Goal: Task Accomplishment & Management: Complete application form

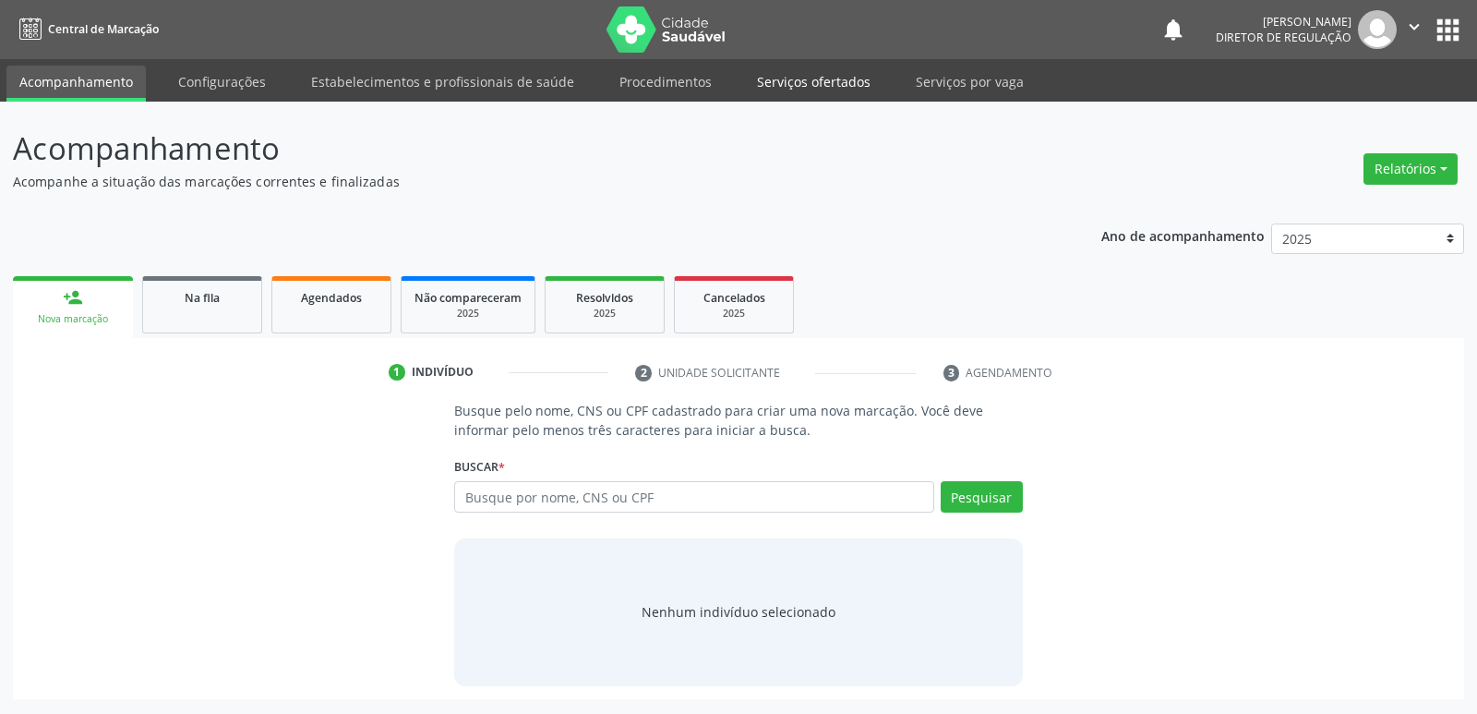
click at [824, 82] on link "Serviços ofertados" at bounding box center [813, 82] width 139 height 32
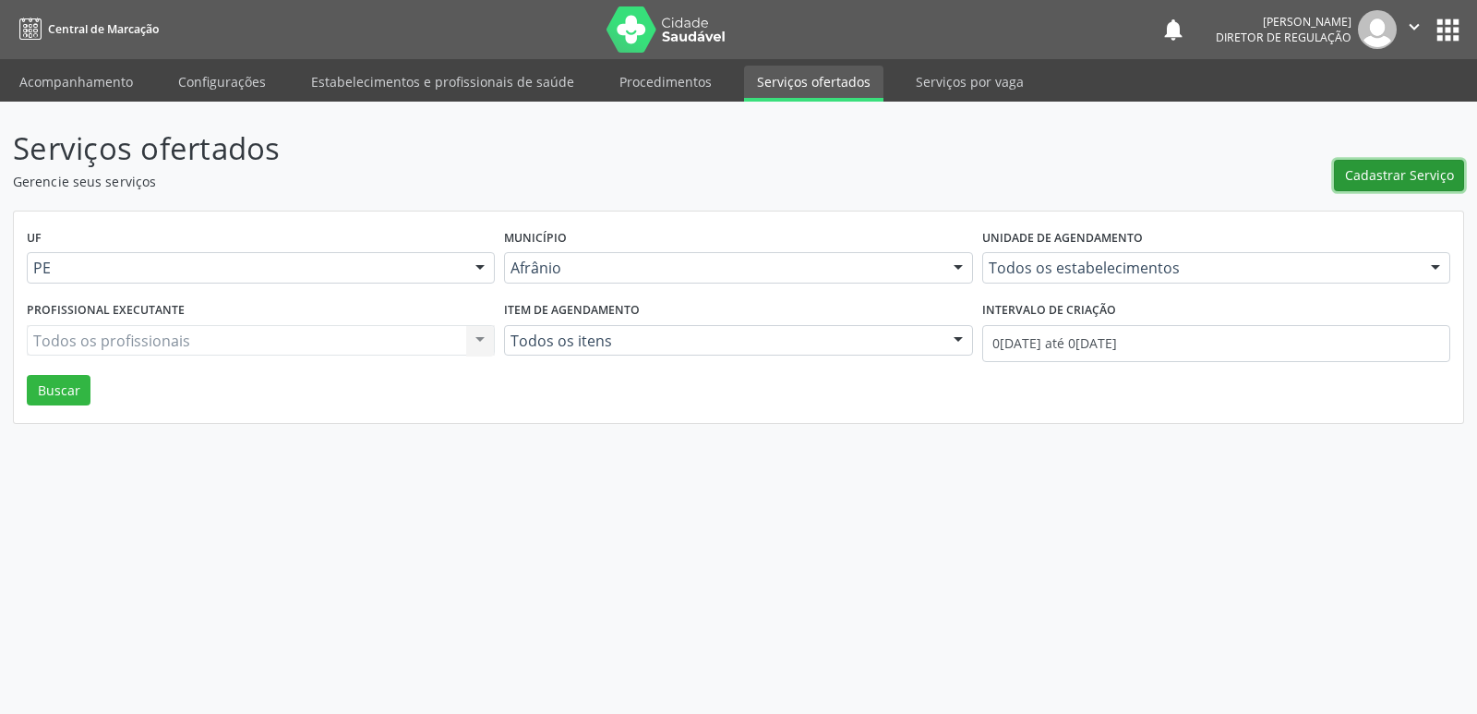
click at [1362, 177] on span "Cadastrar Serviço" at bounding box center [1399, 174] width 109 height 19
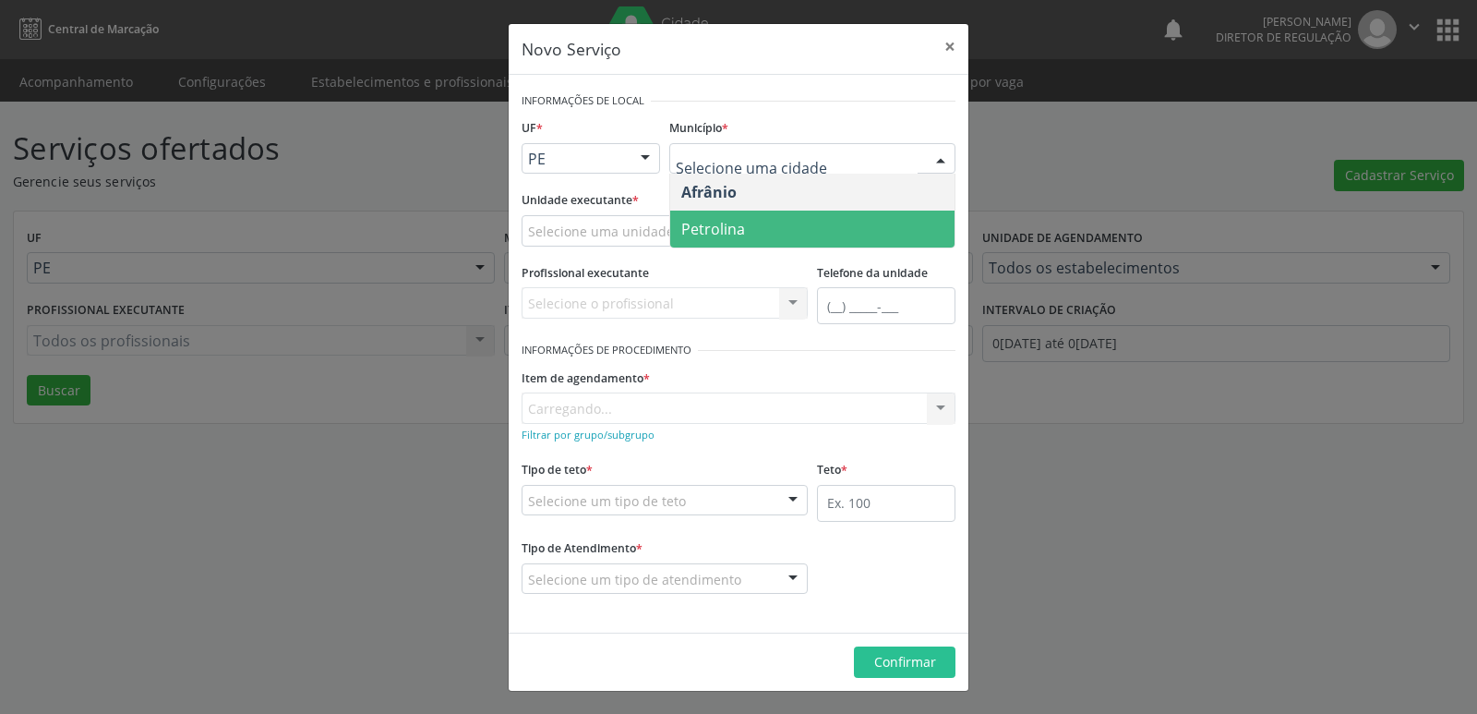
click at [738, 237] on span "Petrolina" at bounding box center [713, 229] width 64 height 20
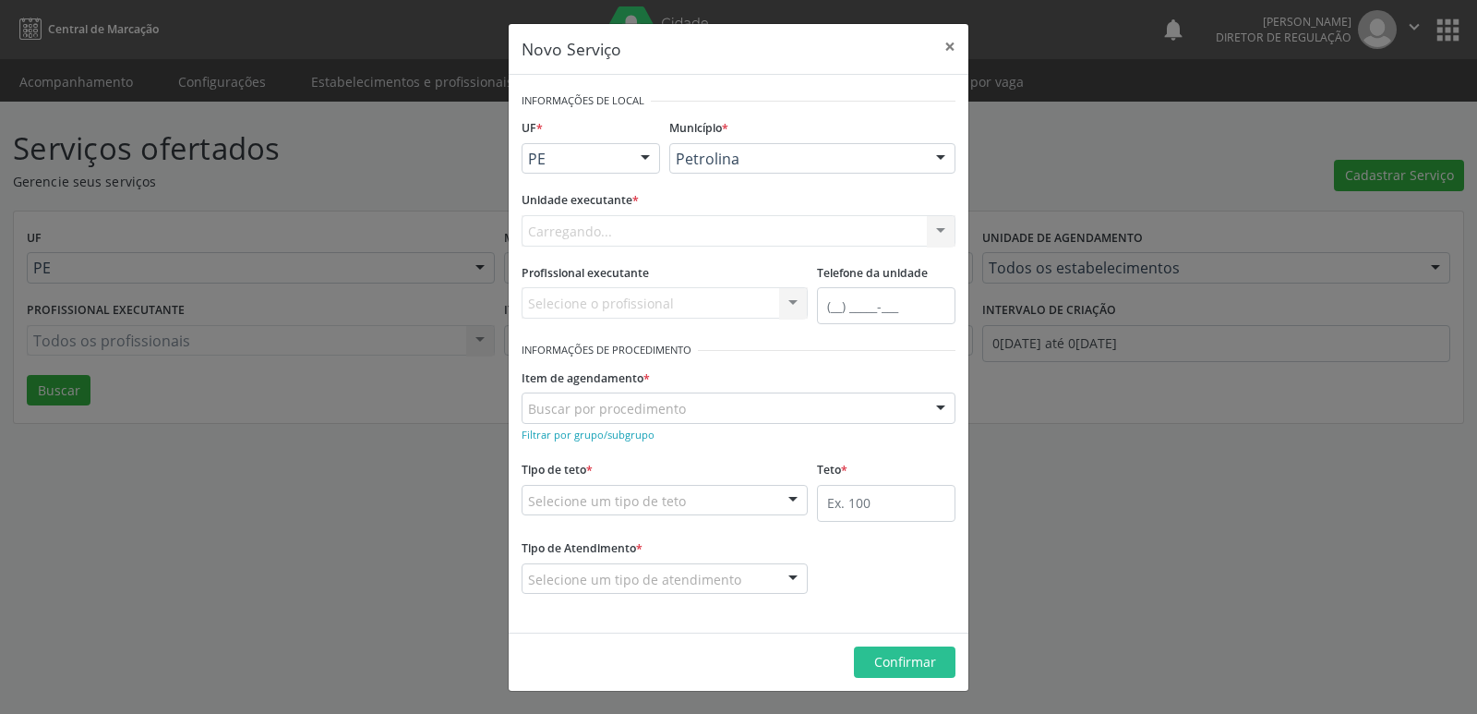
click at [698, 229] on div "Carregando... Academia da Saude de Afranio Academia da Saude do Bairro [PERSON_…" at bounding box center [739, 230] width 434 height 31
click at [698, 229] on div "Selecione uma unidade" at bounding box center [739, 230] width 434 height 31
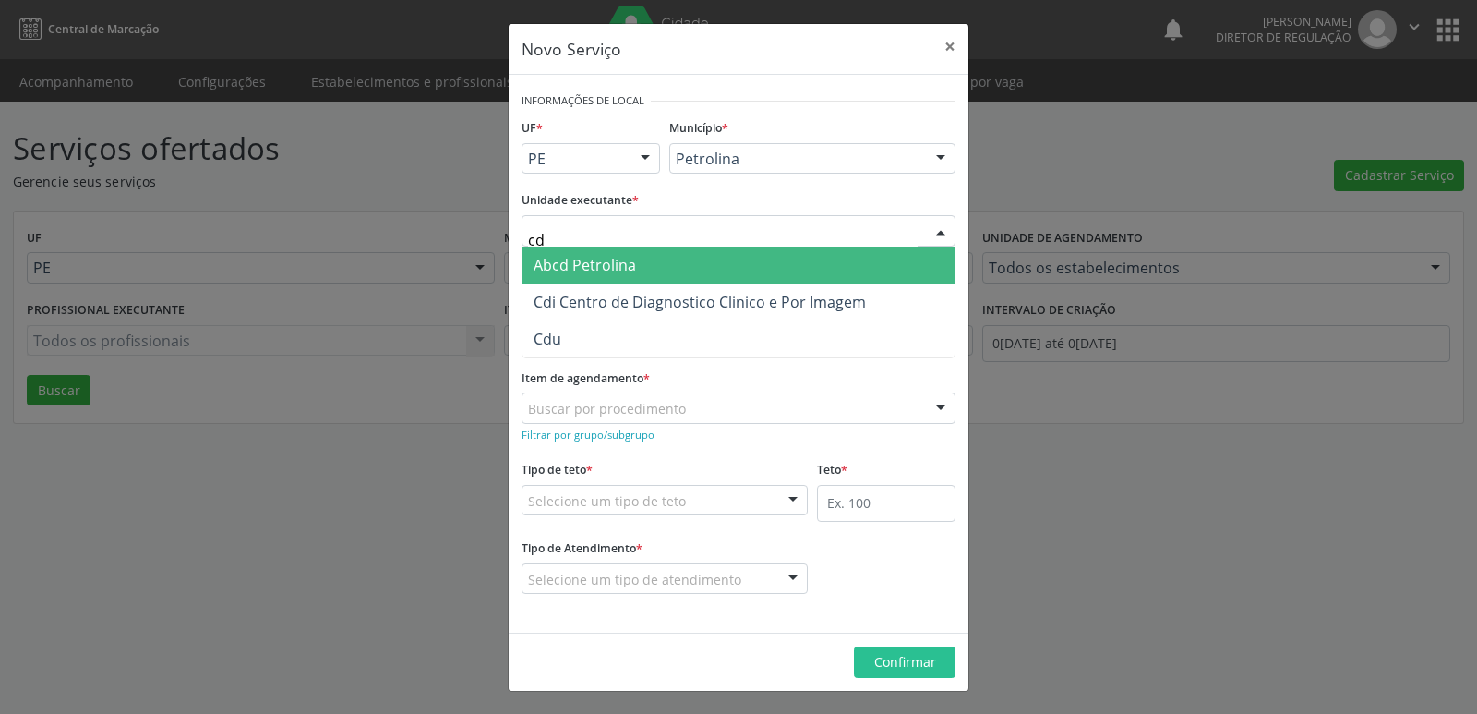
type input "cdi"
click at [736, 263] on span "Cdi Centro de Diagnostico Clinico e Por Imagem" at bounding box center [700, 265] width 332 height 20
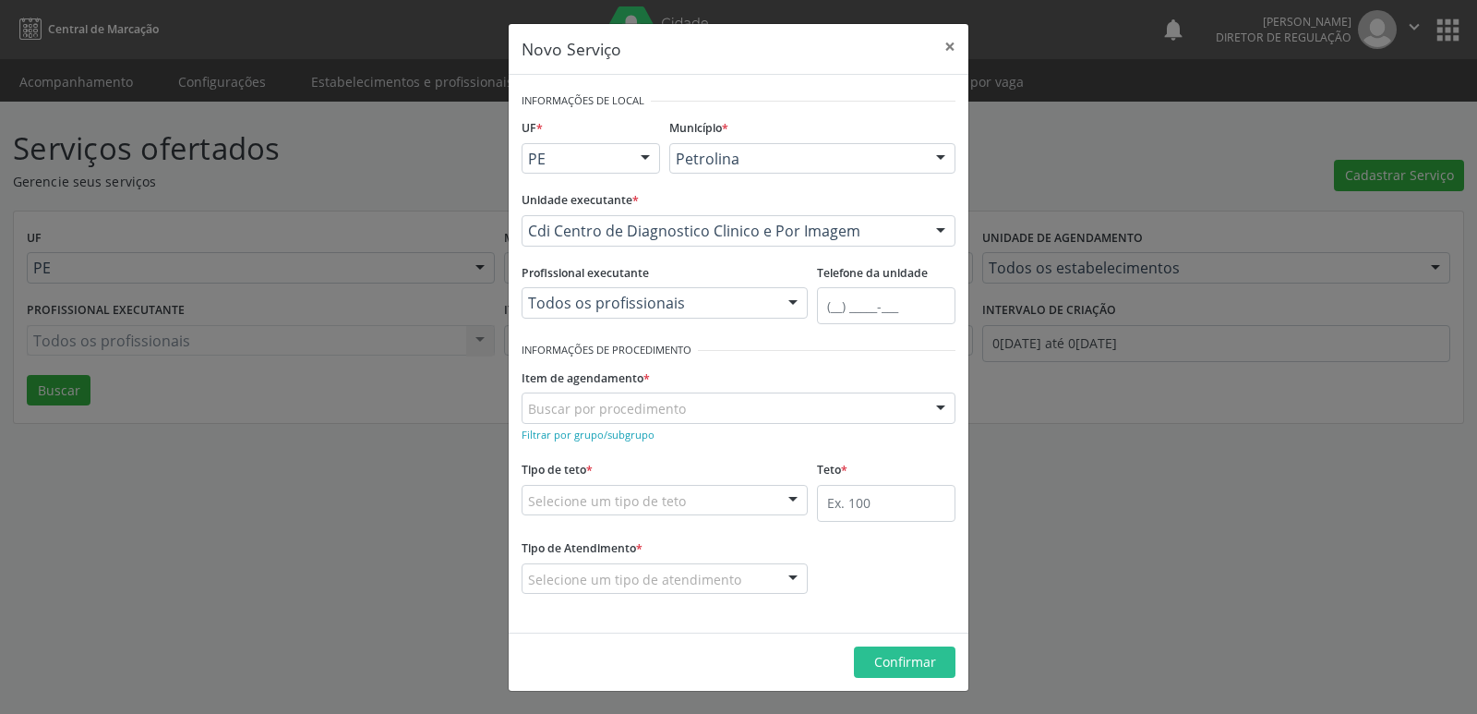
click at [697, 402] on div "Buscar por procedimento" at bounding box center [739, 407] width 434 height 31
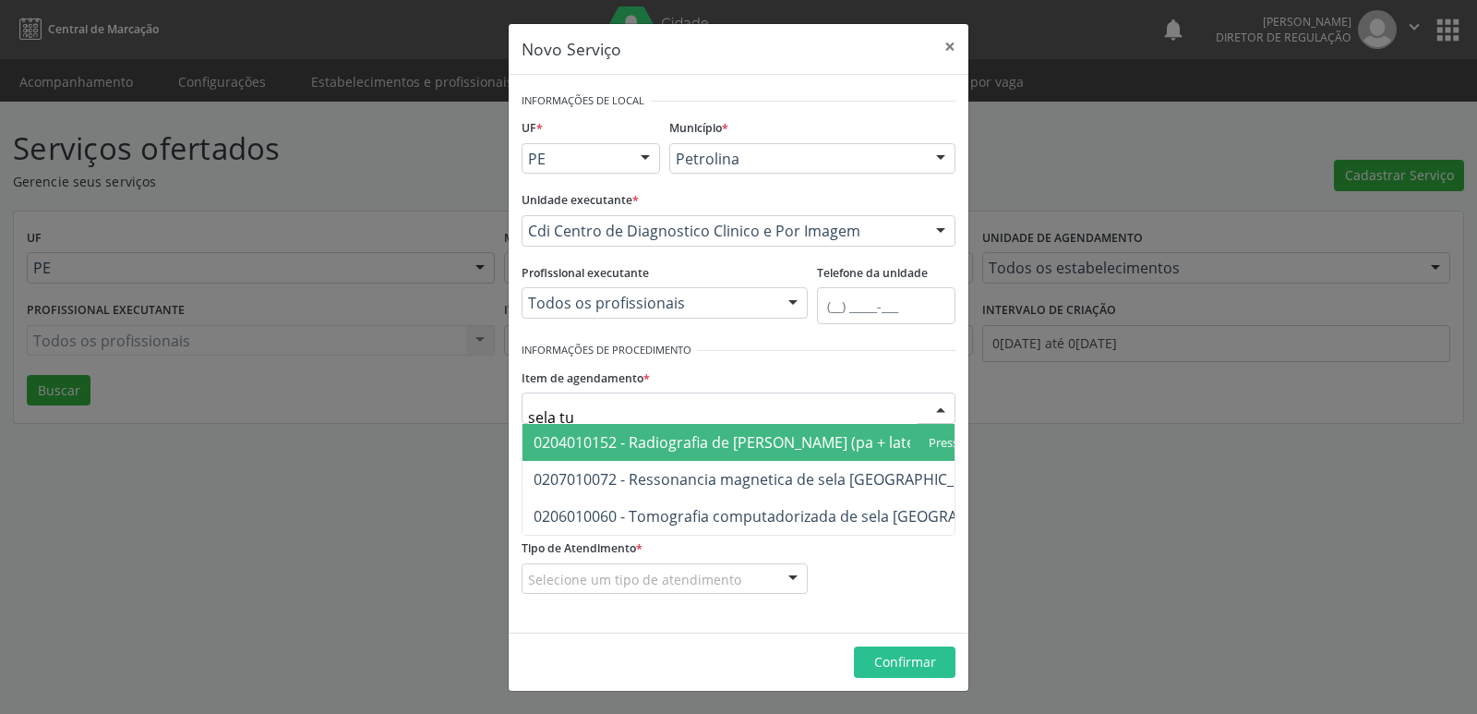
type input "sela tur"
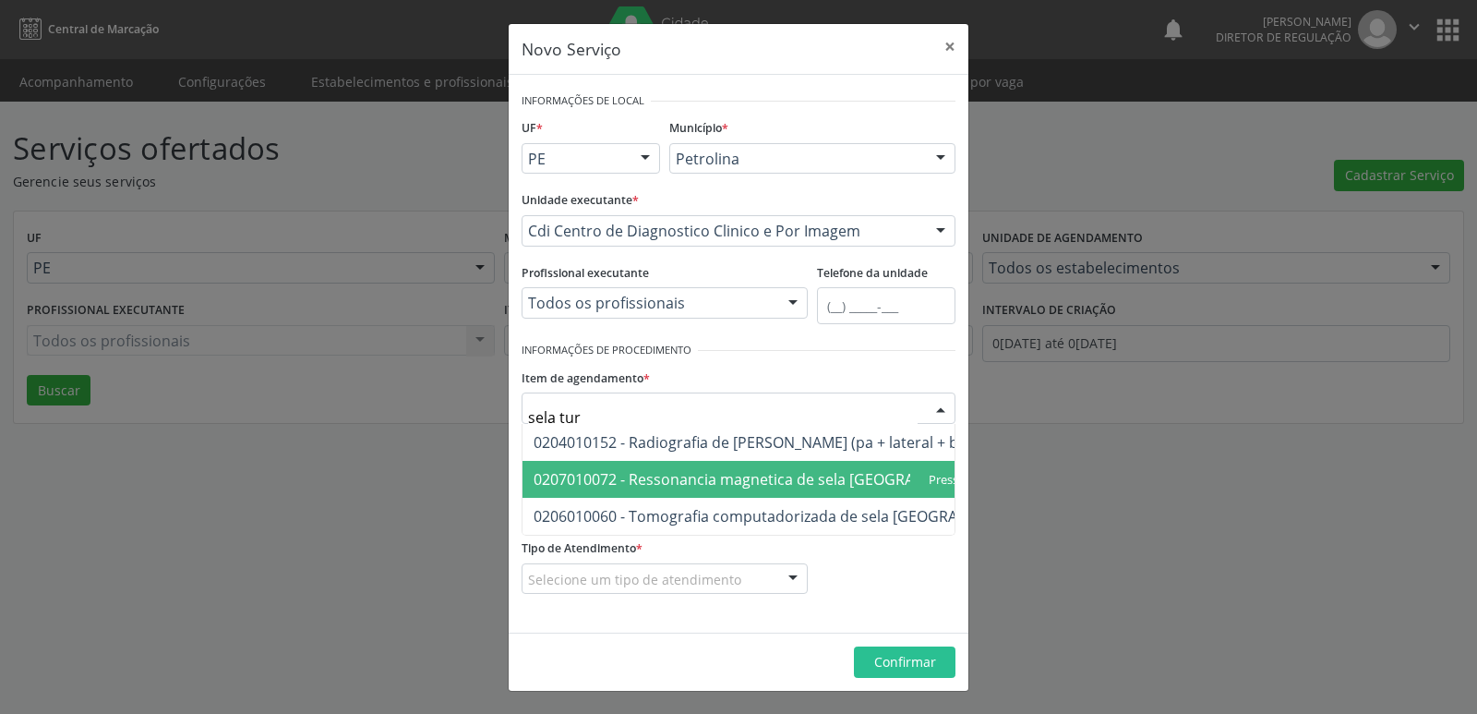
click at [759, 474] on span "0207010072 - Ressonancia magnetica de sela [GEOGRAPHIC_DATA]" at bounding box center [765, 479] width 462 height 20
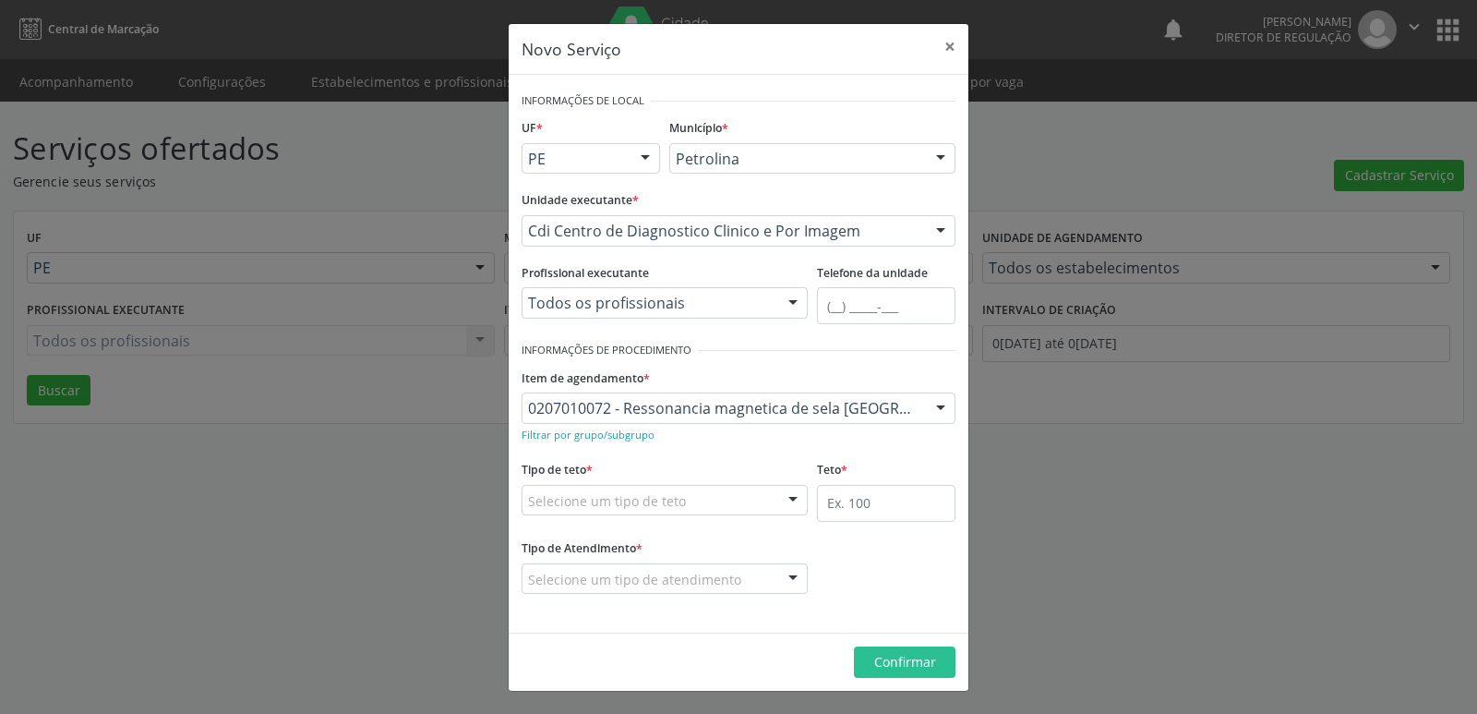
click at [693, 498] on div "Selecione um tipo de teto" at bounding box center [665, 500] width 286 height 31
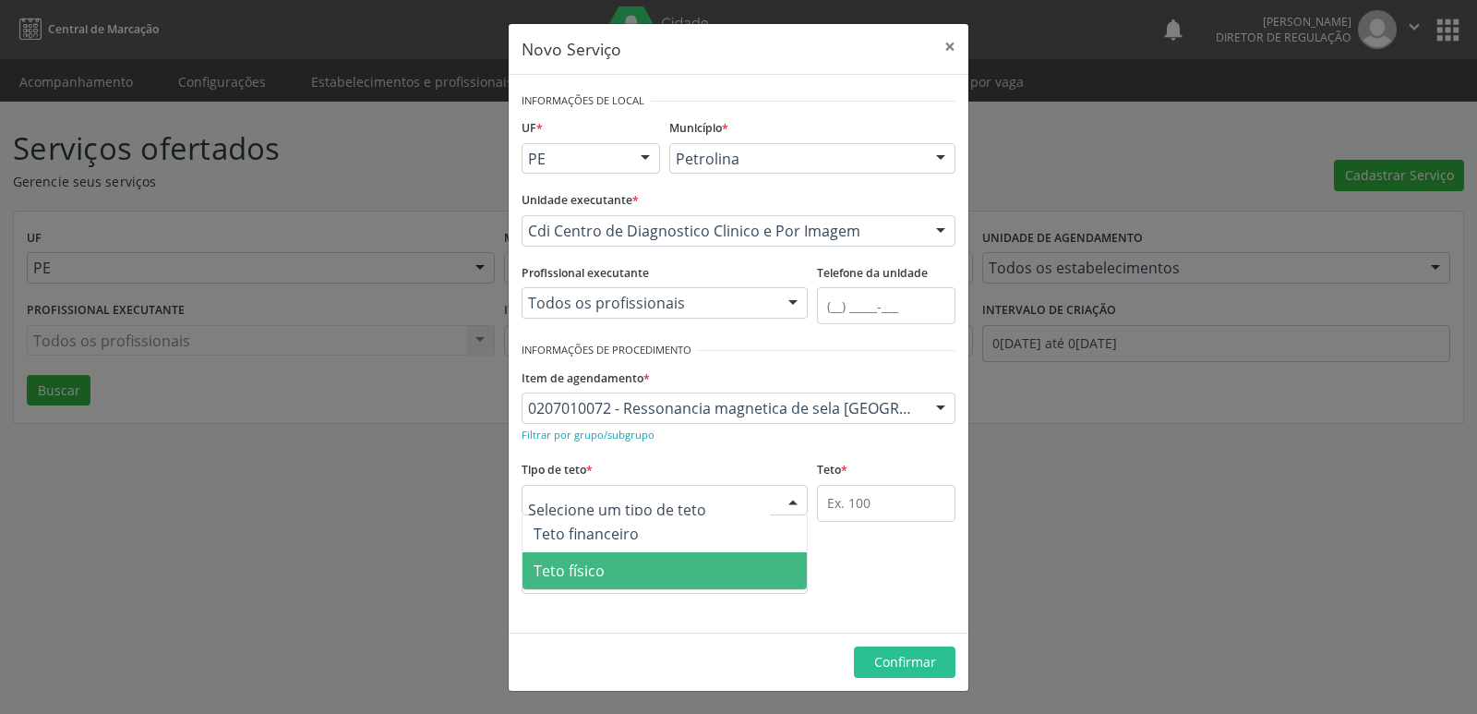
click at [673, 587] on div "Teto financeiro Teto físico Nenhum resultado encontrado para: " " Não há nenhum…" at bounding box center [665, 552] width 286 height 75
click at [674, 581] on span "Teto físico" at bounding box center [664, 570] width 284 height 37
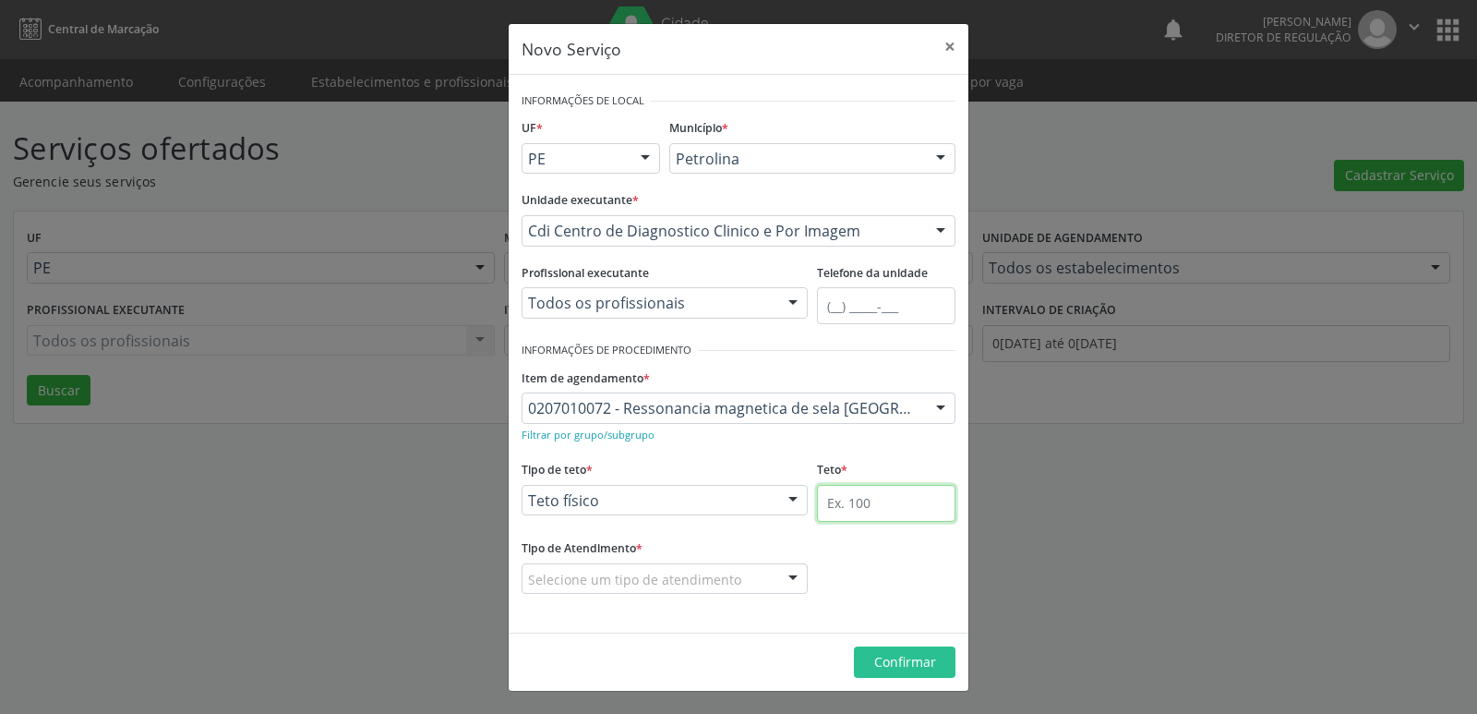
click at [861, 503] on input "text" at bounding box center [886, 503] width 138 height 37
type input "1"
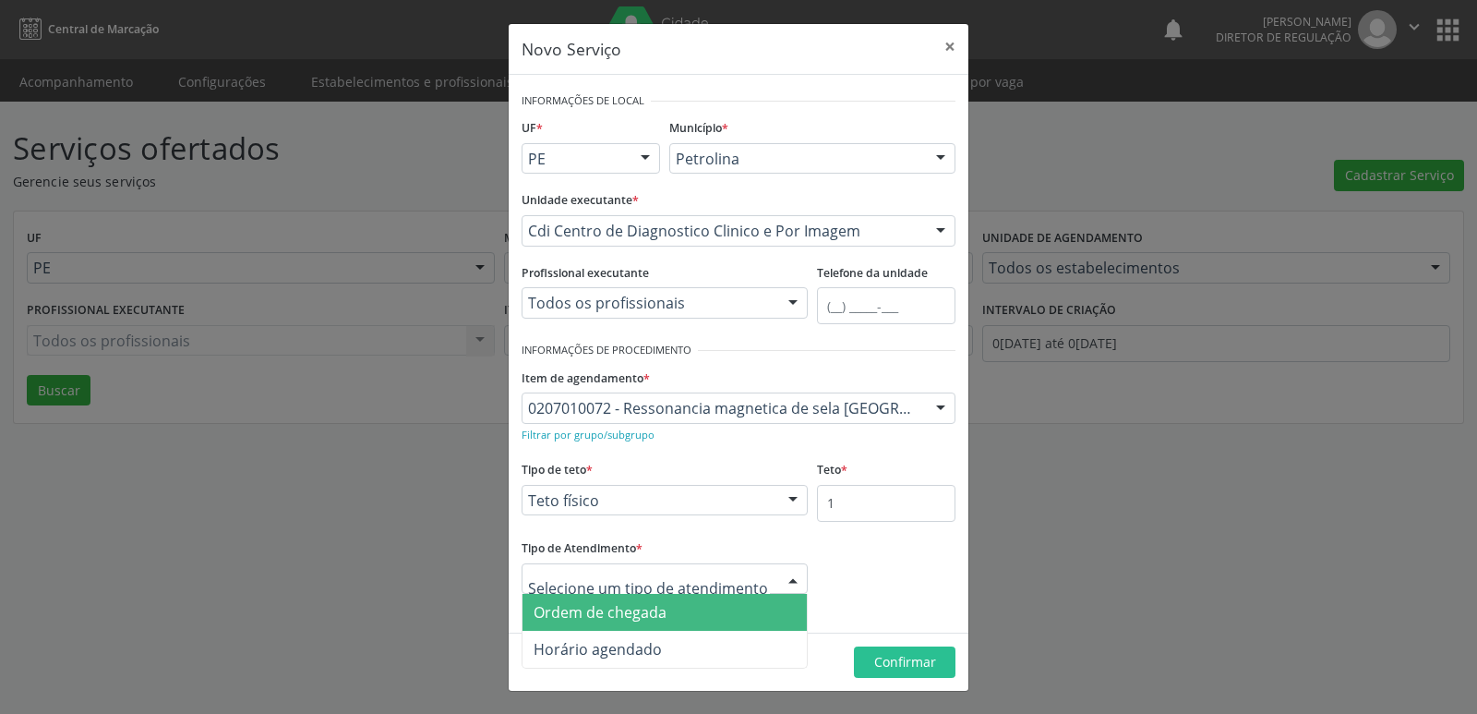
click at [679, 606] on span "Ordem de chegada" at bounding box center [664, 612] width 284 height 37
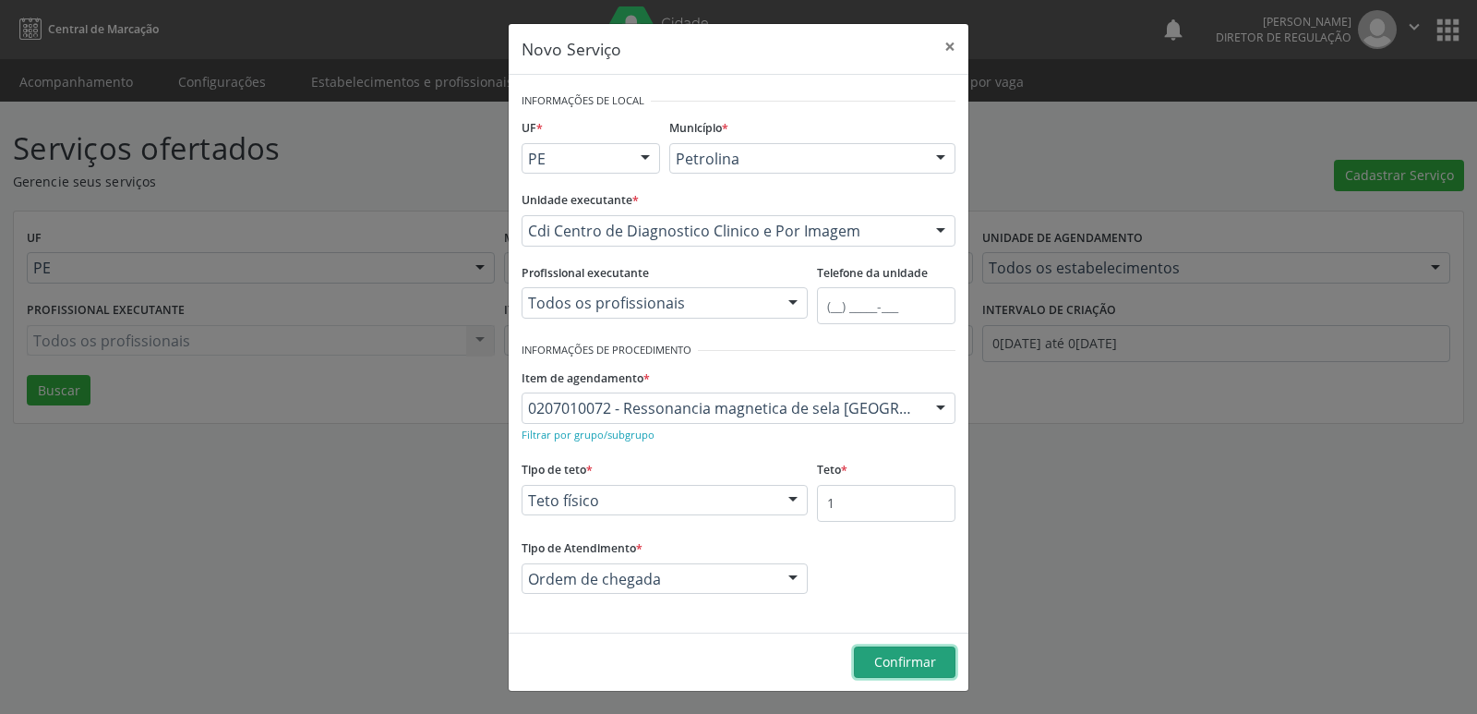
click at [909, 667] on span "Confirmar" at bounding box center [905, 662] width 62 height 18
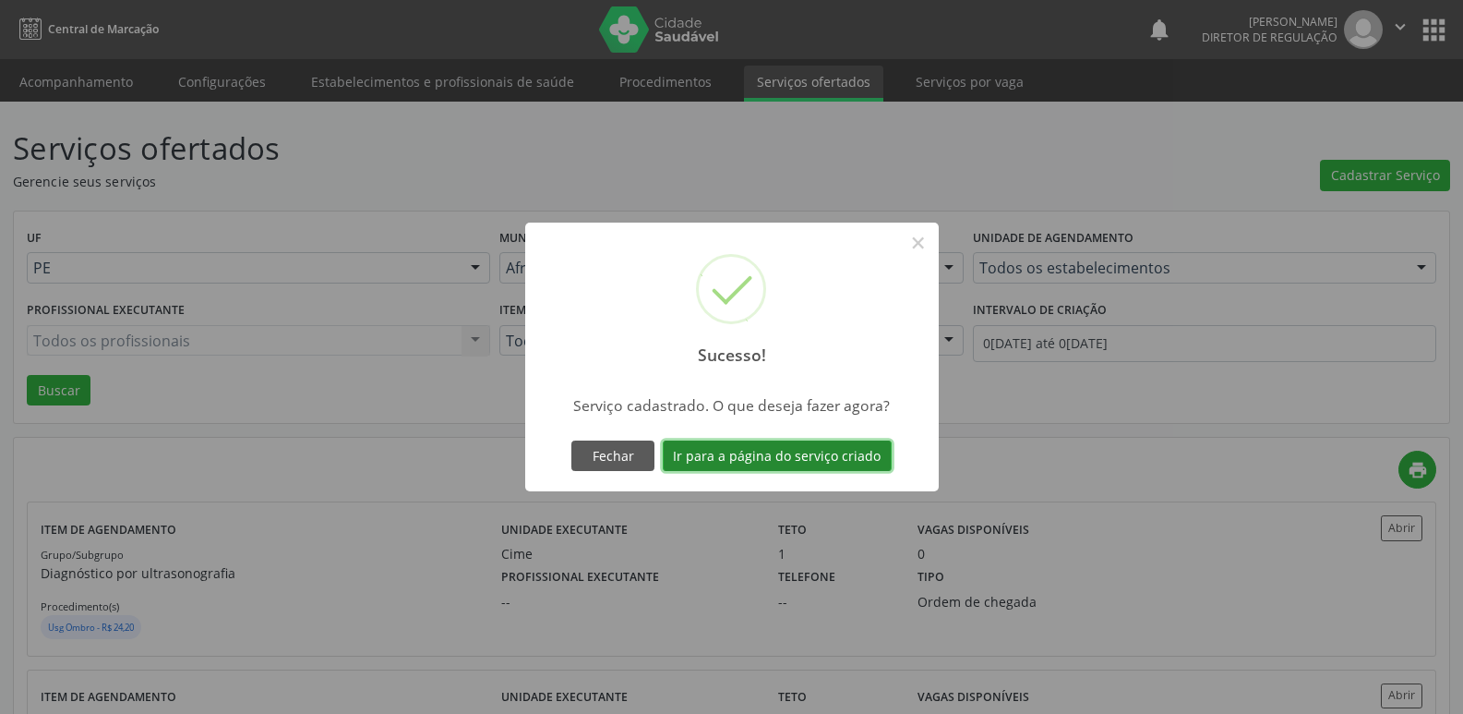
click at [822, 447] on button "Ir para a página do serviço criado" at bounding box center [777, 455] width 229 height 31
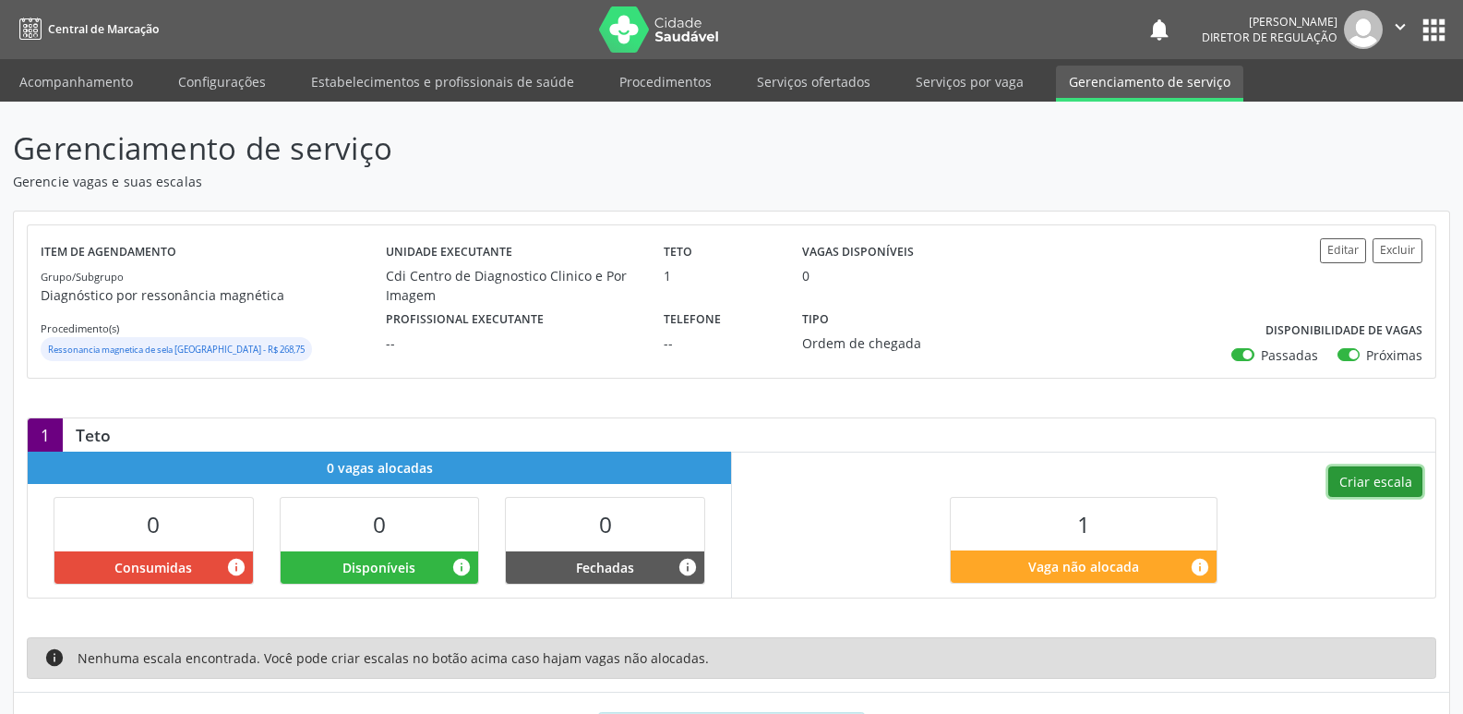
click at [1398, 485] on button "Criar escala" at bounding box center [1375, 481] width 94 height 31
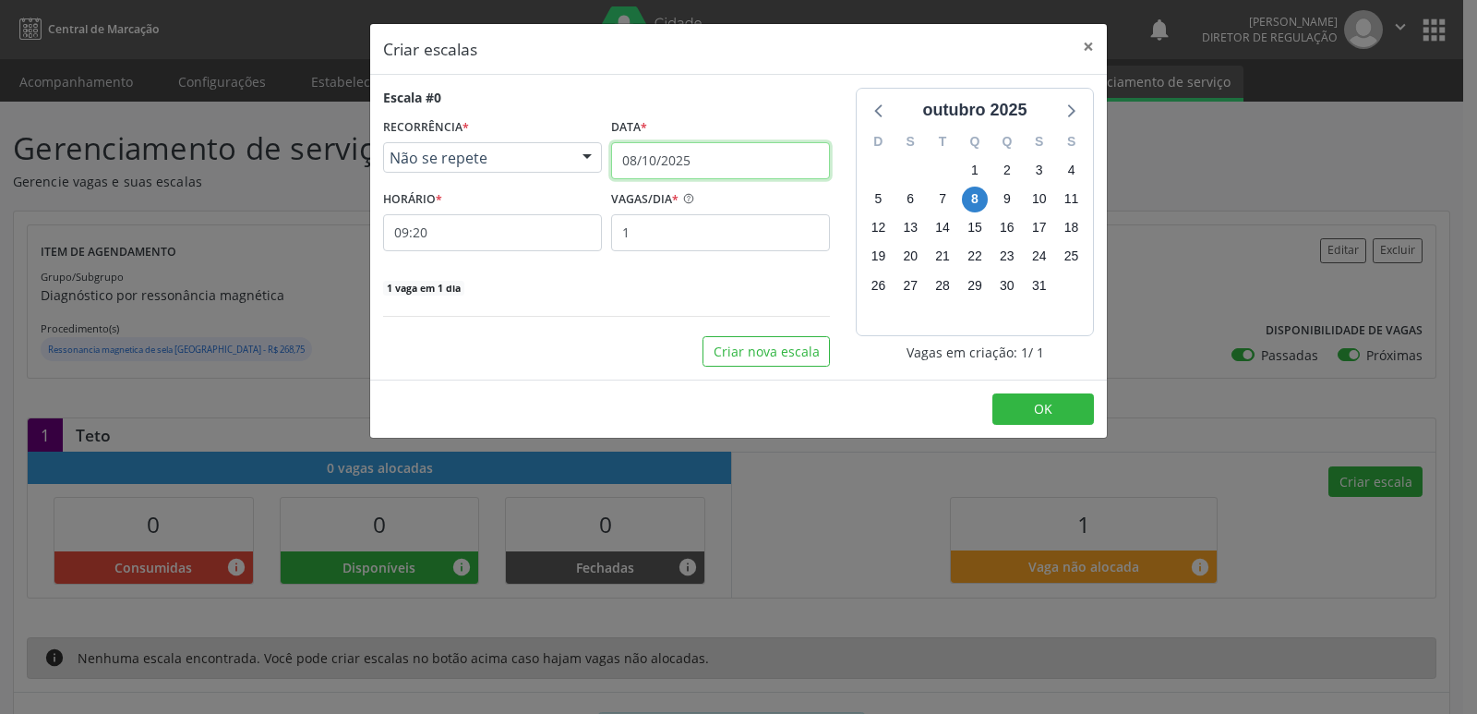
click at [707, 161] on input "08/10/2025" at bounding box center [720, 160] width 219 height 37
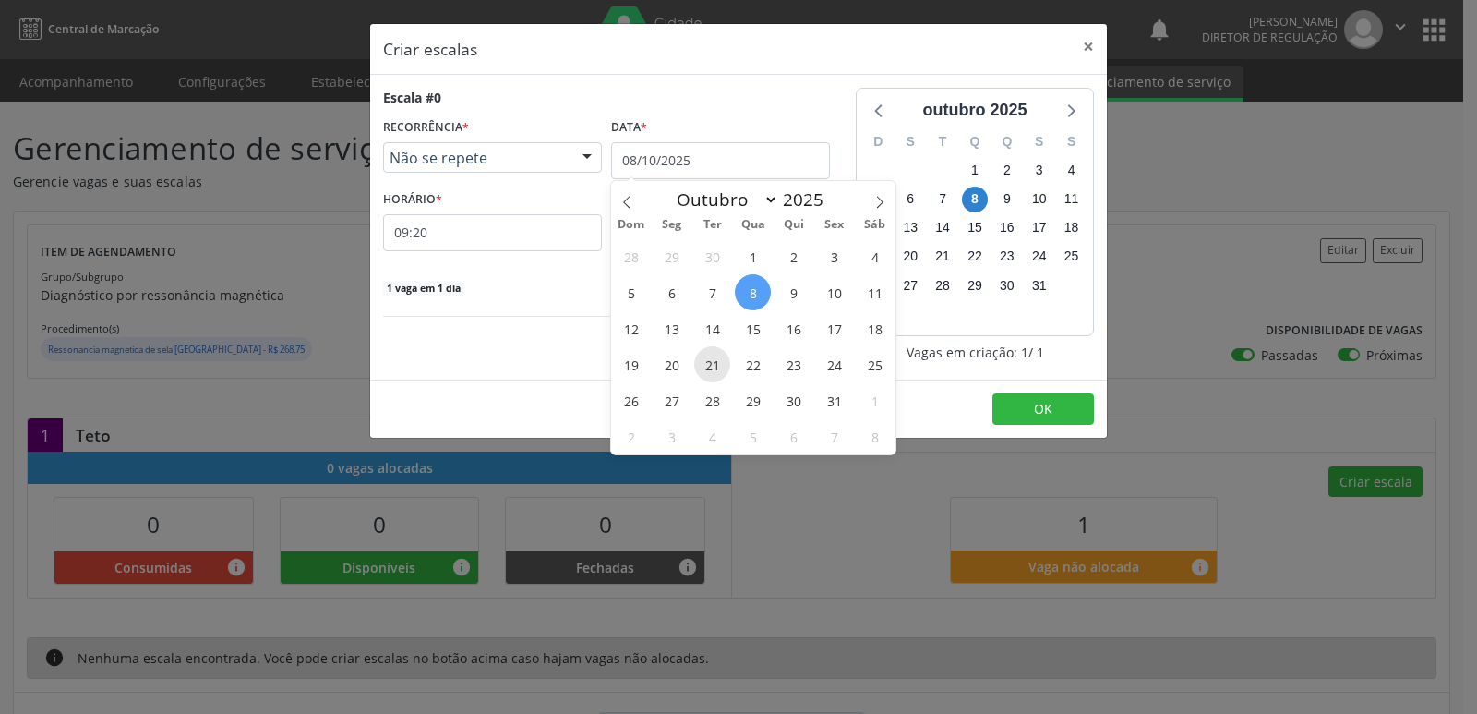
click at [714, 361] on span "21" at bounding box center [712, 364] width 36 height 36
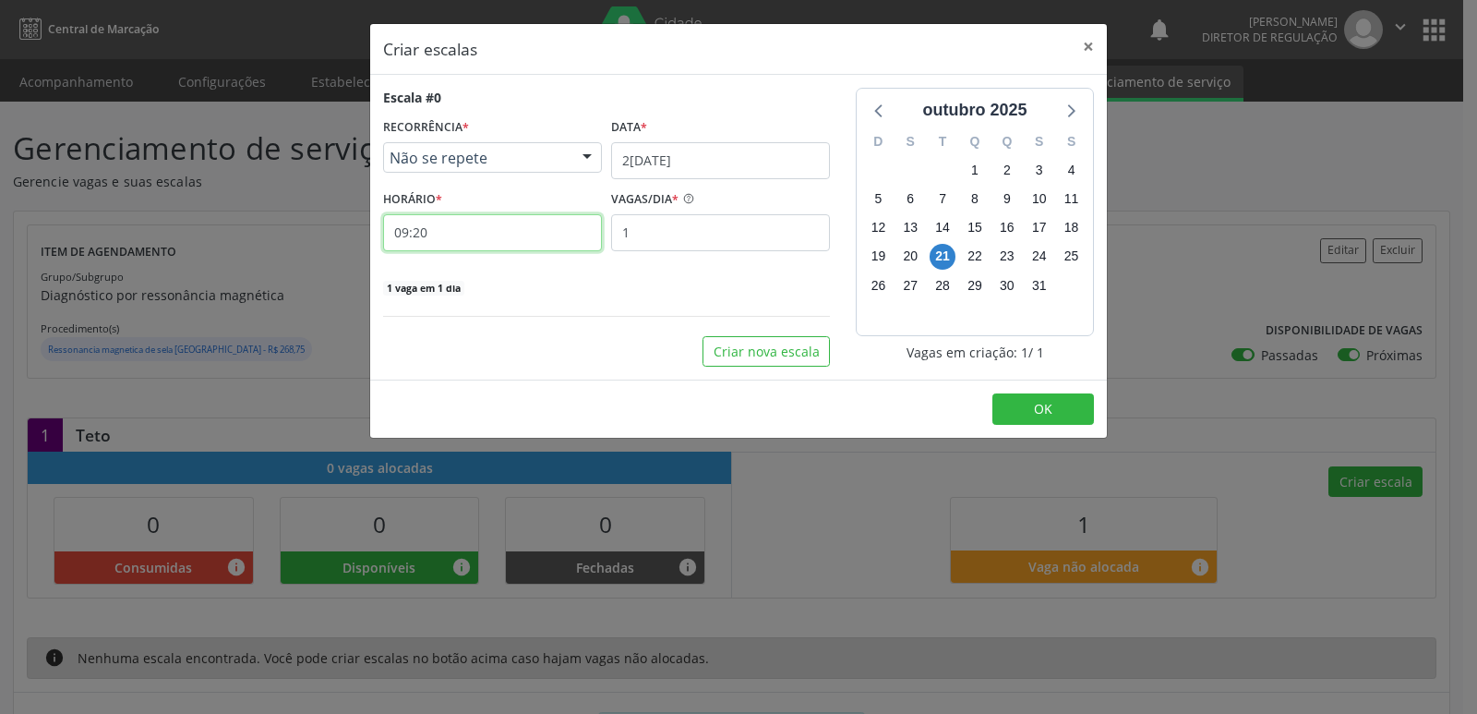
click at [488, 234] on input "09:20" at bounding box center [492, 232] width 219 height 37
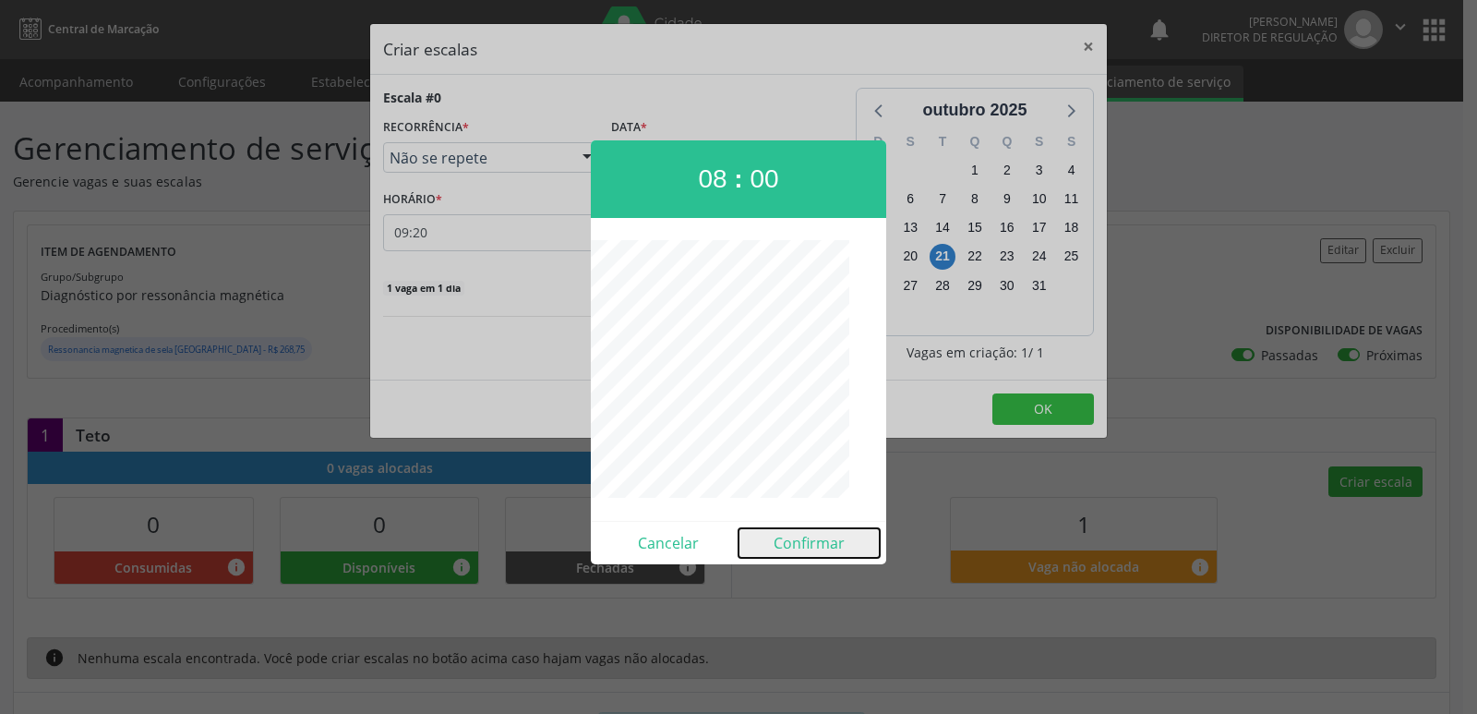
click at [818, 542] on button "Confirmar" at bounding box center [808, 543] width 141 height 30
type input "08:00"
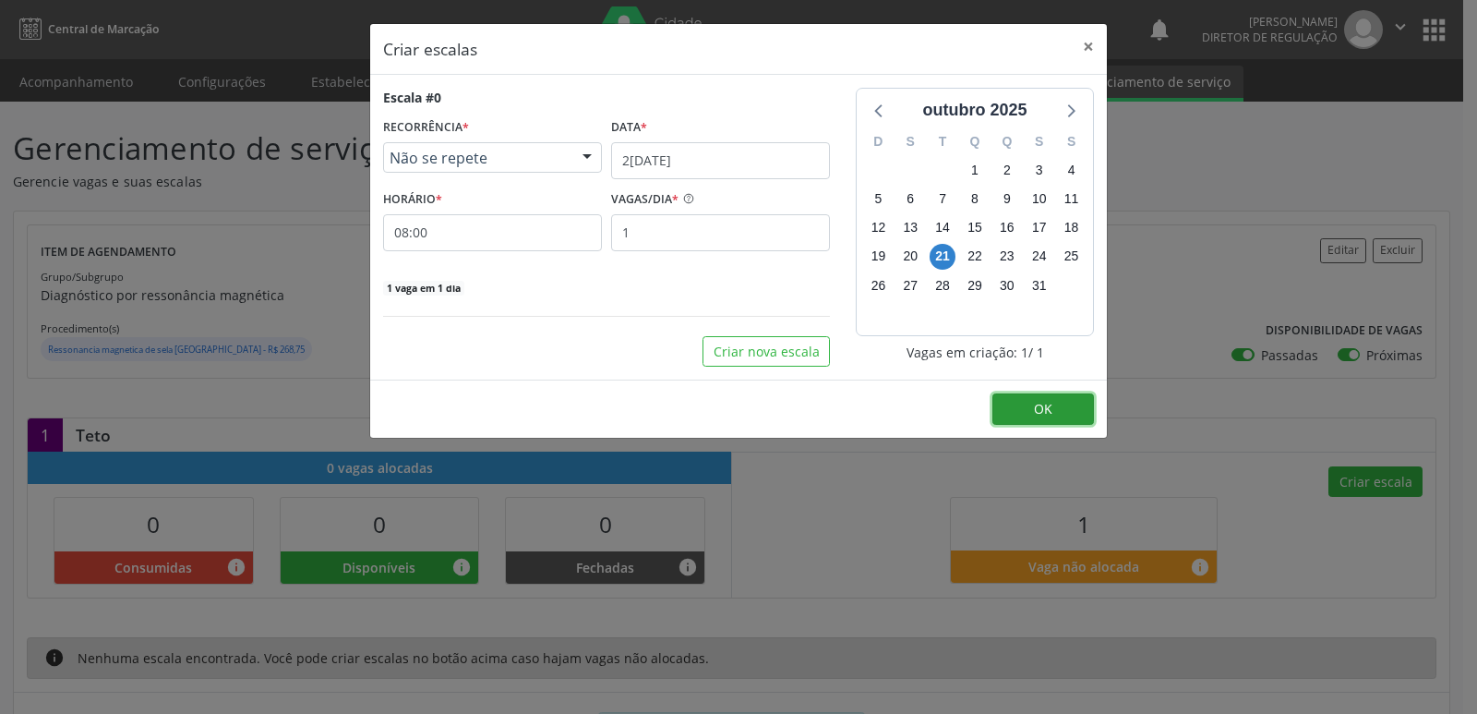
click at [1033, 411] on button "OK" at bounding box center [1043, 408] width 102 height 31
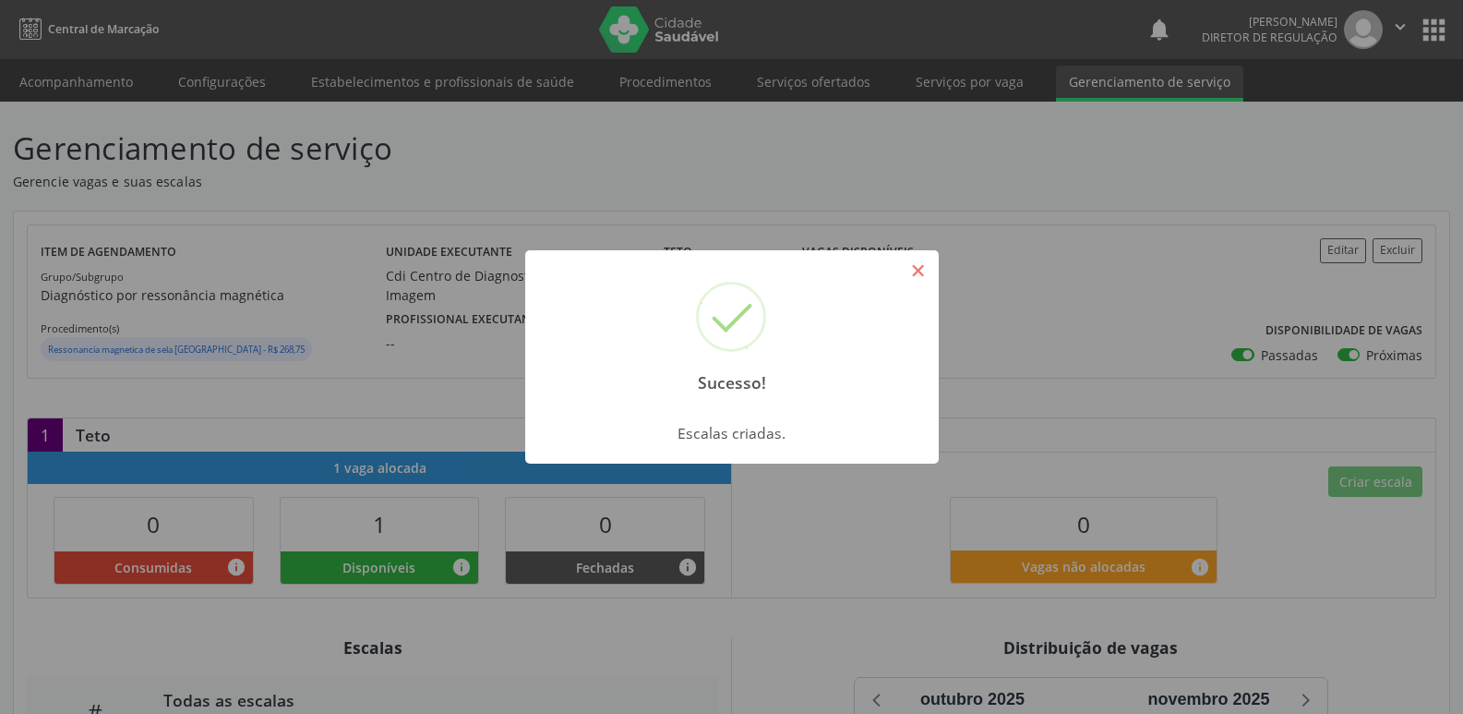
click at [916, 278] on button "×" at bounding box center [918, 270] width 31 height 31
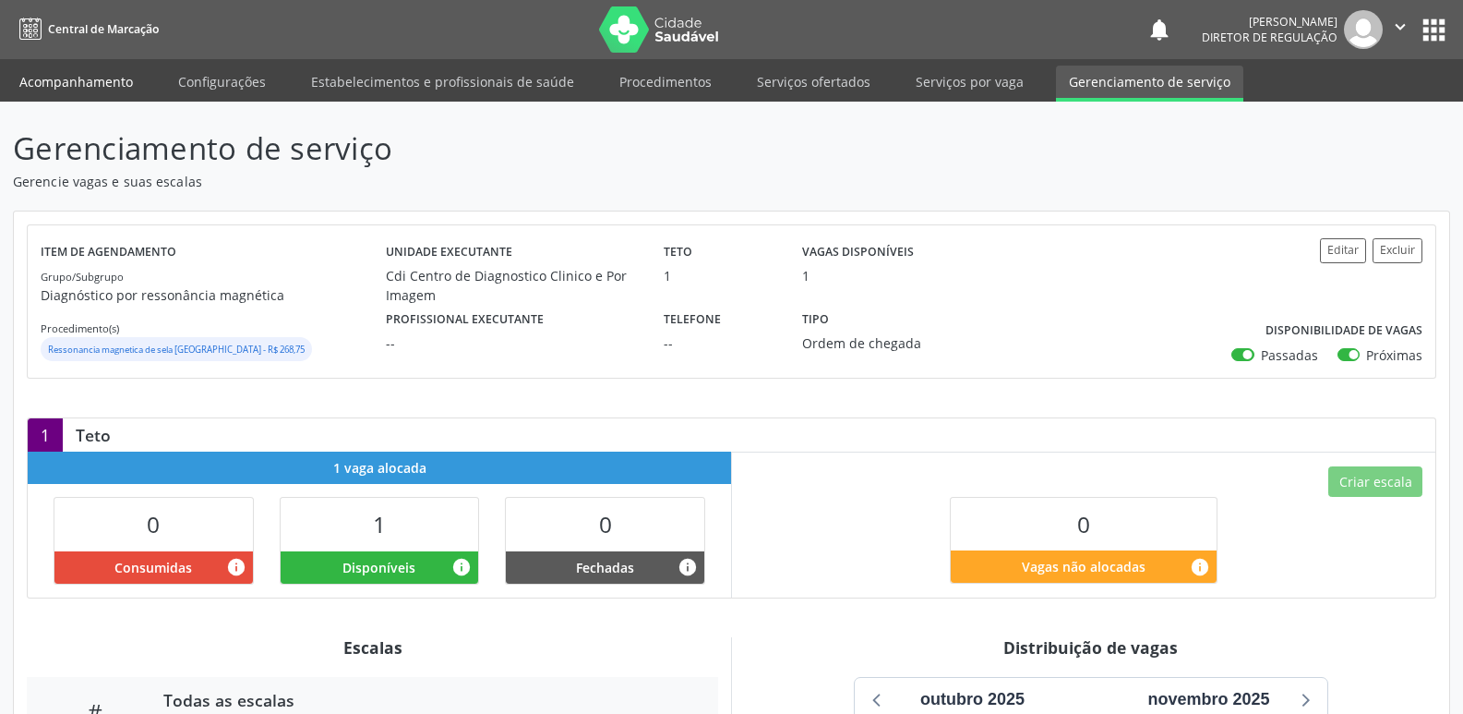
click at [103, 81] on link "Acompanhamento" at bounding box center [75, 82] width 139 height 32
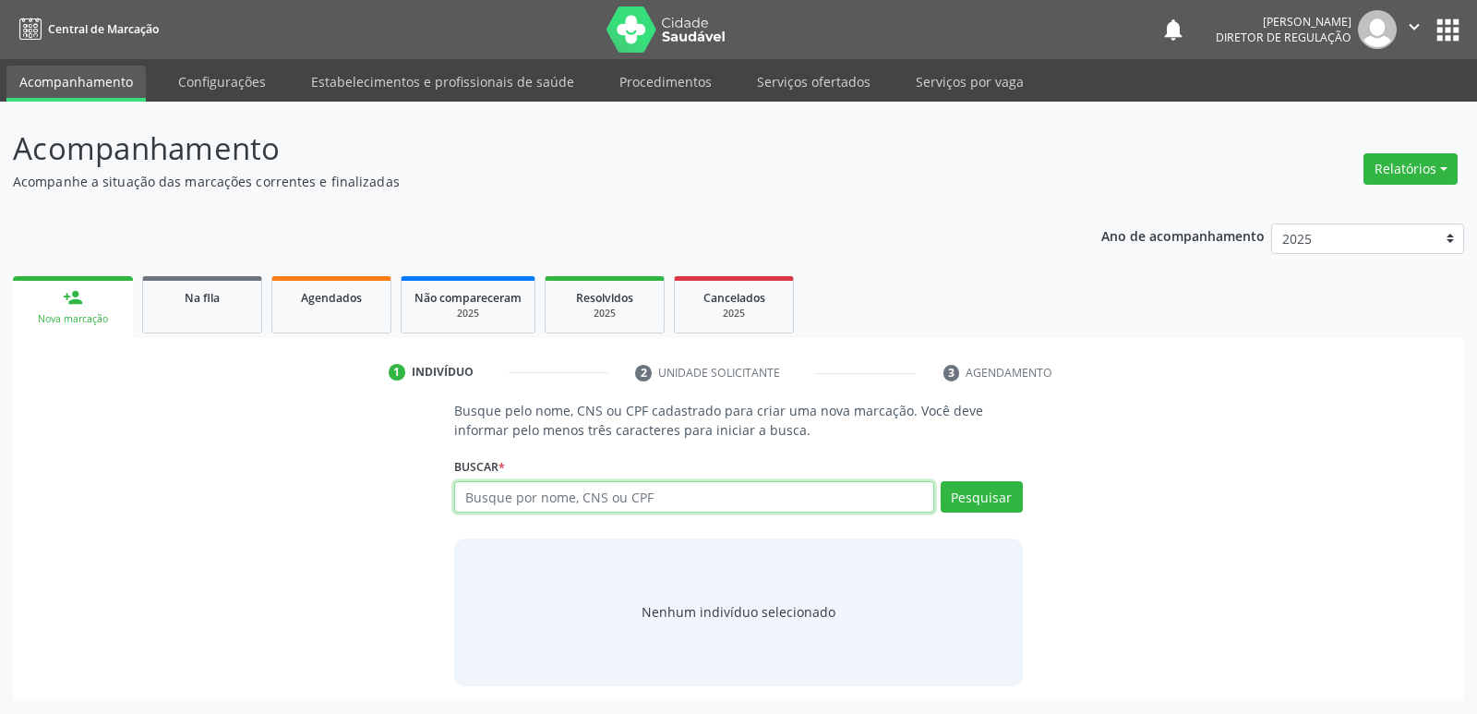
click at [626, 494] on input "text" at bounding box center [693, 496] width 479 height 31
type input "704600699898228"
click at [993, 495] on button "Pesquisar" at bounding box center [982, 496] width 82 height 31
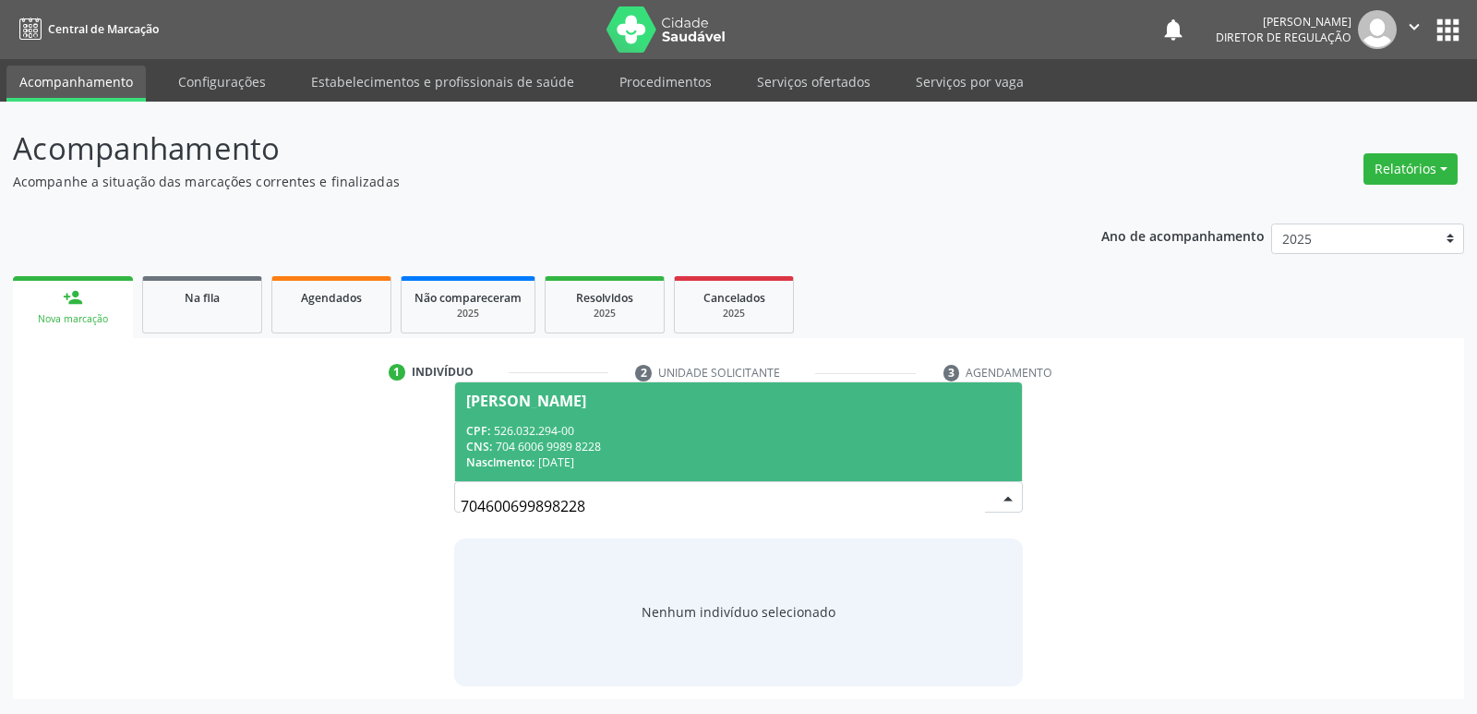
click at [570, 433] on div "CPF: 526.032.294-00" at bounding box center [738, 431] width 544 height 16
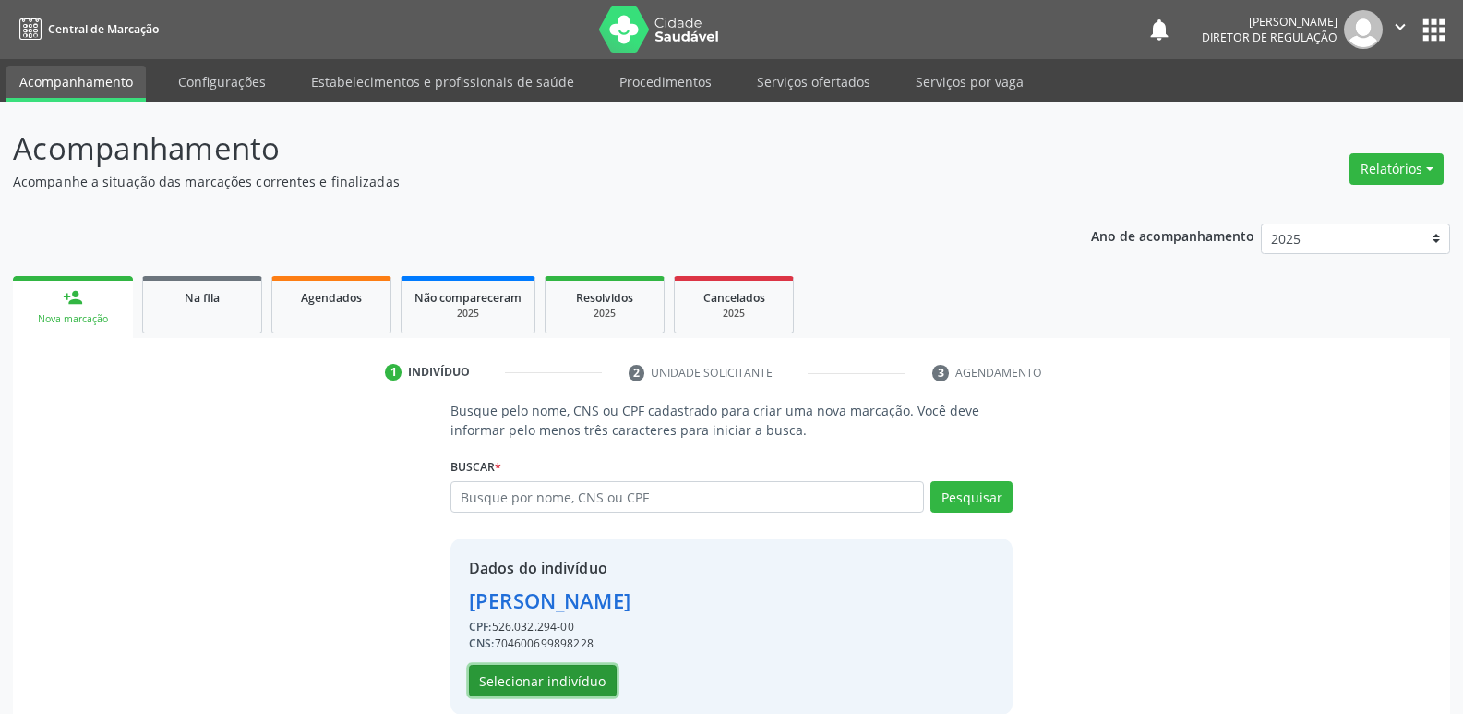
click at [579, 678] on button "Selecionar indivíduo" at bounding box center [543, 680] width 148 height 31
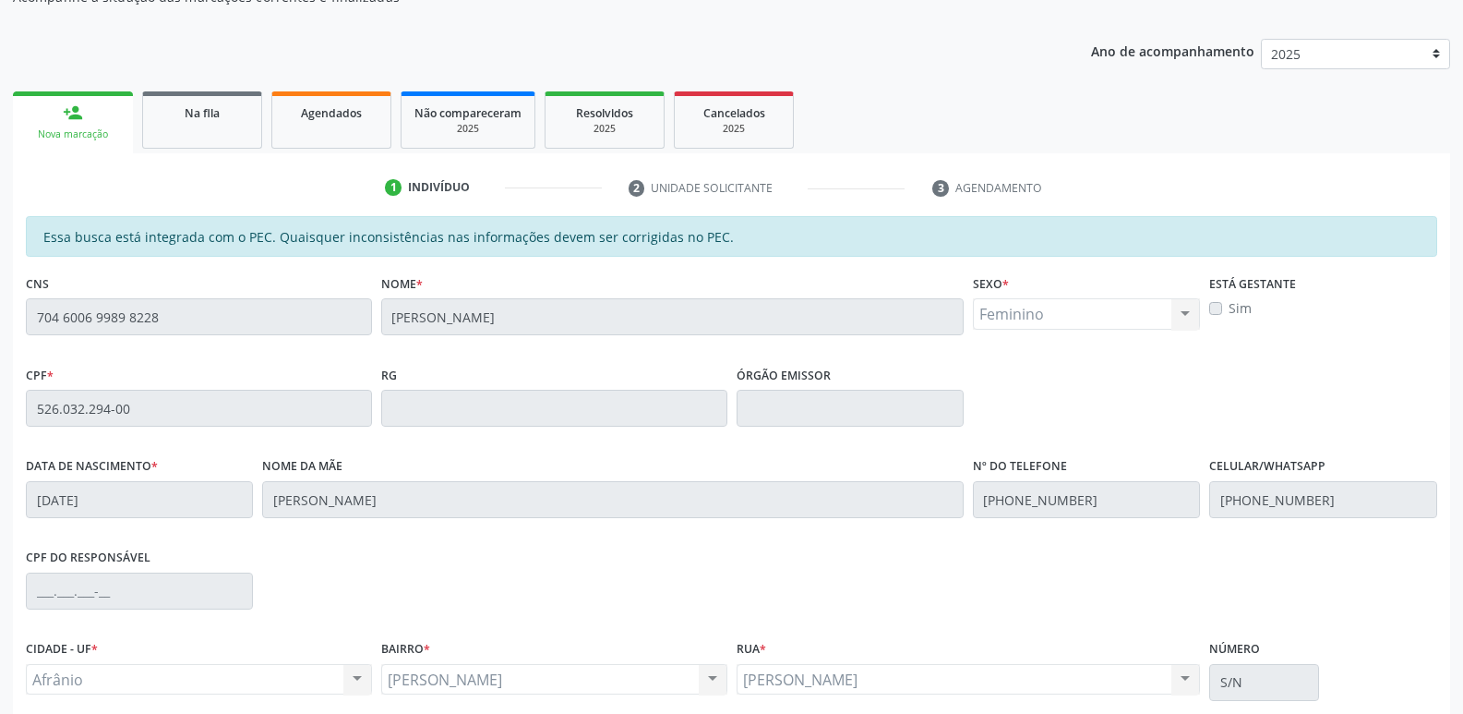
scroll to position [341, 0]
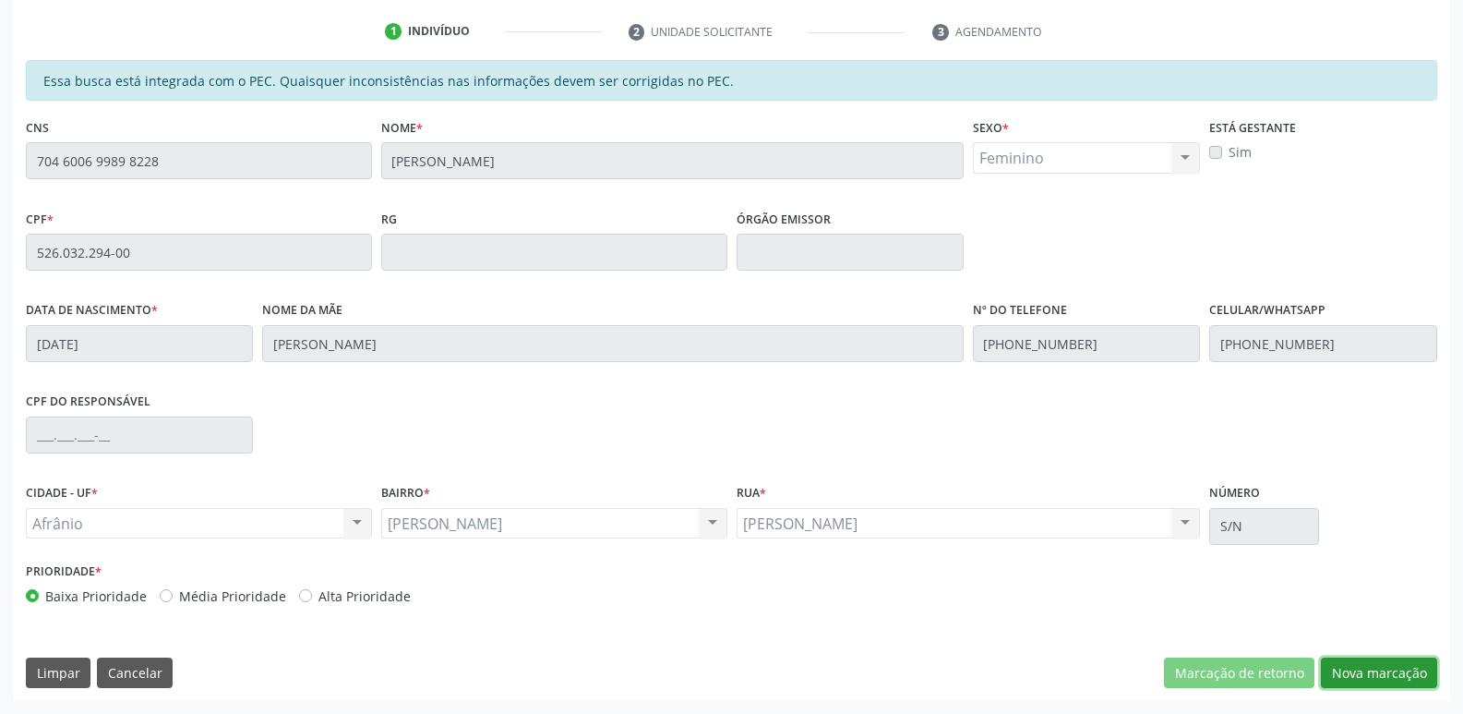
click at [1361, 674] on button "Nova marcação" at bounding box center [1379, 672] width 116 height 31
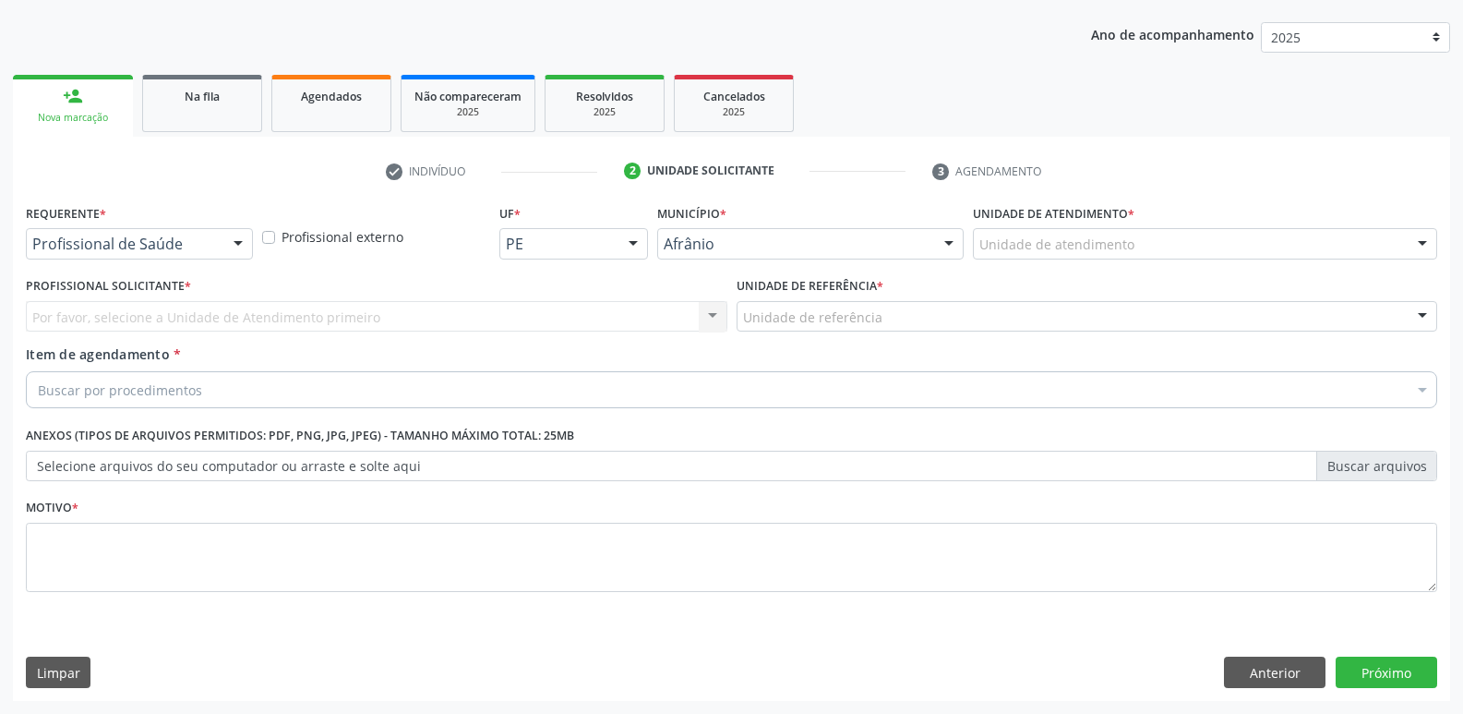
scroll to position [201, 0]
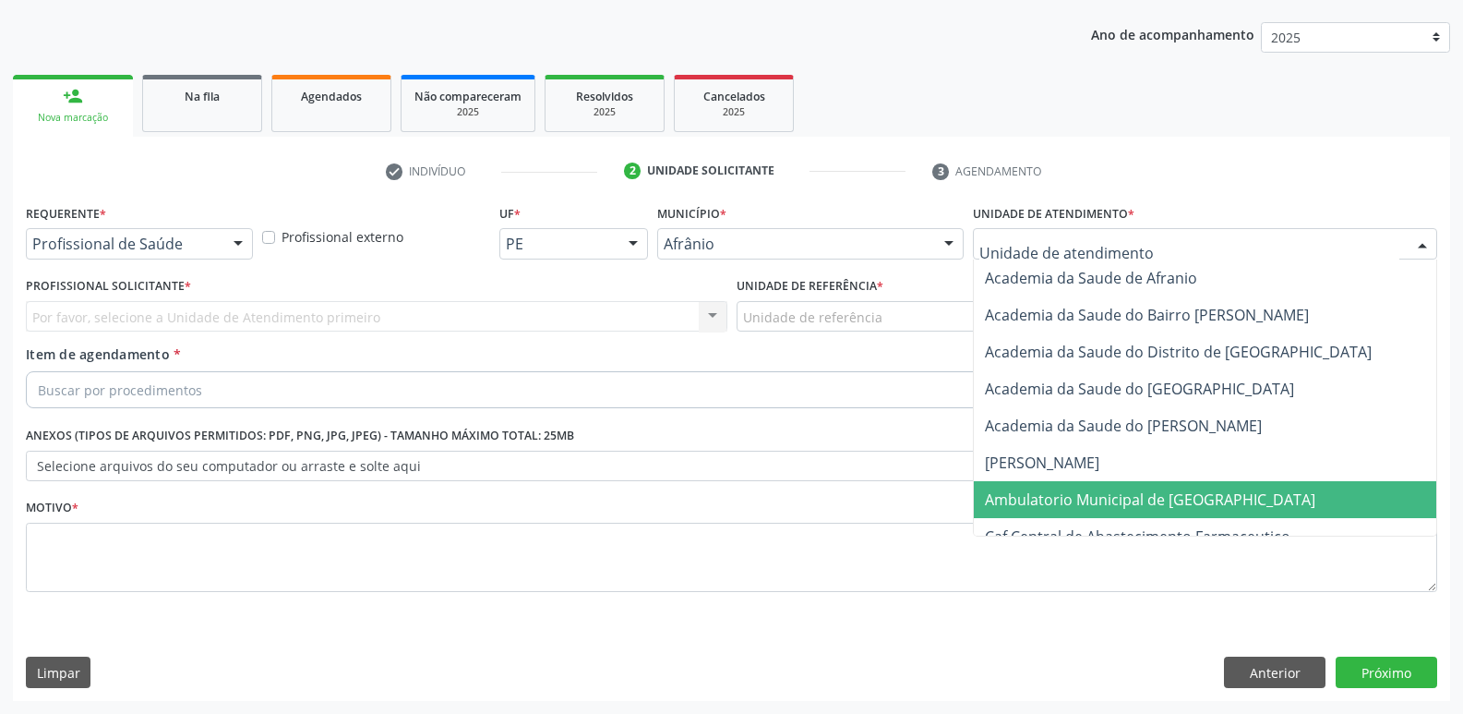
click at [1075, 496] on span "Ambulatorio Municipal de [GEOGRAPHIC_DATA]" at bounding box center [1150, 499] width 330 height 20
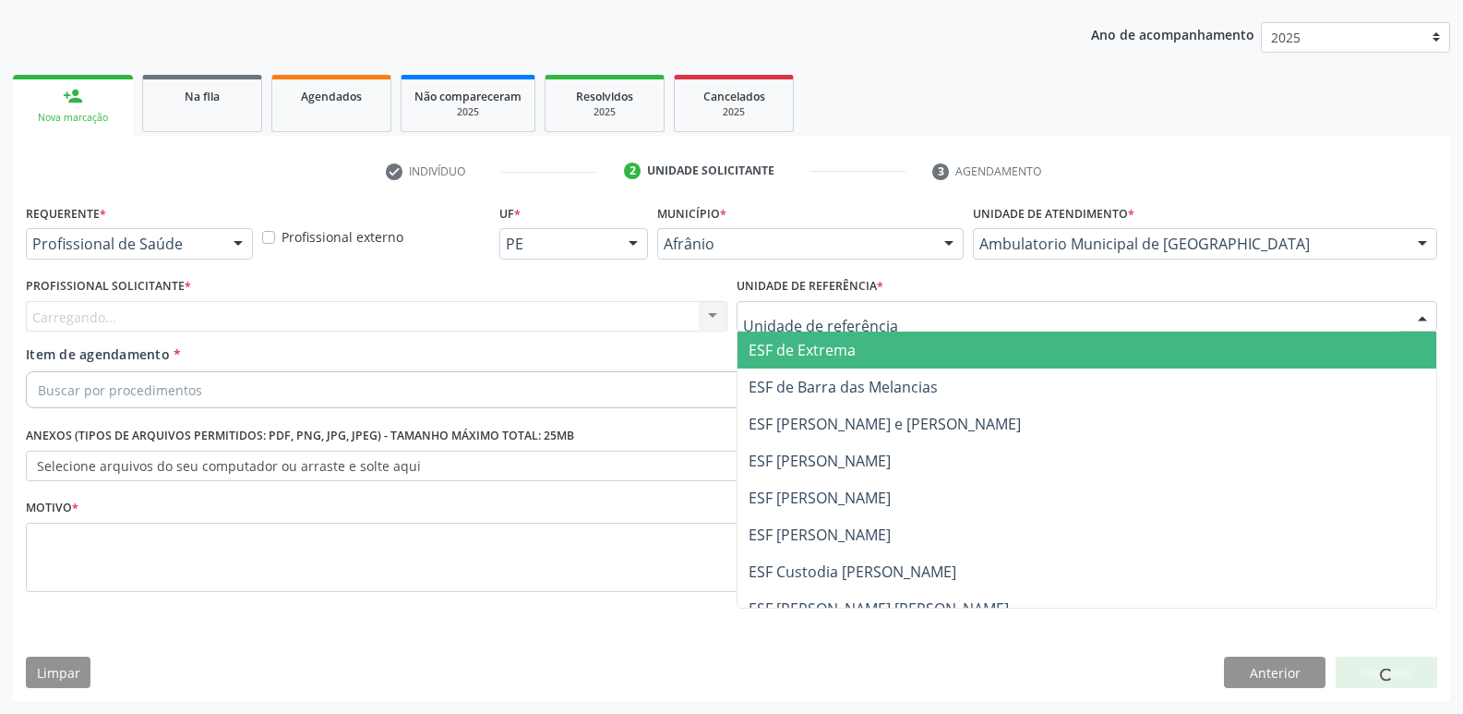
click at [889, 321] on div at bounding box center [1088, 316] width 702 height 31
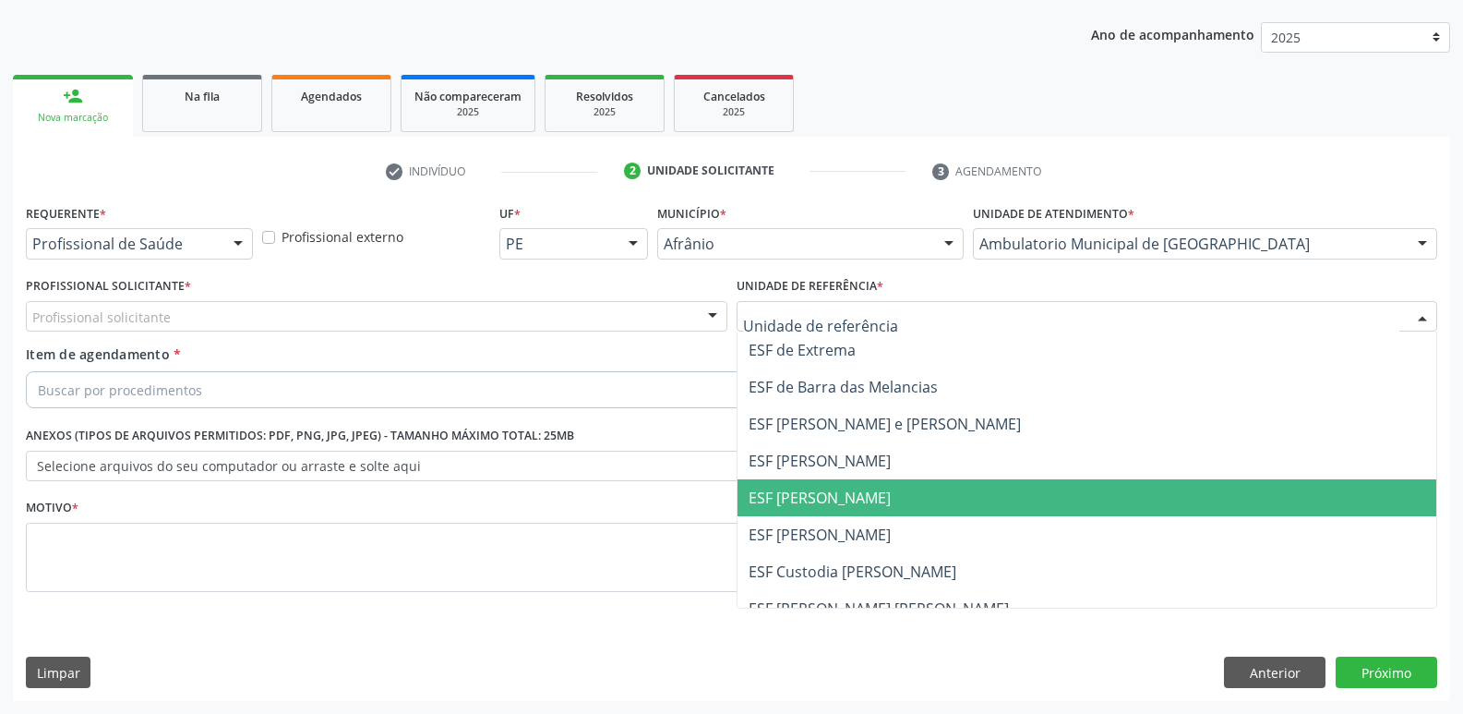
click at [860, 496] on span "ESF [PERSON_NAME]" at bounding box center [820, 497] width 142 height 20
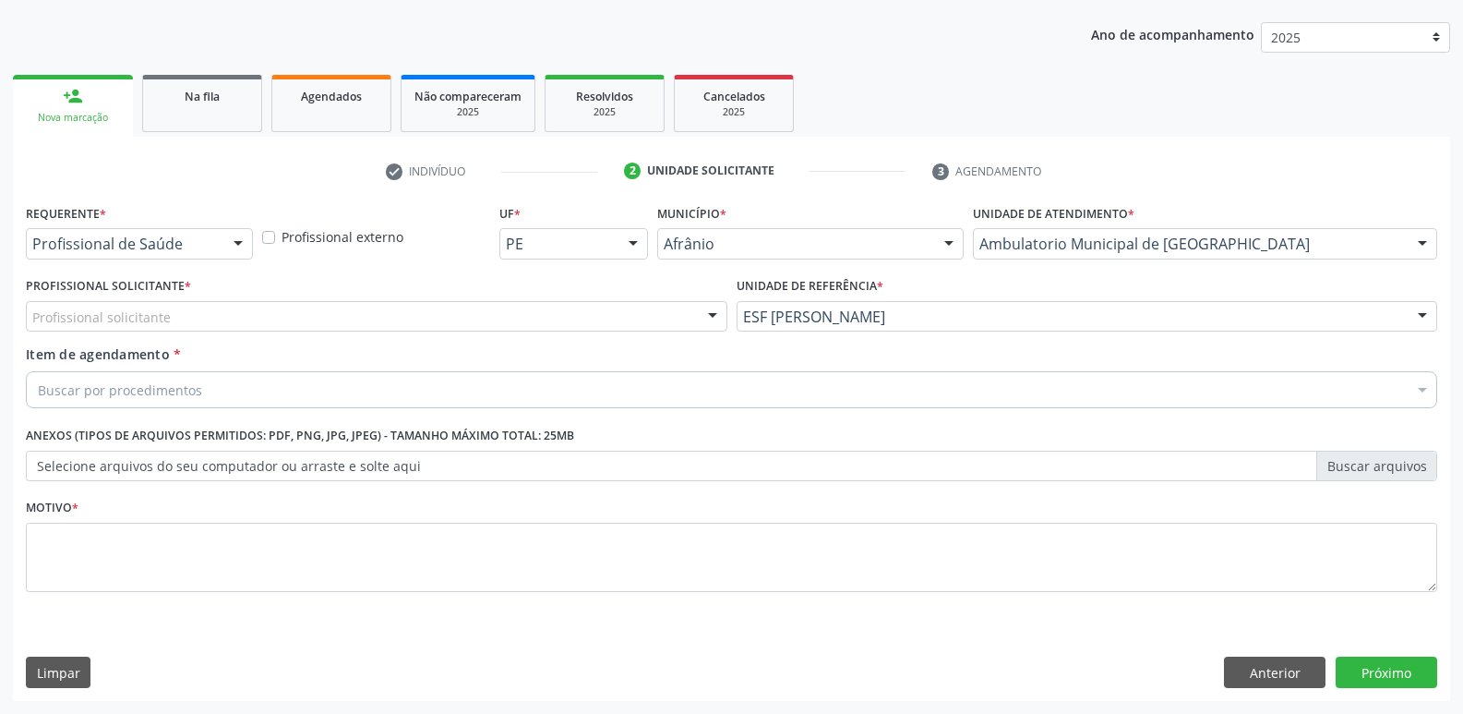
click at [576, 311] on div "Profissional solicitante" at bounding box center [377, 316] width 702 height 31
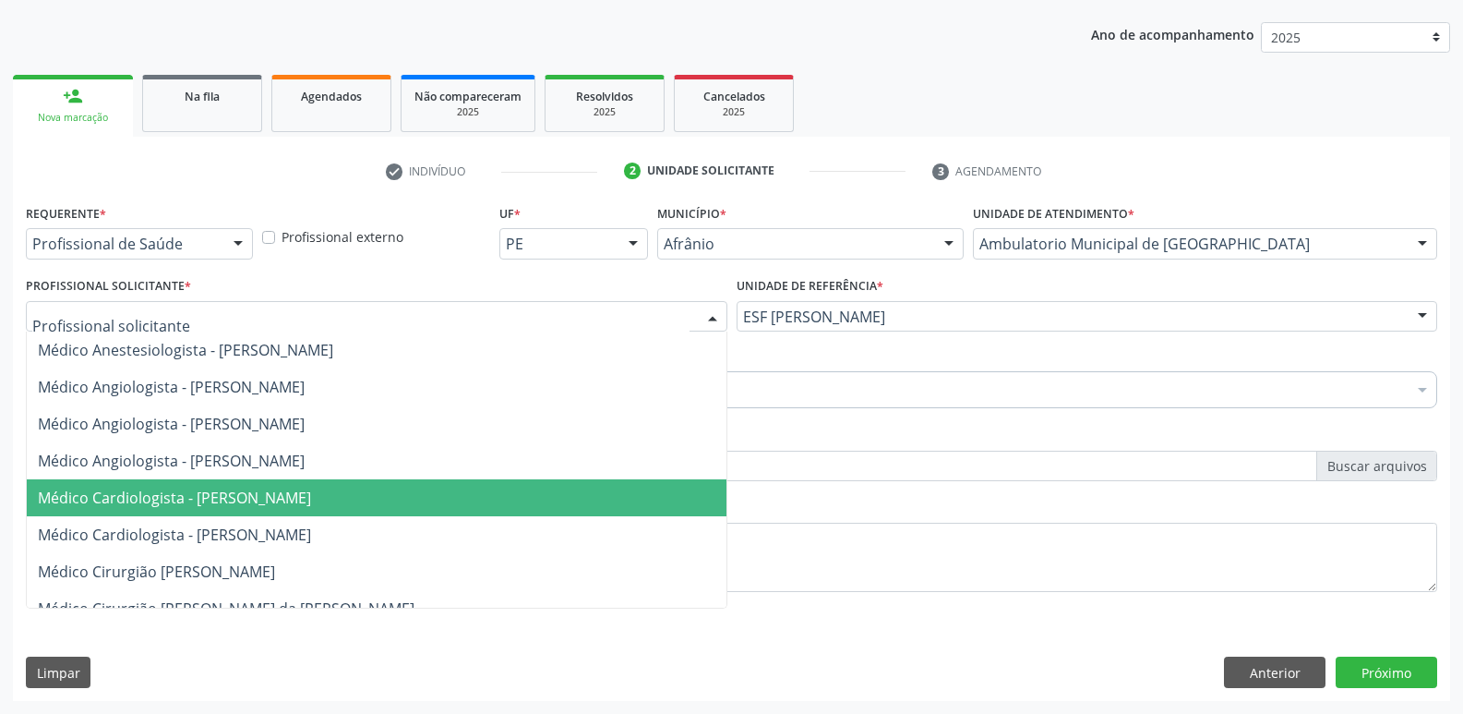
click at [460, 494] on span "Médico Cardiologista - [PERSON_NAME]" at bounding box center [377, 497] width 700 height 37
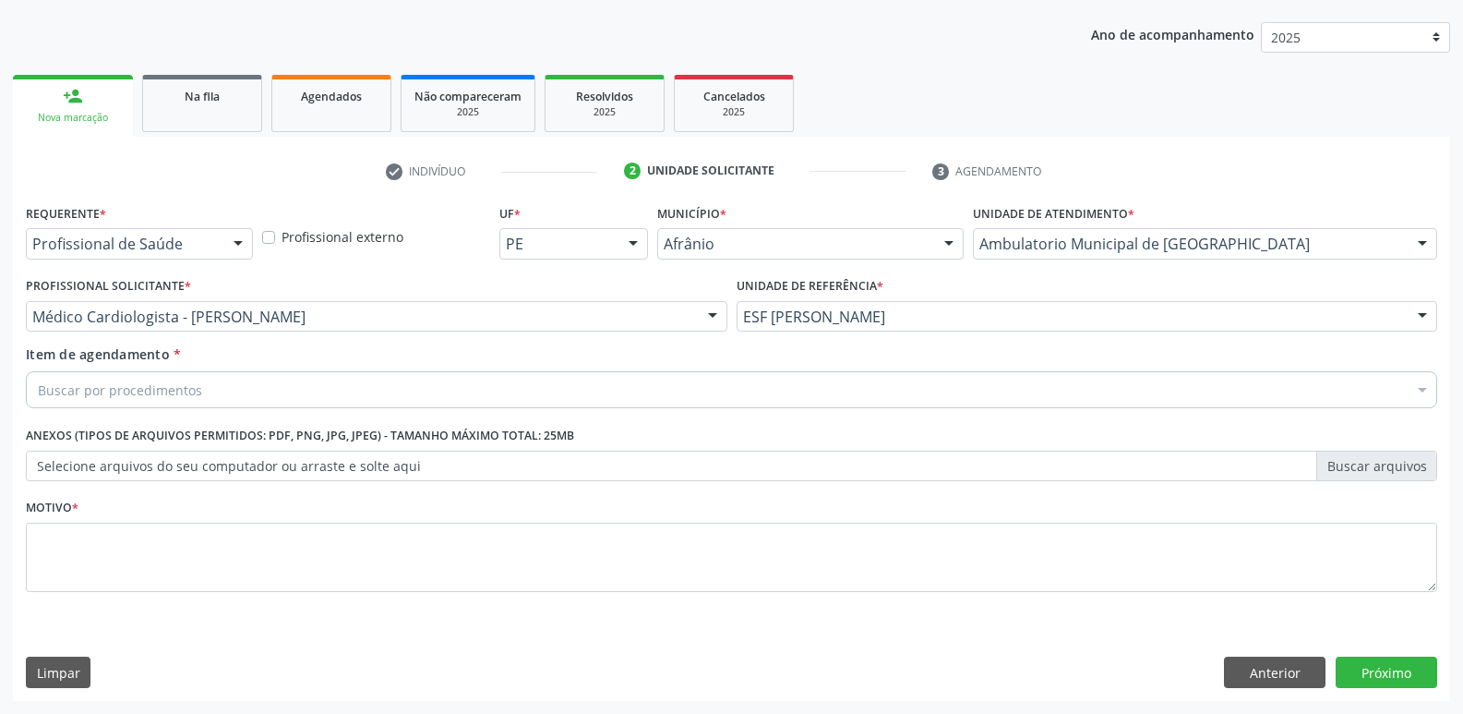
click at [311, 385] on div "Buscar por procedimentos" at bounding box center [731, 389] width 1411 height 37
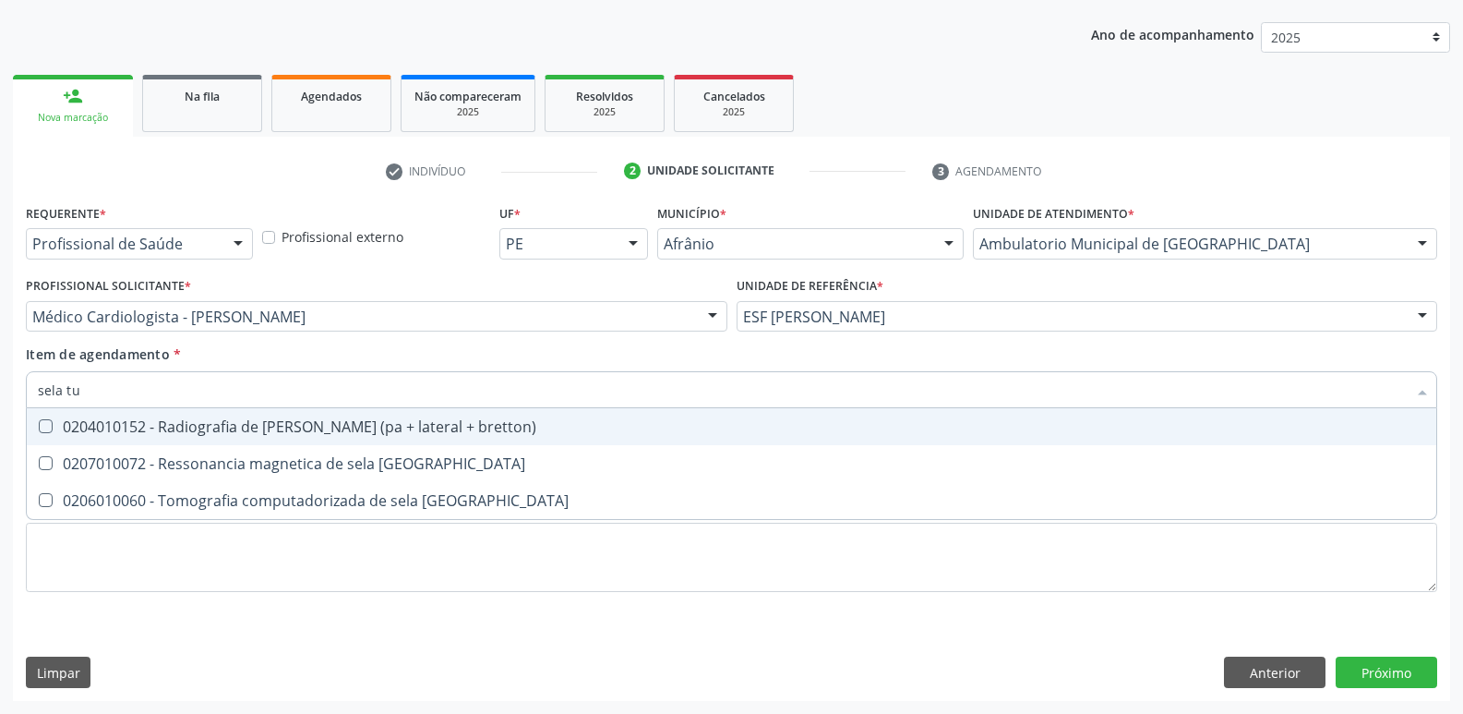
type input "sela tur"
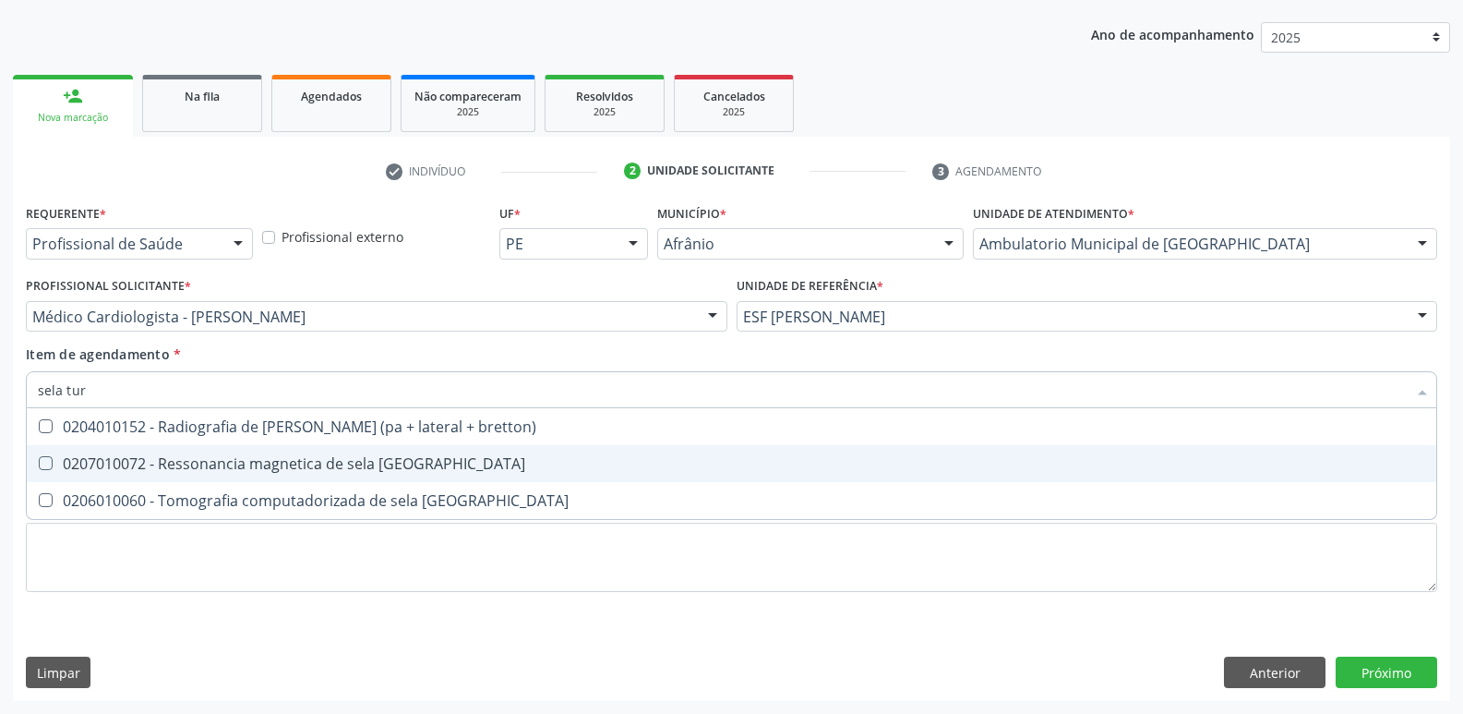
click at [290, 465] on div "0207010072 - Ressonancia magnetica de sela [GEOGRAPHIC_DATA]" at bounding box center [731, 463] width 1387 height 15
checkbox turcica "true"
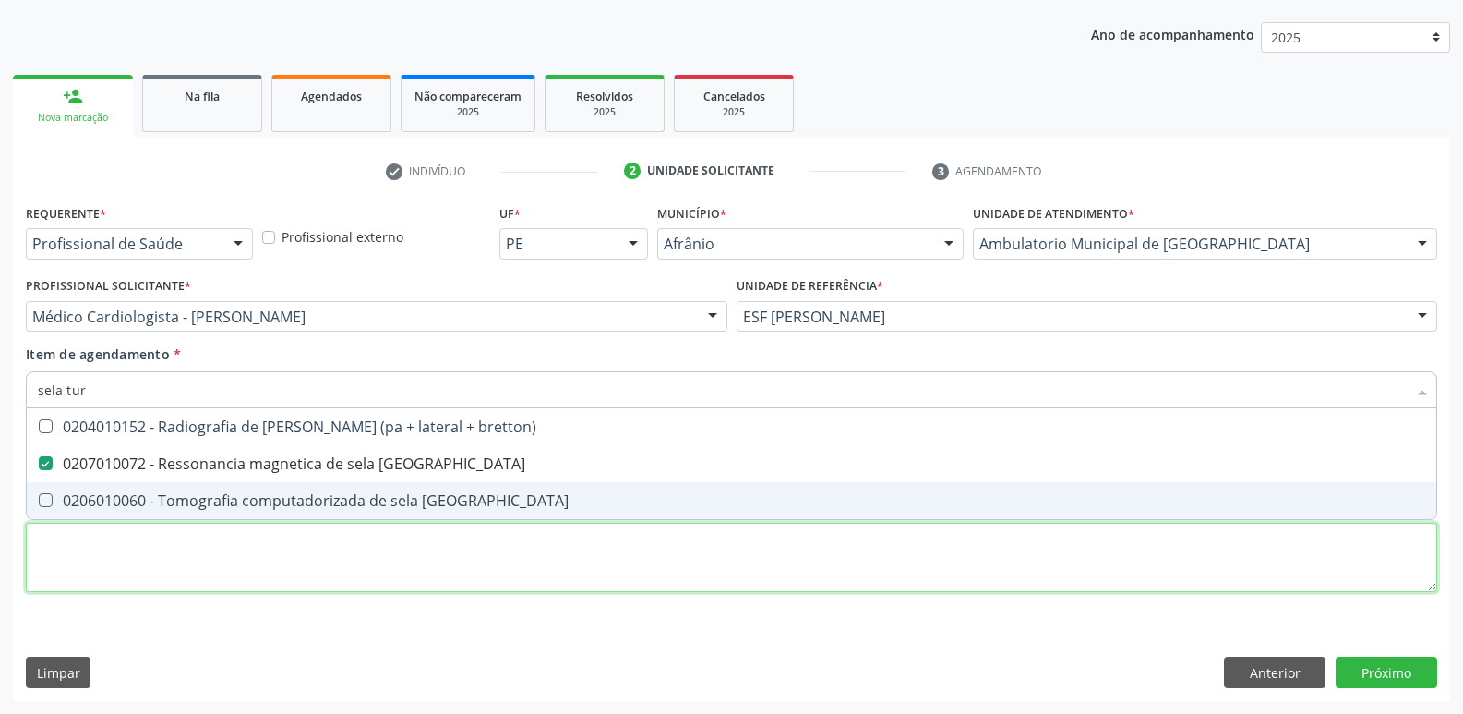
click at [274, 558] on div "Requerente * Profissional de Saúde Profissional de Saúde Paciente Nenhum result…" at bounding box center [731, 408] width 1411 height 418
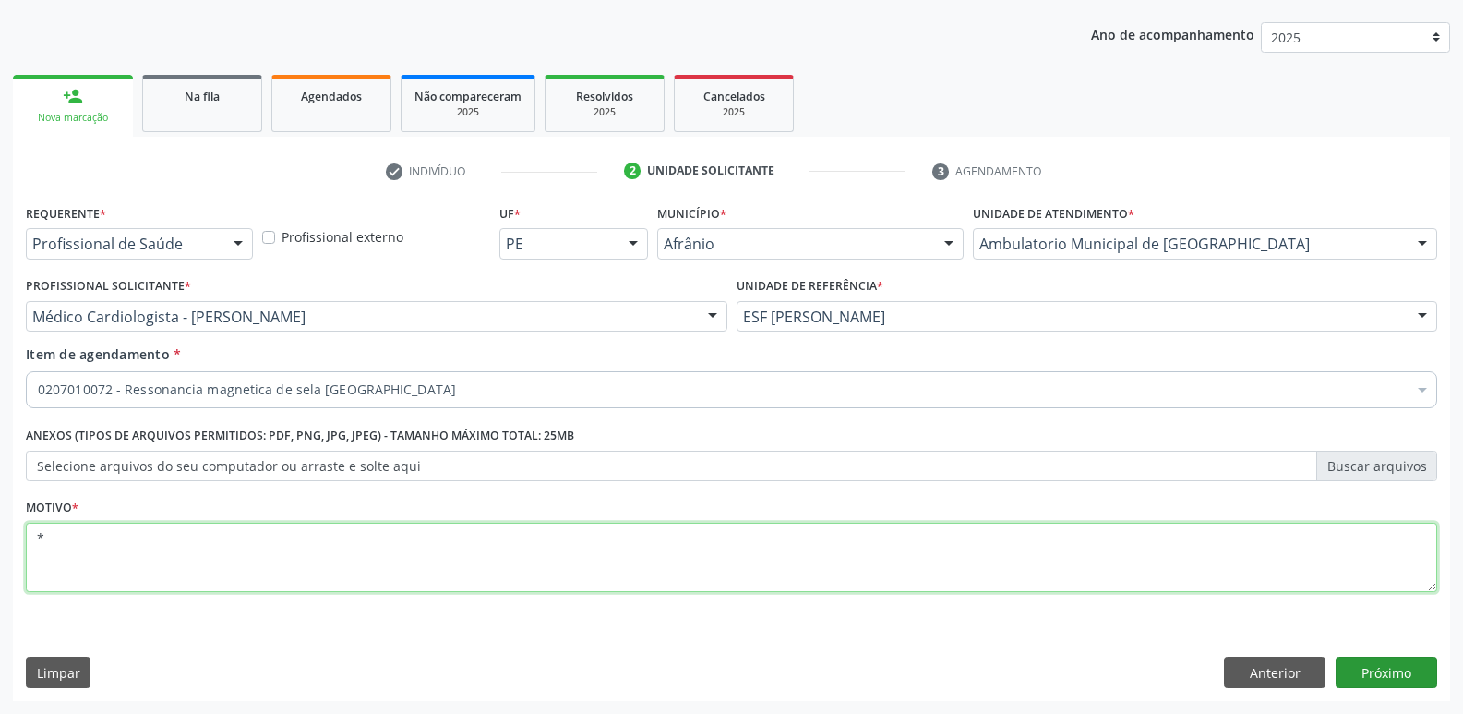
type textarea "*"
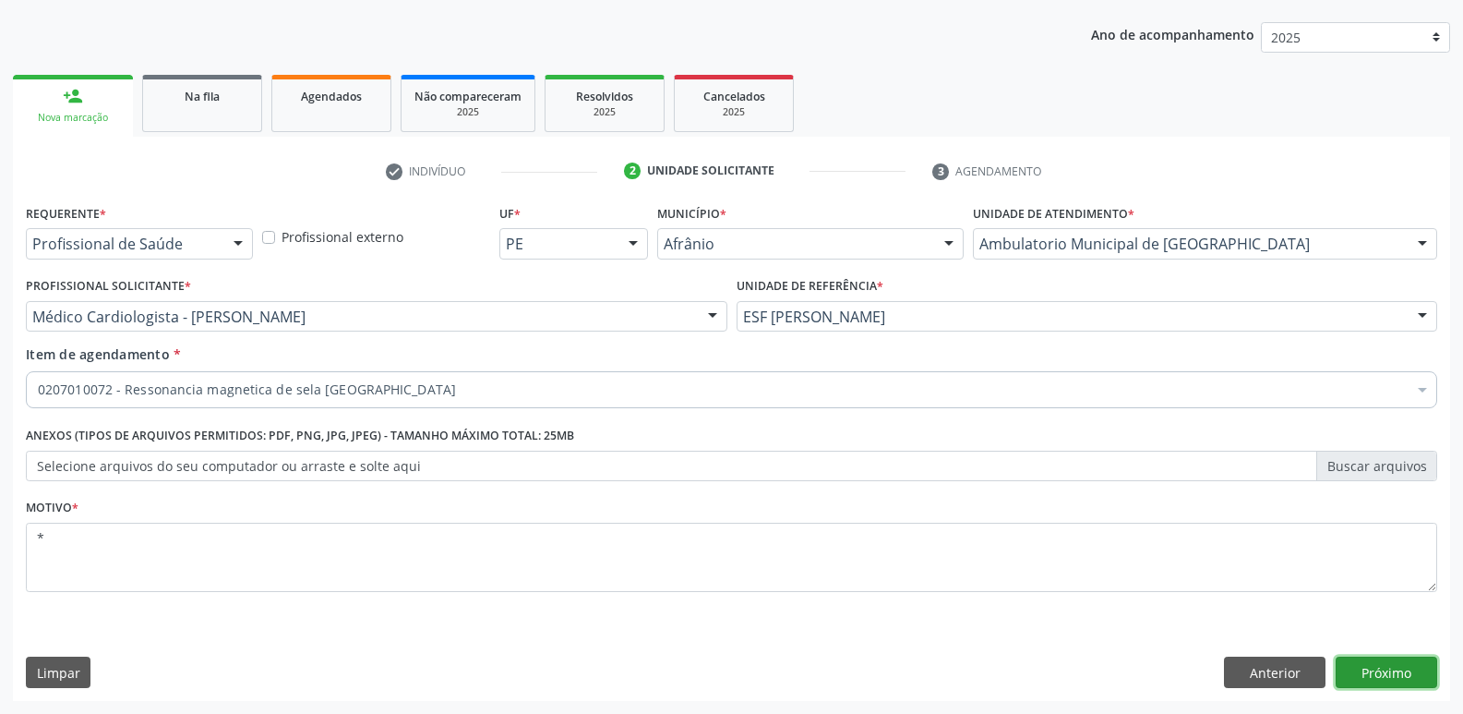
click at [1394, 664] on button "Próximo" at bounding box center [1387, 671] width 102 height 31
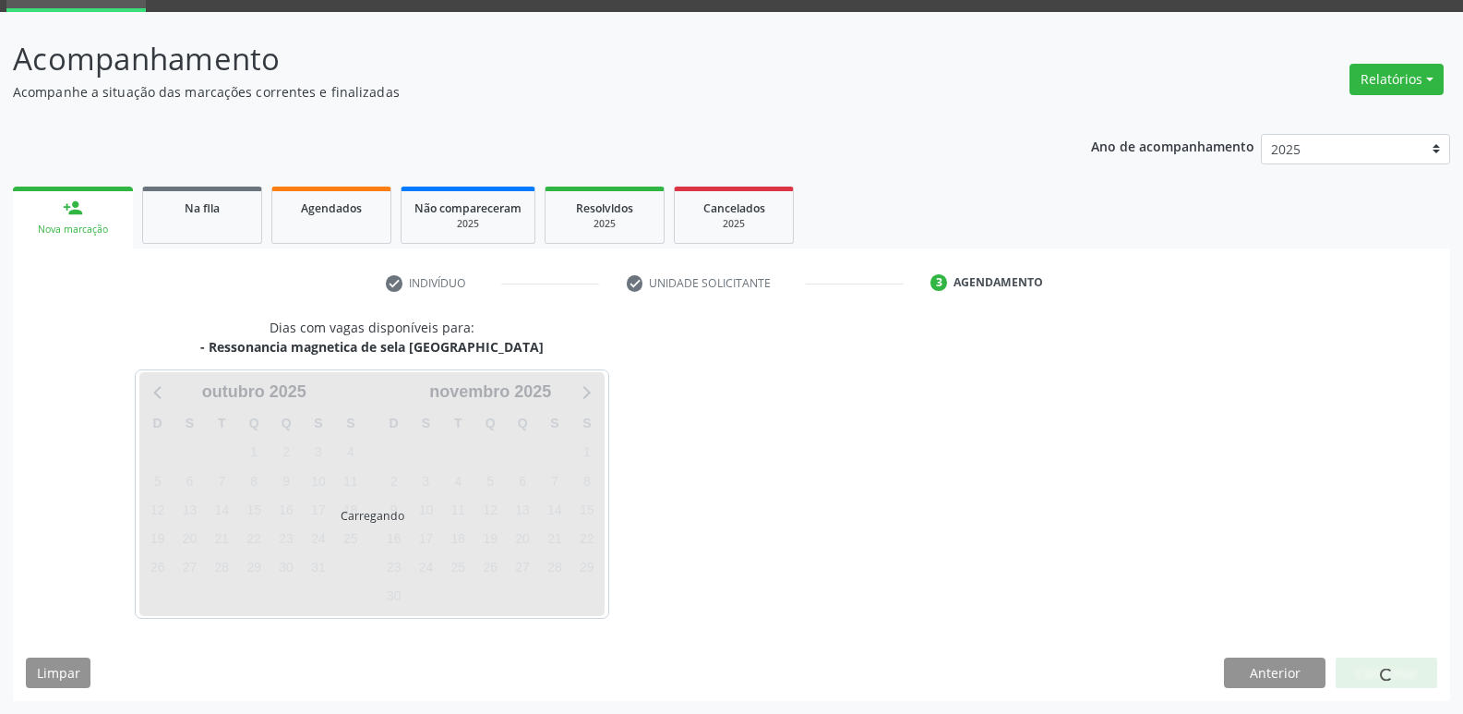
scroll to position [90, 0]
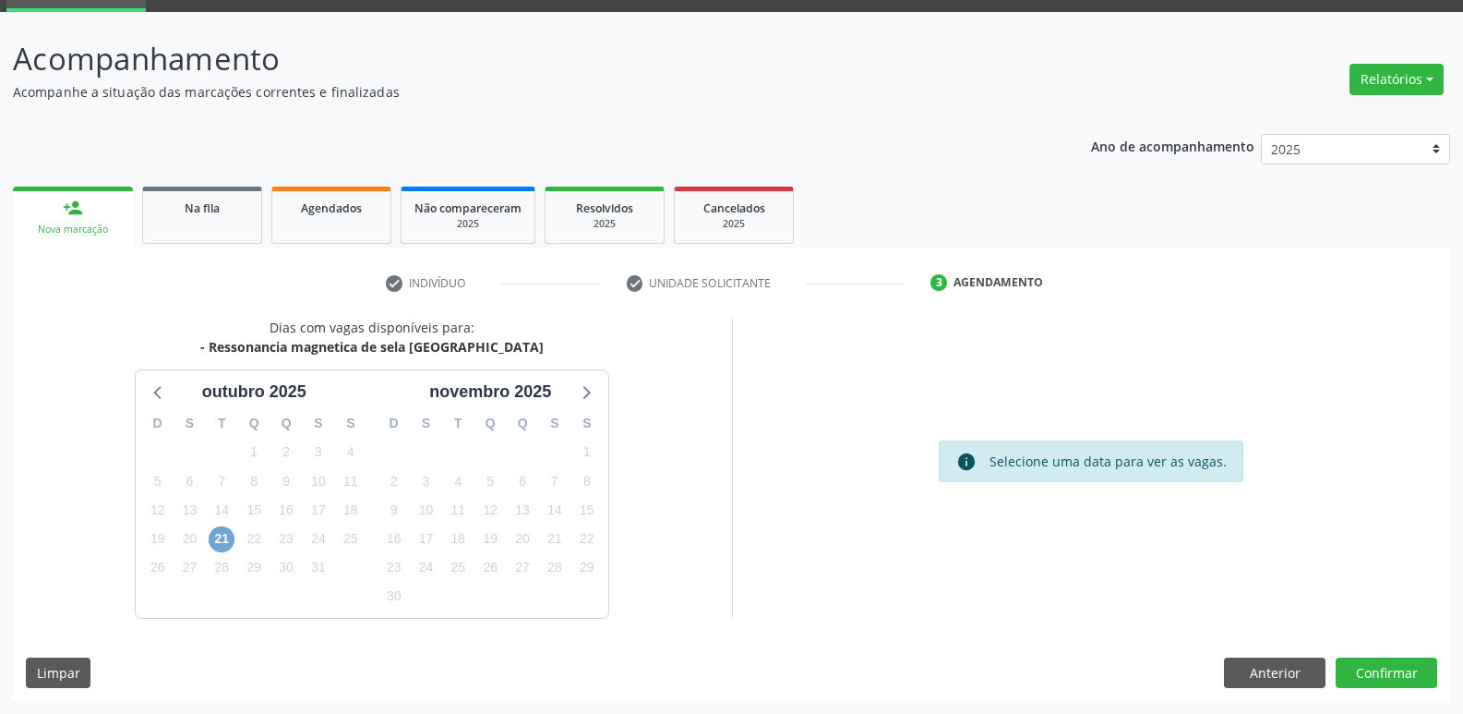
click at [222, 542] on span "21" at bounding box center [222, 539] width 26 height 26
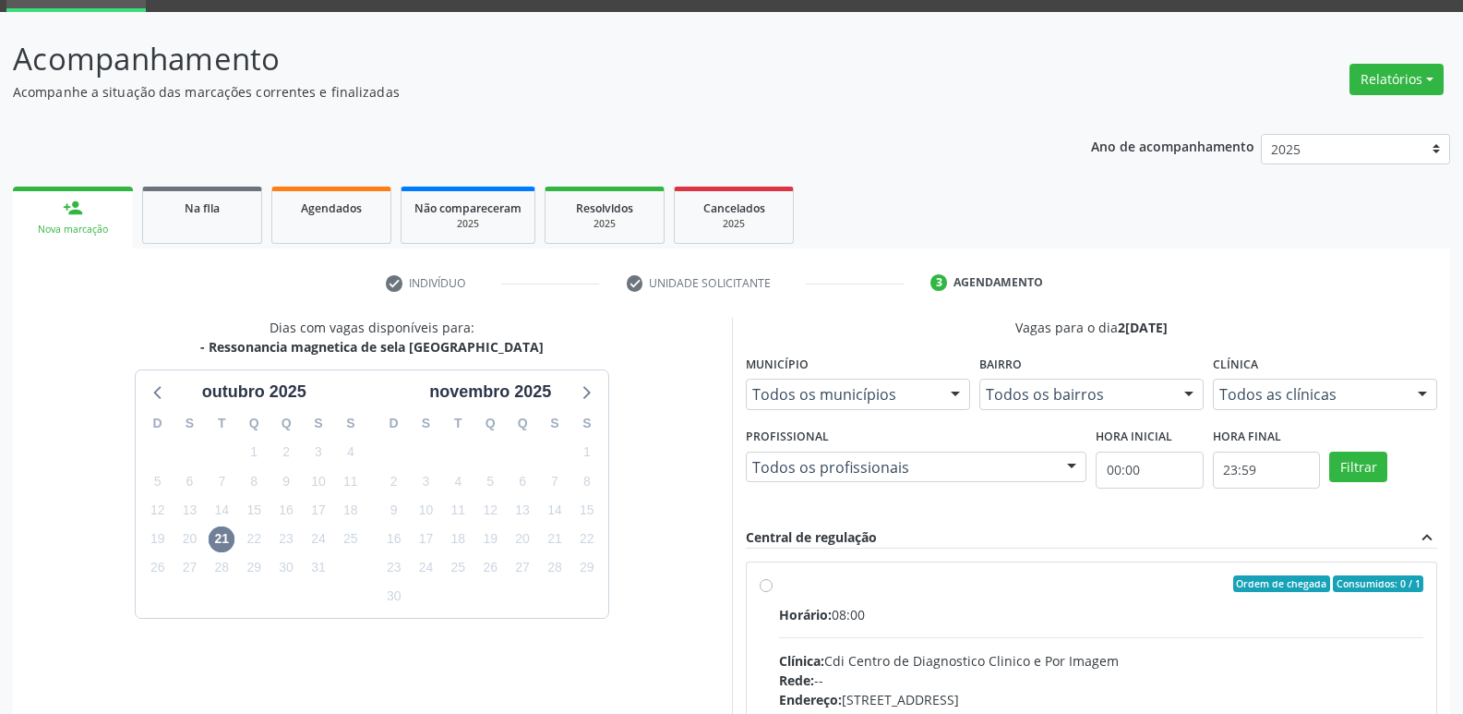
click at [795, 594] on label "Ordem de chegada Consumidos: 0 / 1 Horário: 08:00 Clínica: Cdi Centro de Diagno…" at bounding box center [1101, 716] width 645 height 283
click at [773, 592] on input "Ordem de chegada Consumidos: 0 / 1 Horário: 08:00 Clínica: Cdi Centro de Diagno…" at bounding box center [766, 583] width 13 height 17
radio input "true"
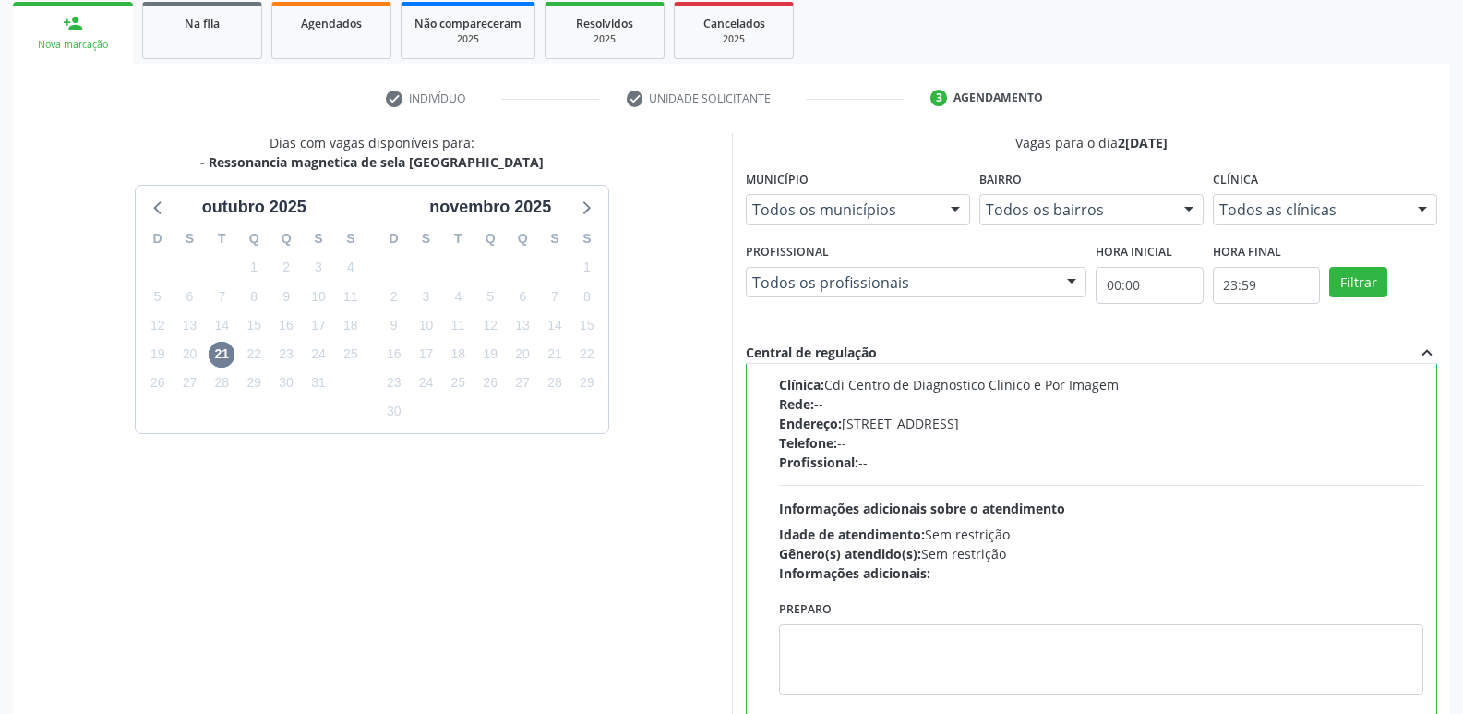
scroll to position [390, 0]
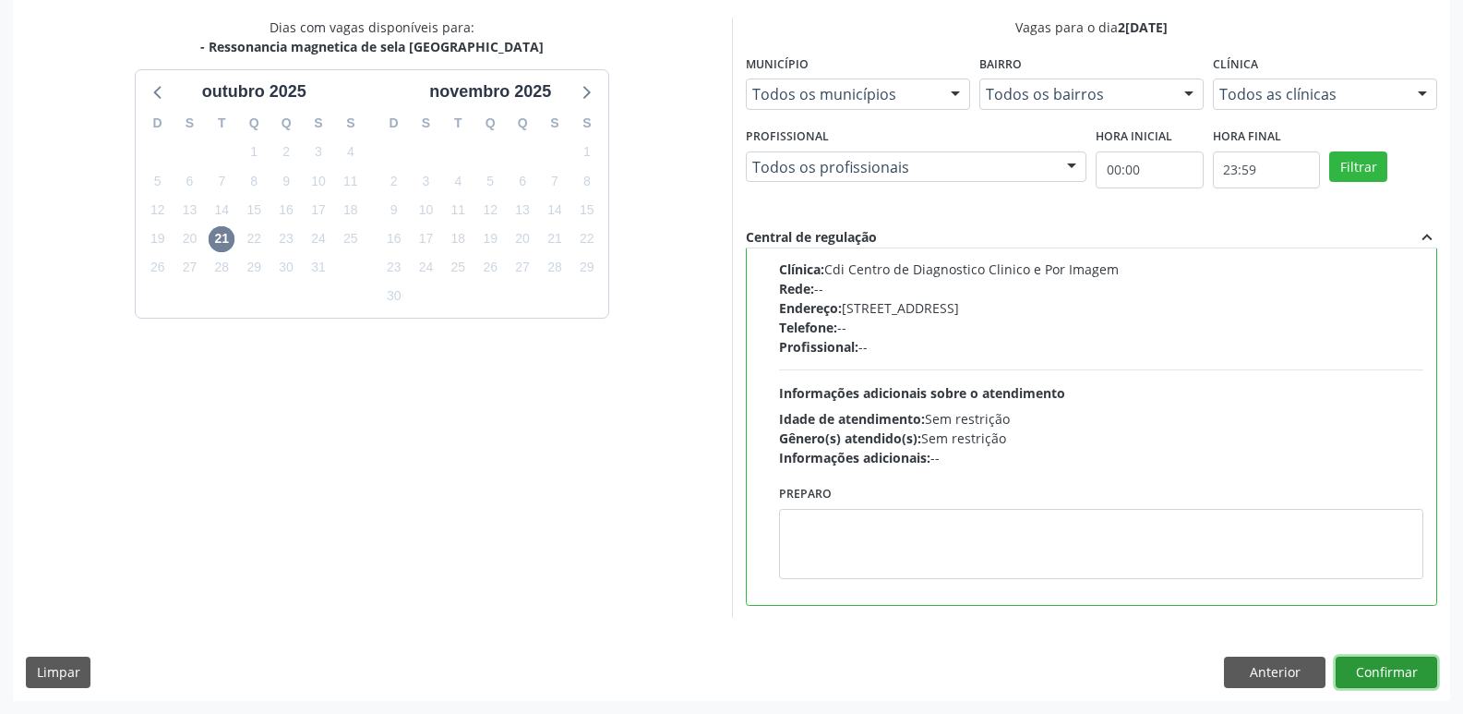
click at [1392, 675] on button "Confirmar" at bounding box center [1387, 671] width 102 height 31
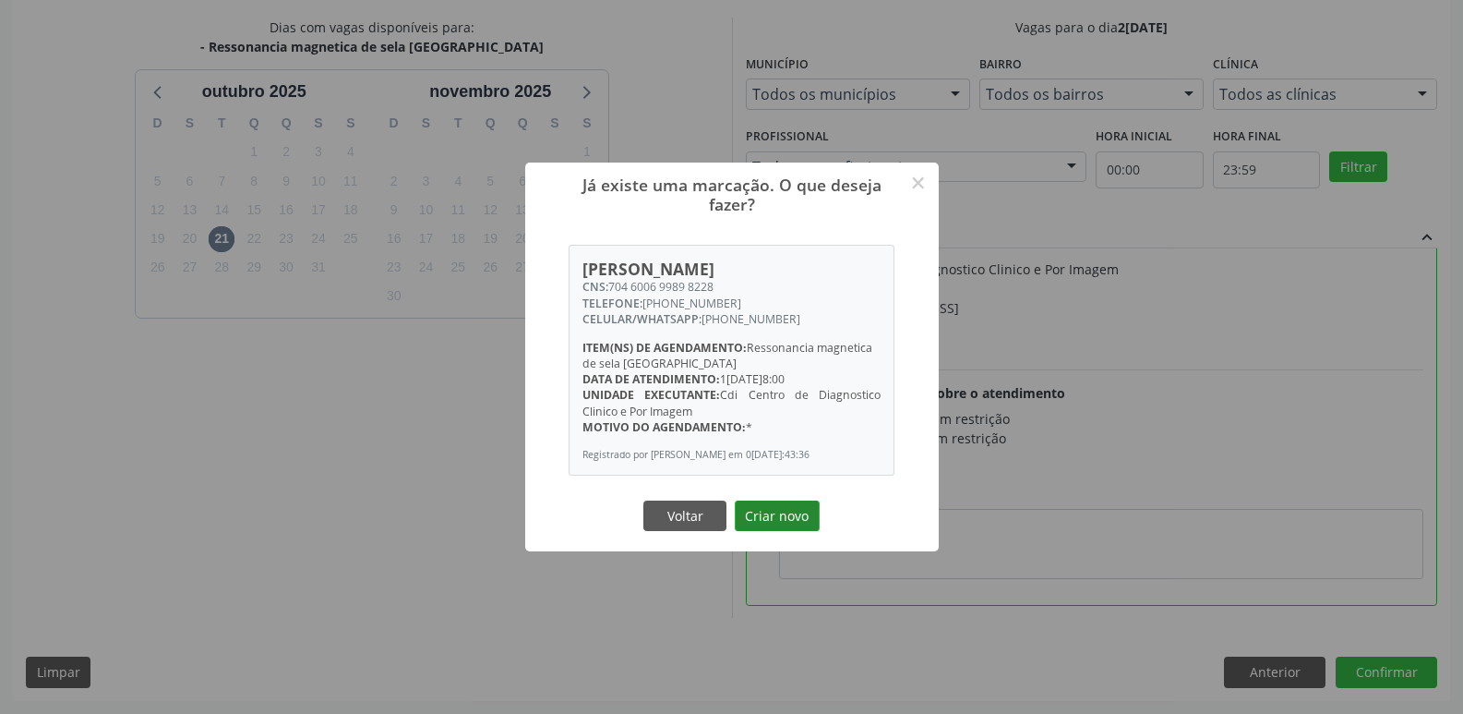
click at [787, 519] on button "Criar novo" at bounding box center [777, 515] width 85 height 31
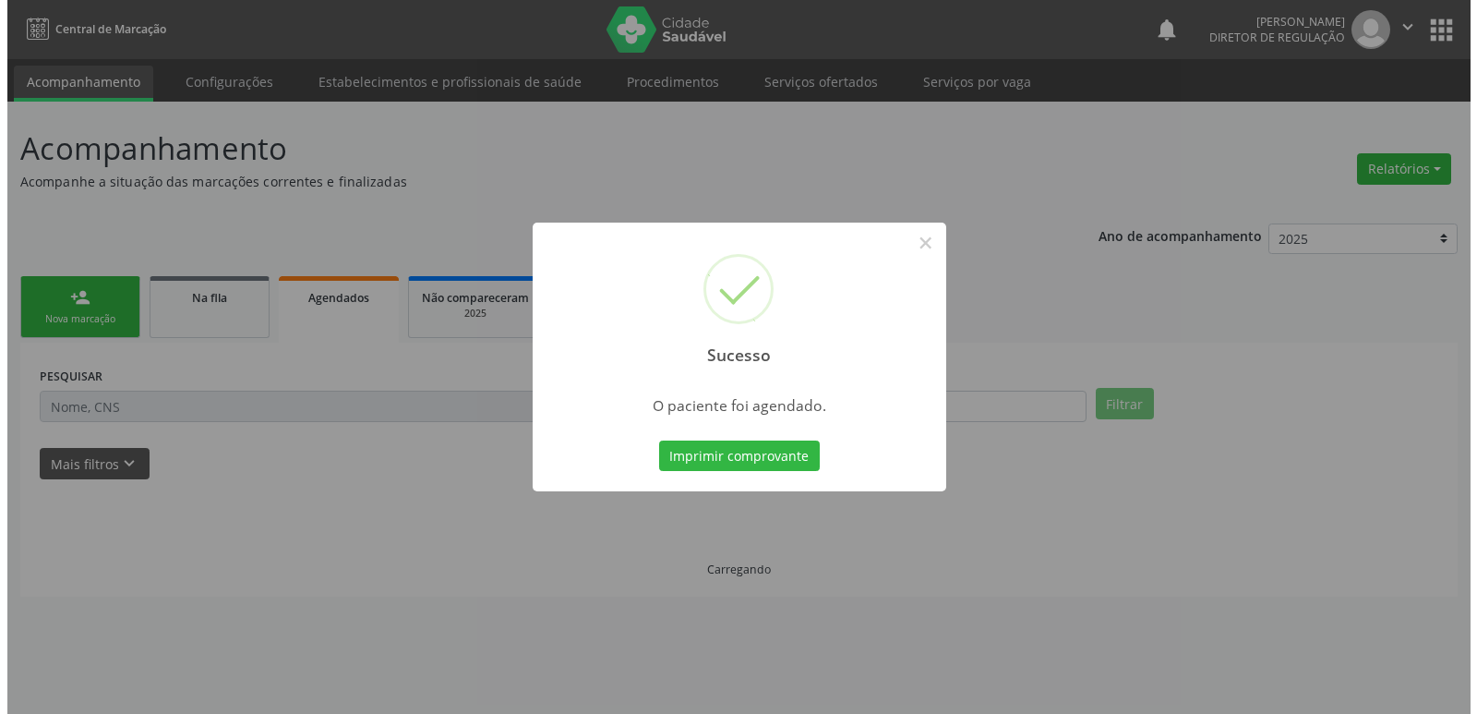
scroll to position [0, 0]
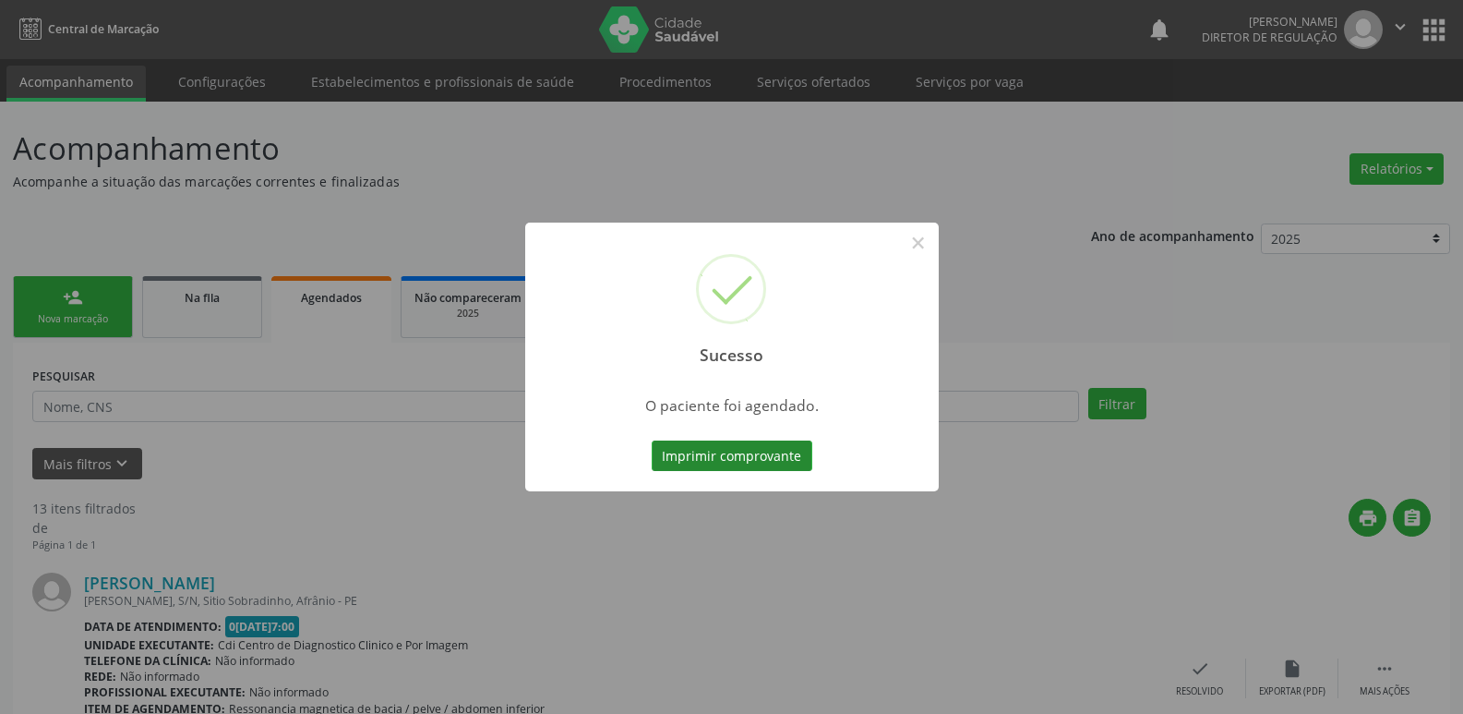
click at [764, 460] on button "Imprimir comprovante" at bounding box center [732, 455] width 161 height 31
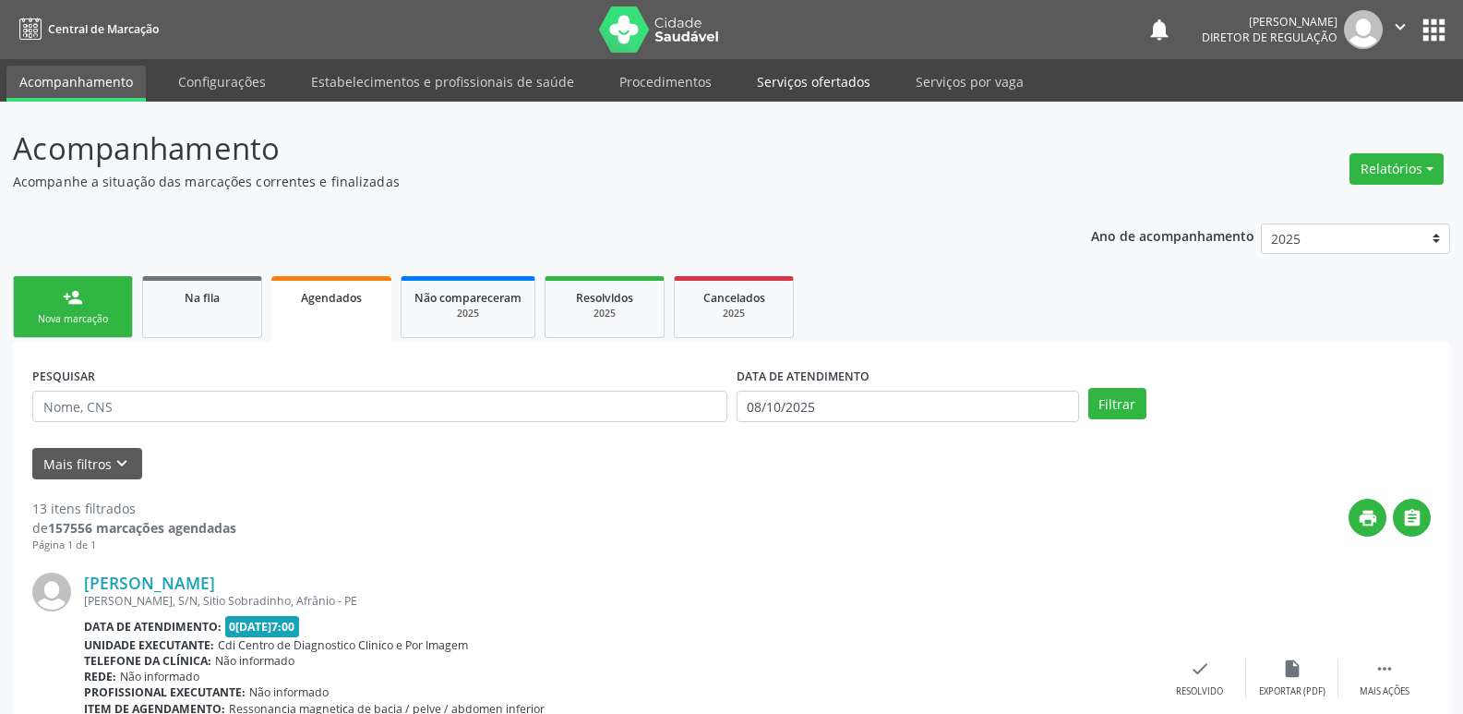
click at [811, 81] on link "Serviços ofertados" at bounding box center [813, 82] width 139 height 32
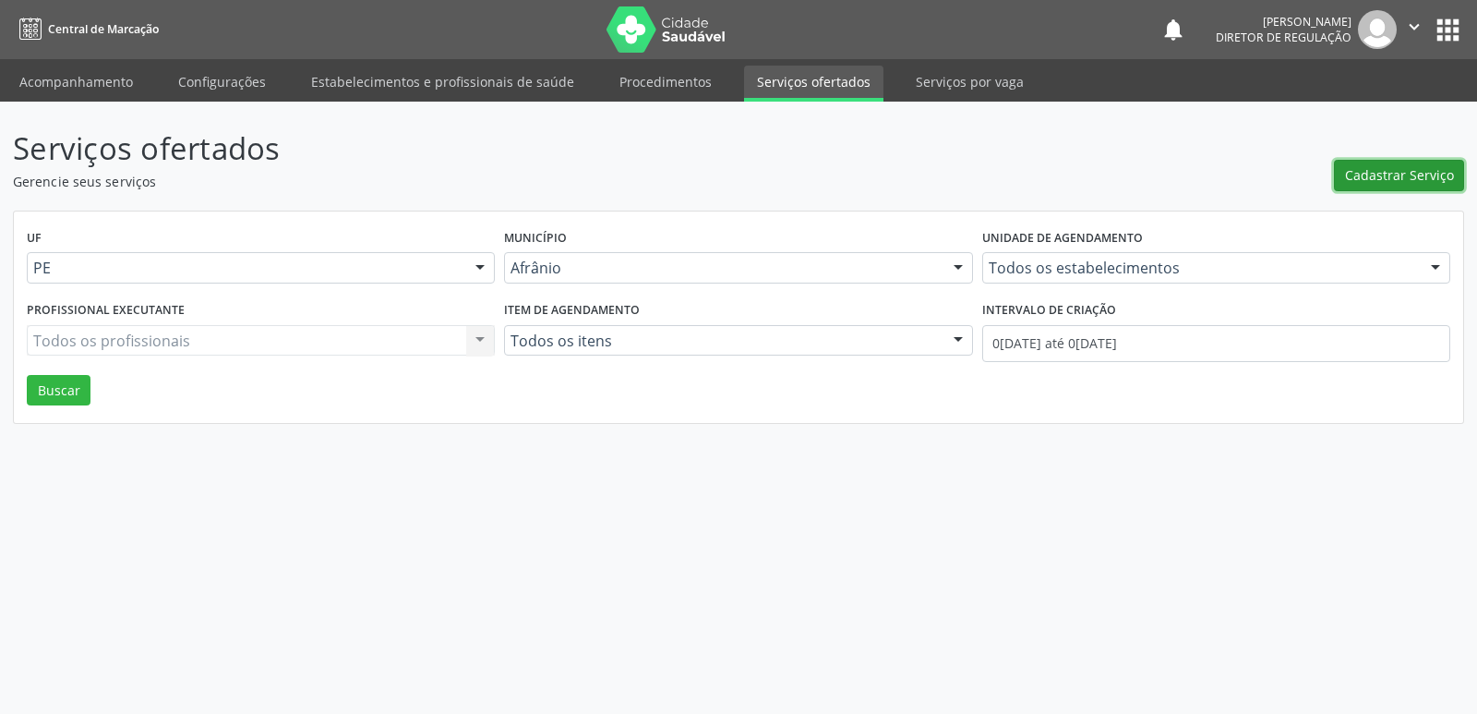
click at [1382, 171] on span "Cadastrar Serviço" at bounding box center [1399, 174] width 109 height 19
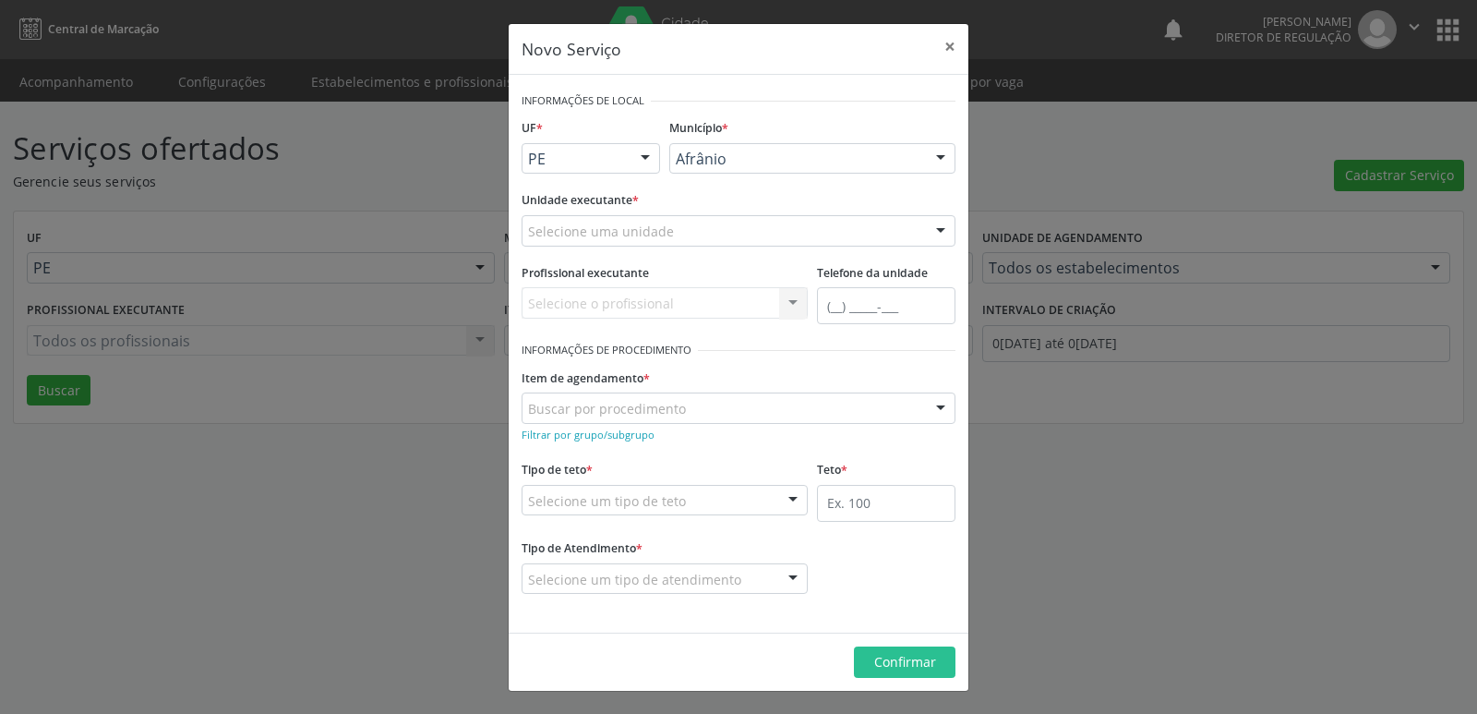
click at [720, 232] on div "Selecione uma unidade" at bounding box center [739, 230] width 434 height 31
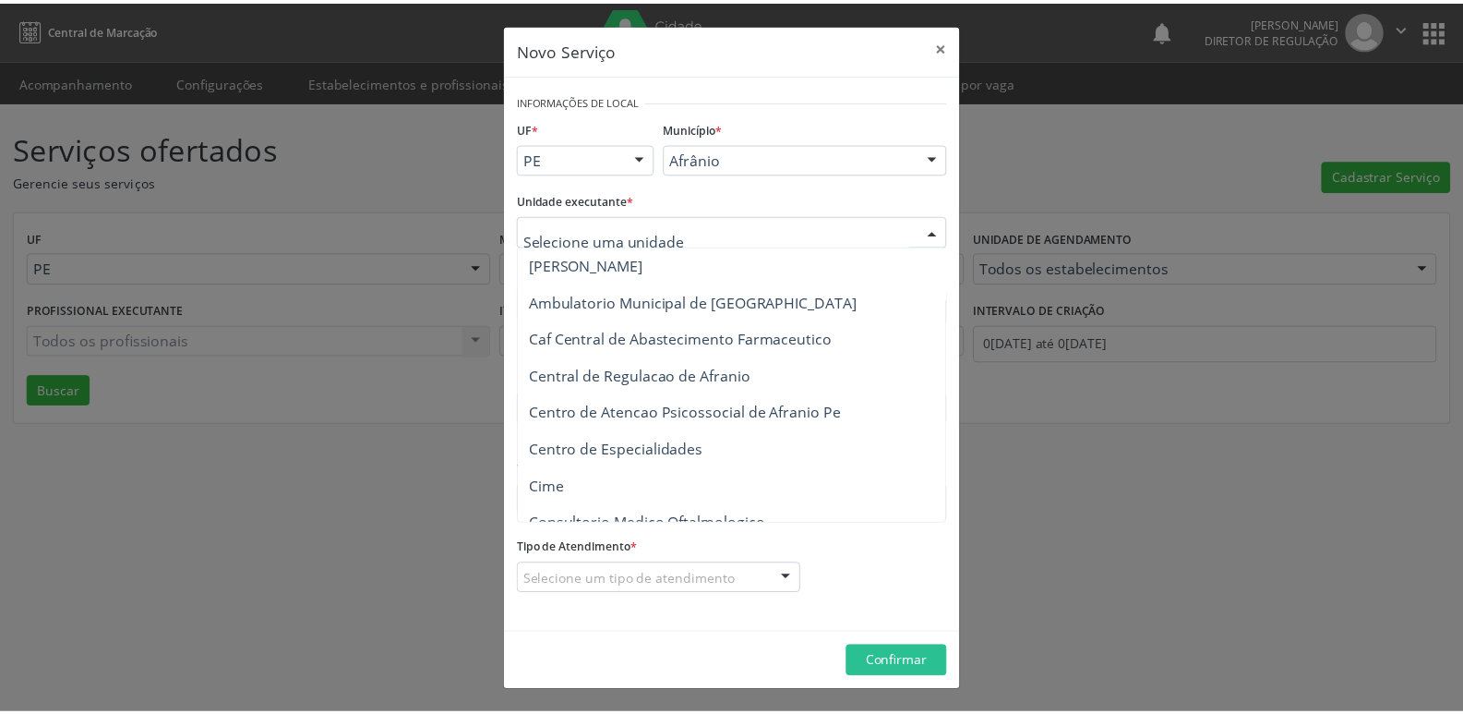
scroll to position [277, 0]
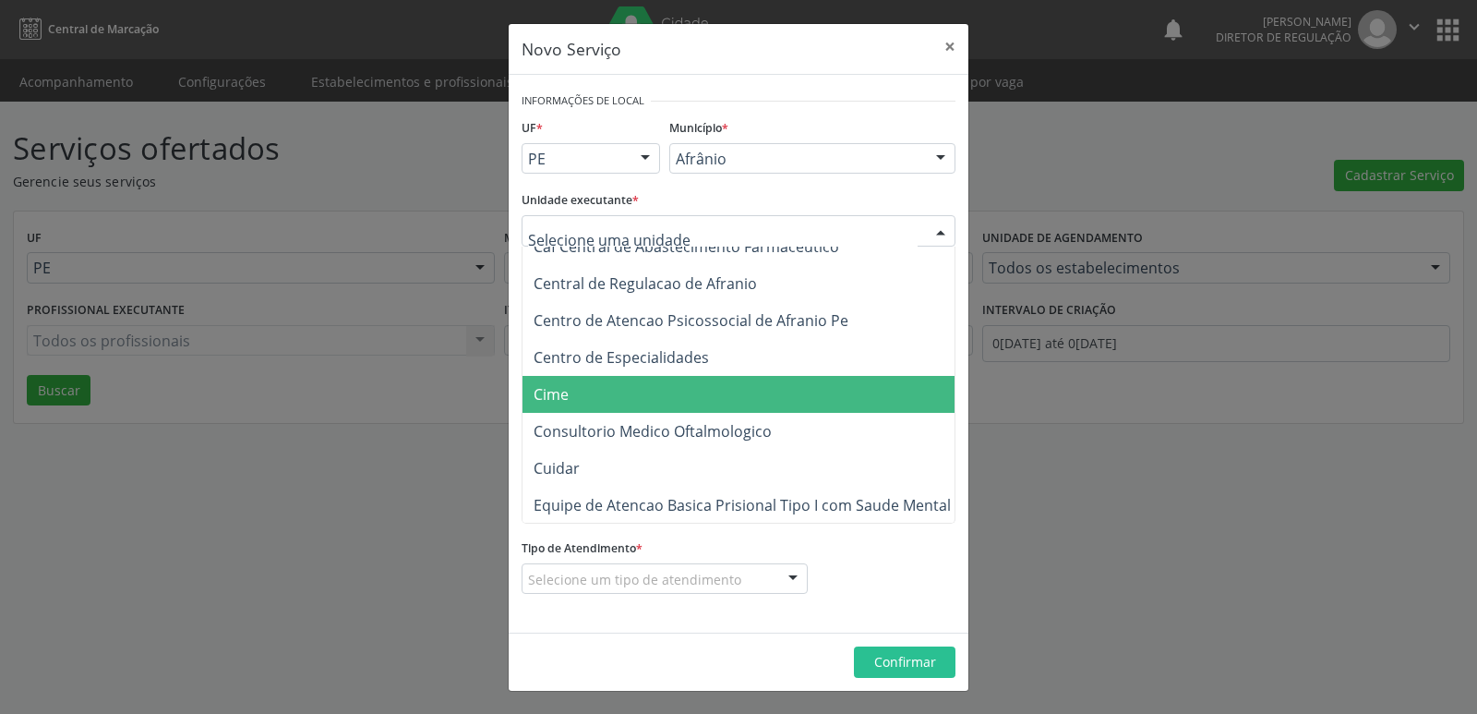
click at [605, 390] on span "Cime" at bounding box center [747, 394] width 450 height 37
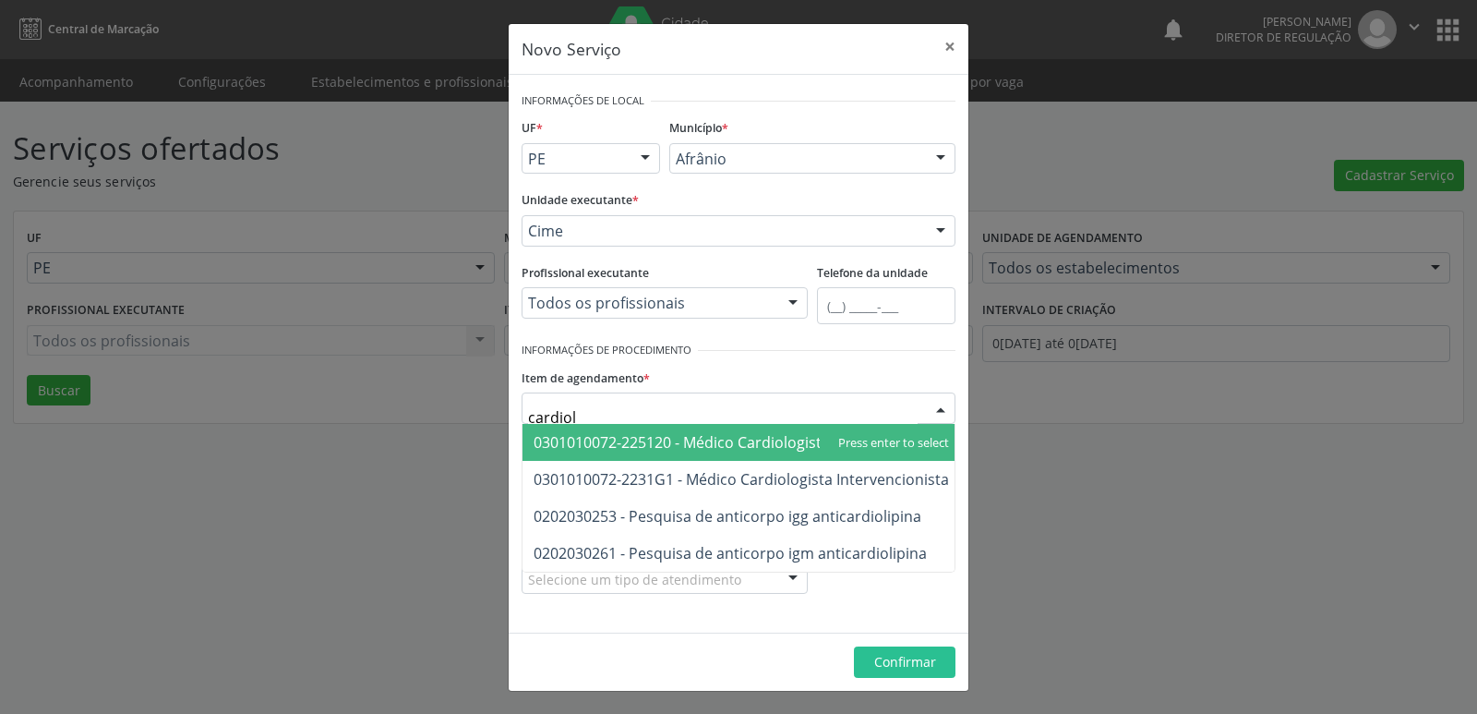
type input "cardiolo"
click at [701, 442] on span "0301010072-225120 - Médico Cardiologista" at bounding box center [682, 442] width 296 height 20
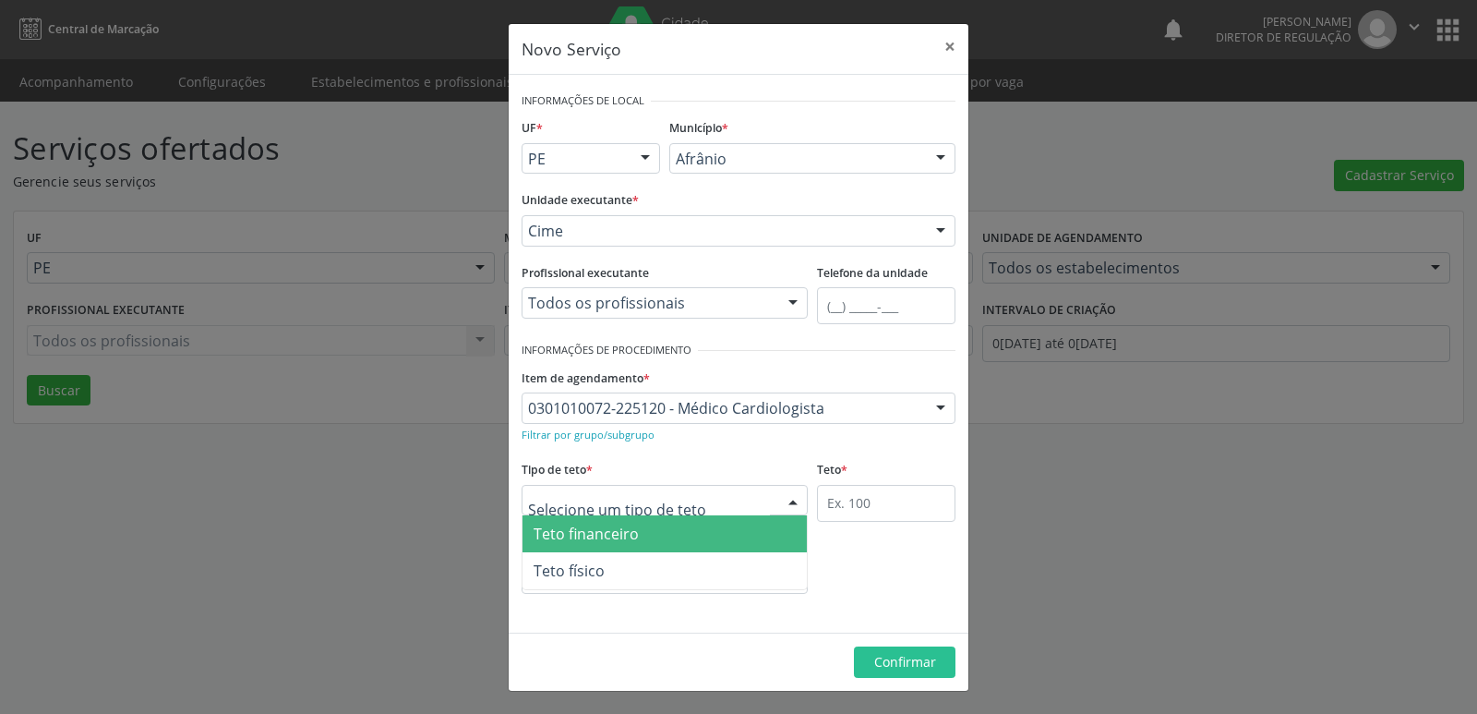
click at [688, 503] on div at bounding box center [665, 500] width 286 height 31
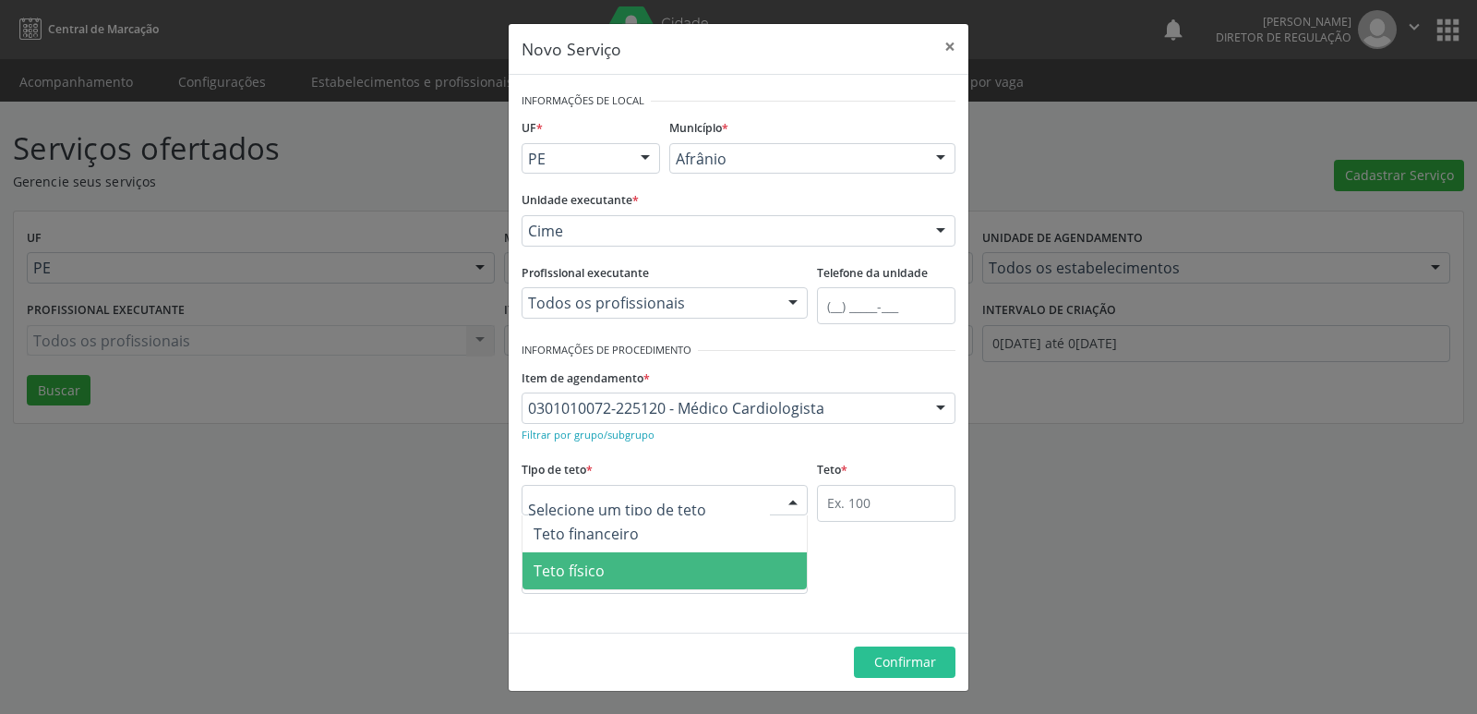
click at [651, 573] on span "Teto físico" at bounding box center [664, 570] width 284 height 37
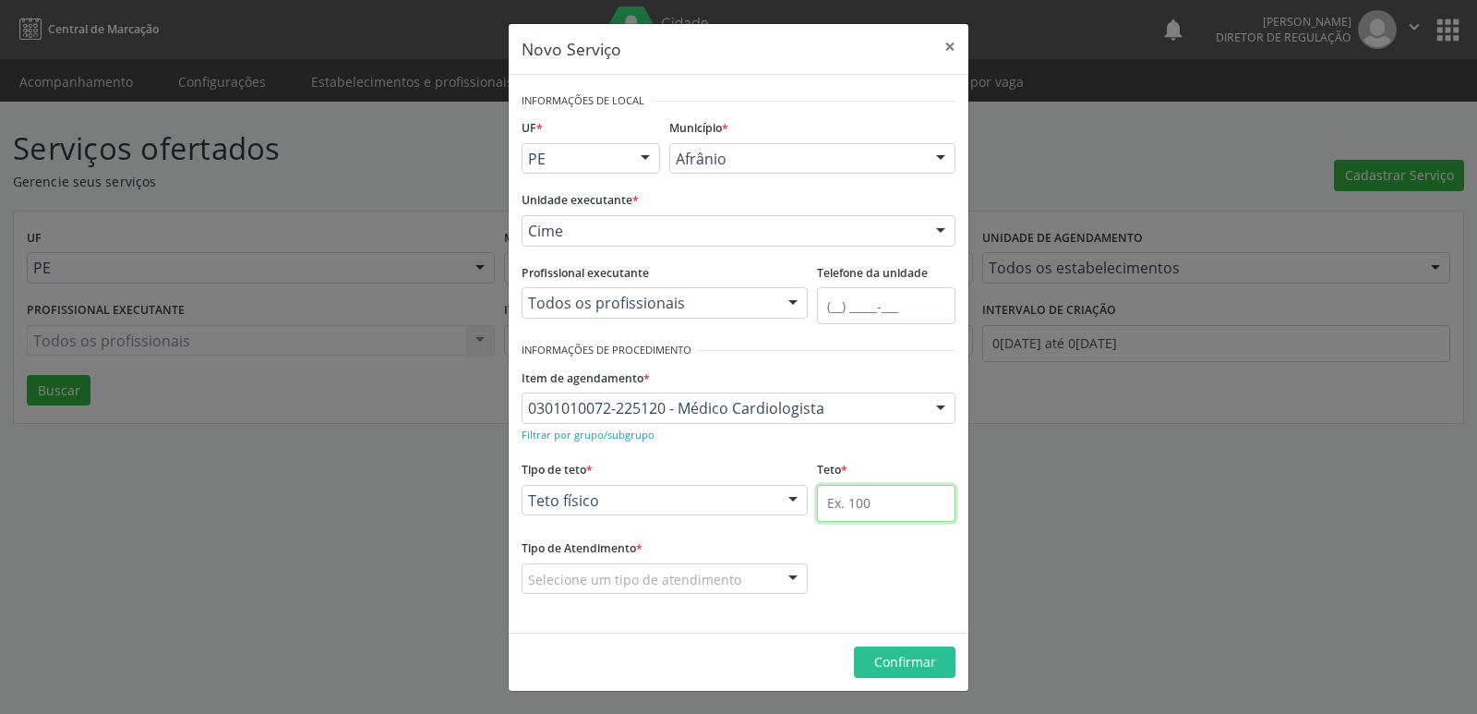
click at [885, 503] on input "text" at bounding box center [886, 503] width 138 height 37
type input "1"
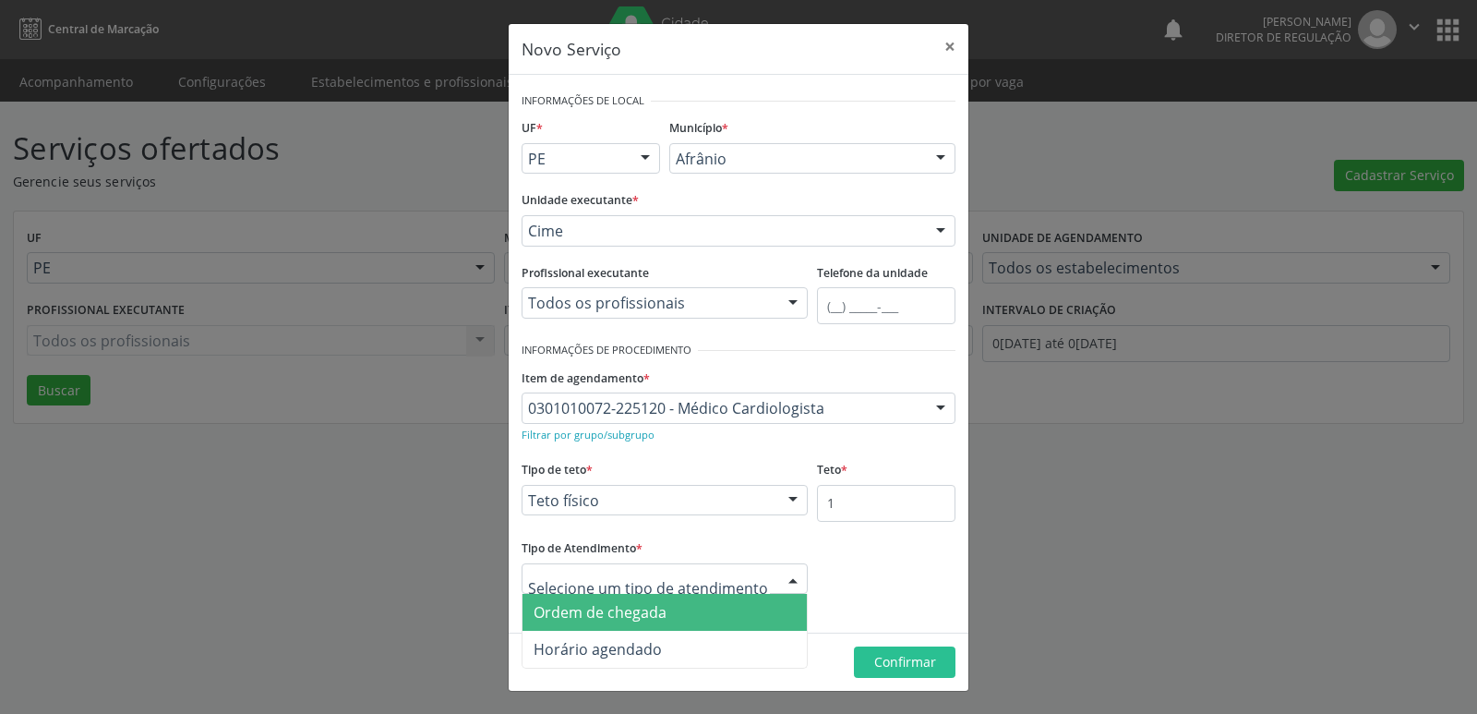
click at [751, 574] on div at bounding box center [665, 578] width 286 height 31
click at [702, 617] on span "Ordem de chegada" at bounding box center [664, 612] width 284 height 37
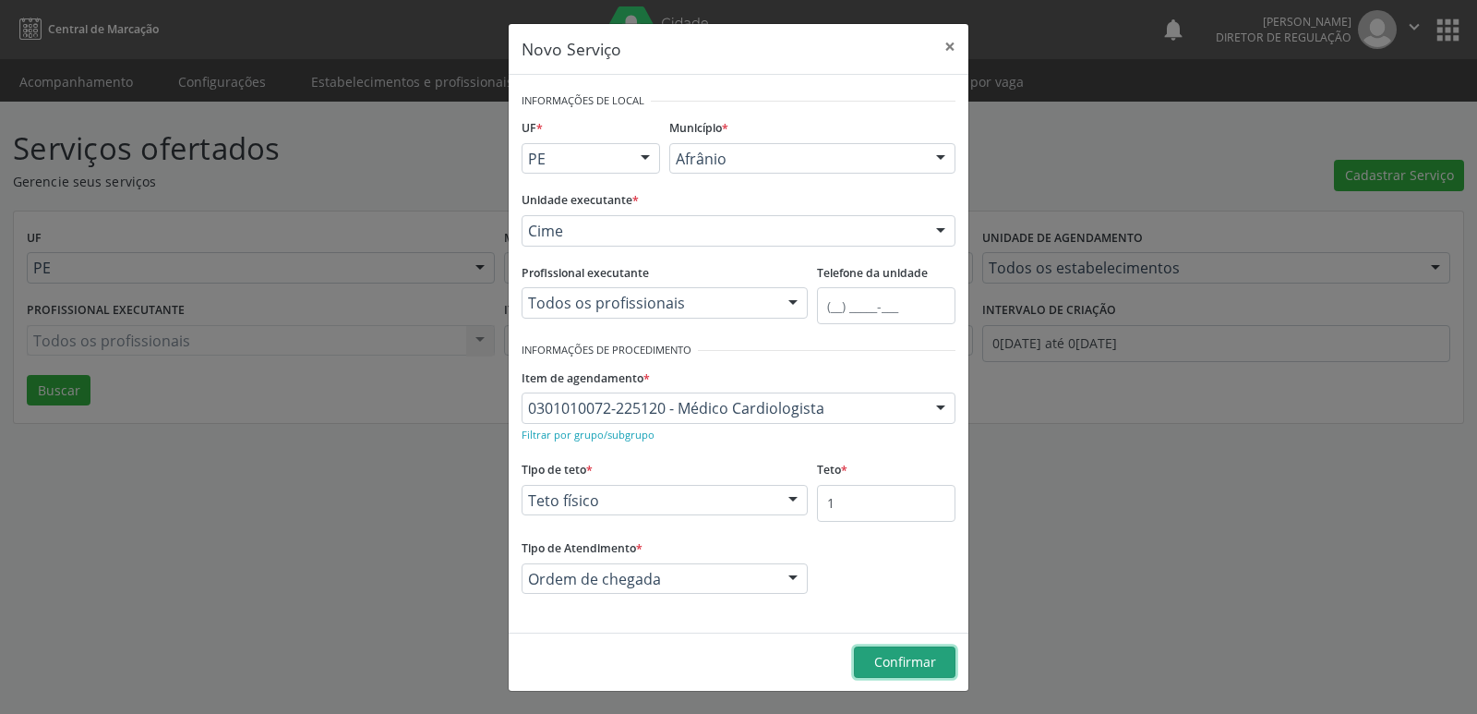
click at [898, 663] on span "Confirmar" at bounding box center [905, 662] width 62 height 18
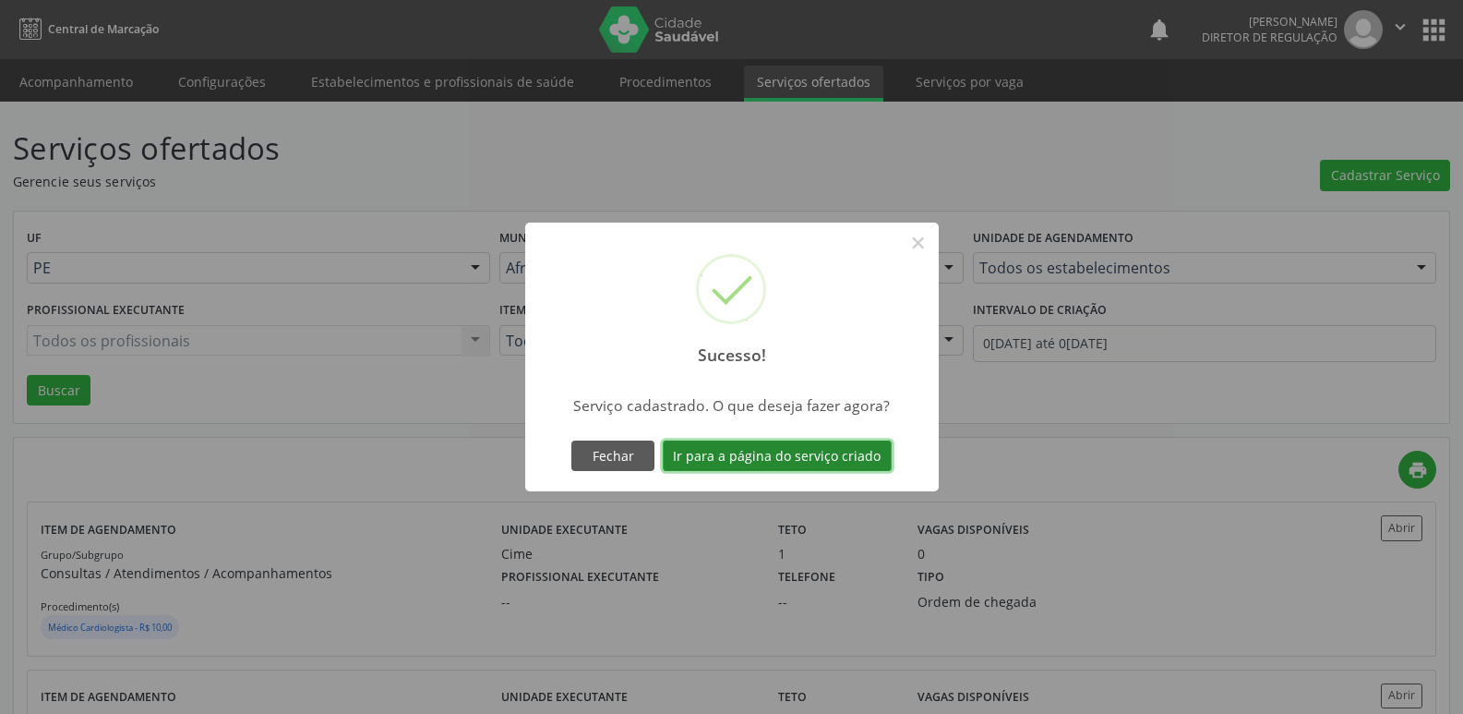
click at [825, 454] on button "Ir para a página do serviço criado" at bounding box center [777, 455] width 229 height 31
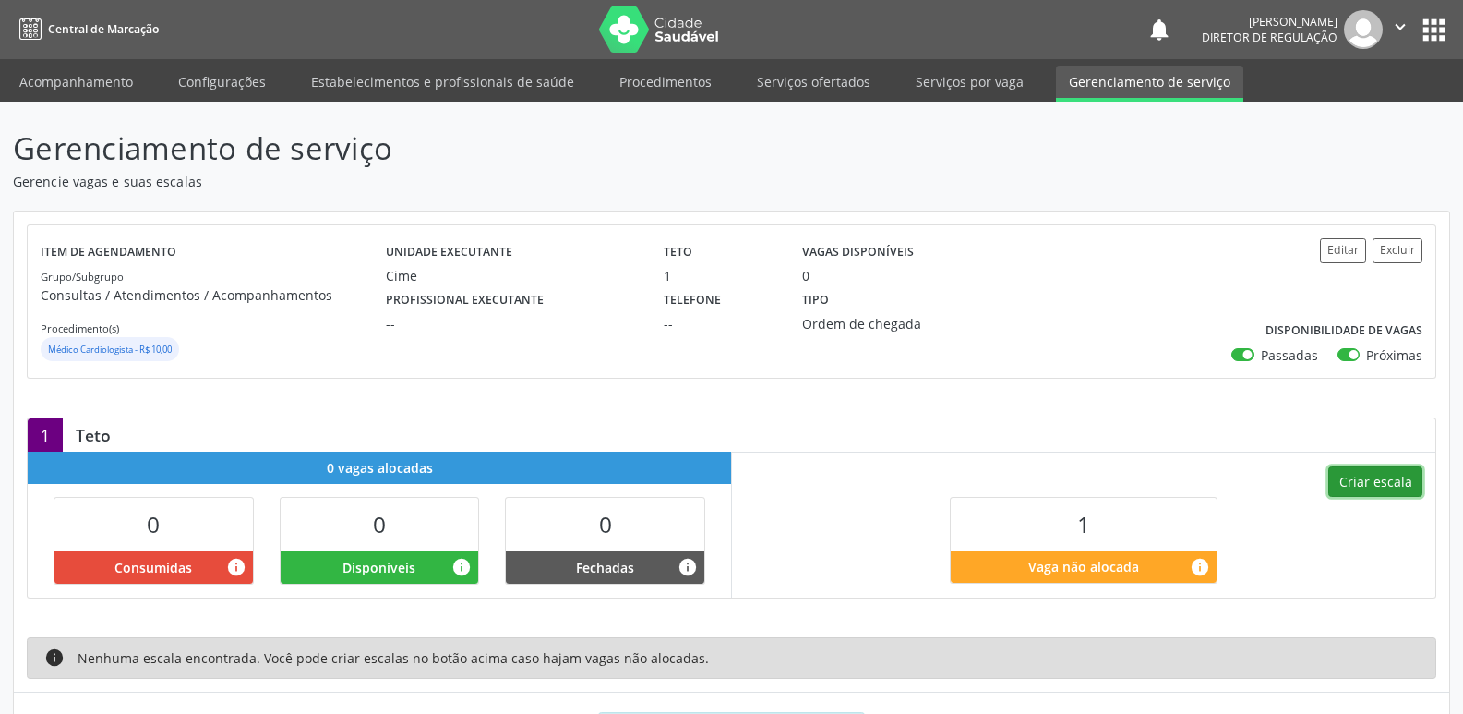
click at [1377, 483] on button "Criar escala" at bounding box center [1375, 481] width 94 height 31
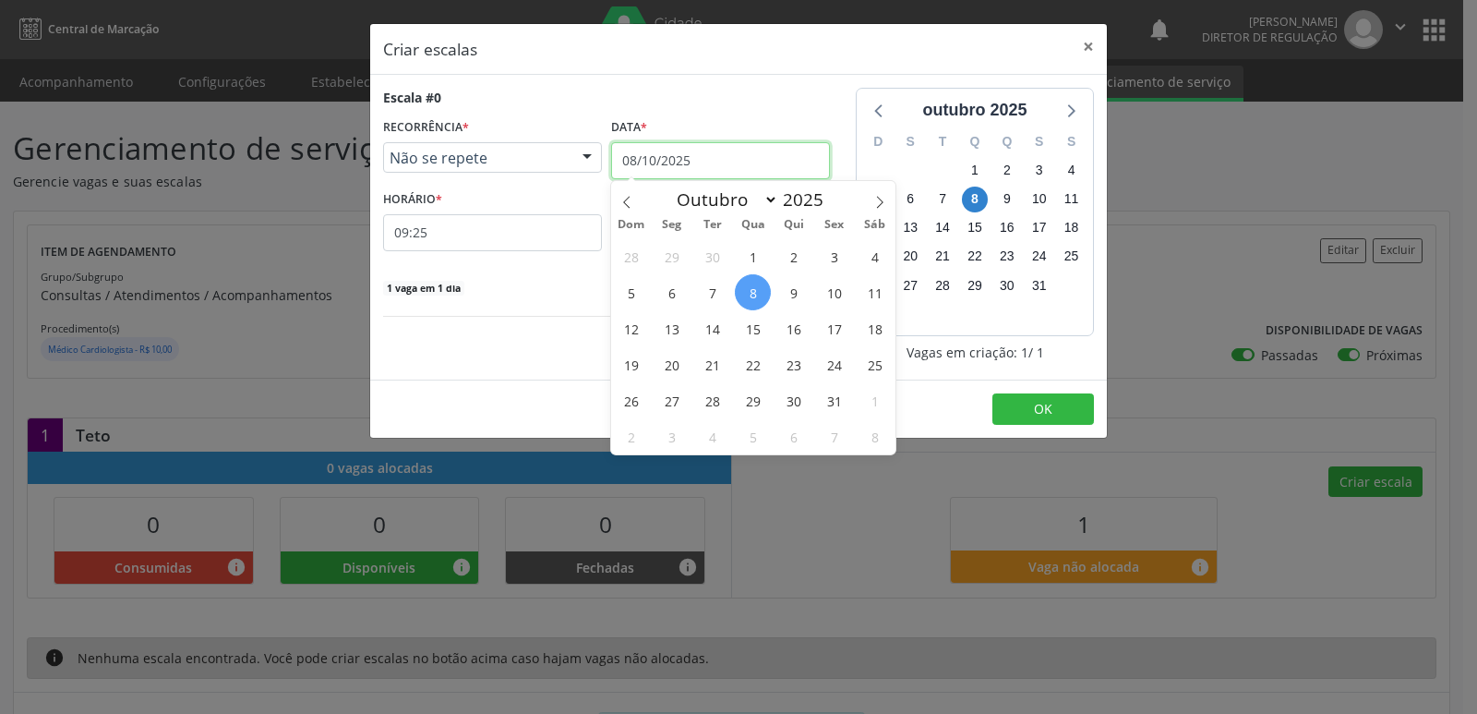
click at [755, 156] on input "08/10/2025" at bounding box center [720, 160] width 219 height 37
click at [879, 294] on span "11" at bounding box center [875, 292] width 36 height 36
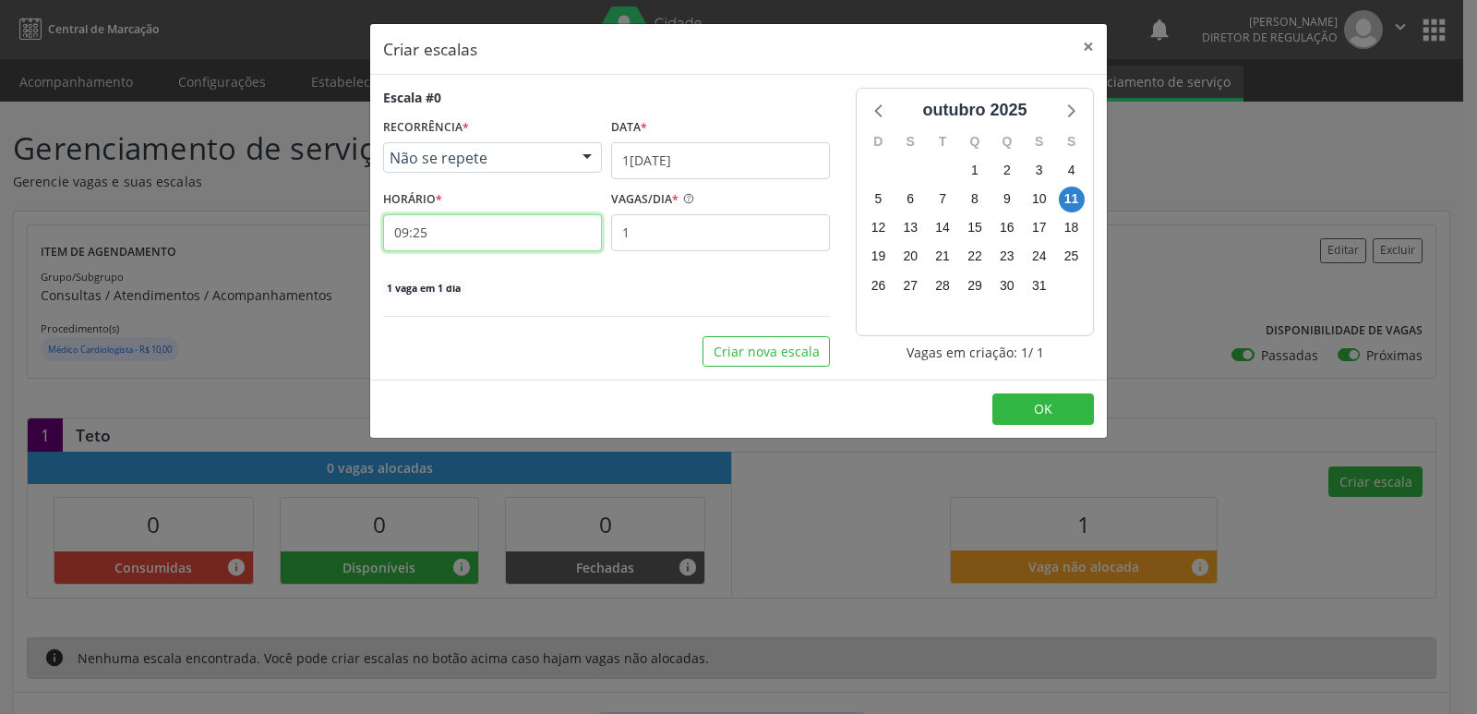
click at [453, 229] on input "09:25" at bounding box center [492, 232] width 219 height 37
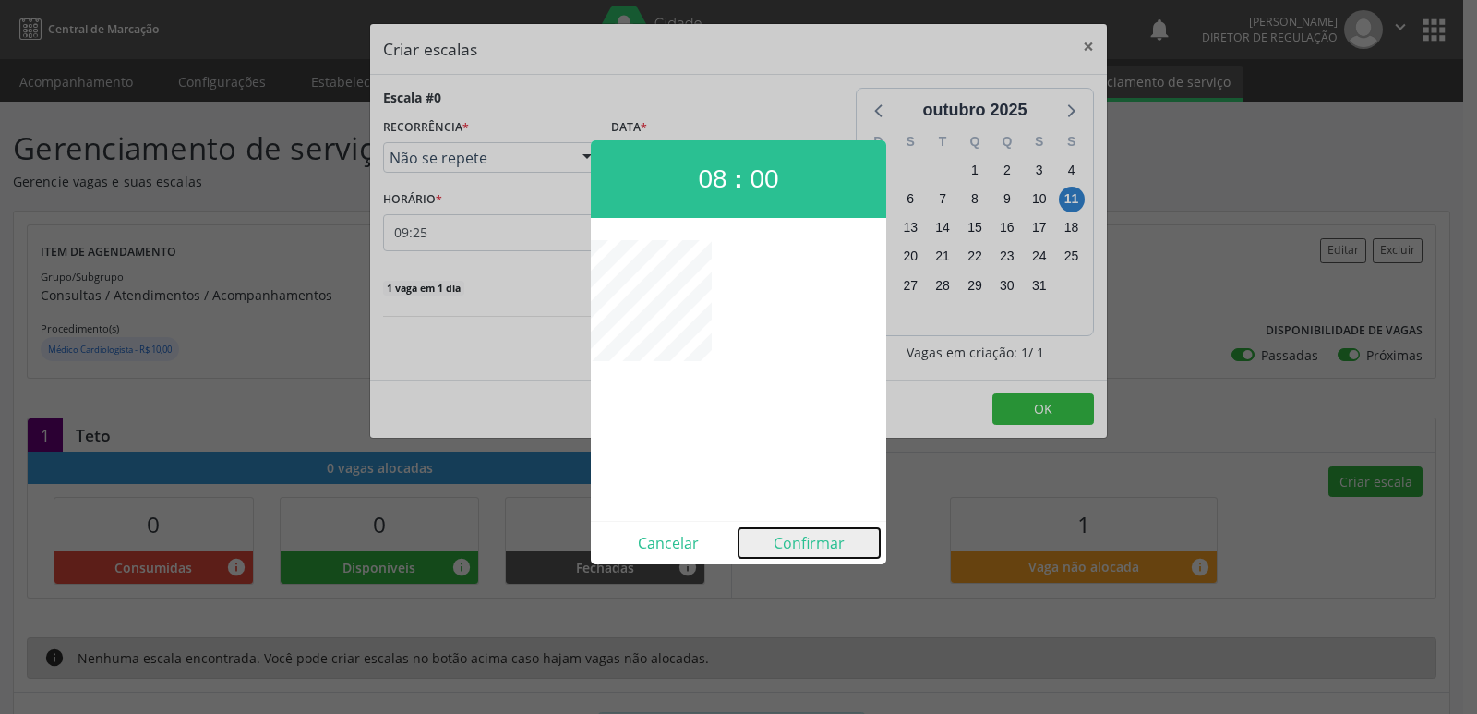
click at [816, 541] on button "Confirmar" at bounding box center [808, 543] width 141 height 30
type input "08:00"
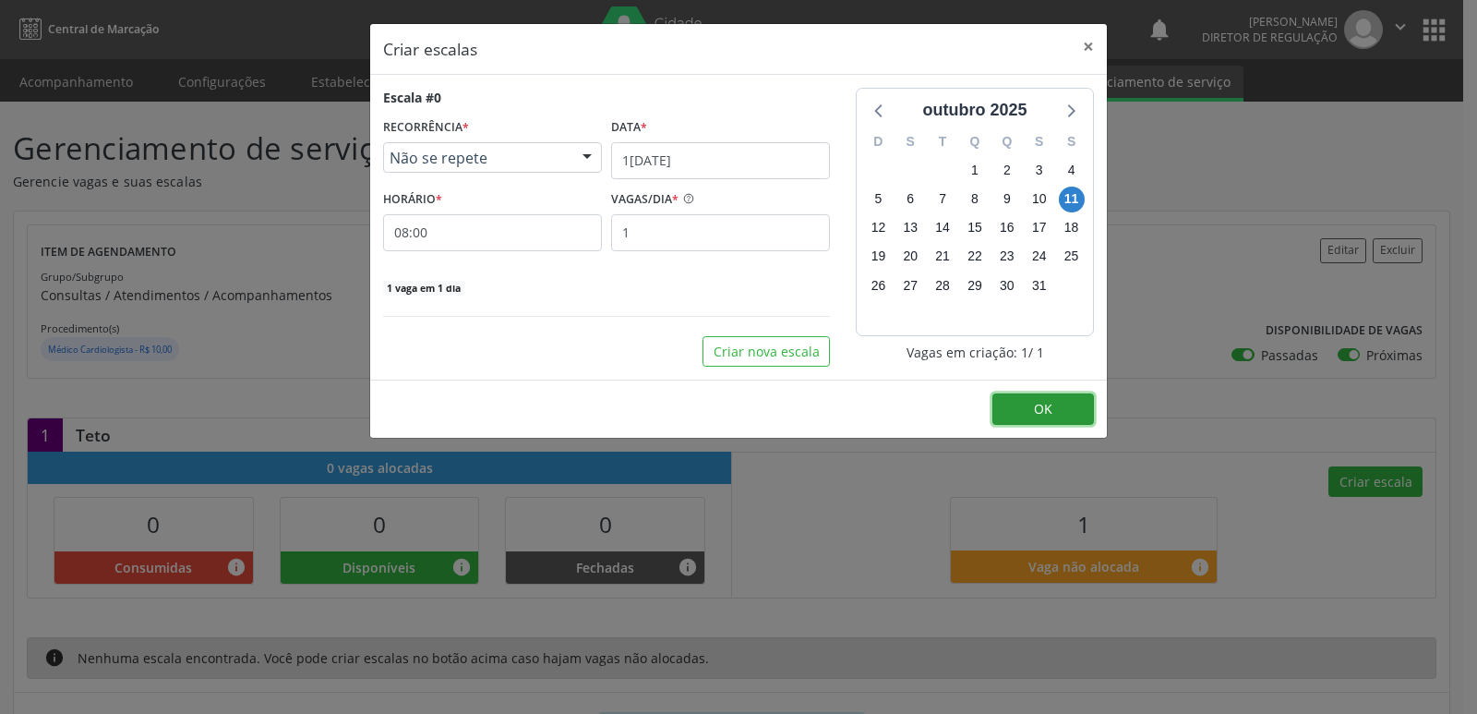
click at [1061, 402] on button "OK" at bounding box center [1043, 408] width 102 height 31
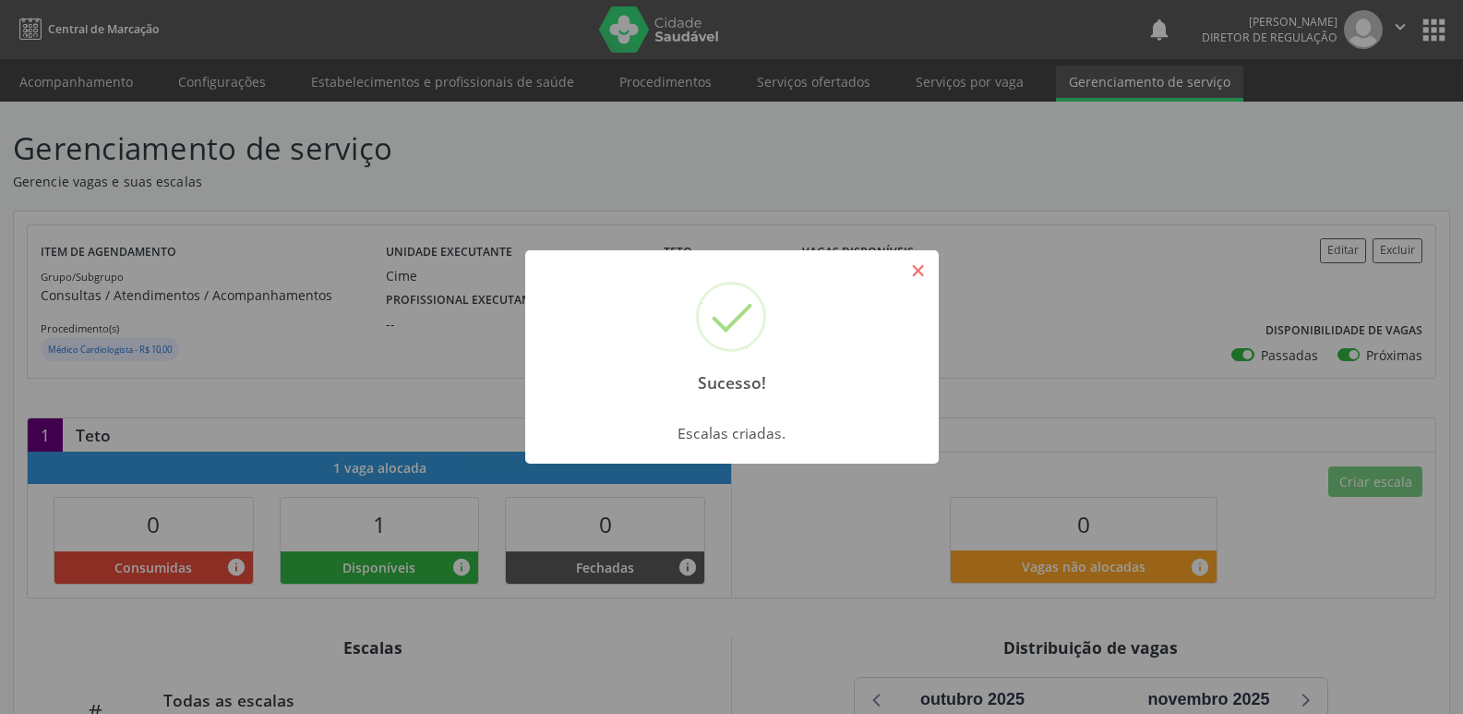
click at [923, 269] on button "×" at bounding box center [918, 270] width 31 height 31
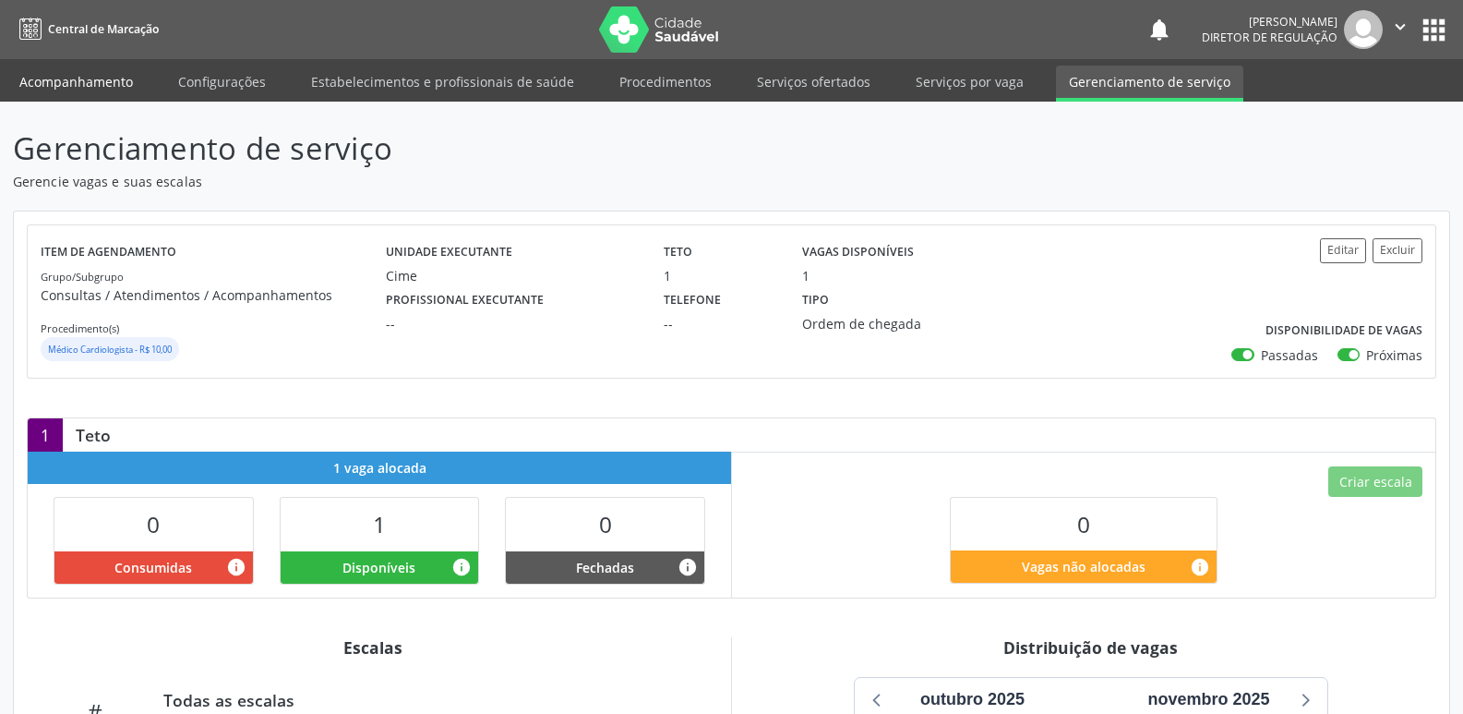
click at [114, 80] on link "Acompanhamento" at bounding box center [75, 82] width 139 height 32
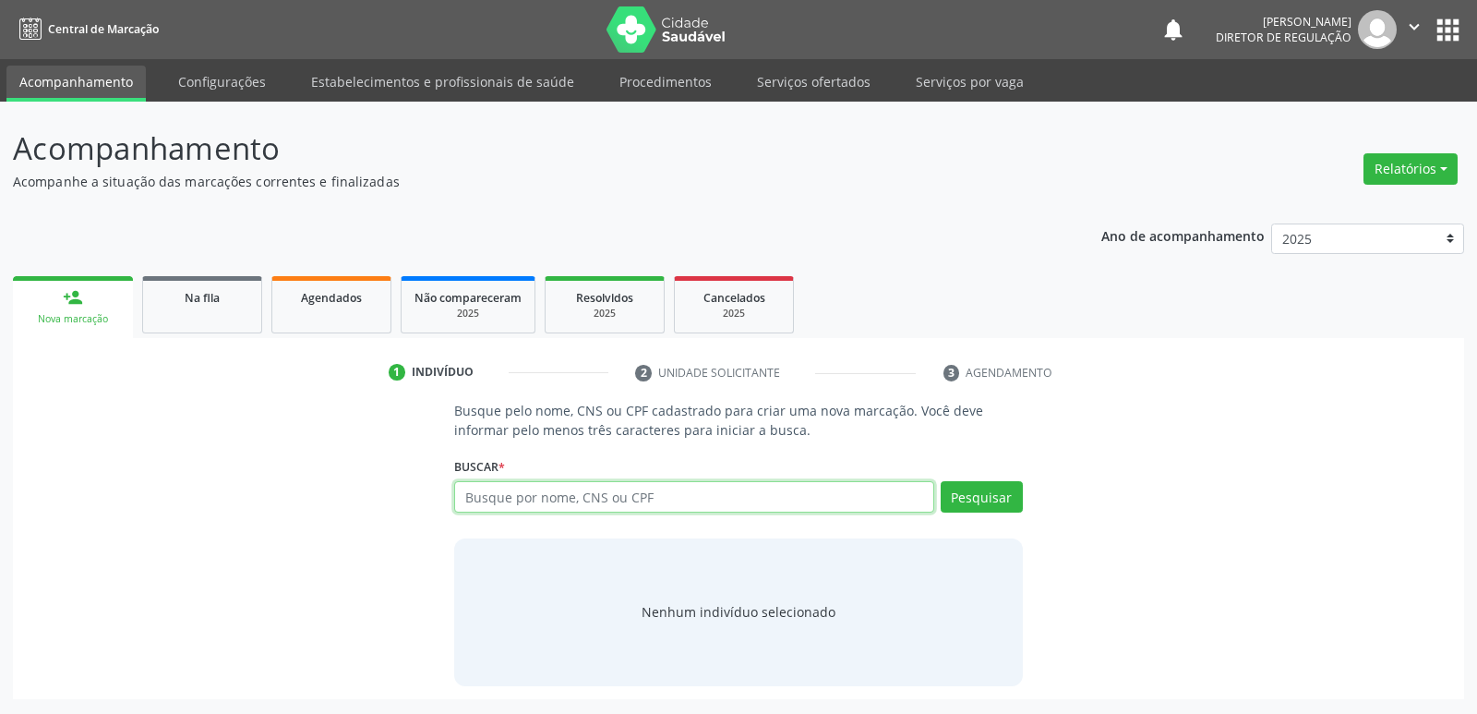
click at [564, 498] on input "text" at bounding box center [693, 496] width 479 height 31
click at [986, 500] on button "Pesquisar" at bounding box center [982, 496] width 82 height 31
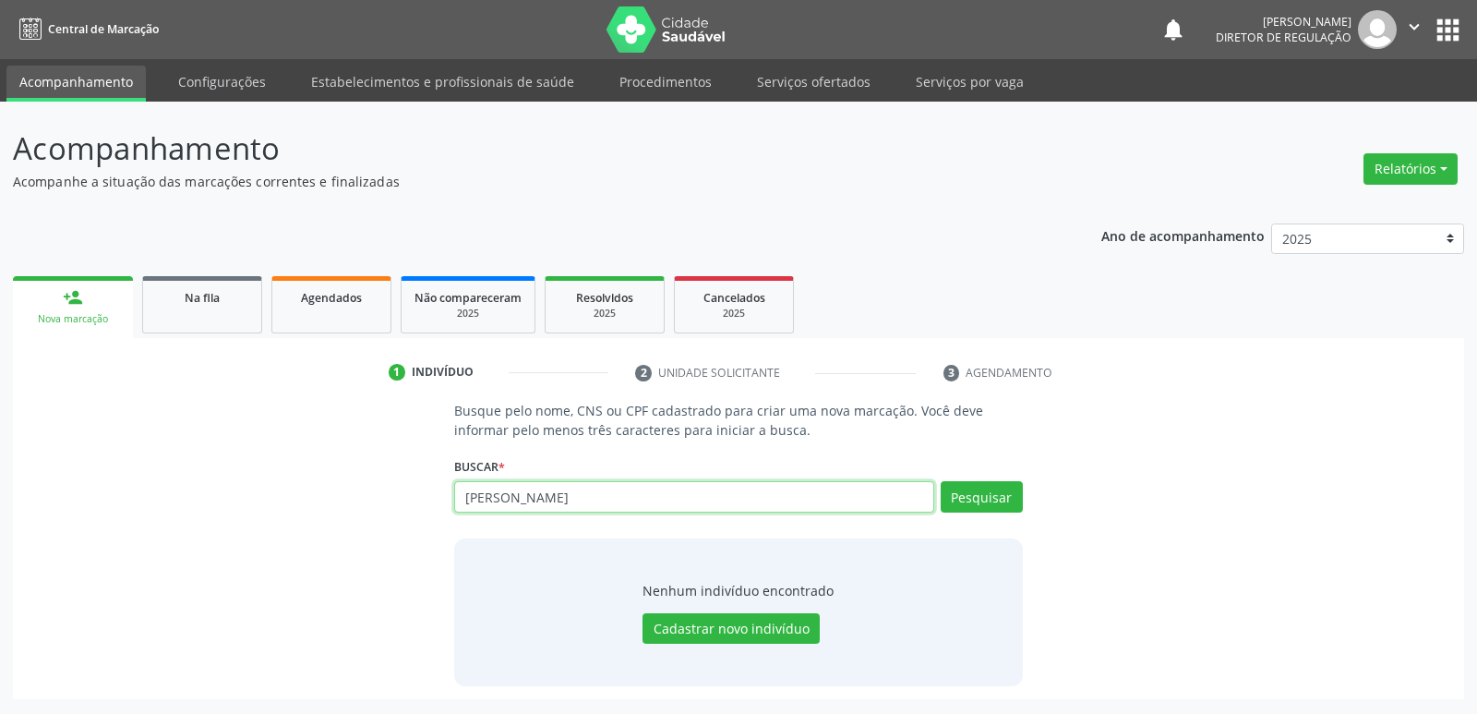
click at [600, 499] on input "marivaldo oliveir" at bounding box center [693, 496] width 479 height 31
click at [972, 491] on button "Pesquisar" at bounding box center [982, 496] width 82 height 31
click at [550, 497] on input "marivaldo o" at bounding box center [693, 496] width 479 height 31
type input "m"
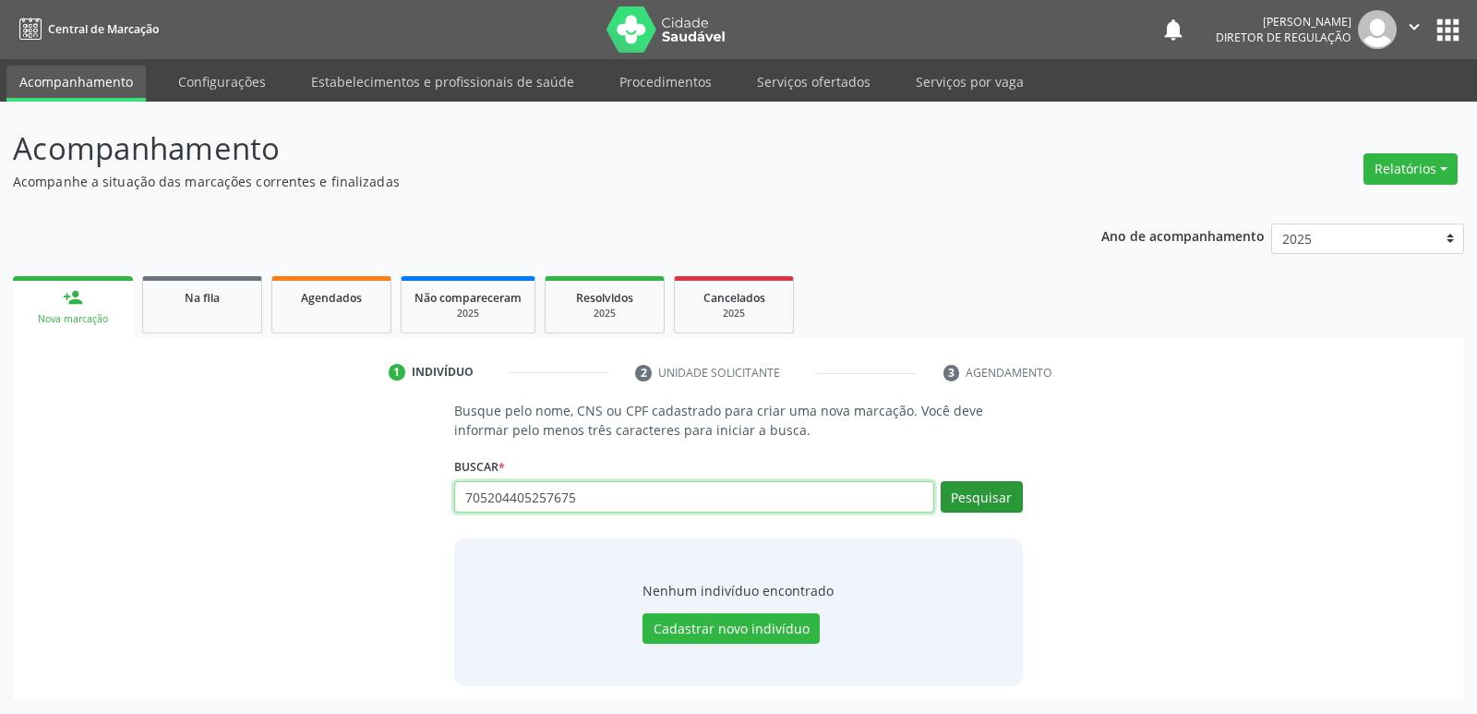
type input "705204405257675"
click at [1000, 498] on button "Pesquisar" at bounding box center [982, 496] width 82 height 31
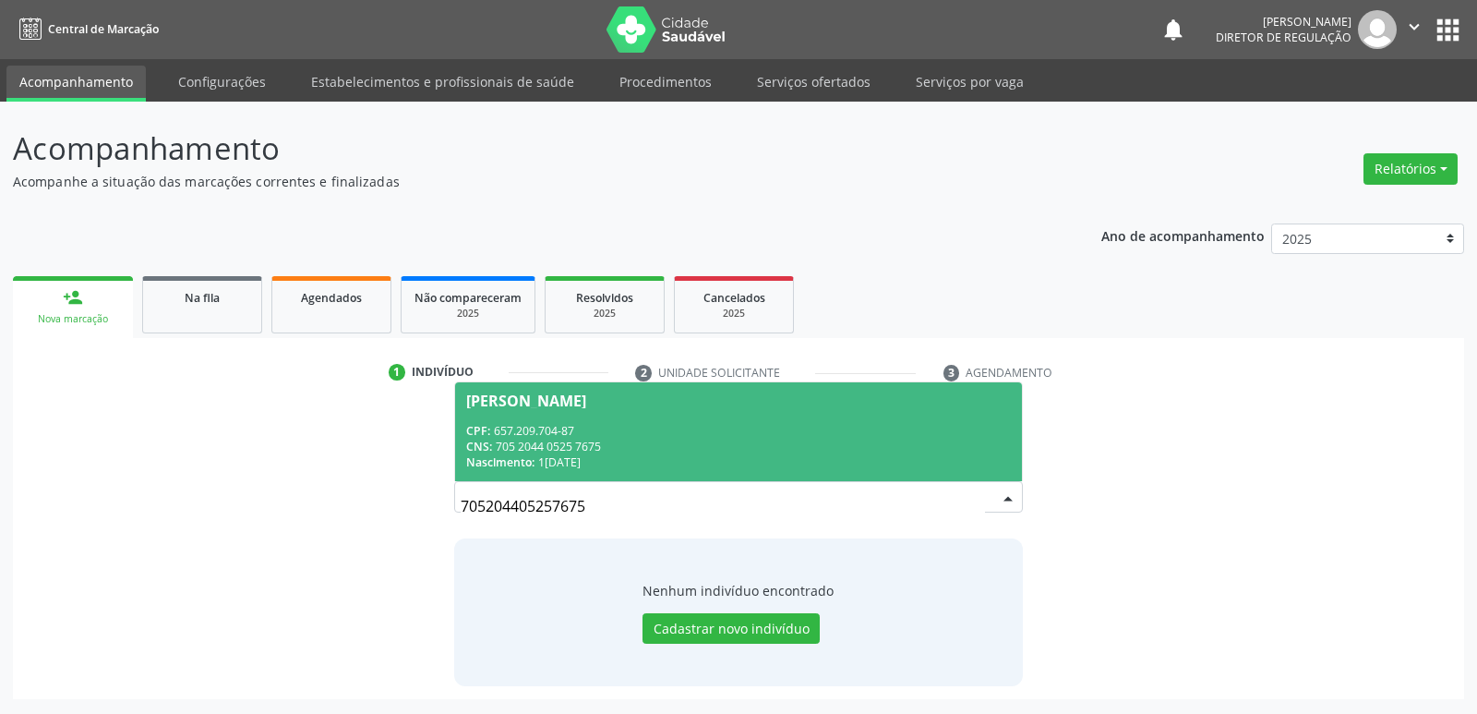
click at [530, 456] on span "Nascimento:" at bounding box center [500, 462] width 68 height 16
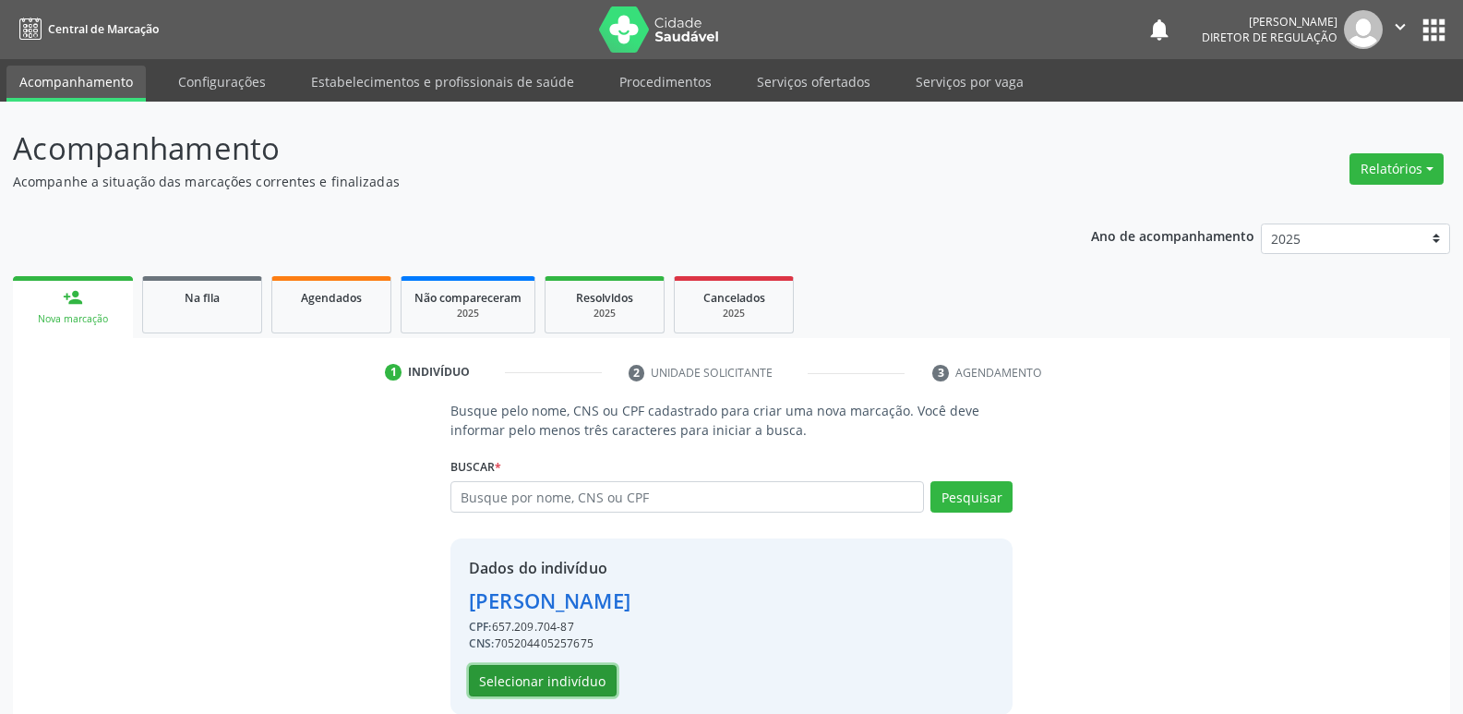
click at [585, 681] on button "Selecionar indivíduo" at bounding box center [543, 680] width 148 height 31
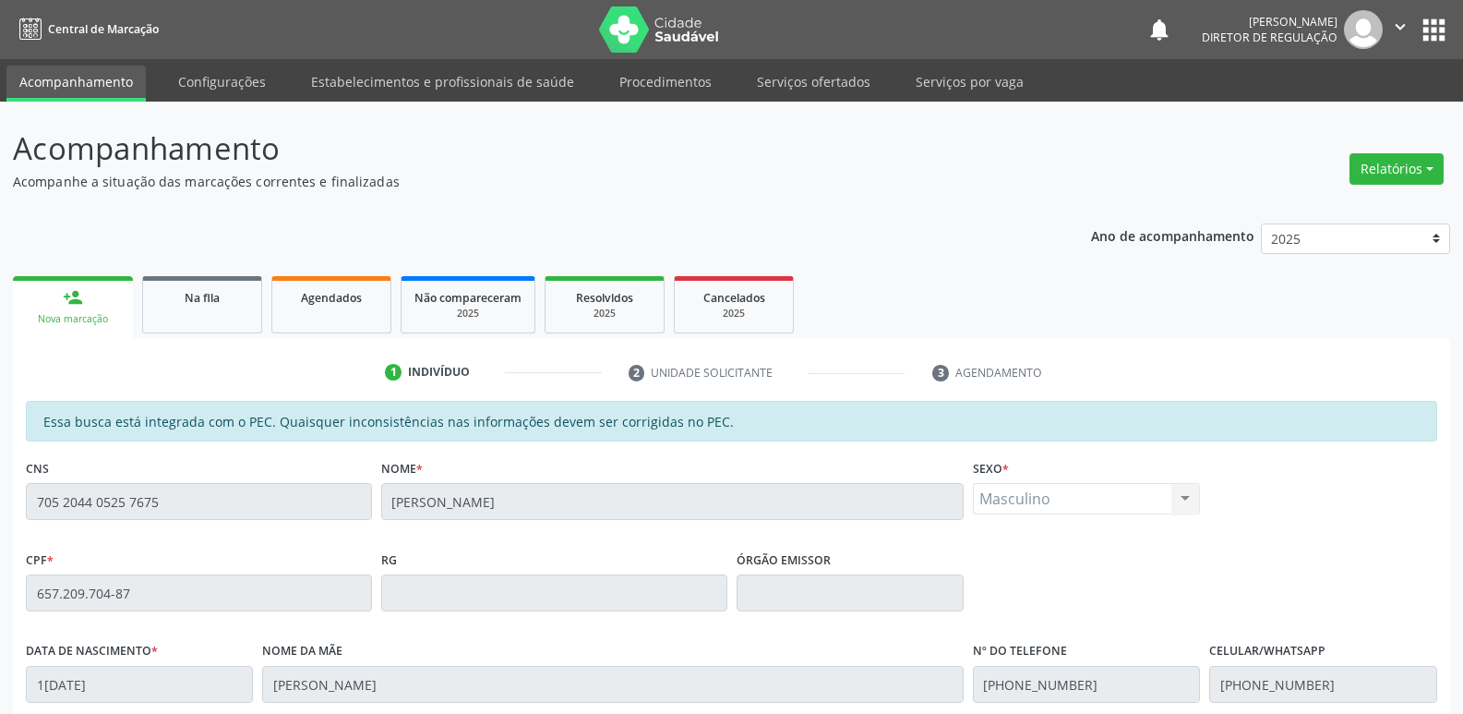
scroll to position [341, 0]
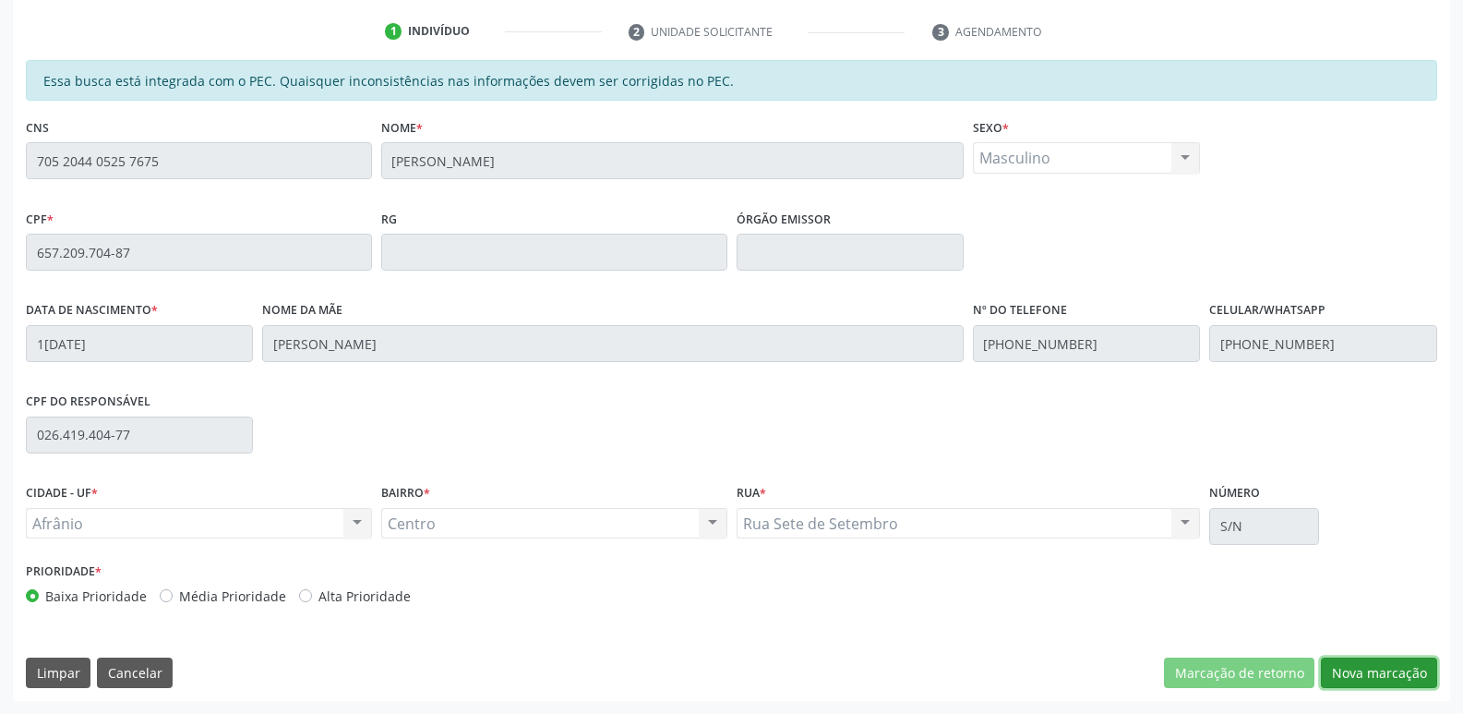
click at [1373, 678] on button "Nova marcação" at bounding box center [1379, 672] width 116 height 31
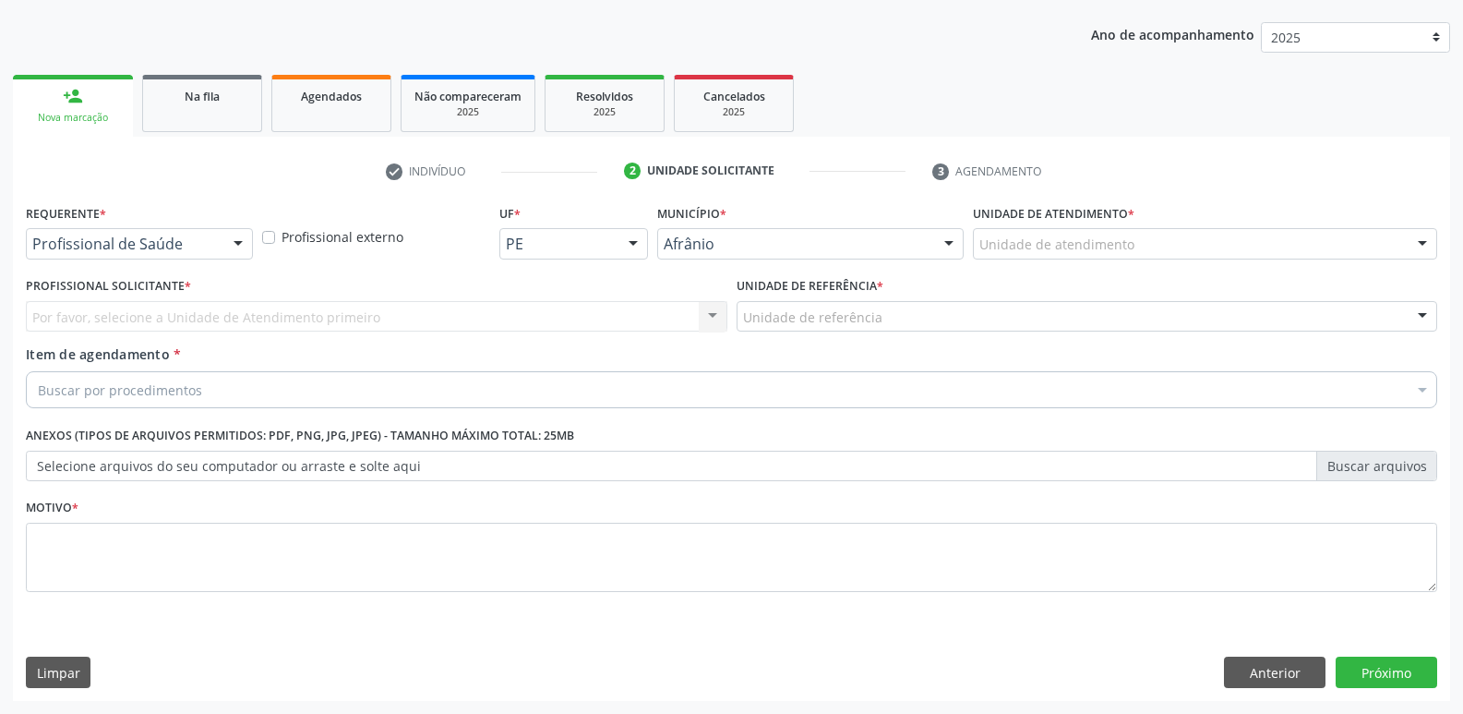
click at [1166, 237] on div "Unidade de atendimento" at bounding box center [1205, 243] width 464 height 31
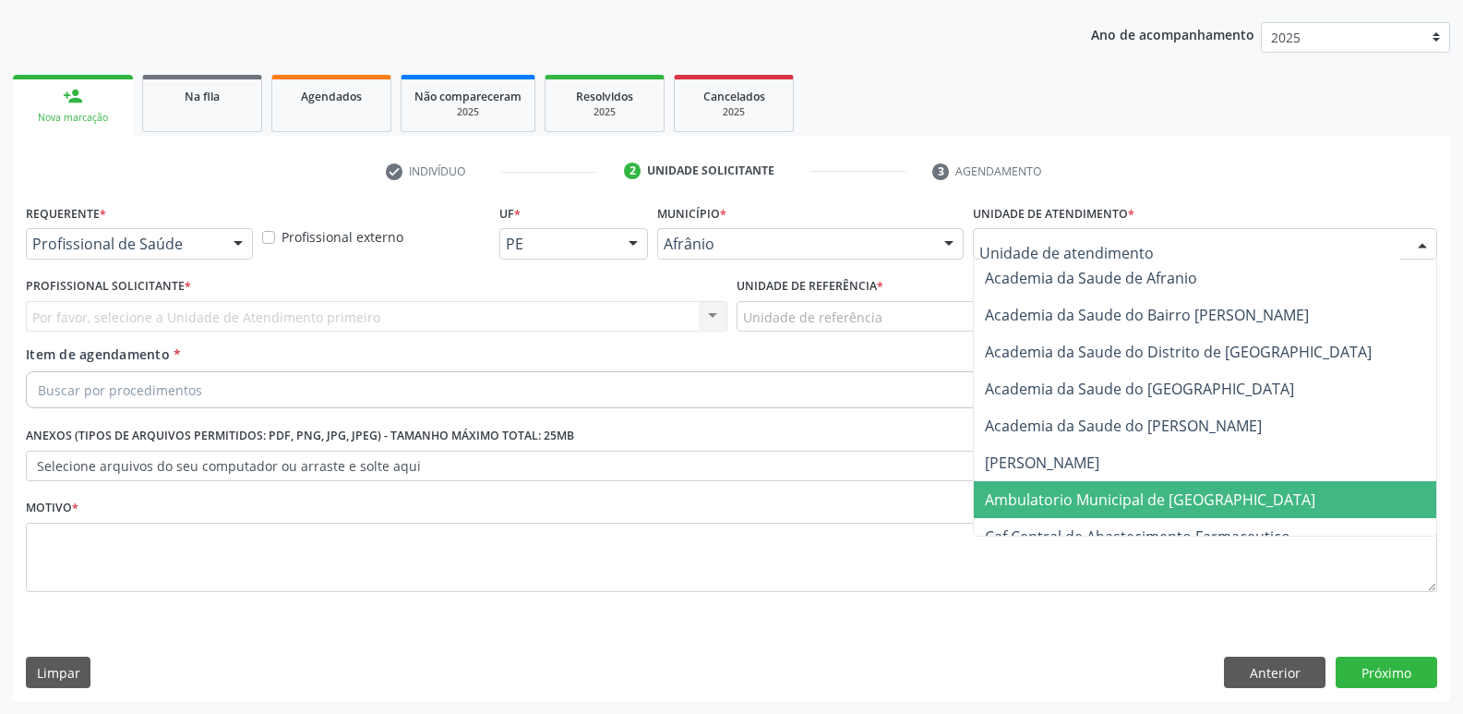
click at [1117, 498] on span "Ambulatorio Municipal de [GEOGRAPHIC_DATA]" at bounding box center [1150, 499] width 330 height 20
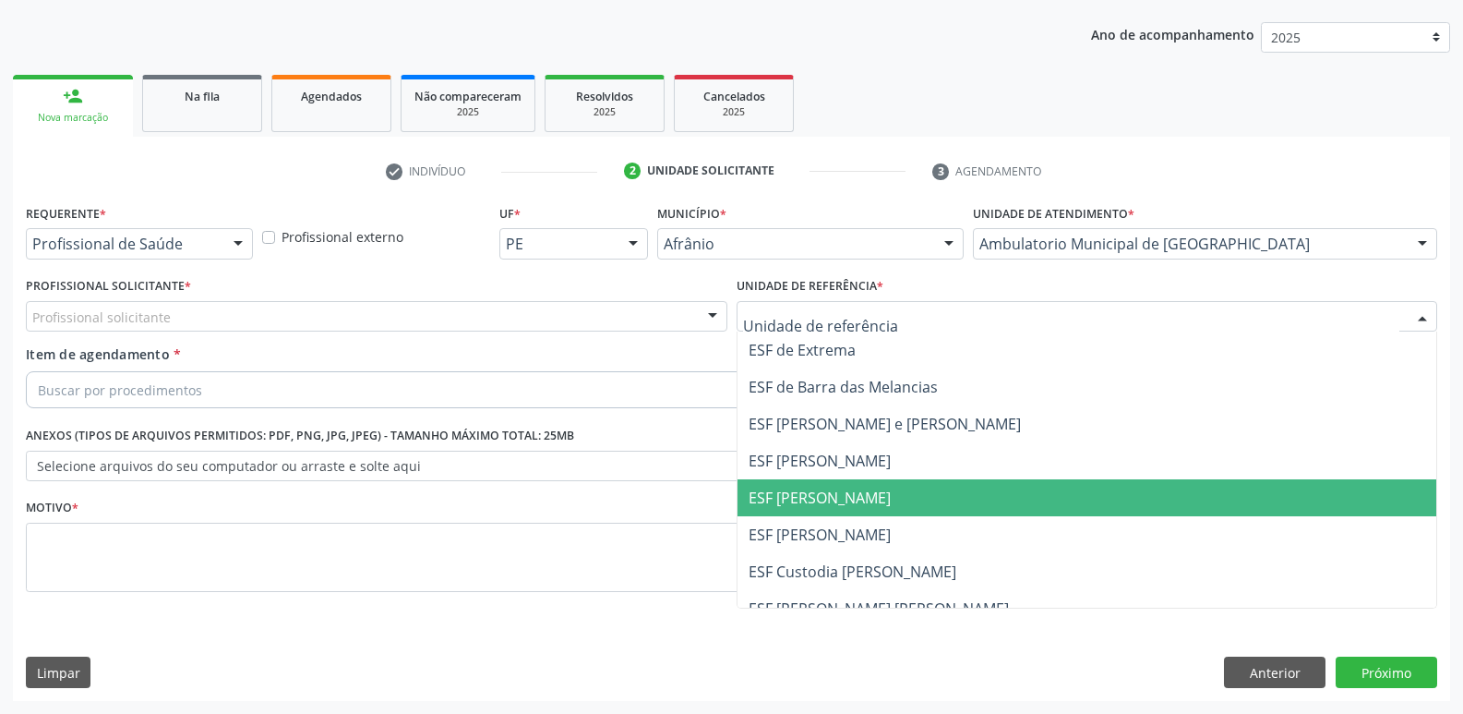
click at [845, 501] on span "ESF [PERSON_NAME]" at bounding box center [820, 497] width 142 height 20
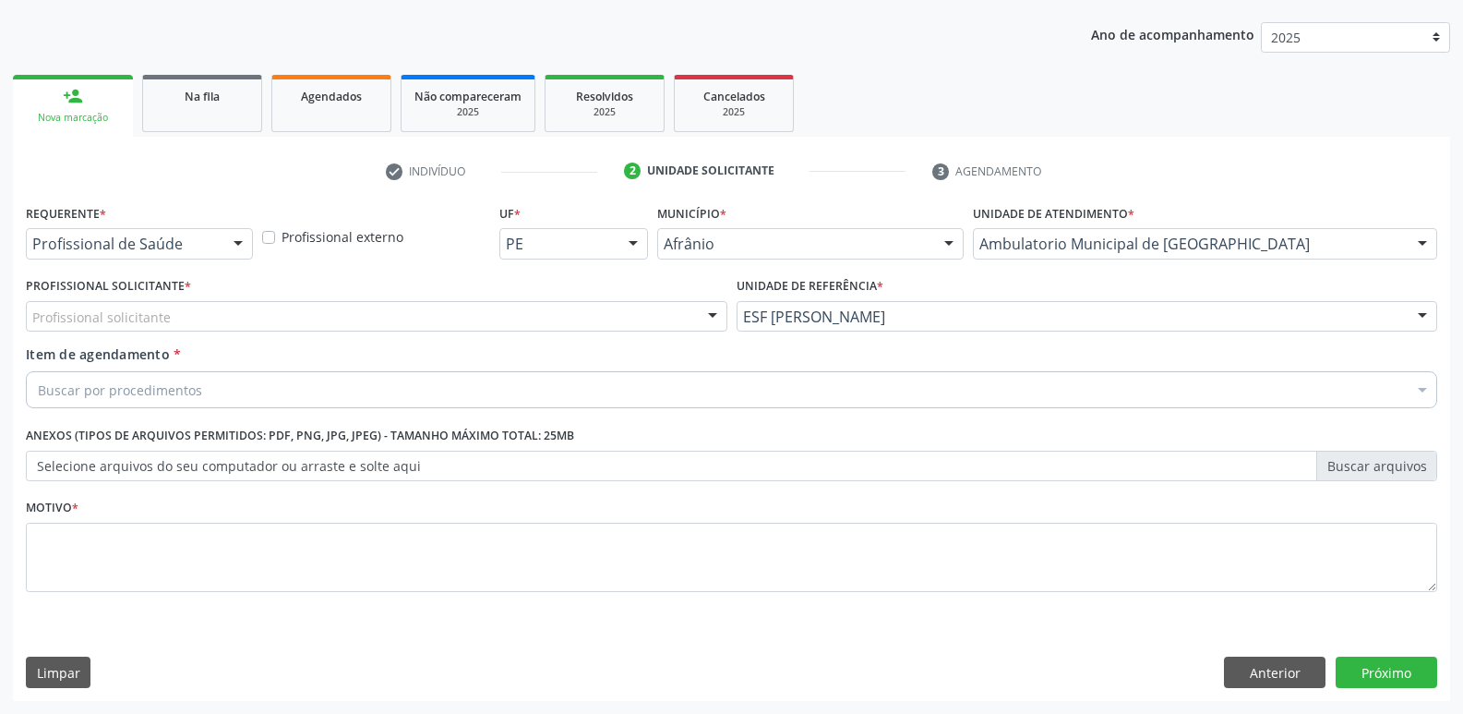
click at [474, 316] on div "Profissional solicitante" at bounding box center [377, 316] width 702 height 31
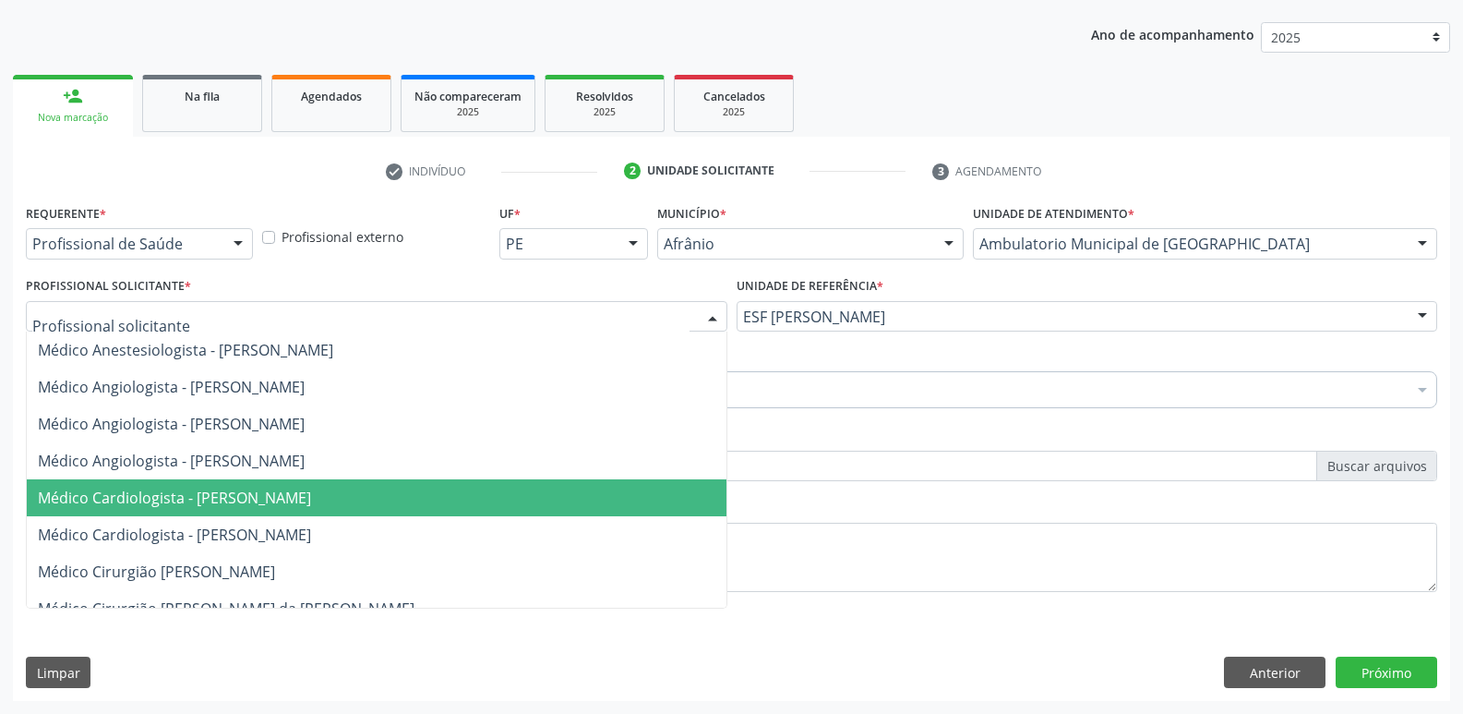
click at [446, 490] on span "Médico Cardiologista - [PERSON_NAME]" at bounding box center [377, 497] width 700 height 37
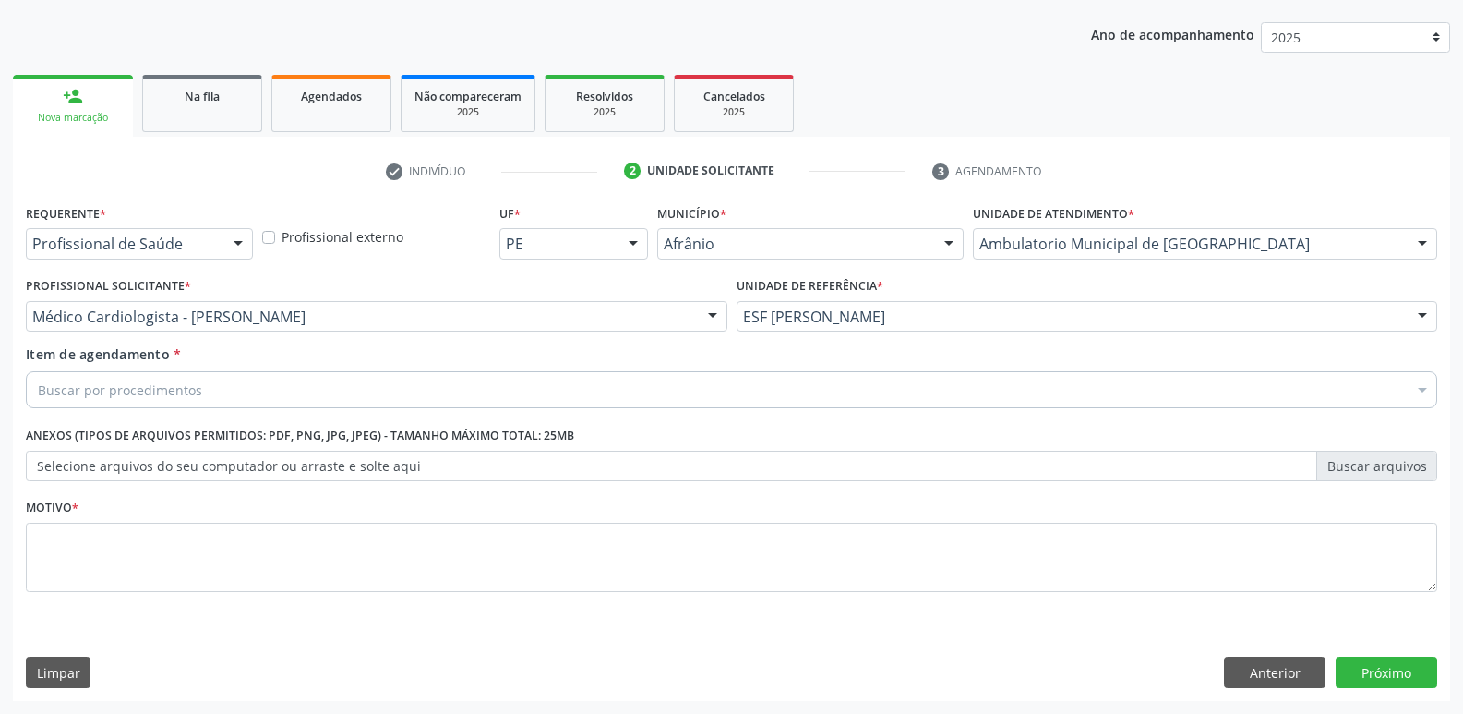
click at [320, 389] on div "Buscar por procedimentos" at bounding box center [731, 389] width 1411 height 37
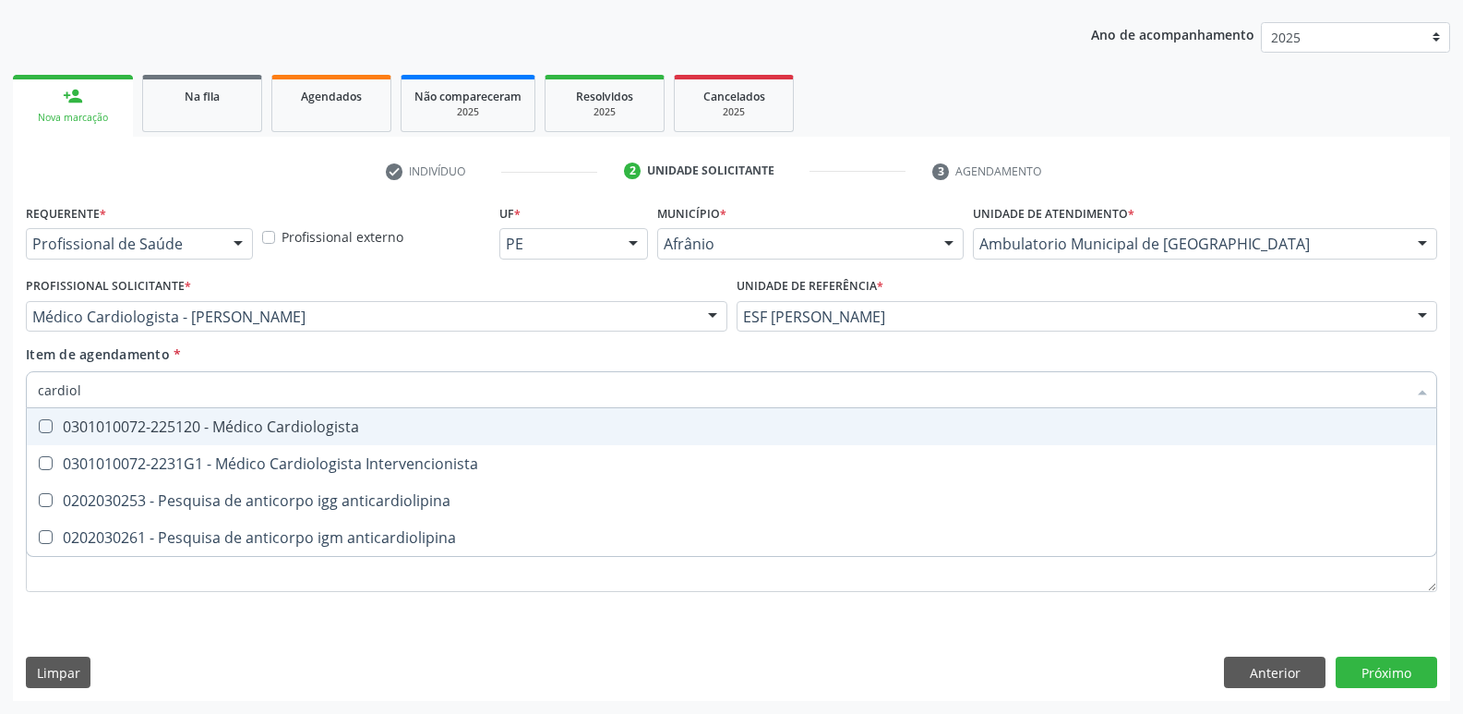
type input "cardiolo"
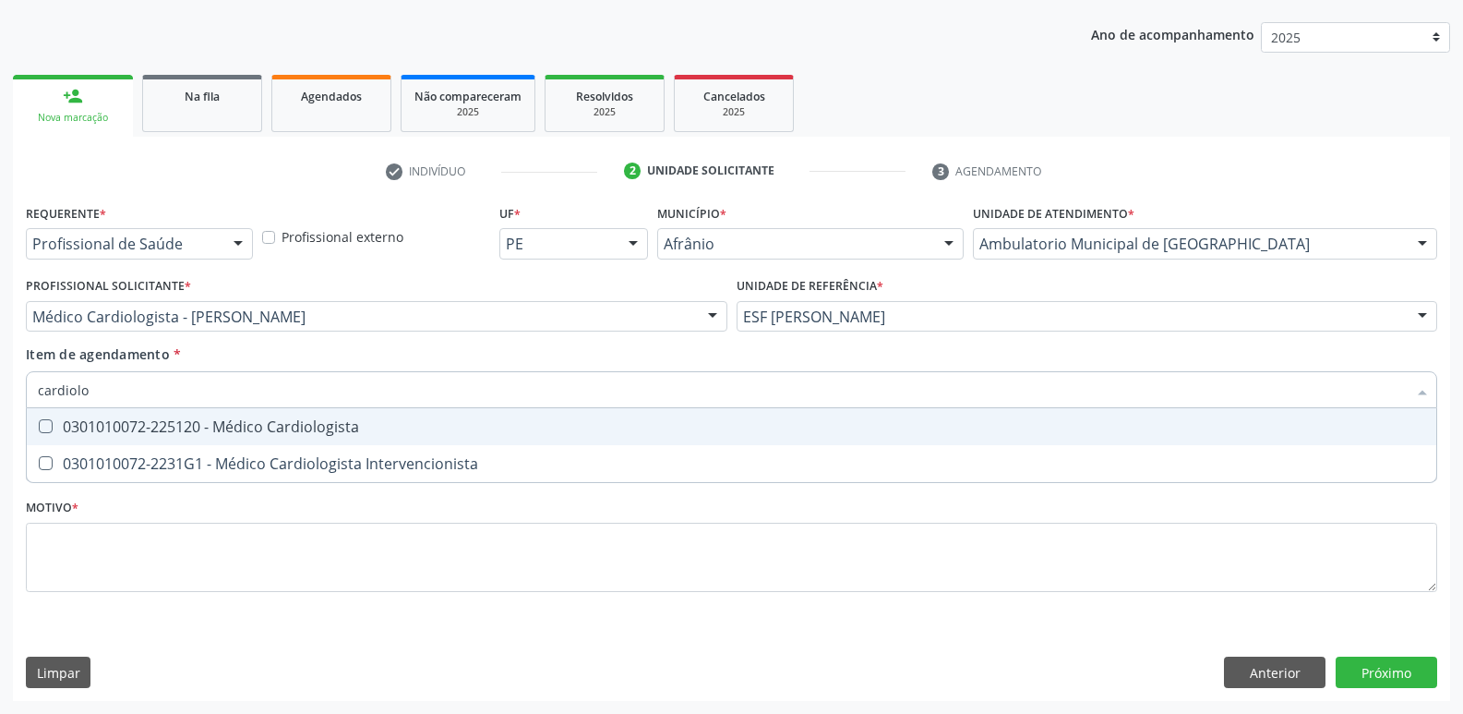
click at [323, 421] on div "0301010072-225120 - Médico Cardiologista" at bounding box center [731, 426] width 1387 height 15
checkbox Cardiologista "true"
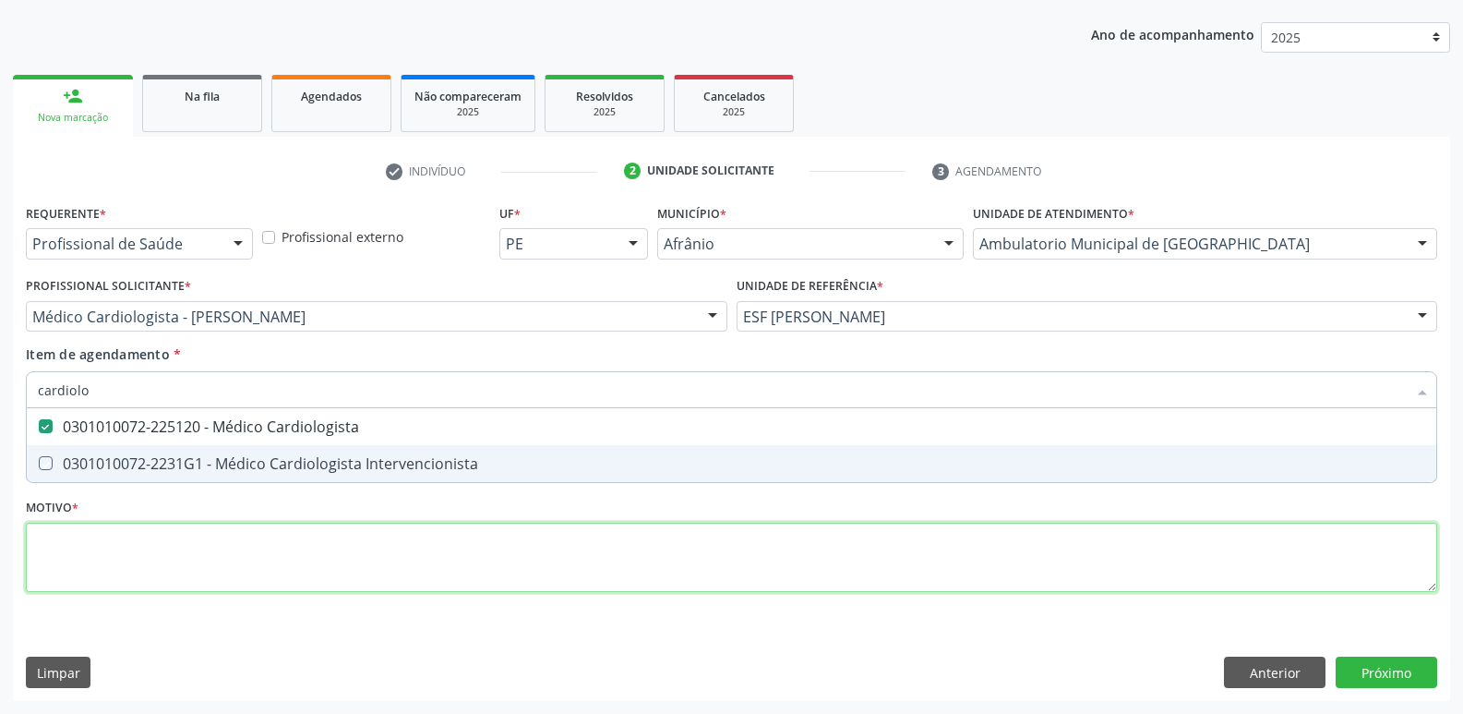
click at [304, 543] on div "Requerente * Profissional de Saúde Profissional de Saúde Paciente Nenhum result…" at bounding box center [731, 408] width 1411 height 418
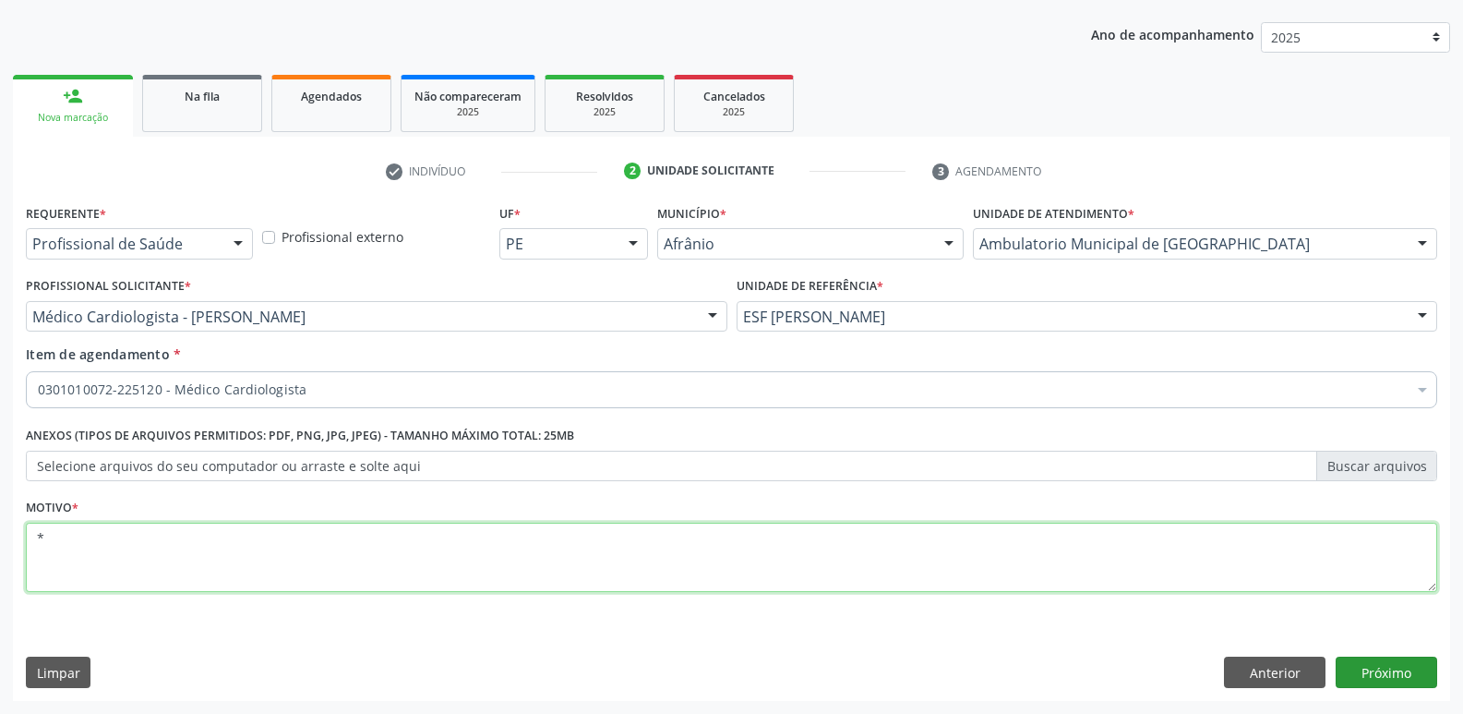
type textarea "*"
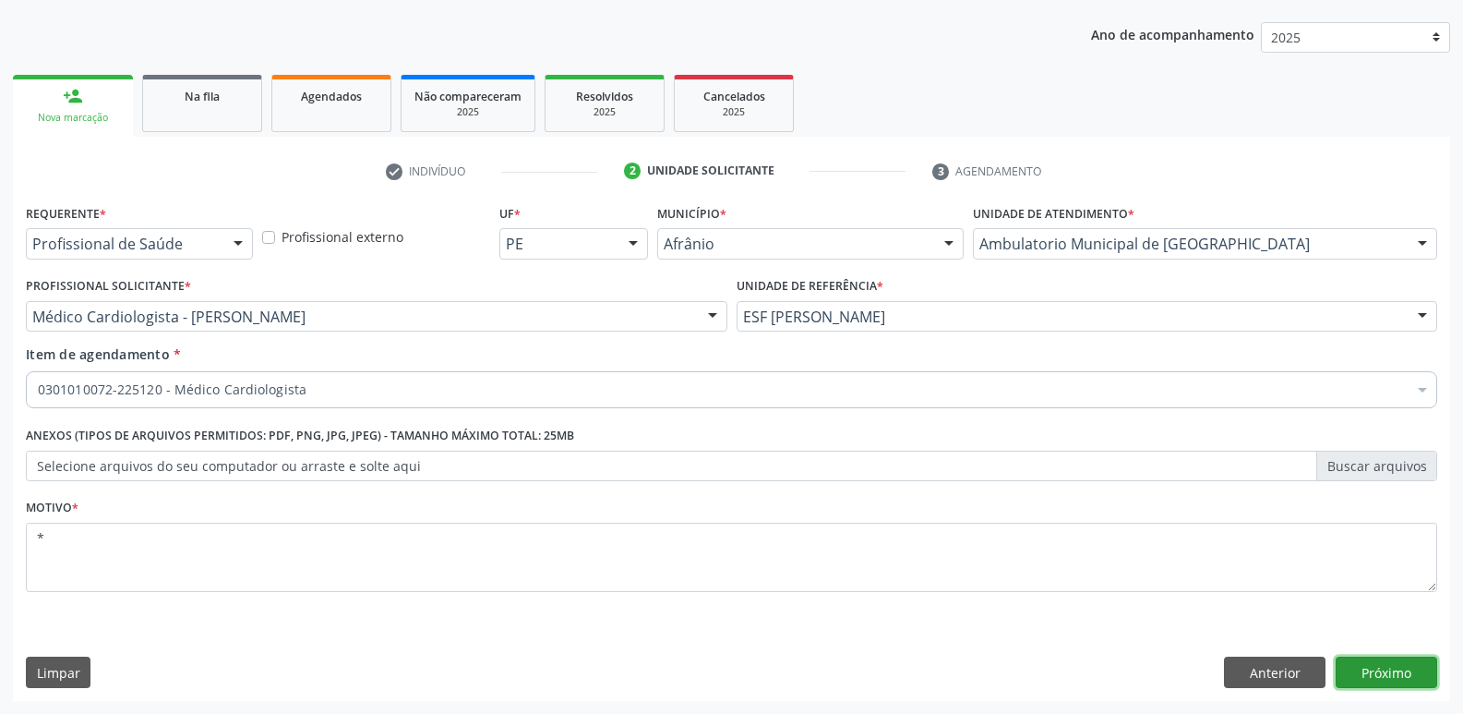
click at [1395, 677] on button "Próximo" at bounding box center [1387, 671] width 102 height 31
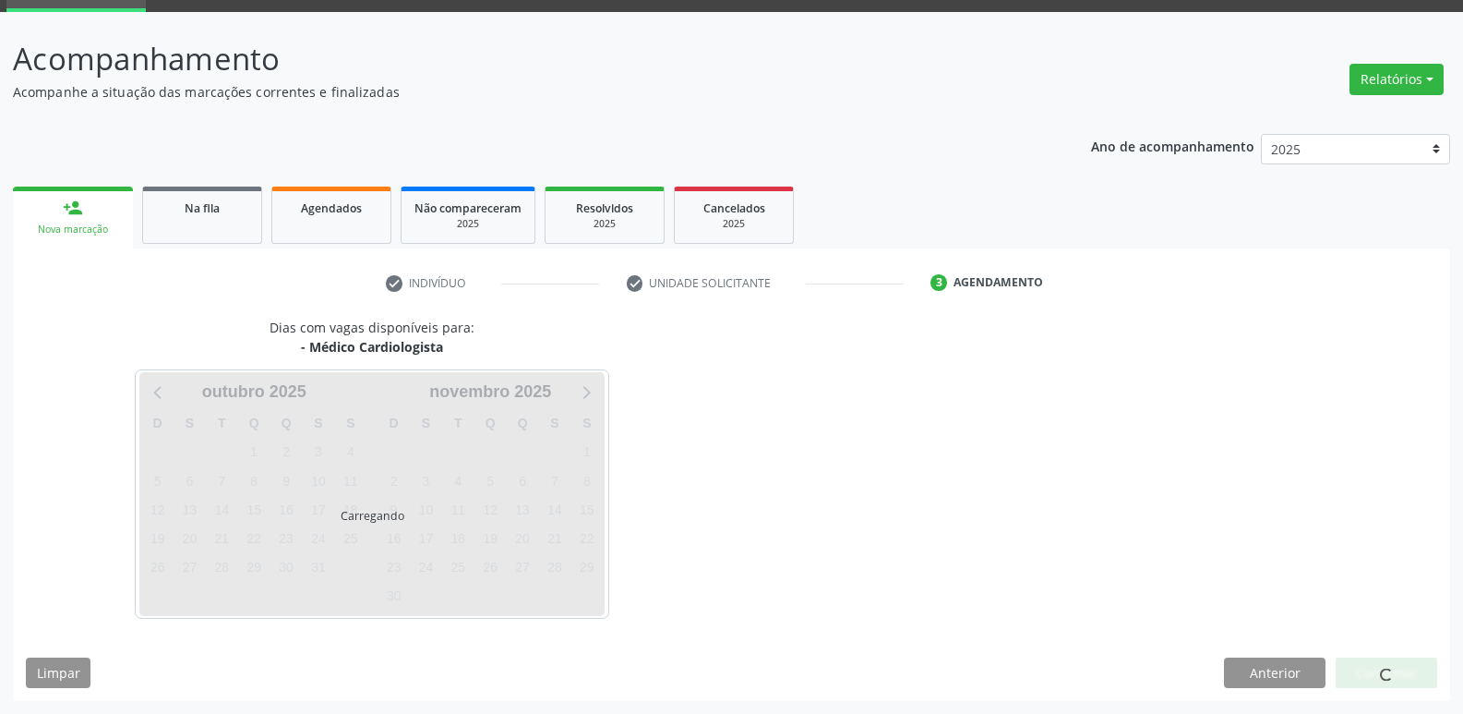
scroll to position [90, 0]
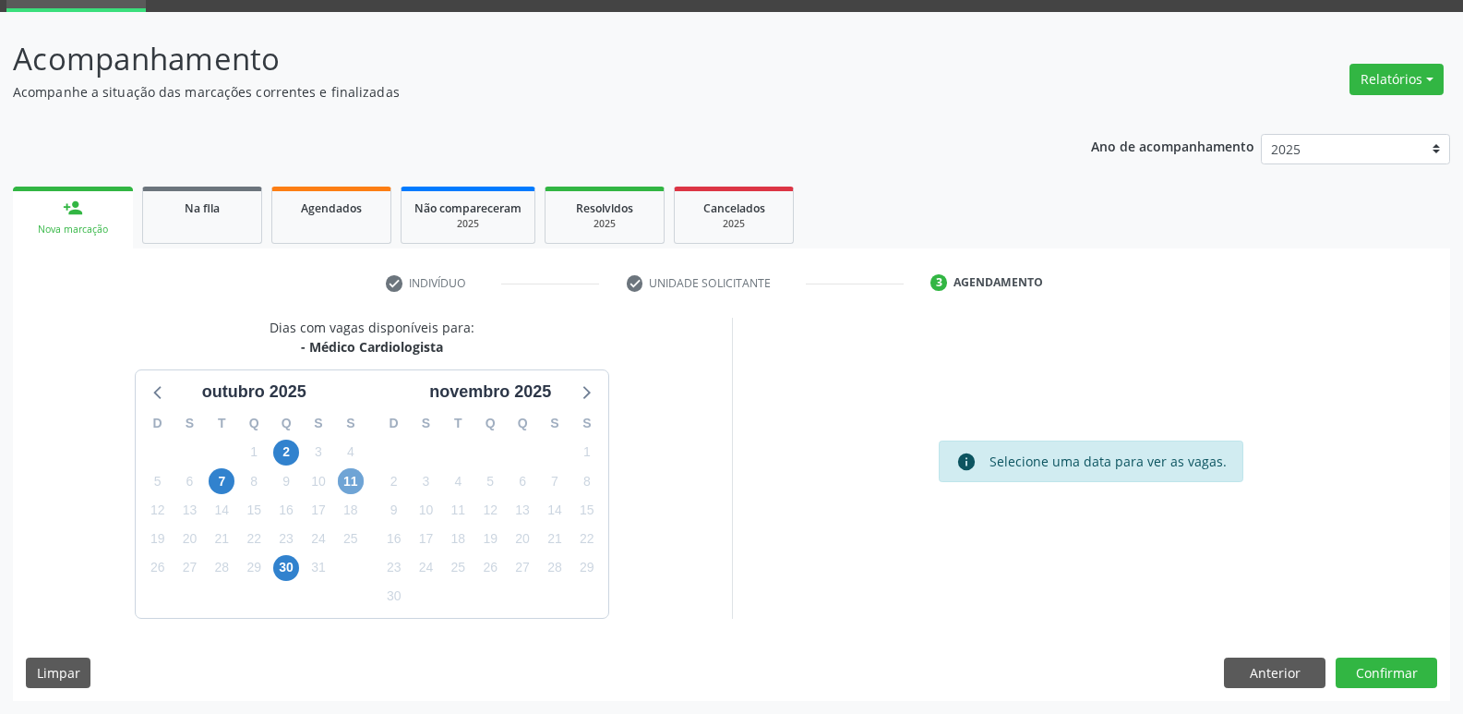
click at [343, 479] on span "11" at bounding box center [351, 481] width 26 height 26
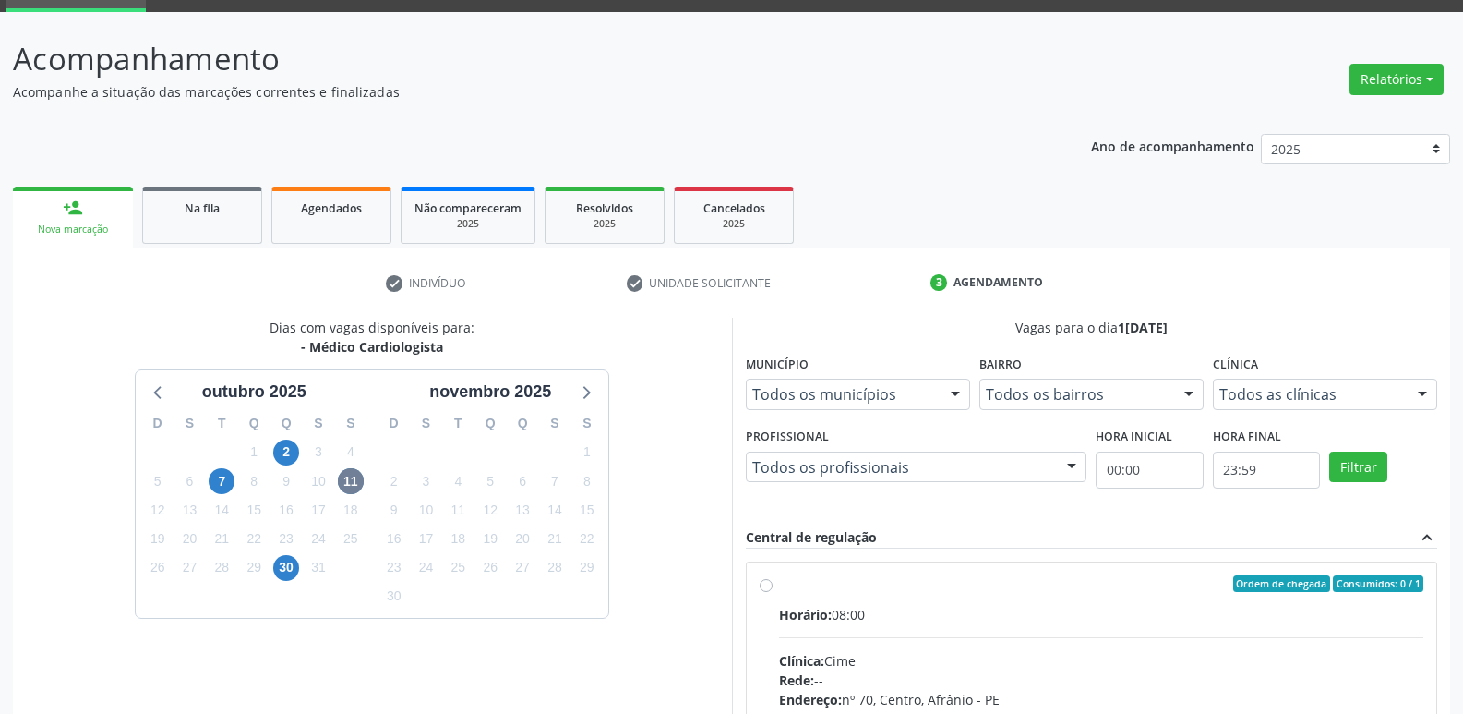
click at [873, 586] on div "Ordem de chegada Consumidos: 0 / 1" at bounding box center [1101, 583] width 645 height 17
click at [773, 586] on input "Ordem de chegada Consumidos: 0 / 1 Horário: 08:00 Clínica: Cime Rede: -- Endere…" at bounding box center [766, 583] width 13 height 17
radio input "true"
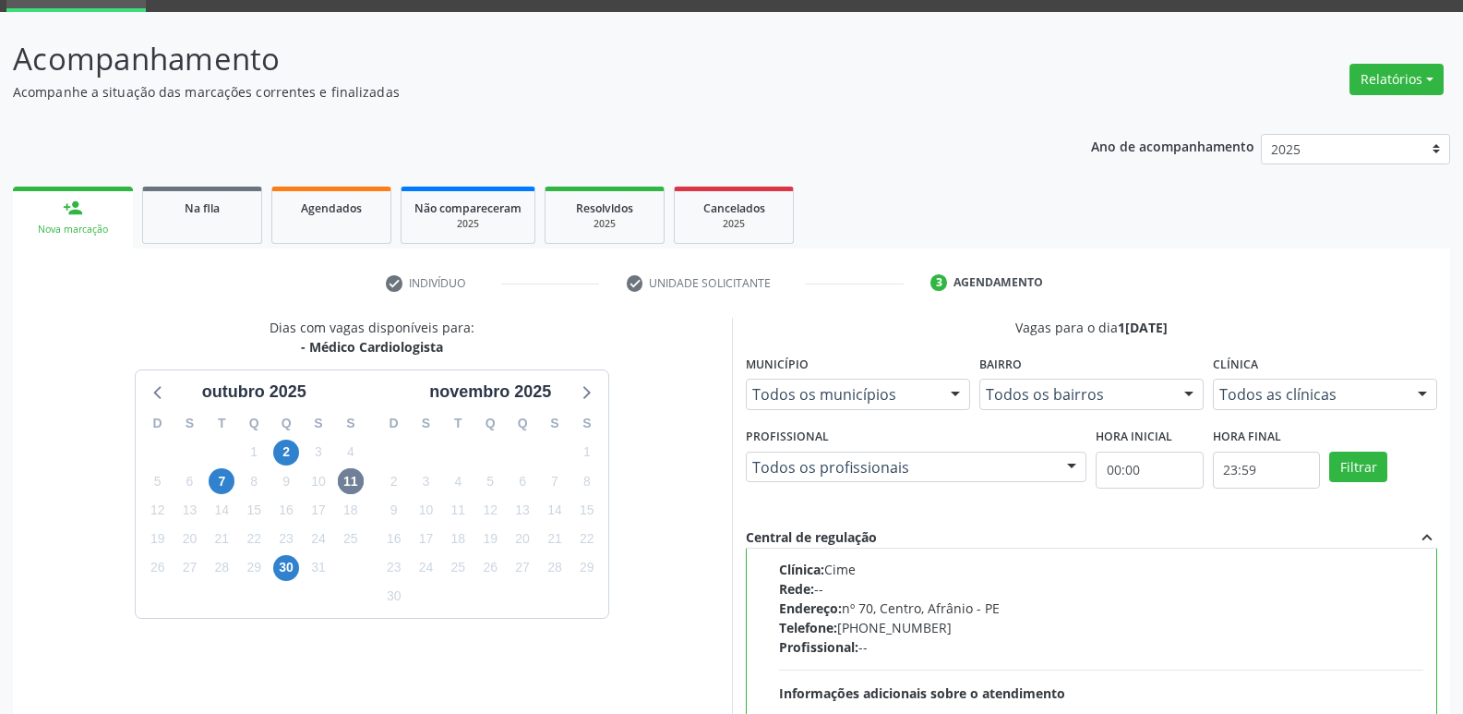
scroll to position [390, 0]
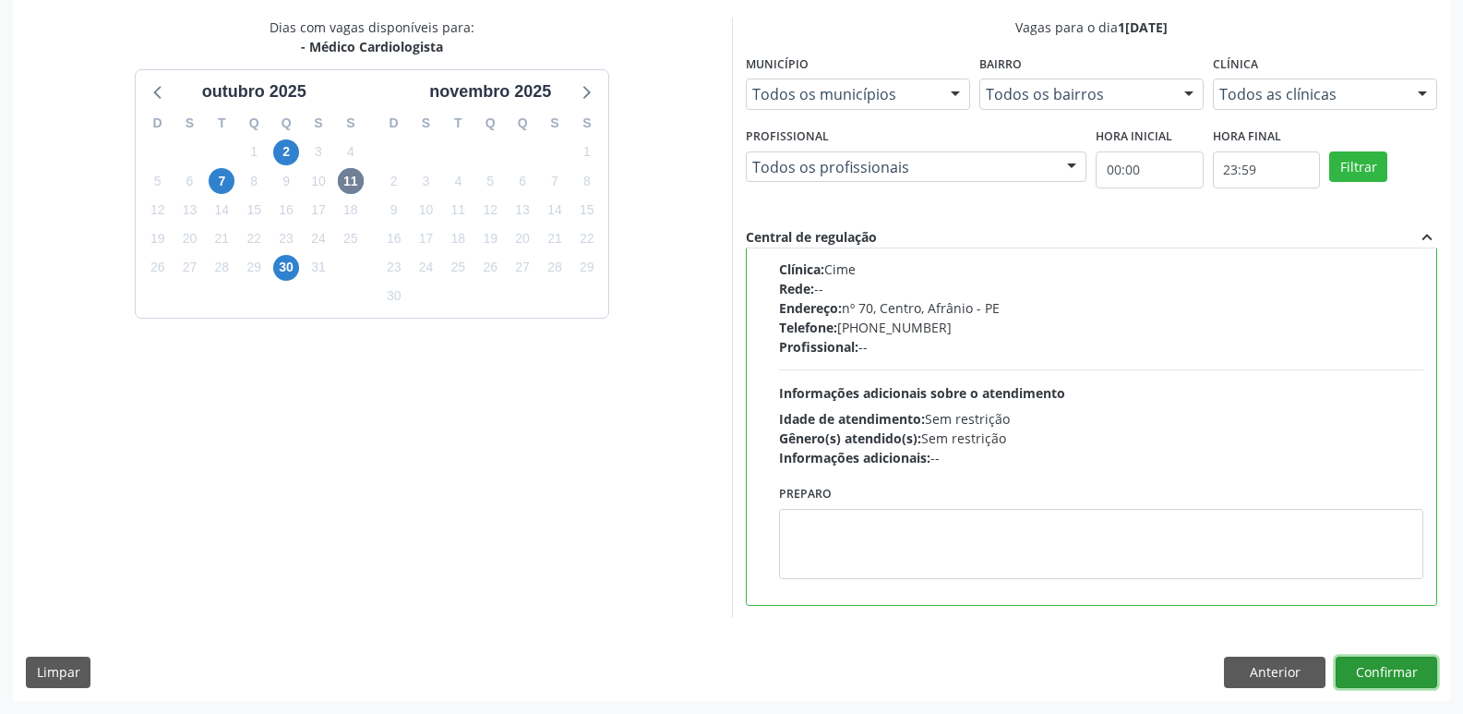
click at [1390, 675] on button "Confirmar" at bounding box center [1387, 671] width 102 height 31
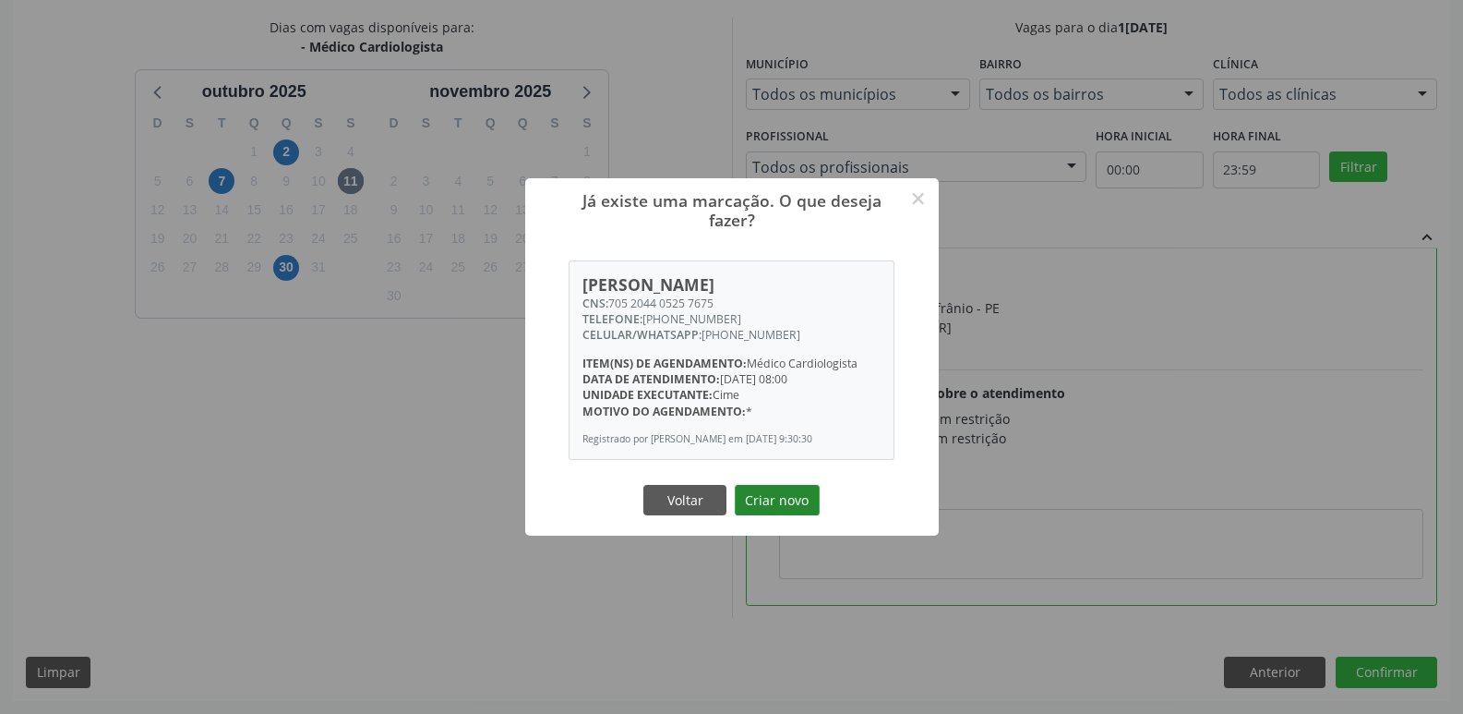
click at [786, 503] on button "Criar novo" at bounding box center [777, 500] width 85 height 31
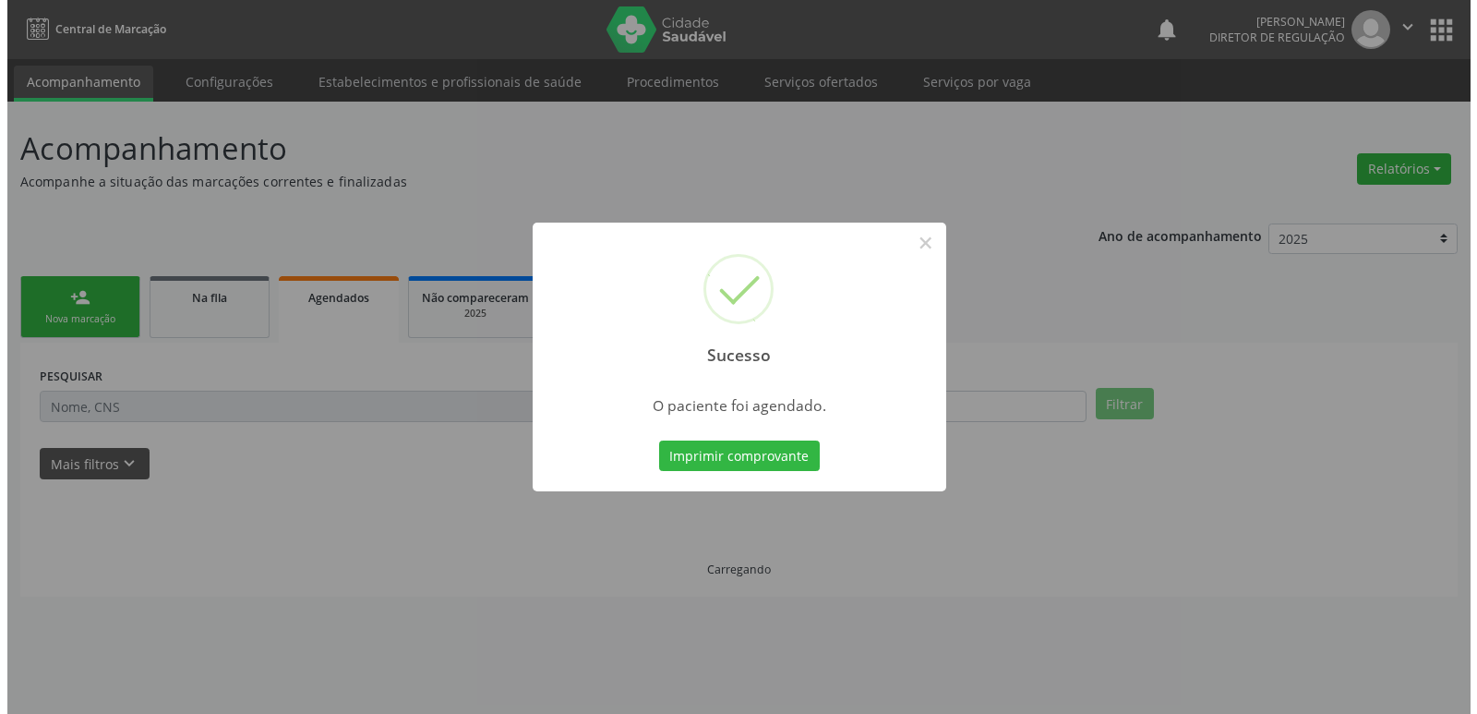
scroll to position [0, 0]
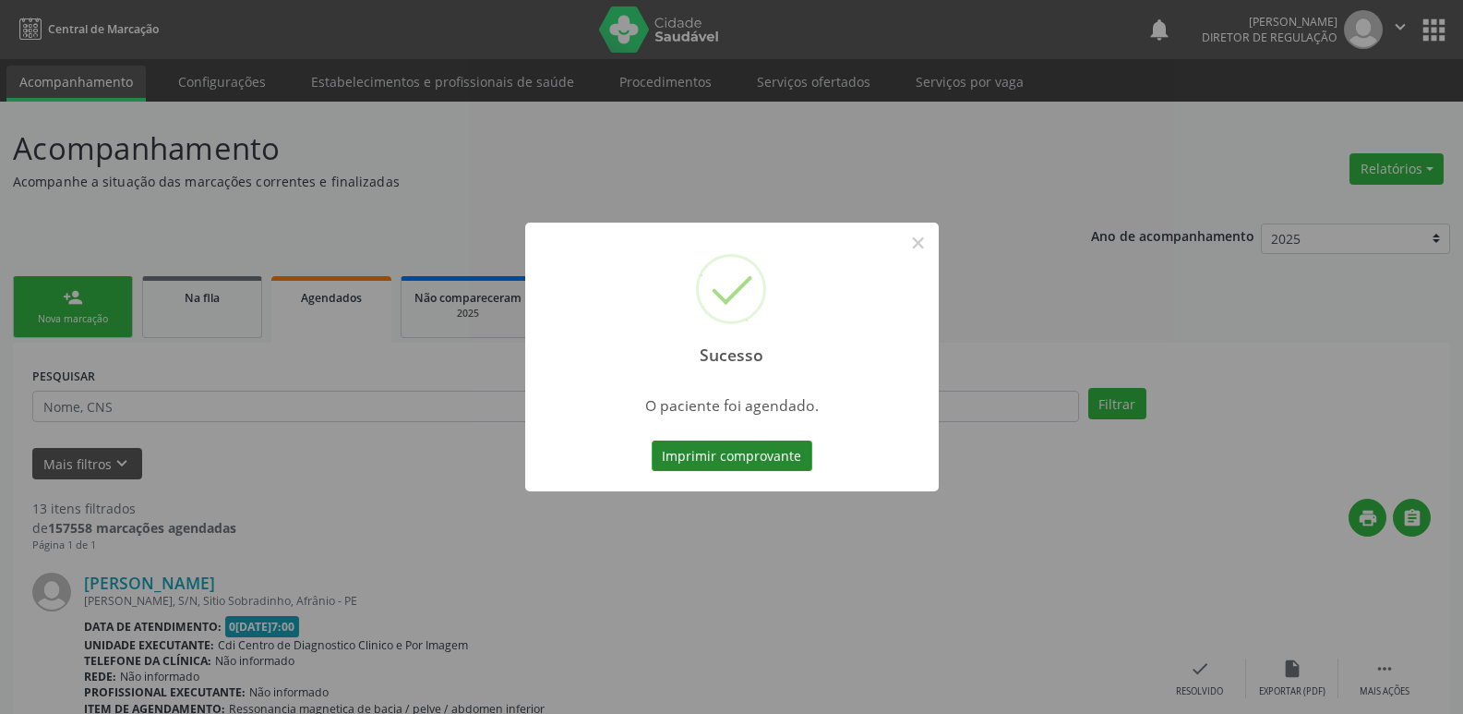
click at [788, 455] on button "Imprimir comprovante" at bounding box center [732, 455] width 161 height 31
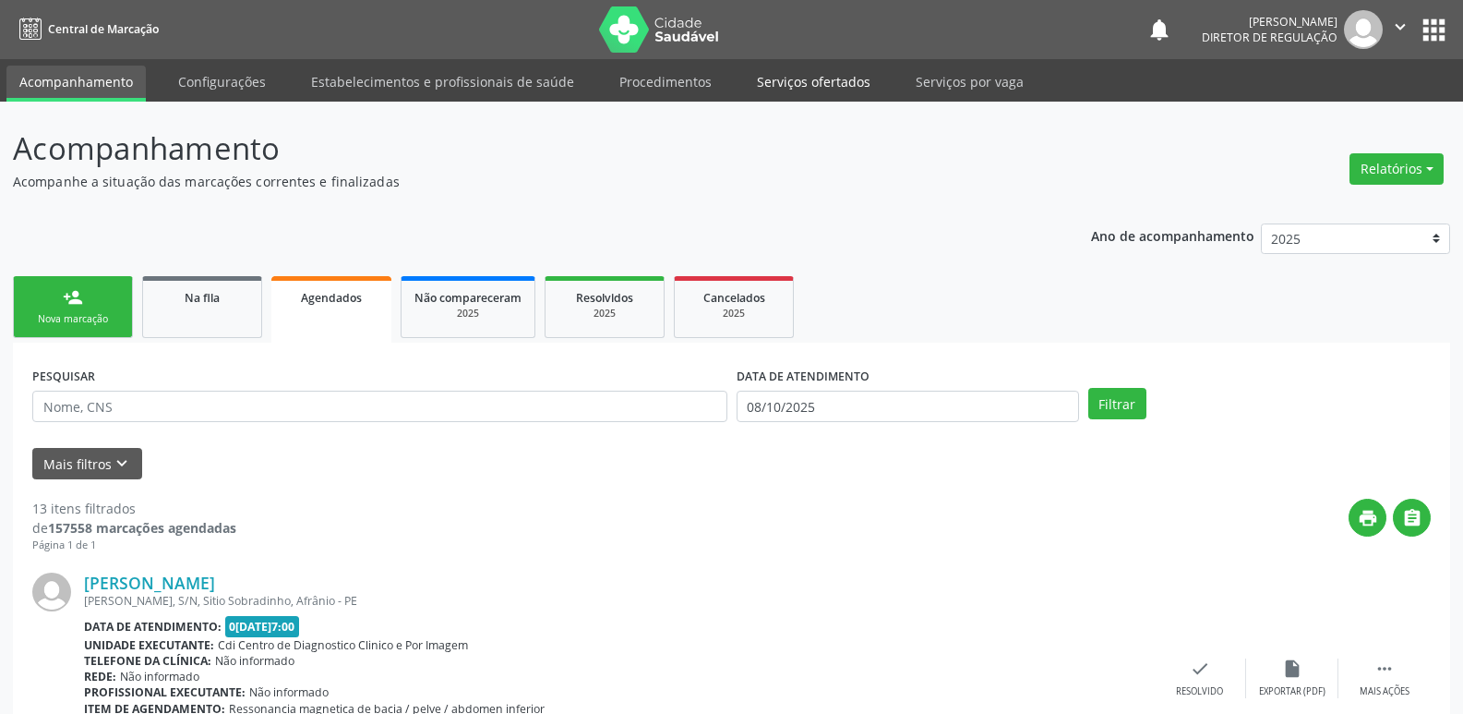
click at [833, 84] on link "Serviços ofertados" at bounding box center [813, 82] width 139 height 32
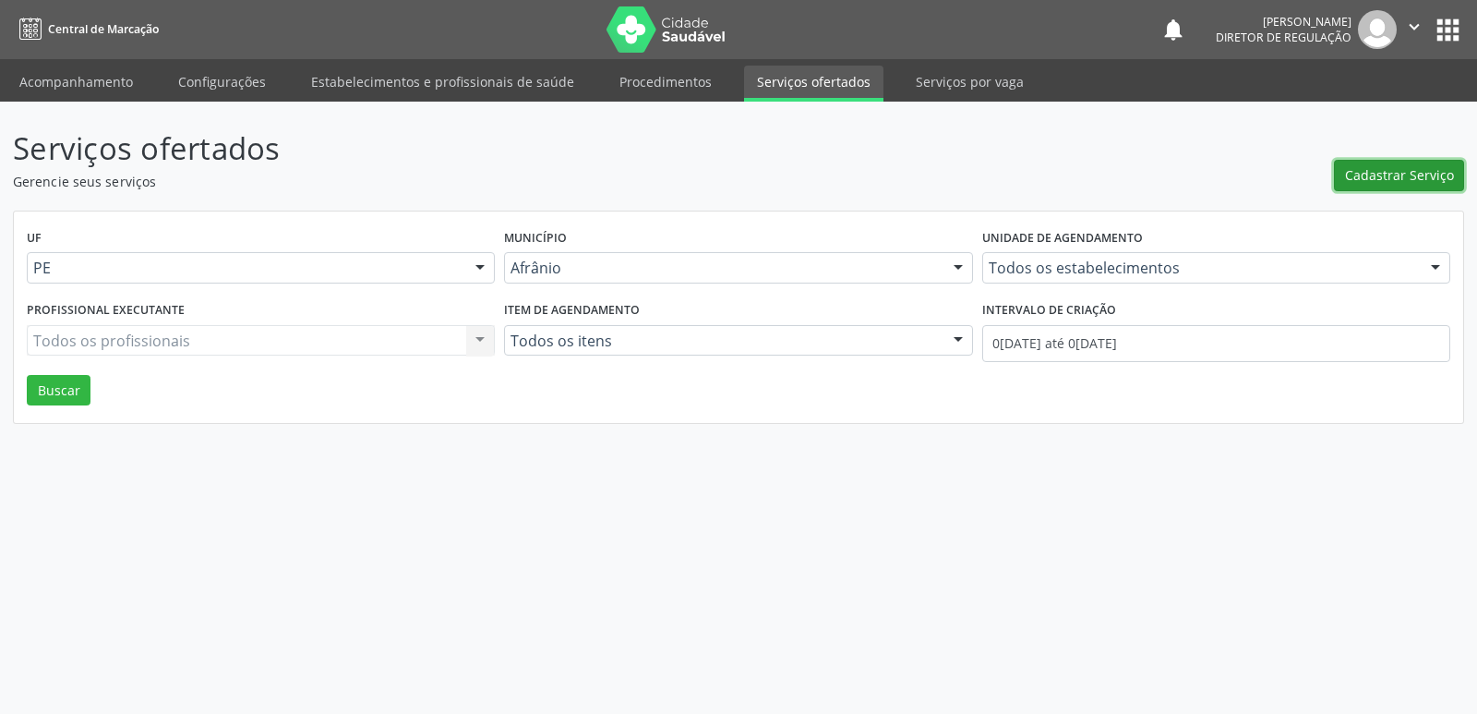
click at [1384, 171] on span "Cadastrar Serviço" at bounding box center [1399, 174] width 109 height 19
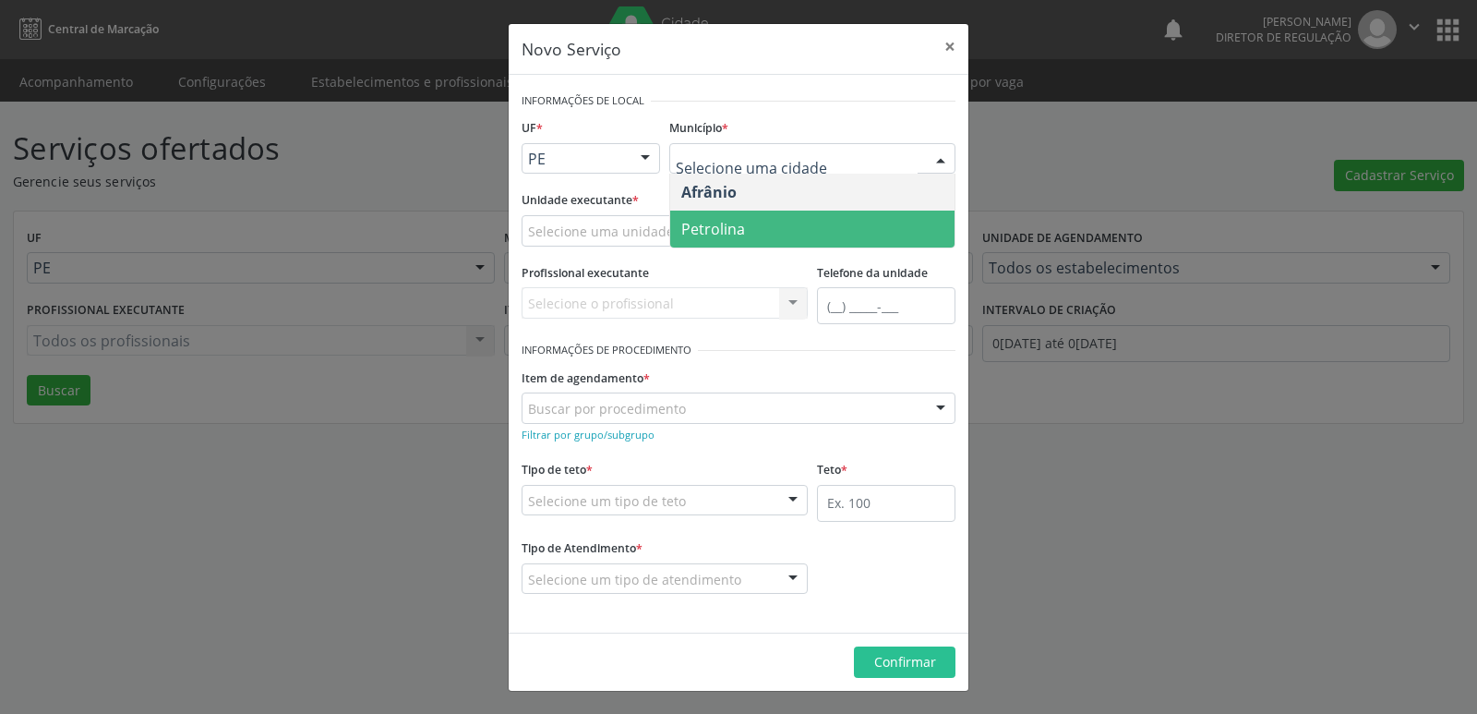
click at [746, 226] on span "Petrolina" at bounding box center [812, 228] width 284 height 37
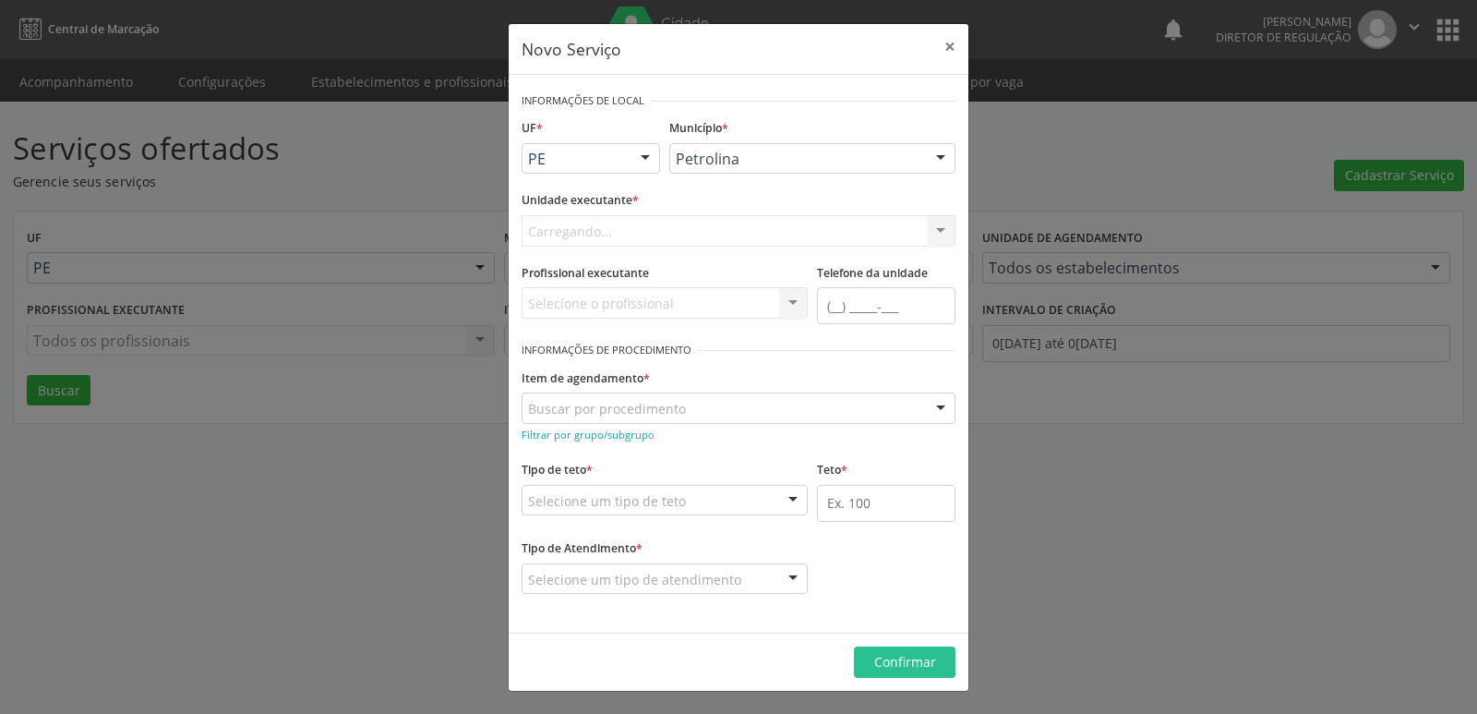
click at [699, 222] on div "Carregando... Academia da Saude de Afranio Academia da Saude do Bairro [PERSON_…" at bounding box center [739, 230] width 434 height 31
click at [672, 228] on div "Selecione uma unidade" at bounding box center [739, 230] width 434 height 31
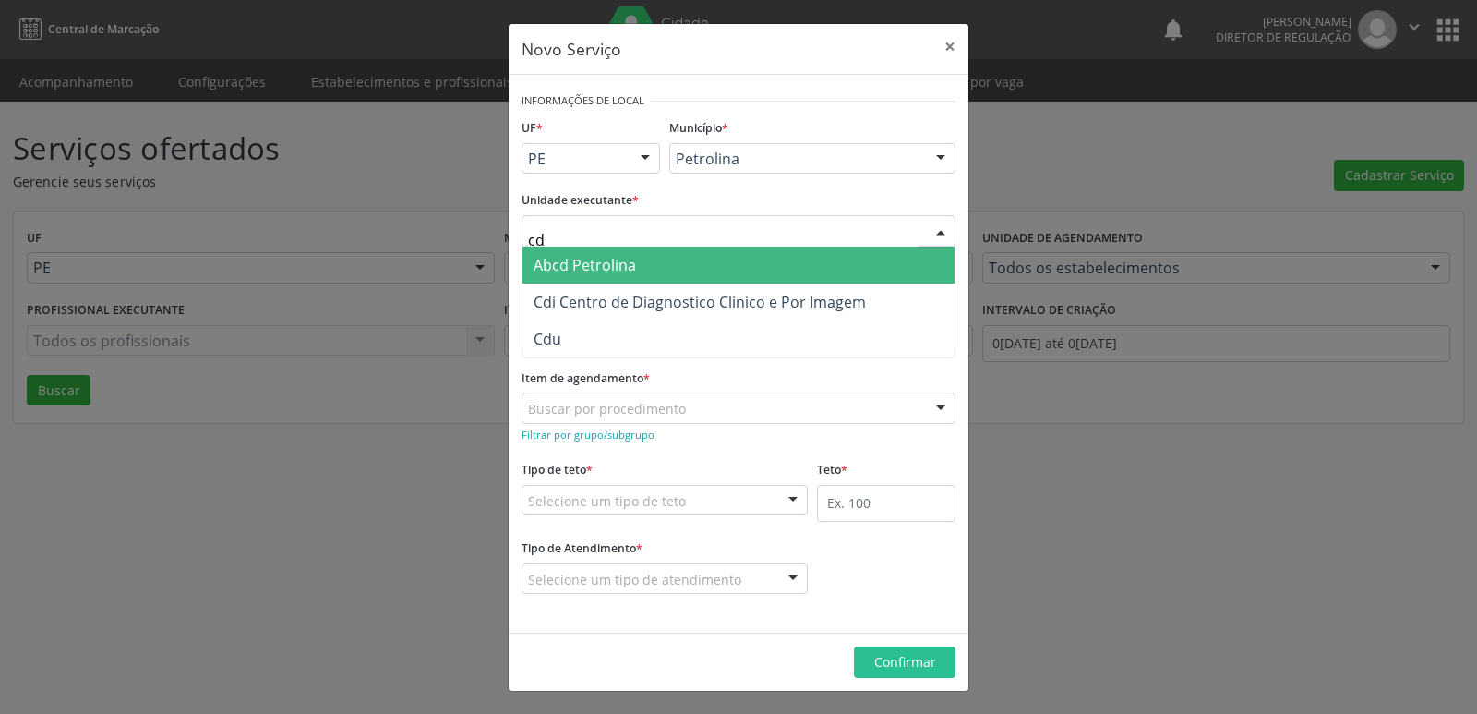
type input "cdi"
click at [647, 266] on span "Cdi Centro de Diagnostico Clinico e Por Imagem" at bounding box center [700, 265] width 332 height 20
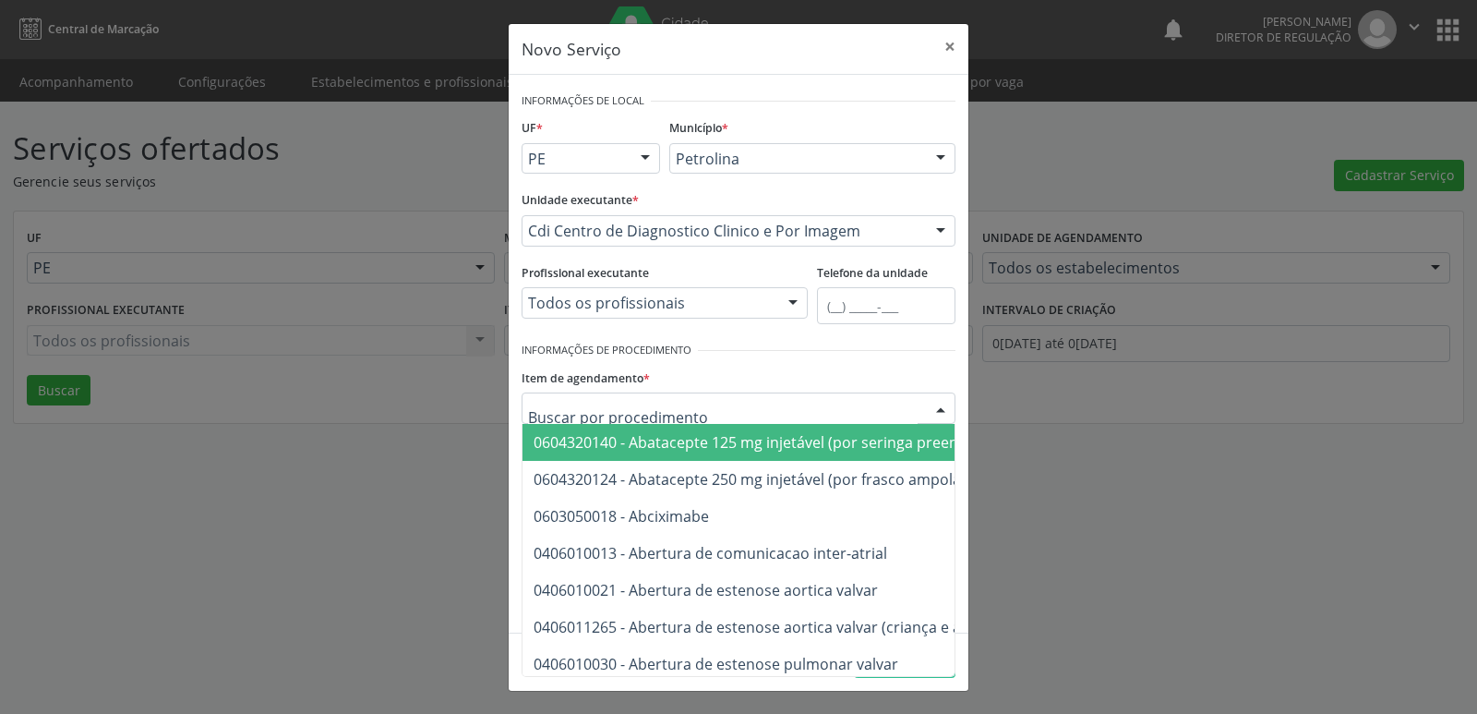
click at [687, 404] on div at bounding box center [739, 407] width 434 height 31
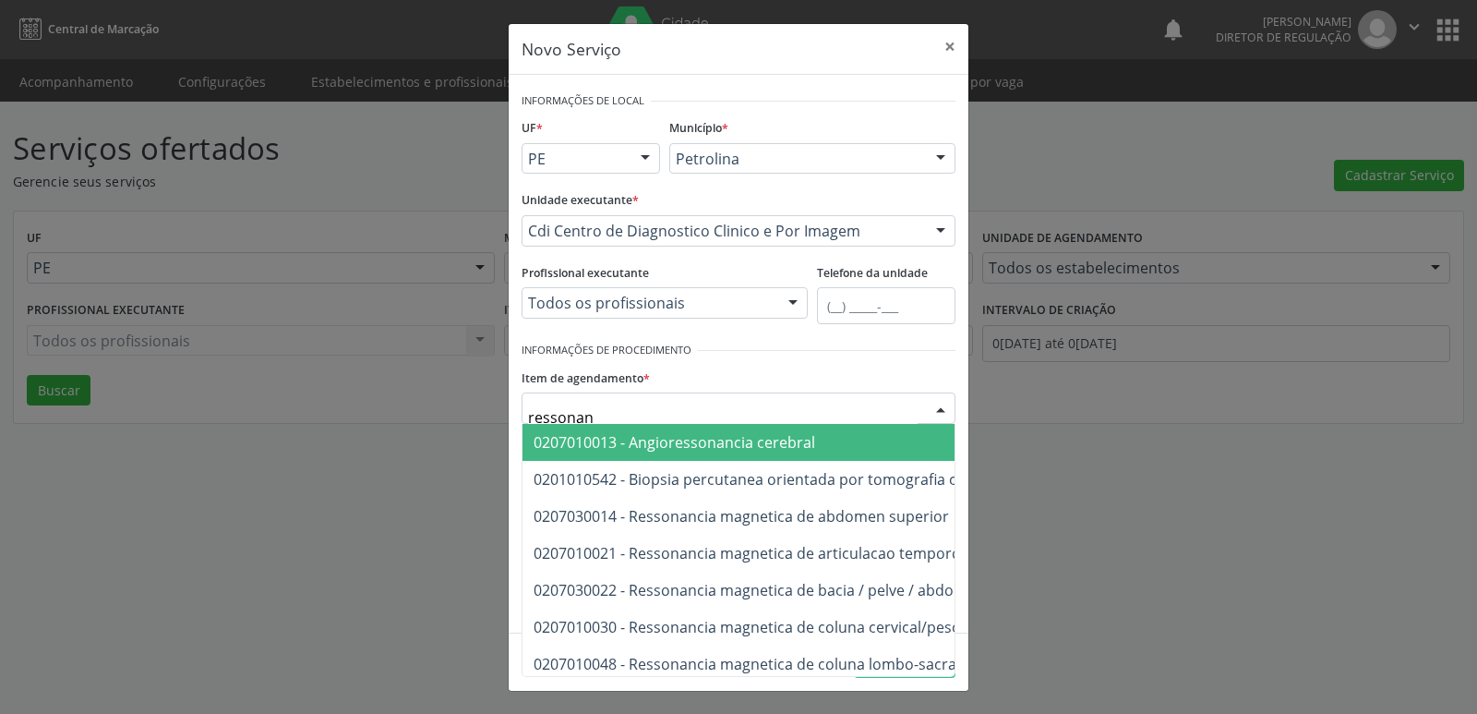
type input "ressonanc"
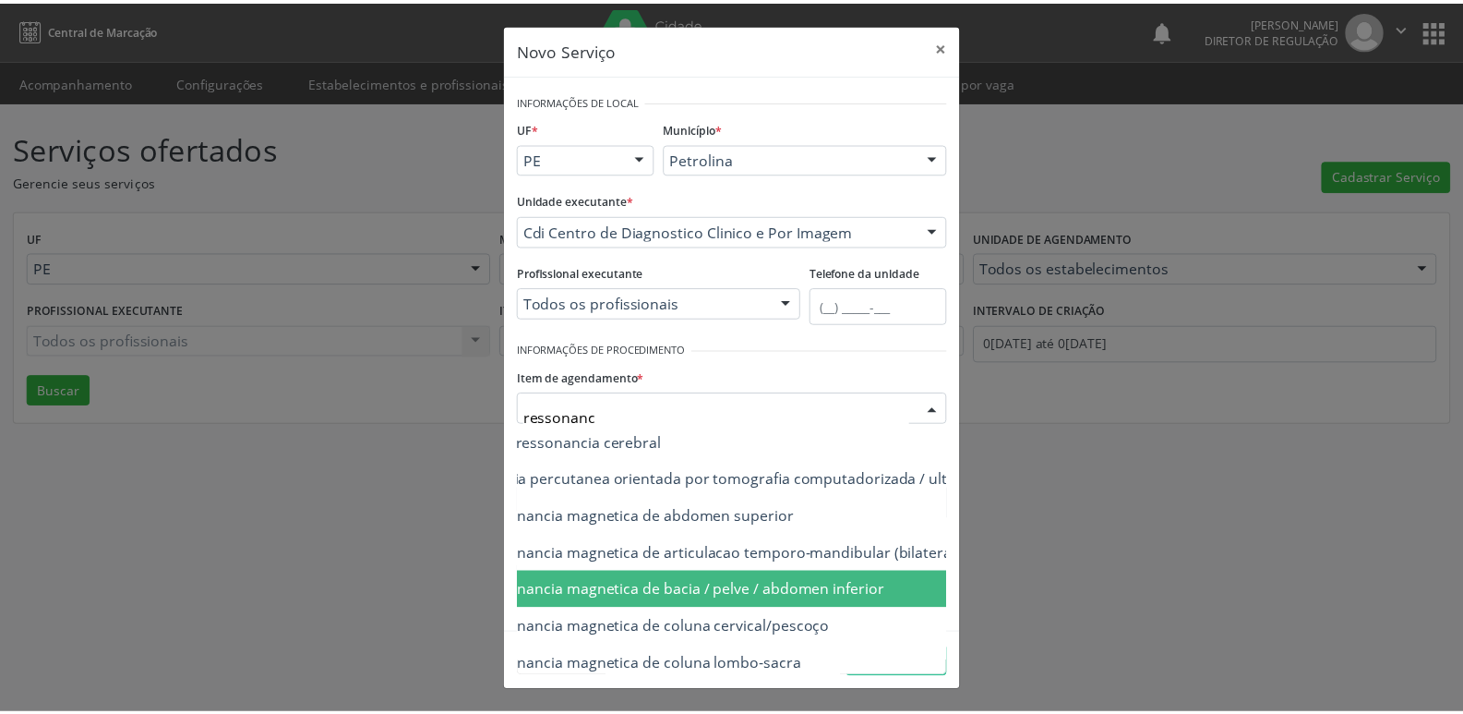
scroll to position [92, 148]
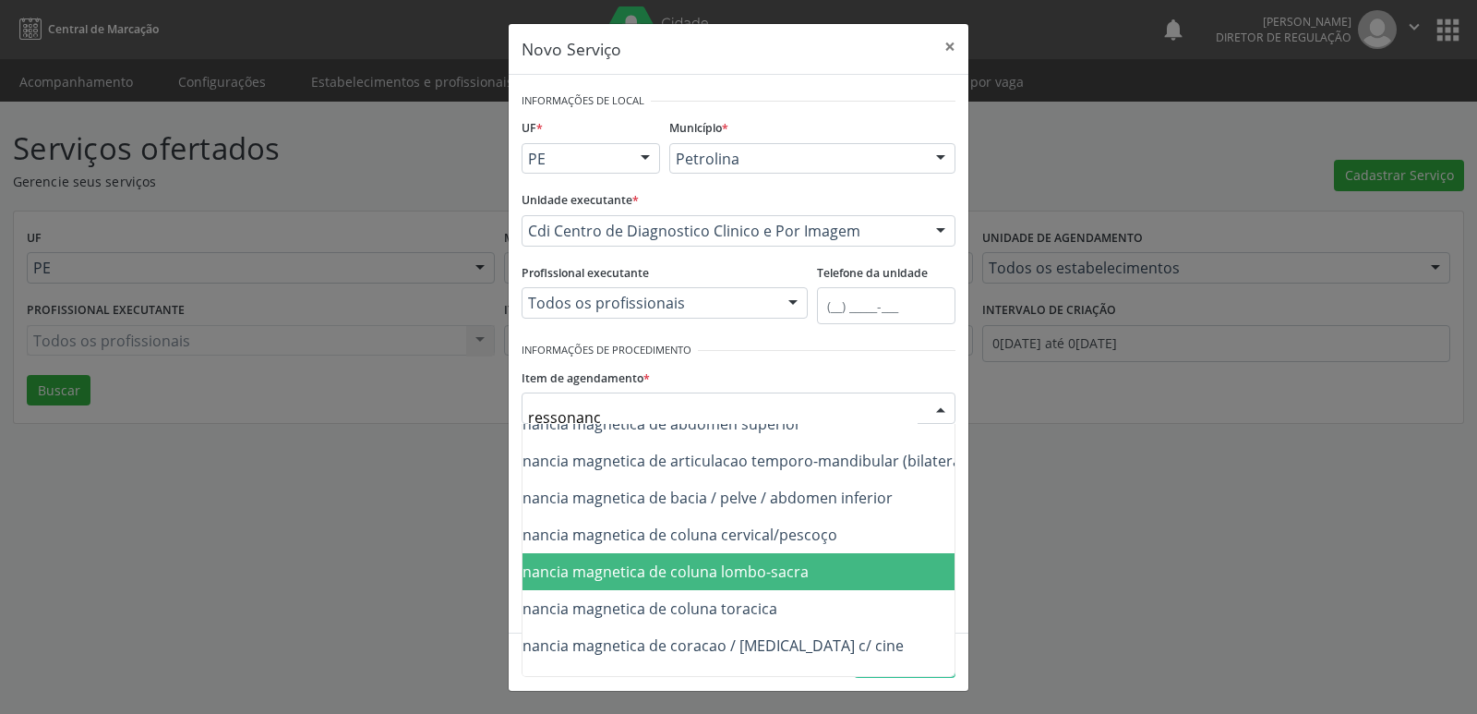
click at [782, 578] on span "0207010048 - Ressonancia magnetica de coluna lombo-sacra" at bounding box center [597, 571] width 423 height 20
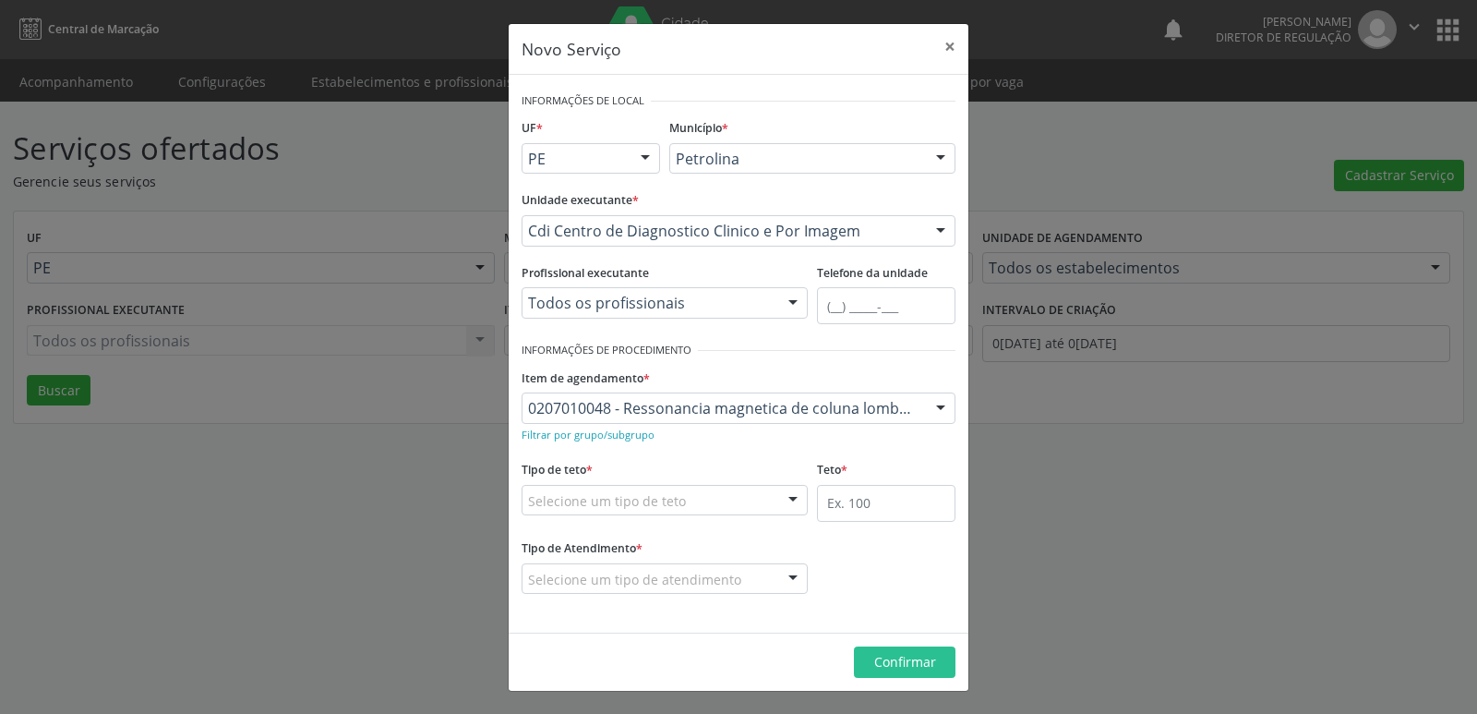
click at [690, 498] on div "Selecione um tipo de teto" at bounding box center [665, 500] width 286 height 31
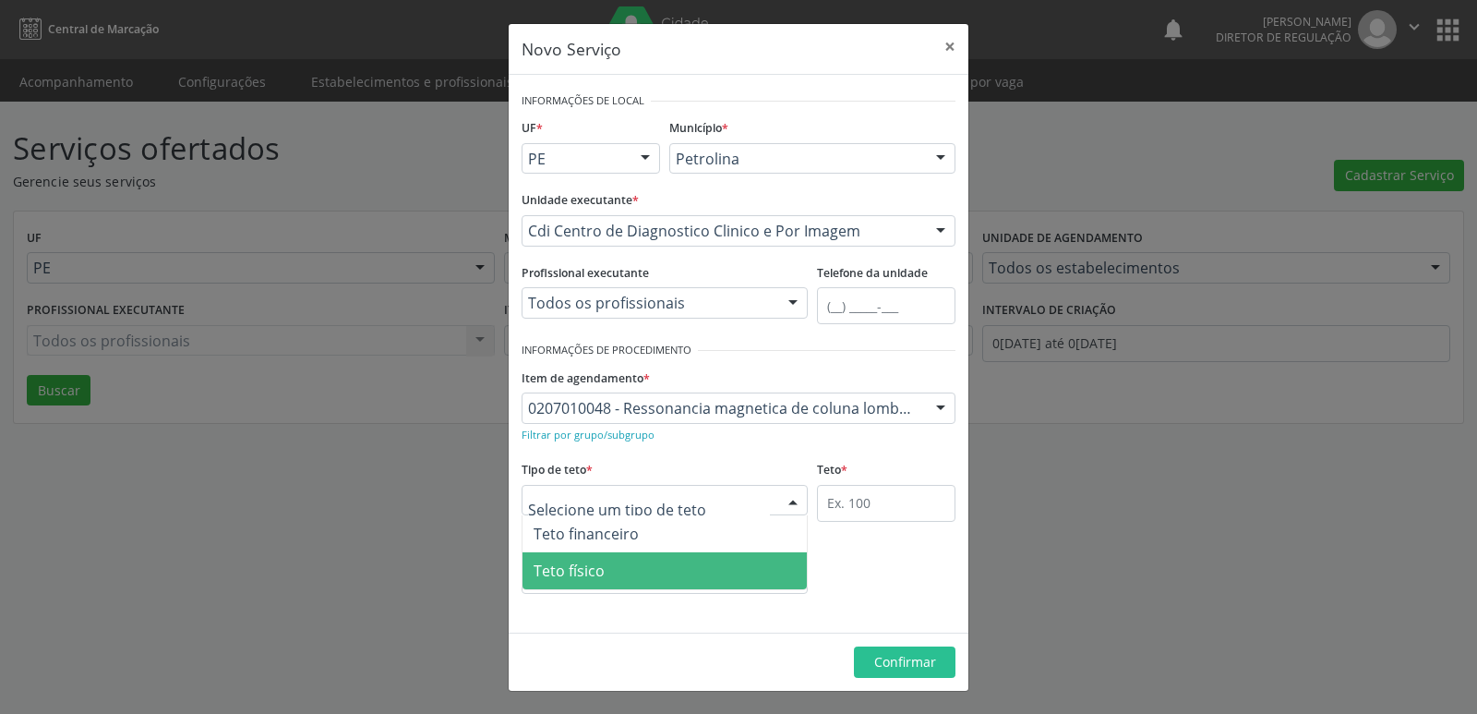
click at [654, 571] on span "Teto físico" at bounding box center [664, 570] width 284 height 37
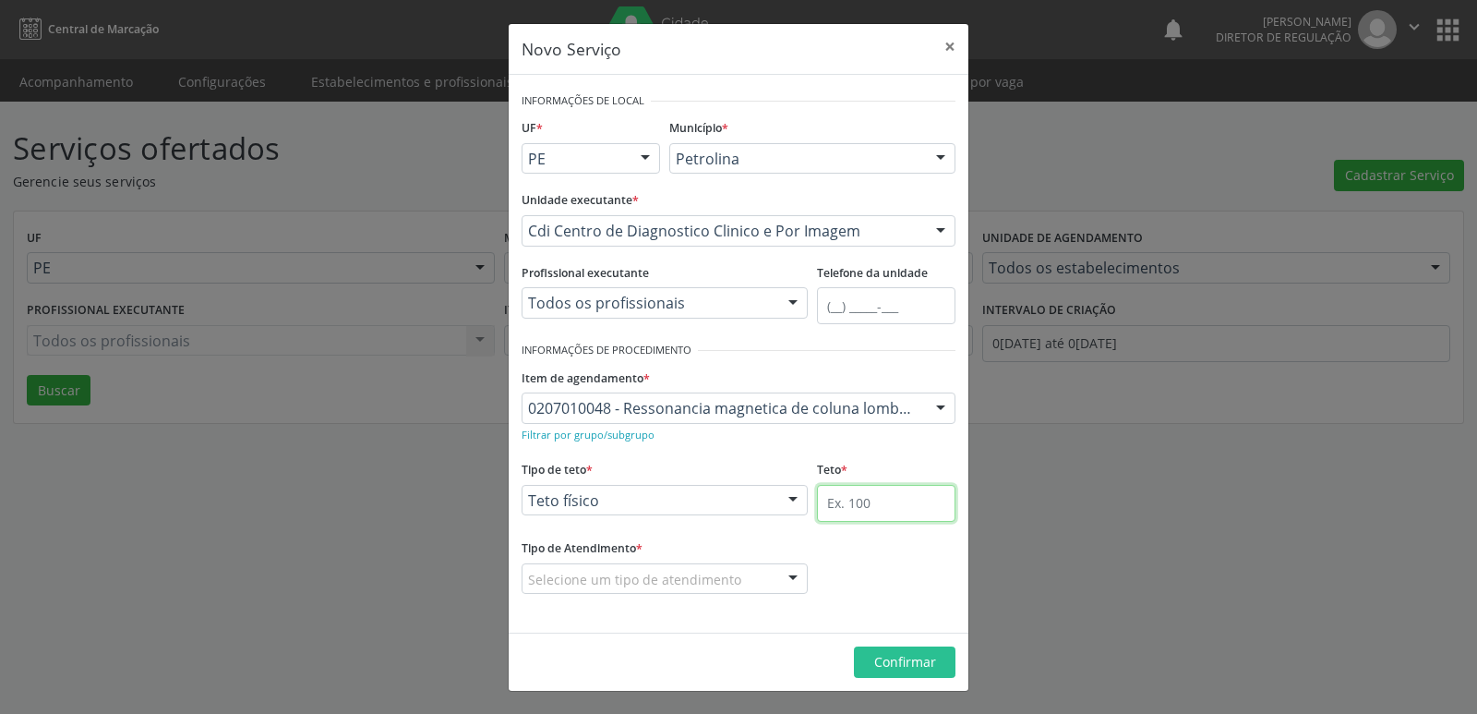
click at [854, 502] on input "text" at bounding box center [886, 503] width 138 height 37
type input "1"
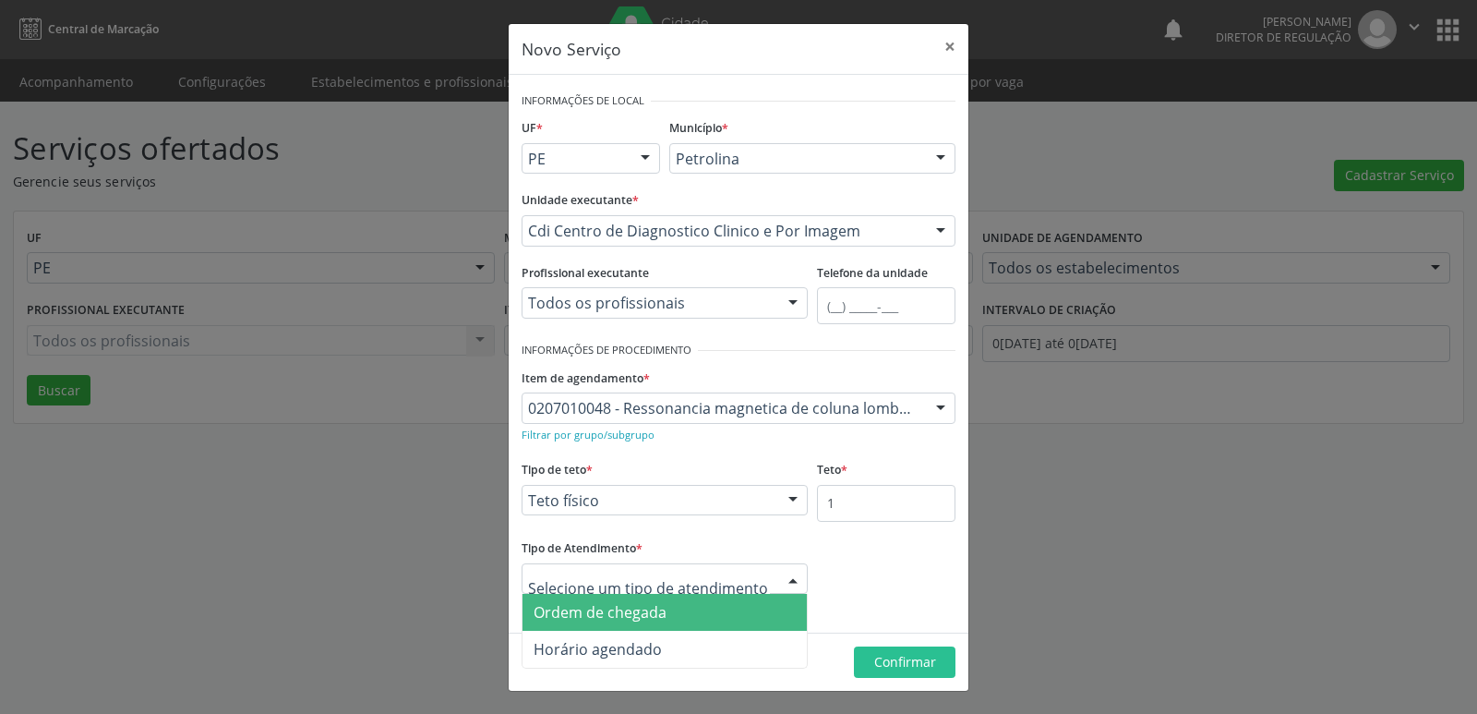
click at [744, 572] on div at bounding box center [665, 578] width 286 height 31
click at [696, 609] on span "Ordem de chegada" at bounding box center [664, 612] width 284 height 37
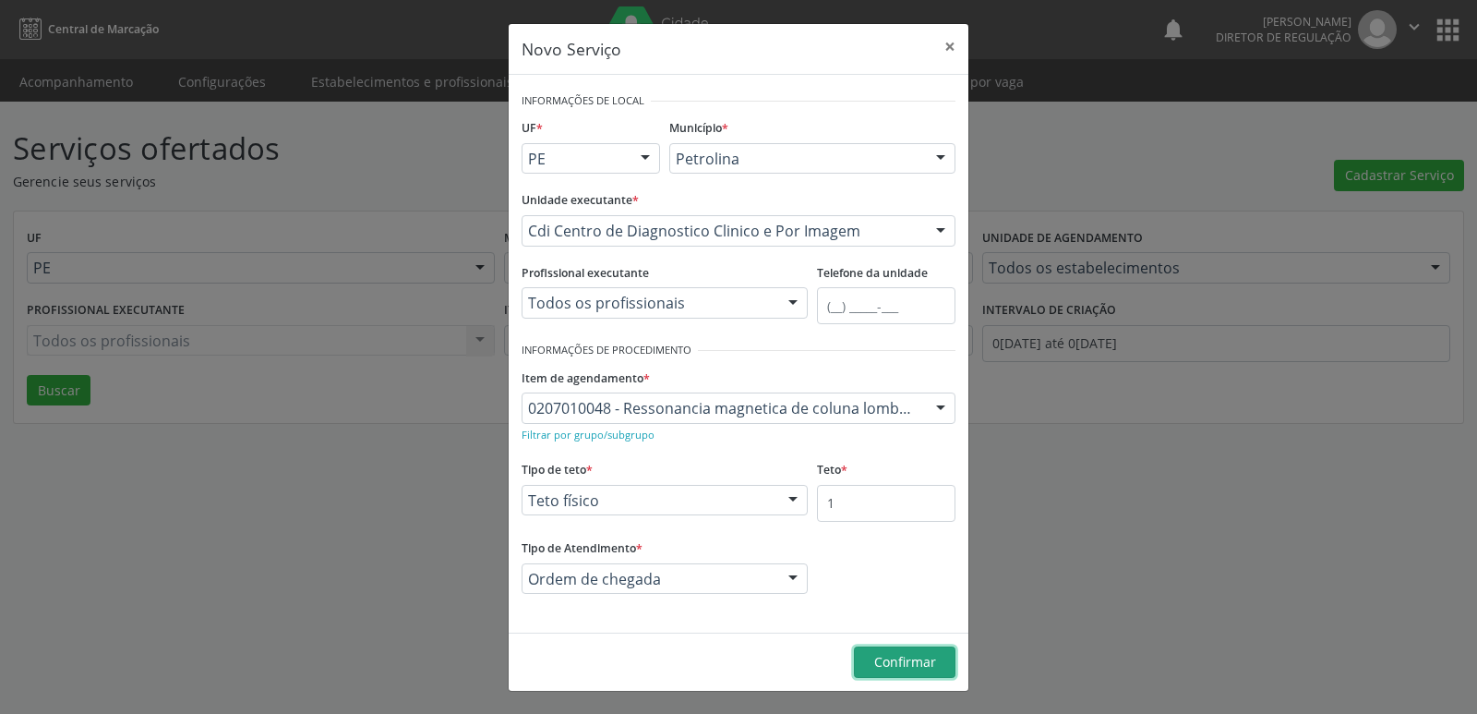
click at [916, 658] on span "Confirmar" at bounding box center [905, 662] width 62 height 18
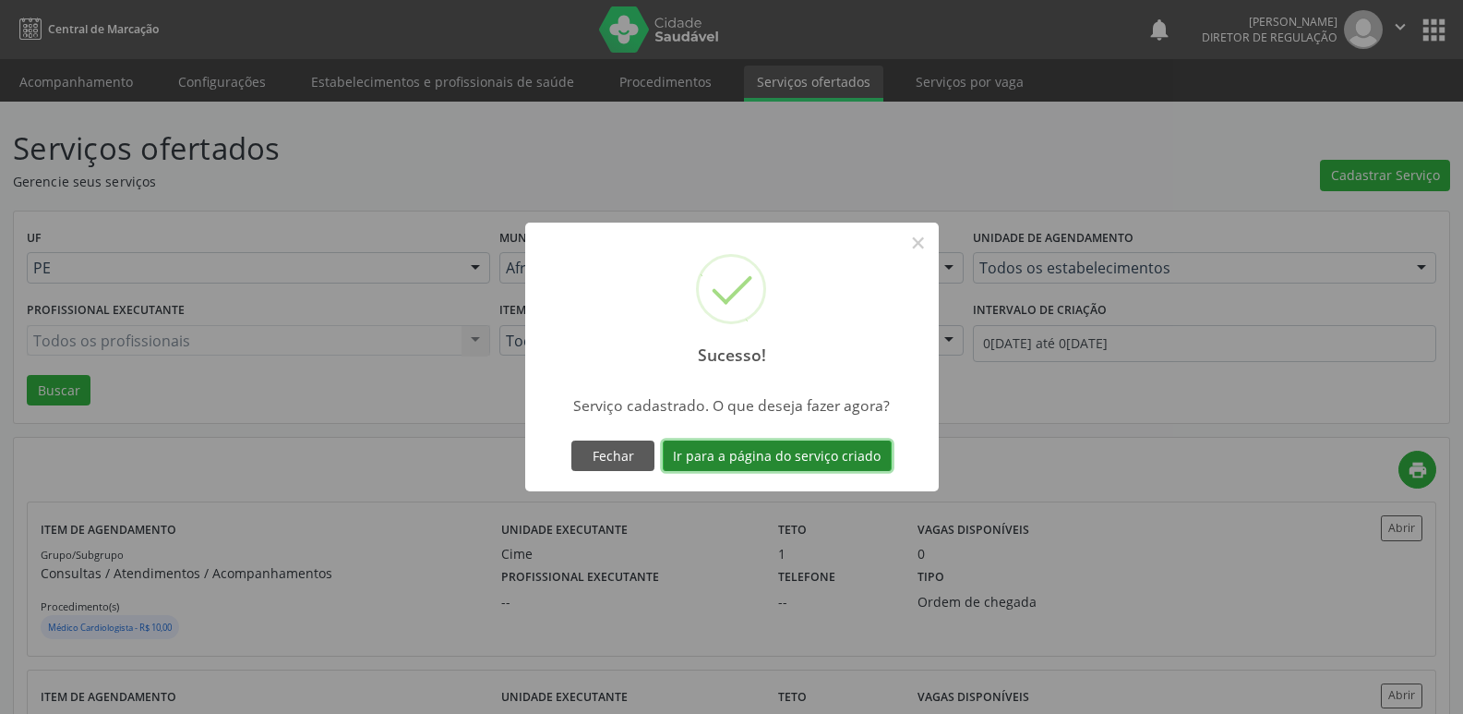
click at [843, 460] on button "Ir para a página do serviço criado" at bounding box center [777, 455] width 229 height 31
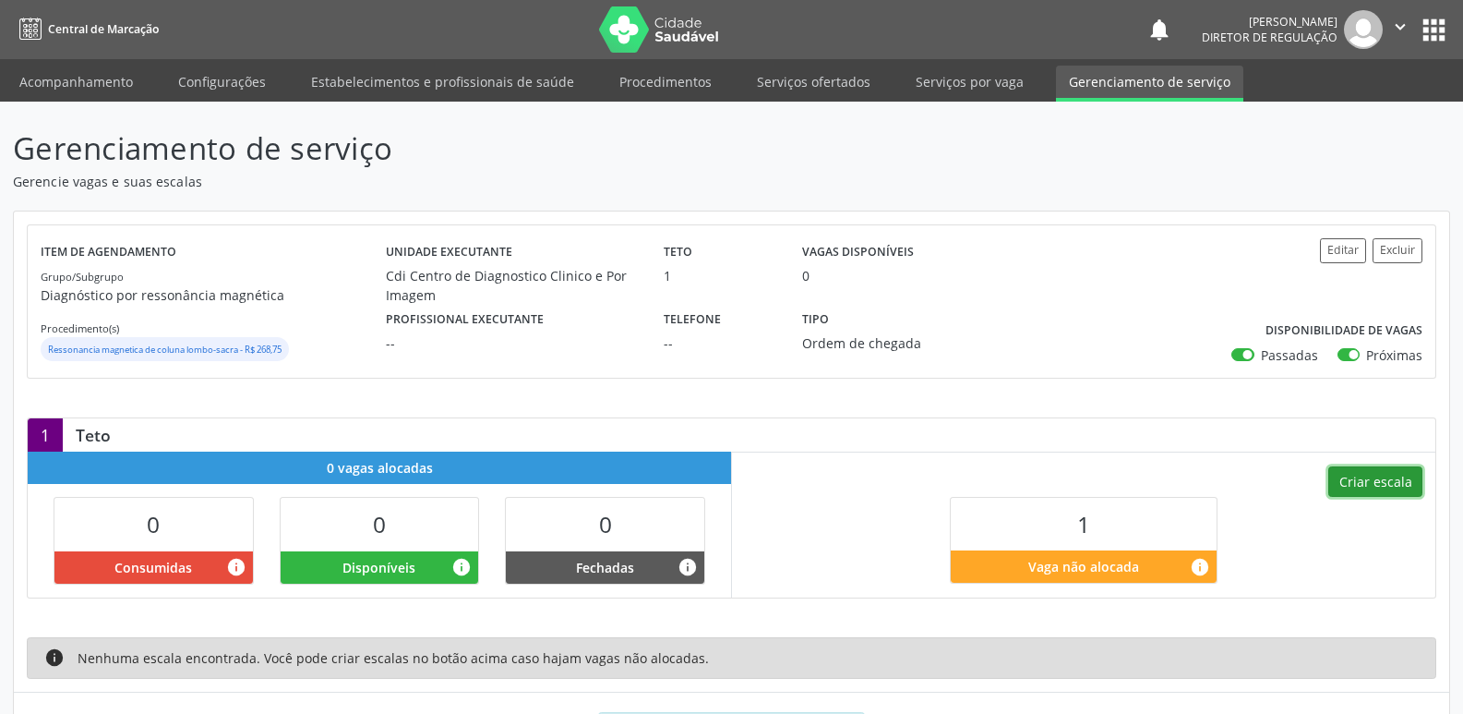
click at [1381, 482] on button "Criar escala" at bounding box center [1375, 481] width 94 height 31
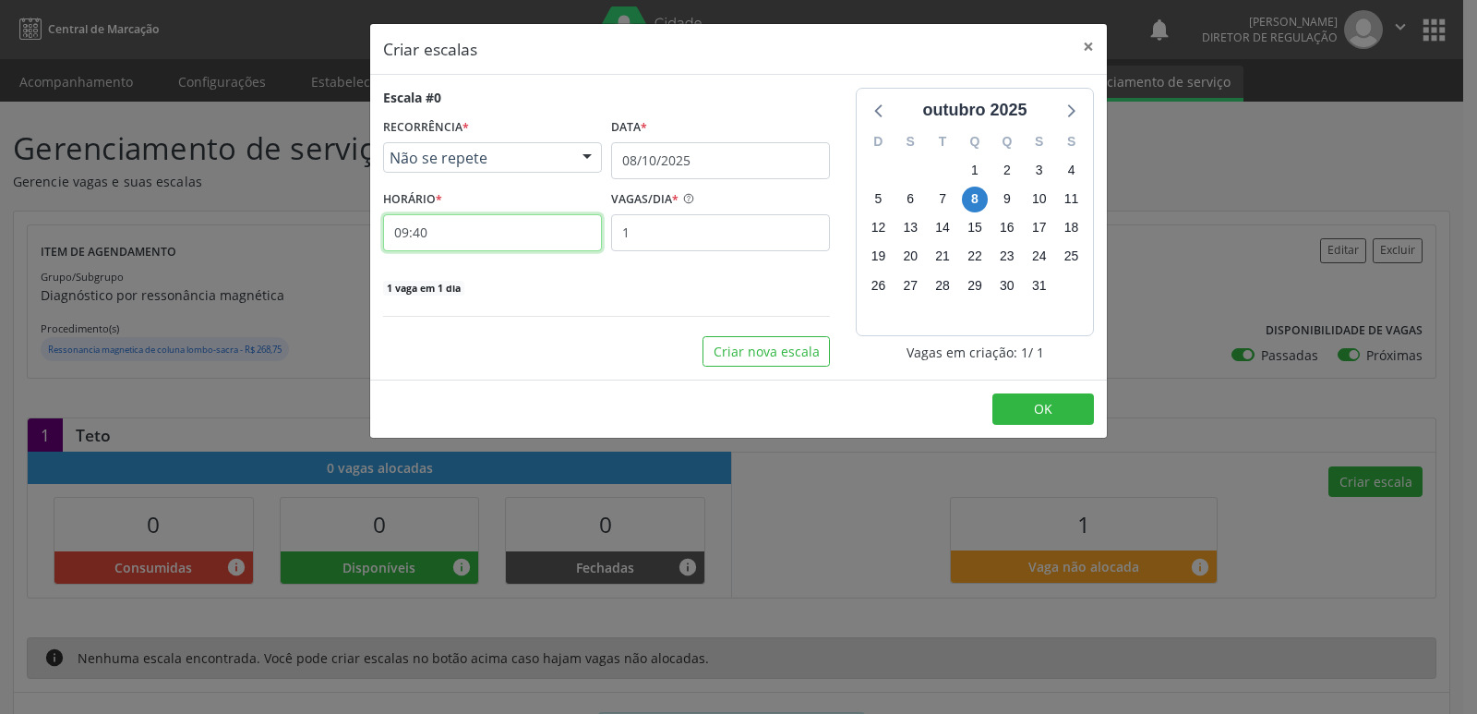
click at [582, 226] on input "09:40" at bounding box center [492, 232] width 219 height 37
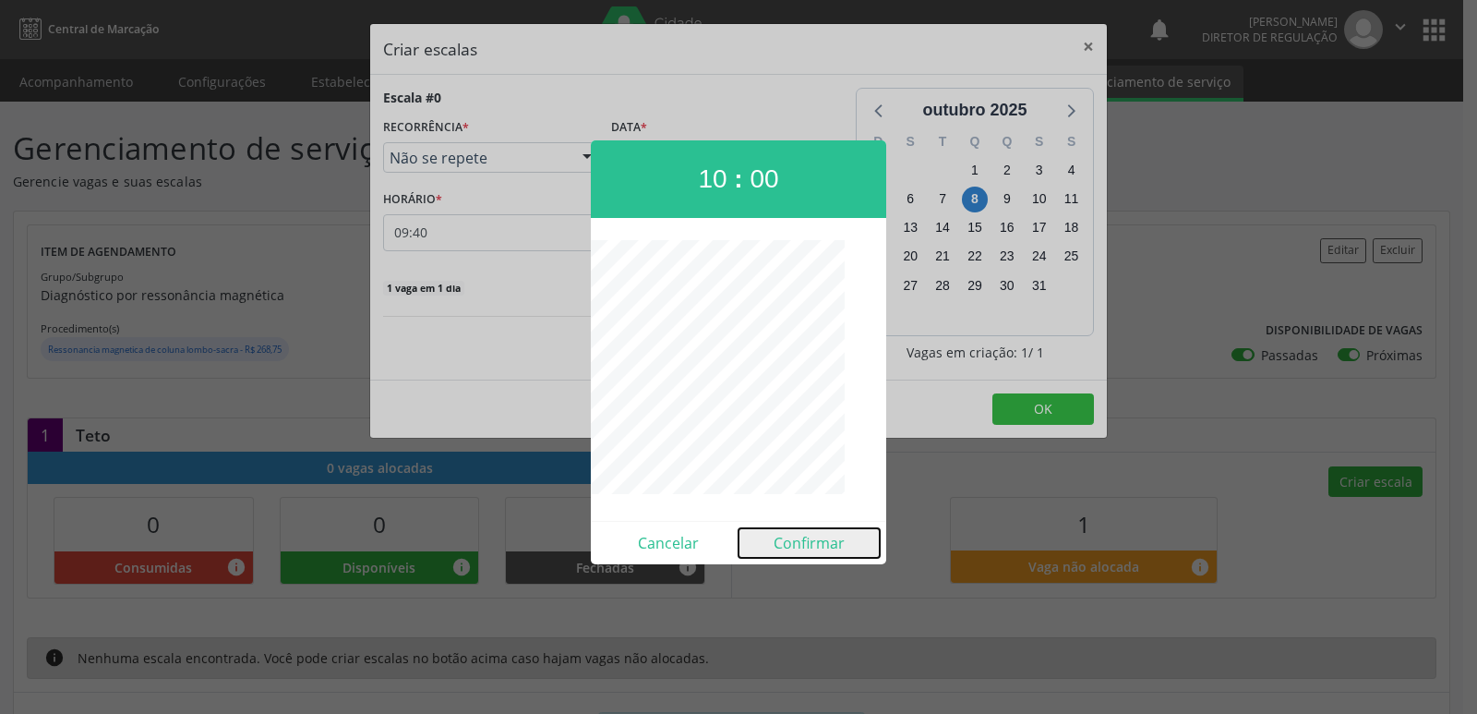
click at [808, 546] on button "Confirmar" at bounding box center [808, 543] width 141 height 30
type input "10:00"
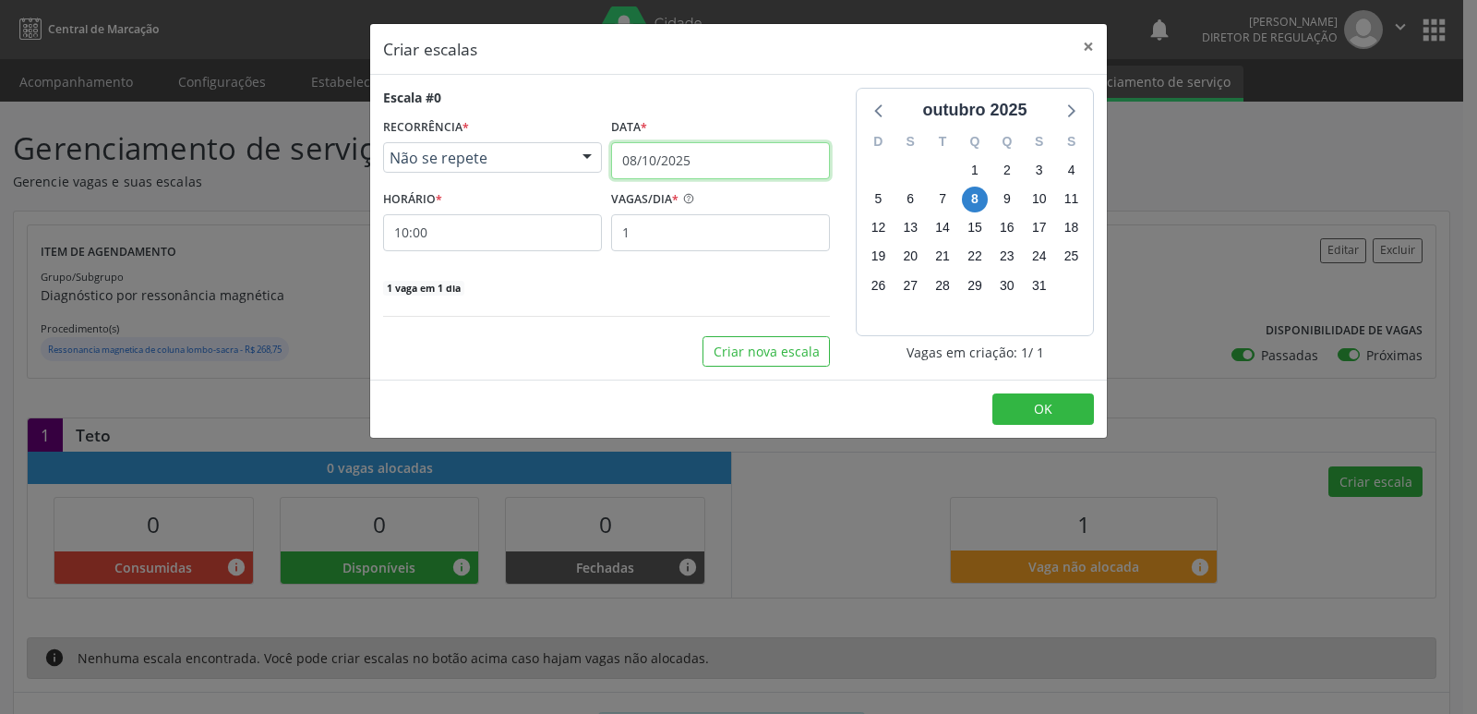
click at [700, 156] on input "08/10/2025" at bounding box center [720, 160] width 219 height 37
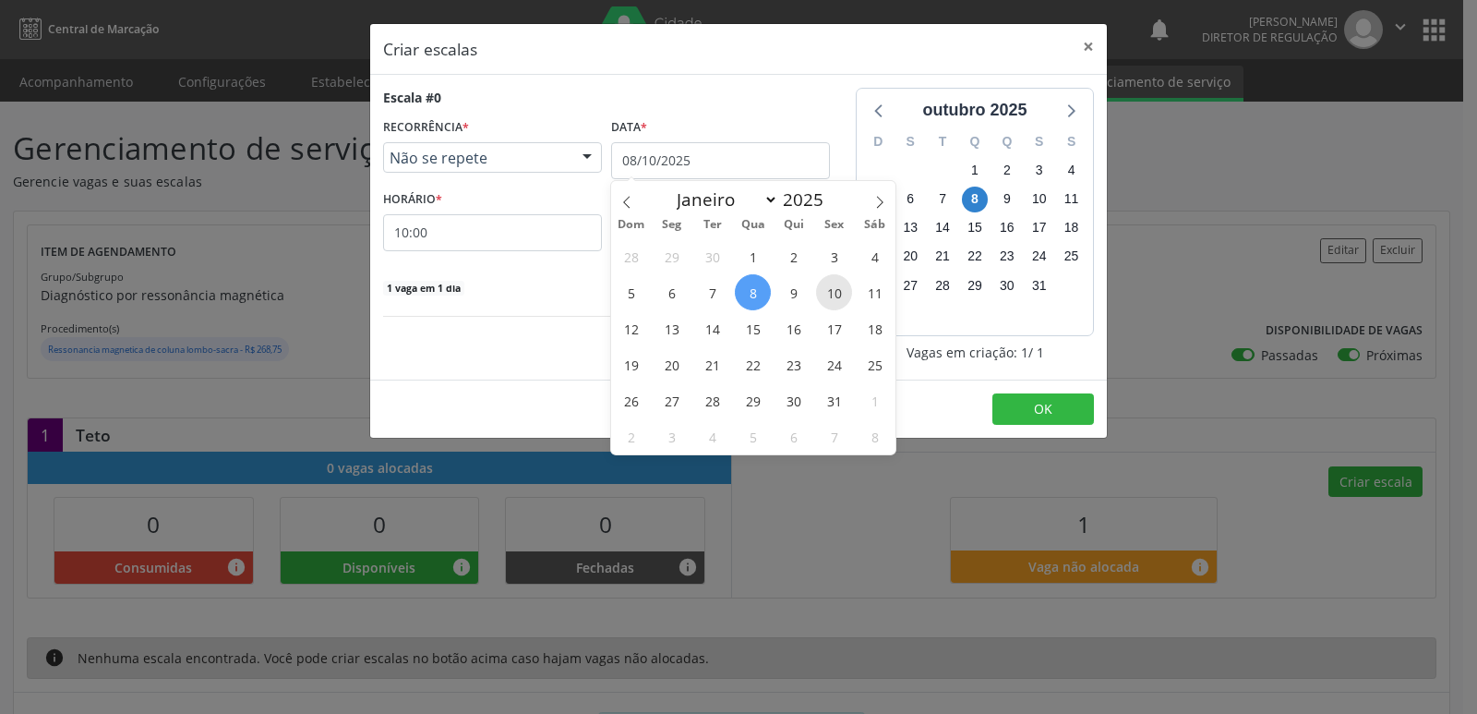
click at [838, 294] on span "10" at bounding box center [834, 292] width 36 height 36
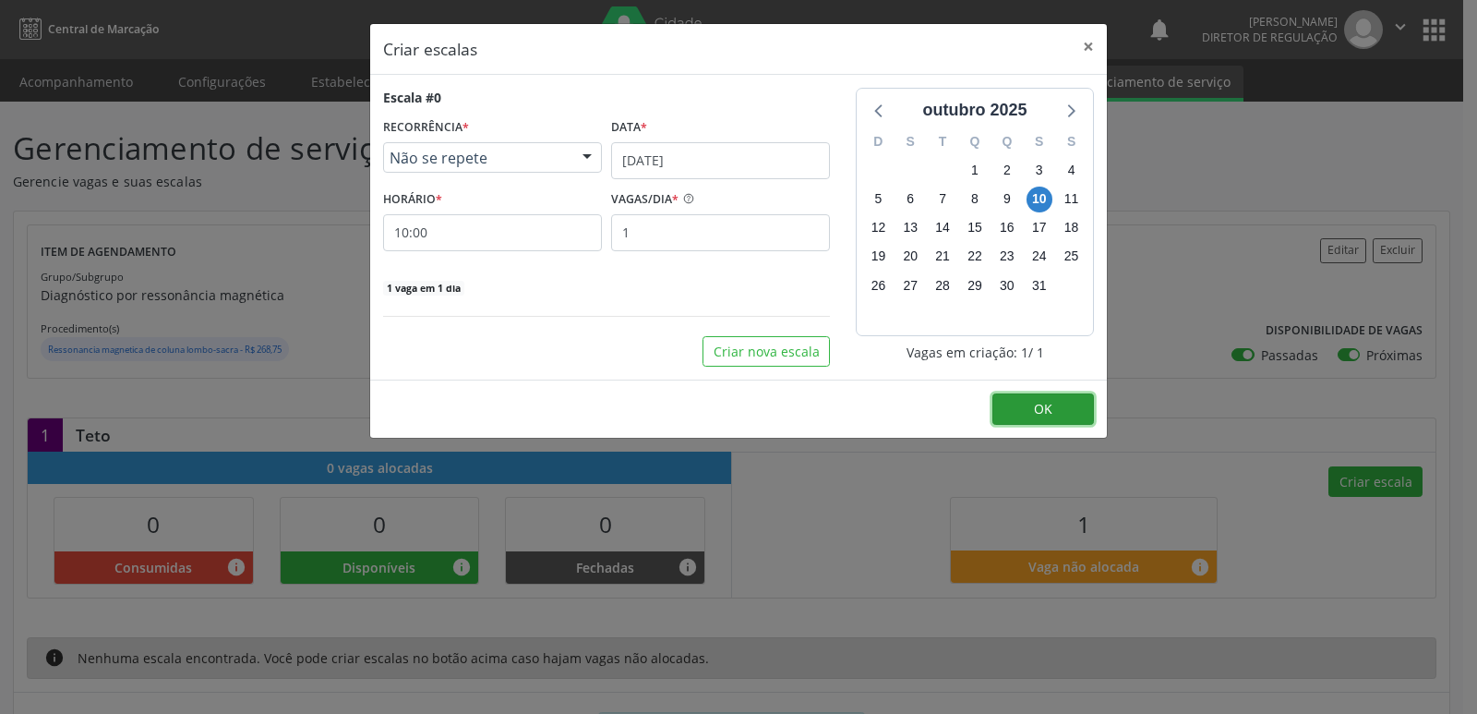
click at [1045, 412] on span "OK" at bounding box center [1043, 409] width 18 height 18
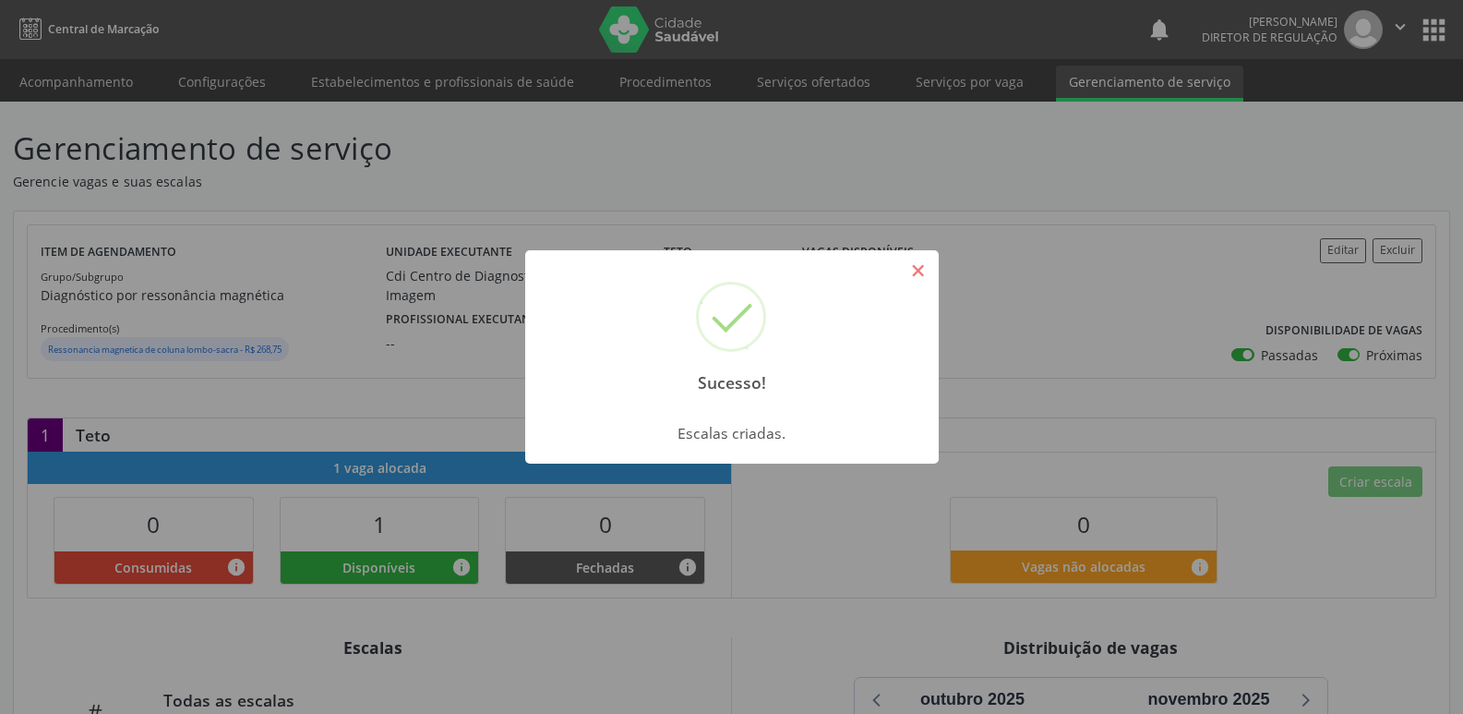
click at [919, 274] on button "×" at bounding box center [918, 270] width 31 height 31
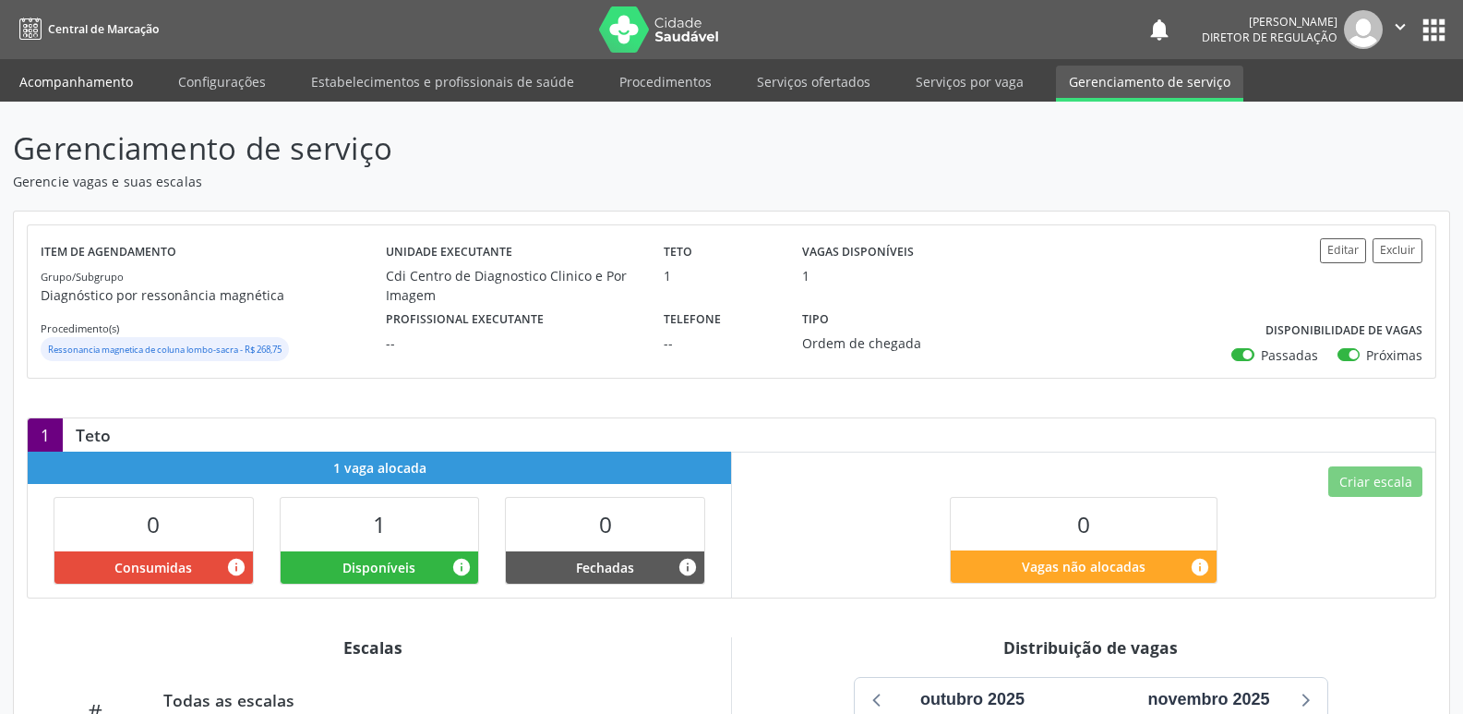
click at [81, 80] on link "Acompanhamento" at bounding box center [75, 82] width 139 height 32
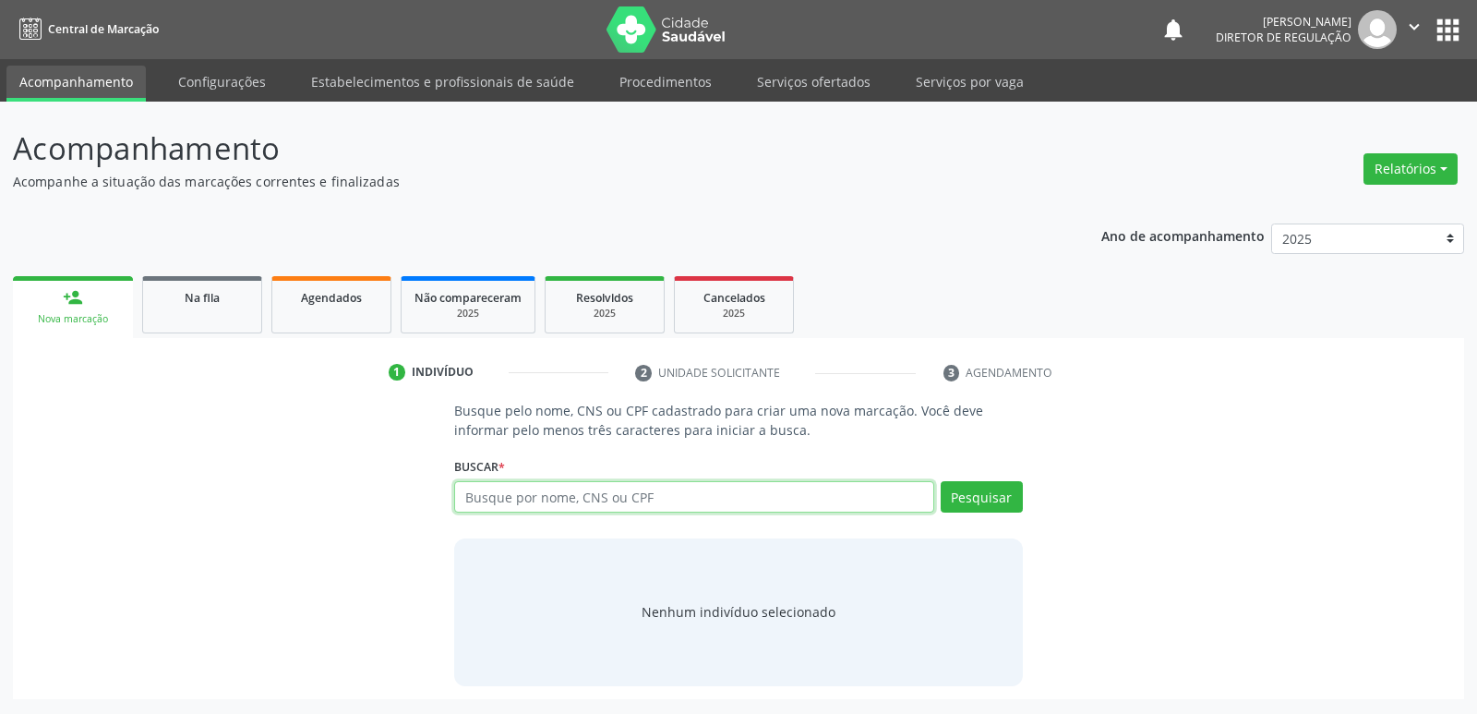
click at [514, 501] on input "text" at bounding box center [693, 496] width 479 height 31
type input "700505930625557"
click at [993, 495] on button "Pesquisar" at bounding box center [982, 496] width 82 height 31
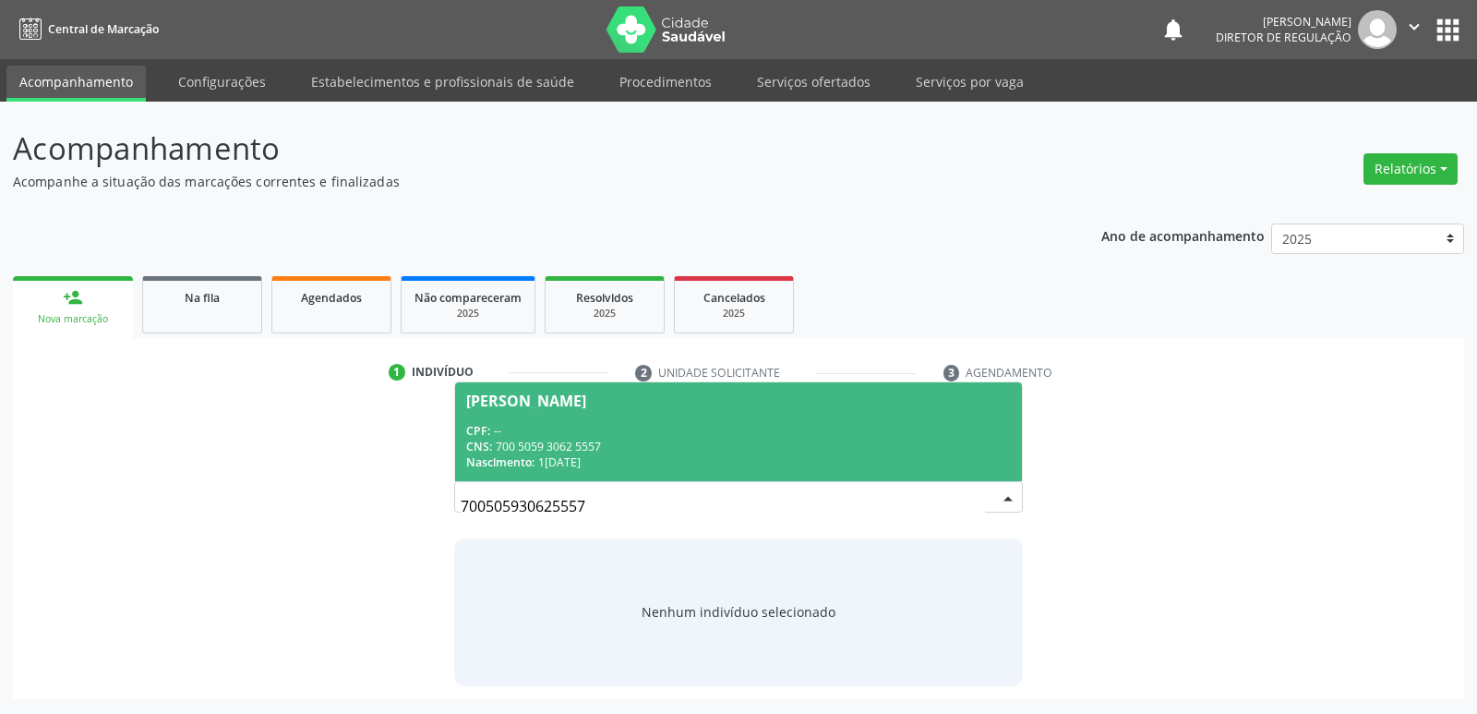
click at [552, 461] on div "Nascimento: 14/12/1973" at bounding box center [738, 462] width 544 height 16
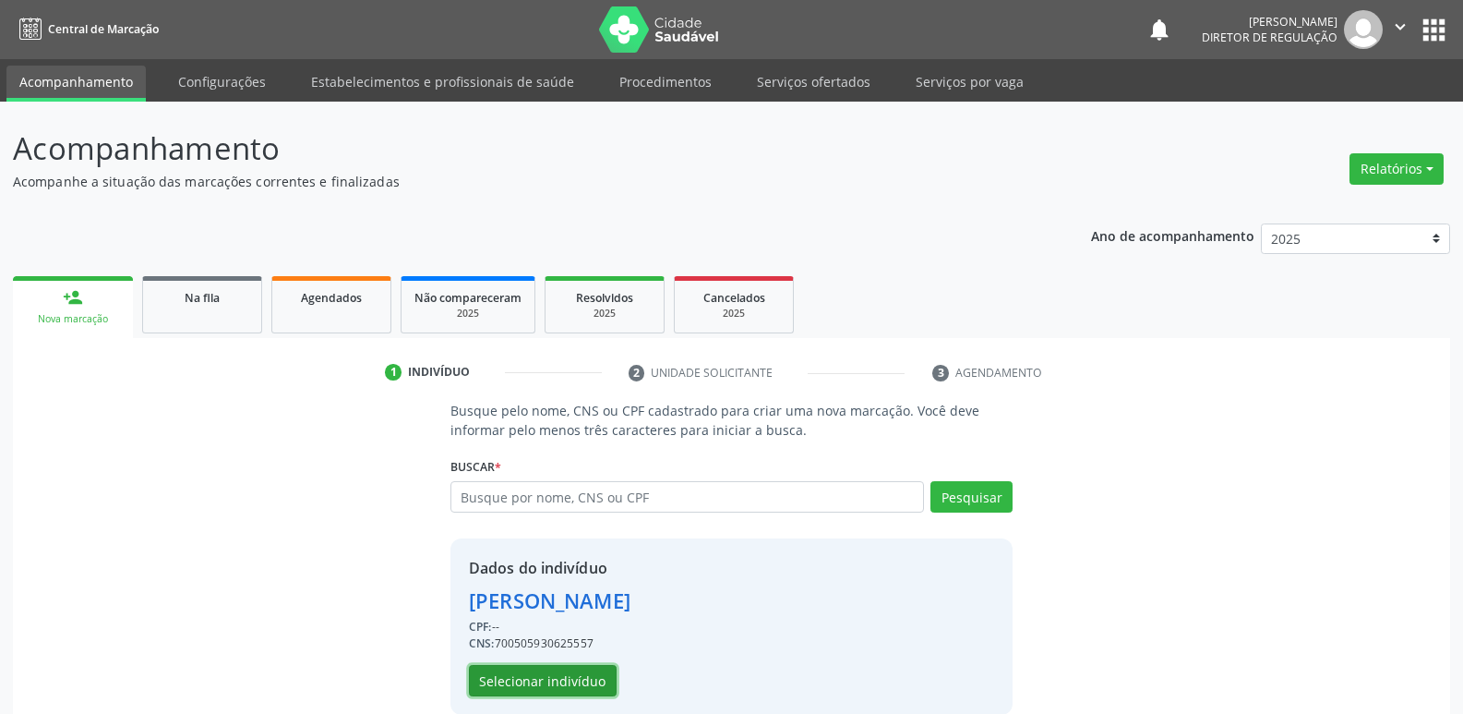
click at [567, 685] on button "Selecionar indivíduo" at bounding box center [543, 680] width 148 height 31
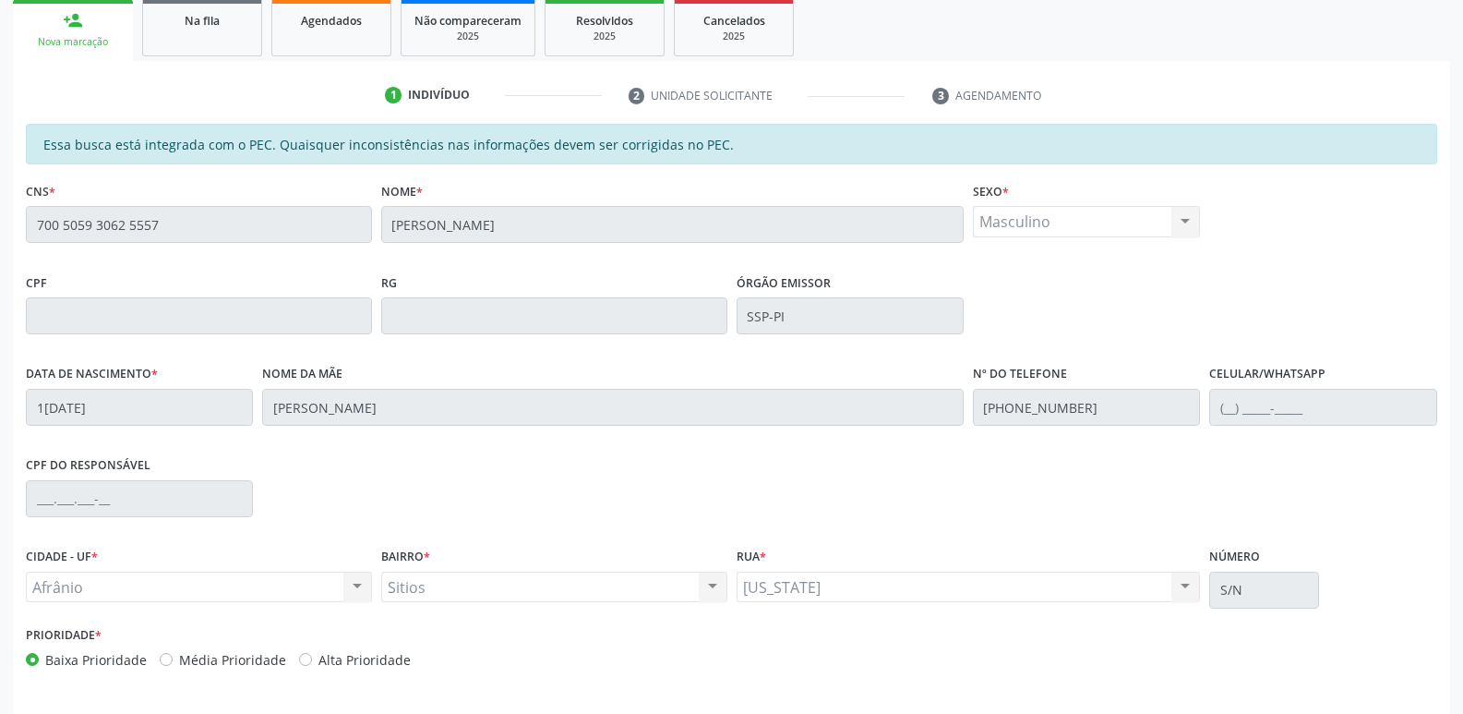
scroll to position [341, 0]
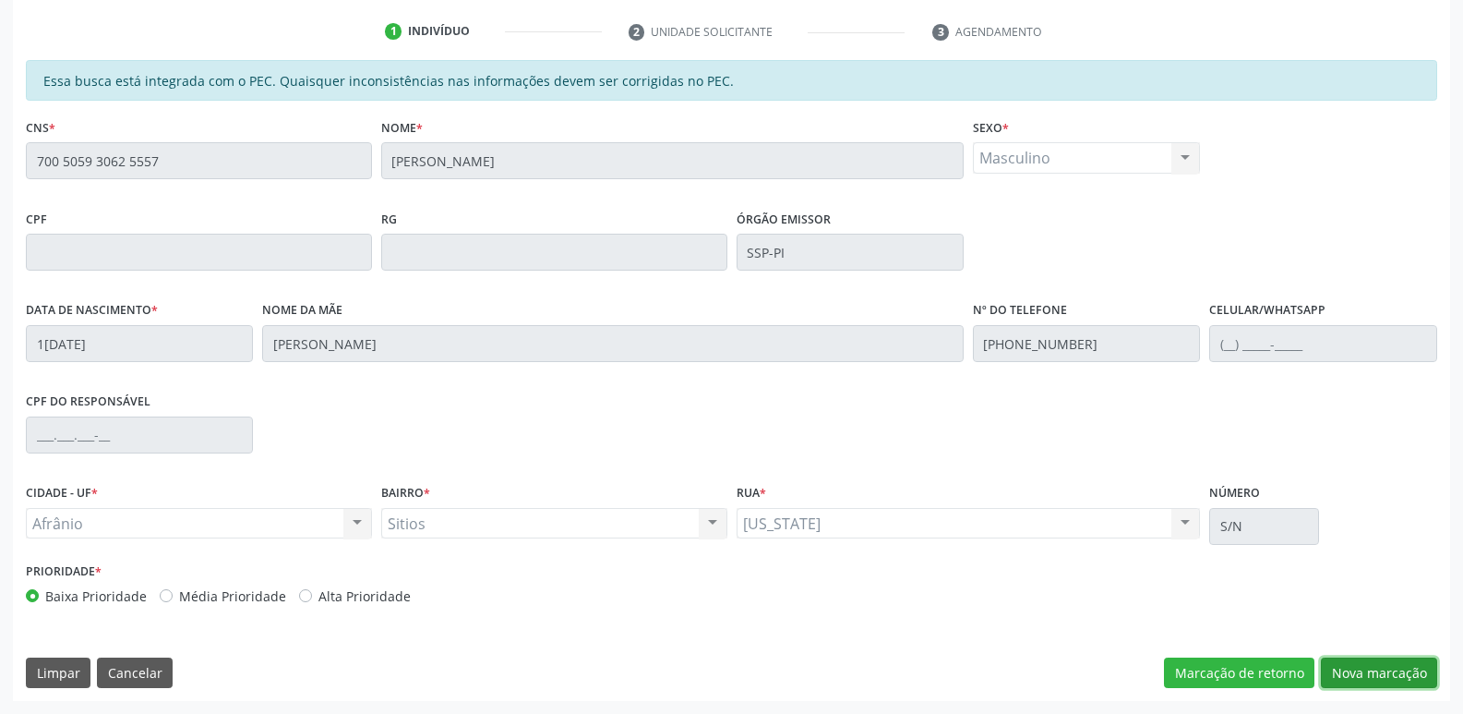
click at [1405, 667] on button "Nova marcação" at bounding box center [1379, 672] width 116 height 31
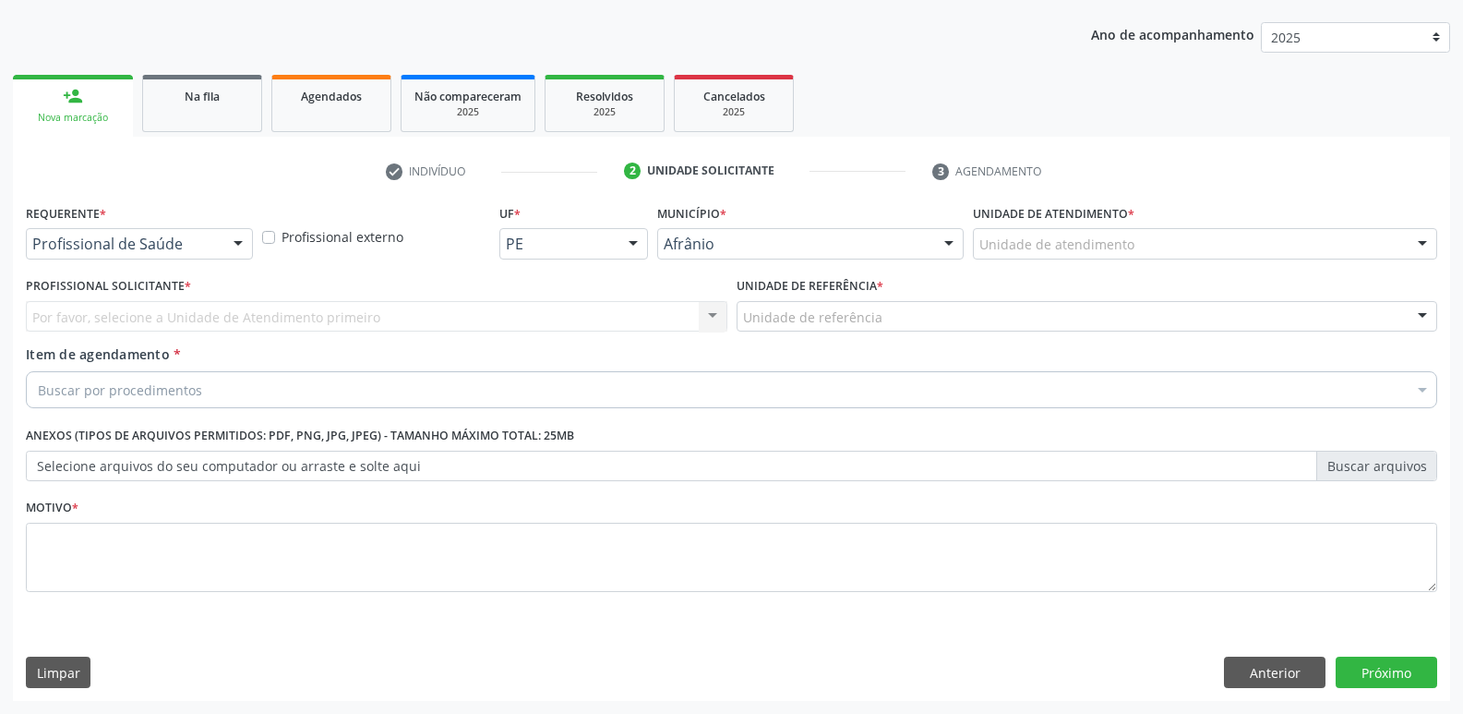
scroll to position [201, 0]
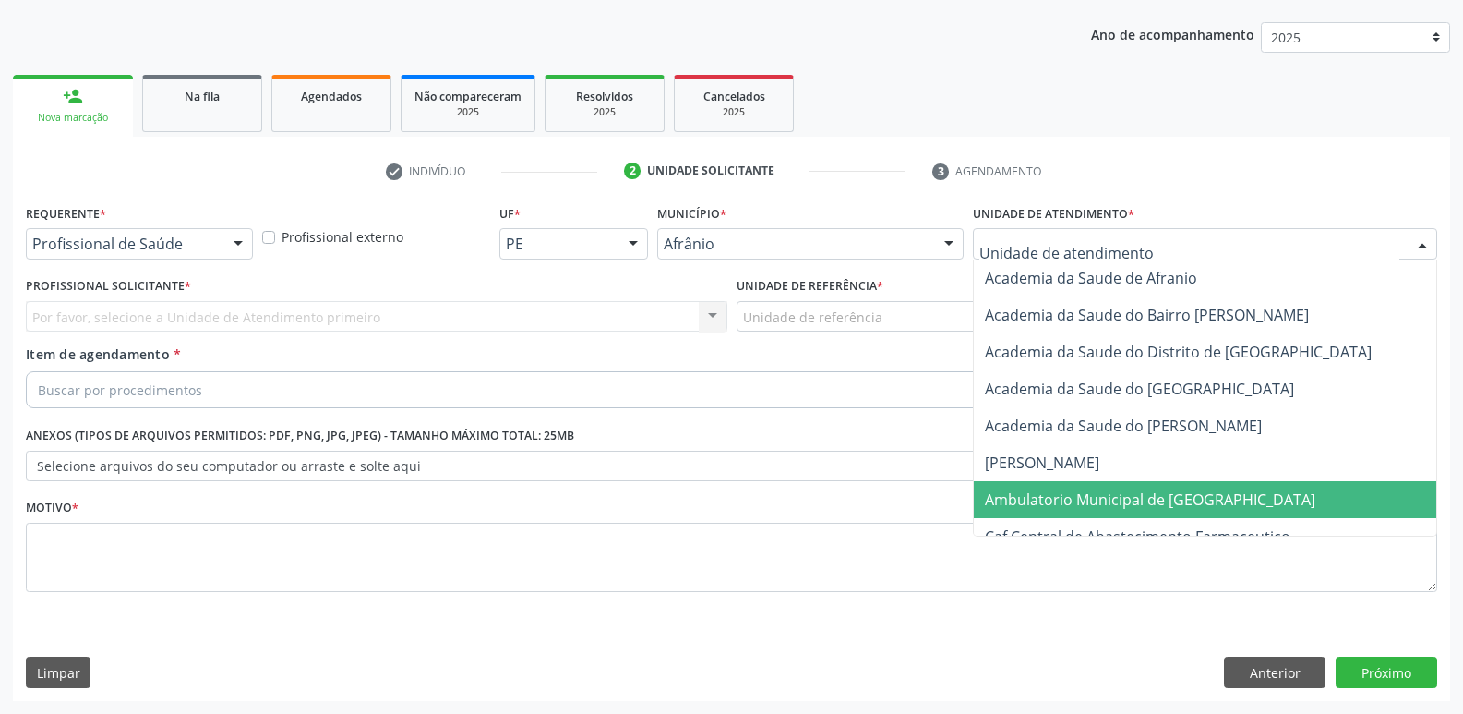
click at [1087, 498] on span "Ambulatorio Municipal de [GEOGRAPHIC_DATA]" at bounding box center [1150, 499] width 330 height 20
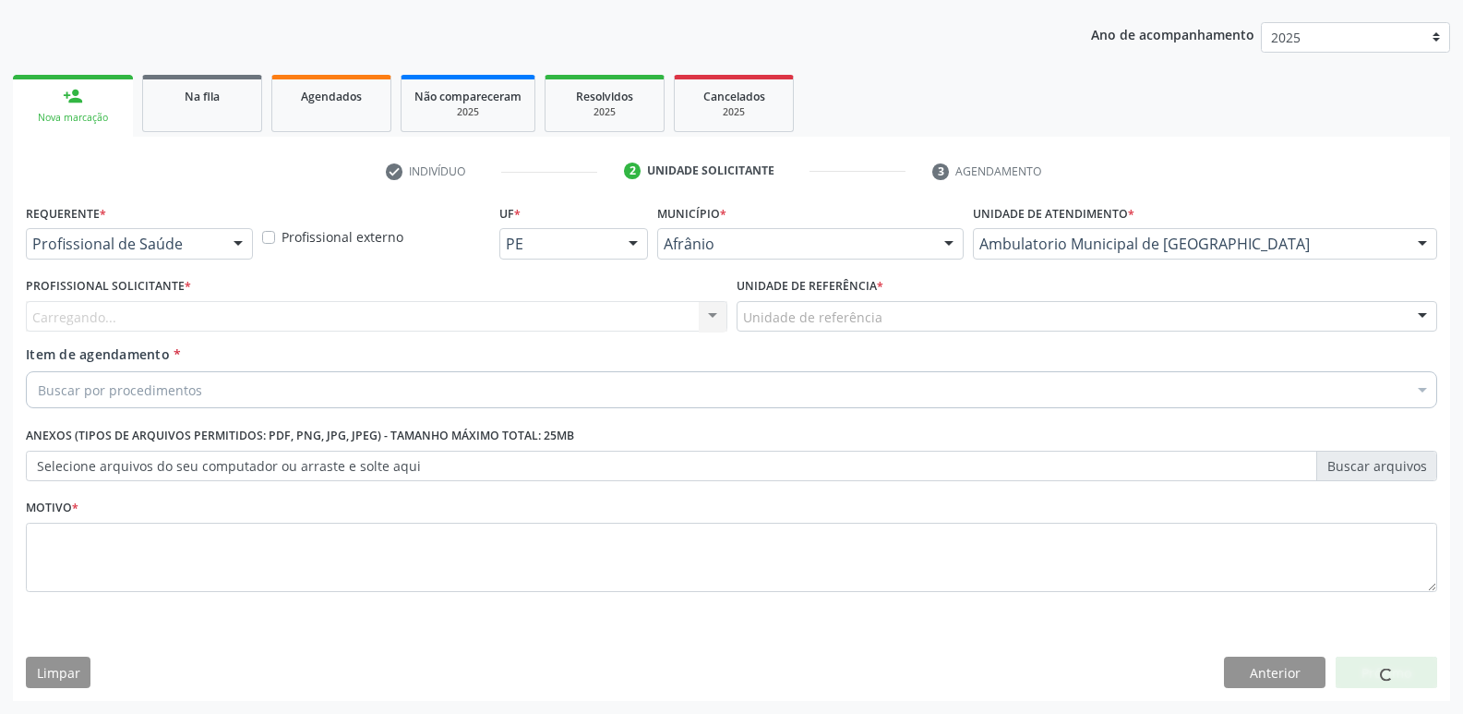
click at [895, 310] on div "Unidade de referência" at bounding box center [1088, 316] width 702 height 31
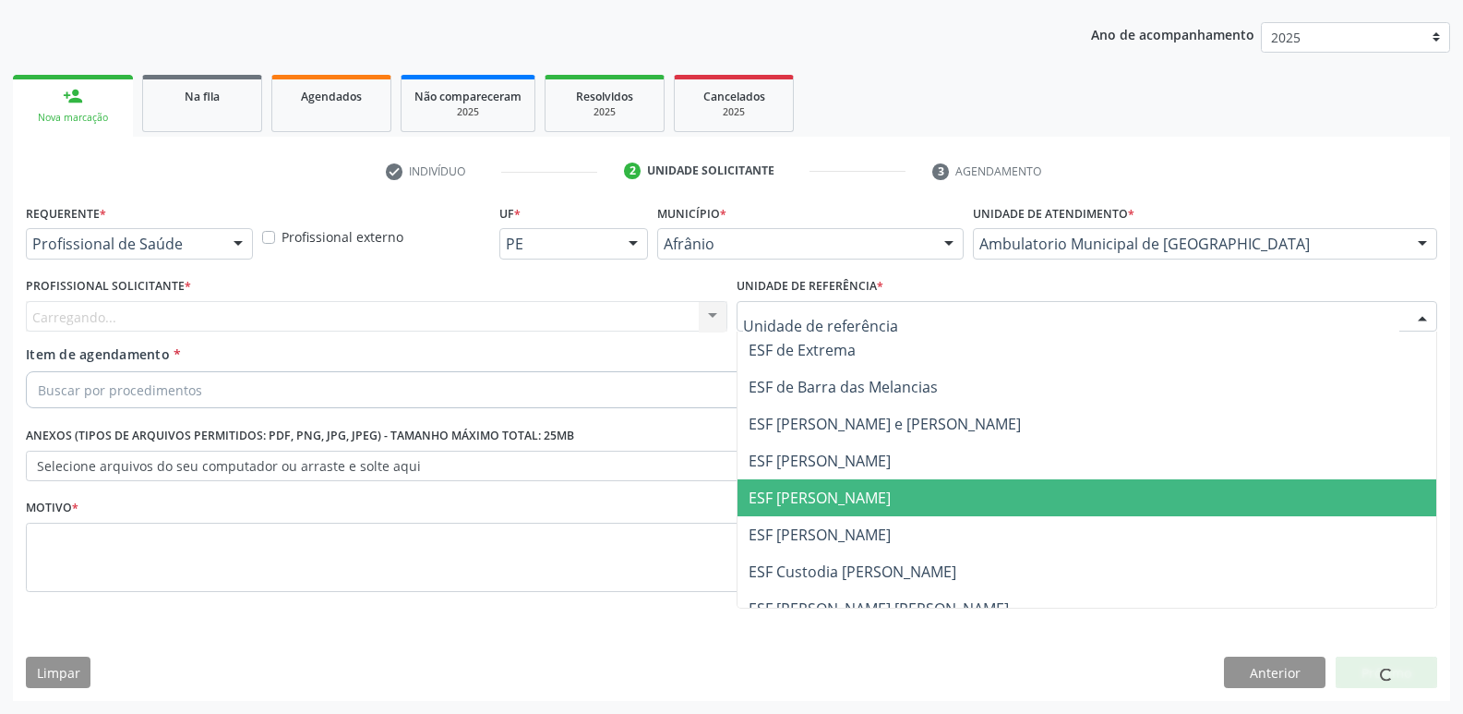
click at [861, 506] on span "ESF [PERSON_NAME]" at bounding box center [820, 497] width 142 height 20
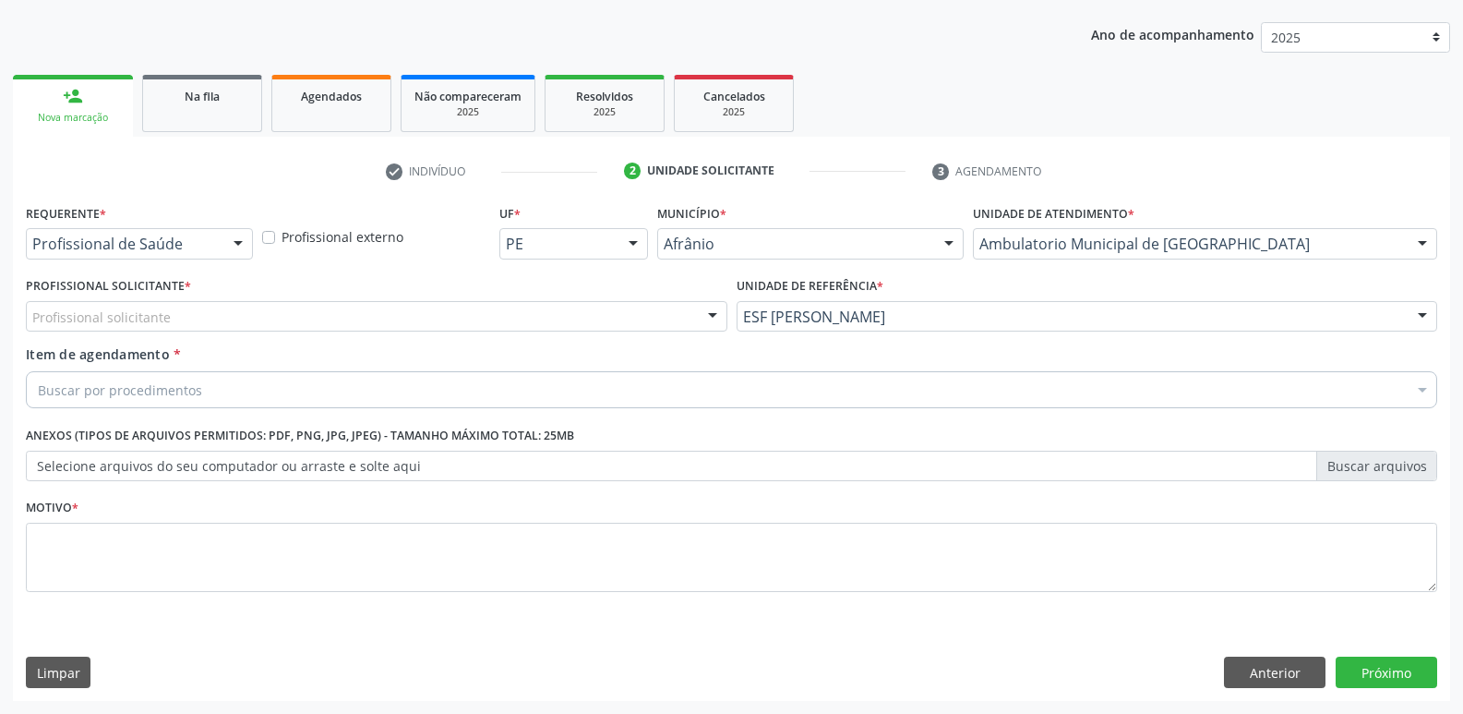
click at [631, 315] on div "Profissional solicitante" at bounding box center [377, 316] width 702 height 31
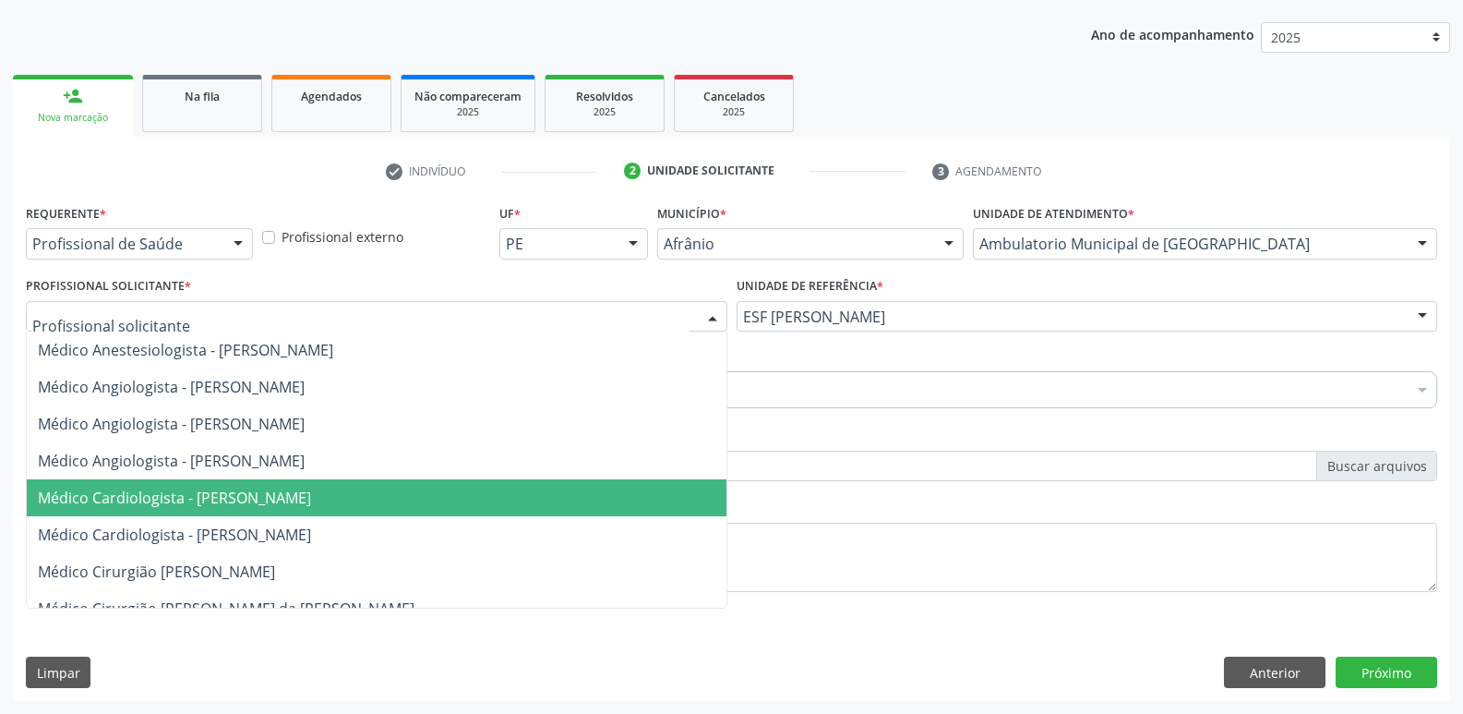
click at [568, 494] on span "Médico Cardiologista - [PERSON_NAME]" at bounding box center [377, 497] width 700 height 37
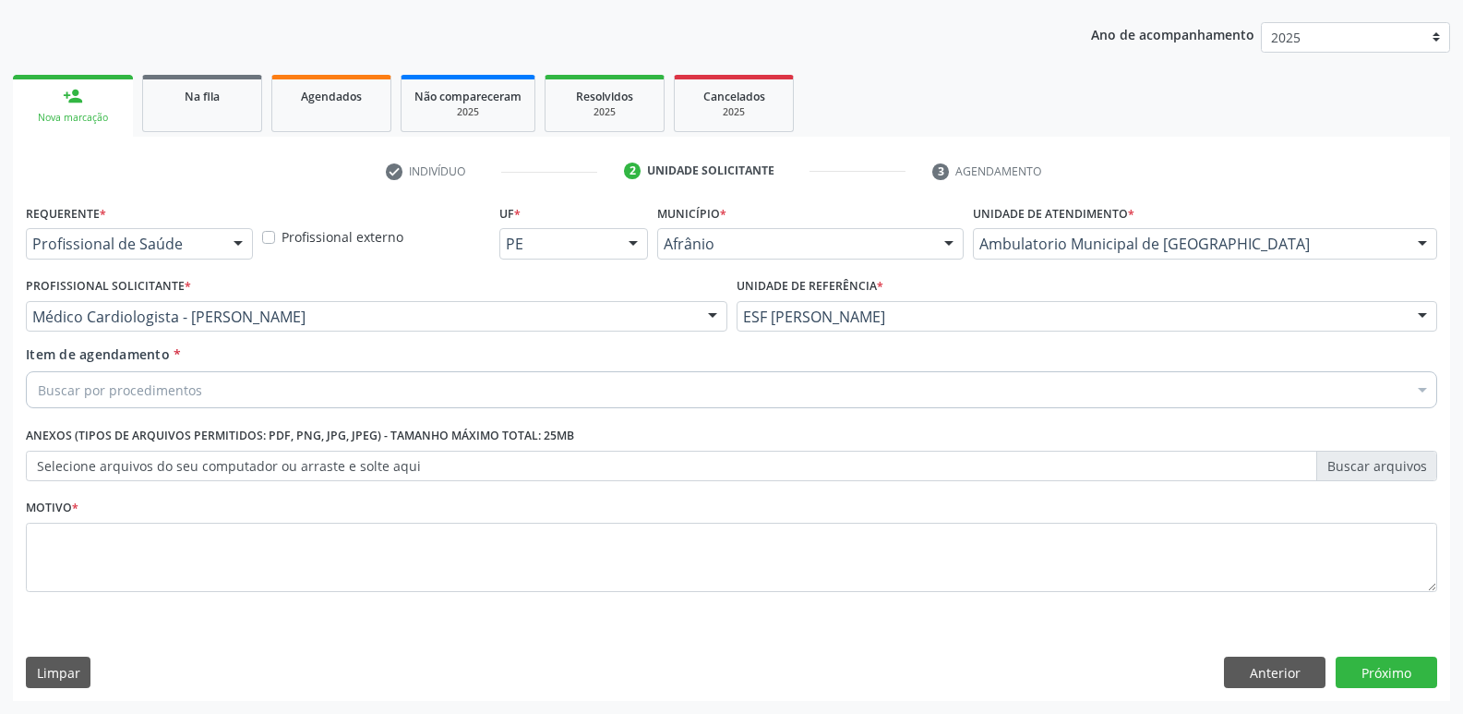
click at [450, 381] on div "Buscar por procedimentos" at bounding box center [731, 389] width 1411 height 37
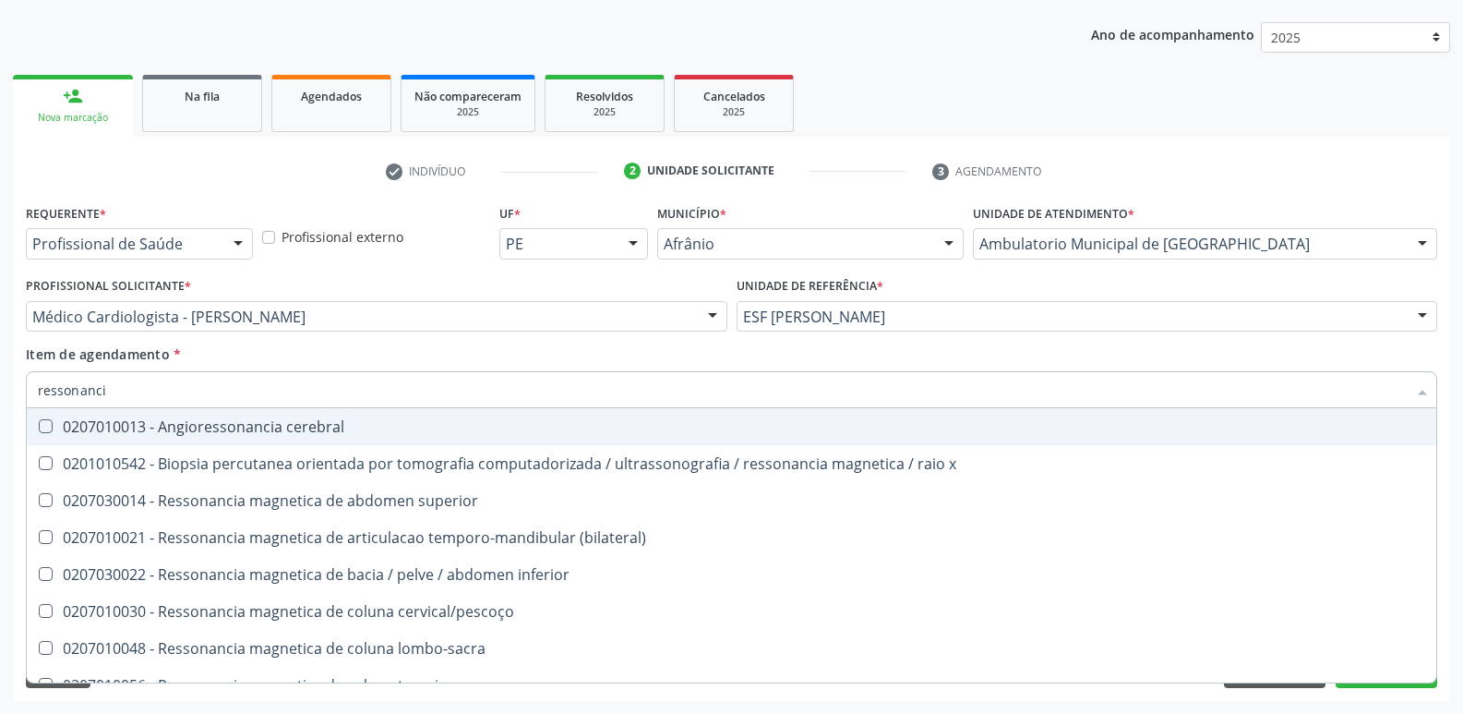
type input "ressonancia"
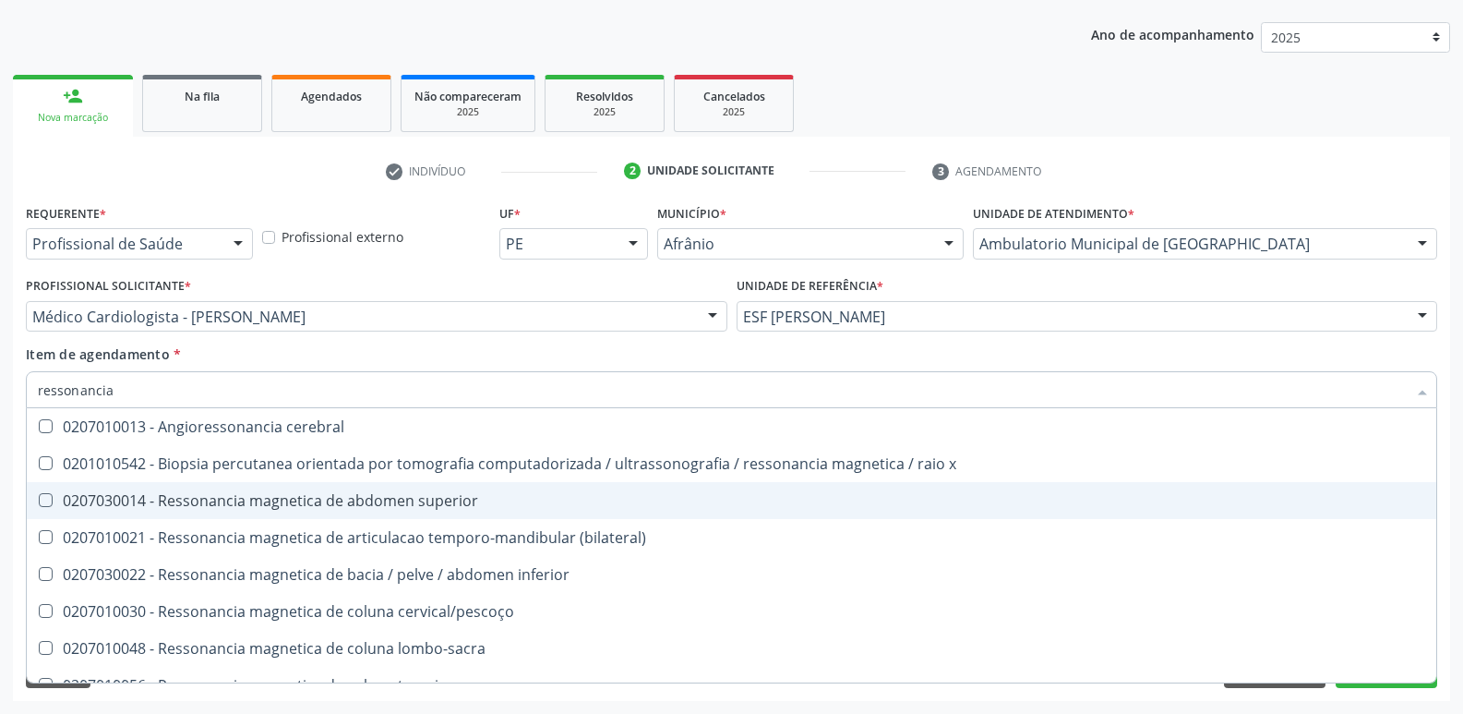
scroll to position [92, 0]
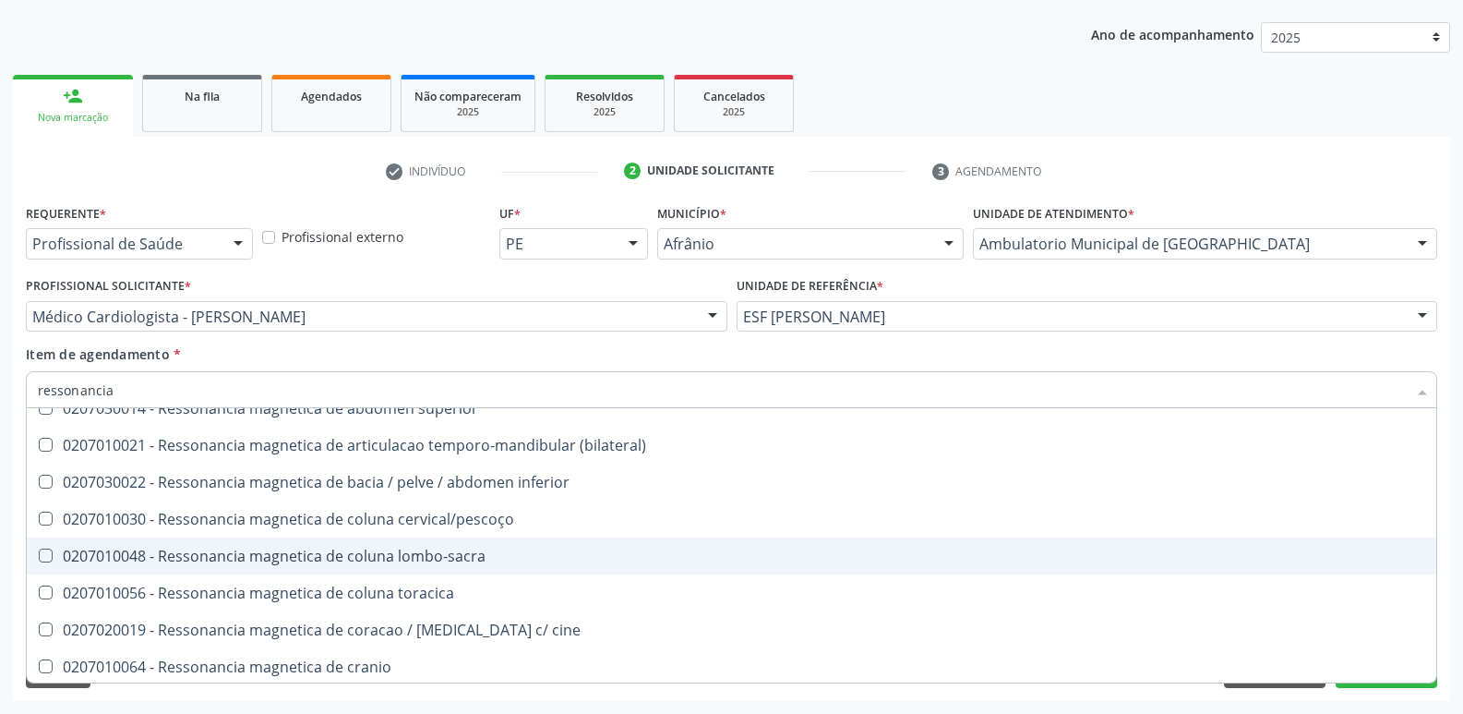
click at [447, 550] on div "0207010048 - Ressonancia magnetica de coluna lombo-sacra" at bounding box center [731, 555] width 1387 height 15
checkbox lombo-sacra "true"
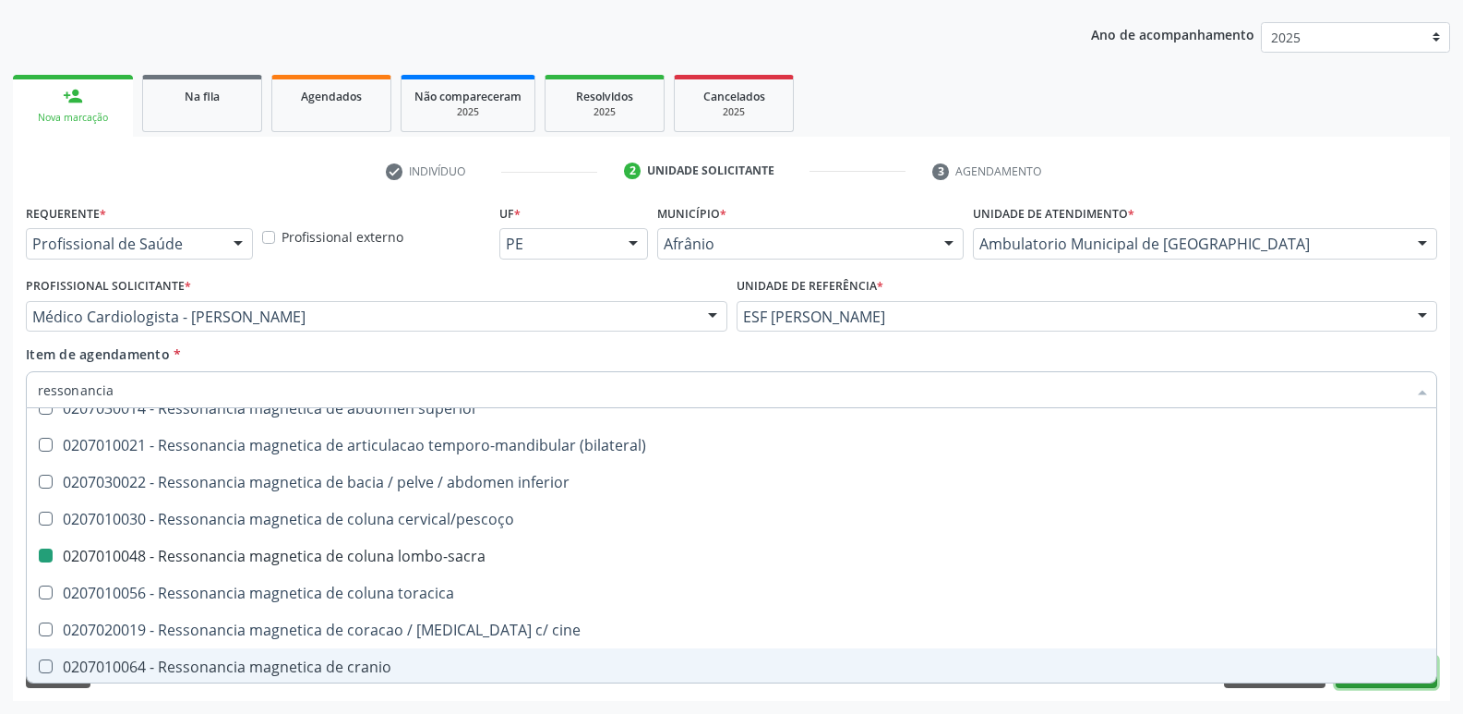
click at [1370, 684] on button "Próximo" at bounding box center [1387, 671] width 102 height 31
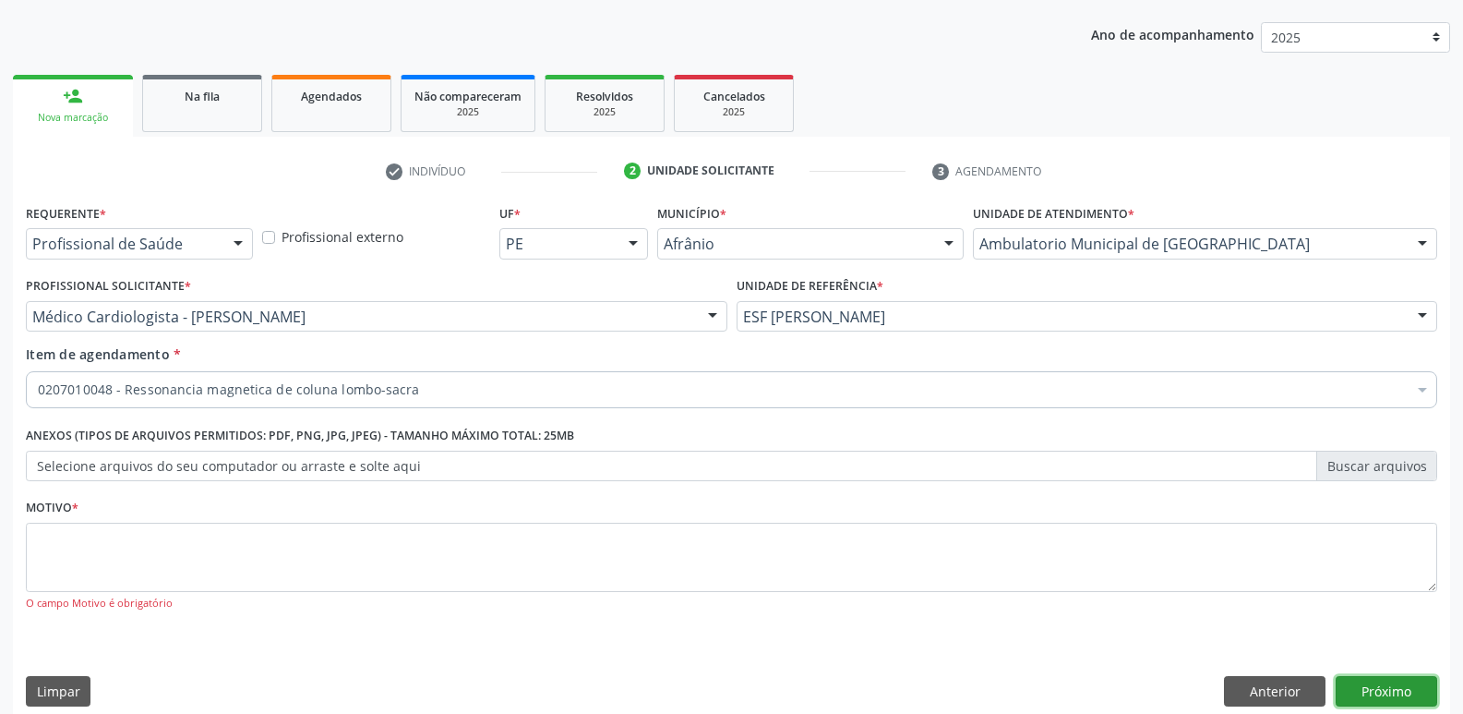
scroll to position [0, 0]
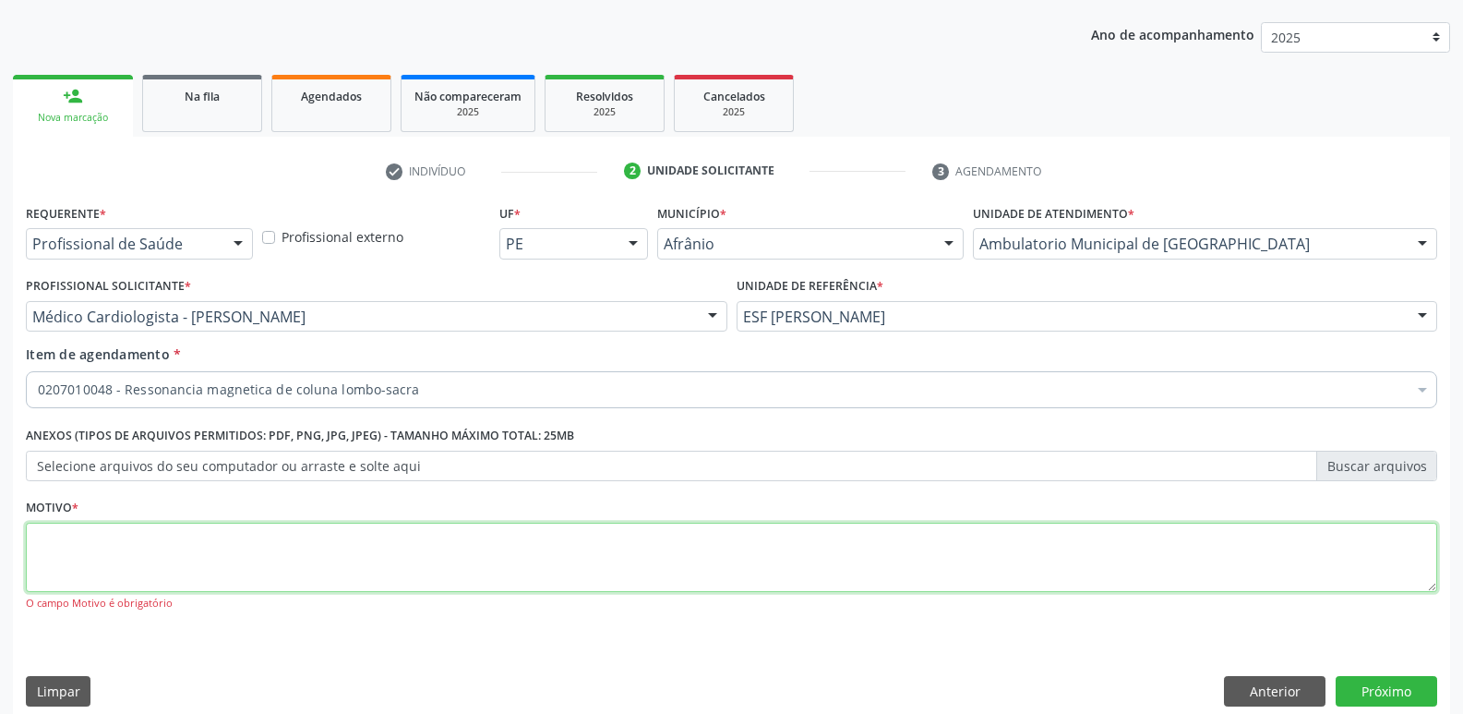
click at [926, 569] on textarea at bounding box center [731, 557] width 1411 height 70
type textarea "*"
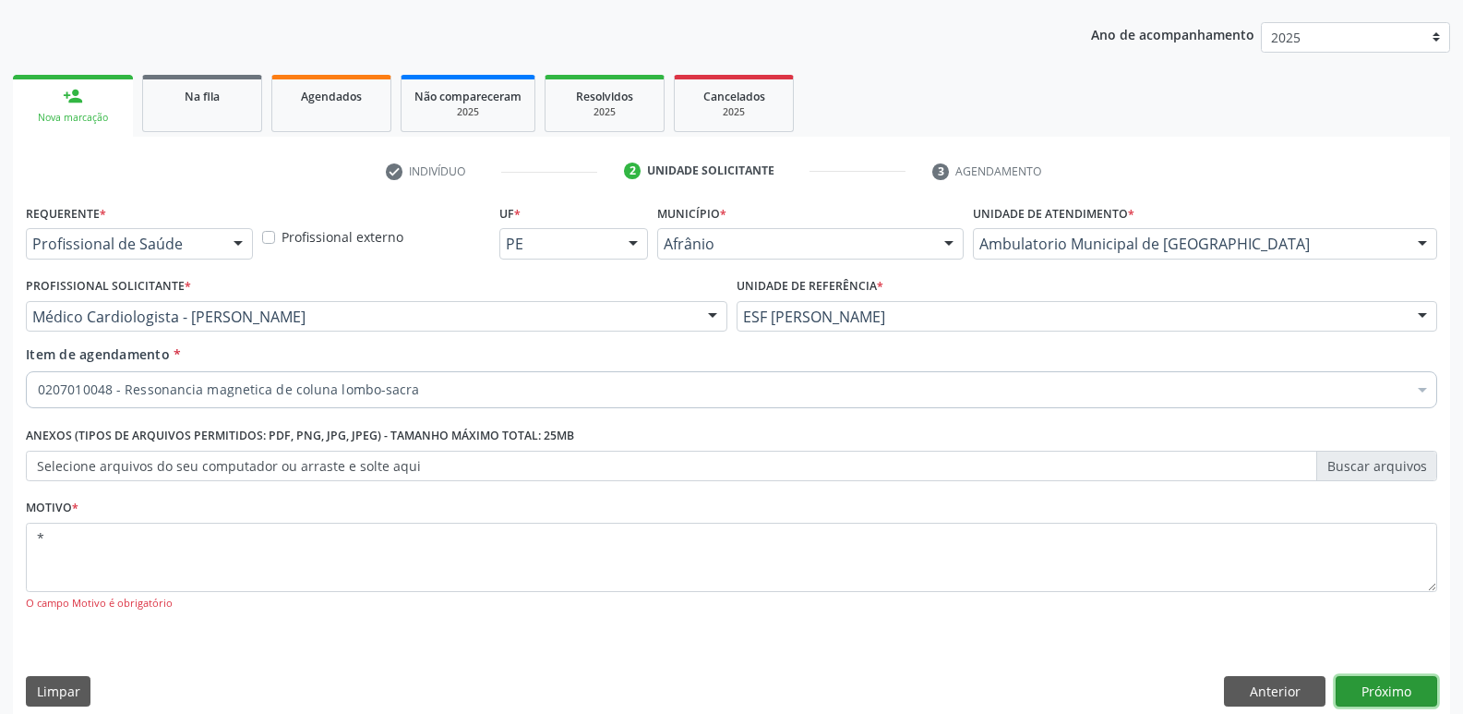
click at [1388, 688] on button "Próximo" at bounding box center [1387, 691] width 102 height 31
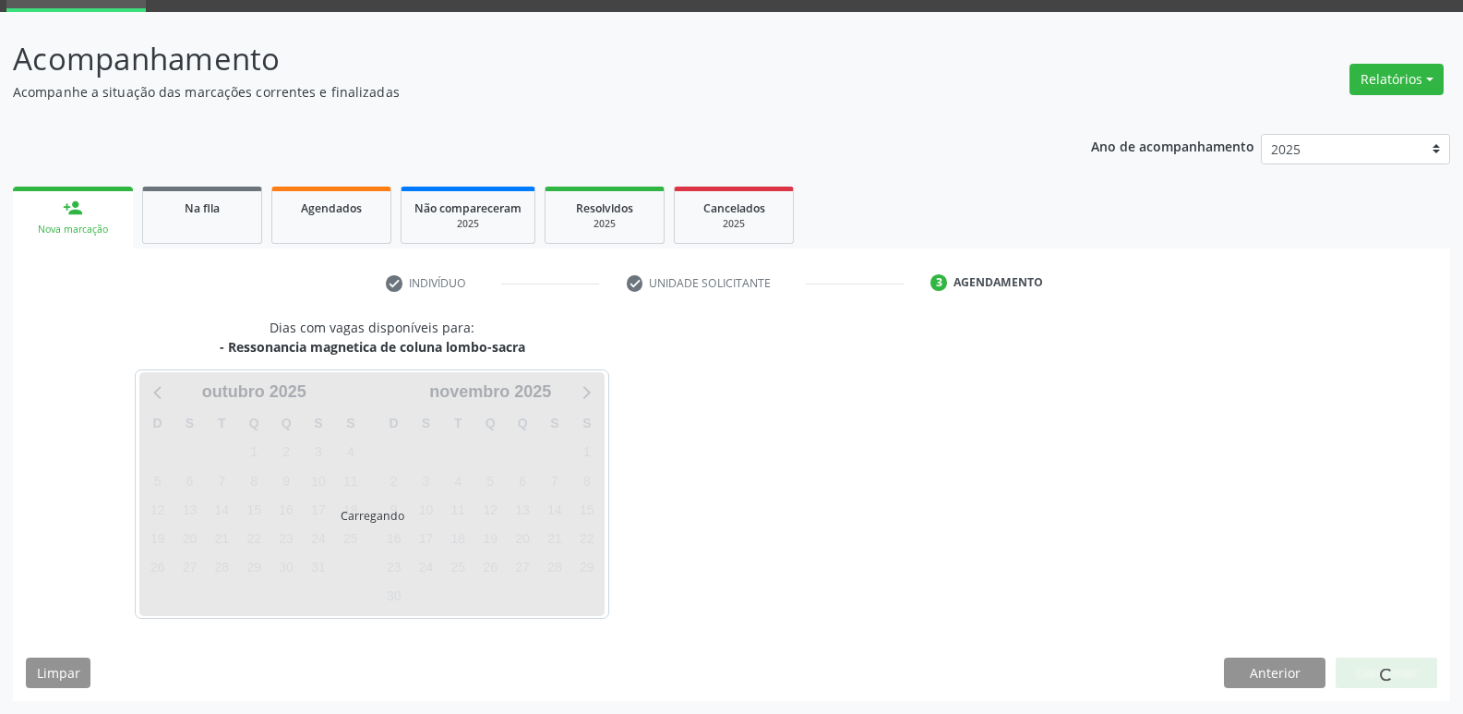
scroll to position [90, 0]
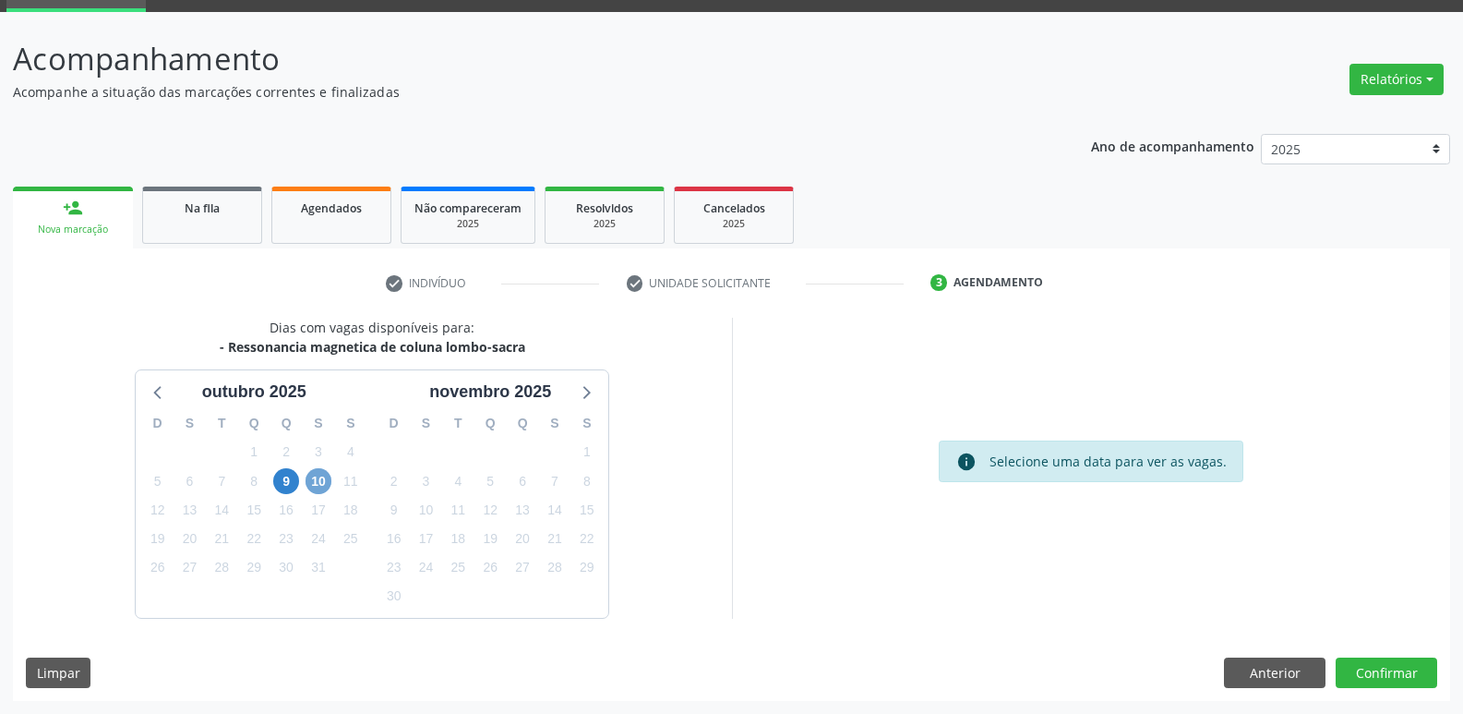
click at [323, 480] on span "10" at bounding box center [319, 481] width 26 height 26
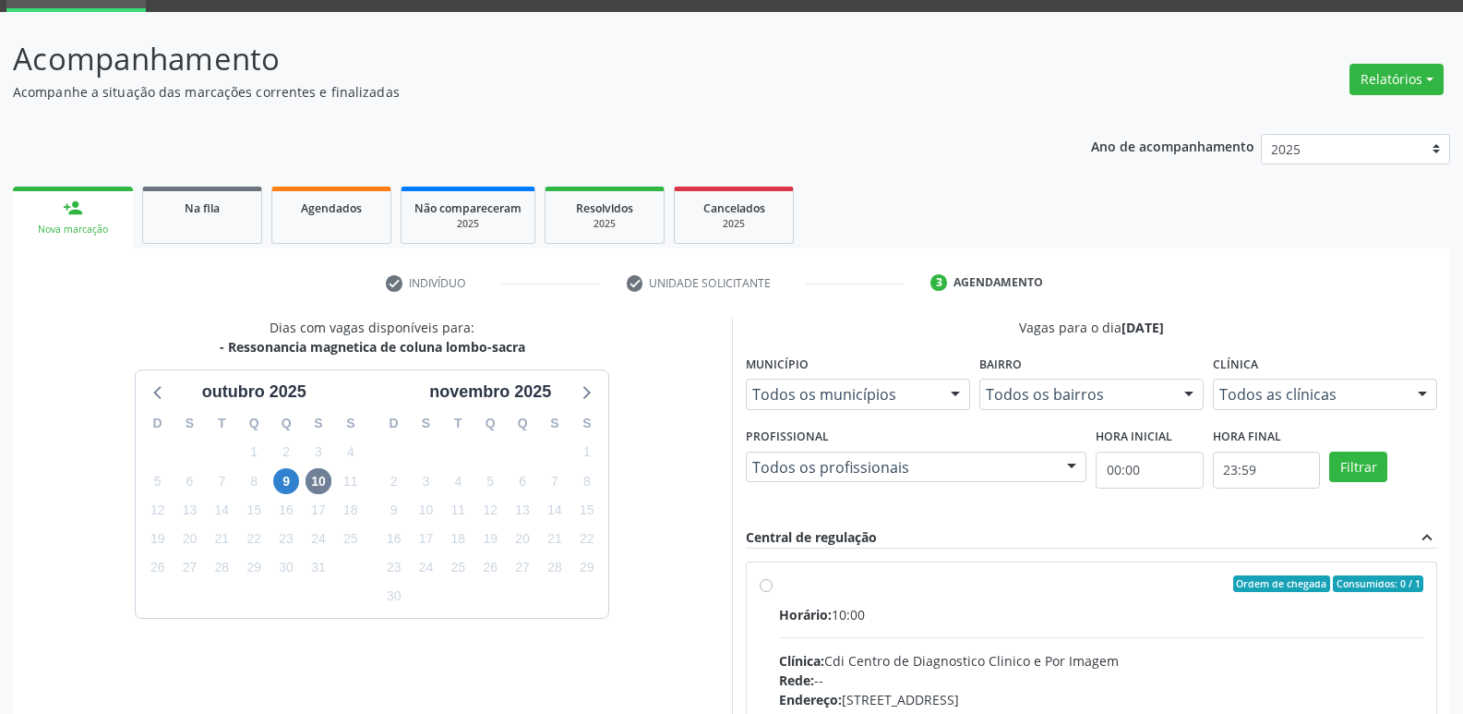
click at [833, 588] on div "Ordem de chegada Consumidos: 0 / 1" at bounding box center [1101, 583] width 645 height 17
click at [773, 588] on input "Ordem de chegada Consumidos: 0 / 1 Horário: 10:00 Clínica: Cdi Centro de Diagno…" at bounding box center [766, 583] width 13 height 17
radio input "true"
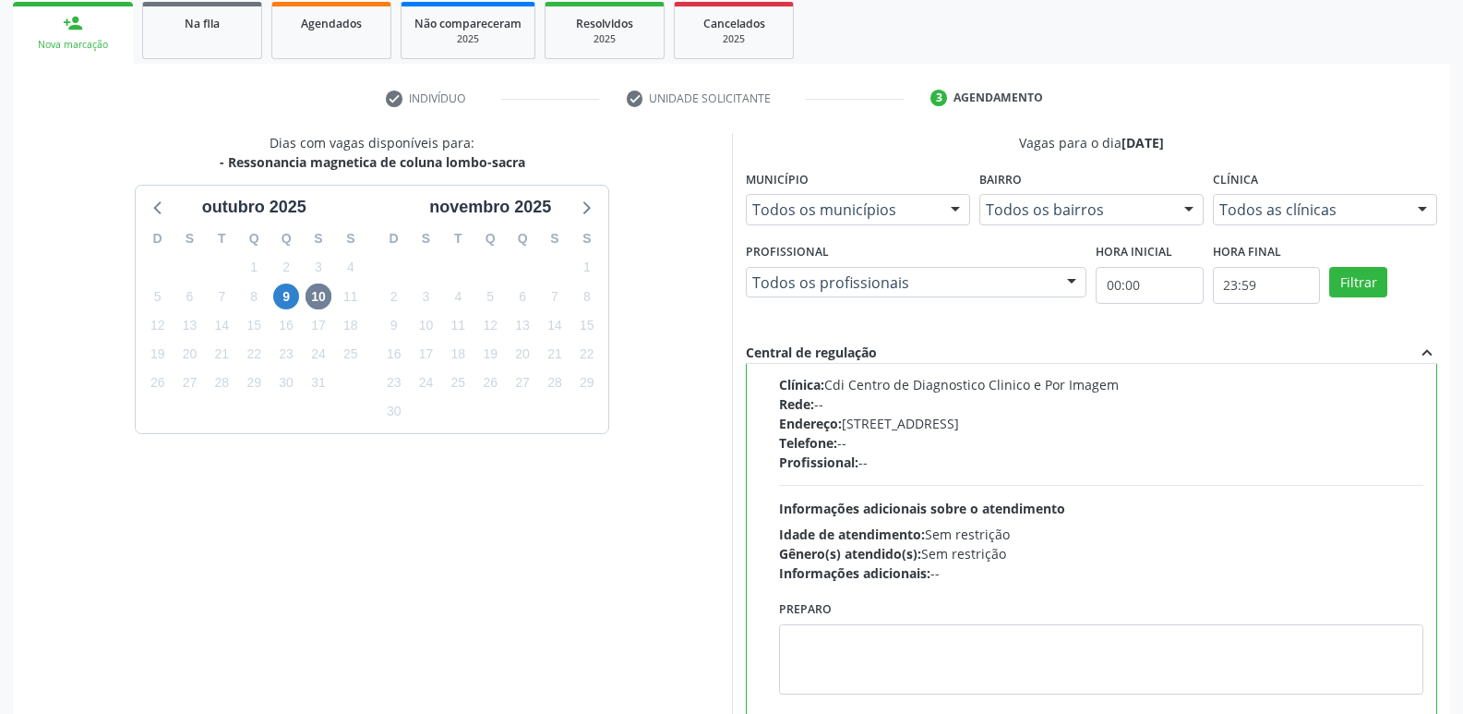
scroll to position [390, 0]
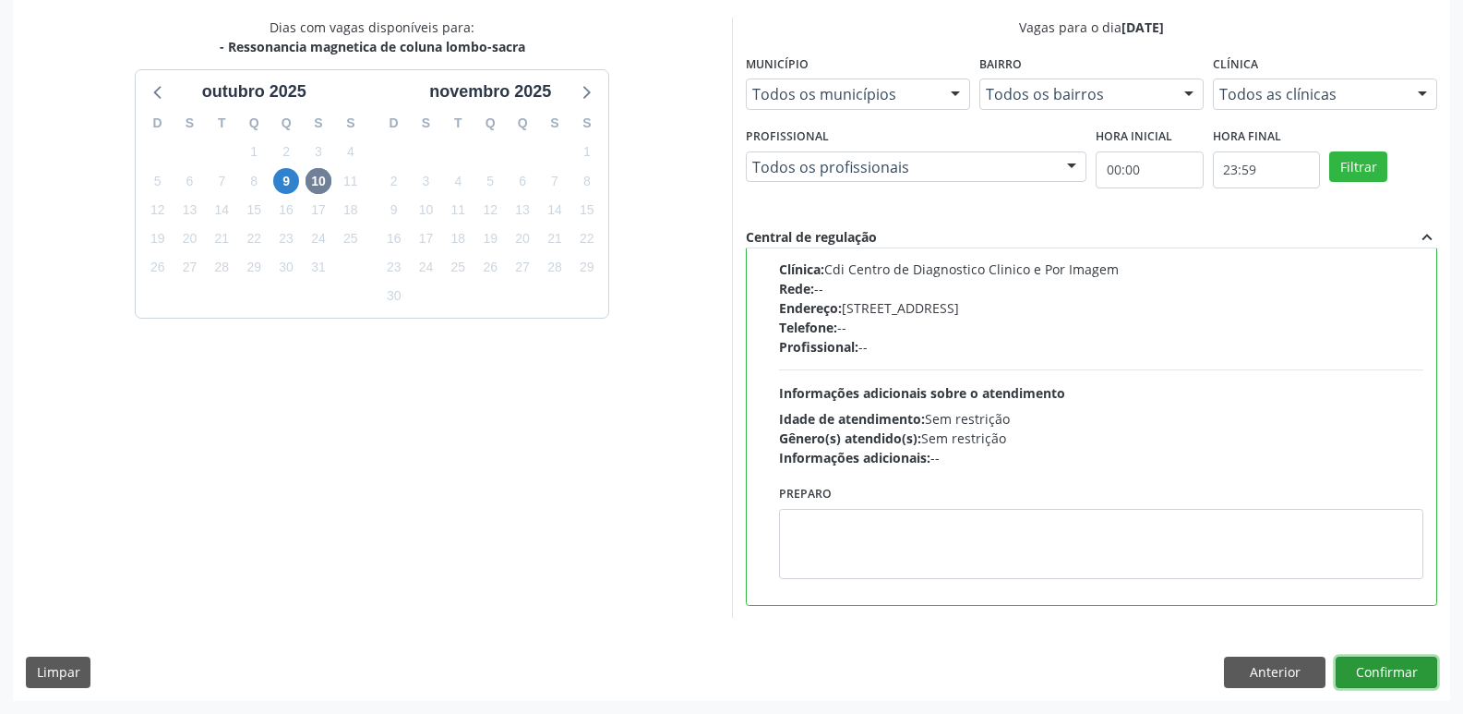
click at [1378, 669] on button "Confirmar" at bounding box center [1387, 671] width 102 height 31
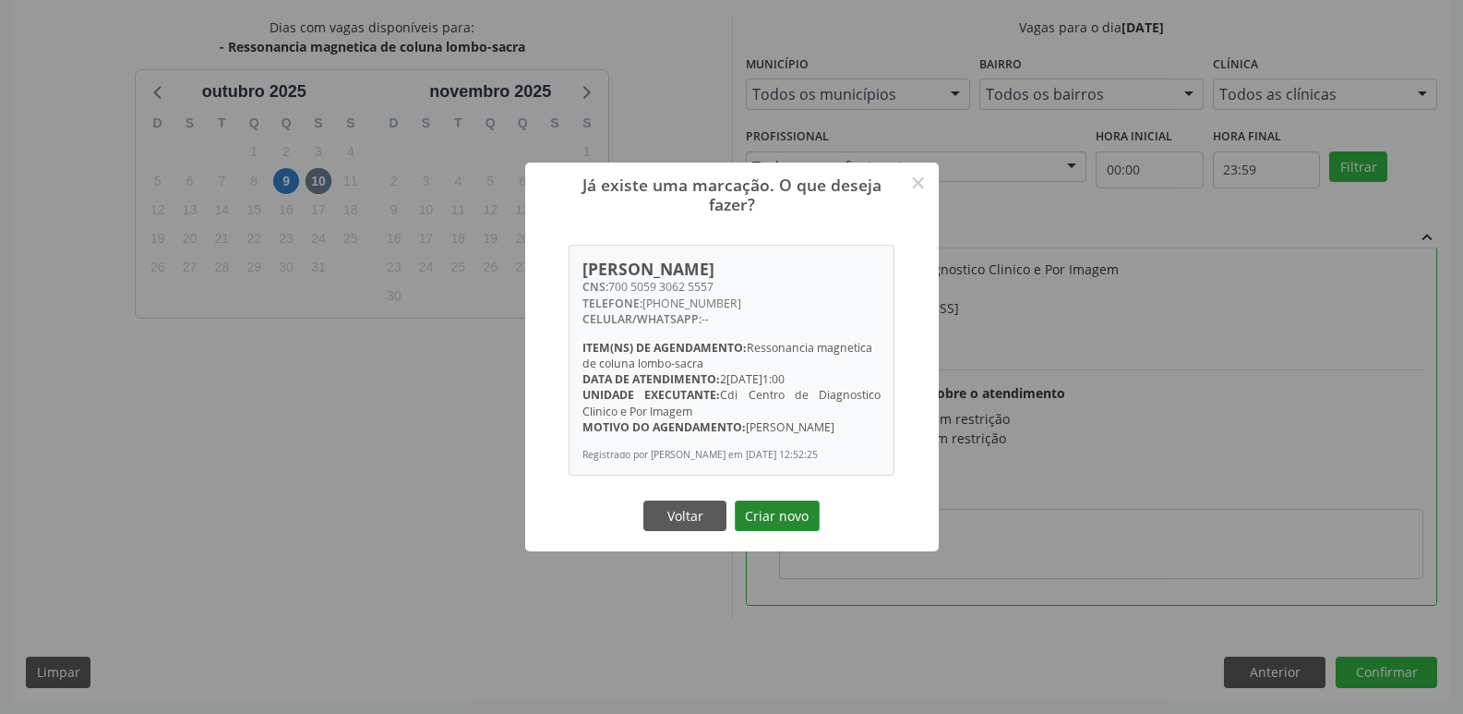
click at [789, 531] on button "Criar novo" at bounding box center [777, 515] width 85 height 31
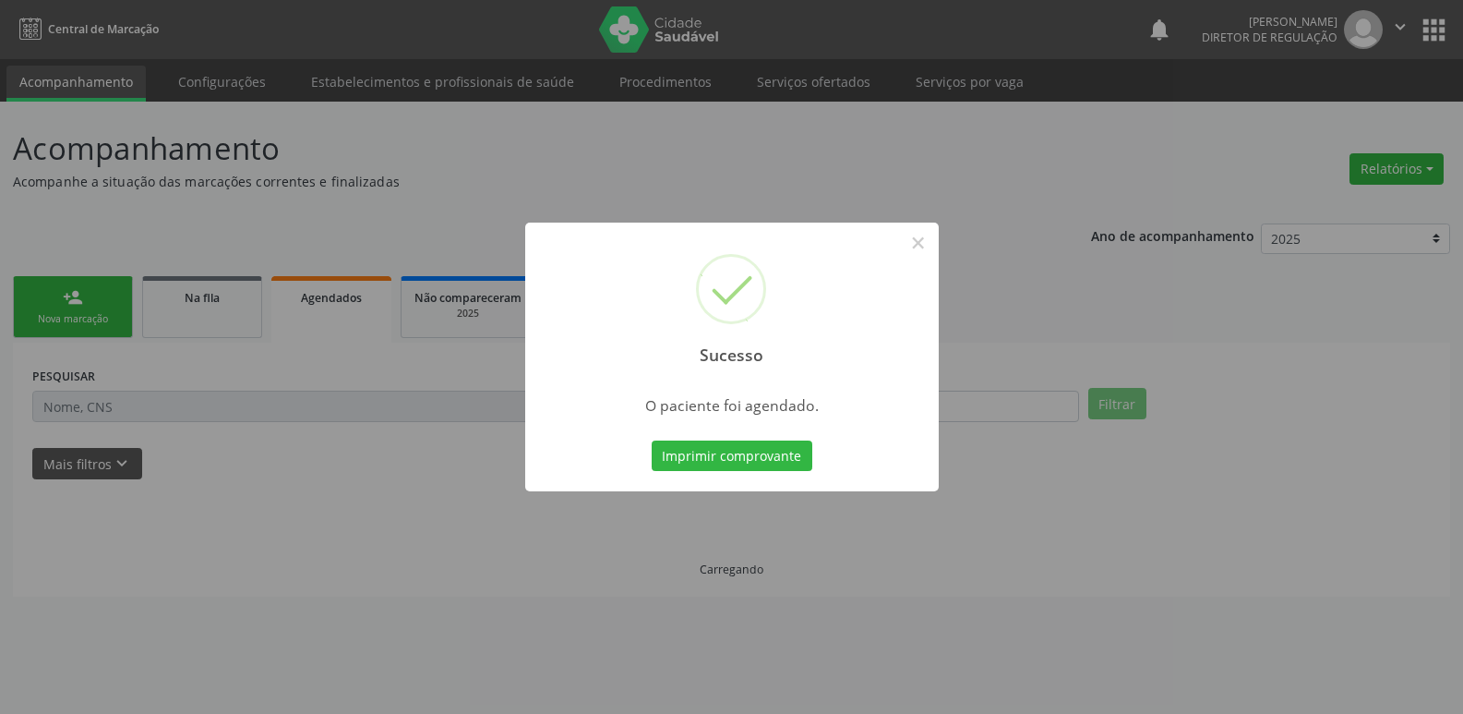
scroll to position [0, 0]
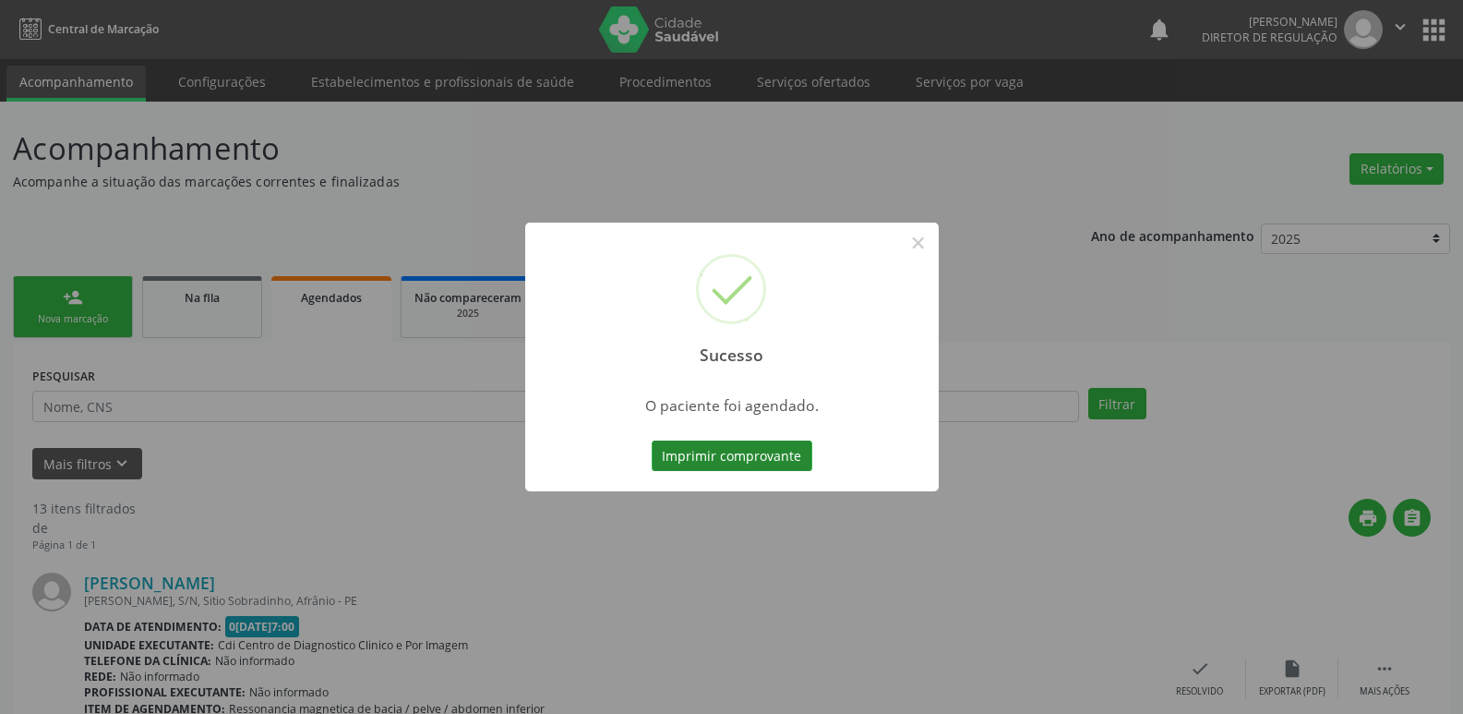
click at [775, 462] on button "Imprimir comprovante" at bounding box center [732, 455] width 161 height 31
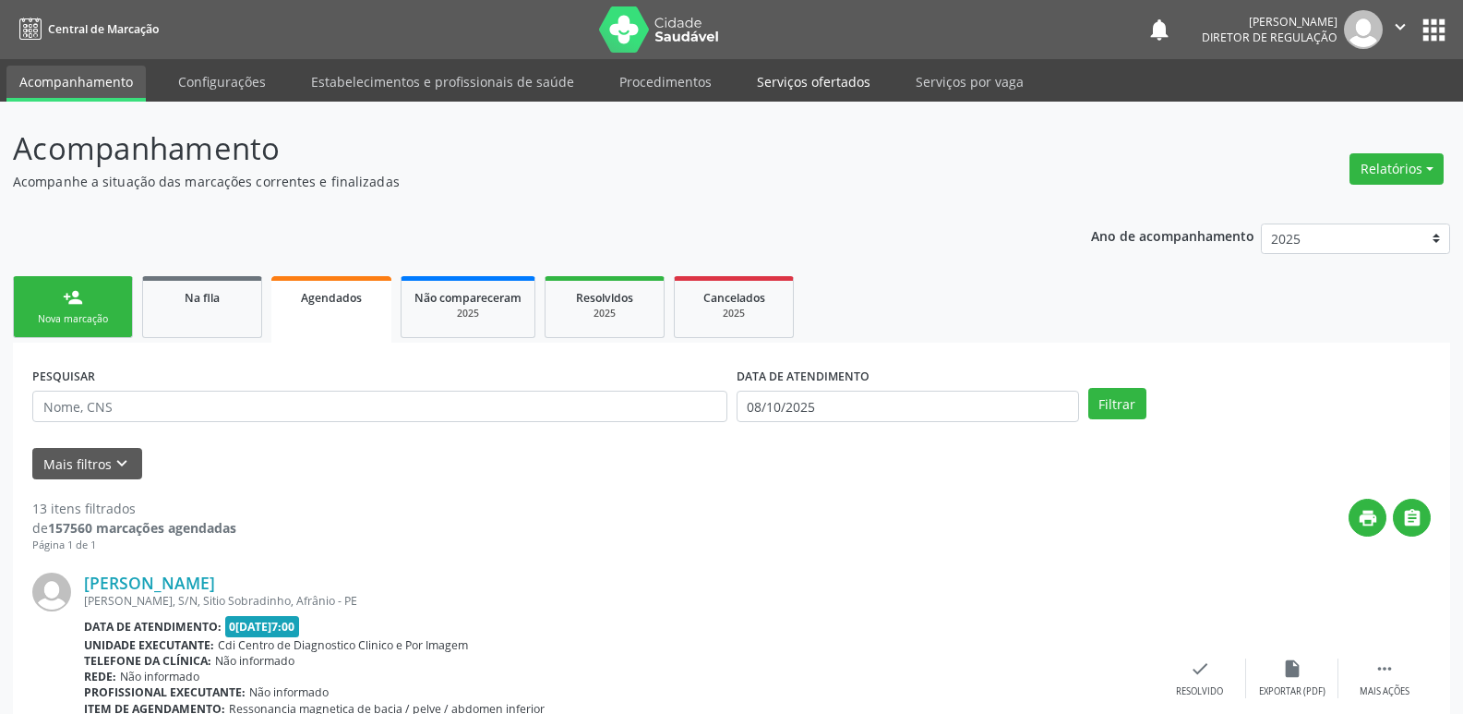
click at [834, 77] on link "Serviços ofertados" at bounding box center [813, 82] width 139 height 32
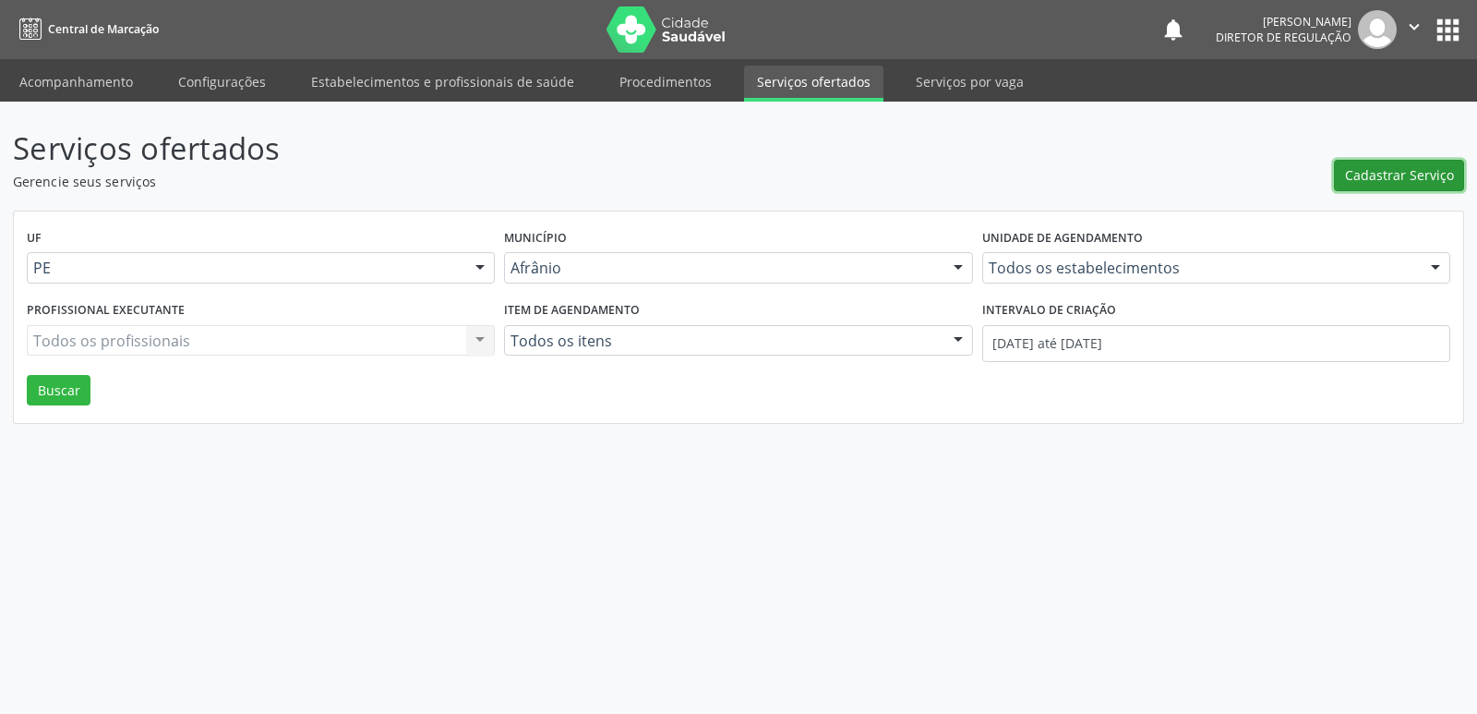
click at [1388, 175] on span "Cadastrar Serviço" at bounding box center [1399, 174] width 109 height 19
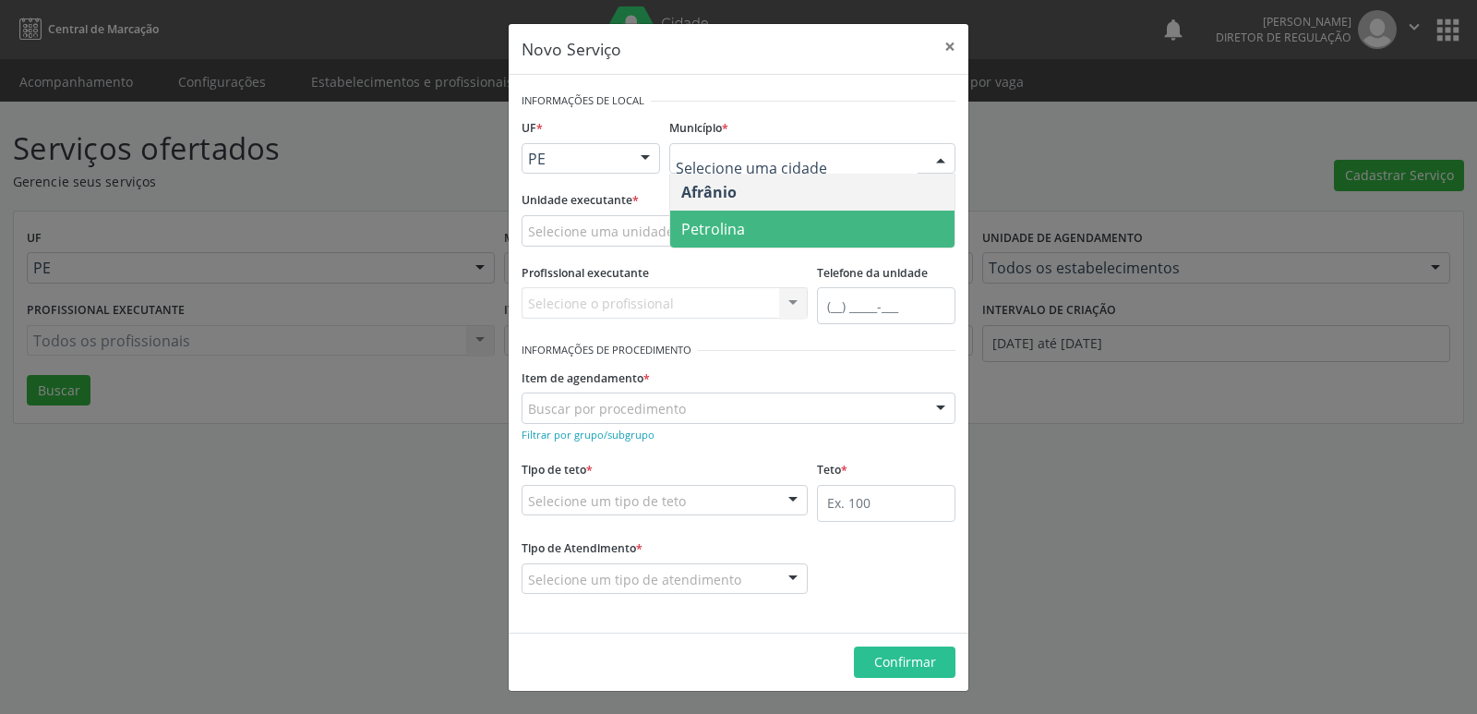
click at [807, 222] on span "Petrolina" at bounding box center [812, 228] width 284 height 37
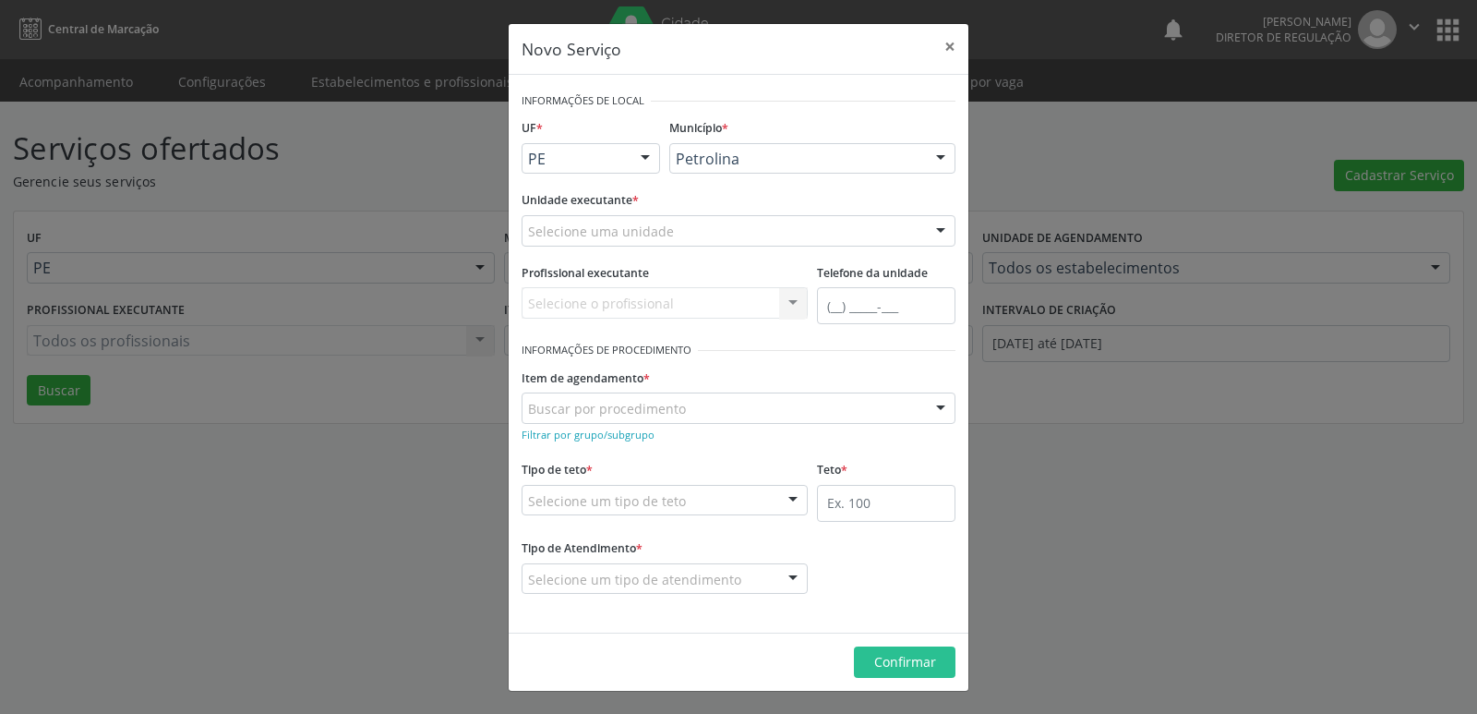
click at [702, 227] on div "Selecione uma unidade" at bounding box center [739, 230] width 434 height 31
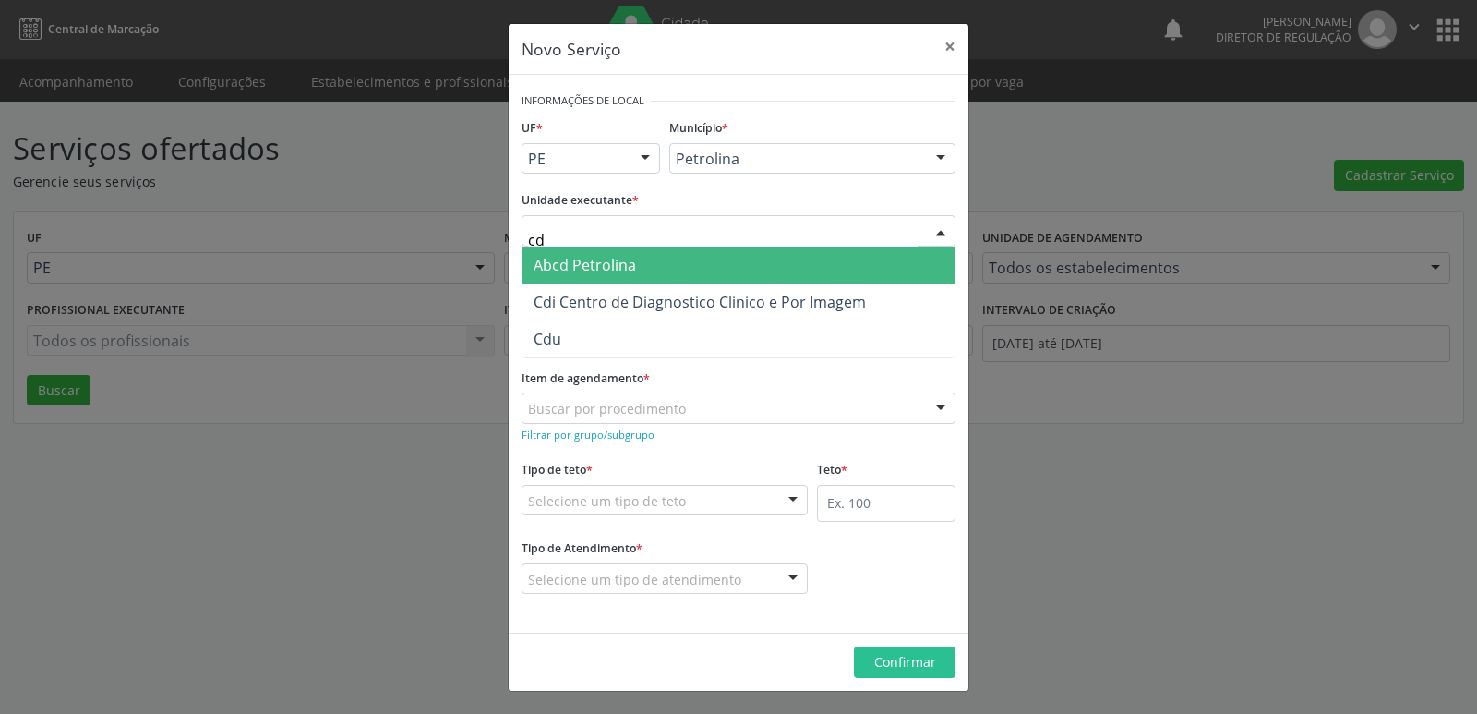
type input "cdi"
click at [682, 258] on span "Cdi Centro de Diagnostico Clinico e Por Imagem" at bounding box center [700, 265] width 332 height 20
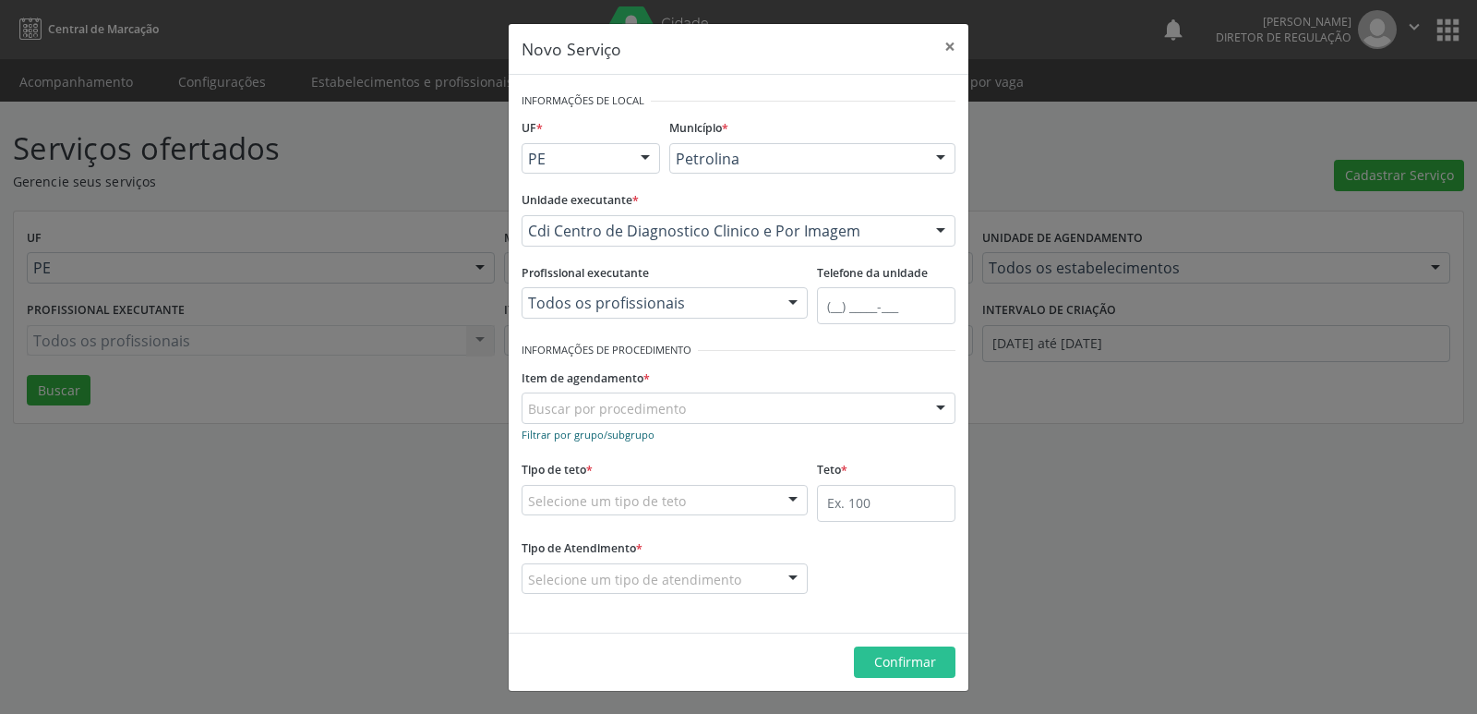
click at [627, 432] on small "Filtrar por grupo/subgrupo" at bounding box center [588, 434] width 133 height 14
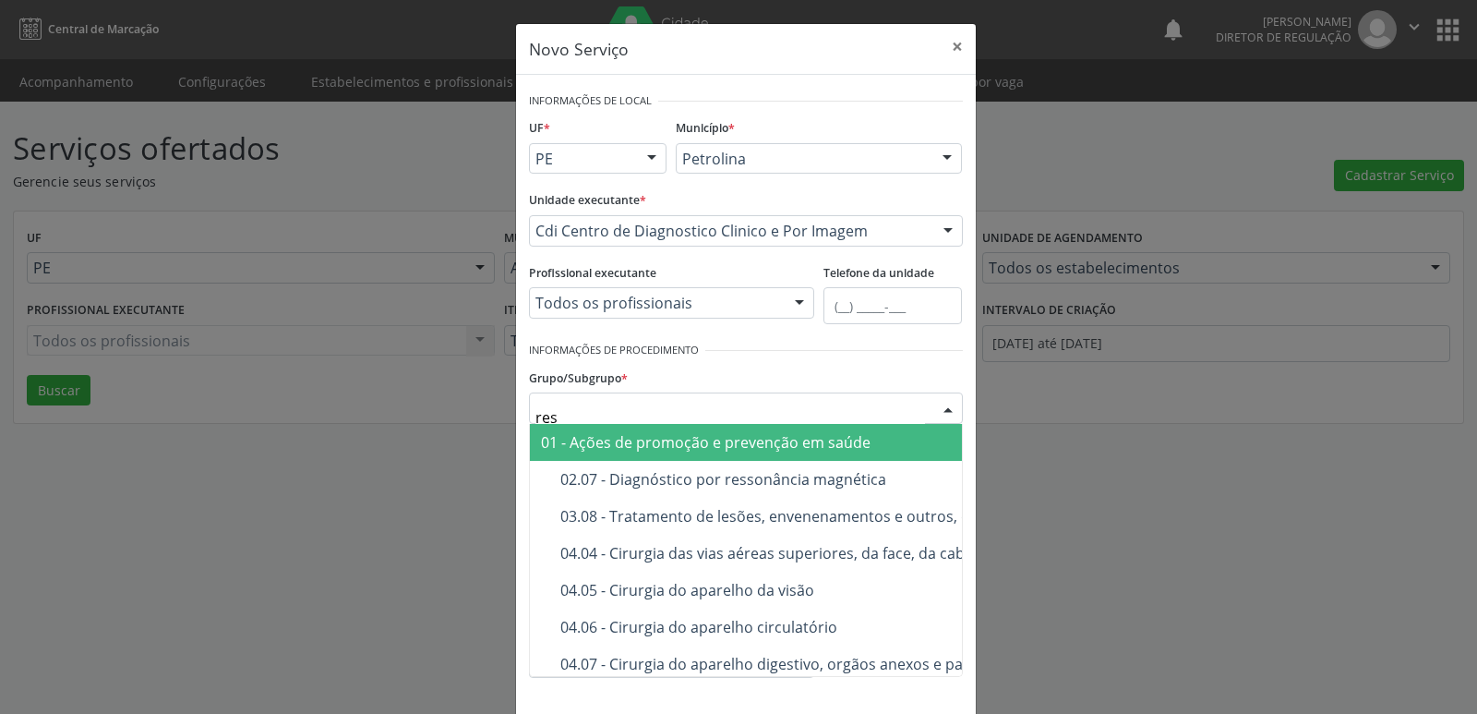
type input "ress"
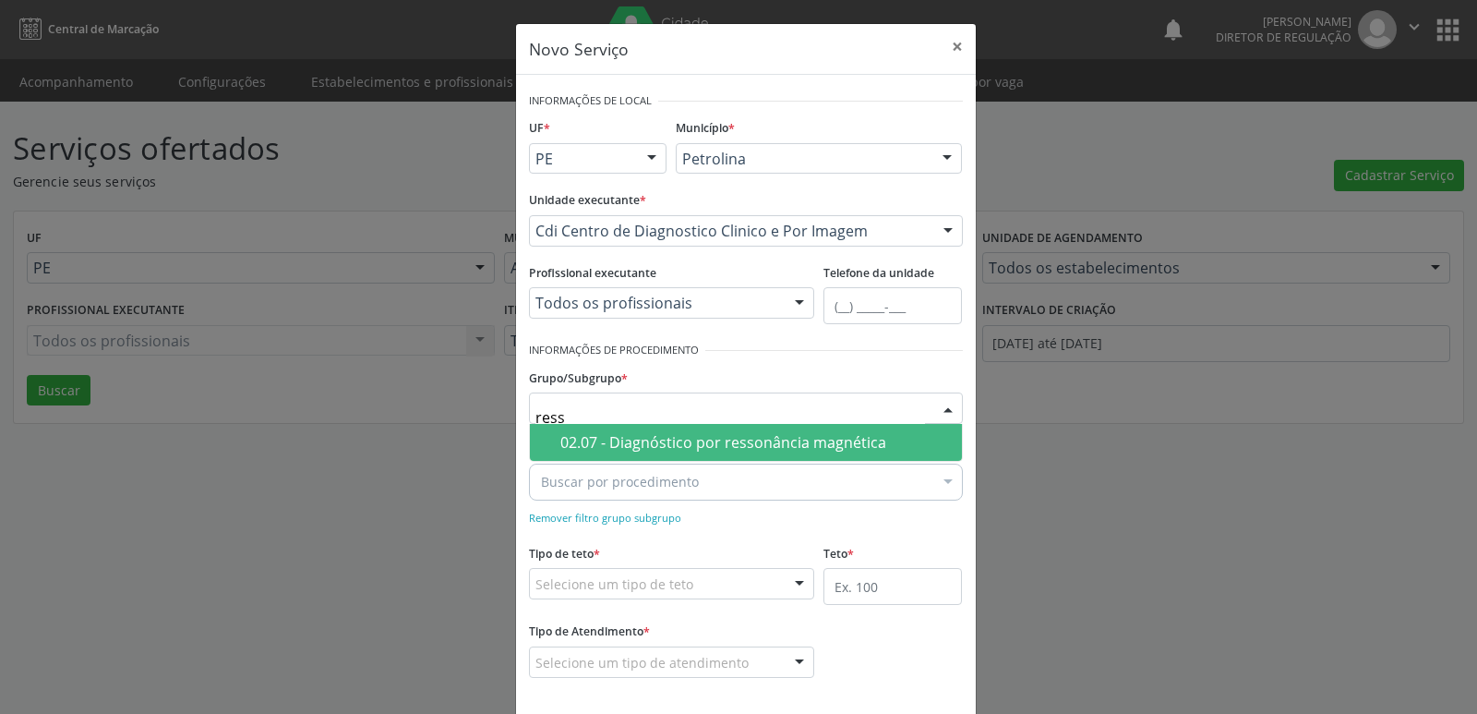
click at [647, 440] on div "02.07 - Diagnóstico por ressonância magnética" at bounding box center [755, 442] width 390 height 15
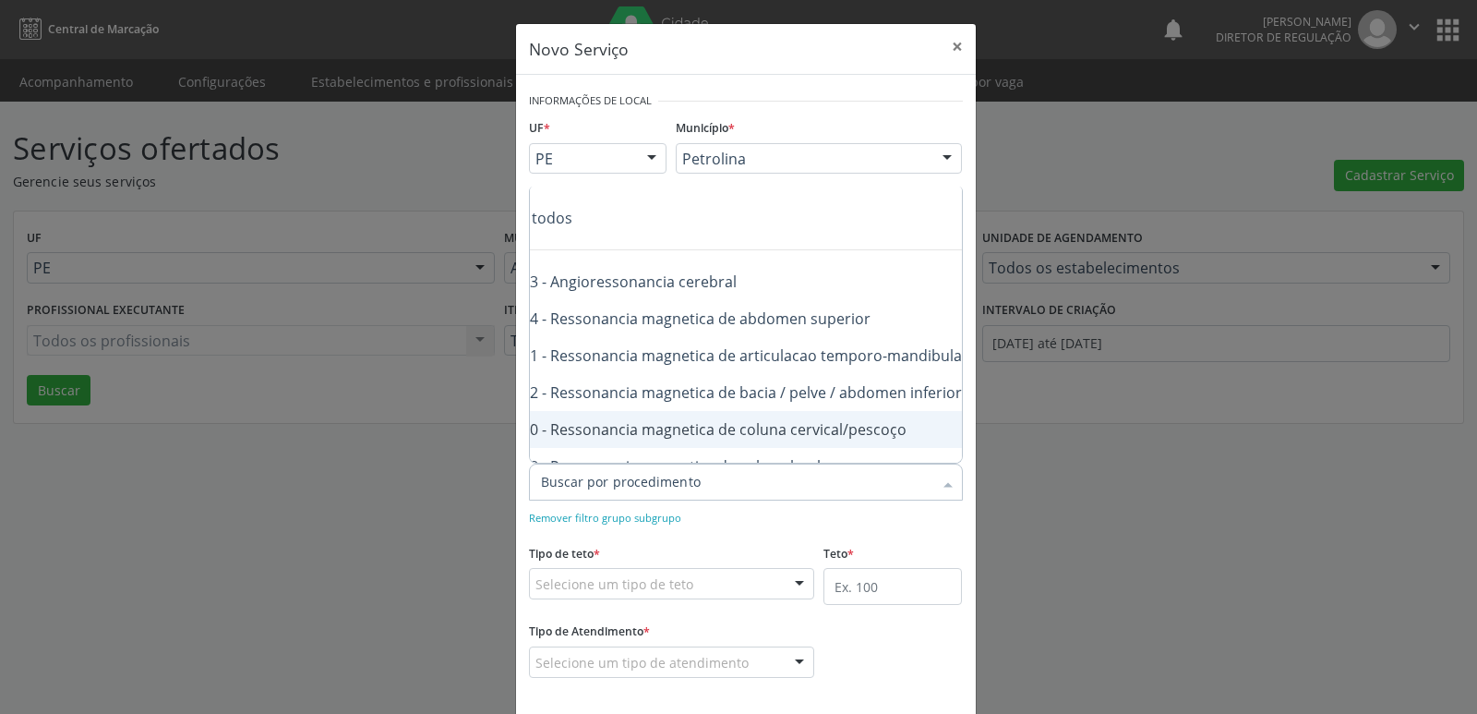
scroll to position [74, 111]
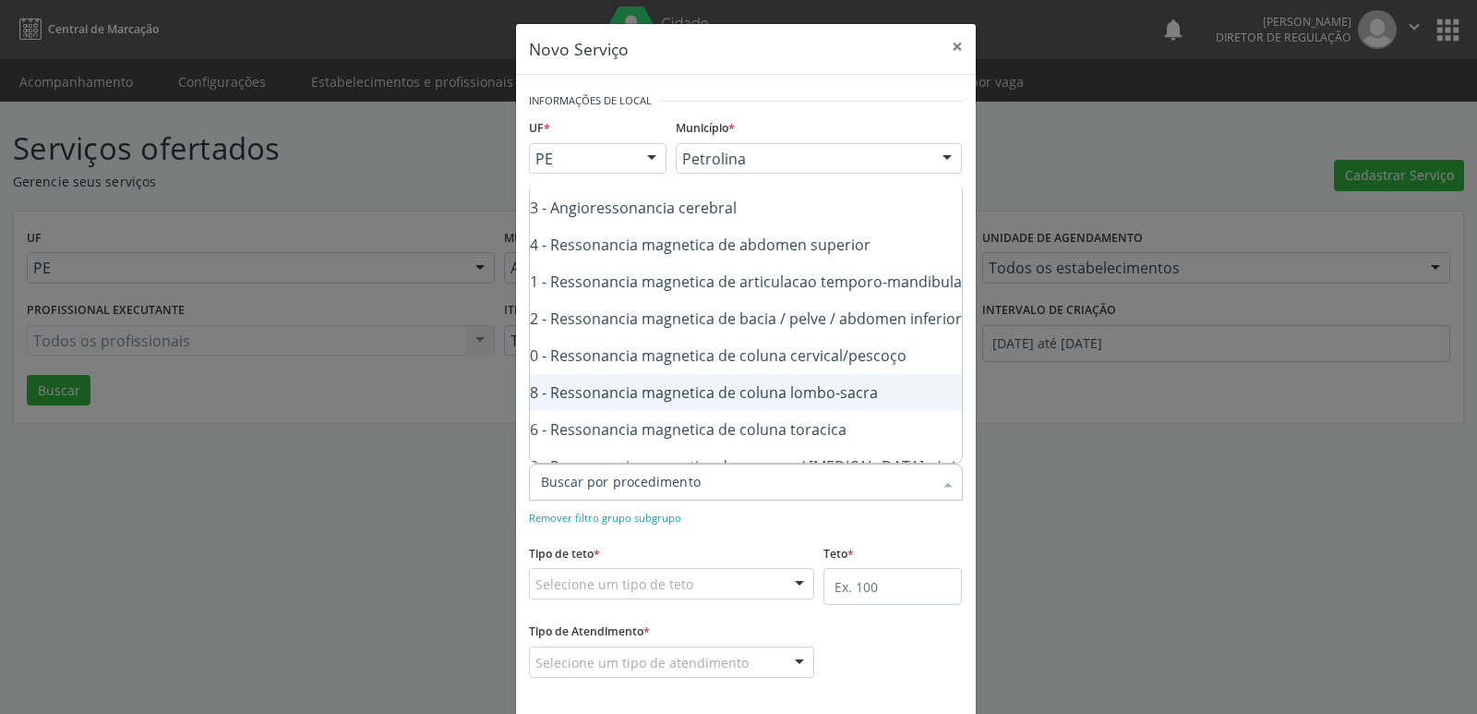
click at [841, 400] on div "0207010048 - Ressonancia magnetica de coluna lombo-sacra" at bounding box center [734, 392] width 608 height 15
checkbox lombo-sacra "true"
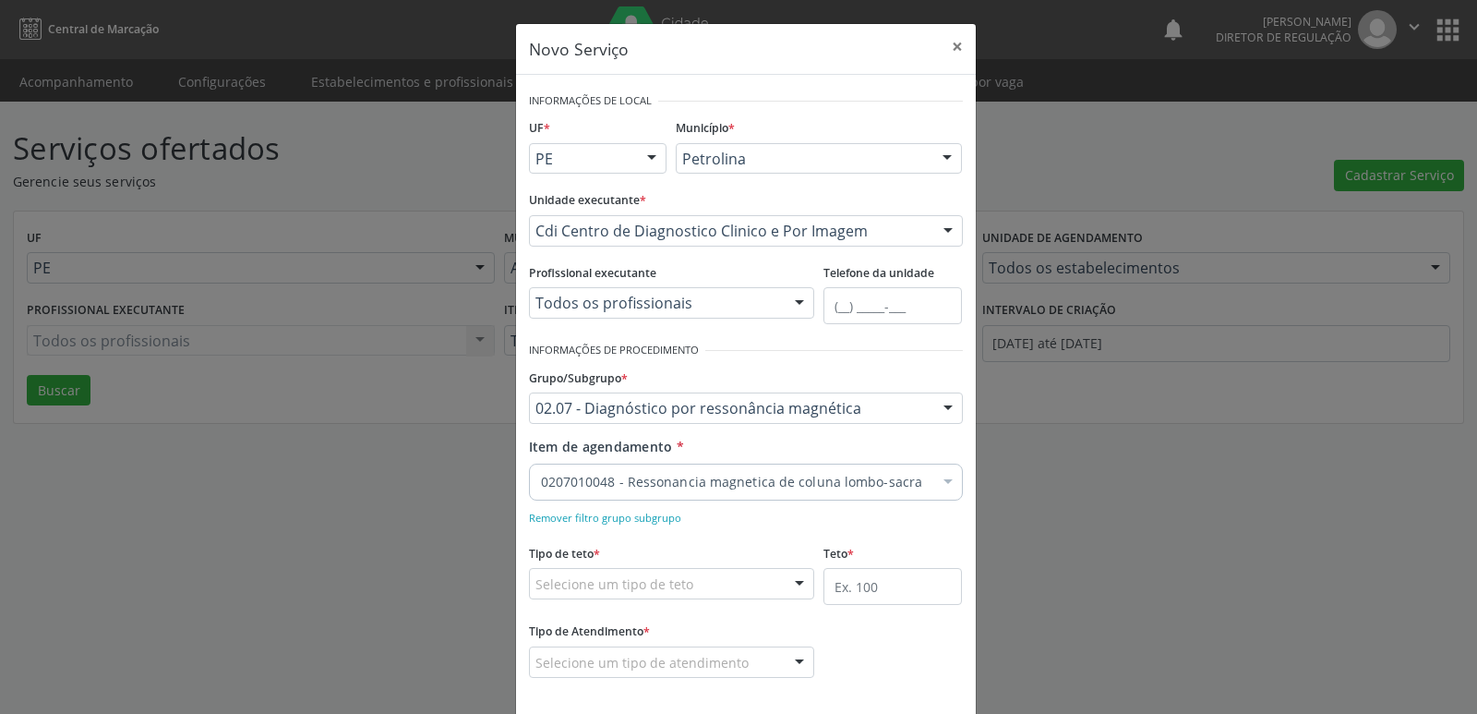
checkbox lombo-sacra "true"
checkbox \(bilateral\) "false"
click at [926, 483] on div "0207010048 - Ressonancia magnetica de coluna lombo-sacra Desfazer seleção Selec…" at bounding box center [746, 478] width 434 height 31
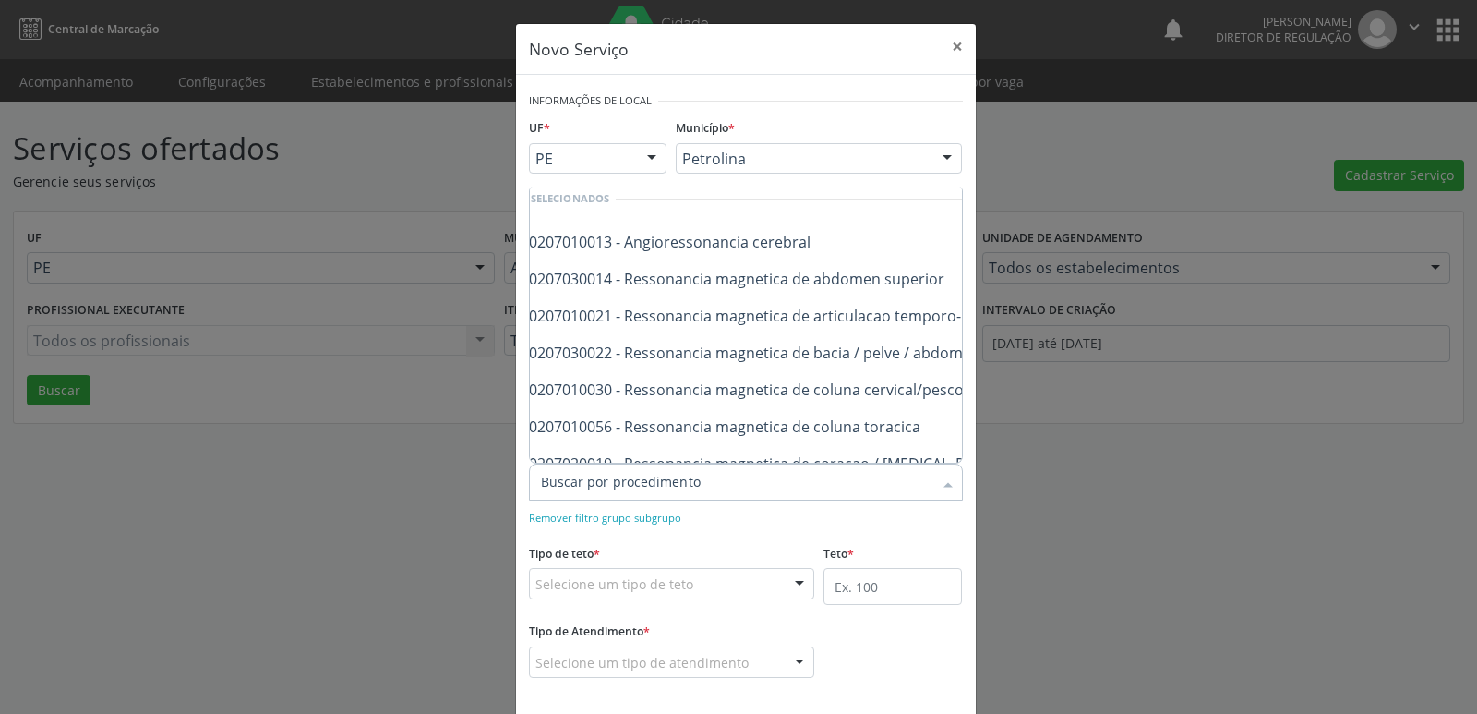
scroll to position [185, 37]
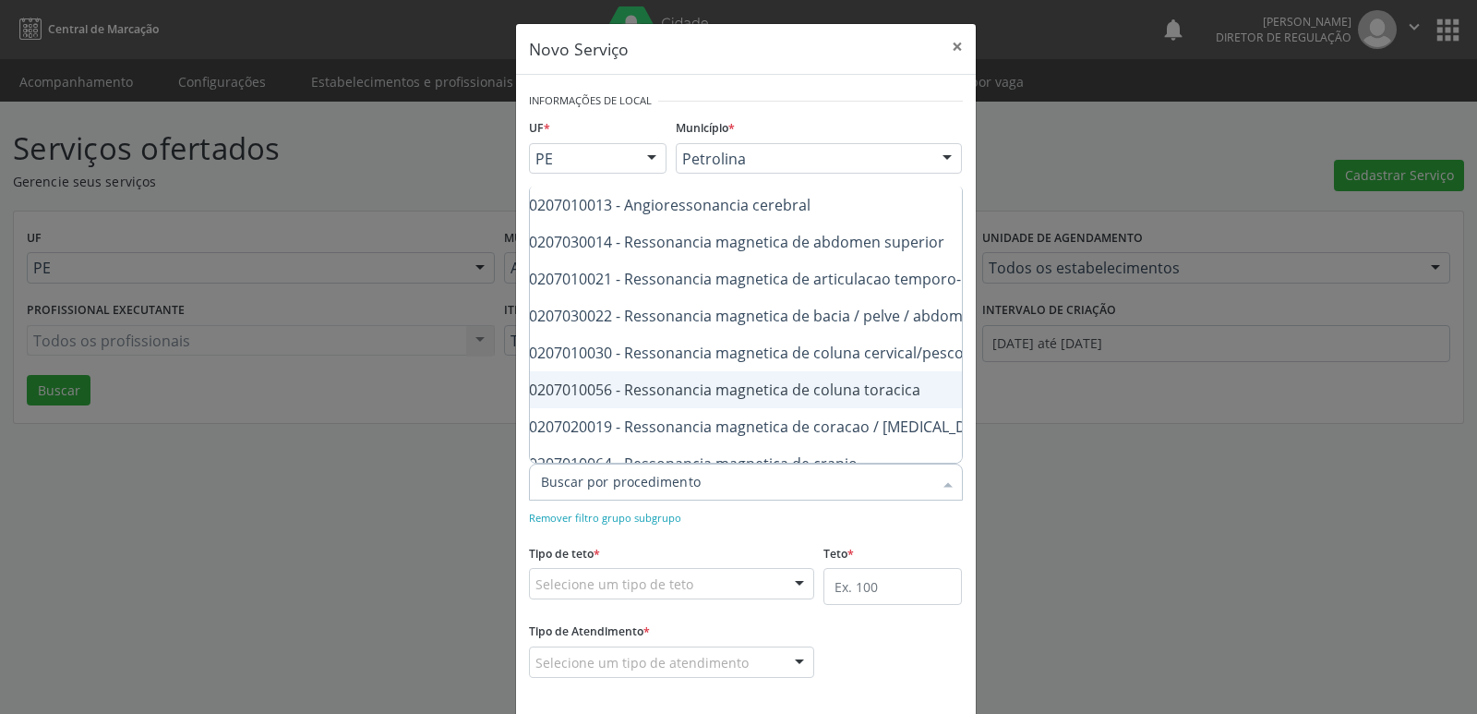
click at [891, 387] on div "0207010056 - Ressonancia magnetica de coluna toracica" at bounding box center [808, 389] width 608 height 15
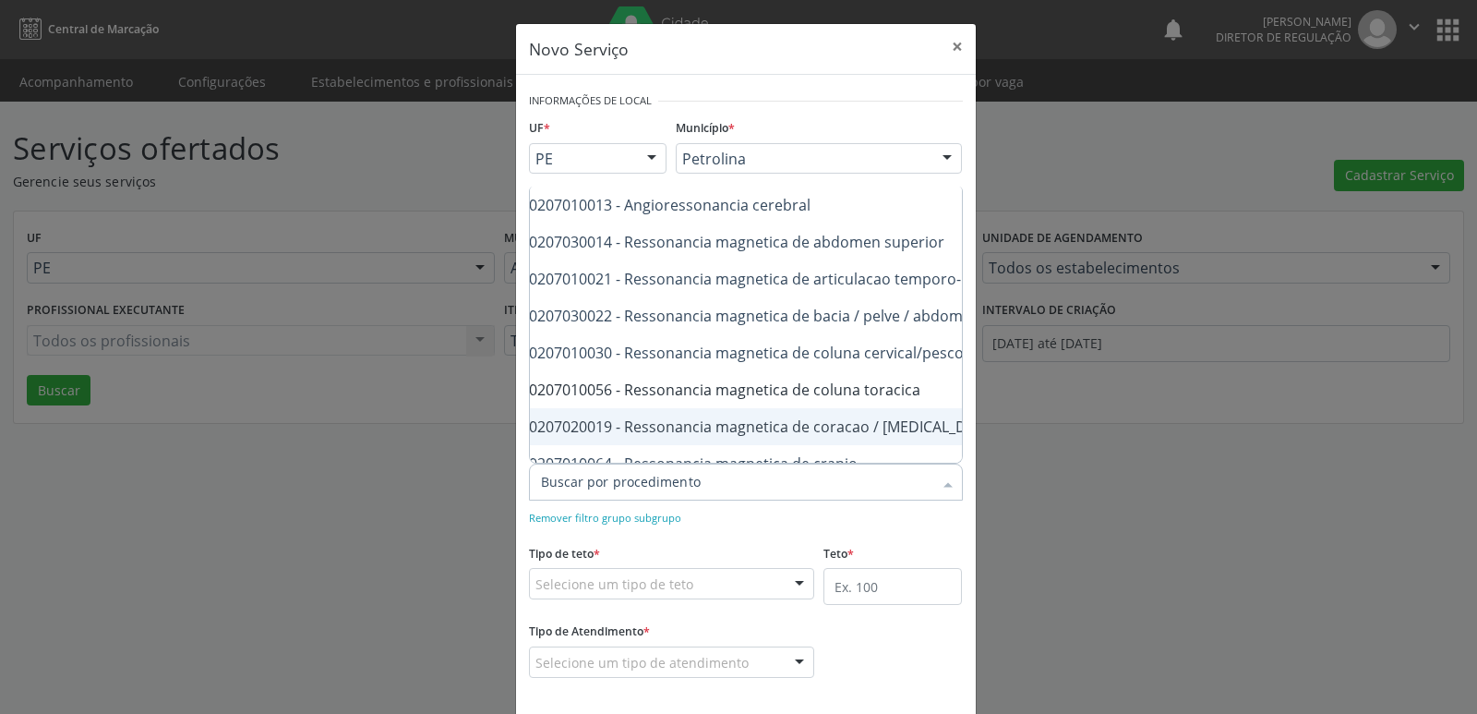
checkbox toracica "false"
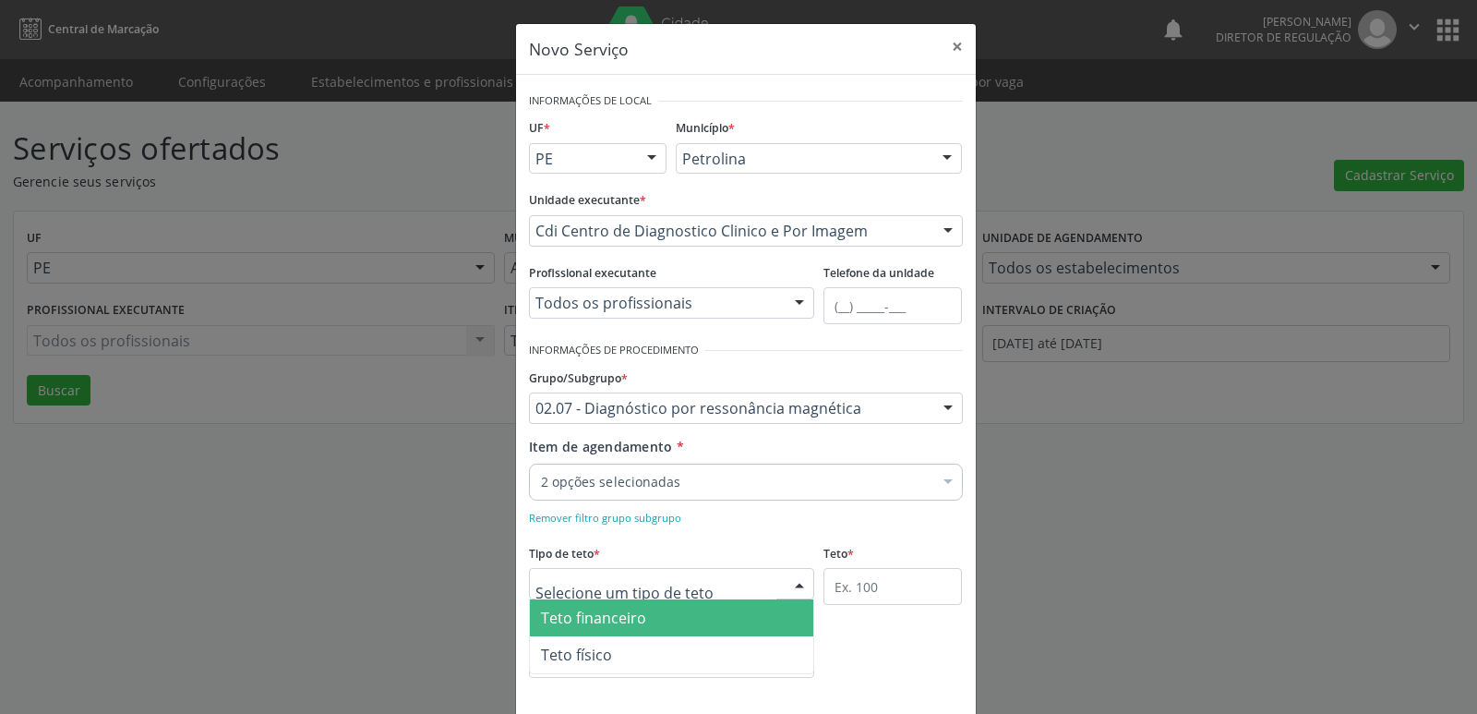
scroll to position [0, 0]
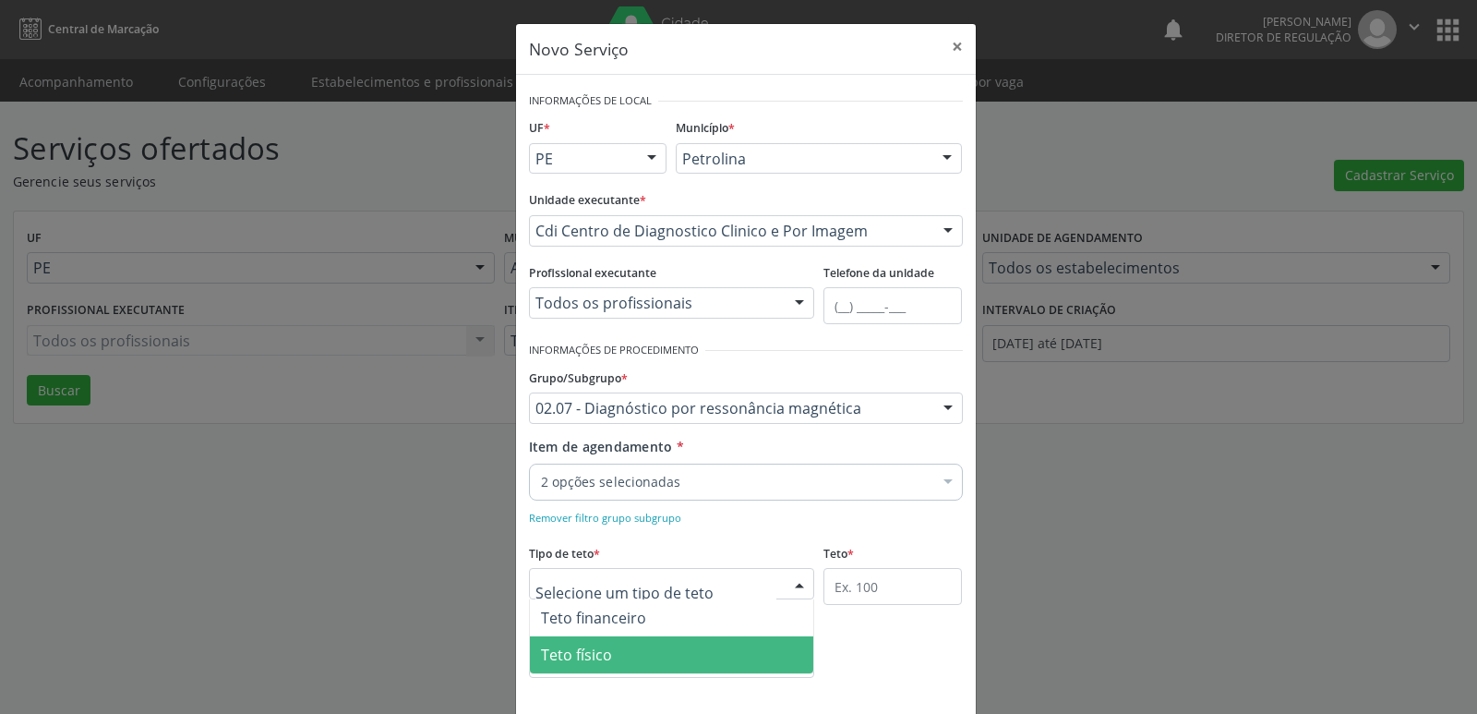
click at [628, 666] on span "Teto físico" at bounding box center [672, 654] width 284 height 37
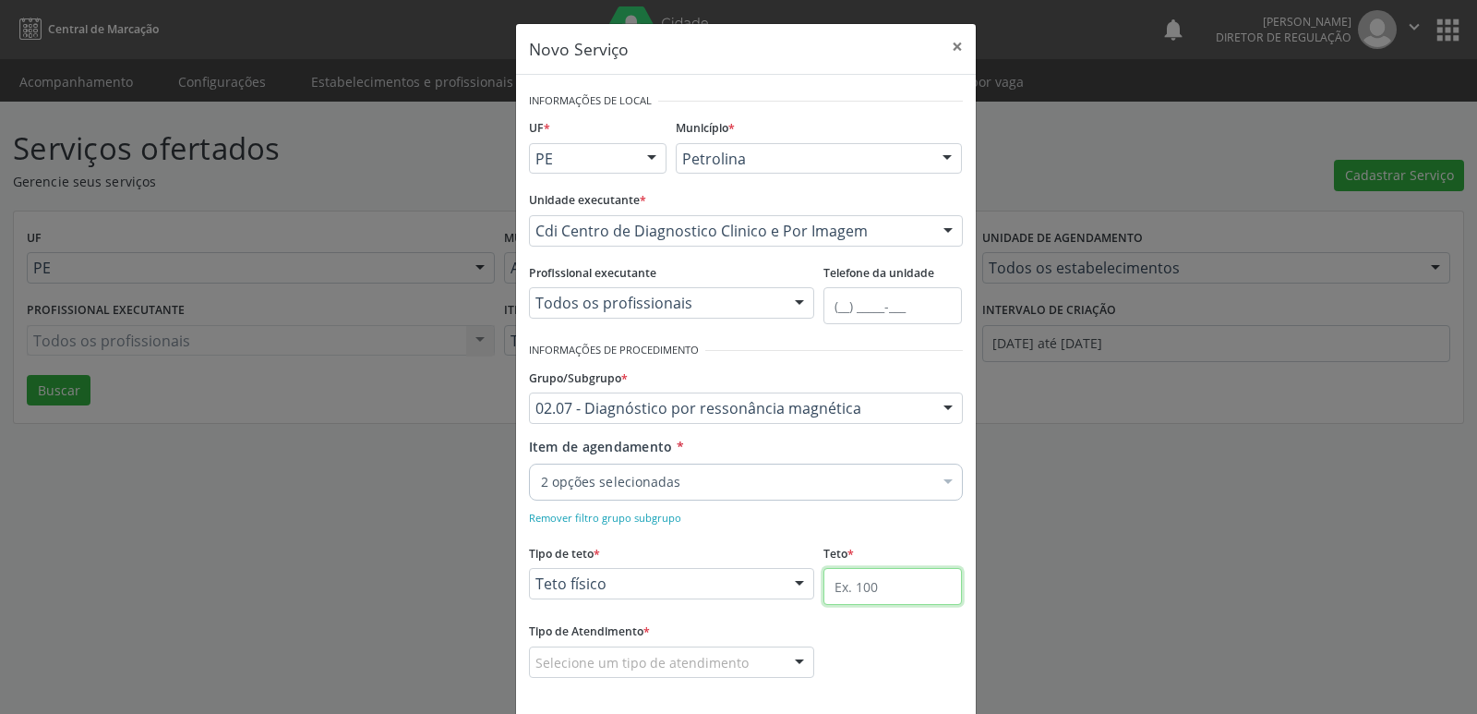
click at [875, 597] on input "text" at bounding box center [892, 586] width 138 height 37
type input "1"
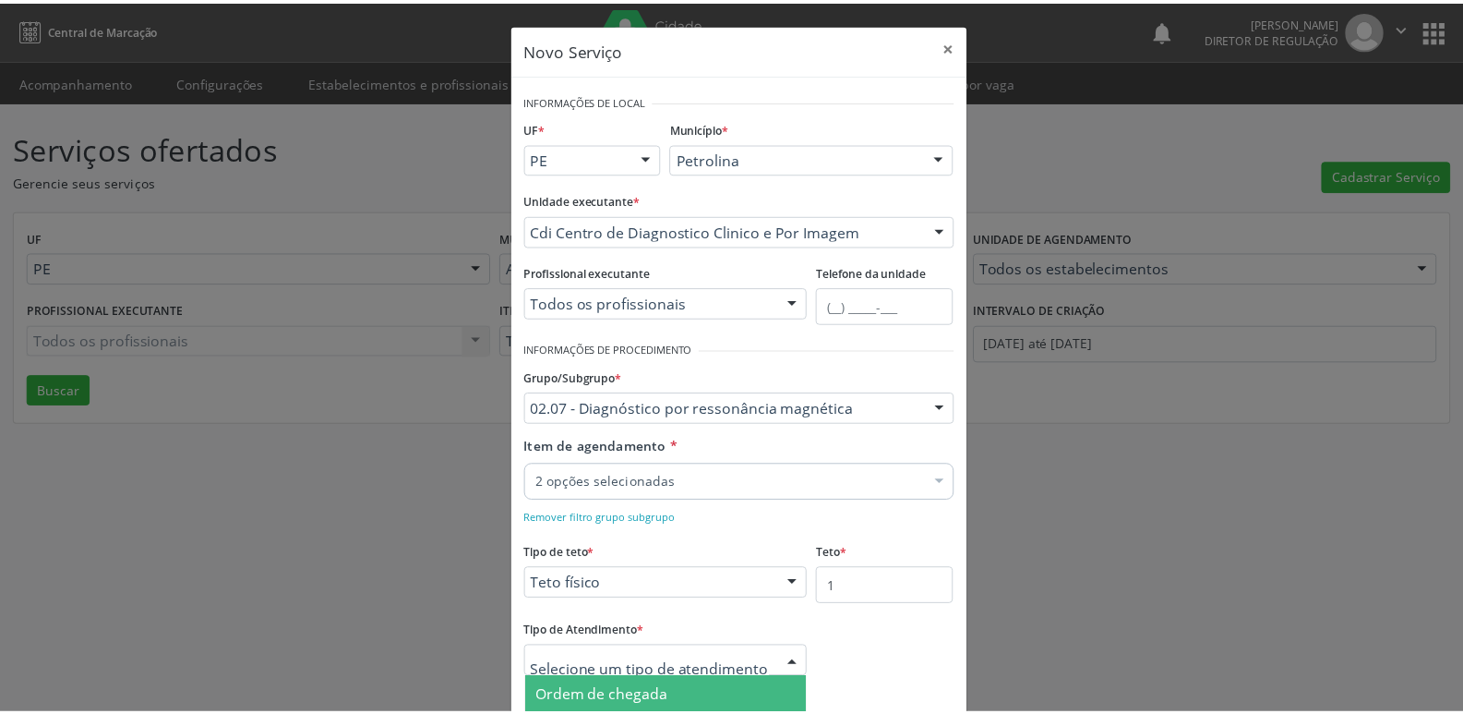
scroll to position [84, 0]
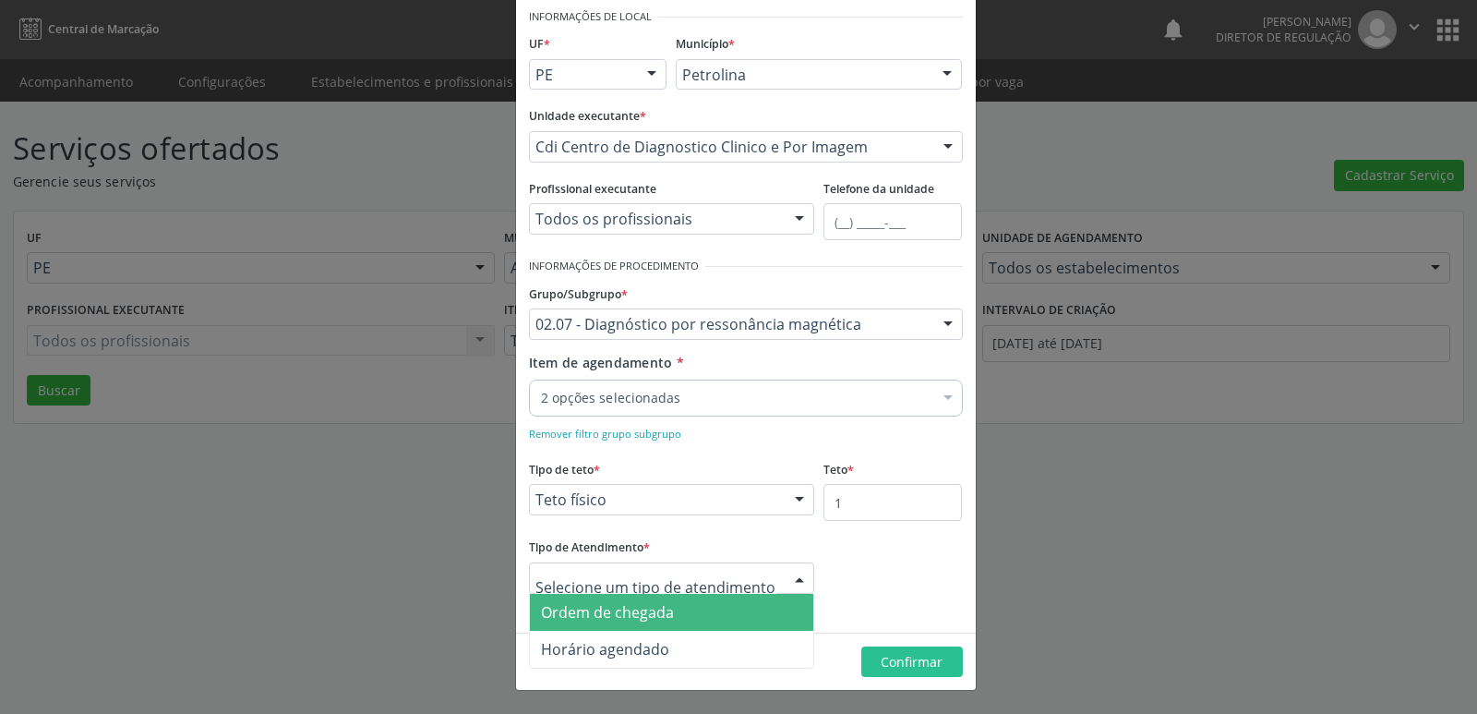
click at [683, 618] on span "Ordem de chegada" at bounding box center [672, 612] width 284 height 37
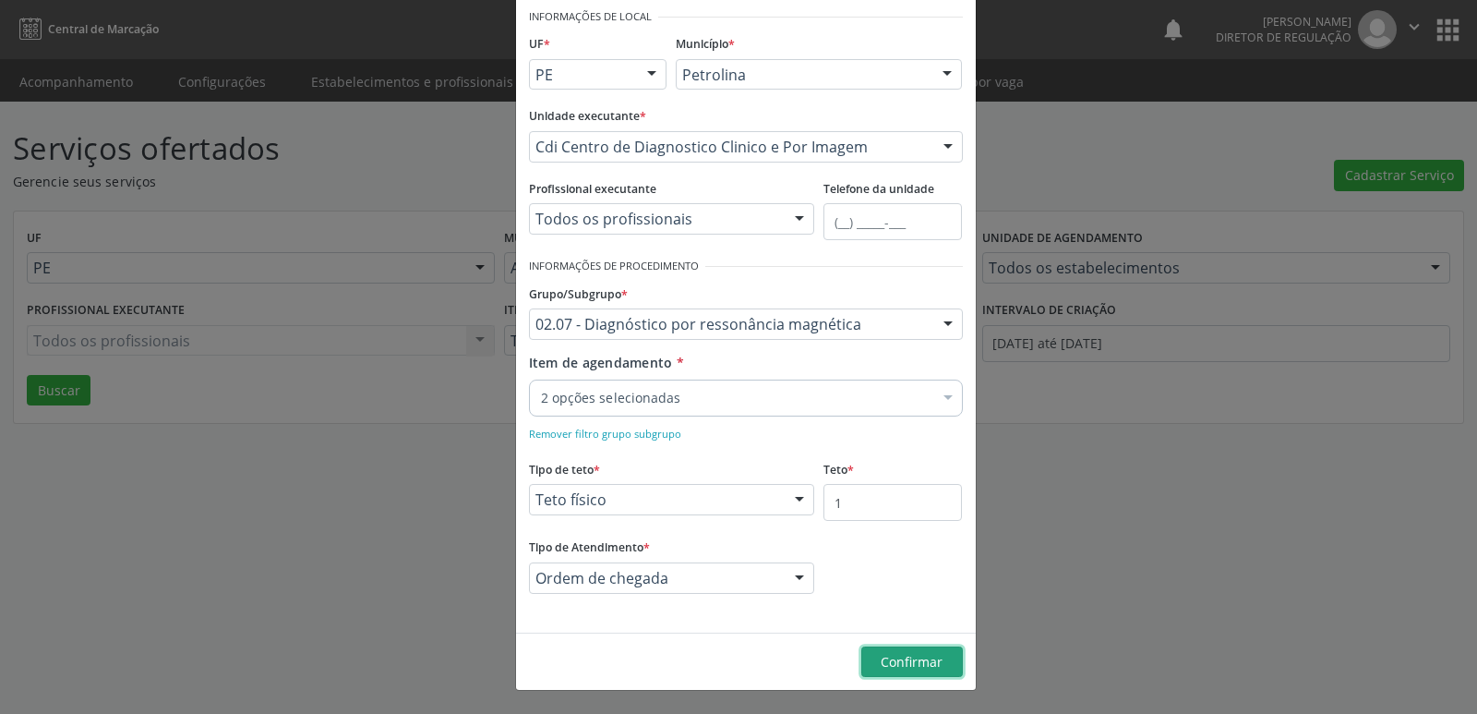
click at [893, 660] on span "Confirmar" at bounding box center [912, 662] width 62 height 18
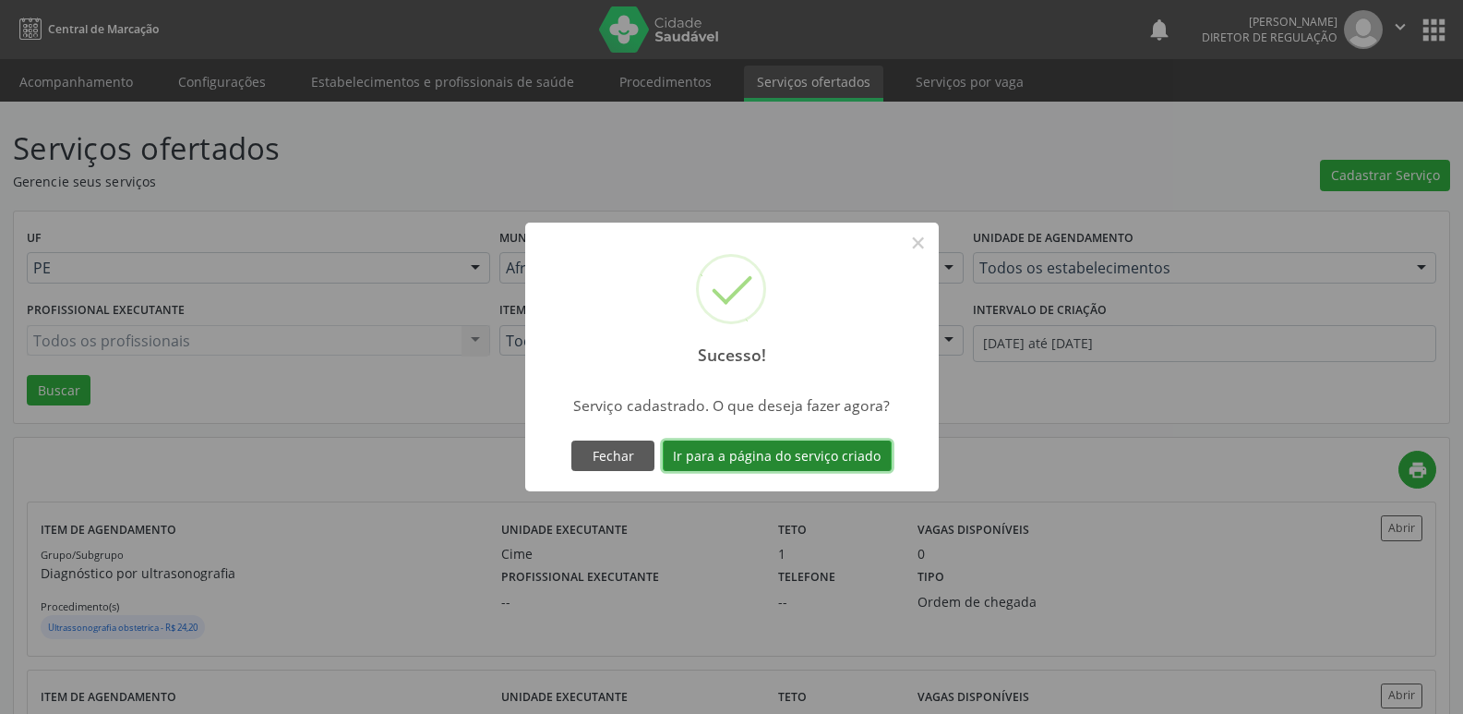
click at [849, 462] on button "Ir para a página do serviço criado" at bounding box center [777, 455] width 229 height 31
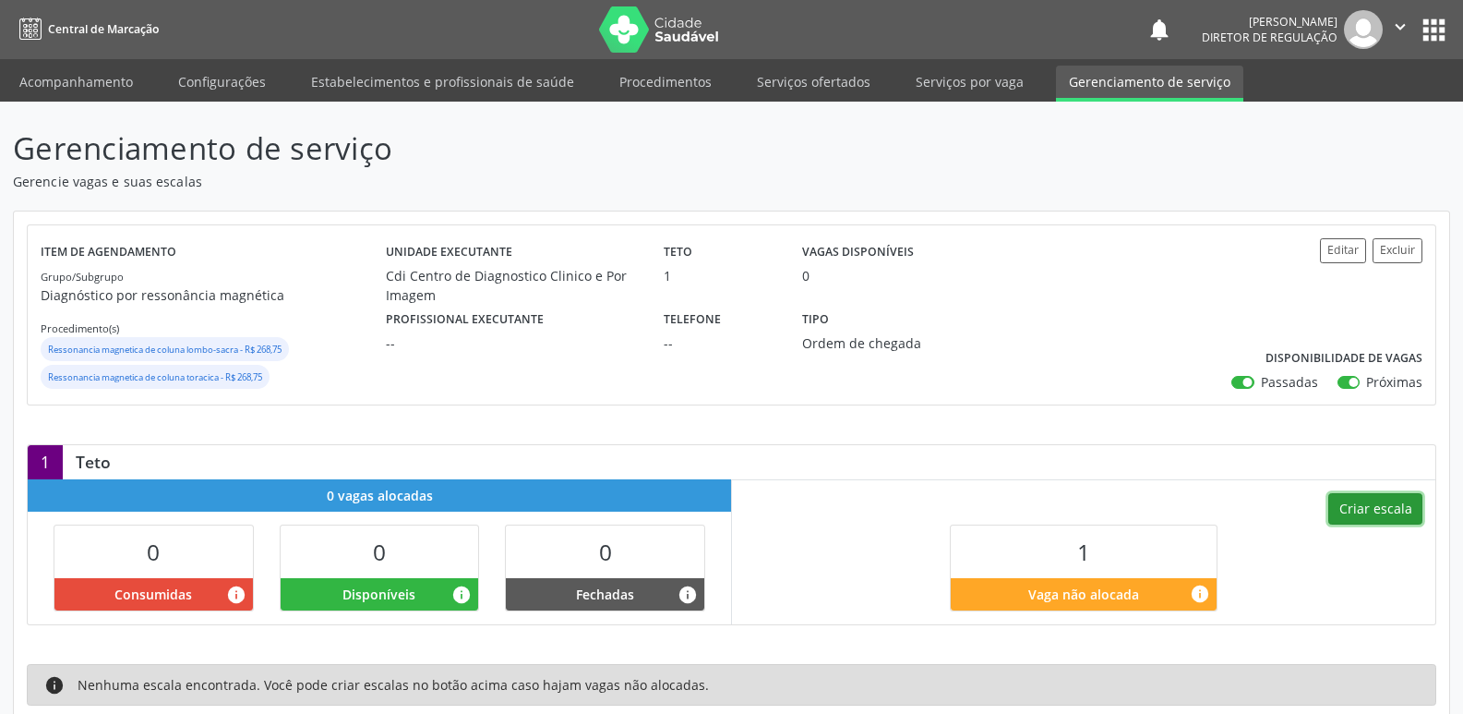
click at [1378, 507] on button "Criar escala" at bounding box center [1375, 508] width 94 height 31
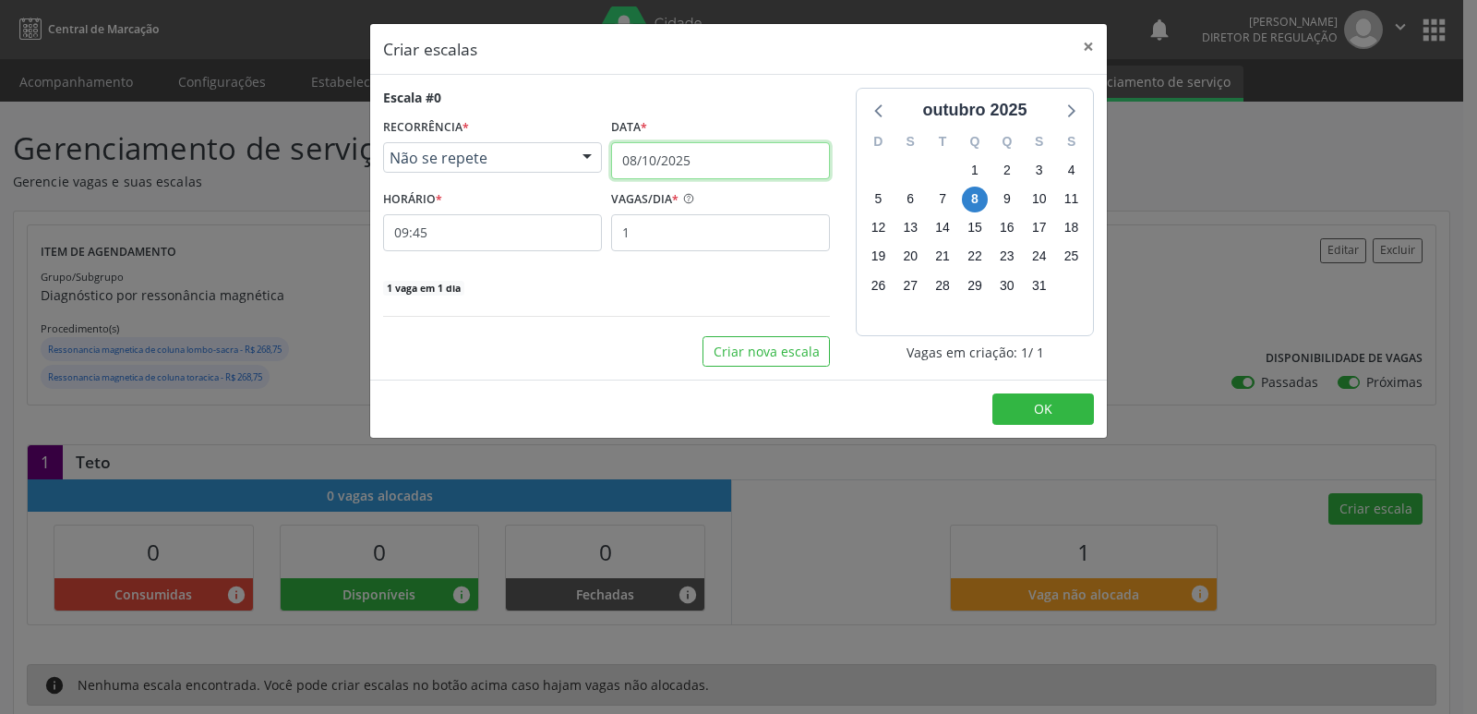
click at [725, 154] on input "08/10/2025" at bounding box center [720, 160] width 219 height 37
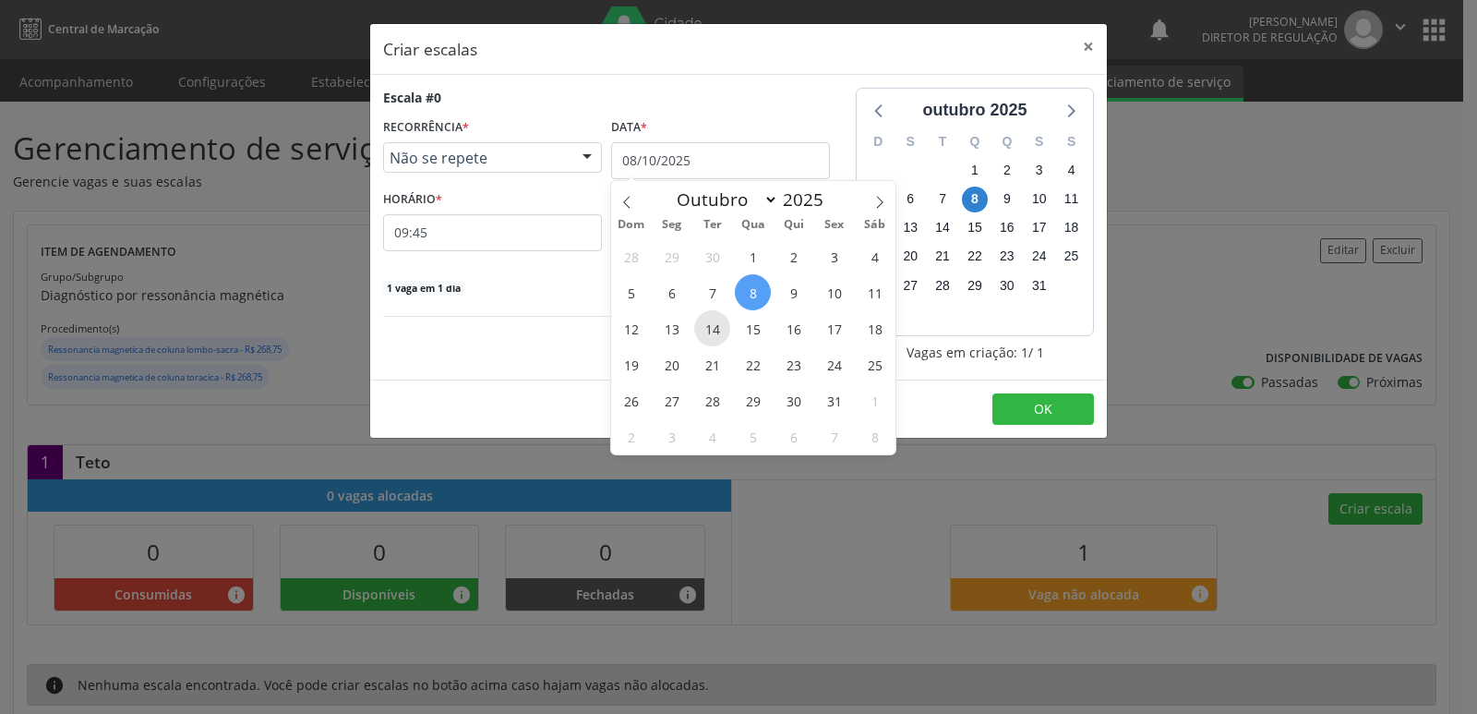
click at [709, 327] on span "14" at bounding box center [712, 328] width 36 height 36
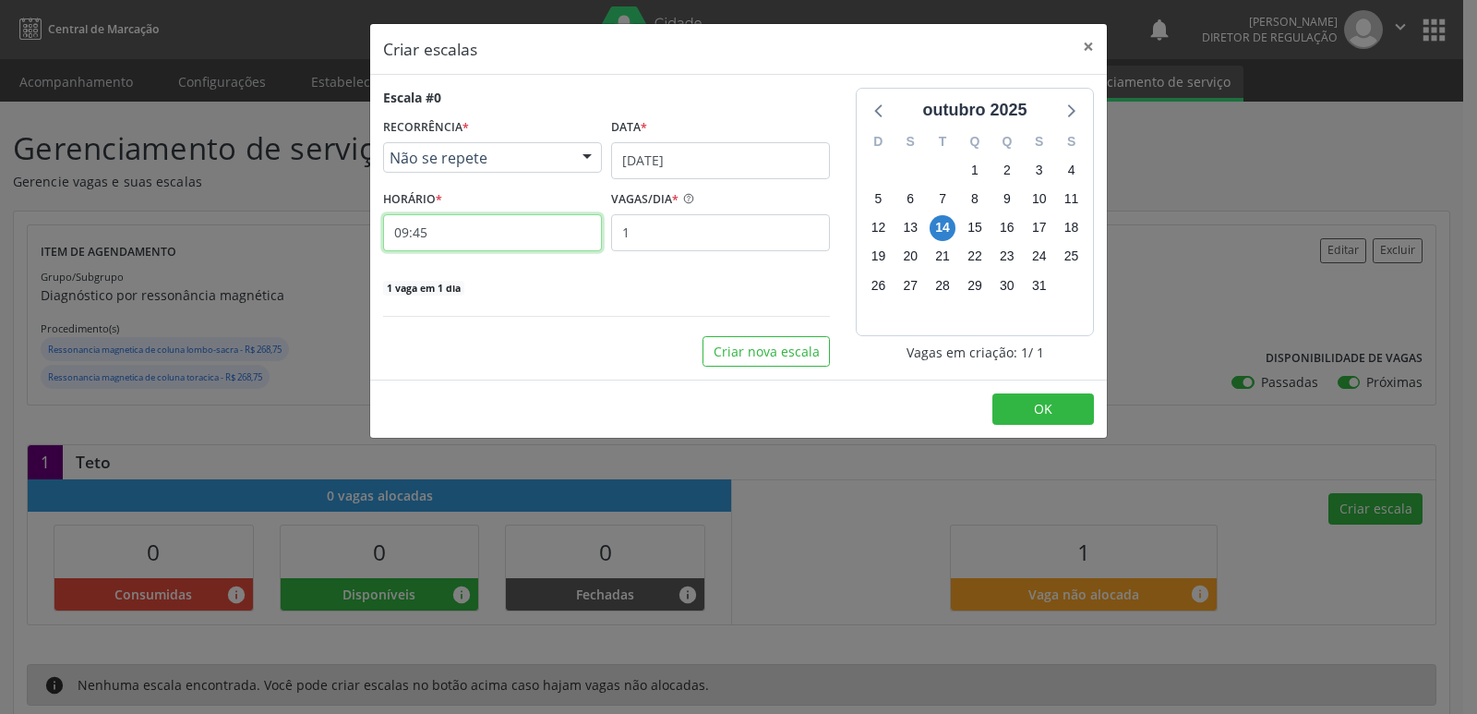
click at [514, 241] on input "09:45" at bounding box center [492, 232] width 219 height 37
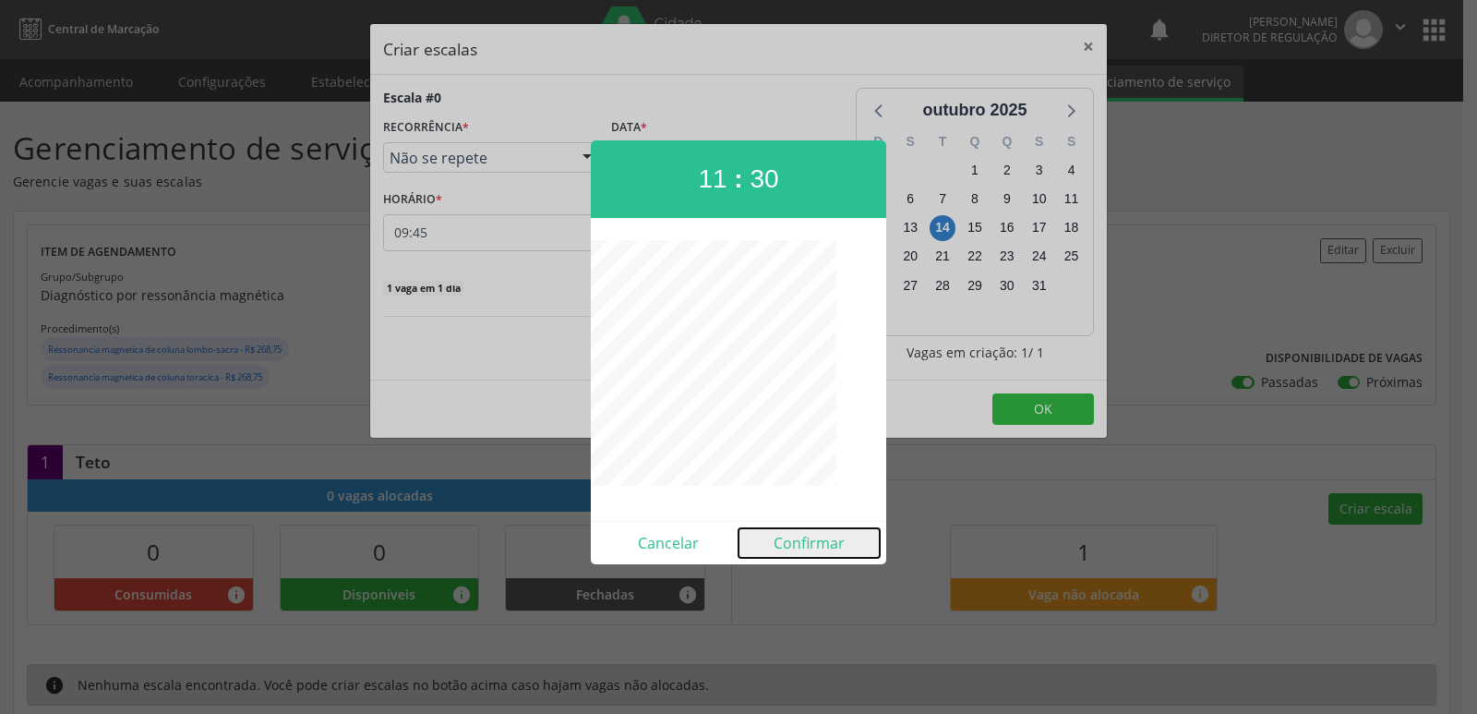
click at [805, 539] on button "Confirmar" at bounding box center [808, 543] width 141 height 30
type input "11:30"
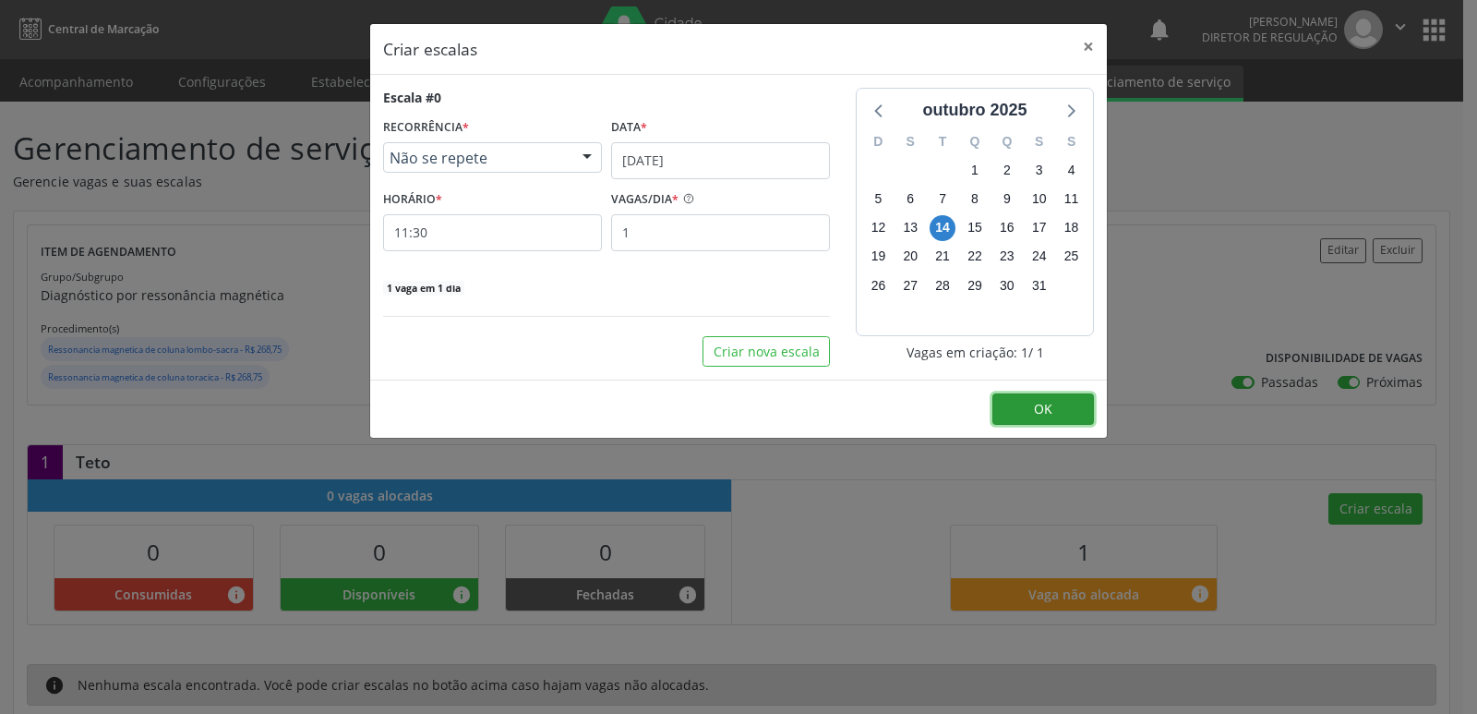
click at [1026, 411] on button "OK" at bounding box center [1043, 408] width 102 height 31
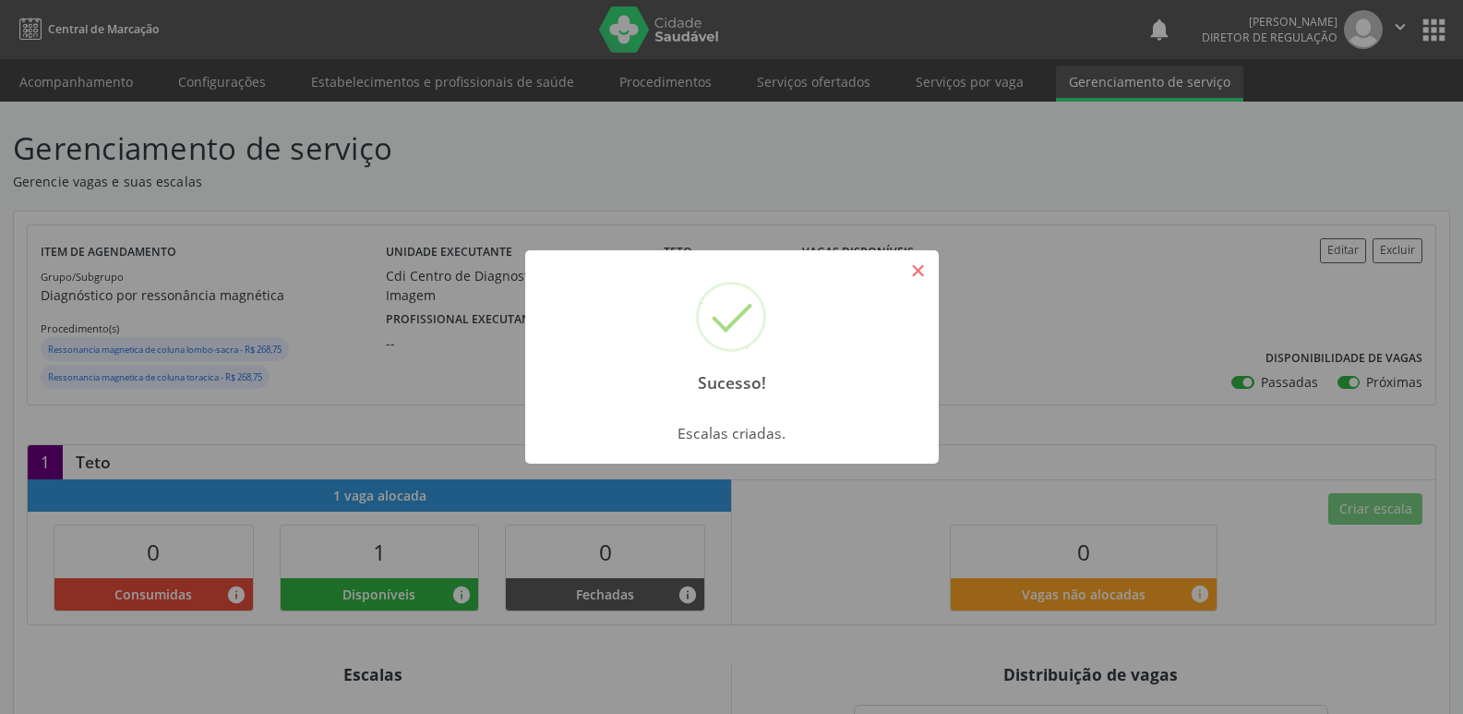
click at [915, 268] on button "×" at bounding box center [918, 270] width 31 height 31
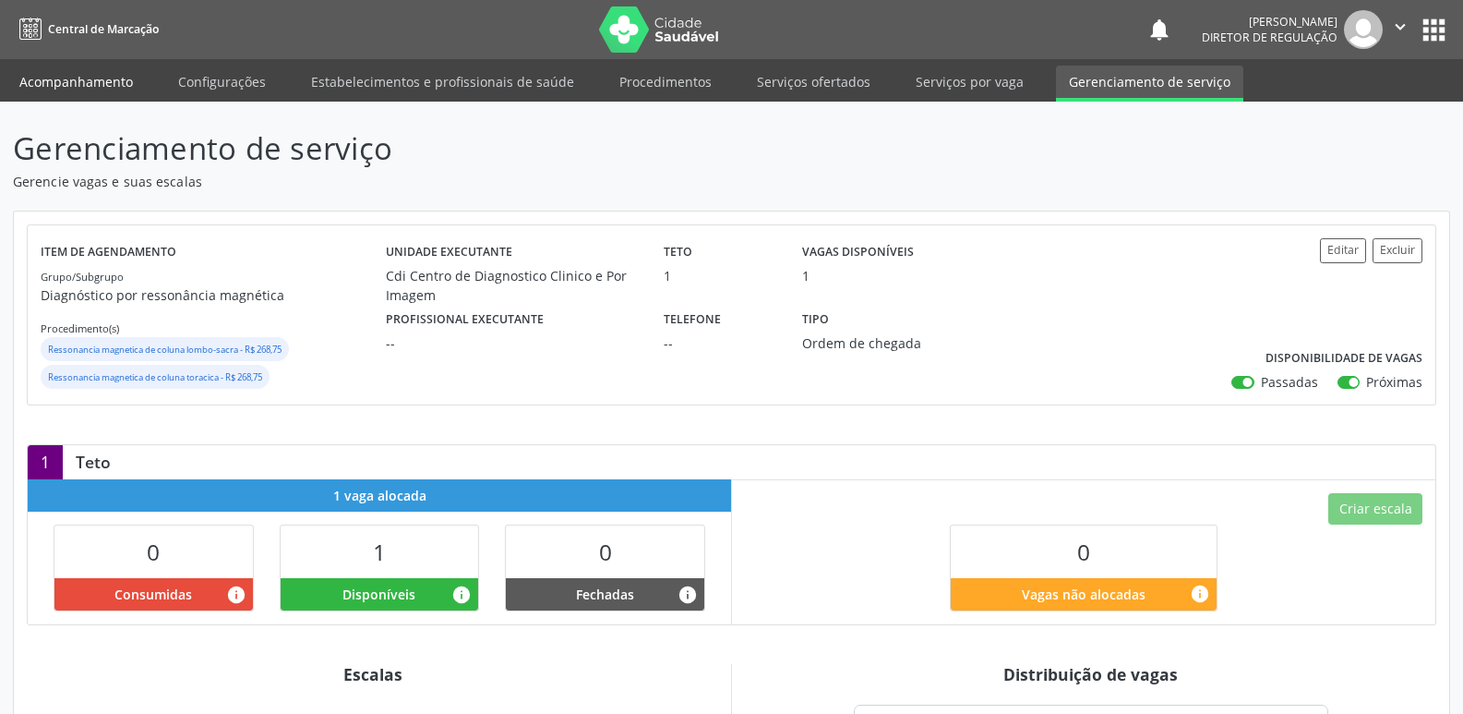
click at [91, 88] on link "Acompanhamento" at bounding box center [75, 82] width 139 height 32
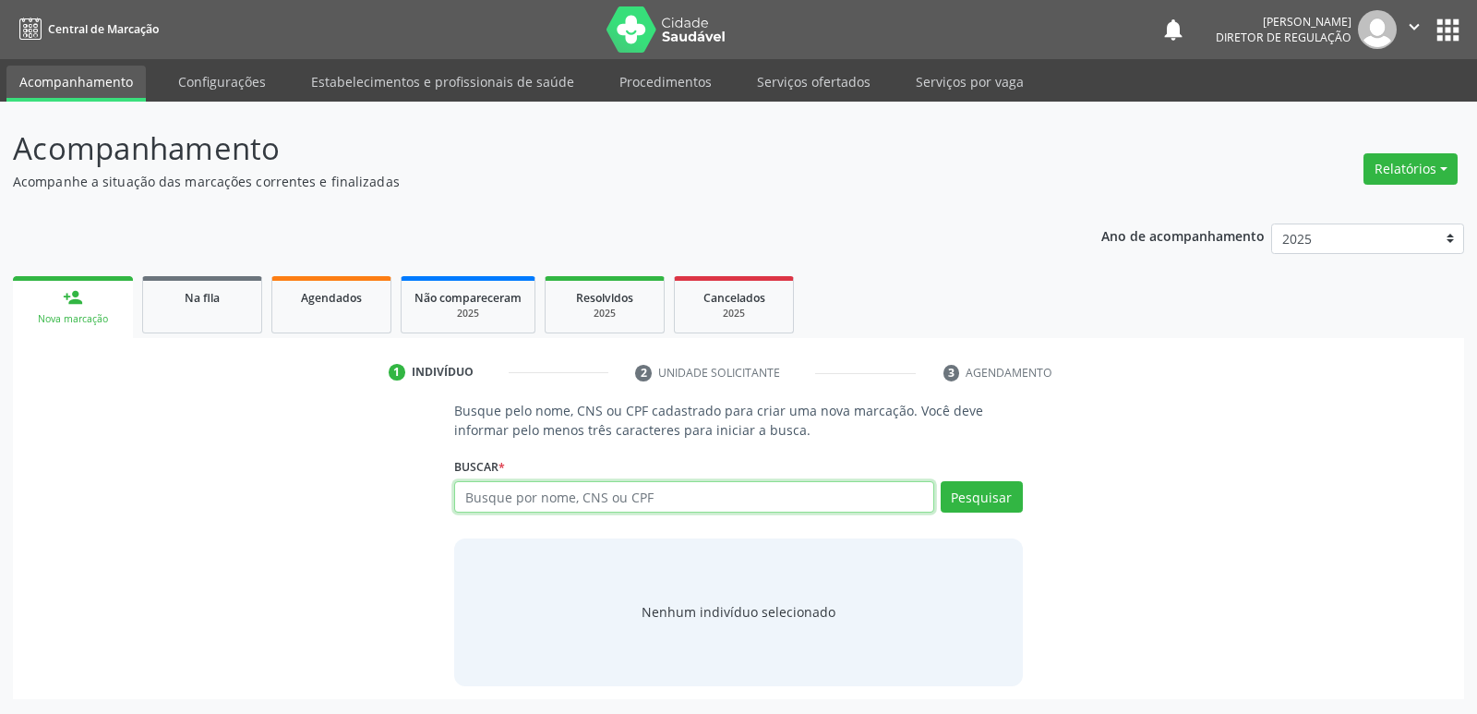
click at [529, 498] on input "text" at bounding box center [693, 496] width 479 height 31
type input "702606255477547"
click at [979, 496] on button "Pesquisar" at bounding box center [982, 496] width 82 height 31
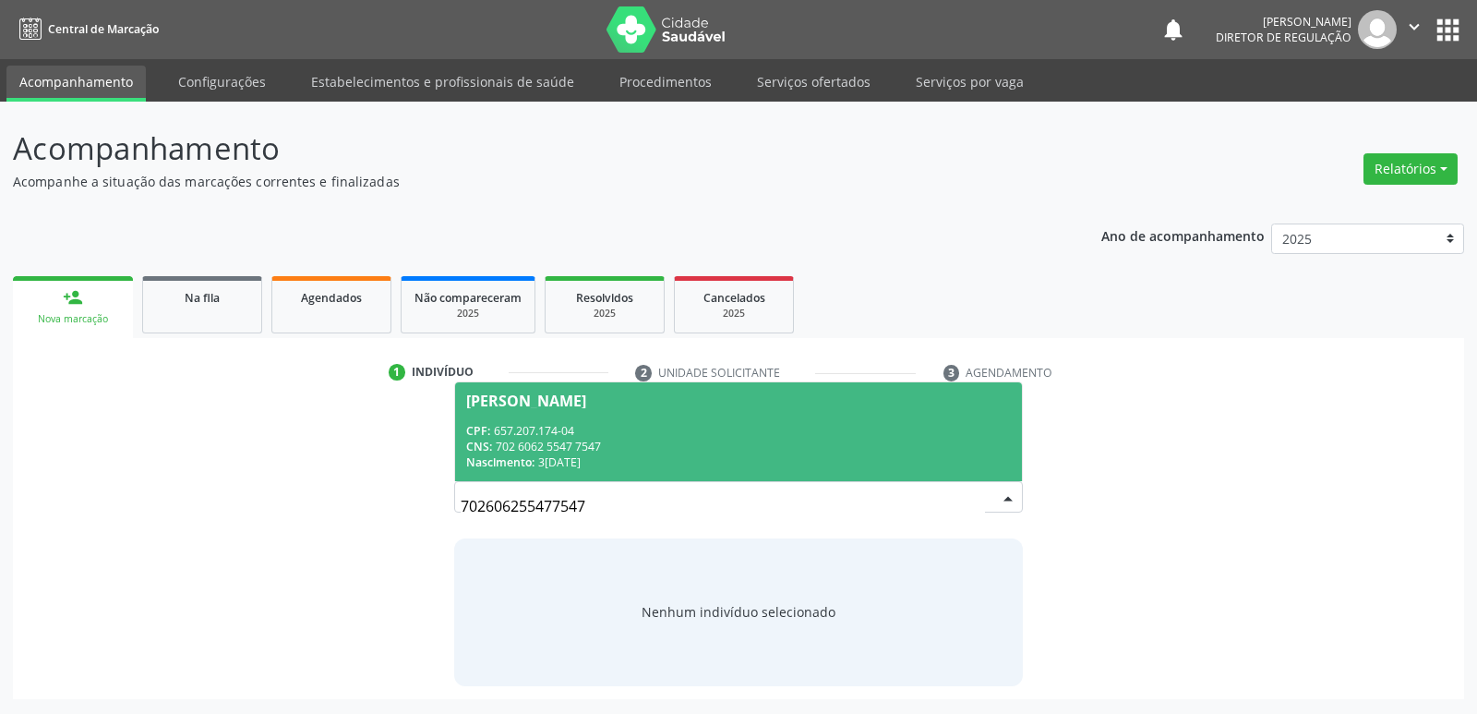
click at [559, 437] on div "CPF: 657.207.174-04" at bounding box center [738, 431] width 544 height 16
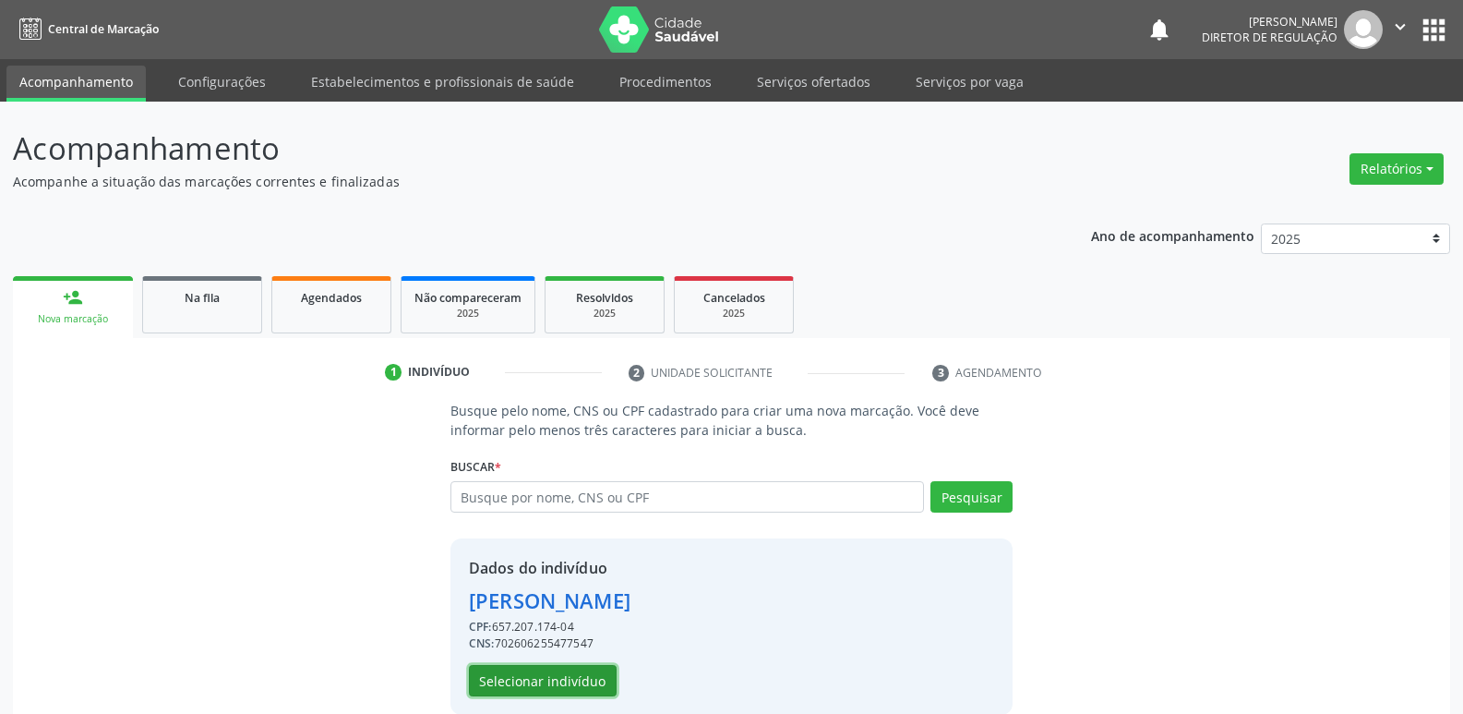
click at [591, 681] on button "Selecionar indivíduo" at bounding box center [543, 680] width 148 height 31
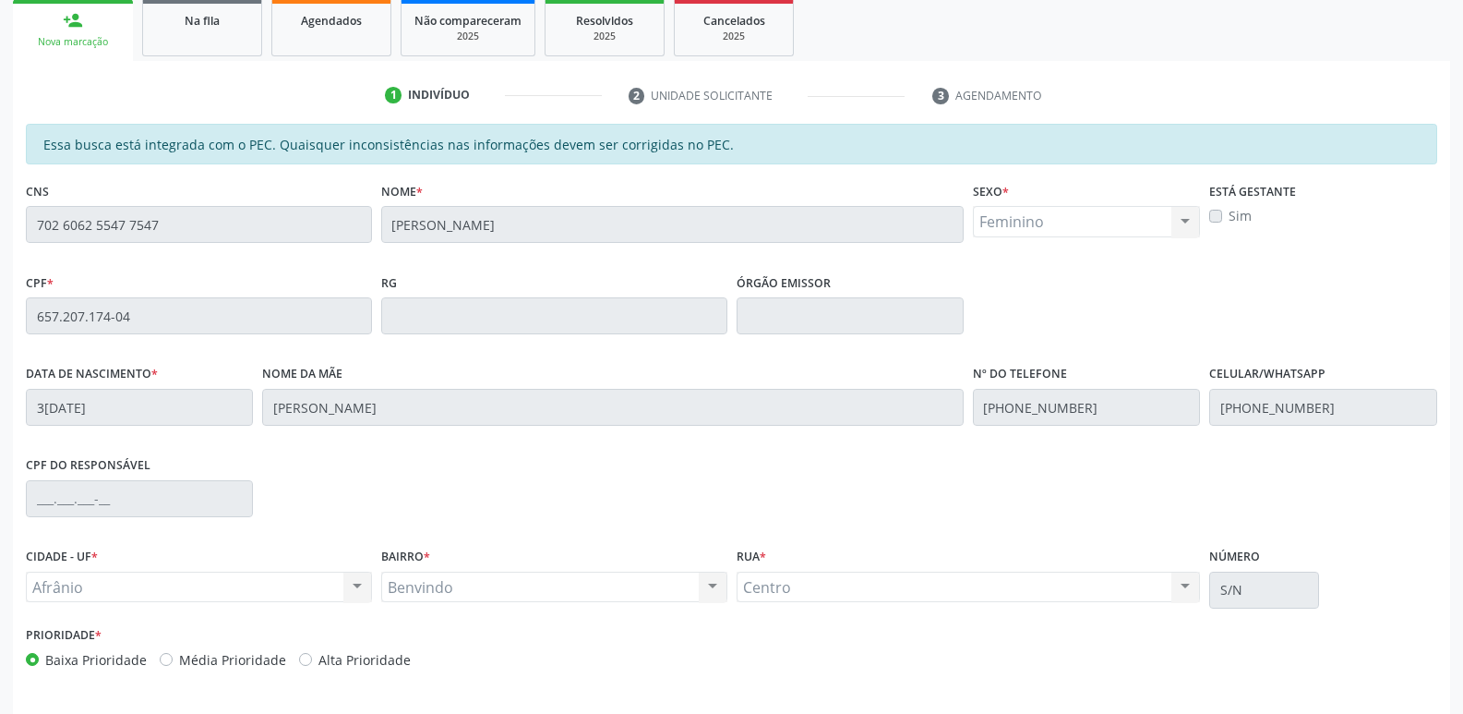
scroll to position [341, 0]
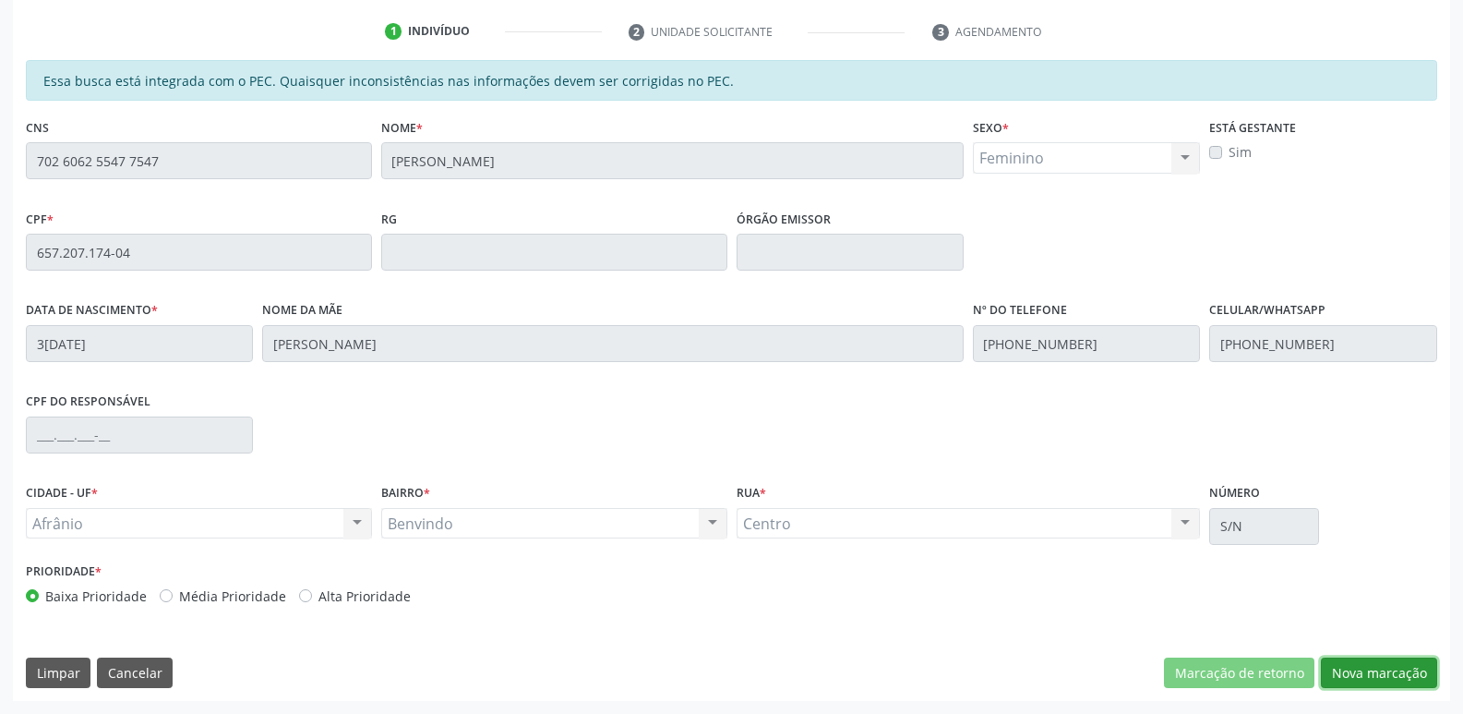
click at [1374, 678] on button "Nova marcação" at bounding box center [1379, 672] width 116 height 31
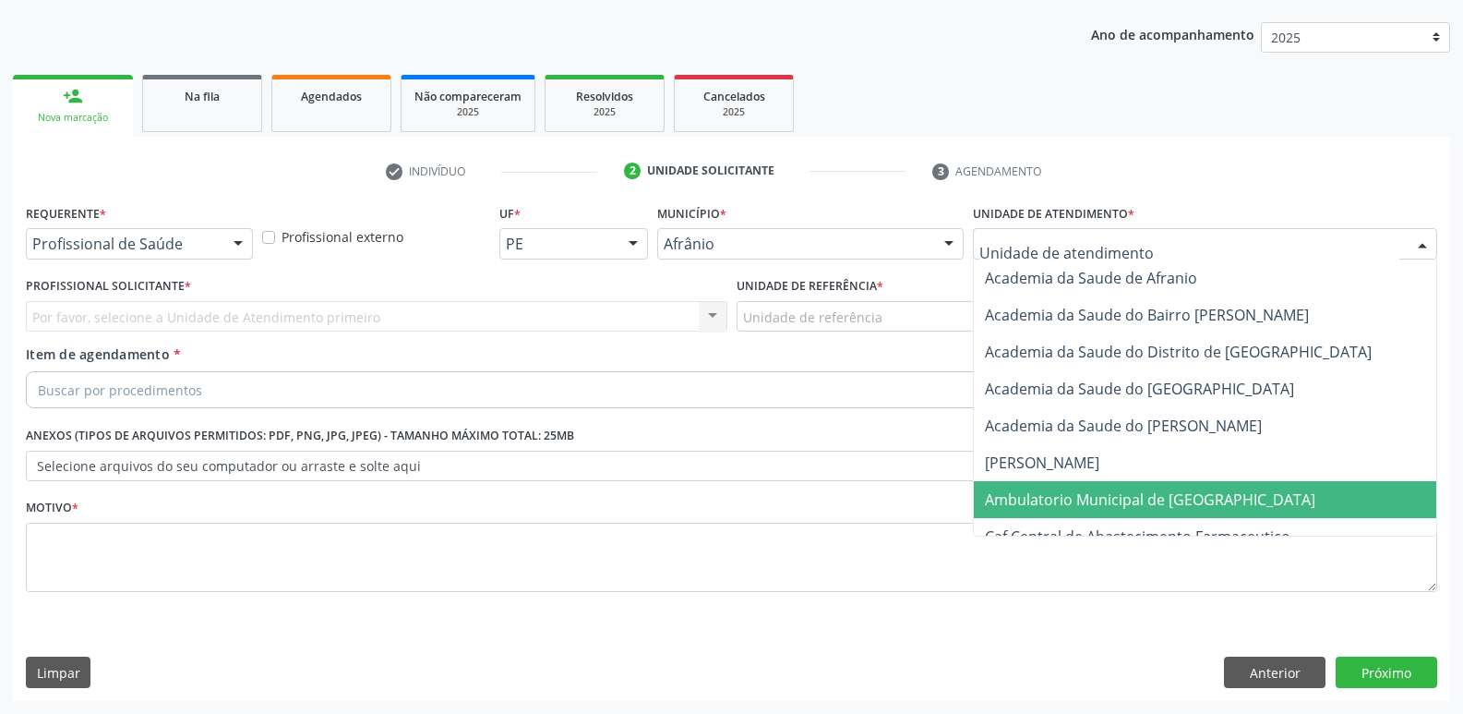
click at [1107, 498] on span "Ambulatorio Municipal de [GEOGRAPHIC_DATA]" at bounding box center [1150, 499] width 330 height 20
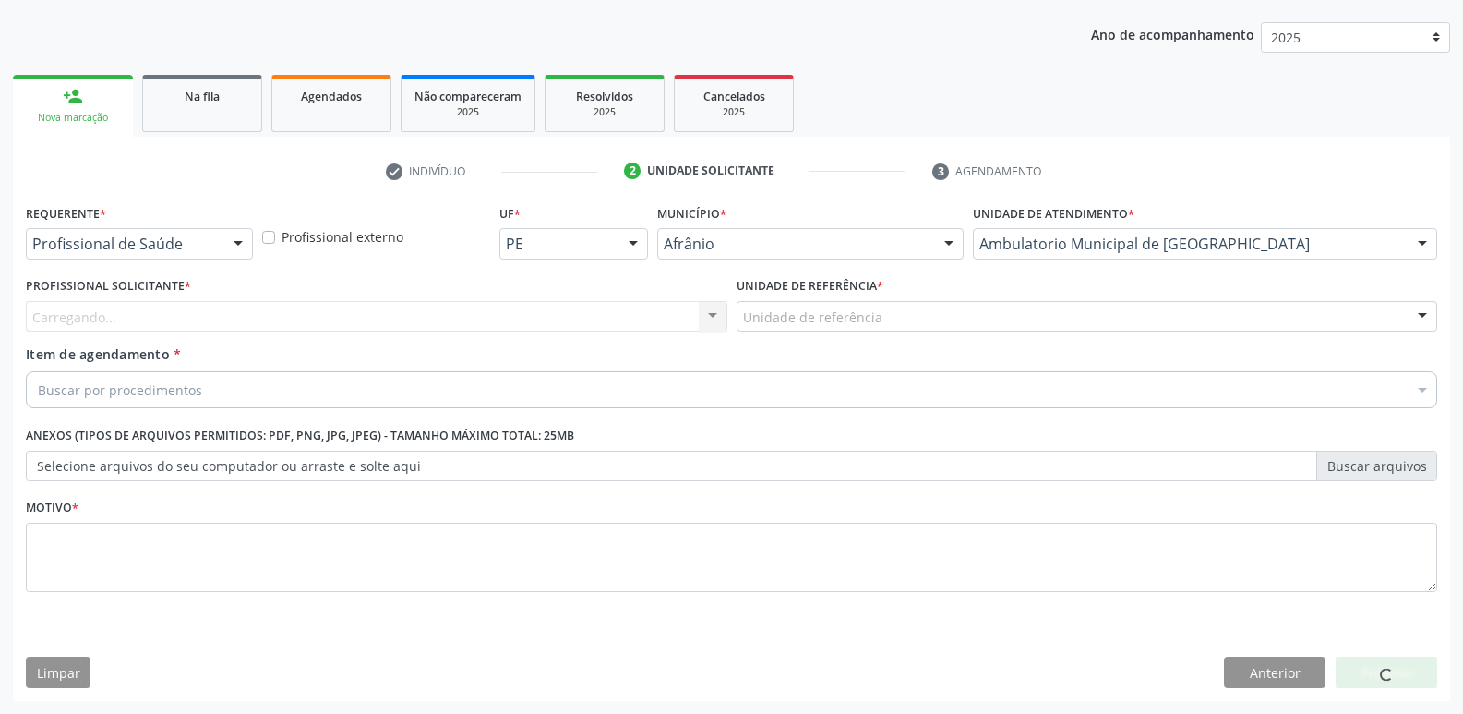
click at [920, 319] on div "Unidade de referência" at bounding box center [1088, 316] width 702 height 31
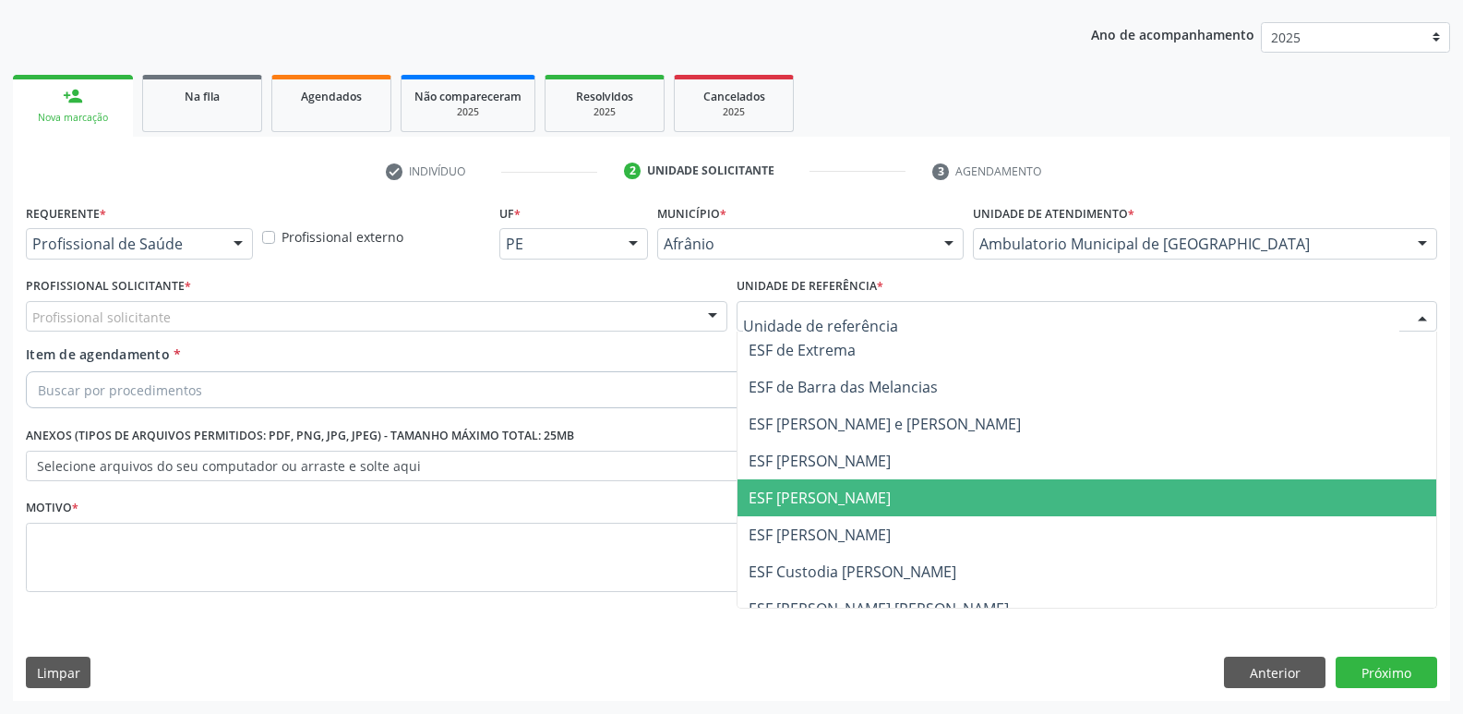
click at [881, 498] on span "ESF [PERSON_NAME]" at bounding box center [1088, 497] width 700 height 37
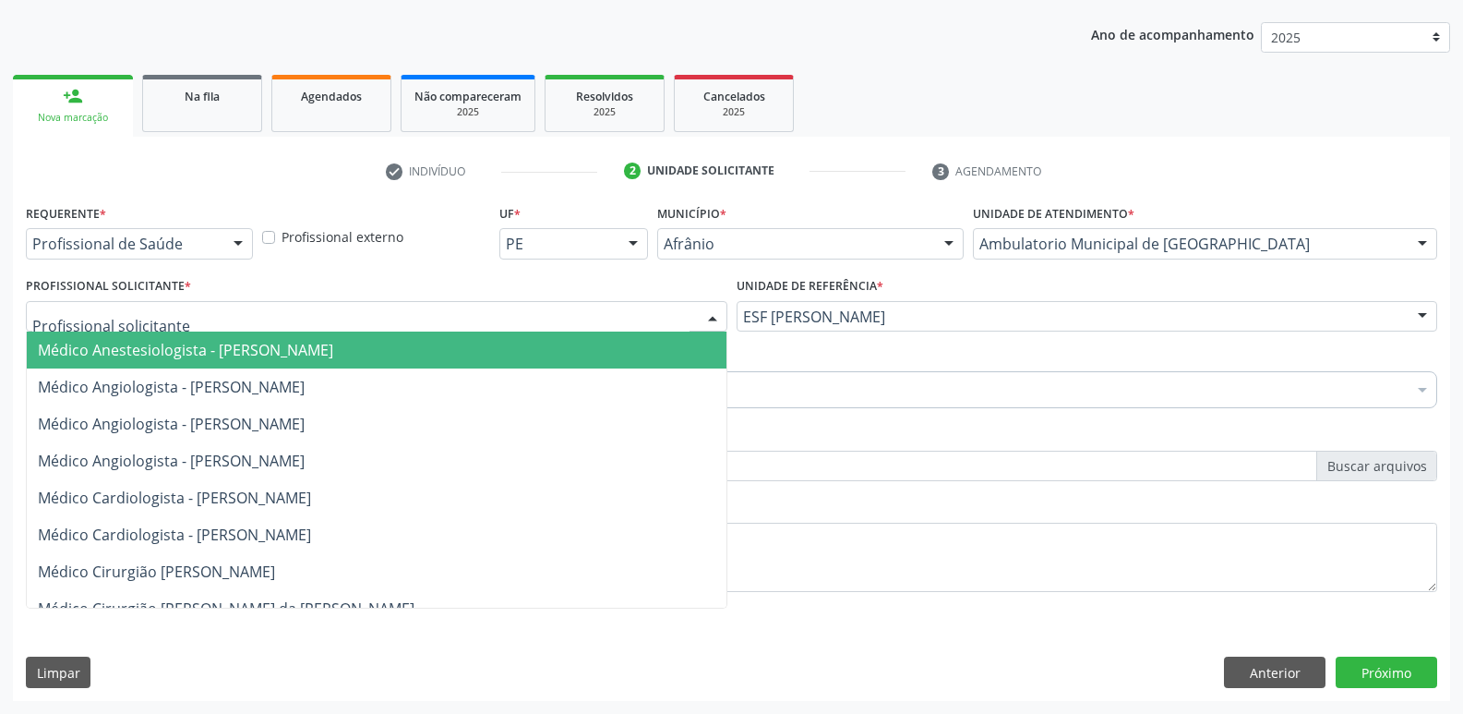
click at [292, 317] on div at bounding box center [377, 316] width 702 height 31
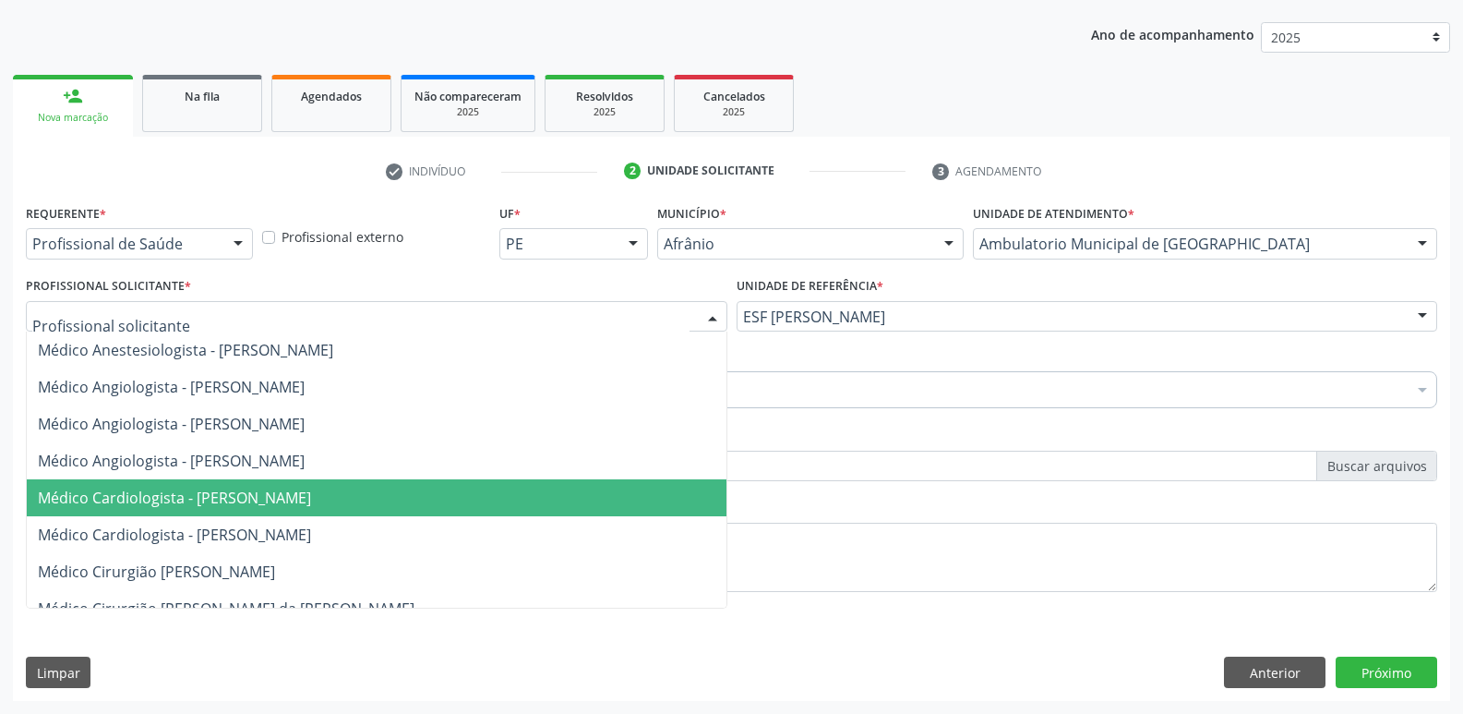
click at [367, 510] on span "Médico Cardiologista - [PERSON_NAME]" at bounding box center [377, 497] width 700 height 37
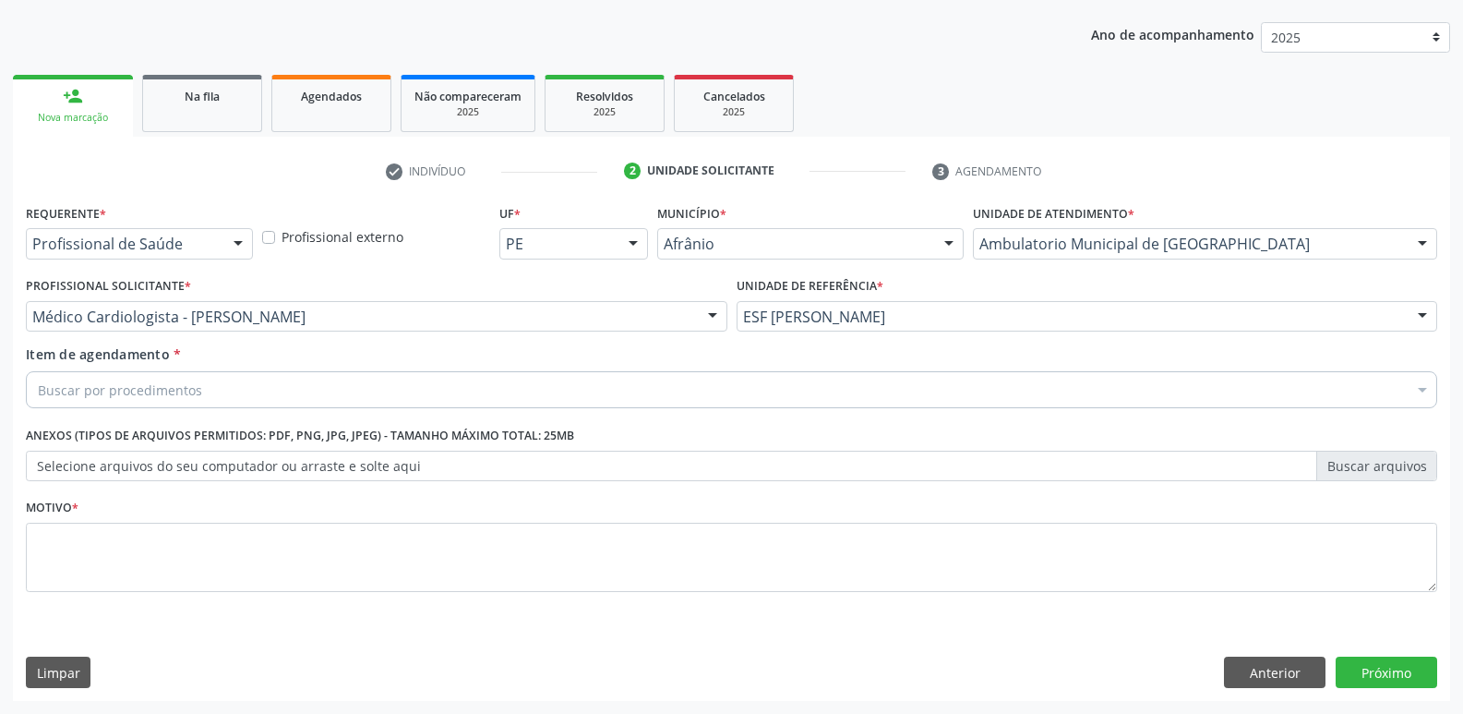
click at [269, 387] on div "Buscar por procedimentos" at bounding box center [731, 389] width 1411 height 37
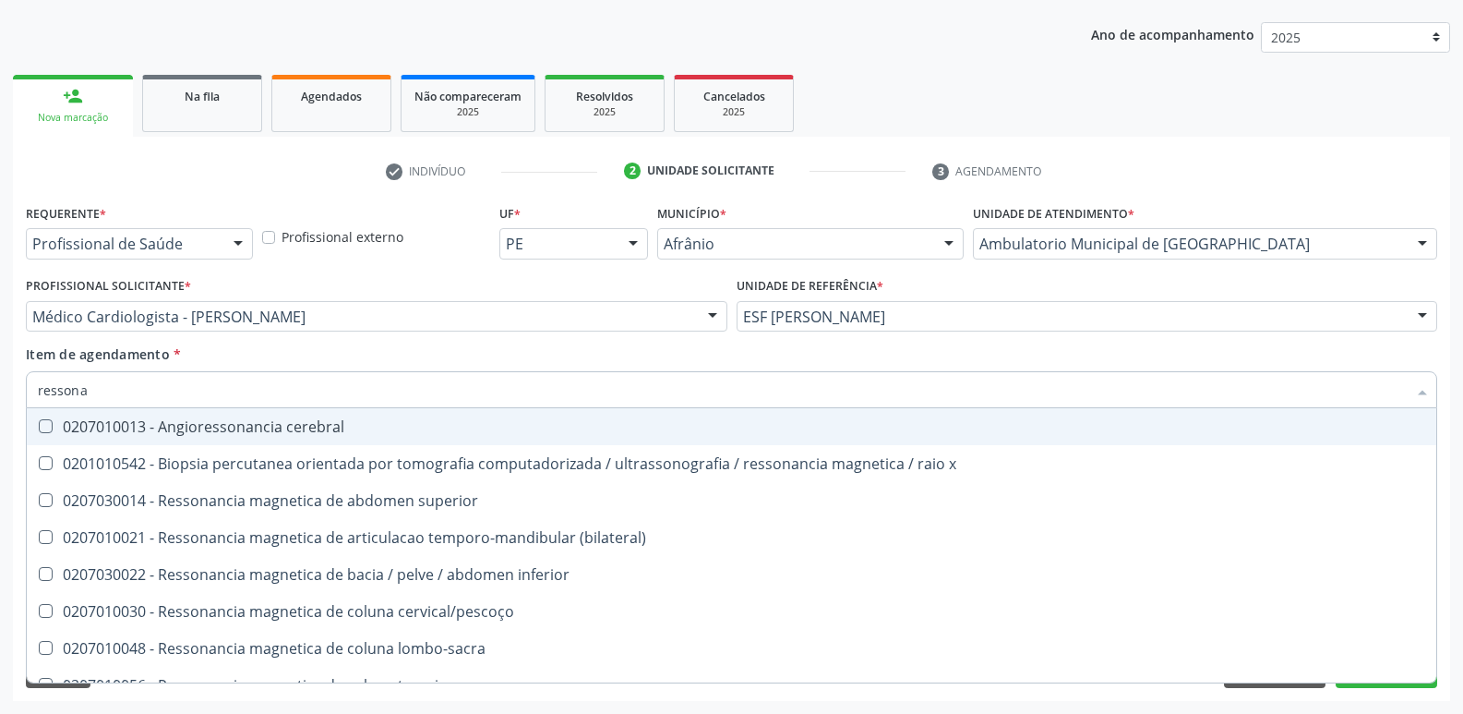
type input "ressonan"
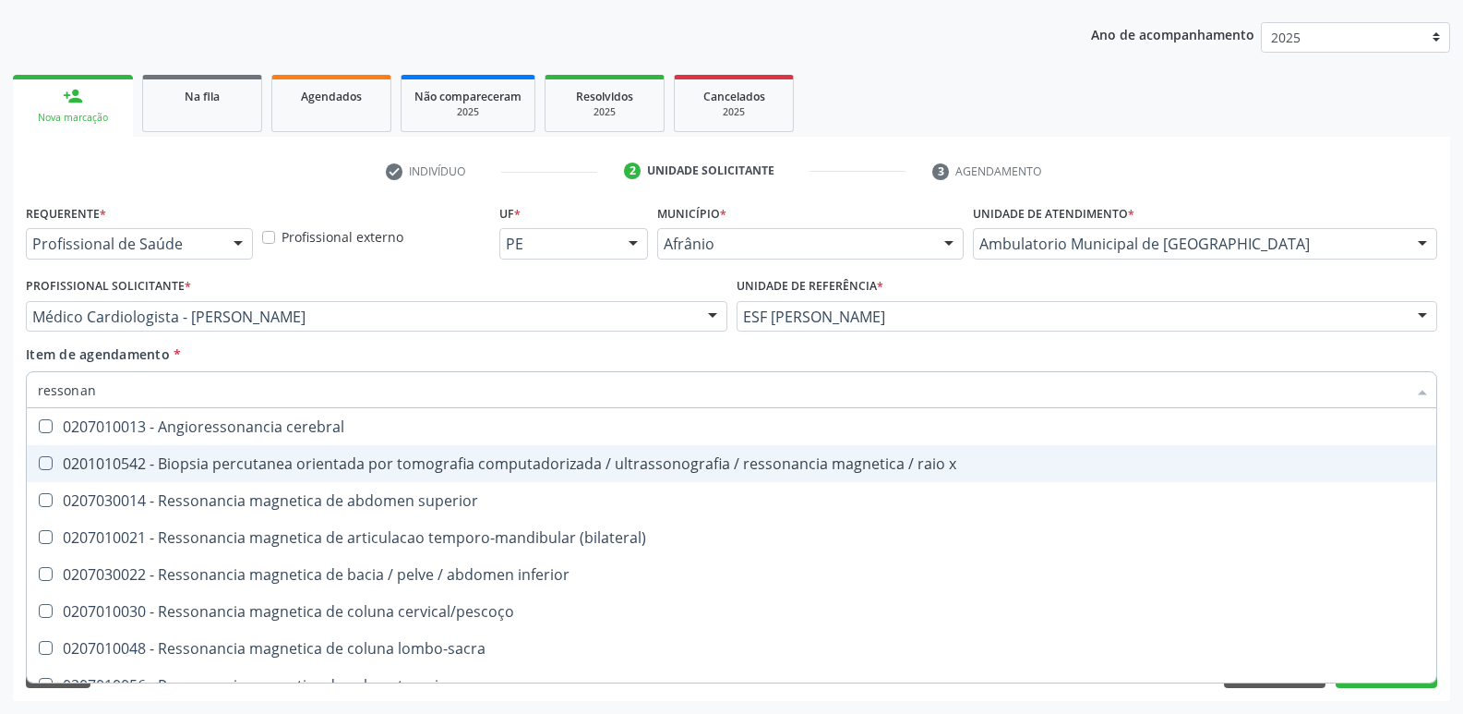
scroll to position [92, 0]
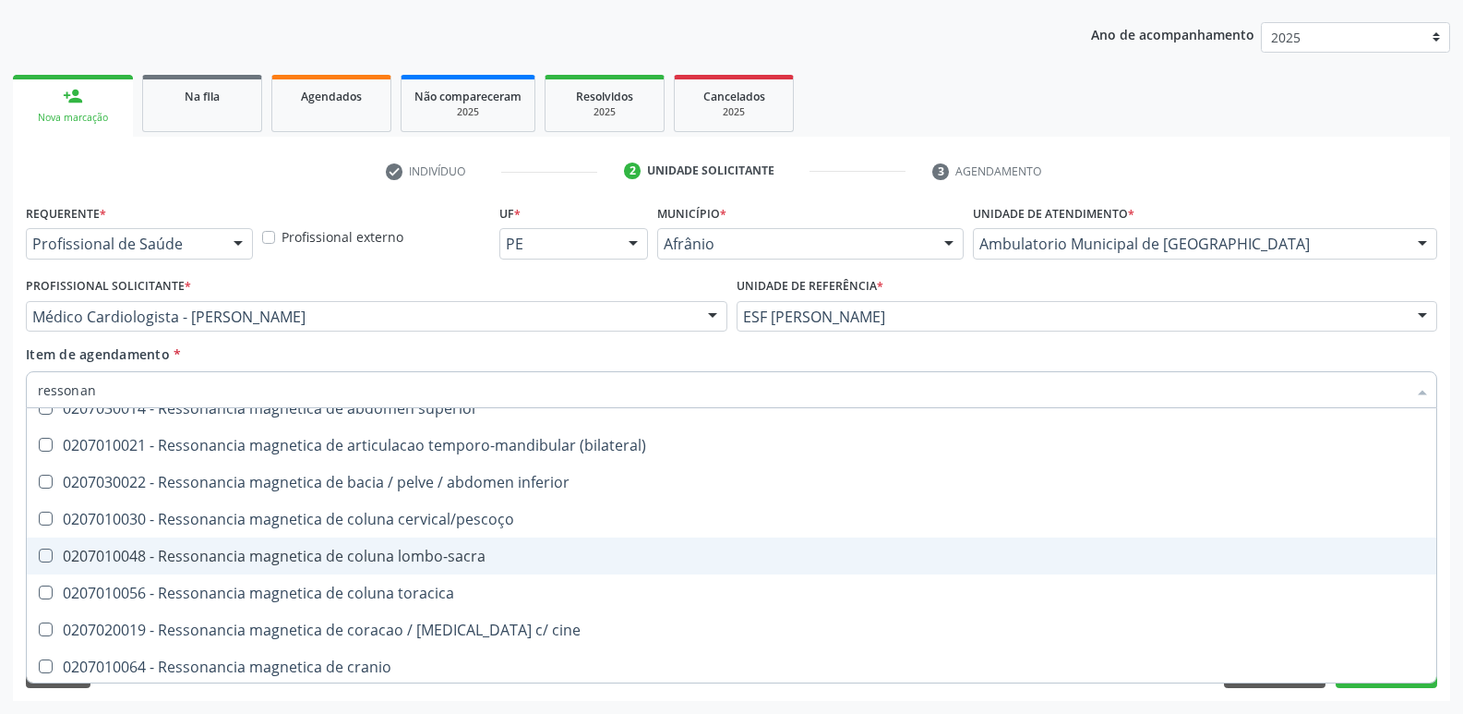
click at [411, 549] on div "0207010048 - Ressonancia magnetica de coluna lombo-sacra" at bounding box center [731, 555] width 1387 height 15
checkbox lombo-sacra "true"
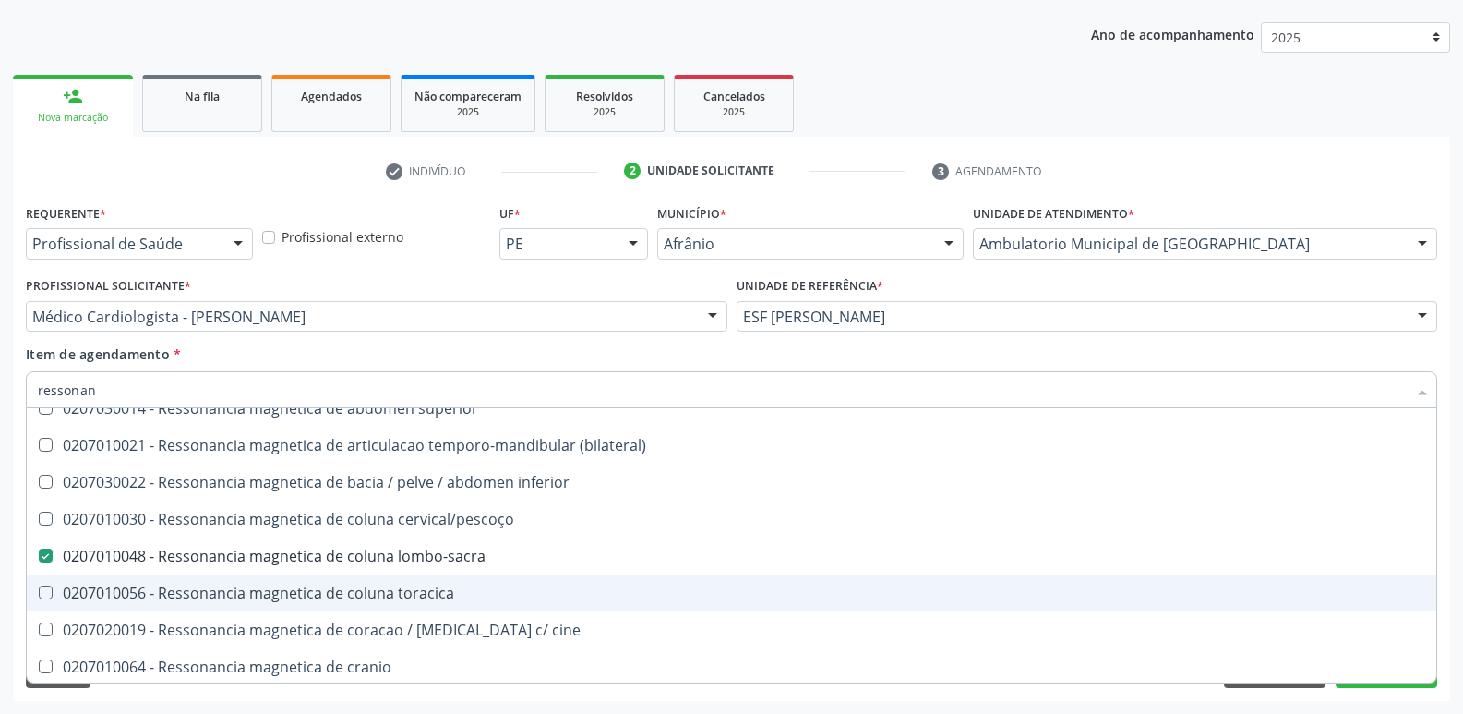
click at [411, 594] on div "0207010056 - Ressonancia magnetica de coluna toracica" at bounding box center [731, 592] width 1387 height 15
checkbox toracica "true"
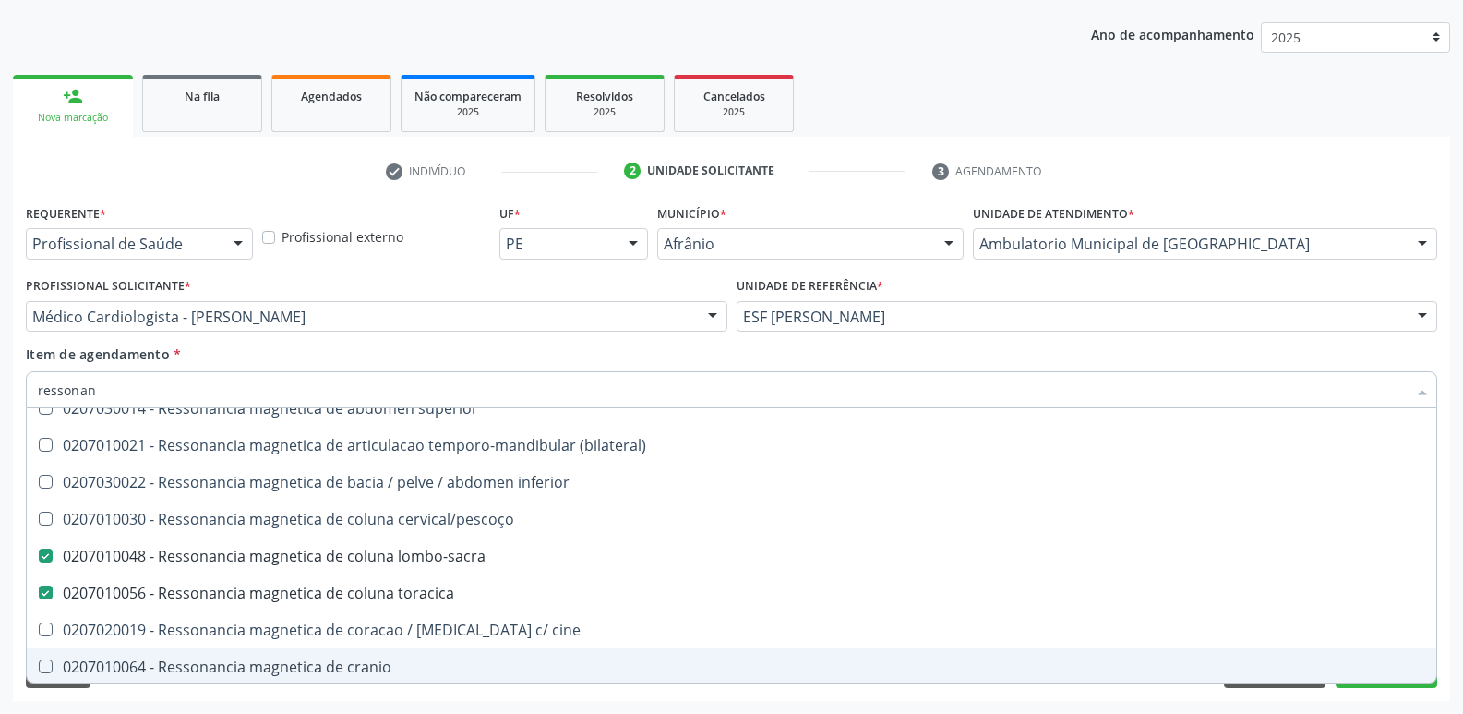
click at [1375, 682] on div "Desfazer seleção 0207010013 - Angioressonancia cerebral 0201010542 - Biopsia pe…" at bounding box center [731, 545] width 1411 height 274
click at [1375, 684] on button "Próximo" at bounding box center [1387, 671] width 102 height 31
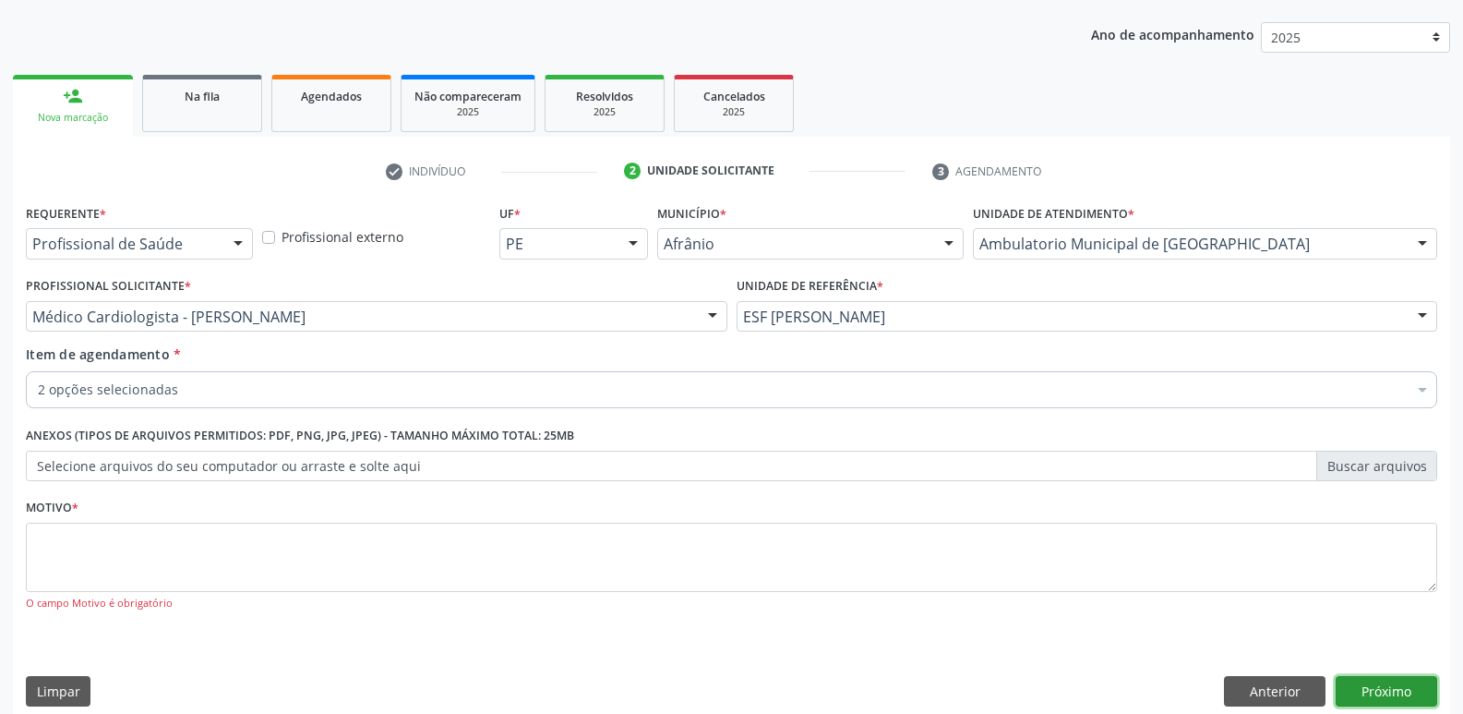
scroll to position [0, 0]
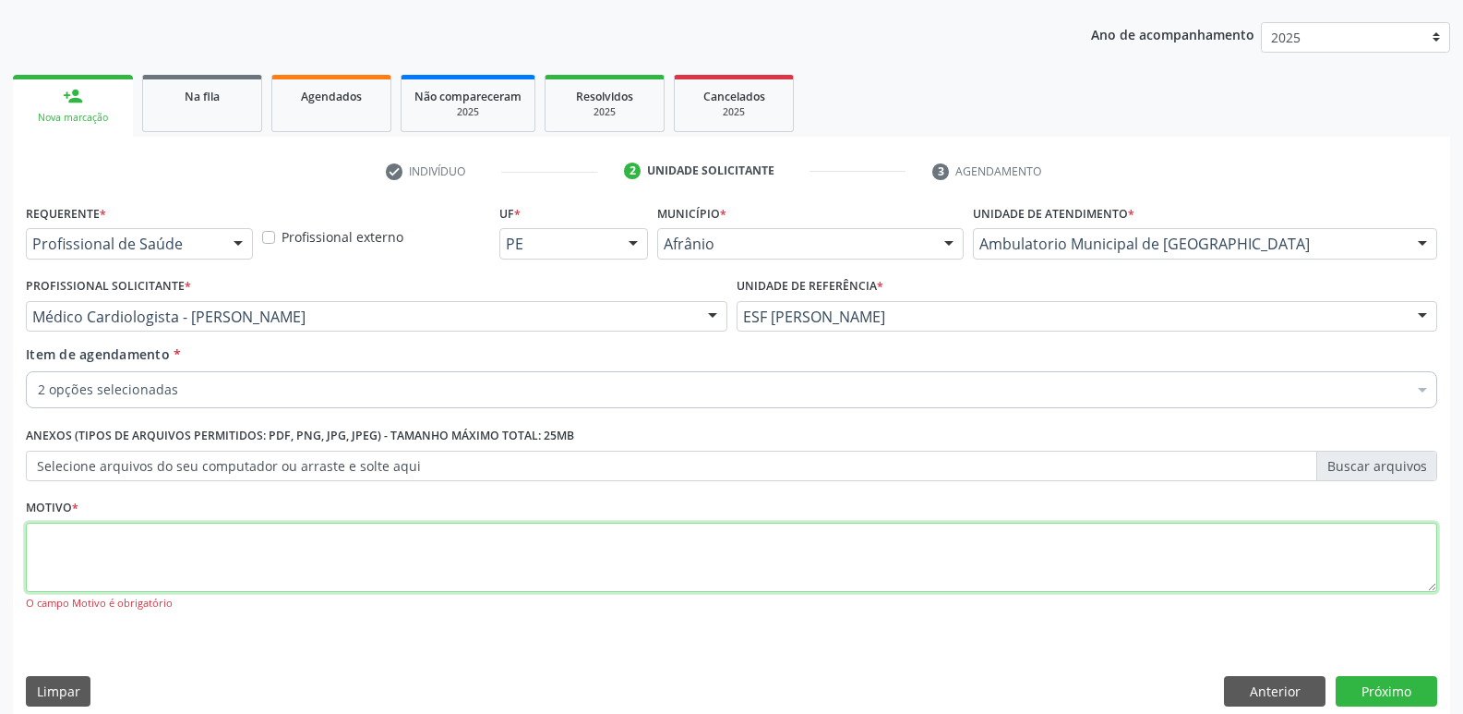
click at [418, 554] on textarea at bounding box center [731, 557] width 1411 height 70
type textarea "d"
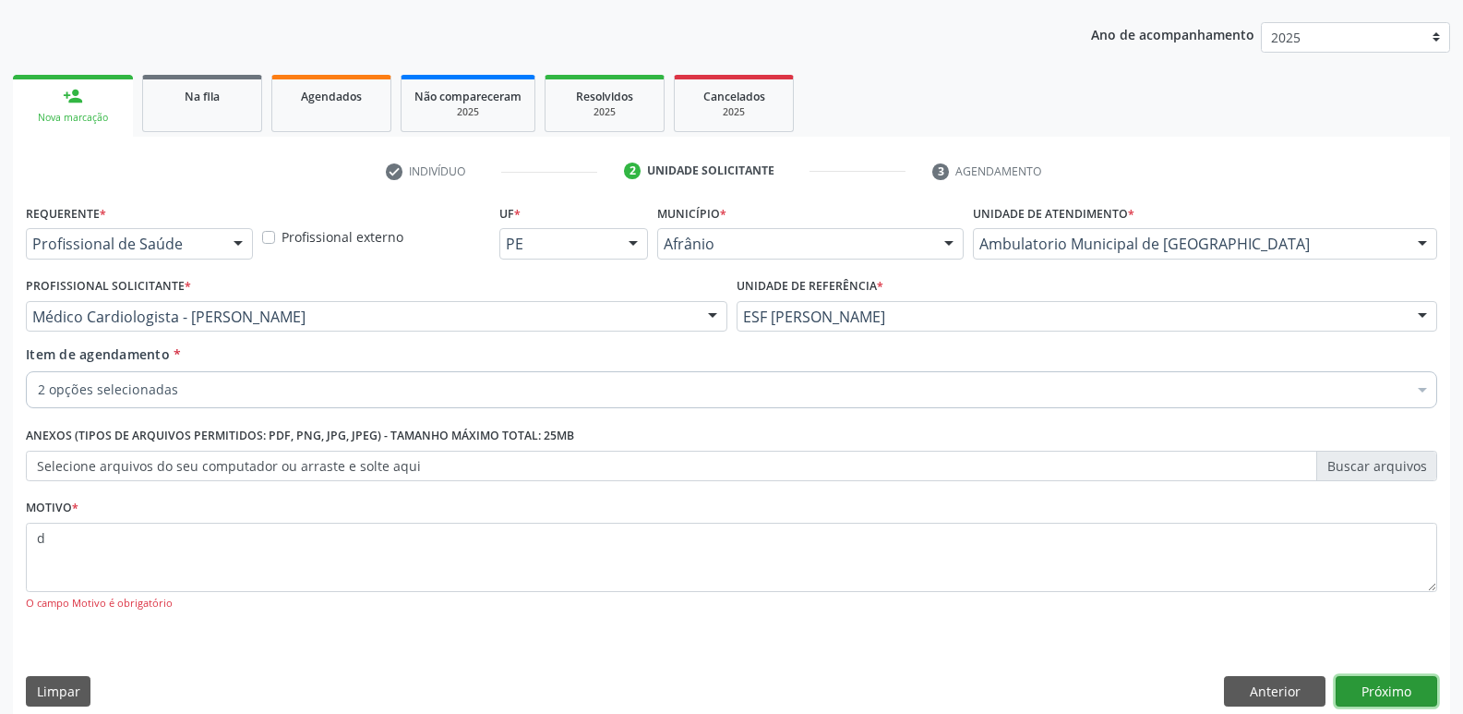
click at [1392, 689] on button "Próximo" at bounding box center [1387, 691] width 102 height 31
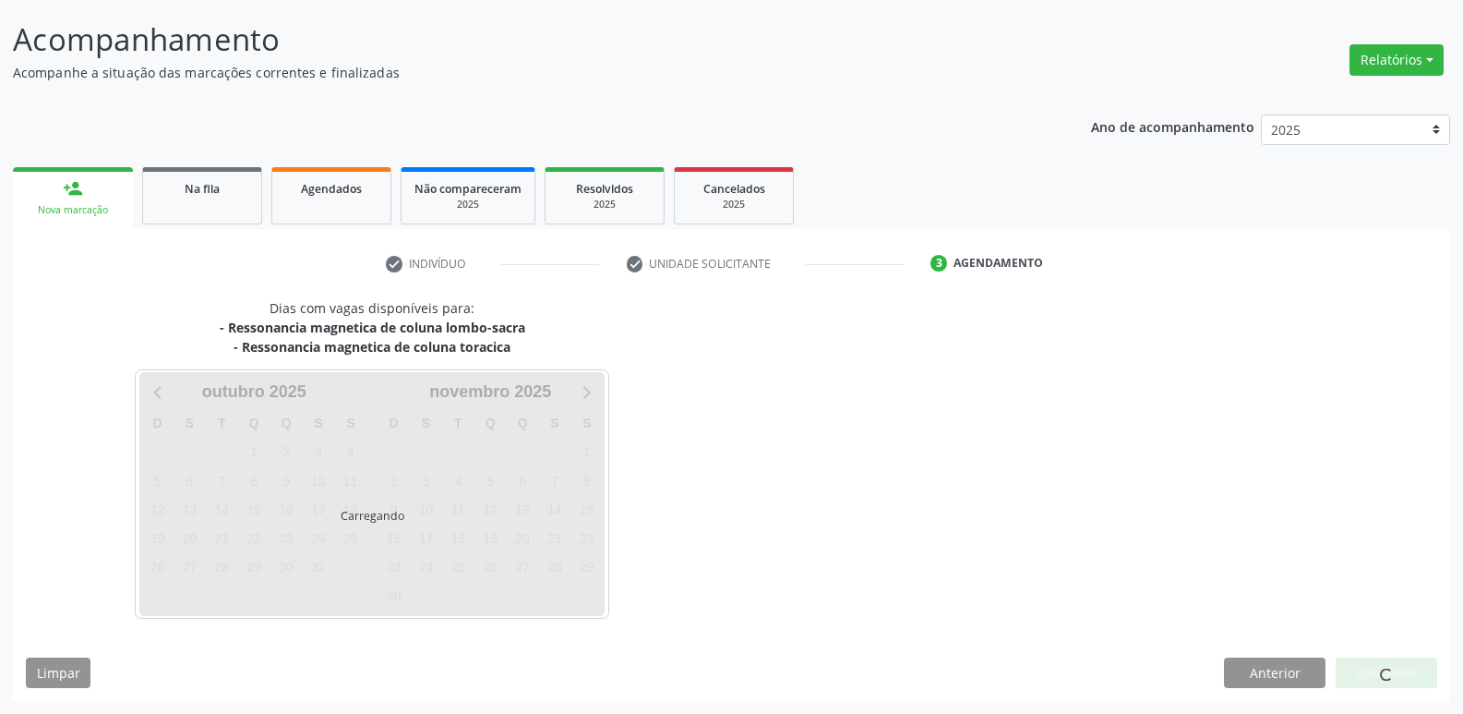
scroll to position [109, 0]
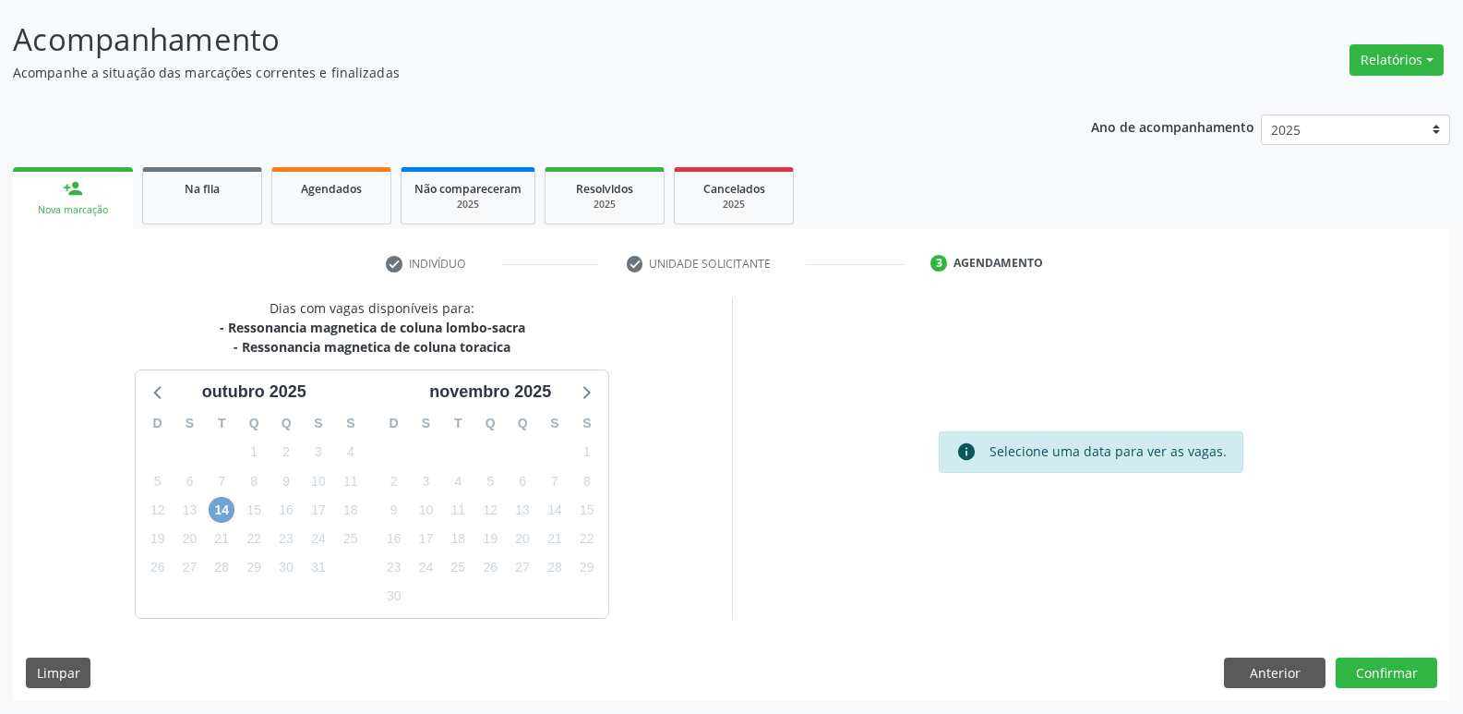
click at [224, 508] on span "14" at bounding box center [222, 510] width 26 height 26
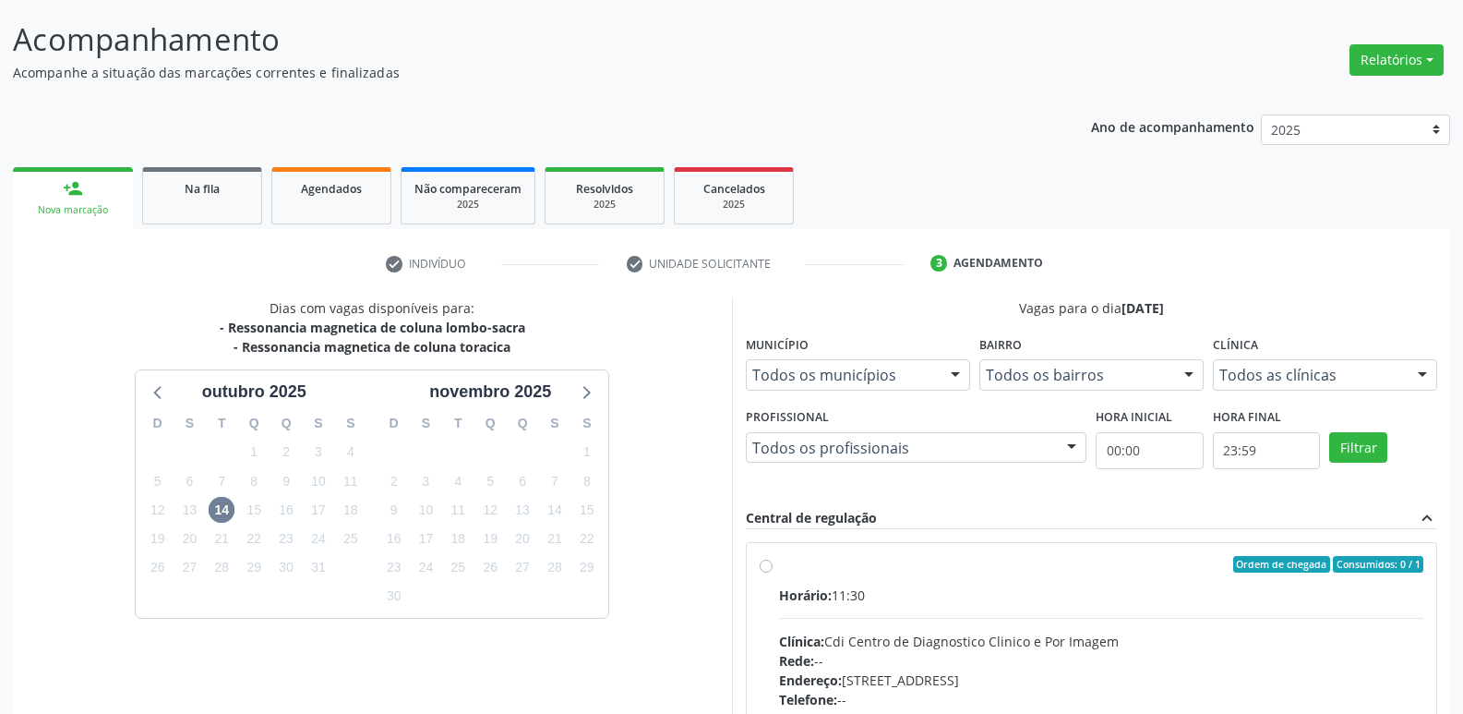
click at [796, 566] on div "Ordem de chegada Consumidos: 0 / 1" at bounding box center [1101, 564] width 645 height 17
click at [773, 566] on input "Ordem de chegada Consumidos: 0 / 1 Horário: 11:30 Clínica: Cdi Centro de Diagno…" at bounding box center [766, 564] width 13 height 17
radio input "true"
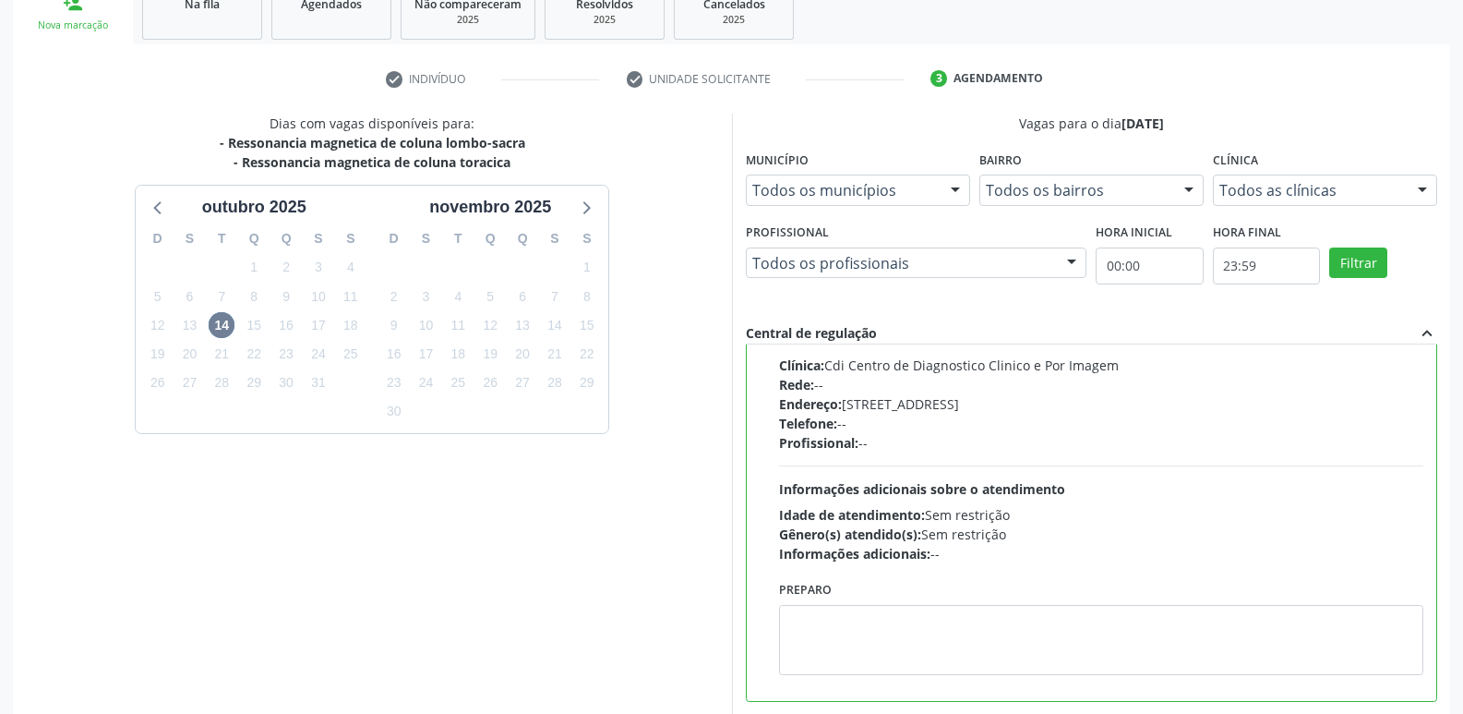
scroll to position [390, 0]
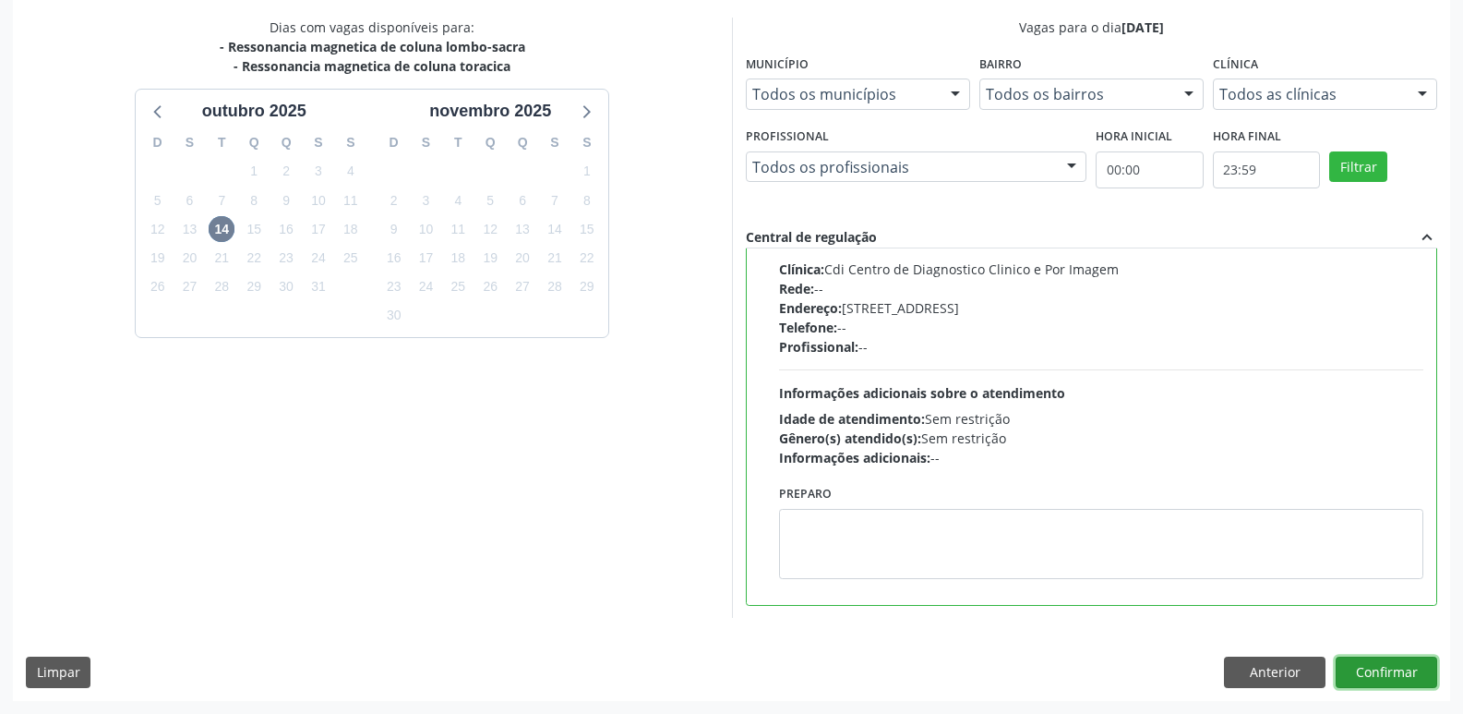
click at [1357, 675] on button "Confirmar" at bounding box center [1387, 671] width 102 height 31
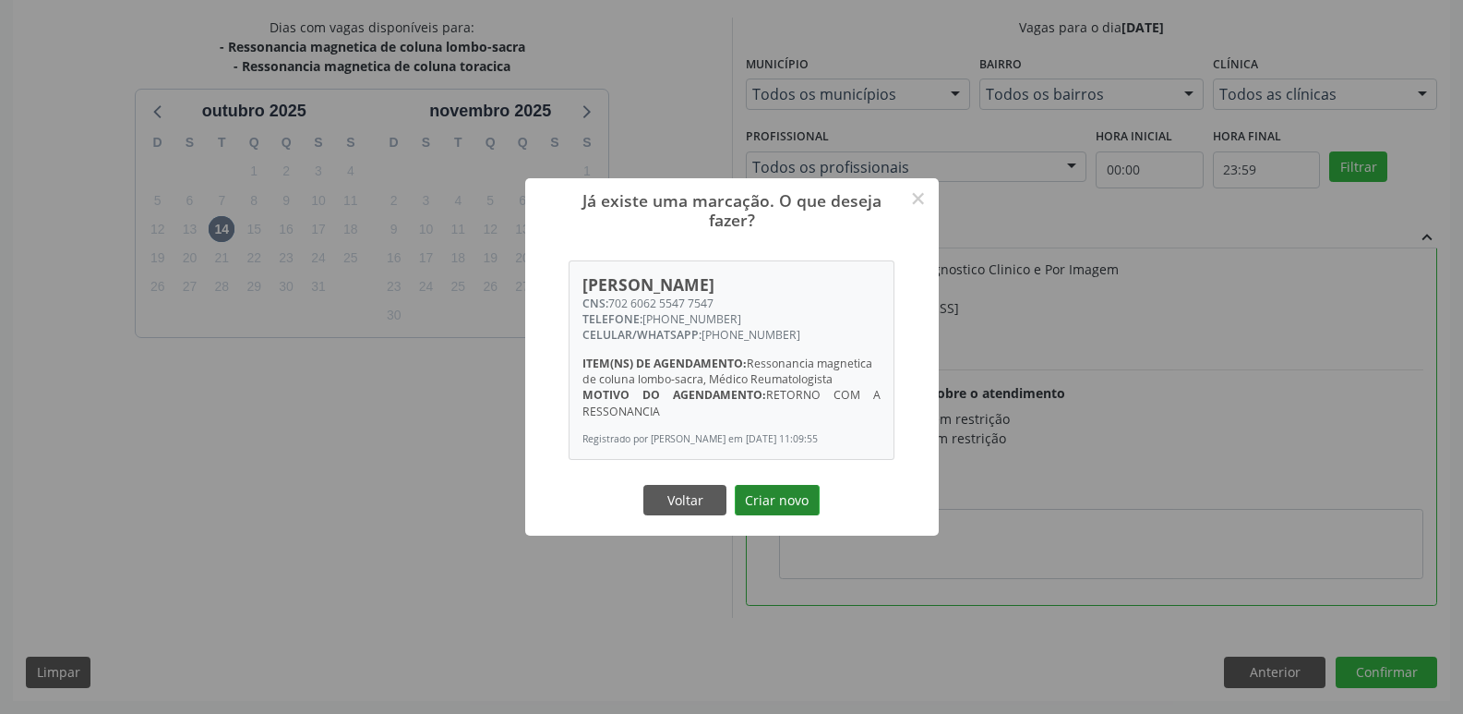
click at [778, 495] on button "Criar novo" at bounding box center [777, 500] width 85 height 31
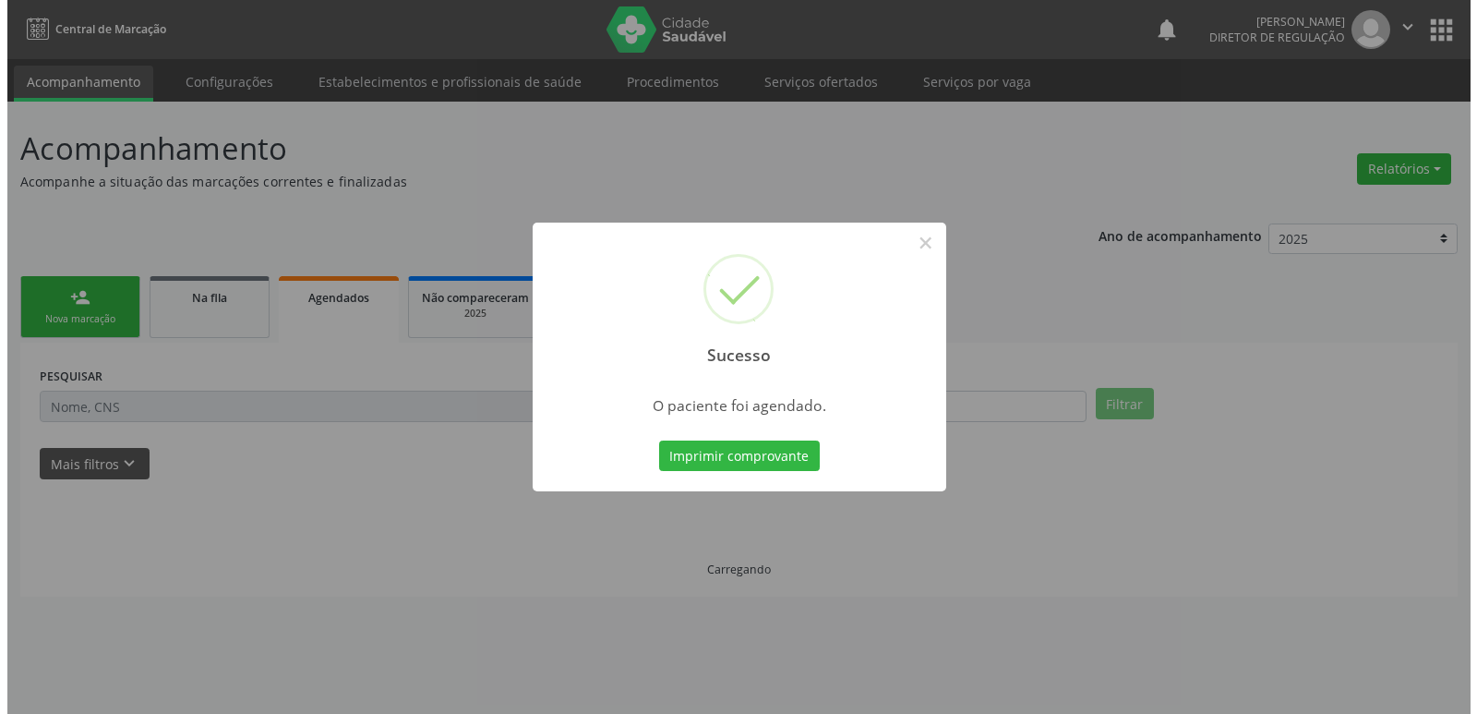
scroll to position [0, 0]
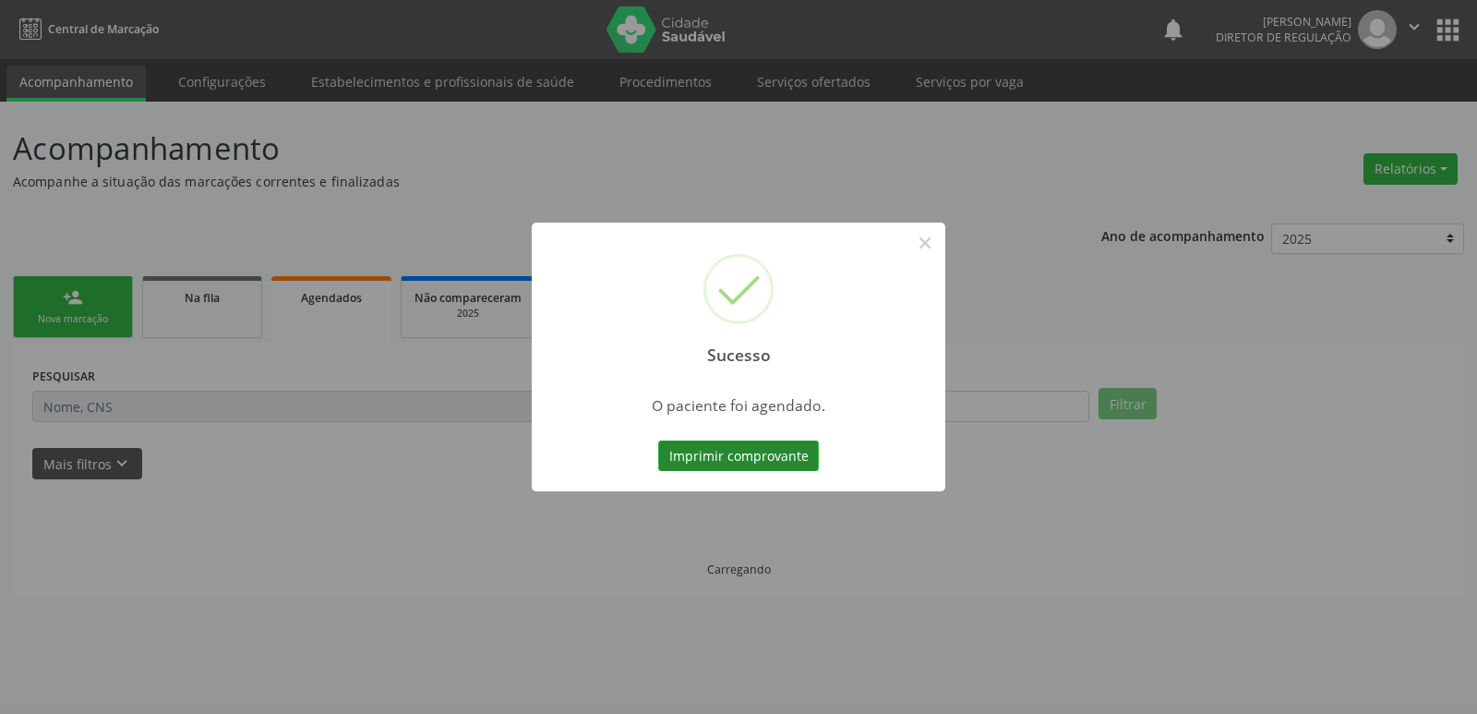
click at [774, 458] on button "Imprimir comprovante" at bounding box center [738, 455] width 161 height 31
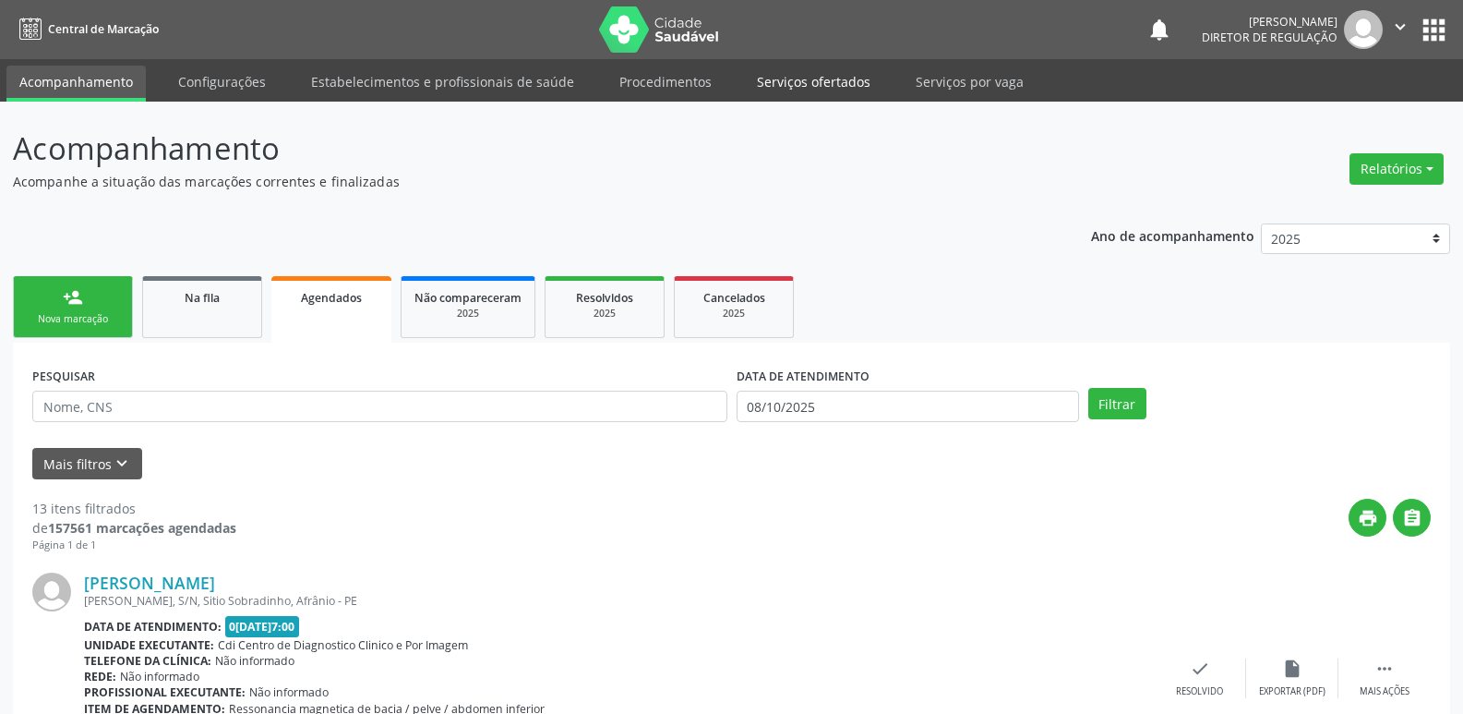
click at [817, 78] on link "Serviços ofertados" at bounding box center [813, 82] width 139 height 32
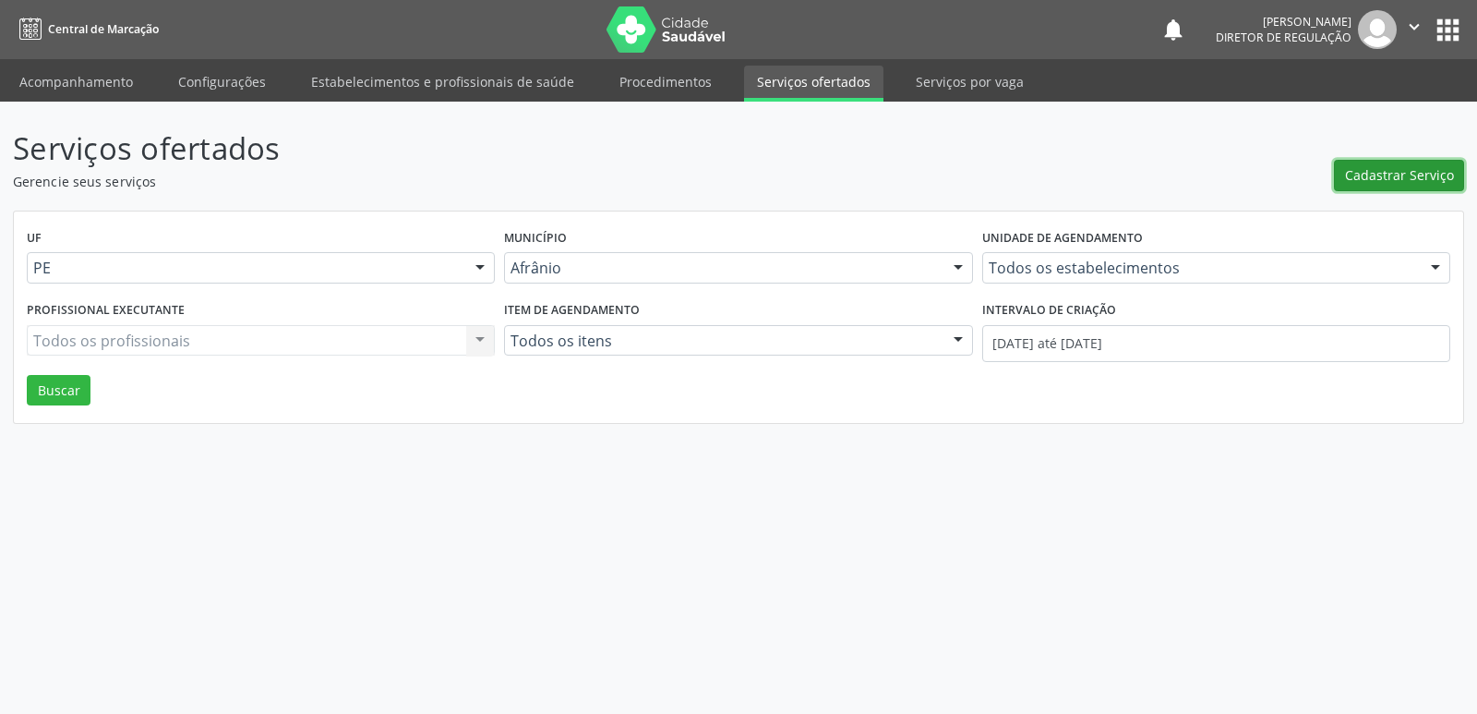
click at [1414, 176] on span "Cadastrar Serviço" at bounding box center [1399, 174] width 109 height 19
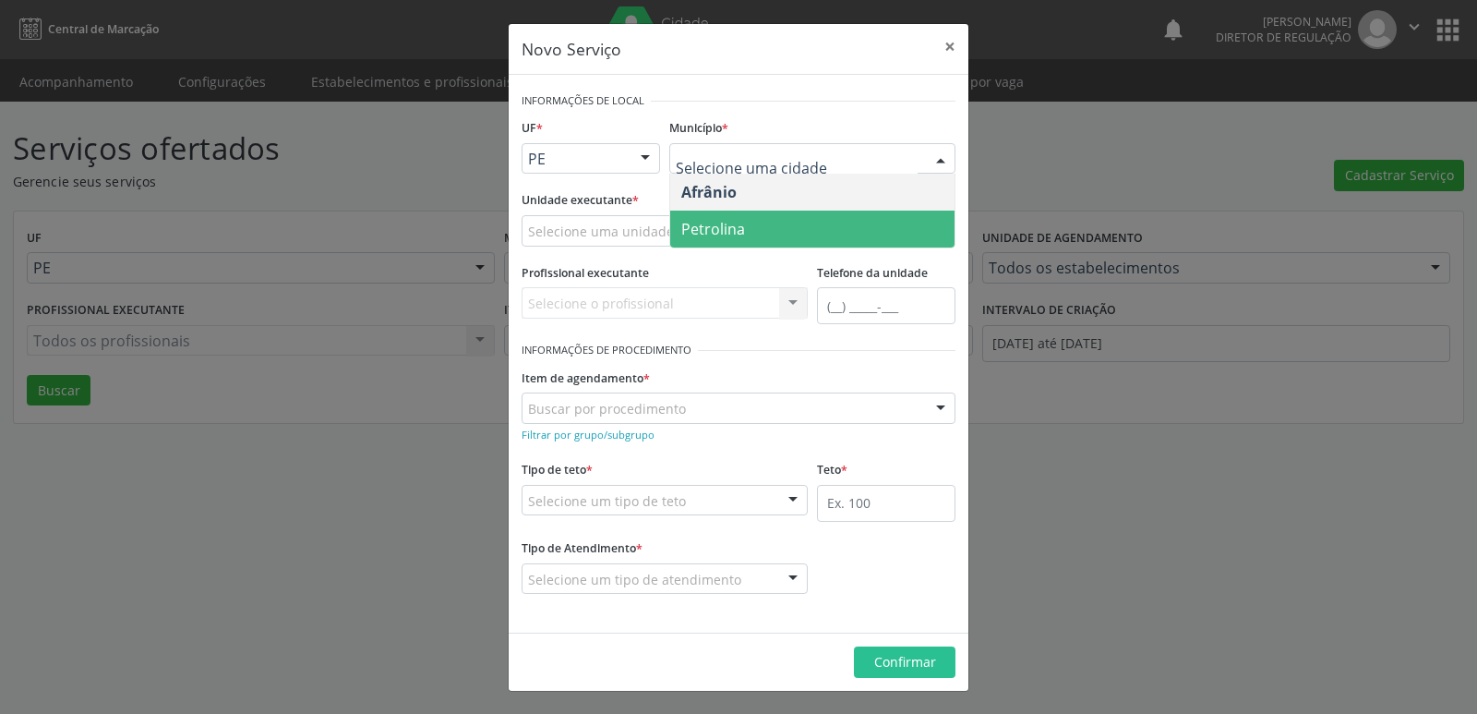
click at [723, 232] on span "Petrolina" at bounding box center [713, 229] width 64 height 20
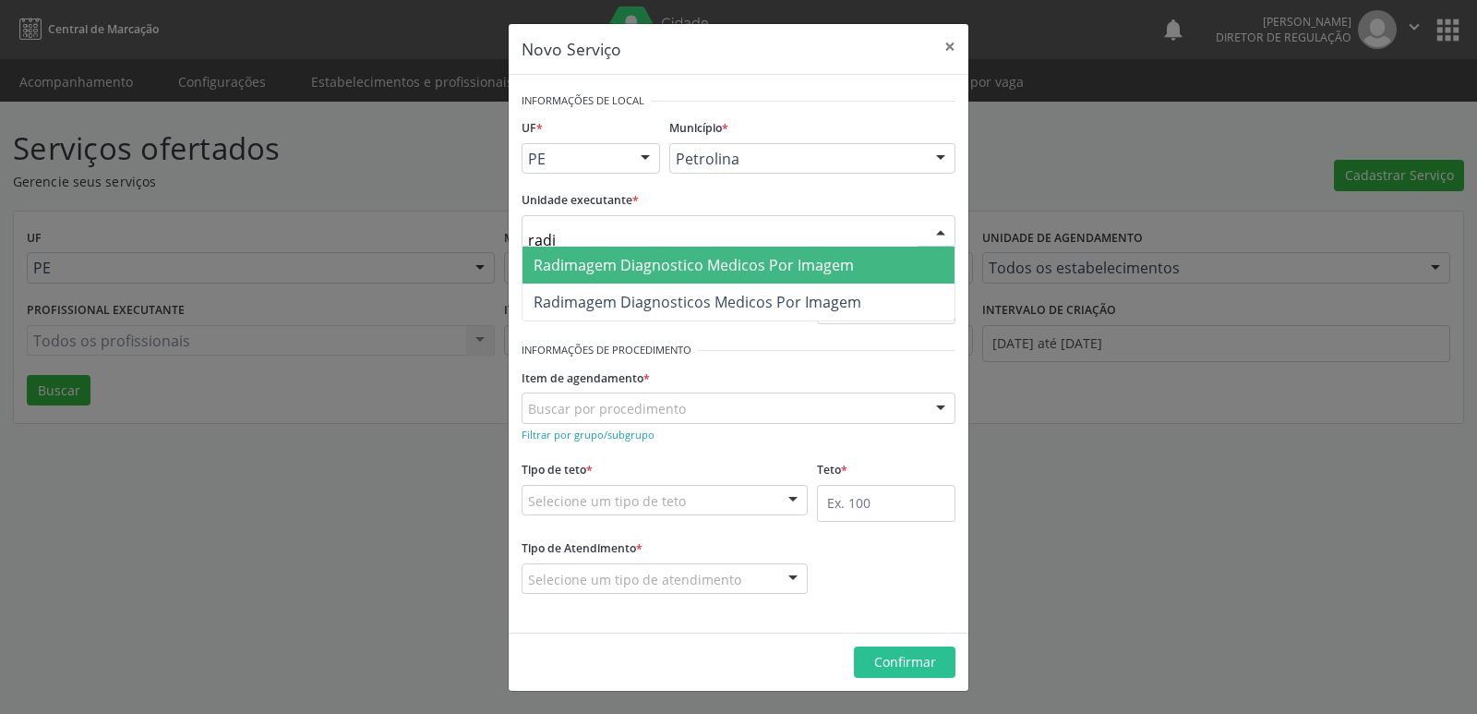
type input "radim"
click at [678, 262] on span "Radimagem Diagnostico Medicos Por Imagem" at bounding box center [694, 265] width 320 height 20
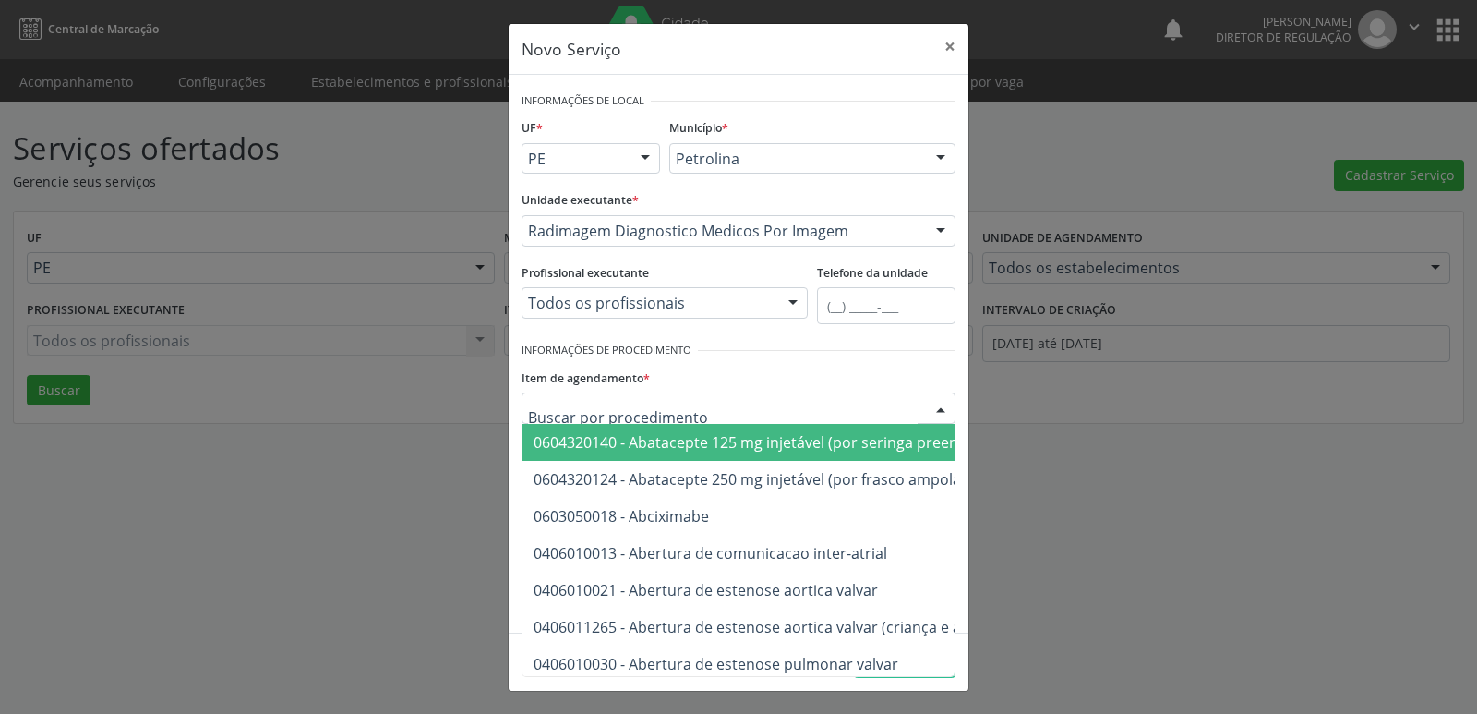
click at [683, 408] on div at bounding box center [739, 407] width 434 height 31
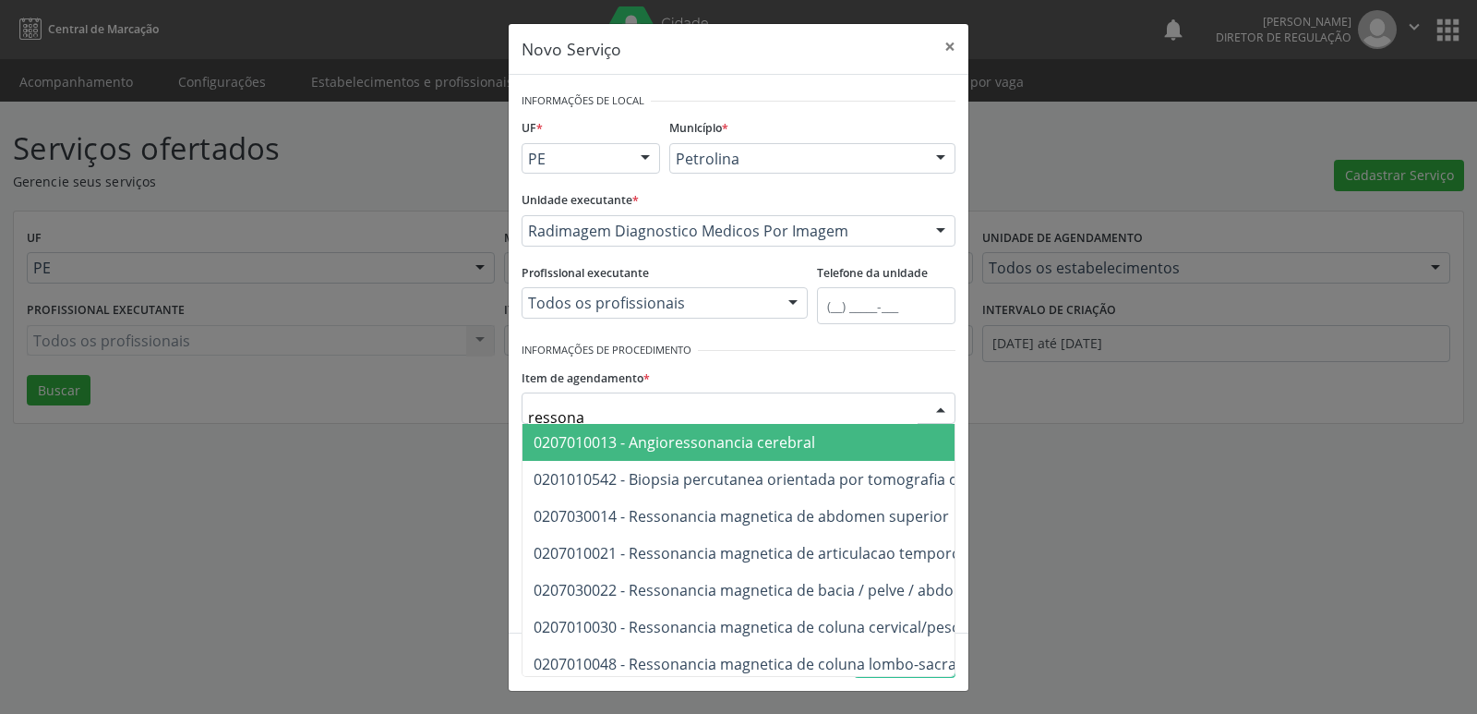
type input "ressonan"
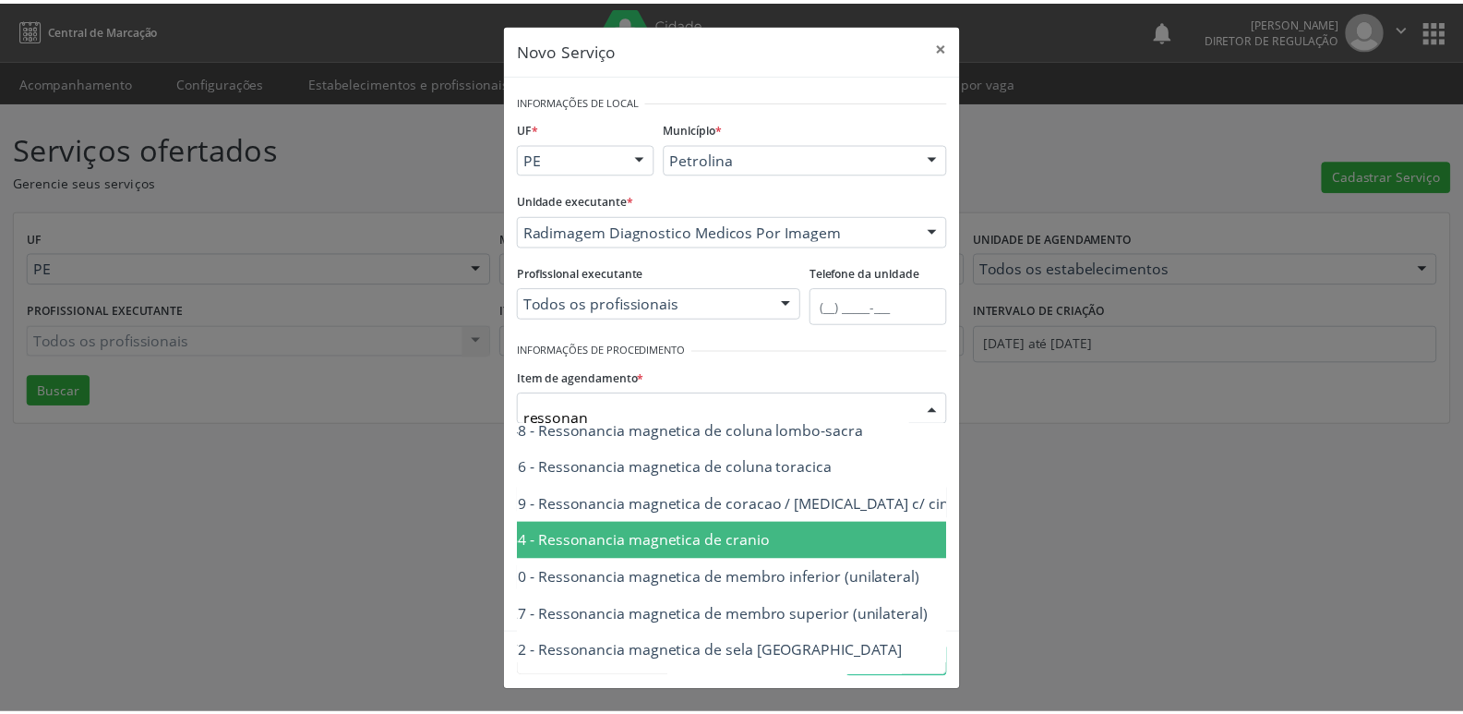
scroll to position [270, 86]
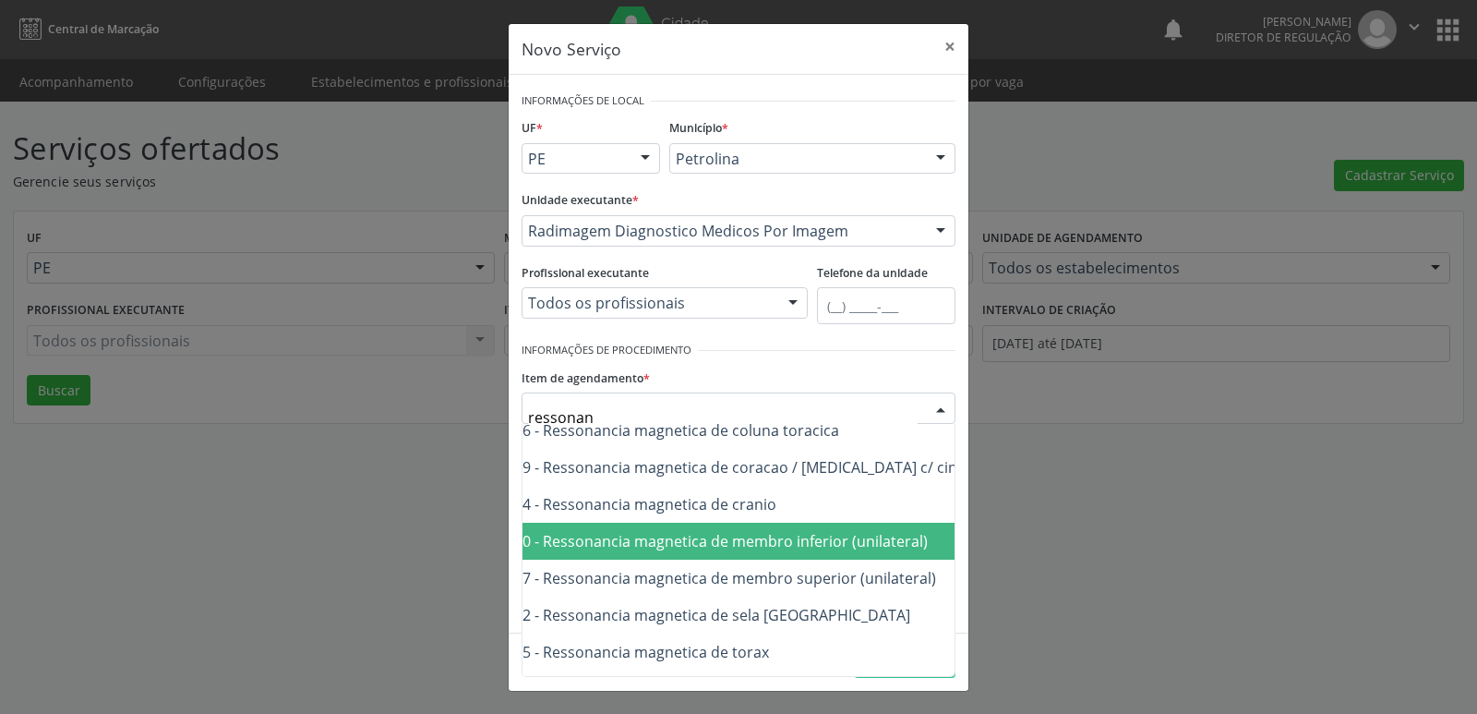
click at [865, 538] on span "0207030030 - Ressonancia magnetica de membro inferior (unilateral)" at bounding box center [688, 541] width 480 height 20
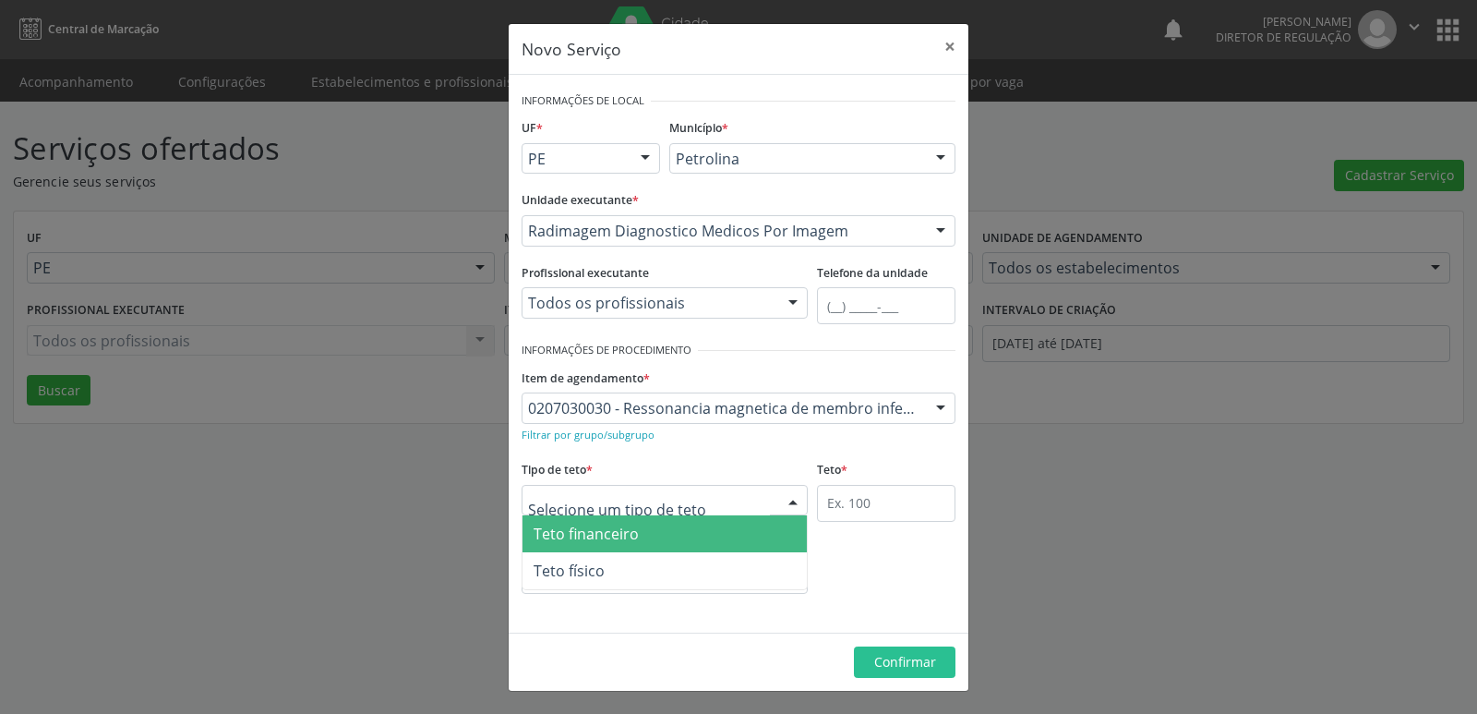
click at [694, 498] on div at bounding box center [665, 500] width 286 height 31
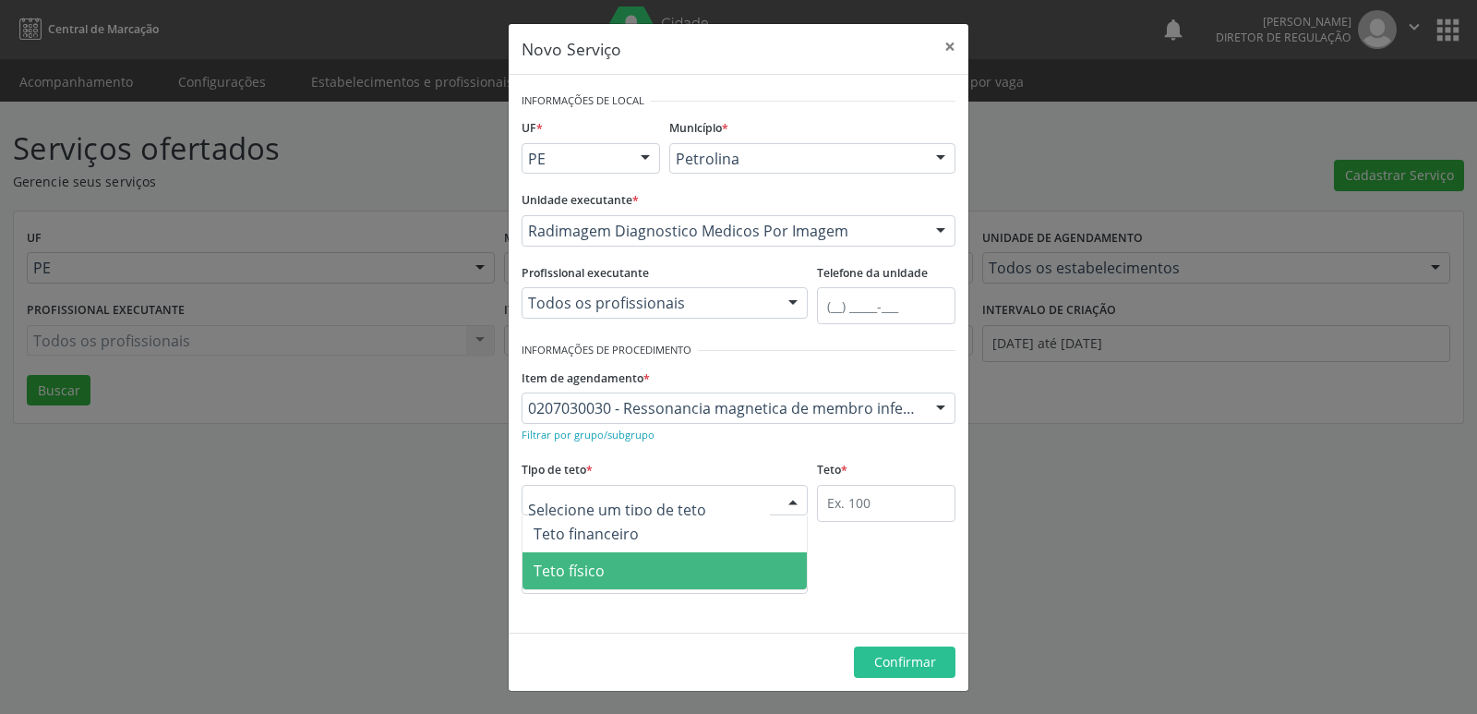
click at [665, 575] on span "Teto físico" at bounding box center [664, 570] width 284 height 37
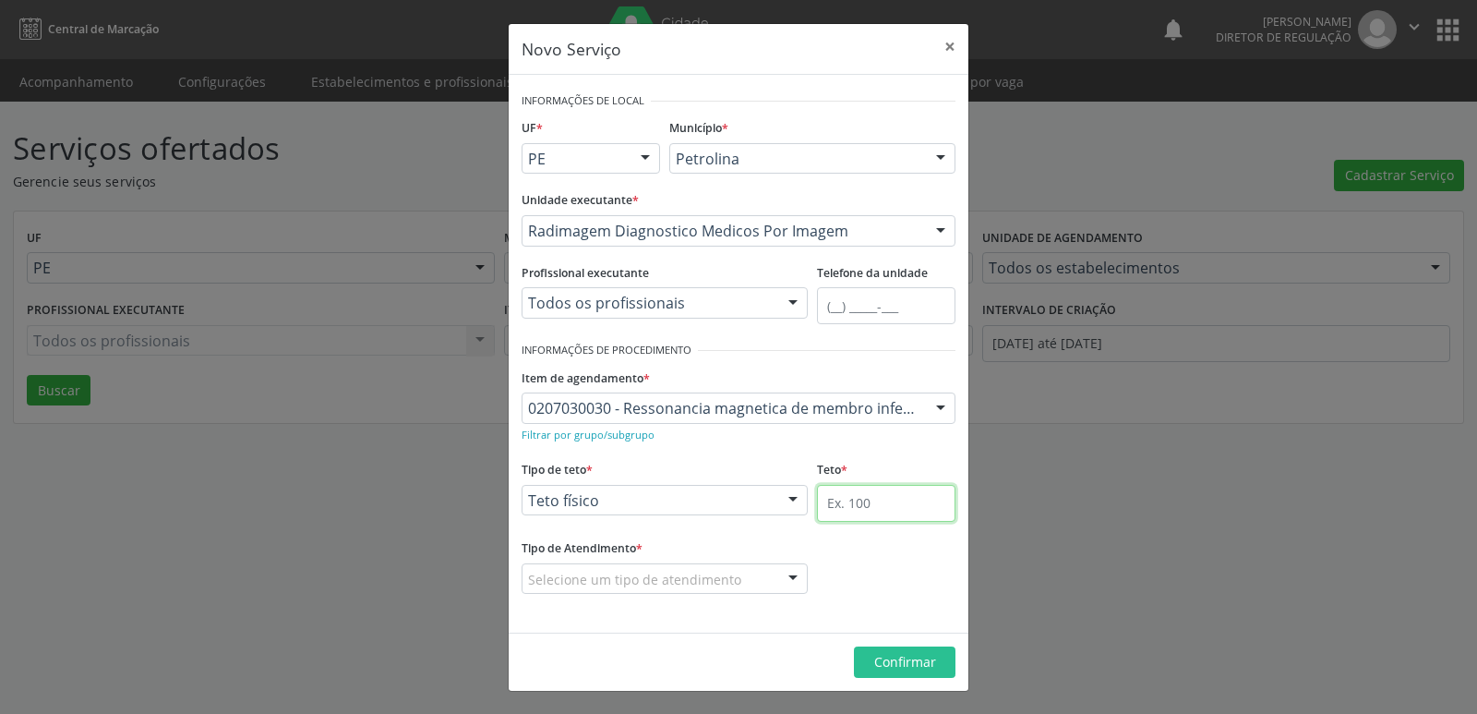
click at [869, 509] on input "text" at bounding box center [886, 503] width 138 height 37
type input "1"
click at [750, 575] on div "Selecione um tipo de atendimento" at bounding box center [665, 578] width 286 height 31
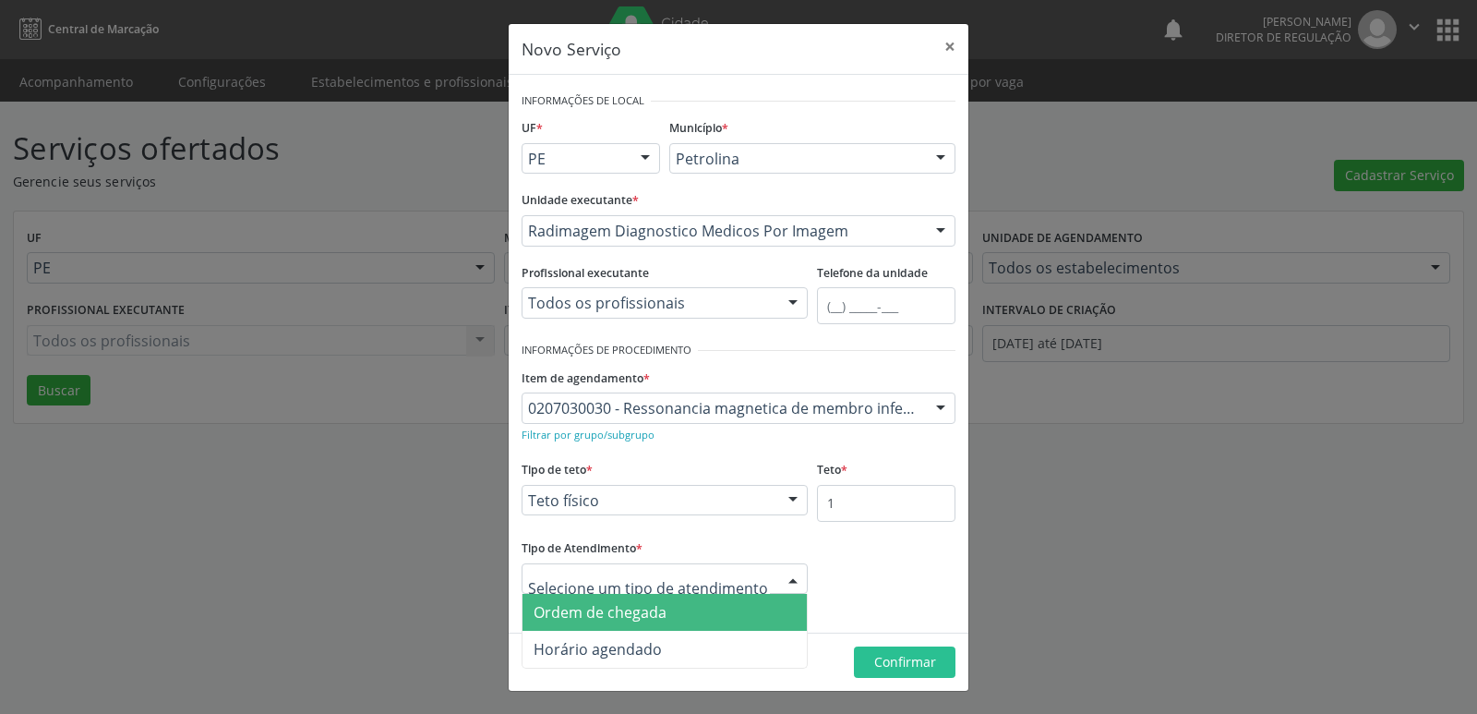
click at [730, 615] on span "Ordem de chegada" at bounding box center [664, 612] width 284 height 37
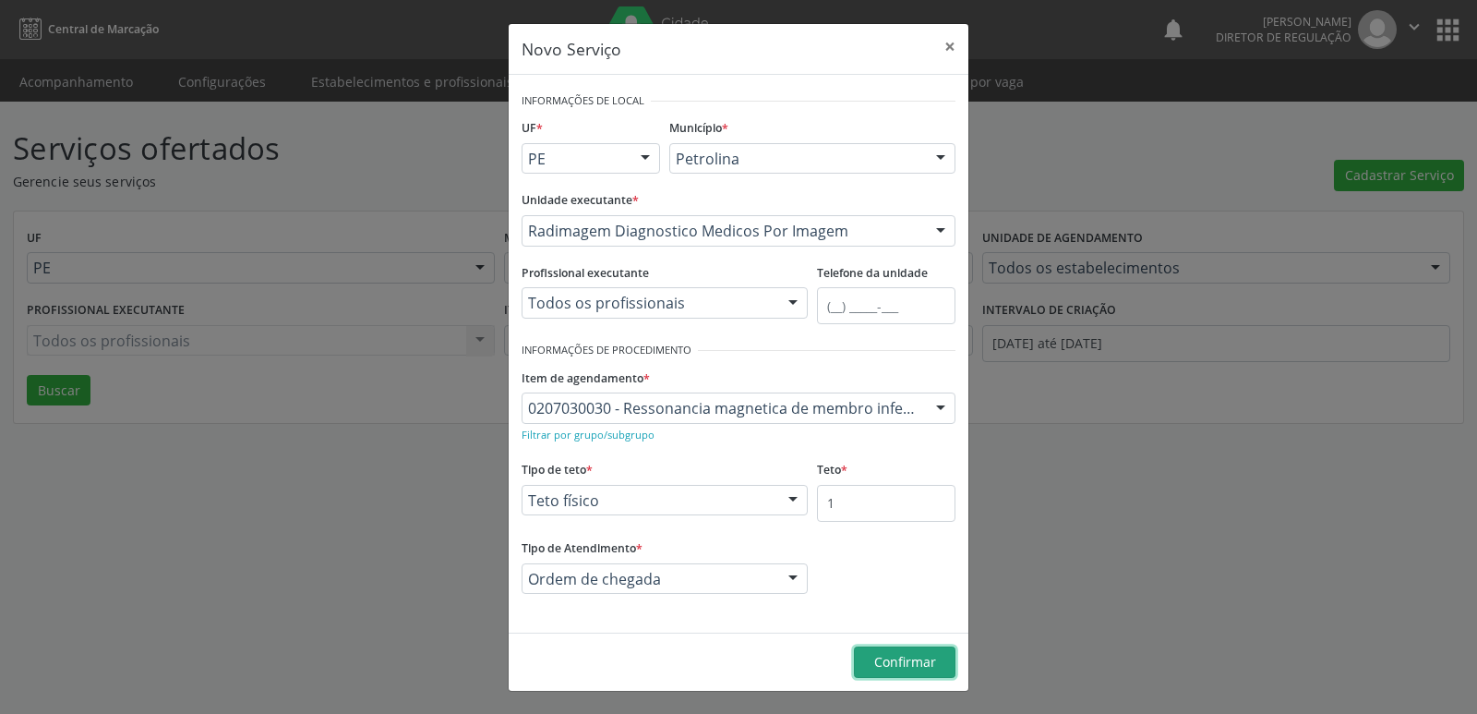
click at [901, 663] on span "Confirmar" at bounding box center [905, 662] width 62 height 18
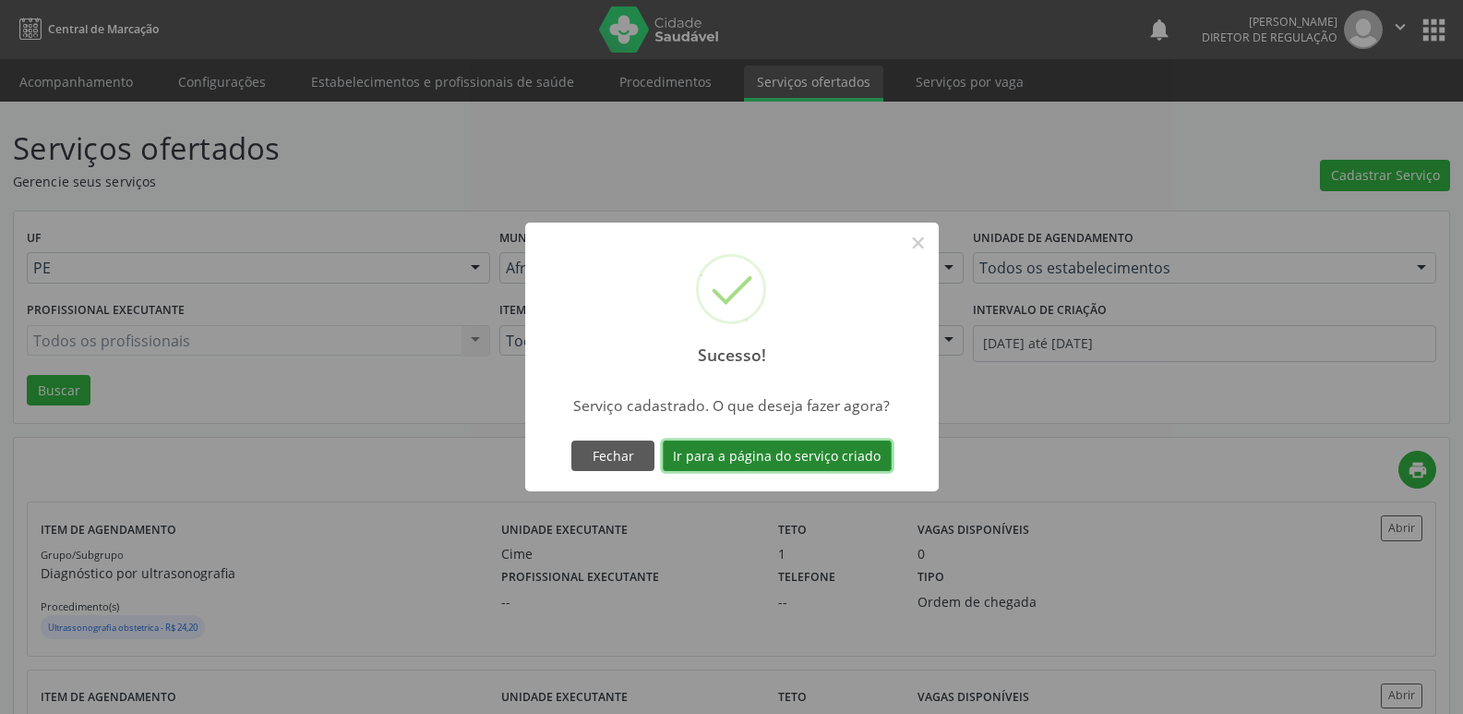
click at [854, 459] on button "Ir para a página do serviço criado" at bounding box center [777, 455] width 229 height 31
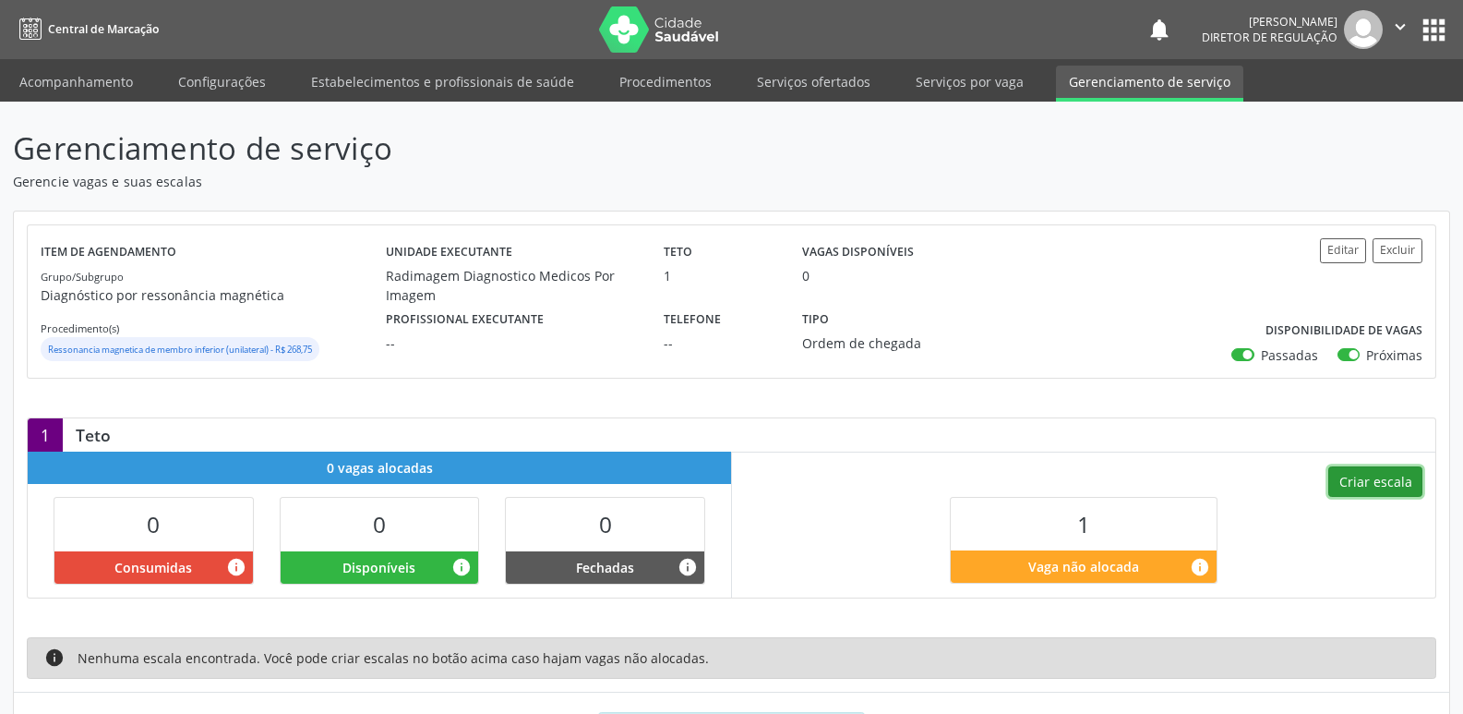
click at [1360, 485] on button "Criar escala" at bounding box center [1375, 481] width 94 height 31
select select "9"
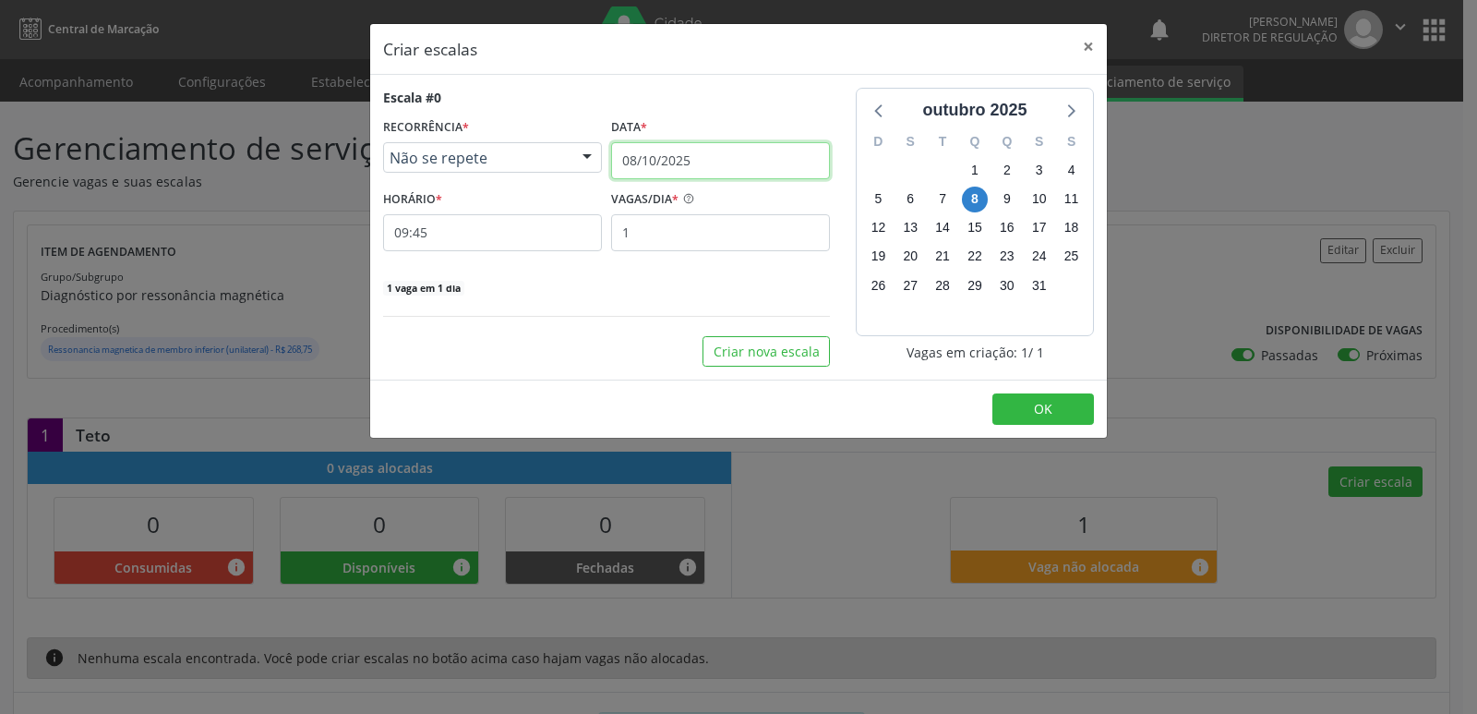
click at [790, 162] on input "08/10/2025" at bounding box center [720, 160] width 219 height 37
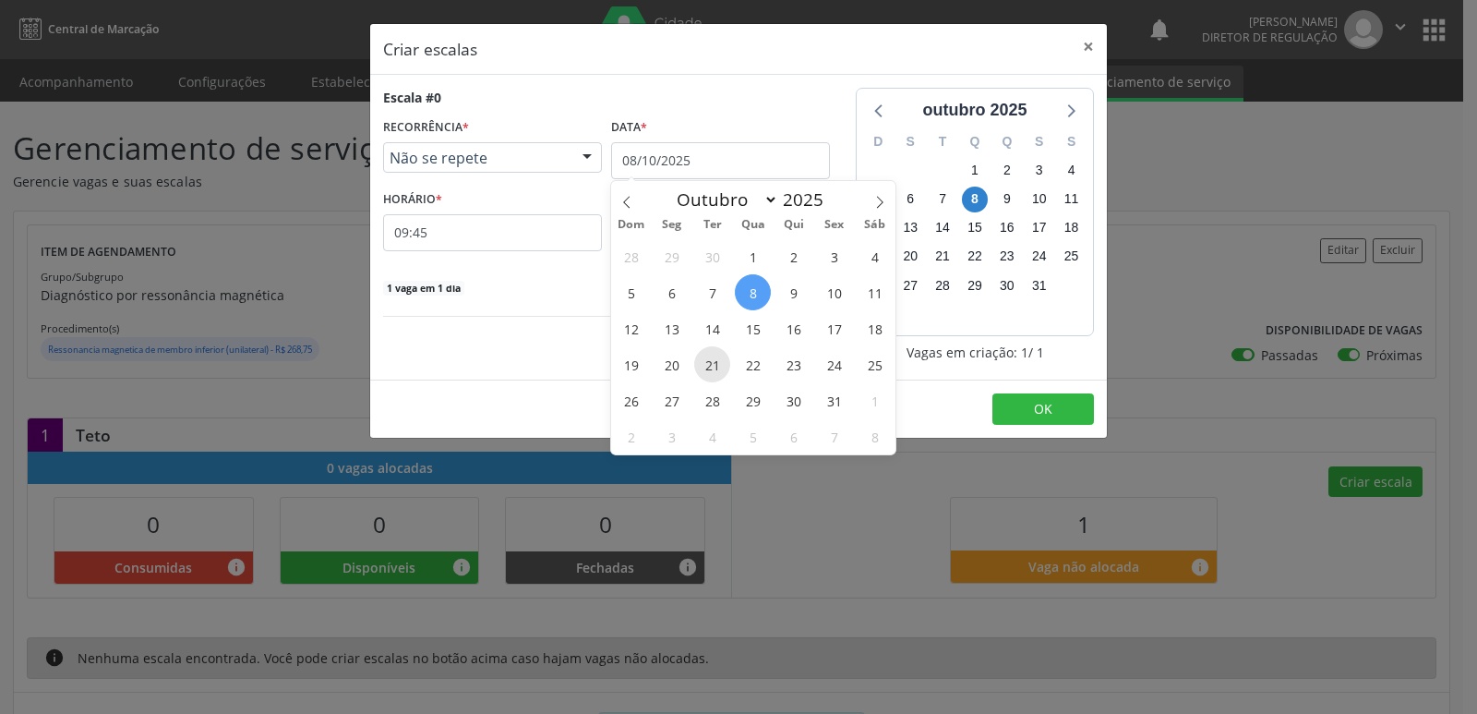
click at [707, 366] on span "21" at bounding box center [712, 364] width 36 height 36
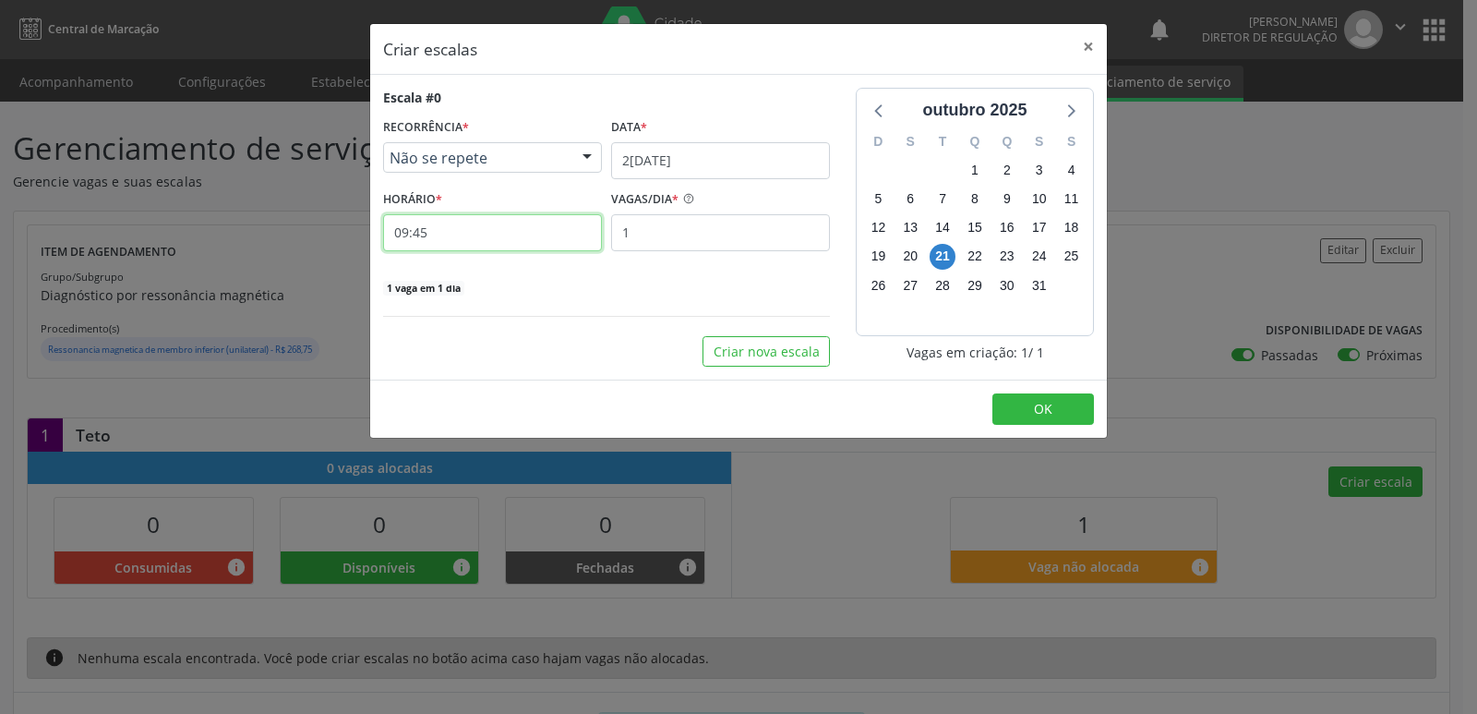
click at [538, 229] on input "09:45" at bounding box center [492, 232] width 219 height 37
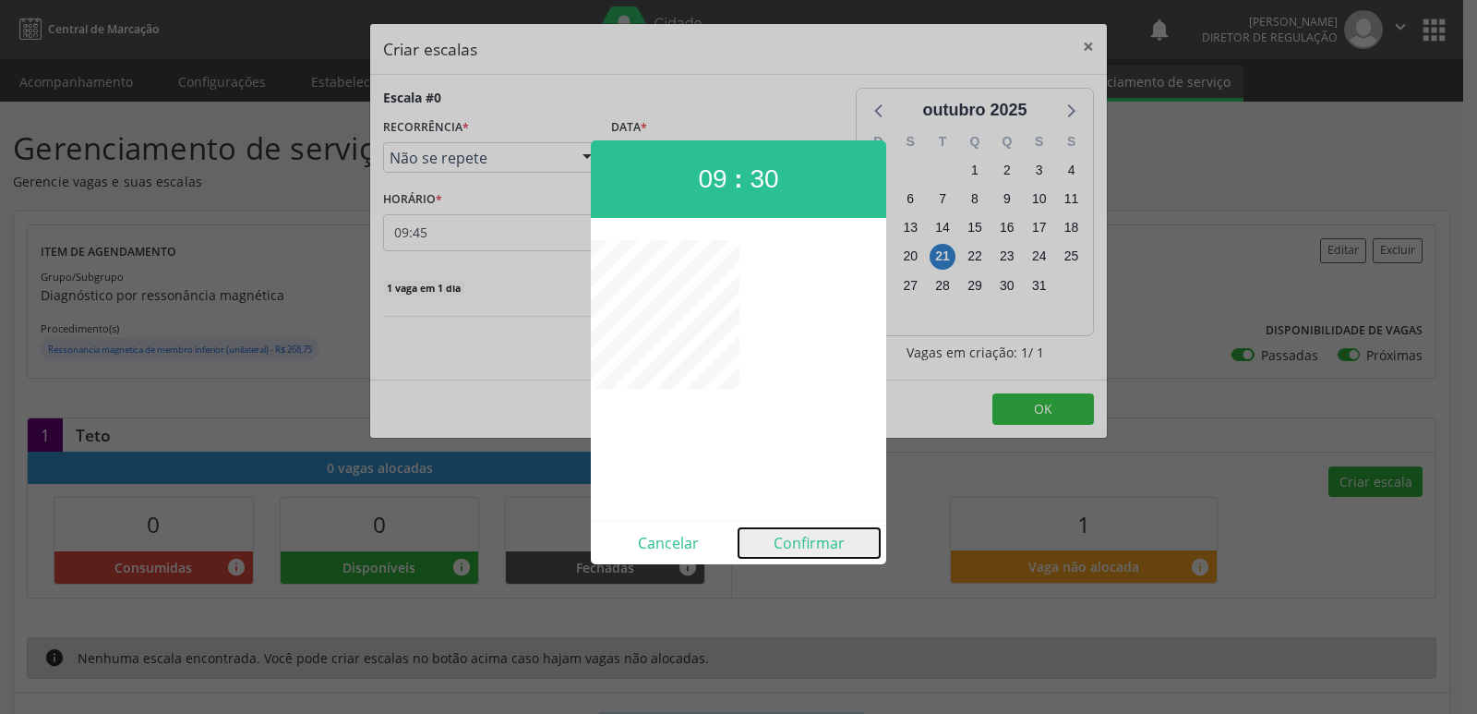
click at [792, 542] on button "Confirmar" at bounding box center [808, 543] width 141 height 30
type input "09:30"
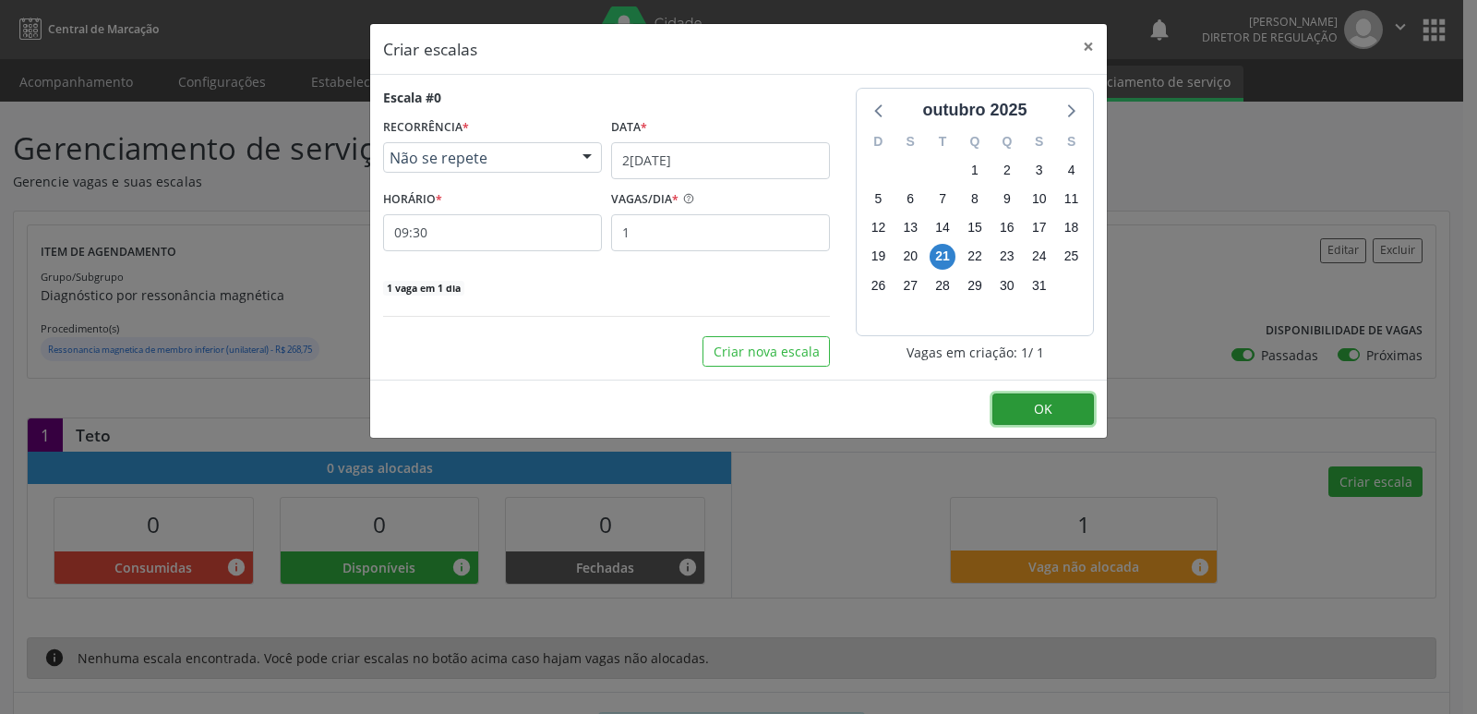
click at [1050, 410] on span "OK" at bounding box center [1043, 409] width 18 height 18
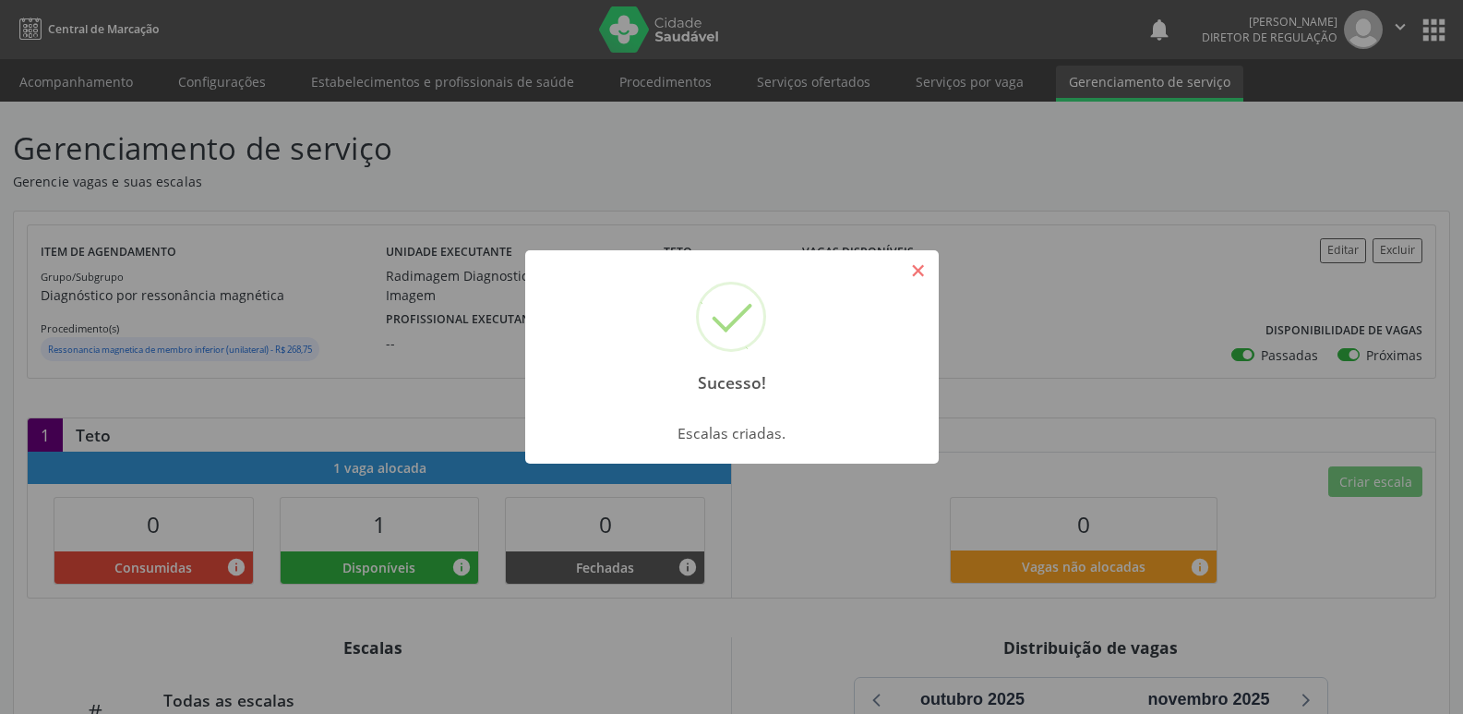
click at [917, 275] on button "×" at bounding box center [918, 270] width 31 height 31
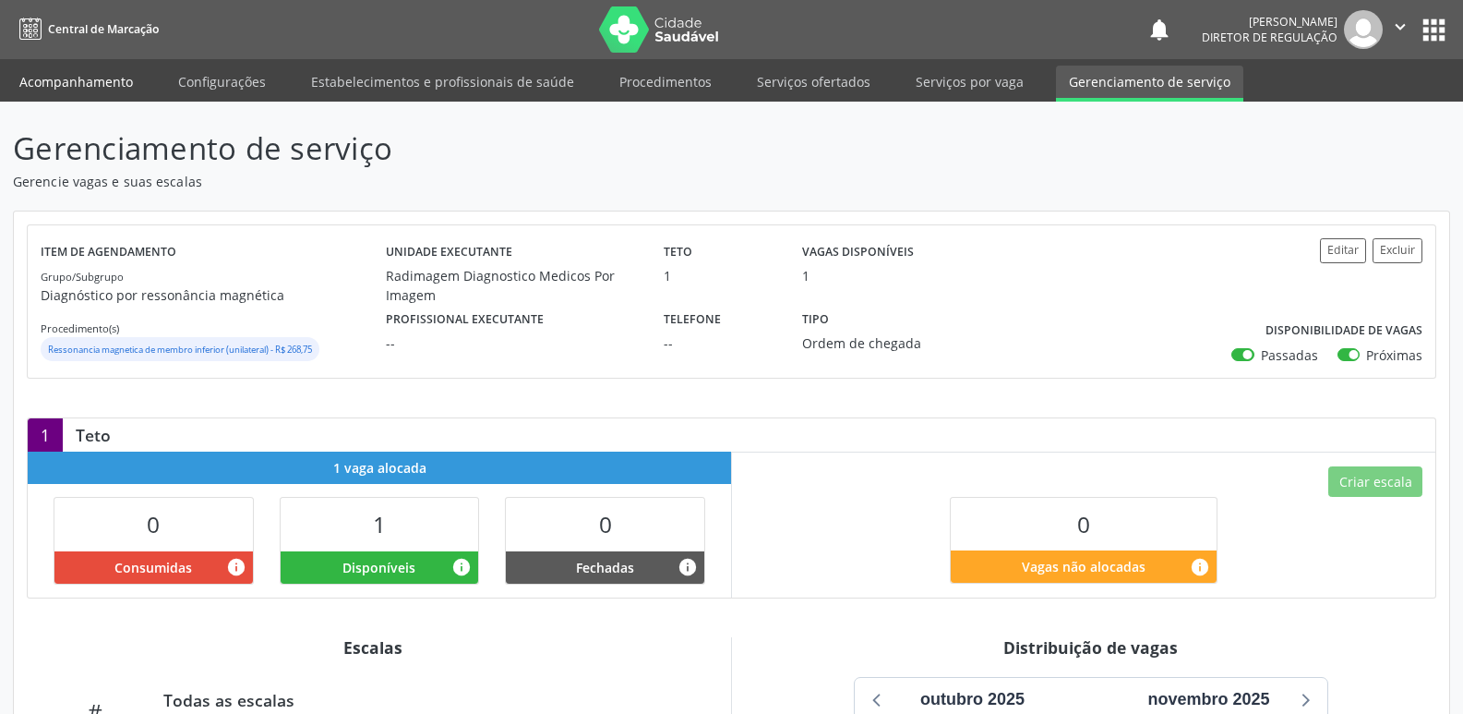
click at [113, 79] on link "Acompanhamento" at bounding box center [75, 82] width 139 height 32
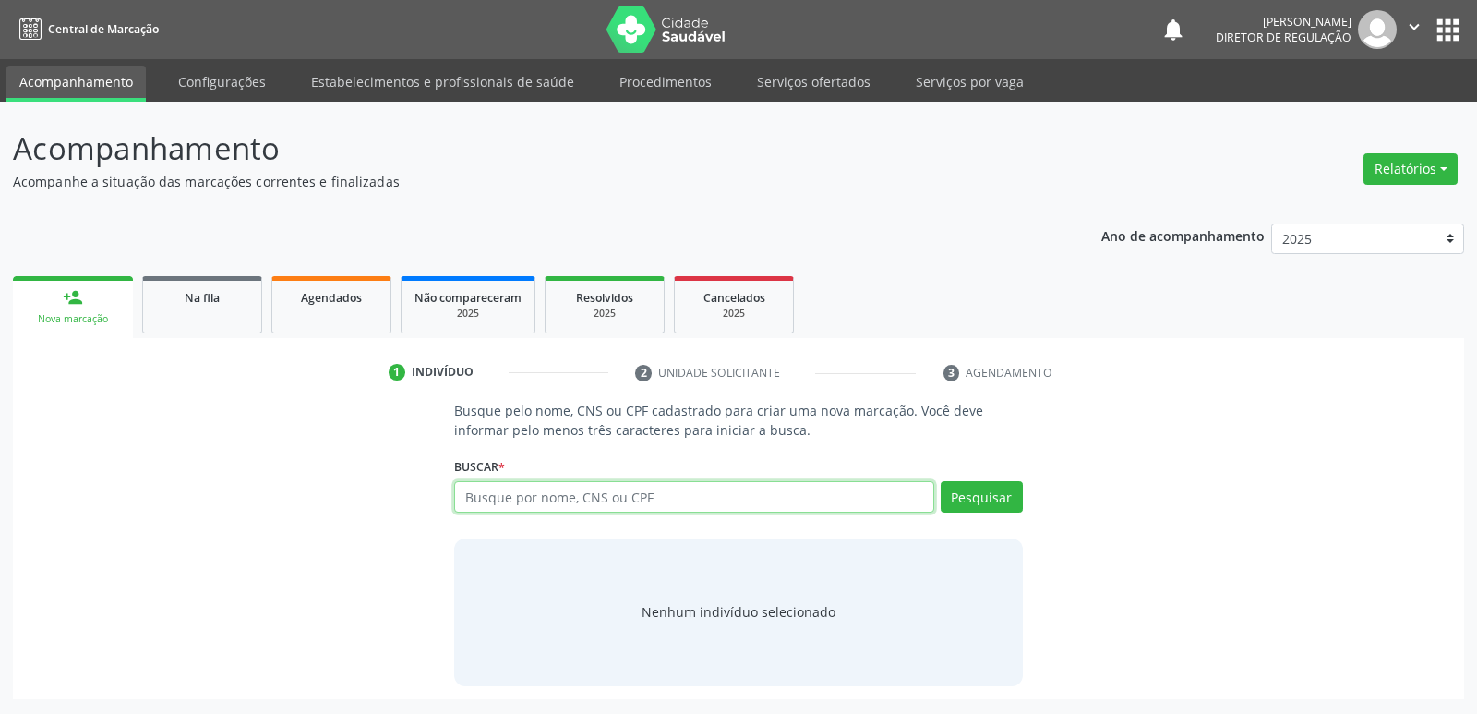
click at [615, 496] on input "text" at bounding box center [693, 496] width 479 height 31
click at [990, 499] on button "Pesquisar" at bounding box center [982, 496] width 82 height 31
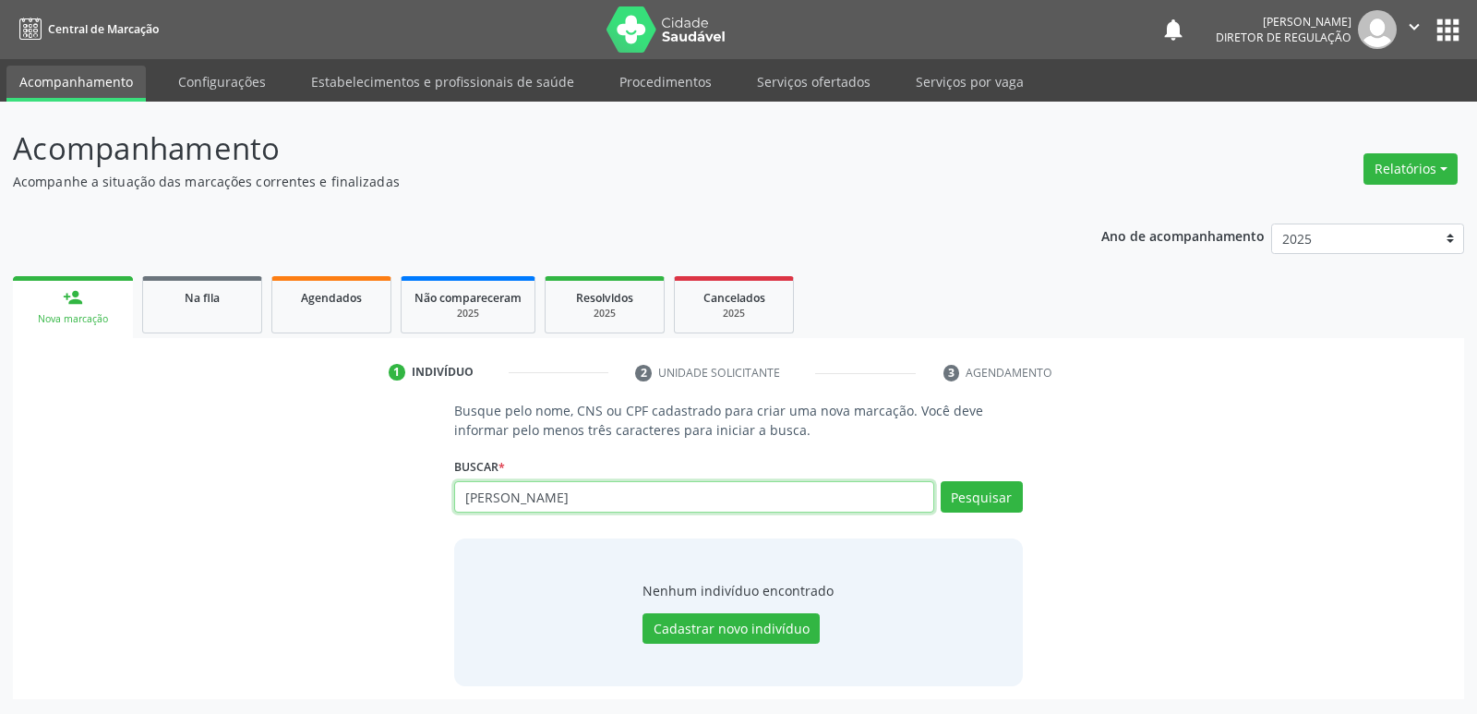
click at [557, 498] on input "[PERSON_NAME]" at bounding box center [693, 496] width 479 height 31
click at [965, 502] on button "Pesquisar" at bounding box center [982, 496] width 82 height 31
click at [972, 496] on button "Pesquisar" at bounding box center [982, 496] width 82 height 31
click at [539, 487] on input "laurinda" at bounding box center [693, 496] width 479 height 31
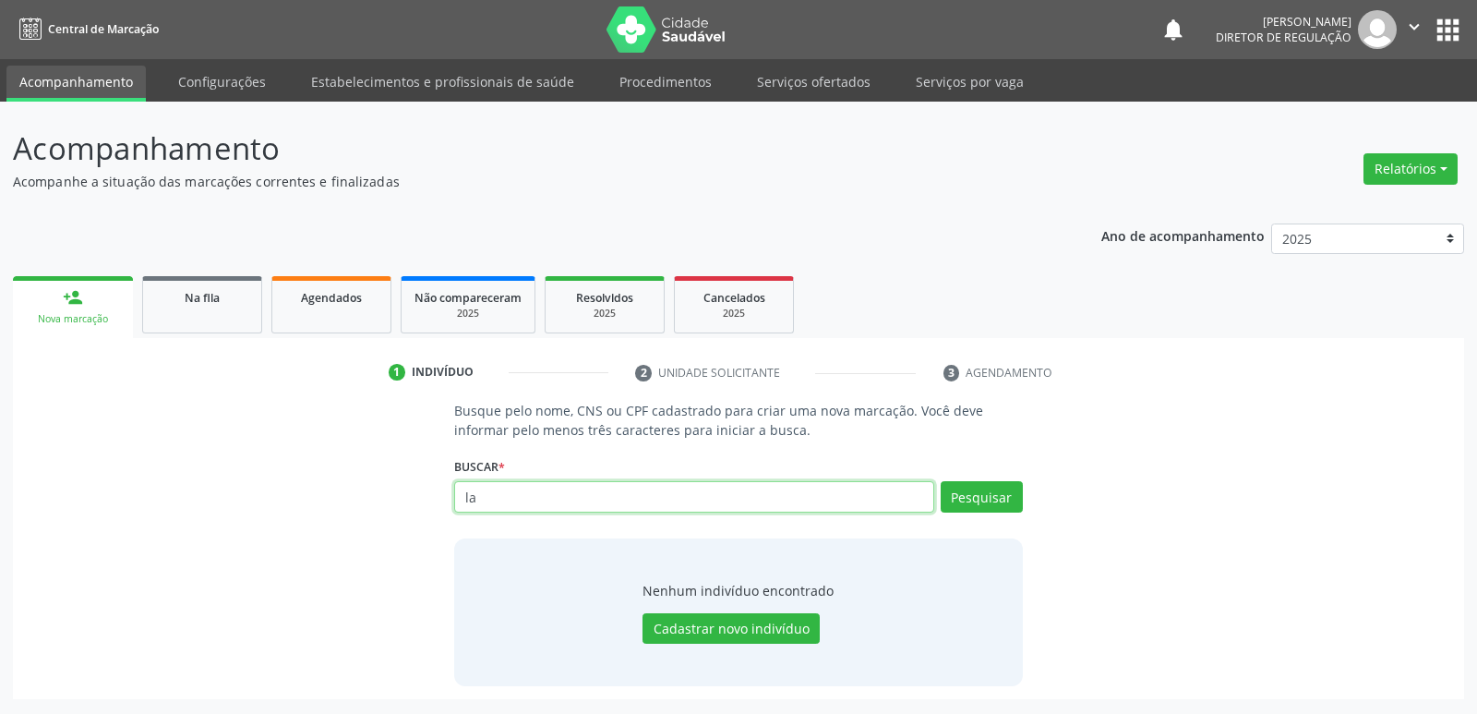
type input "l"
paste input "706300199994480"
type input "706300199994480"
click at [979, 500] on button "Pesquisar" at bounding box center [982, 496] width 82 height 31
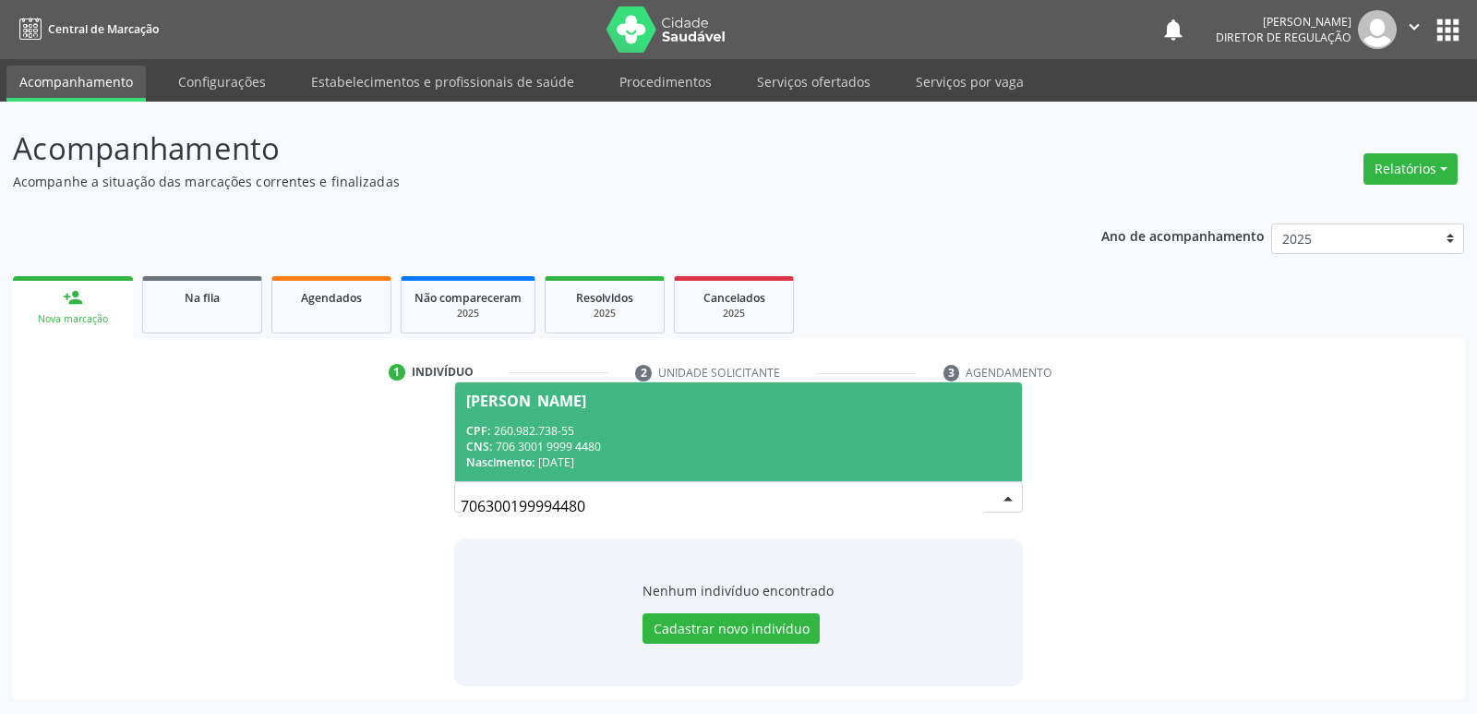
click at [587, 439] on div "CNS: 706 3001 9999 4480" at bounding box center [738, 446] width 544 height 16
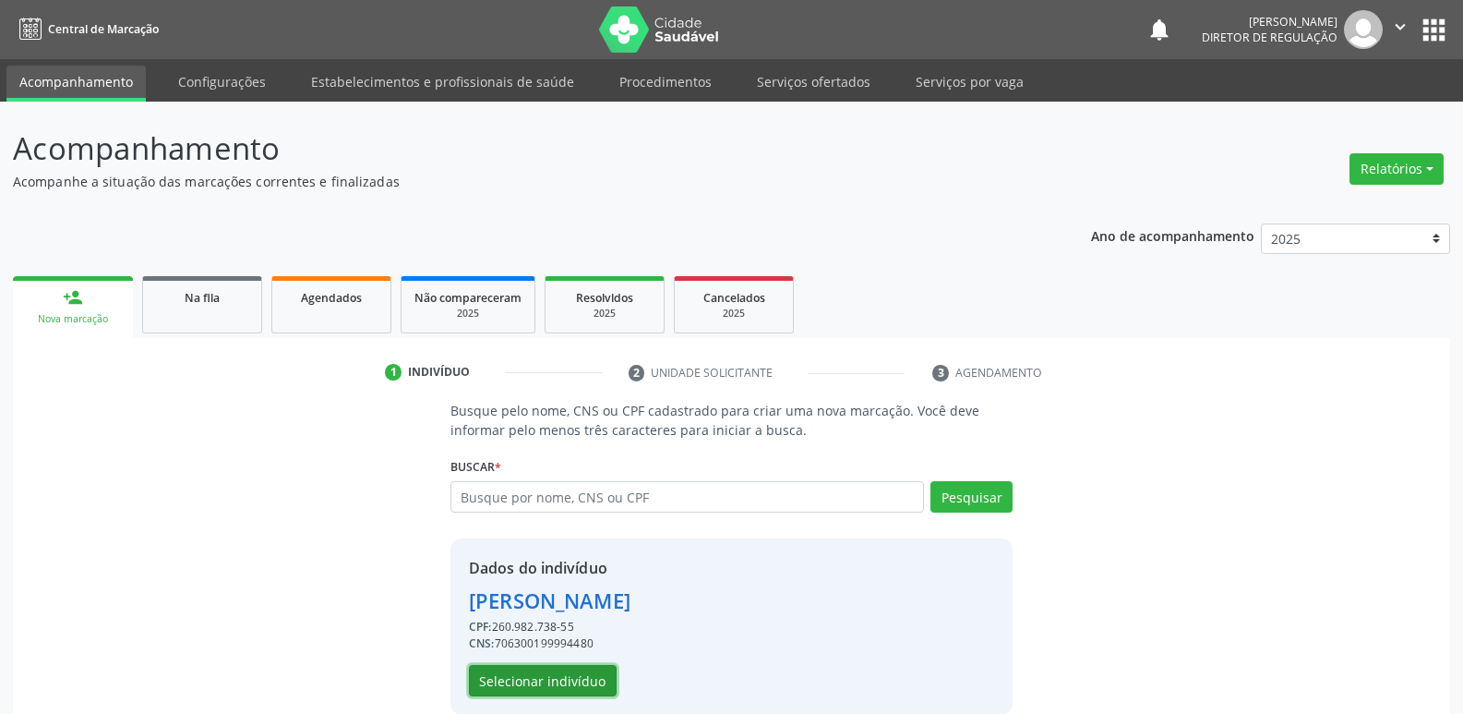
click at [599, 675] on button "Selecionar indivíduo" at bounding box center [543, 680] width 148 height 31
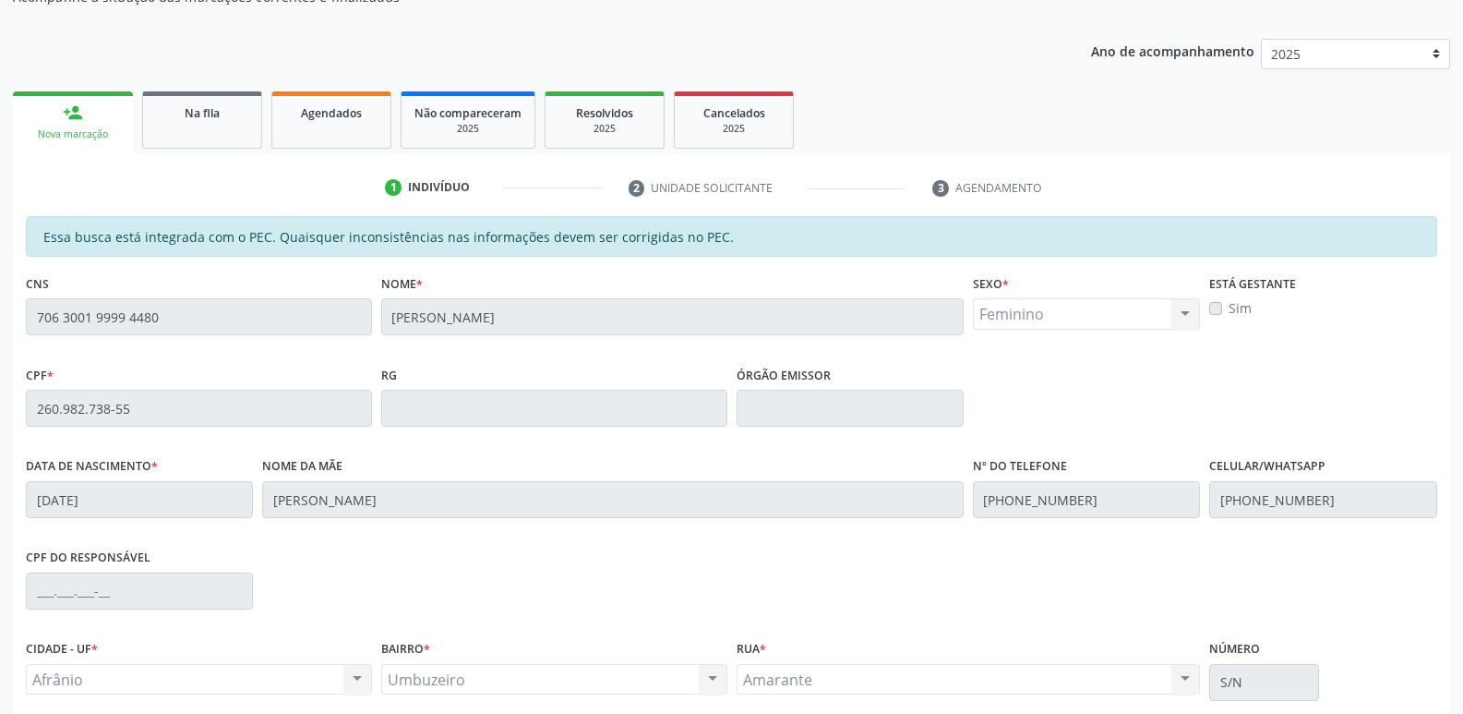
scroll to position [341, 0]
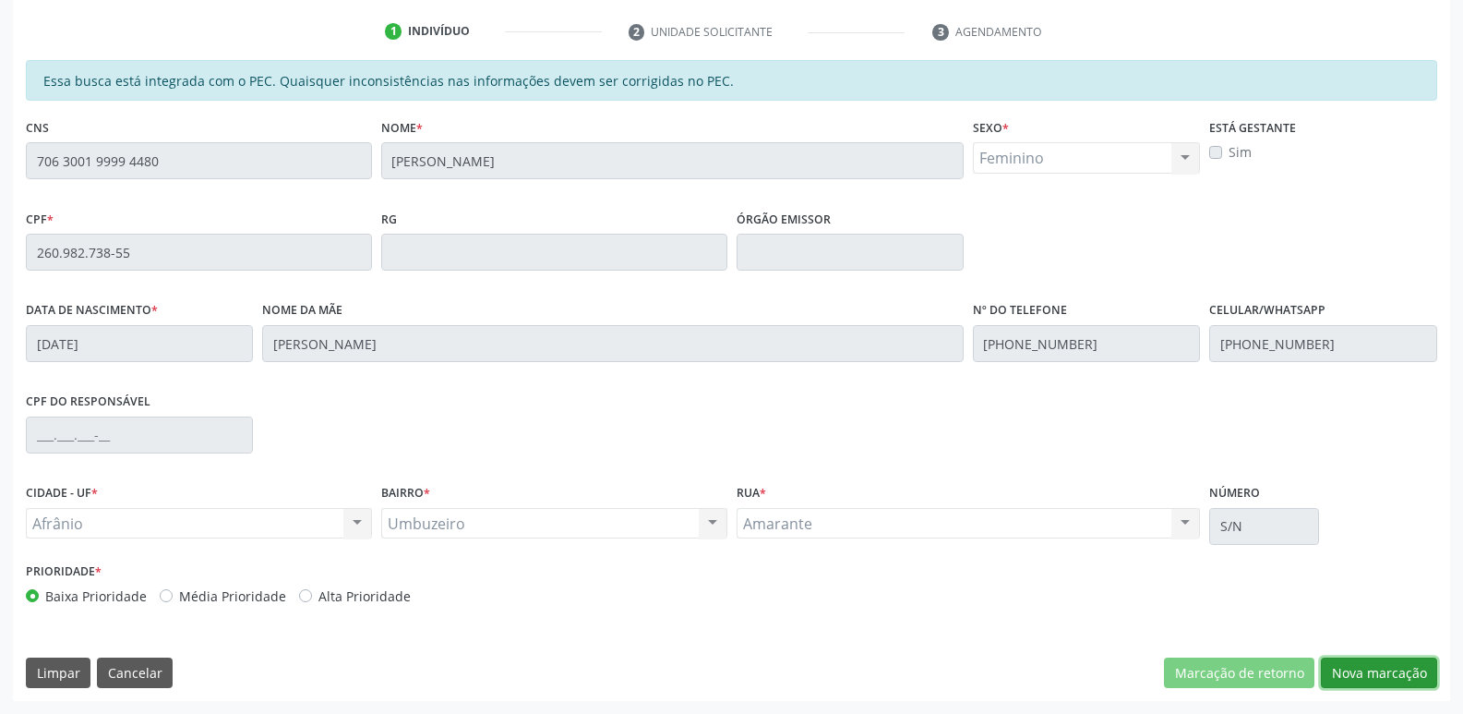
click at [1383, 669] on button "Nova marcação" at bounding box center [1379, 672] width 116 height 31
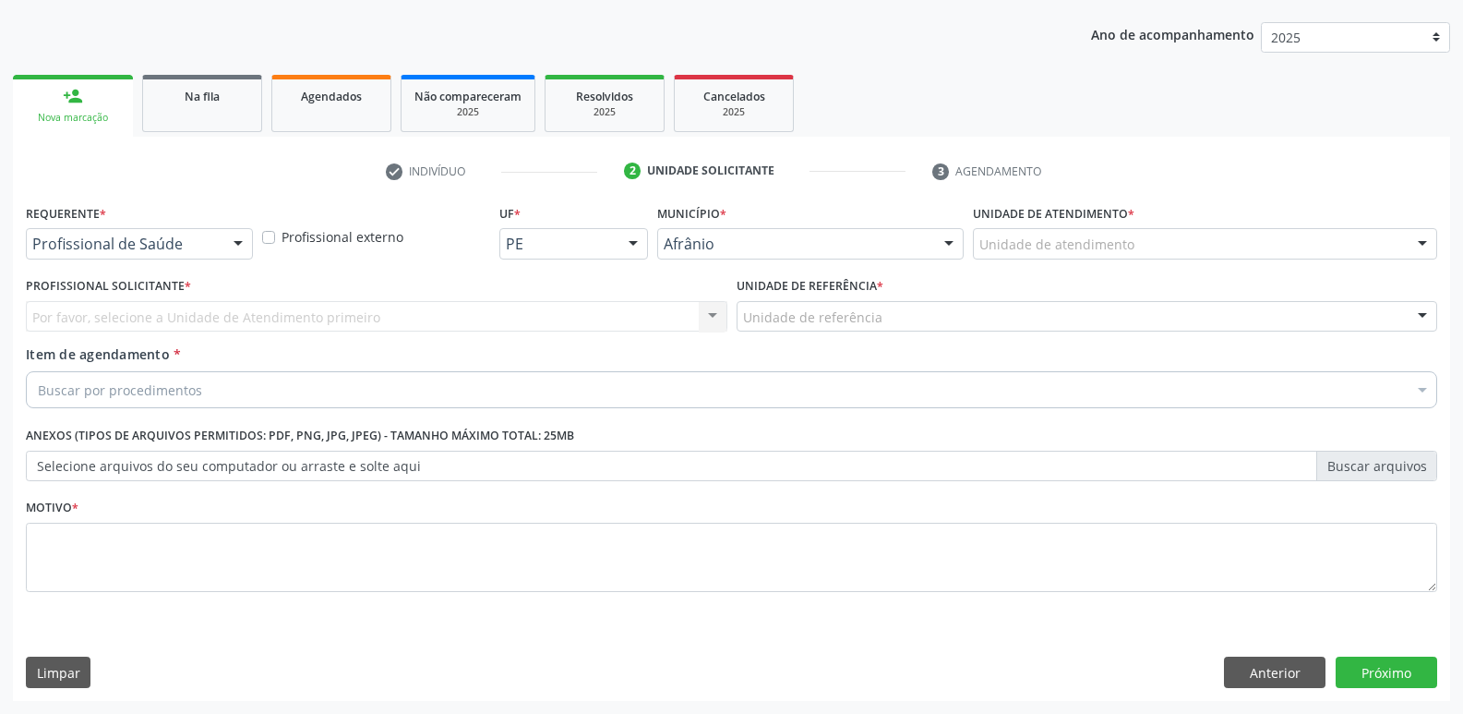
click at [1172, 241] on div "Unidade de atendimento" at bounding box center [1205, 243] width 464 height 31
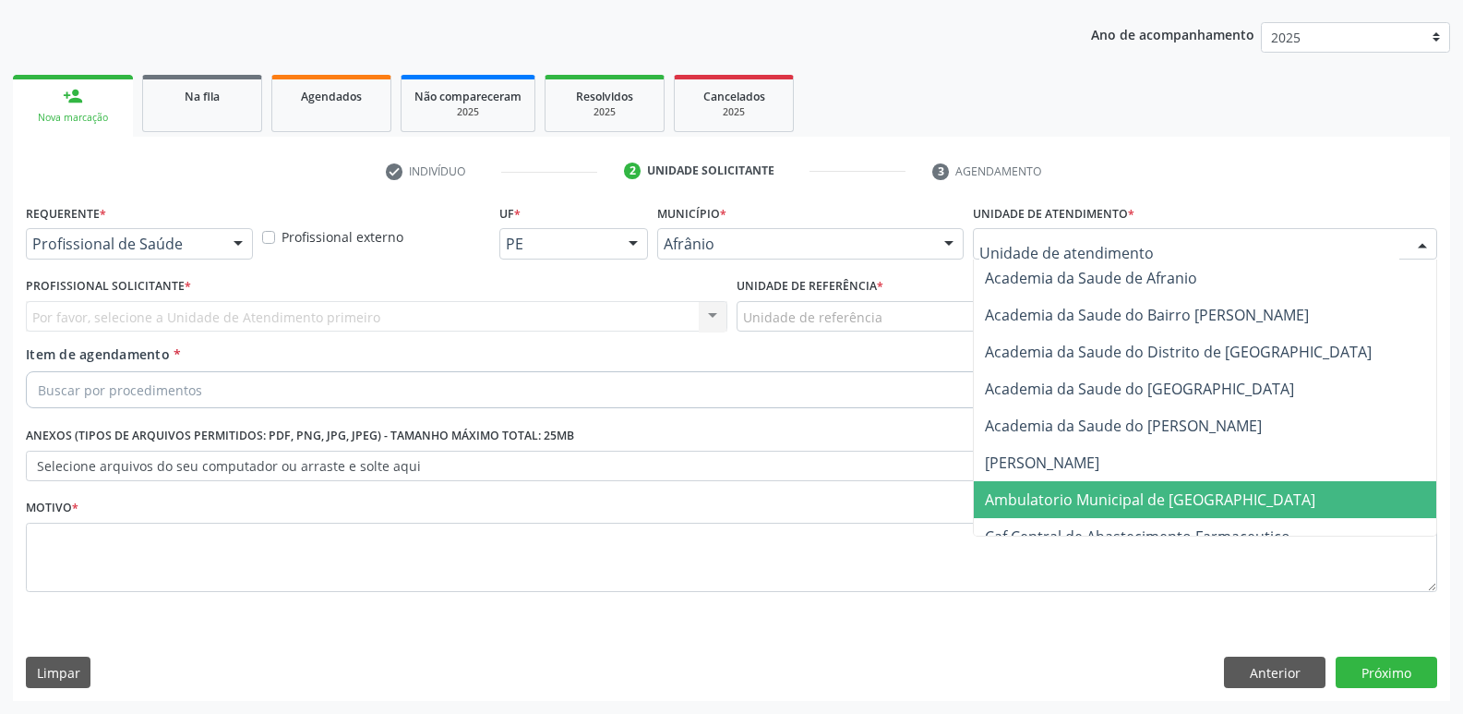
click at [1149, 494] on span "Ambulatorio Municipal de [GEOGRAPHIC_DATA]" at bounding box center [1150, 499] width 330 height 20
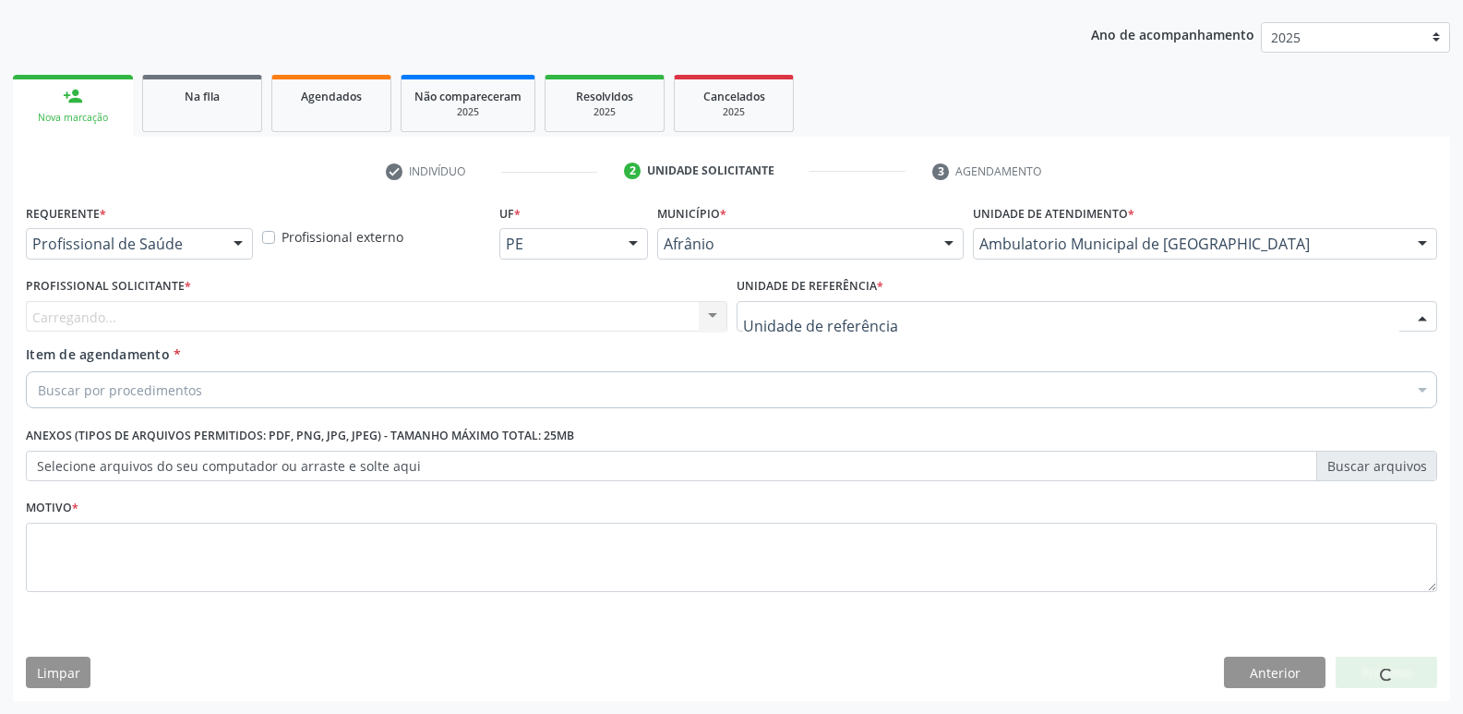
click at [936, 308] on div at bounding box center [1088, 316] width 702 height 31
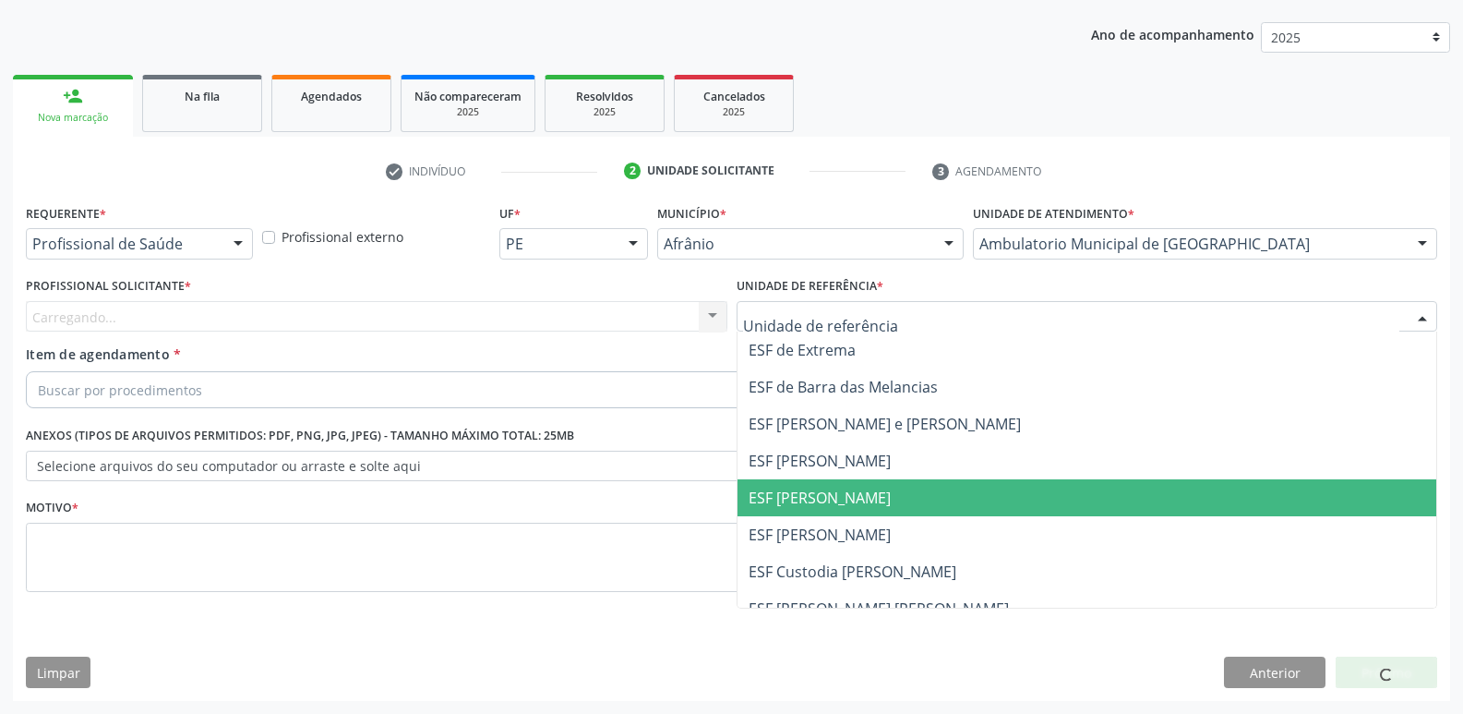
click at [884, 499] on span "ESF [PERSON_NAME]" at bounding box center [1088, 497] width 700 height 37
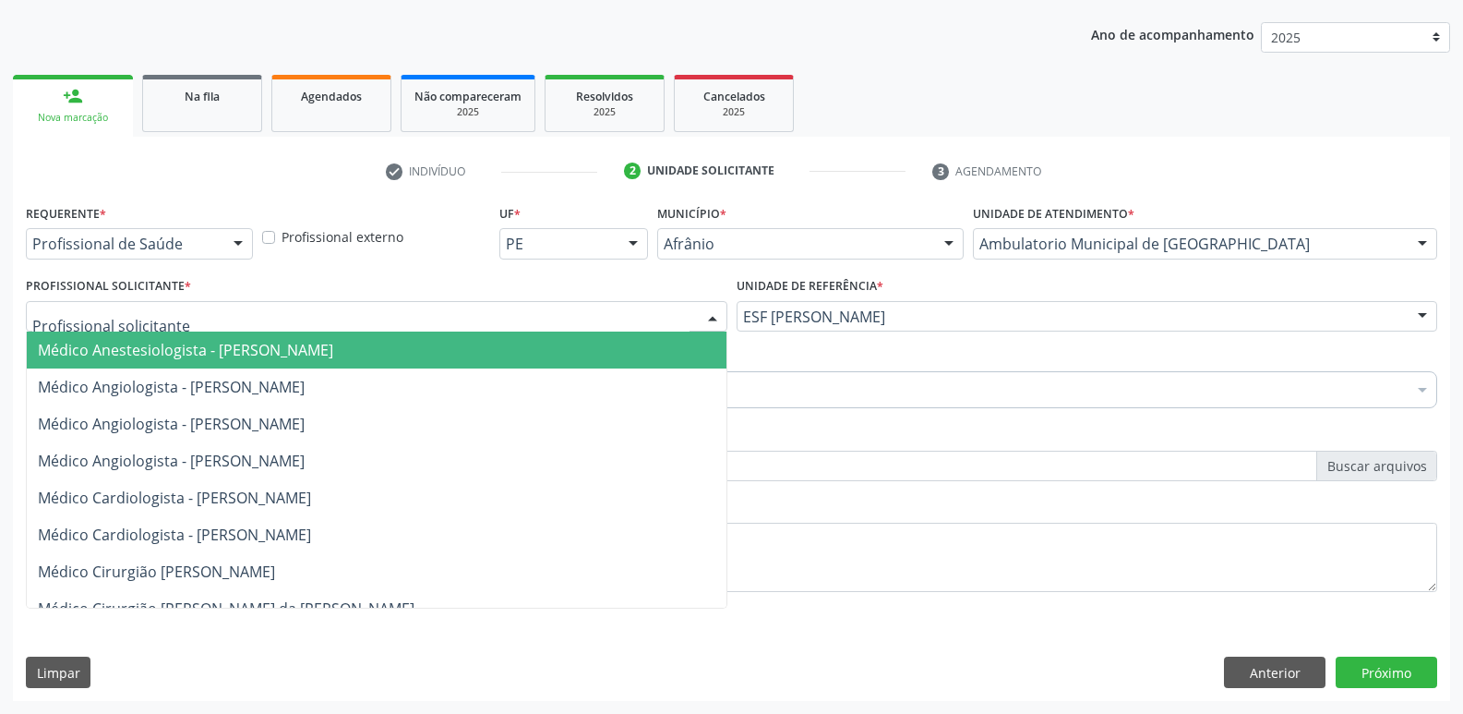
click at [553, 318] on div at bounding box center [377, 316] width 702 height 31
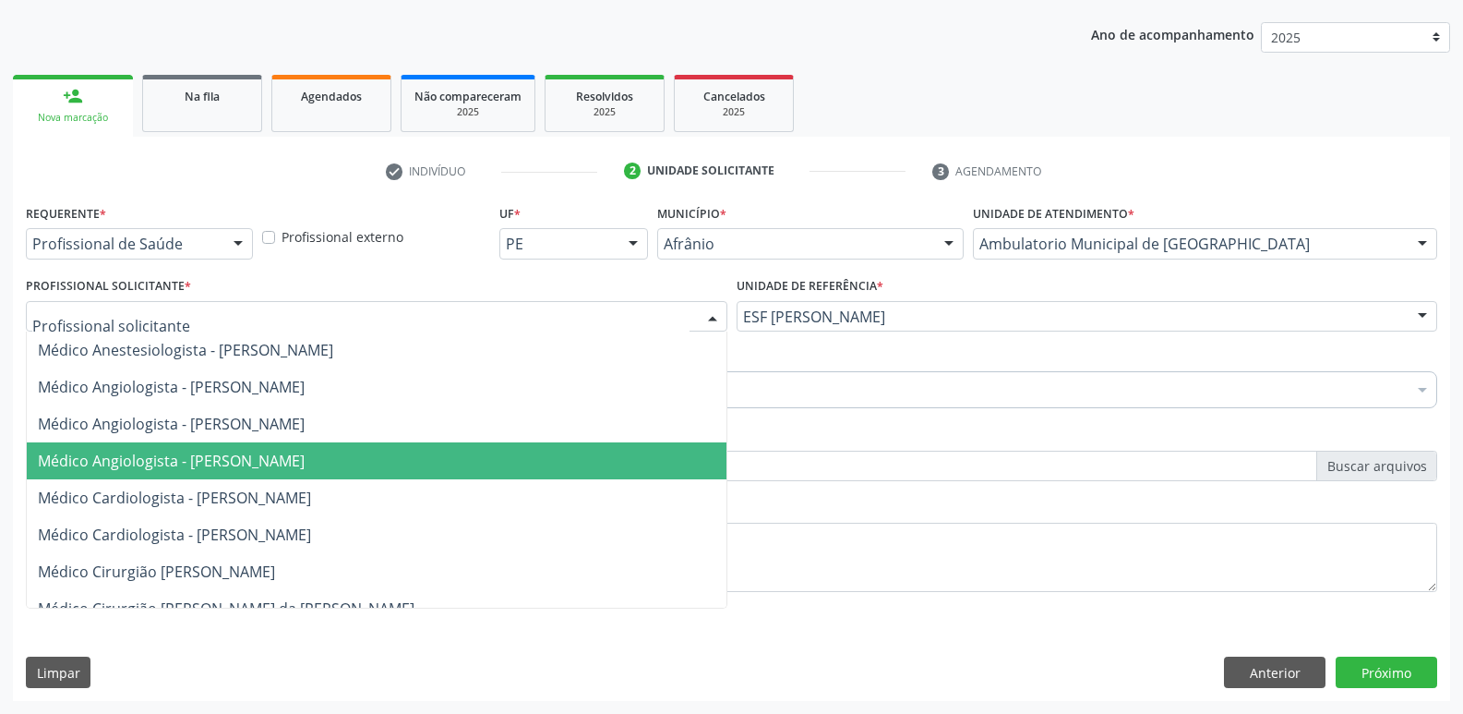
click at [489, 467] on span "Médico Angiologista - [PERSON_NAME]" at bounding box center [377, 460] width 700 height 37
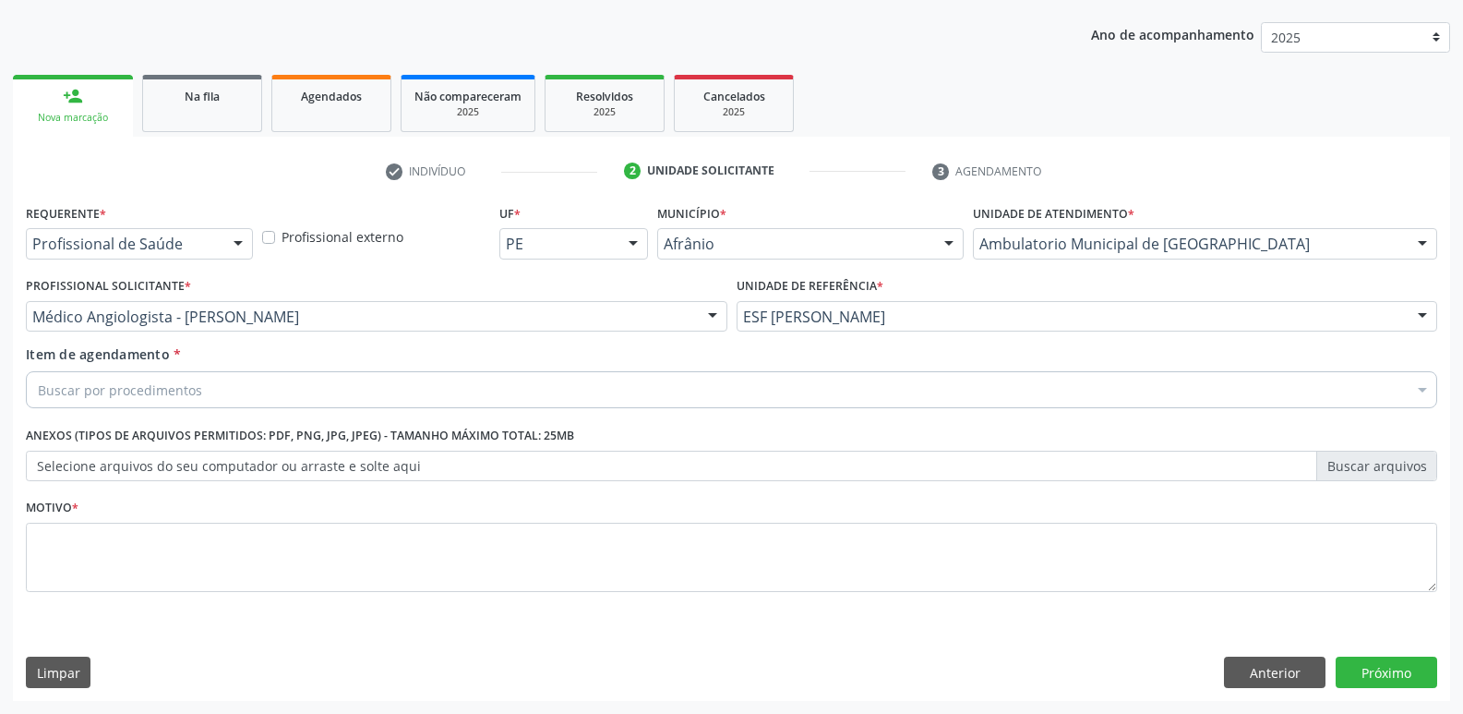
click at [398, 393] on div "Buscar por procedimentos" at bounding box center [731, 389] width 1411 height 37
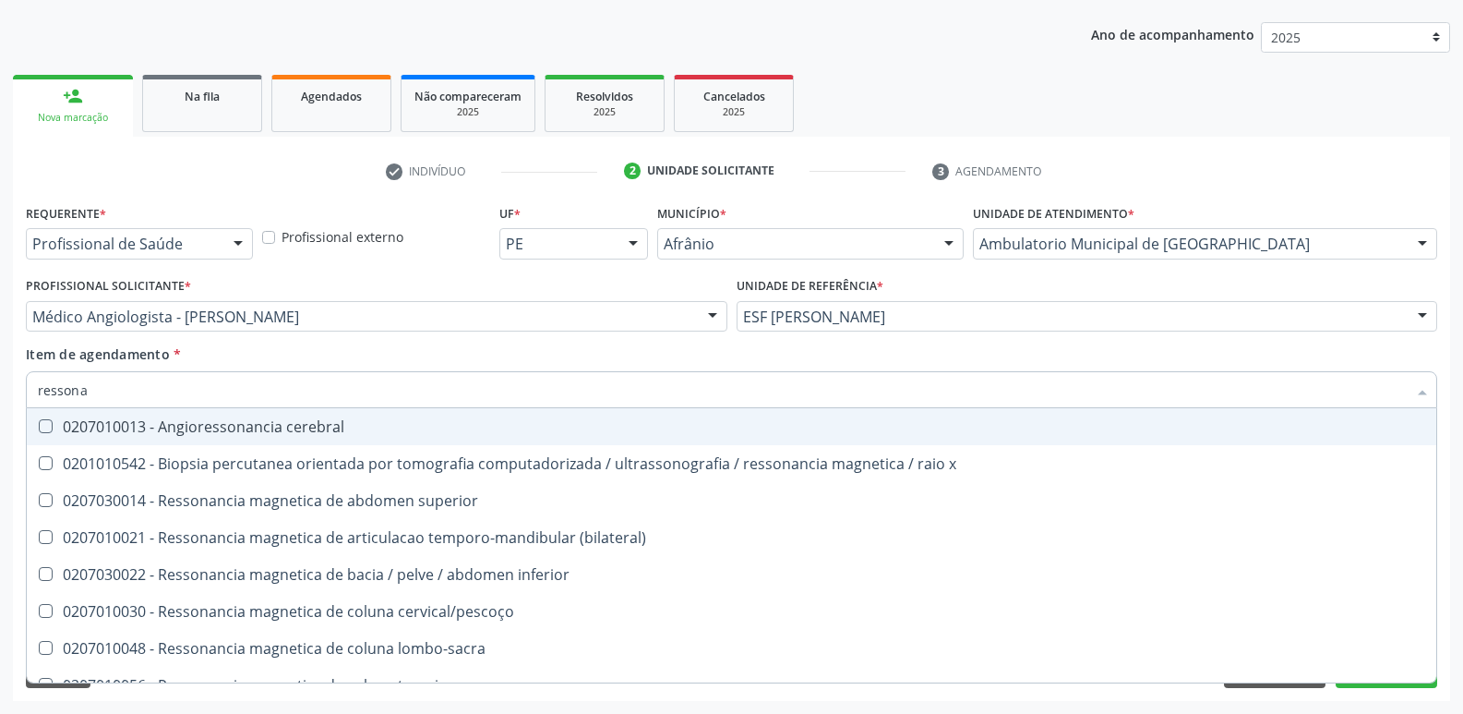
type input "ressonan"
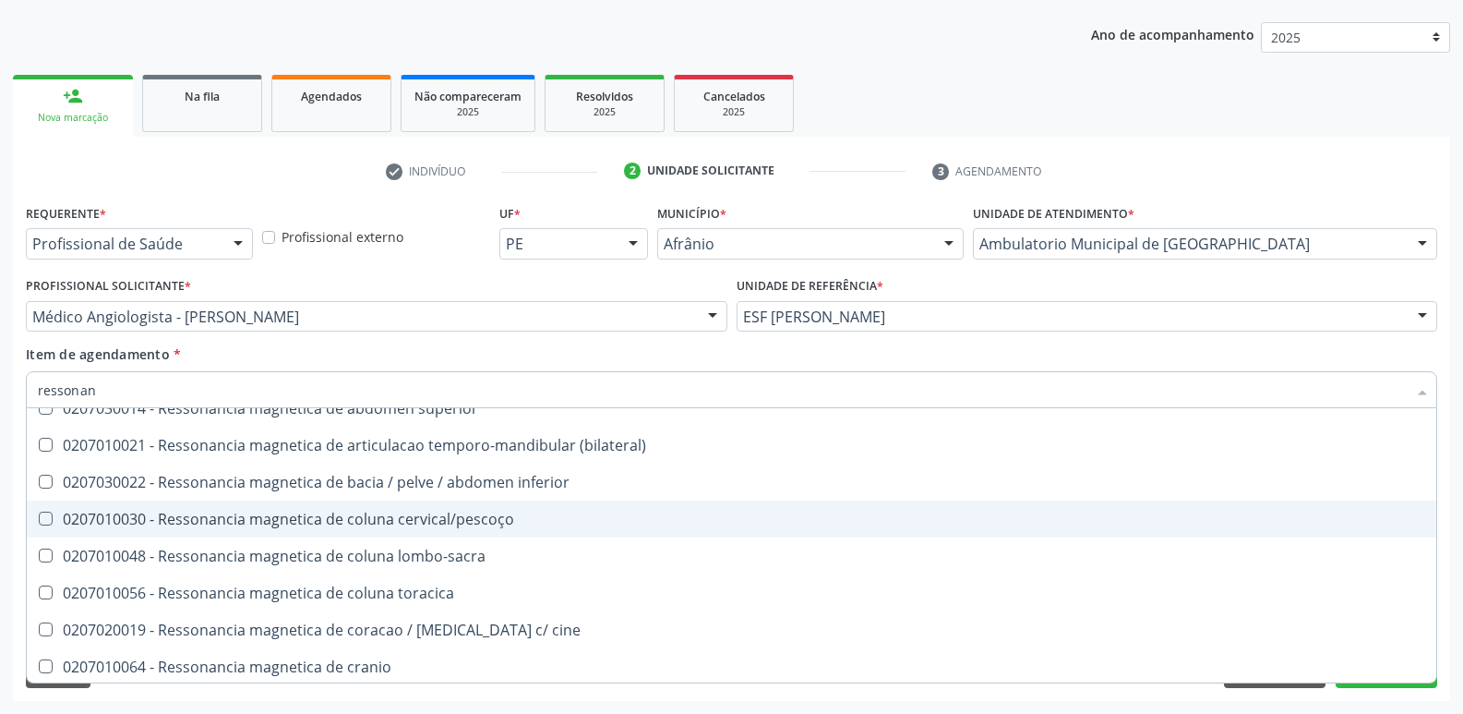
scroll to position [185, 0]
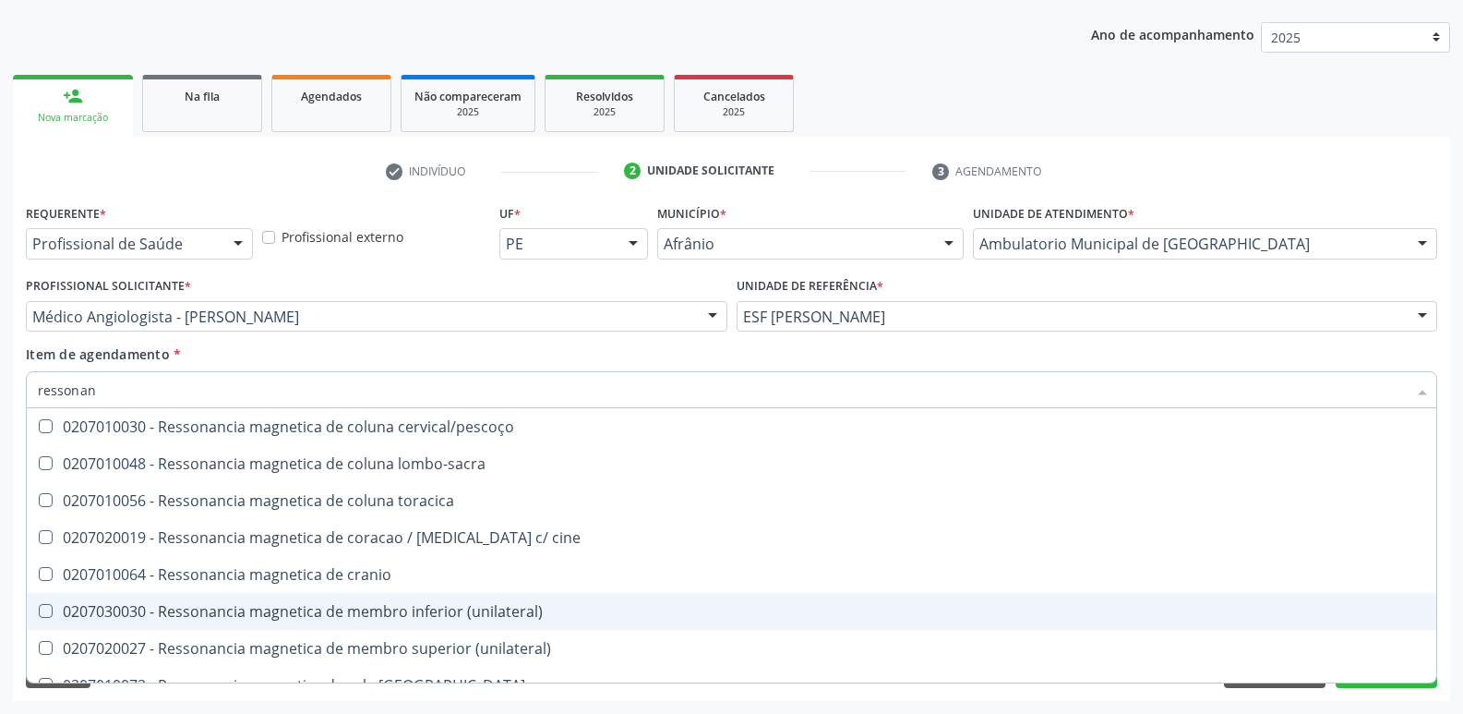
click at [440, 615] on div "0207030030 - Ressonancia magnetica de membro inferior (unilateral)" at bounding box center [731, 611] width 1387 height 15
checkbox \(unilateral\) "true"
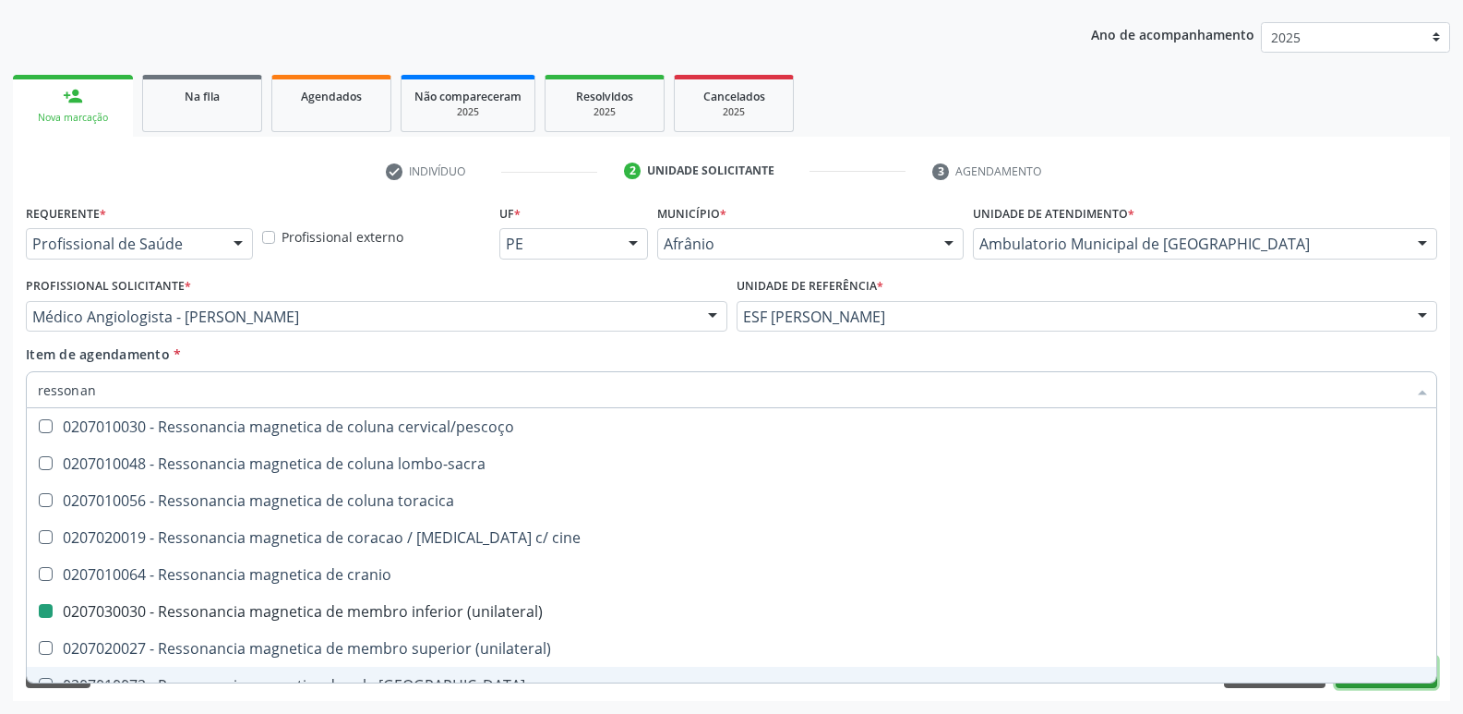
click at [1361, 685] on button "Próximo" at bounding box center [1387, 671] width 102 height 31
checkbox x "true"
checkbox \(unilateral\) "false"
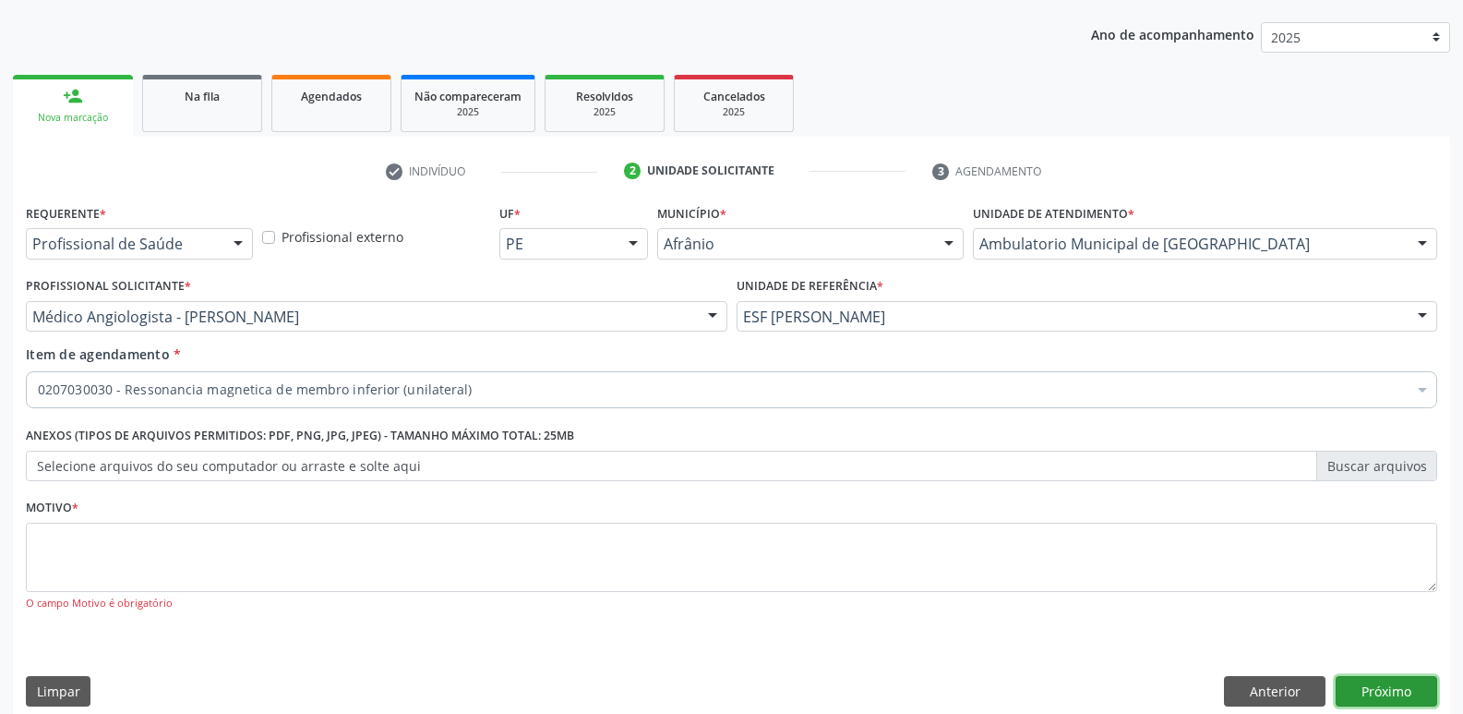
scroll to position [0, 0]
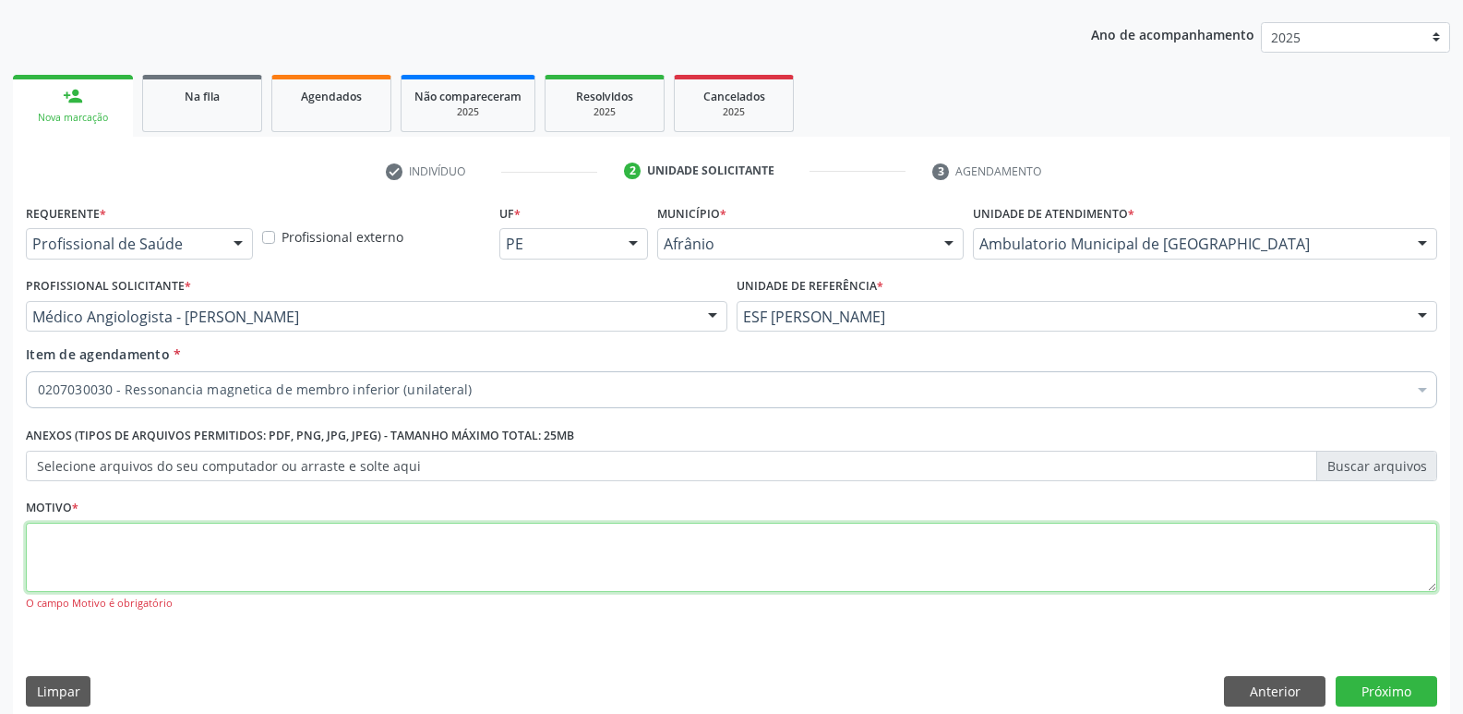
click at [1110, 558] on textarea at bounding box center [731, 557] width 1411 height 70
type textarea "s"
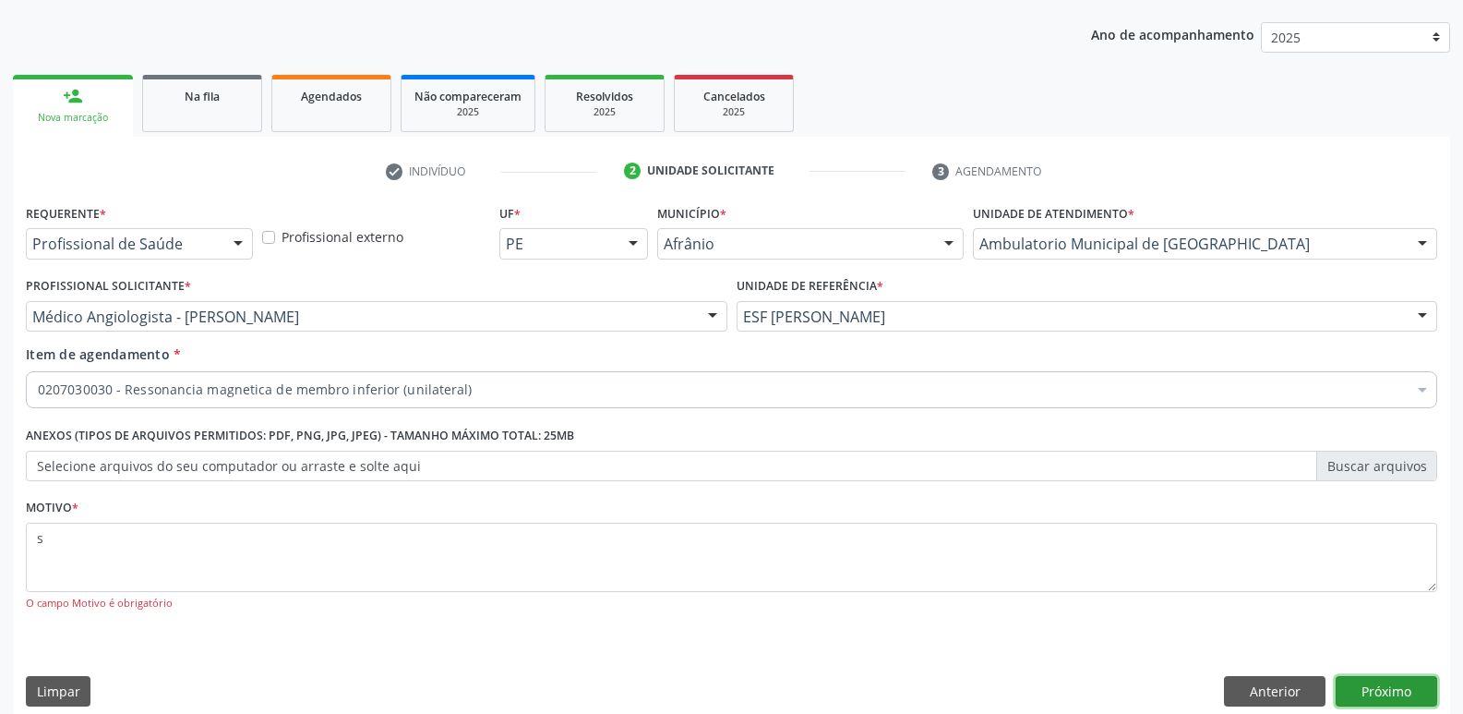
click at [1383, 692] on button "Próximo" at bounding box center [1387, 691] width 102 height 31
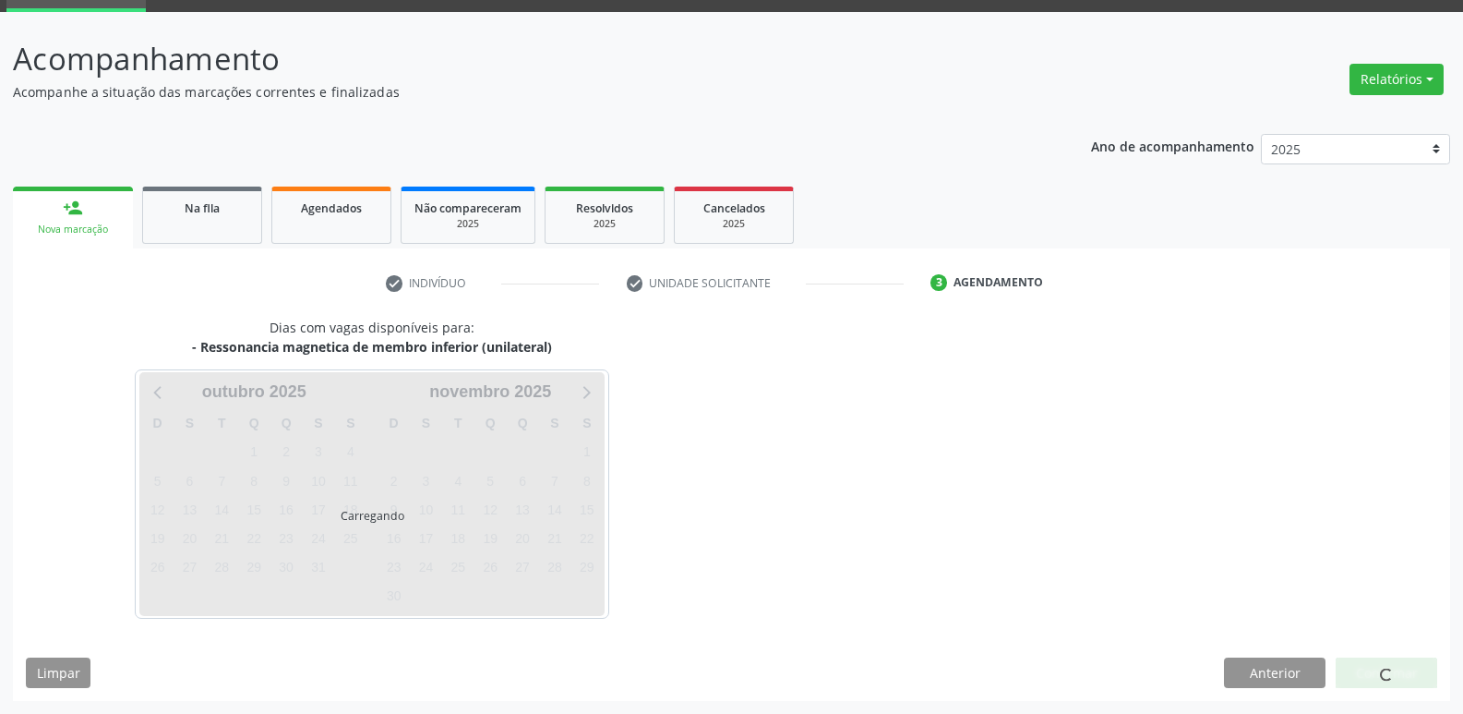
scroll to position [90, 0]
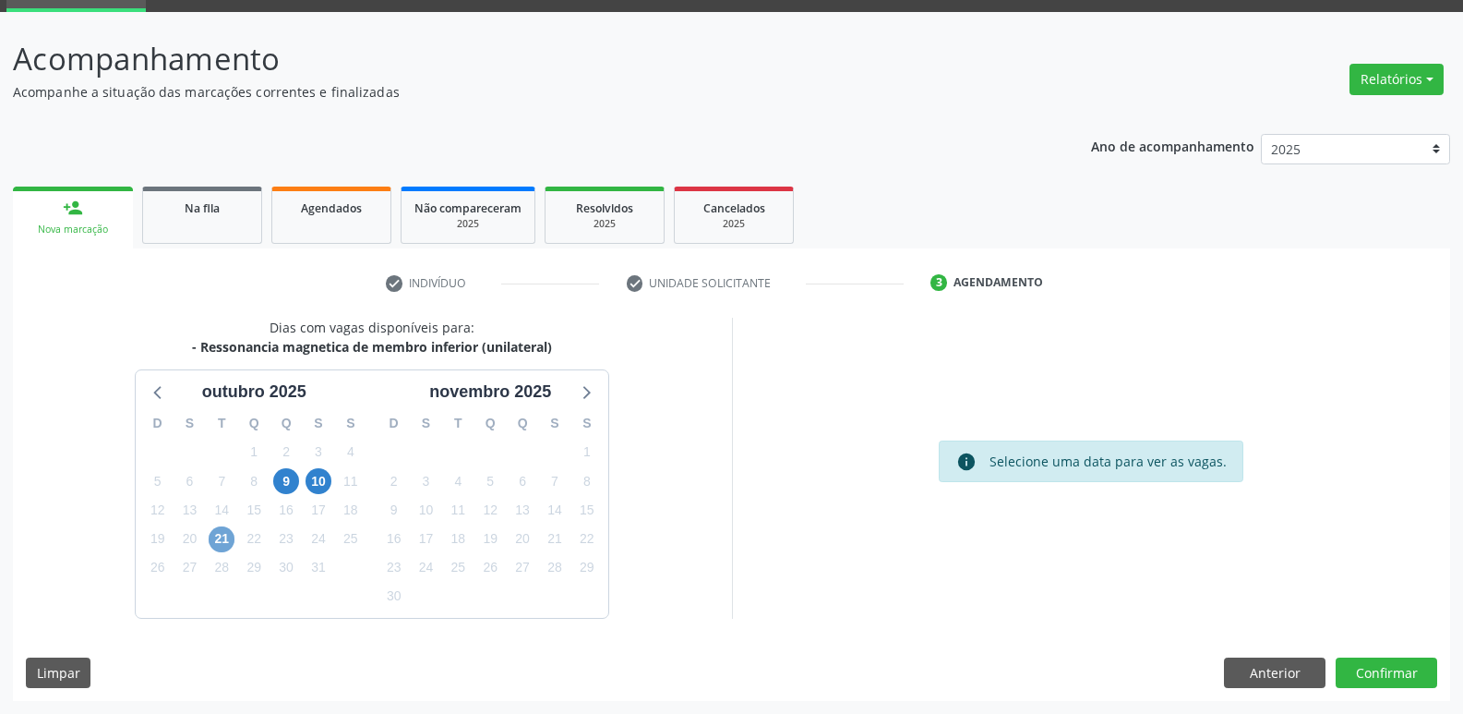
click at [226, 535] on span "21" at bounding box center [222, 539] width 26 height 26
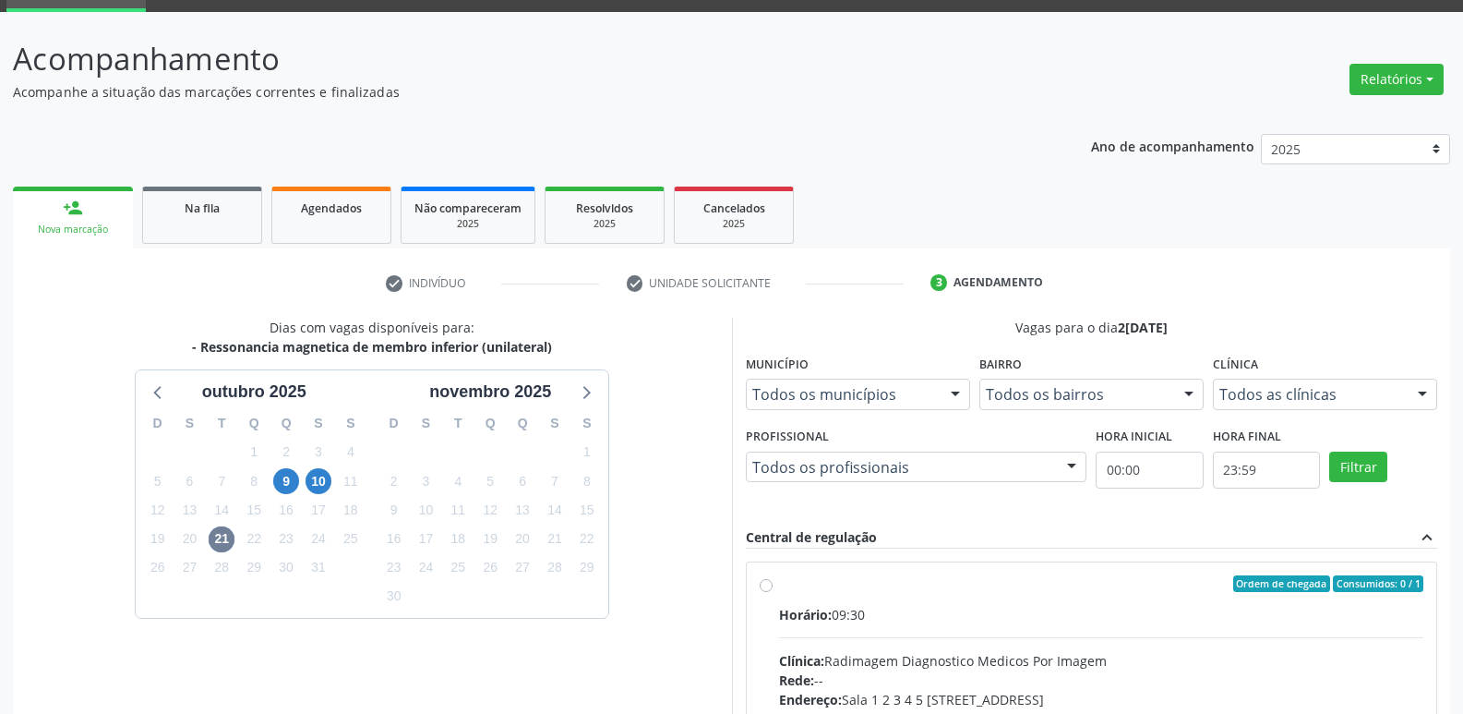
click at [808, 591] on div "Ordem de chegada Consumidos: 0 / 1" at bounding box center [1101, 583] width 645 height 17
click at [773, 591] on input "Ordem de chegada Consumidos: 0 / 1 Horário: 09:30 Clínica: Radimagem Diagnostic…" at bounding box center [766, 583] width 13 height 17
radio input "true"
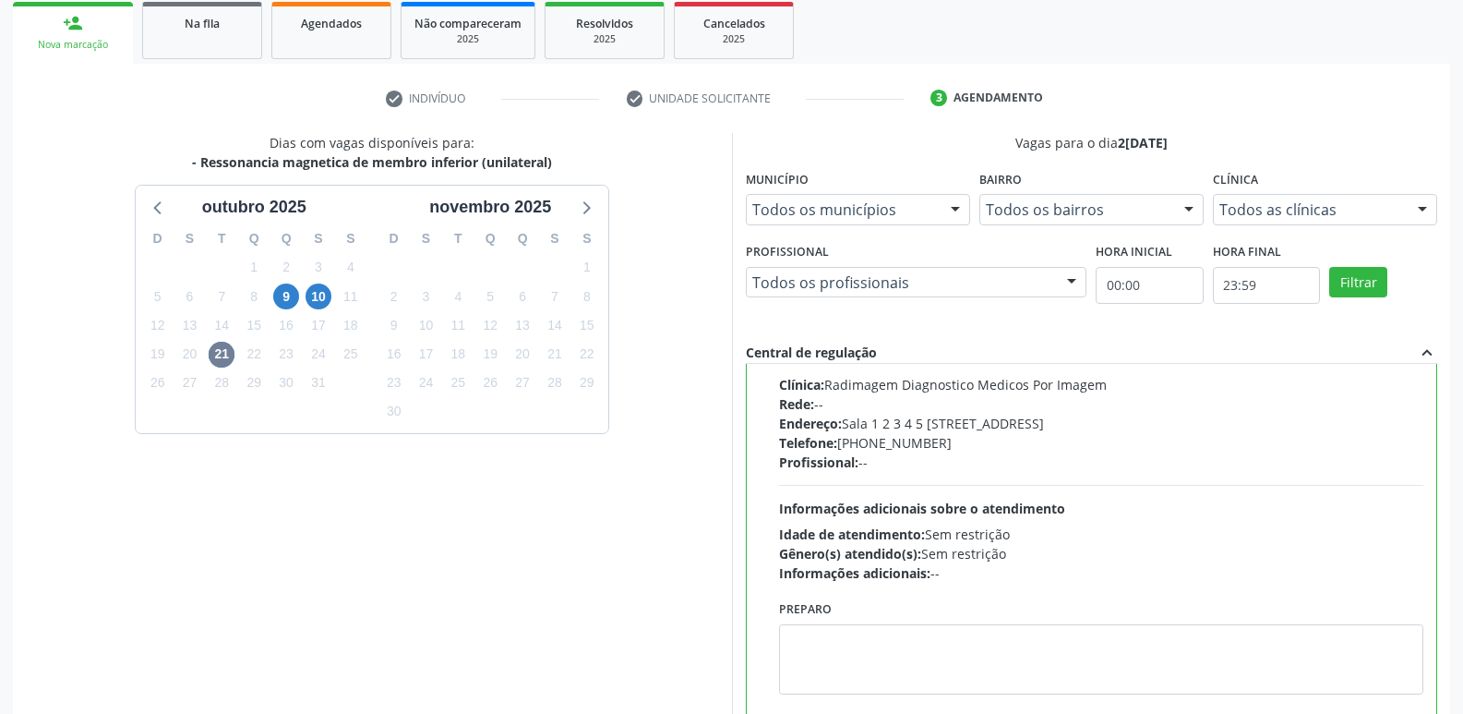
scroll to position [390, 0]
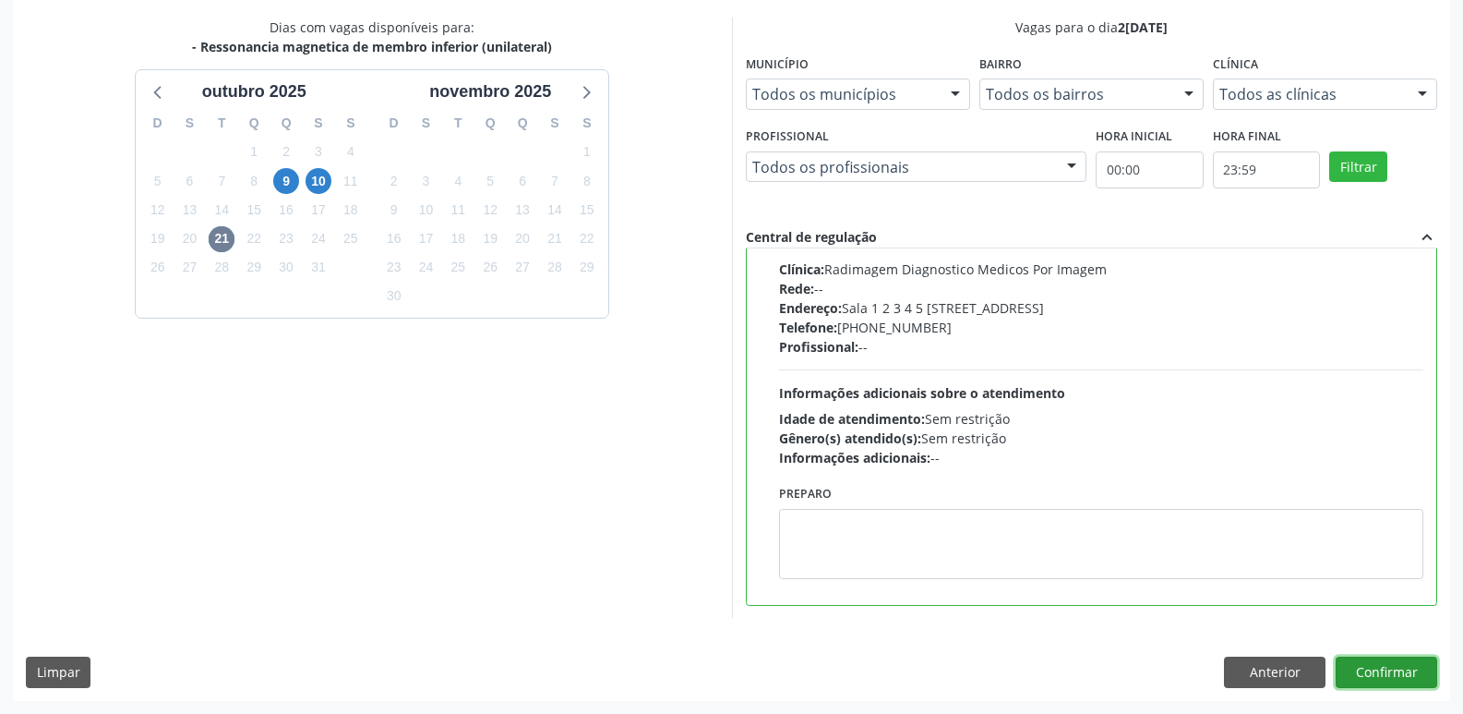
drag, startPoint x: 1376, startPoint y: 665, endPoint x: 1396, endPoint y: 668, distance: 19.7
click at [1396, 668] on button "Confirmar" at bounding box center [1387, 671] width 102 height 31
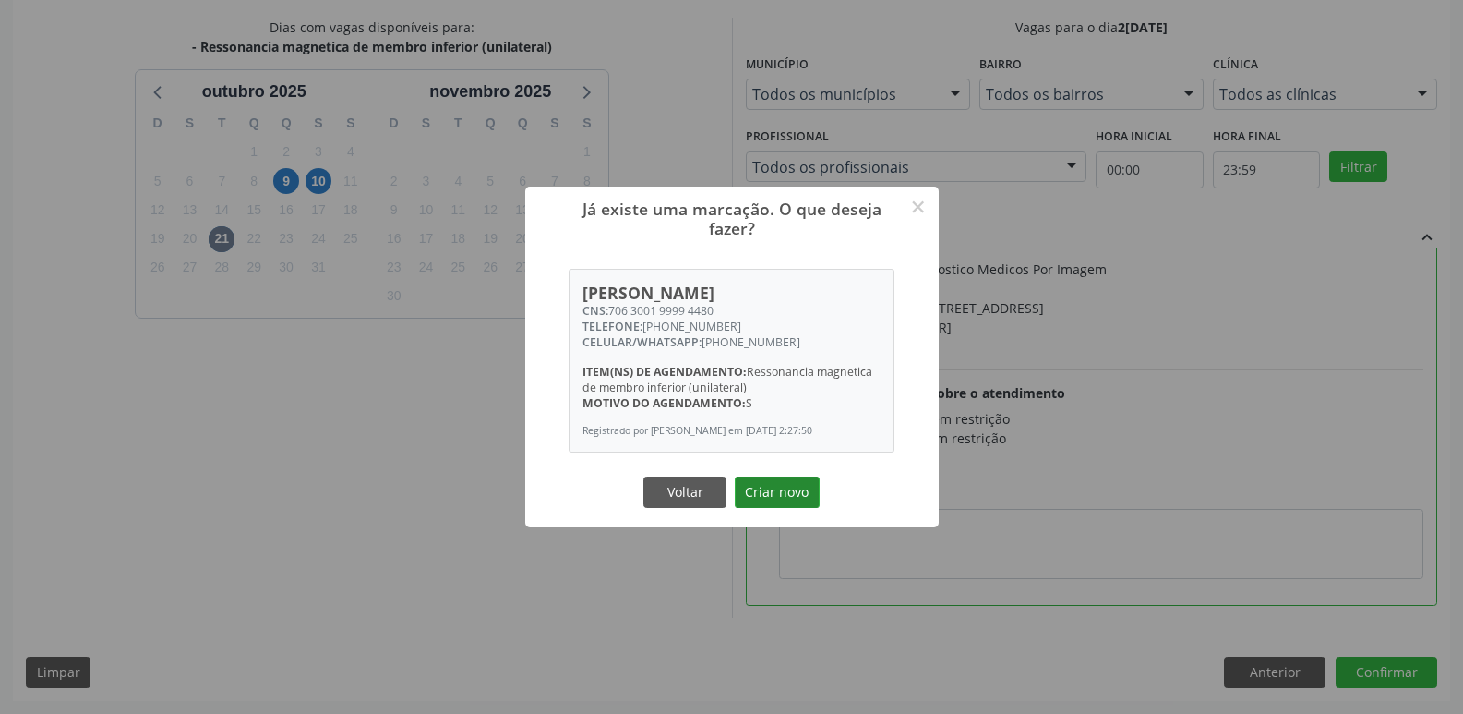
click at [774, 498] on button "Criar novo" at bounding box center [777, 491] width 85 height 31
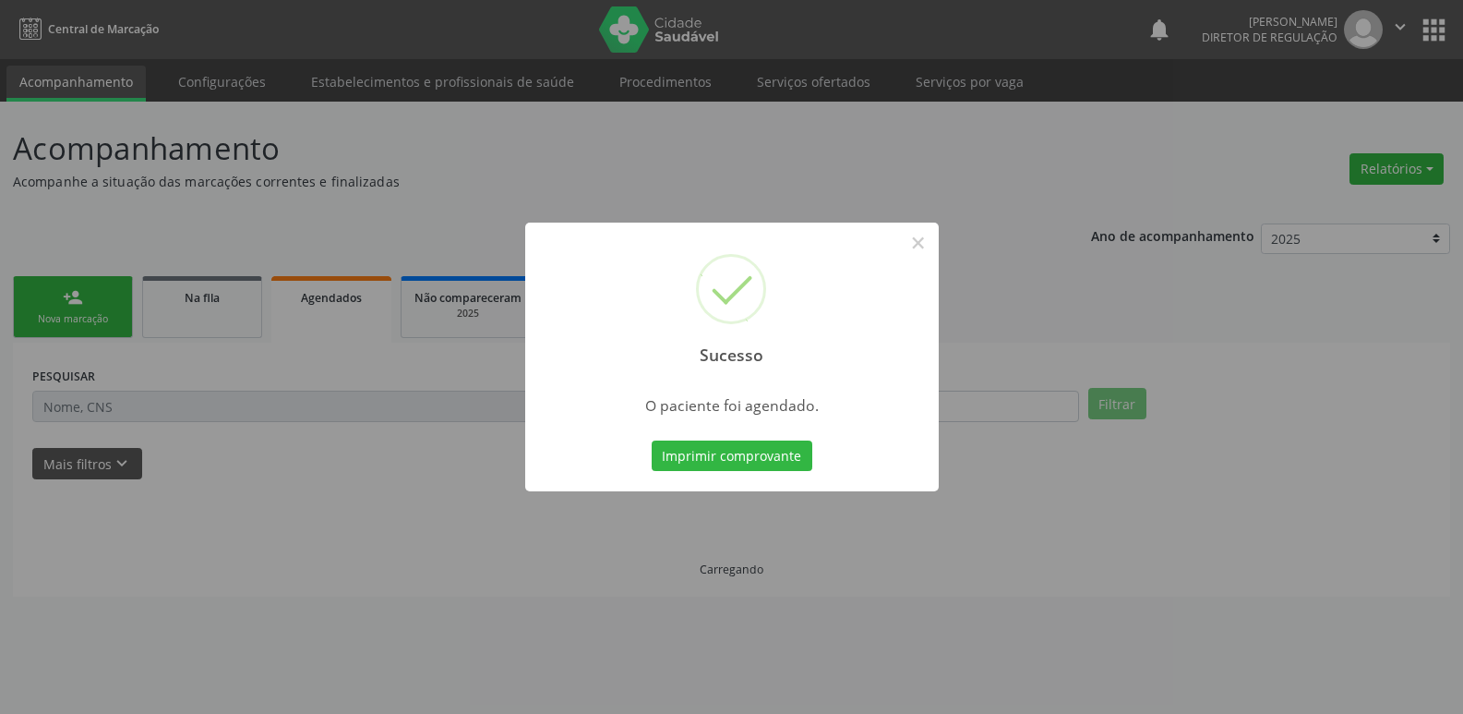
scroll to position [0, 0]
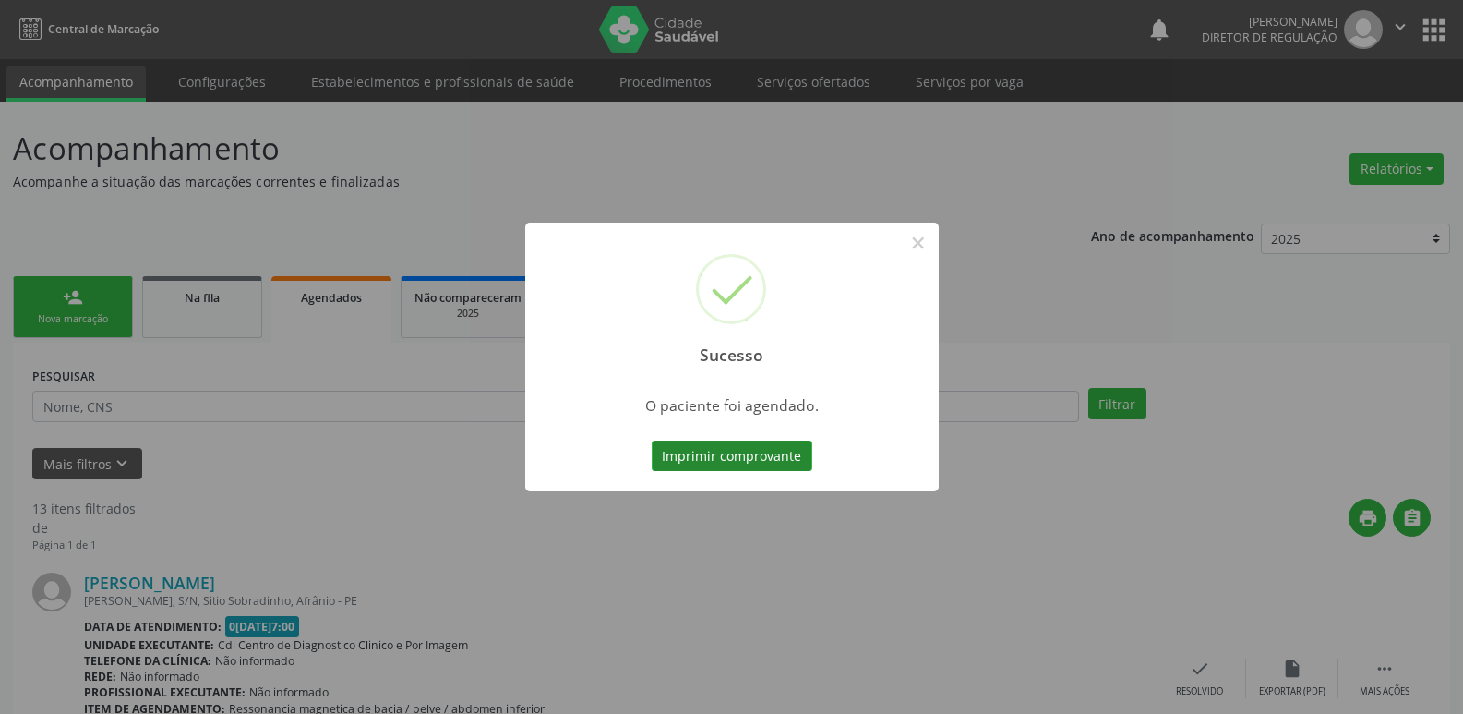
click at [799, 460] on button "Imprimir comprovante" at bounding box center [732, 455] width 161 height 31
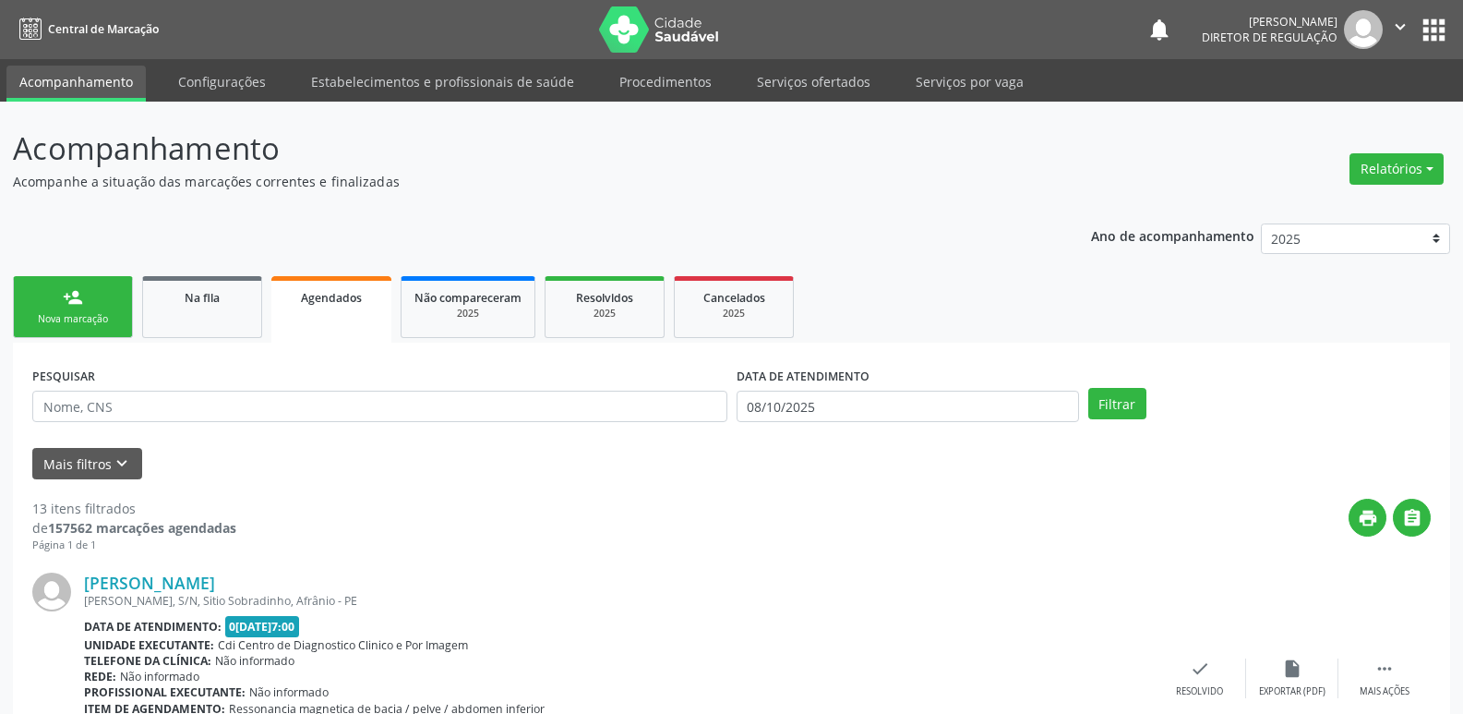
click at [96, 319] on div "Nova marcação" at bounding box center [73, 319] width 92 height 14
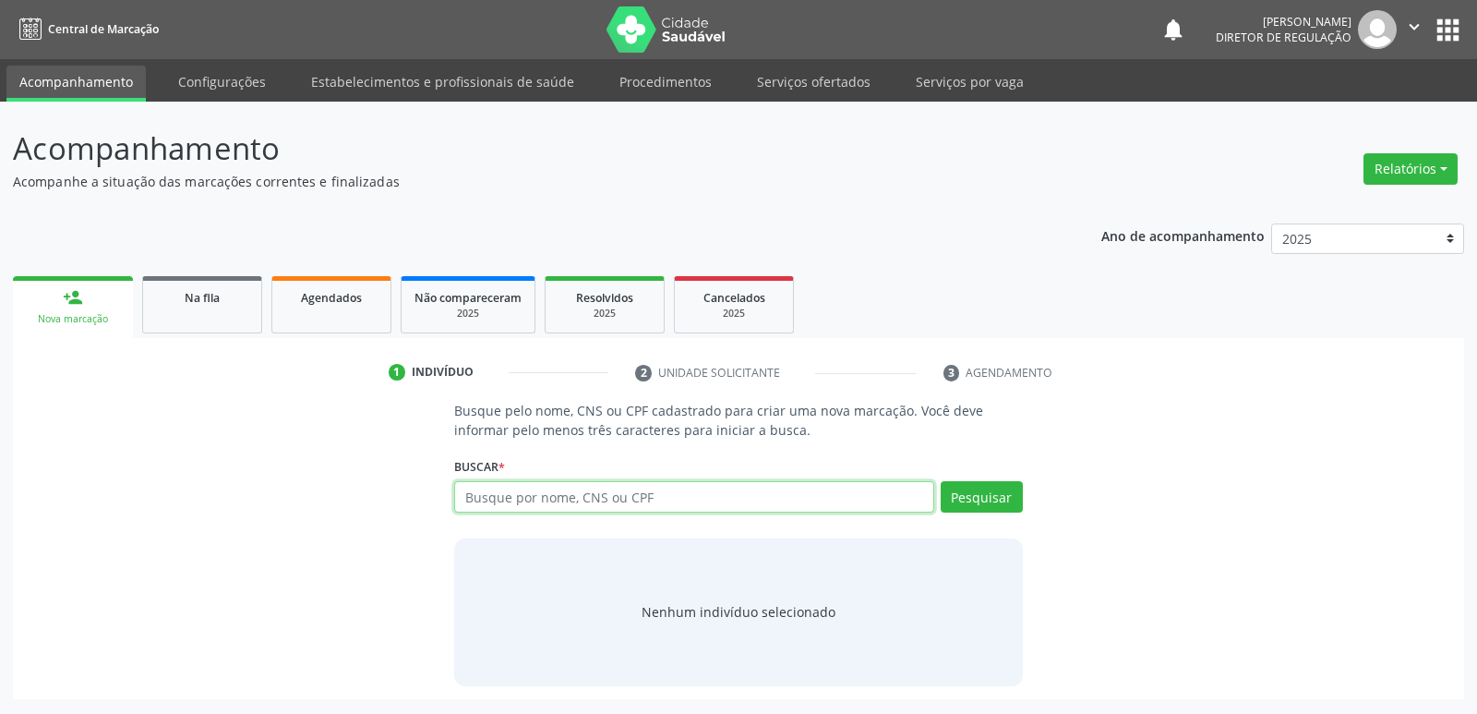
click at [522, 498] on input "text" at bounding box center [693, 496] width 479 height 31
click at [988, 494] on button "Pesquisar" at bounding box center [982, 496] width 82 height 31
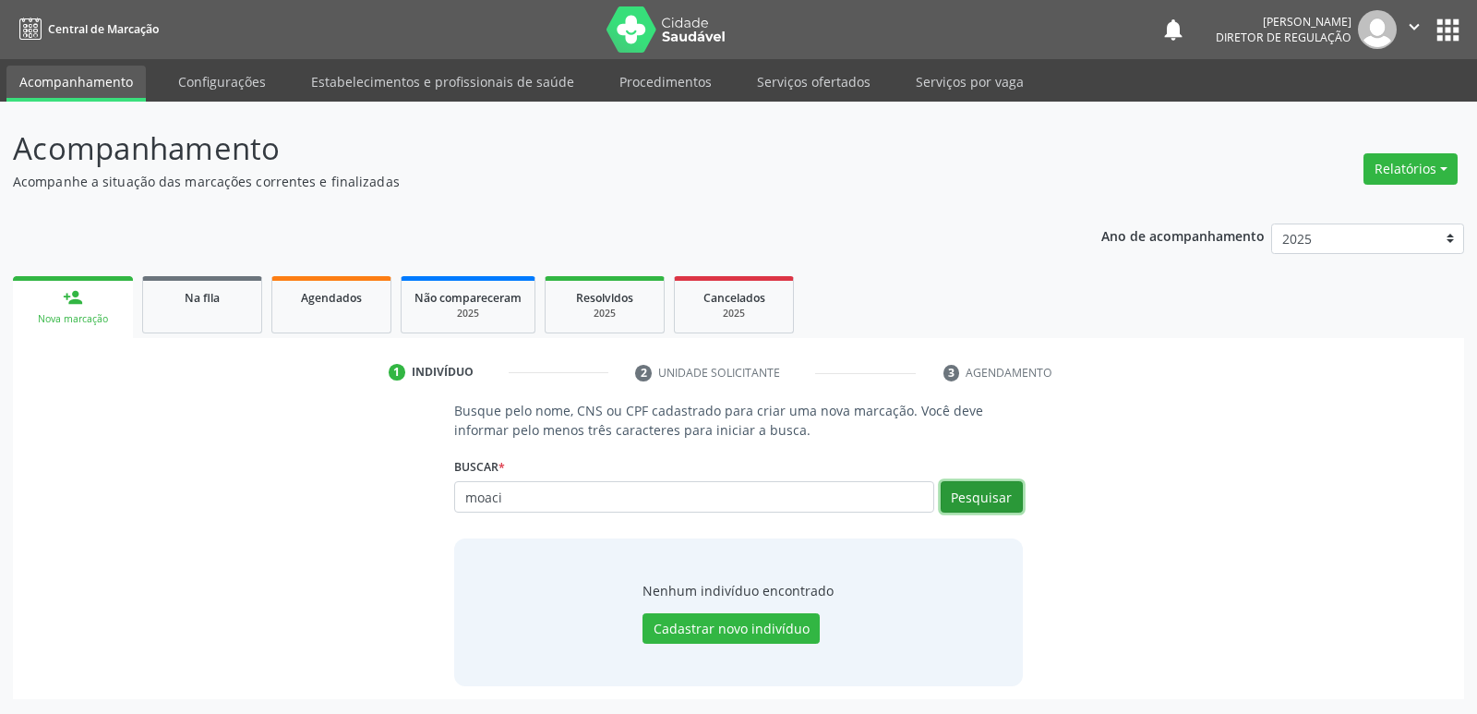
click at [994, 498] on button "Pesquisar" at bounding box center [982, 496] width 82 height 31
click at [582, 499] on input "moaci" at bounding box center [693, 496] width 479 height 31
type input "m"
click at [707, 501] on input "text" at bounding box center [693, 496] width 479 height 31
type input "705609428606219"
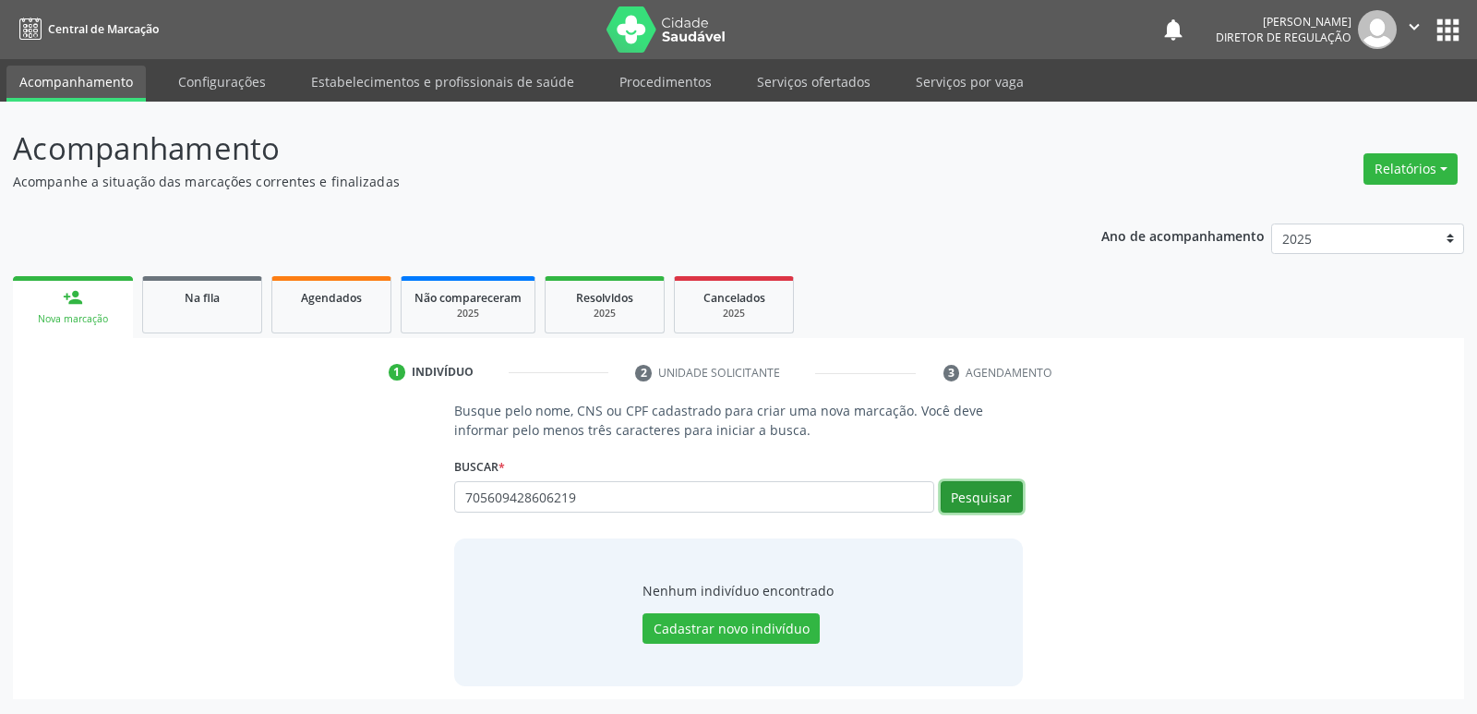
click at [985, 501] on button "Pesquisar" at bounding box center [982, 496] width 82 height 31
type input "705609428606219"
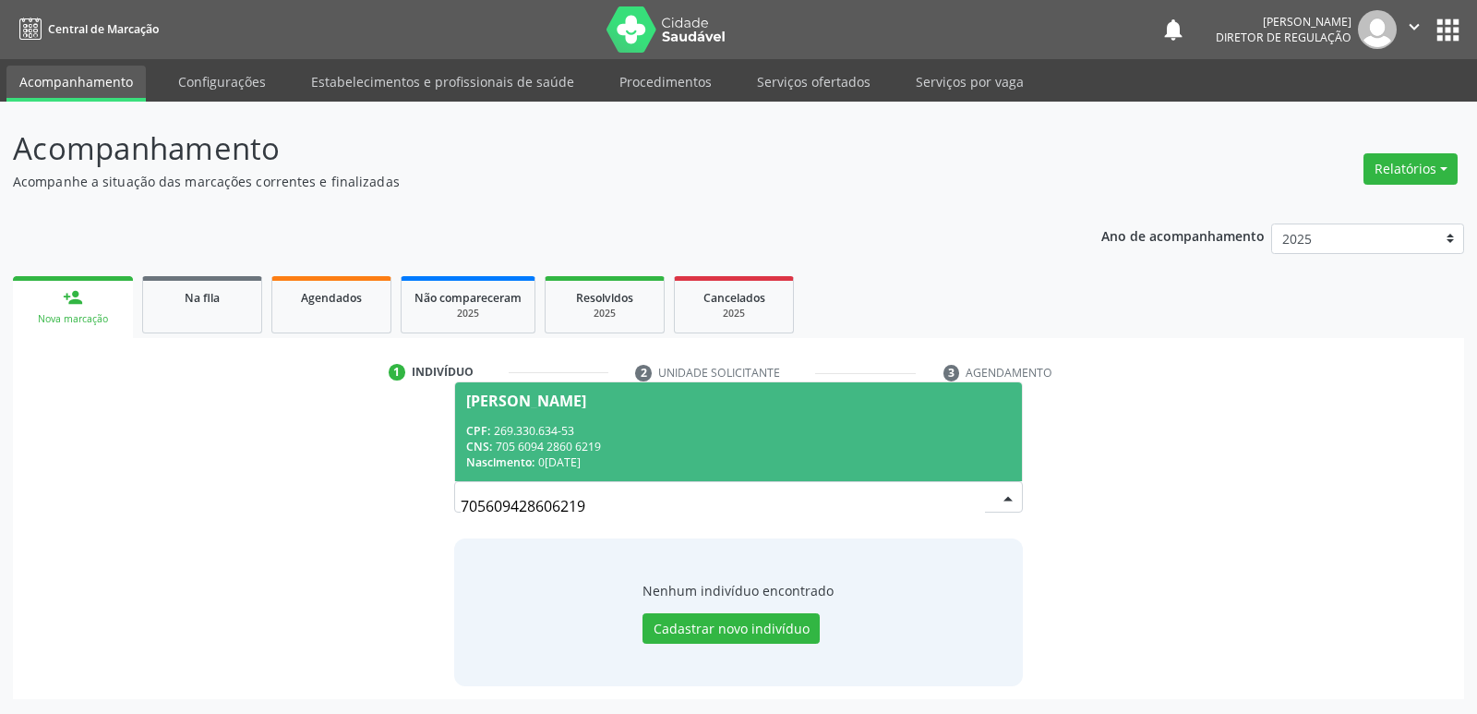
drag, startPoint x: 590, startPoint y: 508, endPoint x: 426, endPoint y: 506, distance: 163.4
click at [448, 510] on div "Busque pelo nome, CNS ou CPF cadastrado para criar uma nova marcação. Você deve…" at bounding box center [738, 543] width 594 height 284
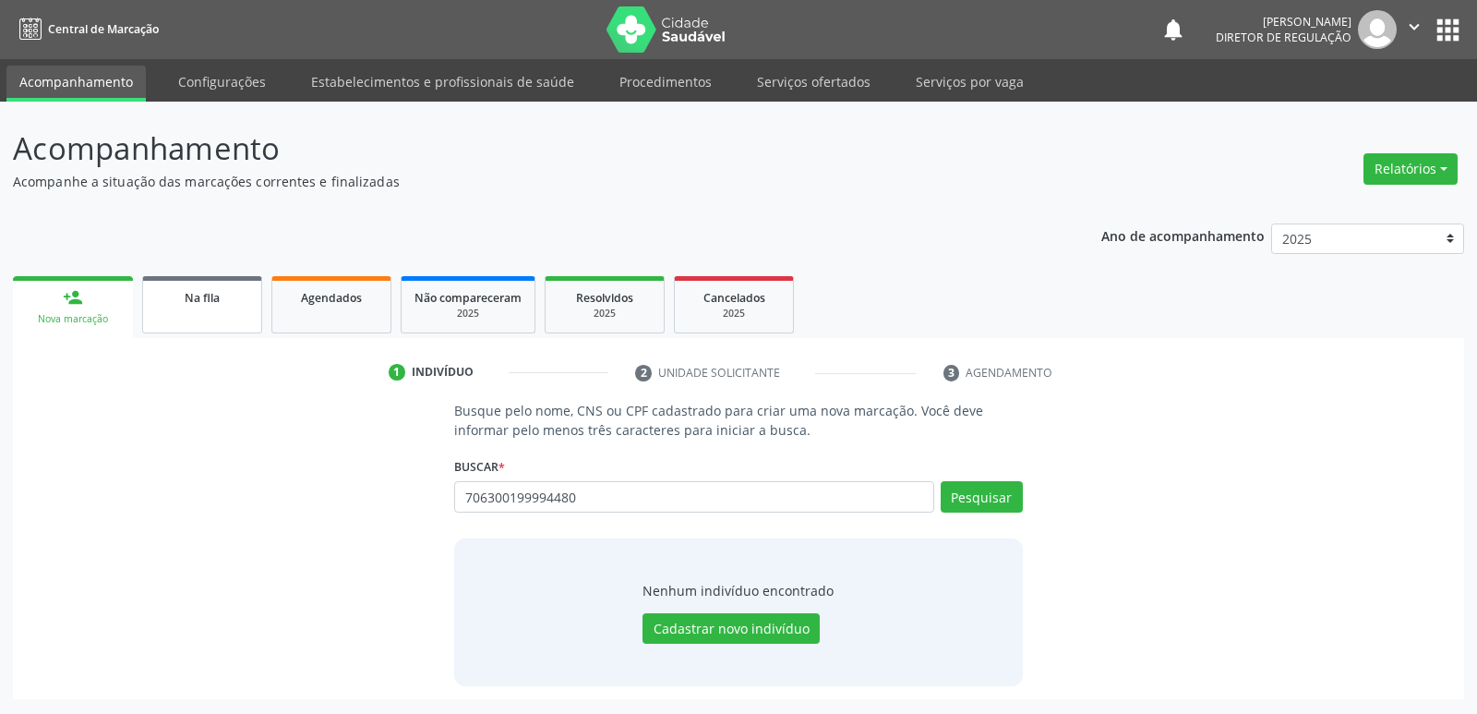
click at [211, 315] on link "Na fila" at bounding box center [202, 304] width 120 height 57
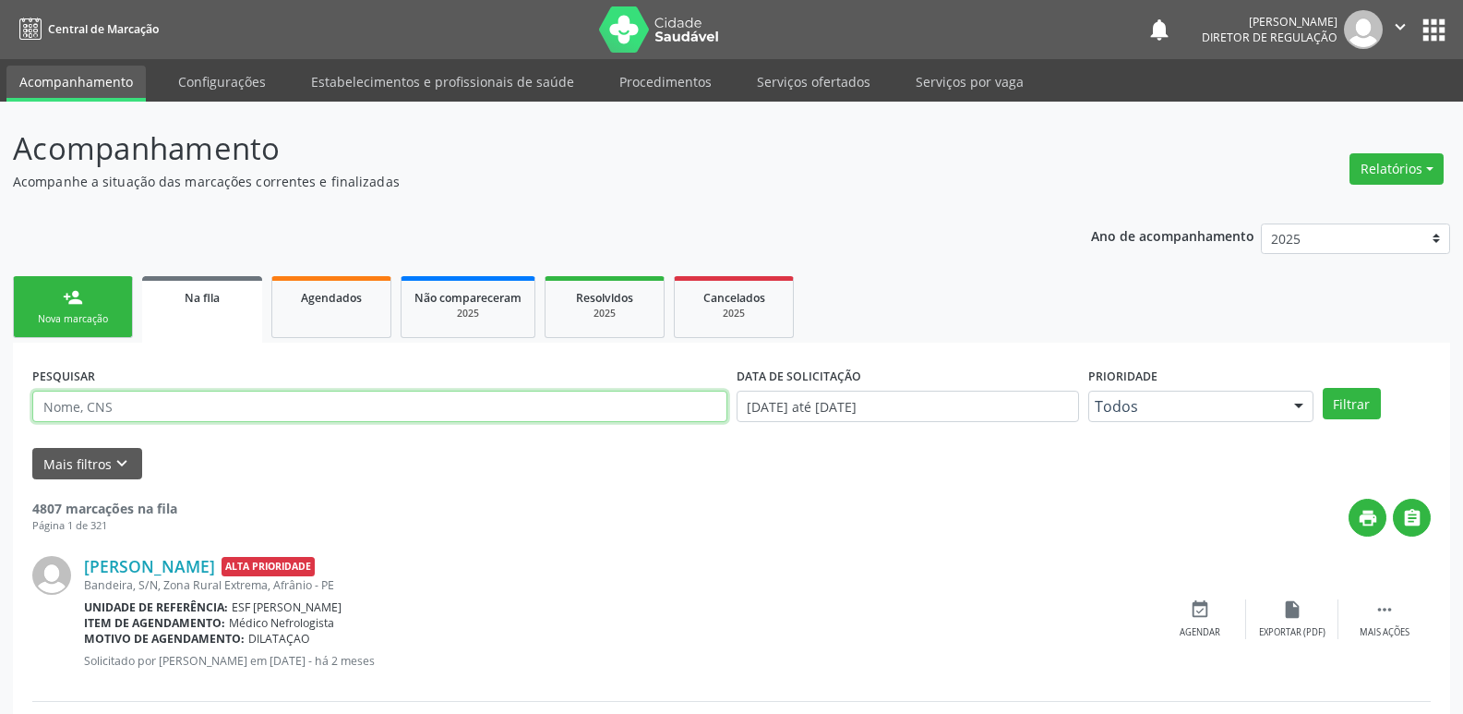
click at [257, 409] on input "text" at bounding box center [379, 405] width 695 height 31
paste input "706300199994480"
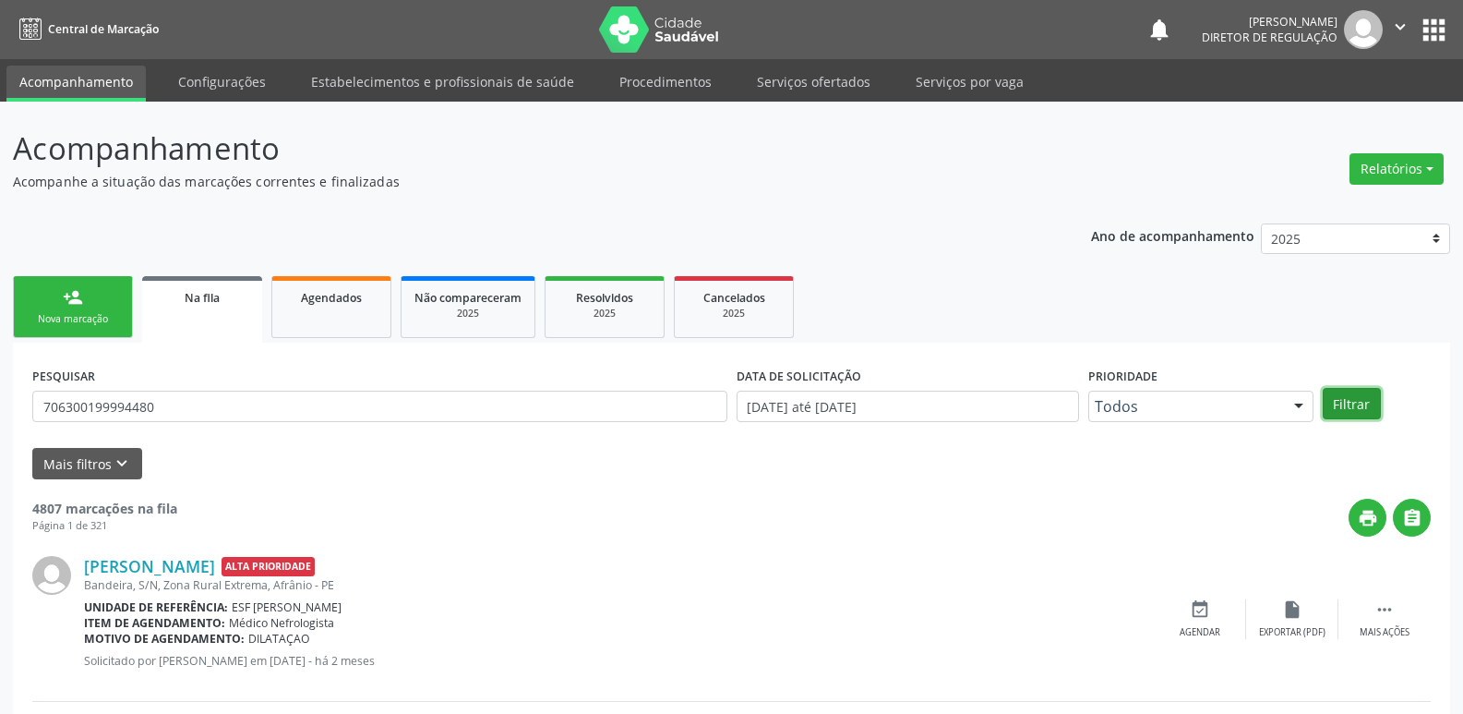
click at [1350, 407] on button "Filtrar" at bounding box center [1352, 403] width 58 height 31
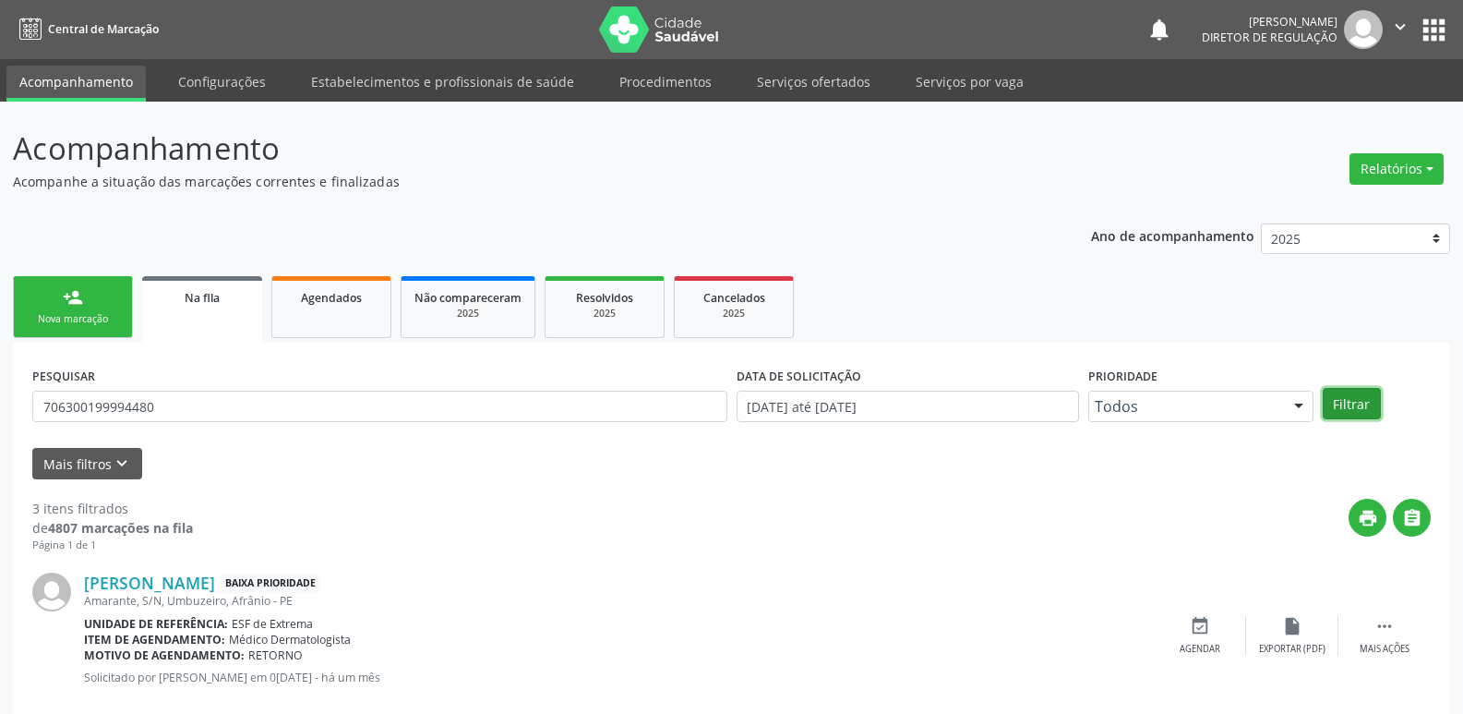
click at [1350, 407] on button "Filtrar" at bounding box center [1352, 403] width 58 height 31
click at [242, 406] on input "706300199994480" at bounding box center [379, 405] width 695 height 31
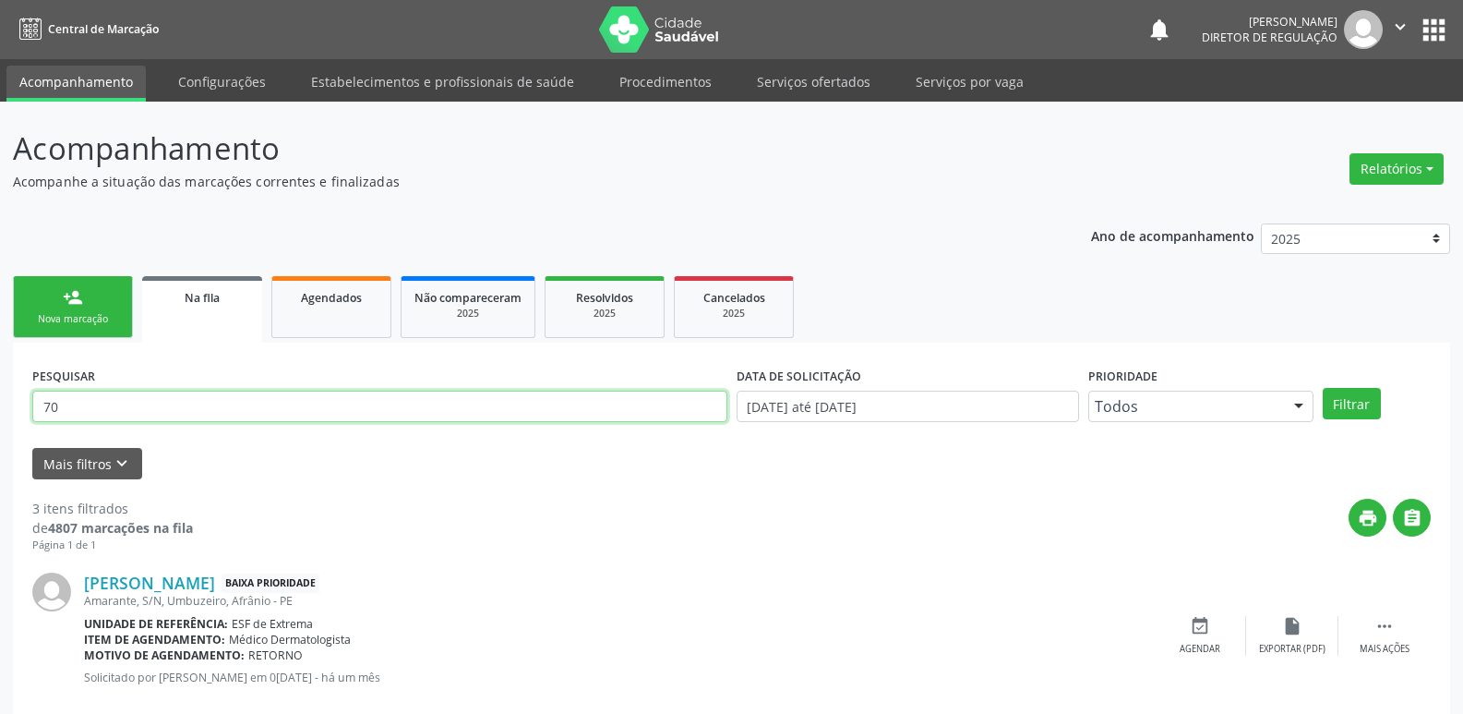
type input "7"
type input "705609428606219"
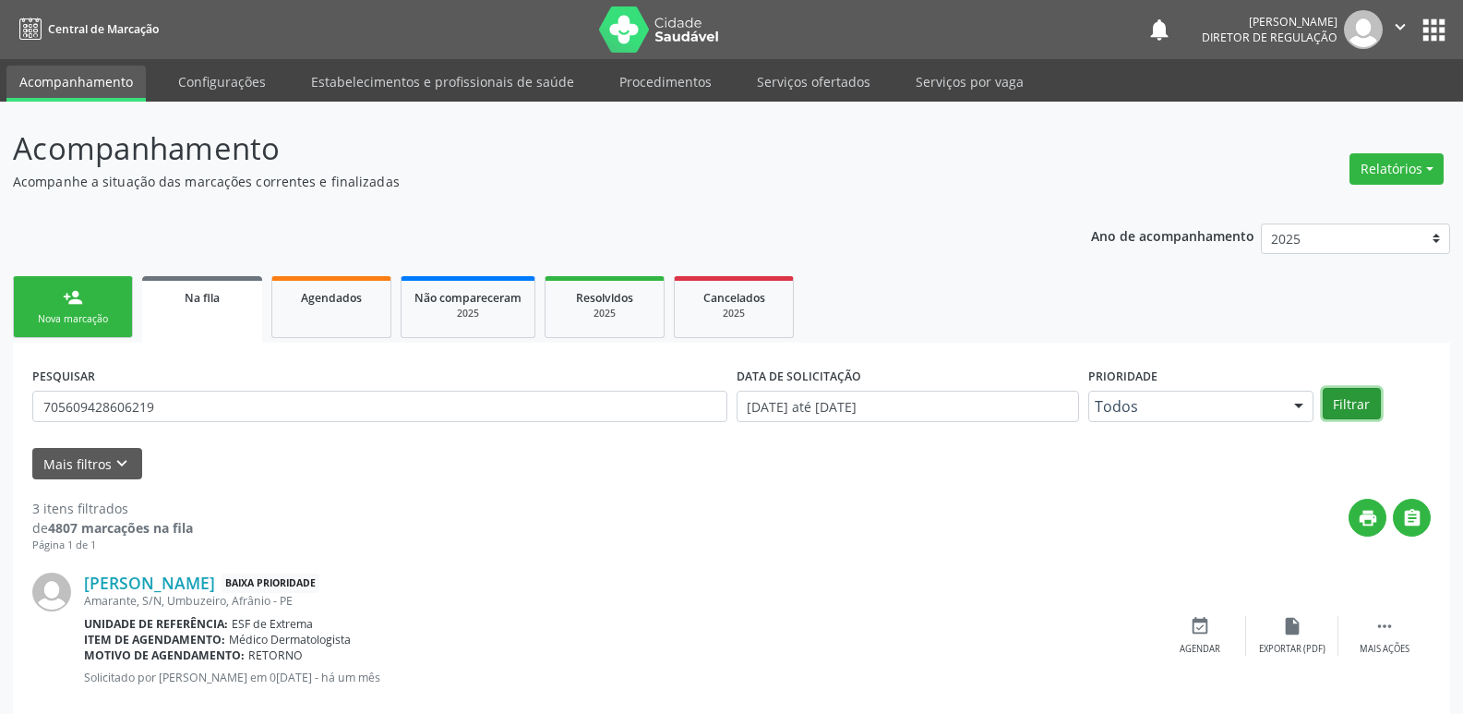
click at [1363, 402] on button "Filtrar" at bounding box center [1352, 403] width 58 height 31
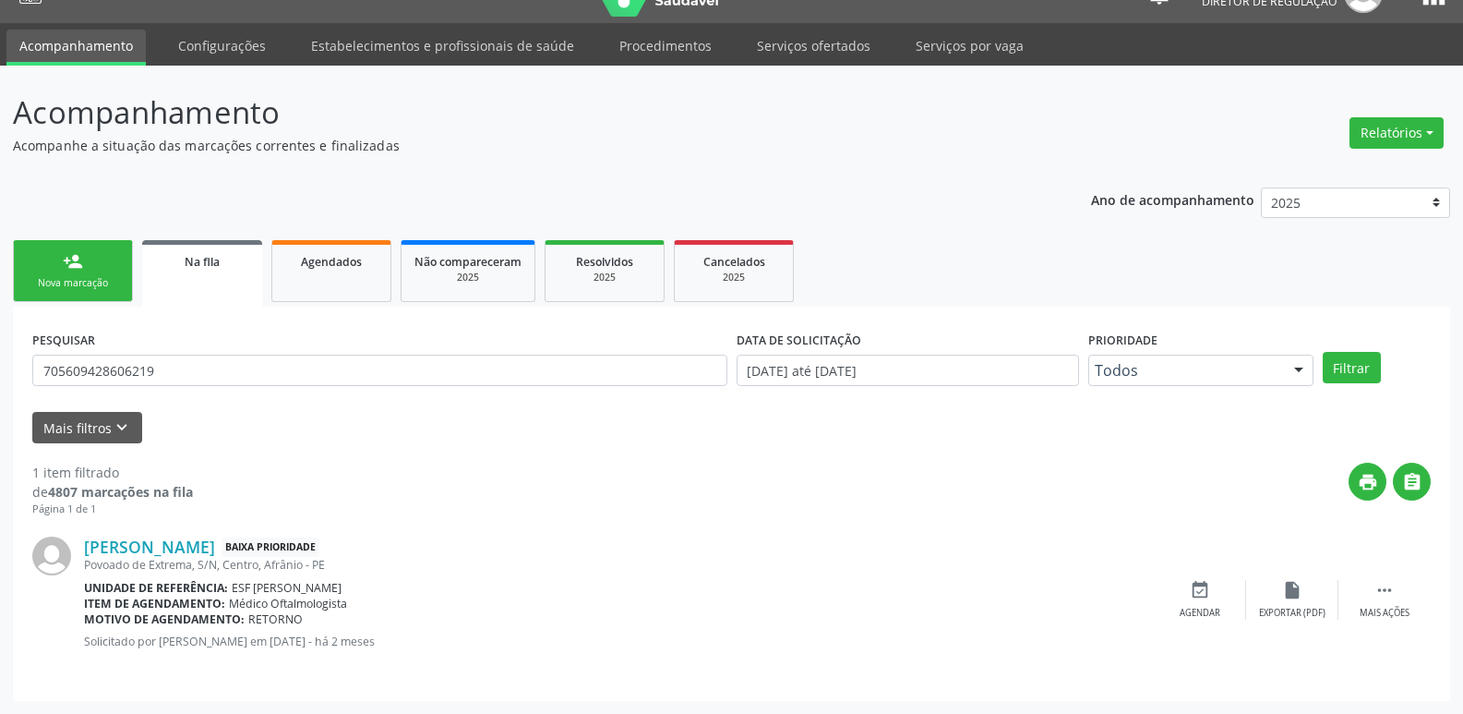
click at [118, 283] on div "Nova marcação" at bounding box center [73, 283] width 92 height 14
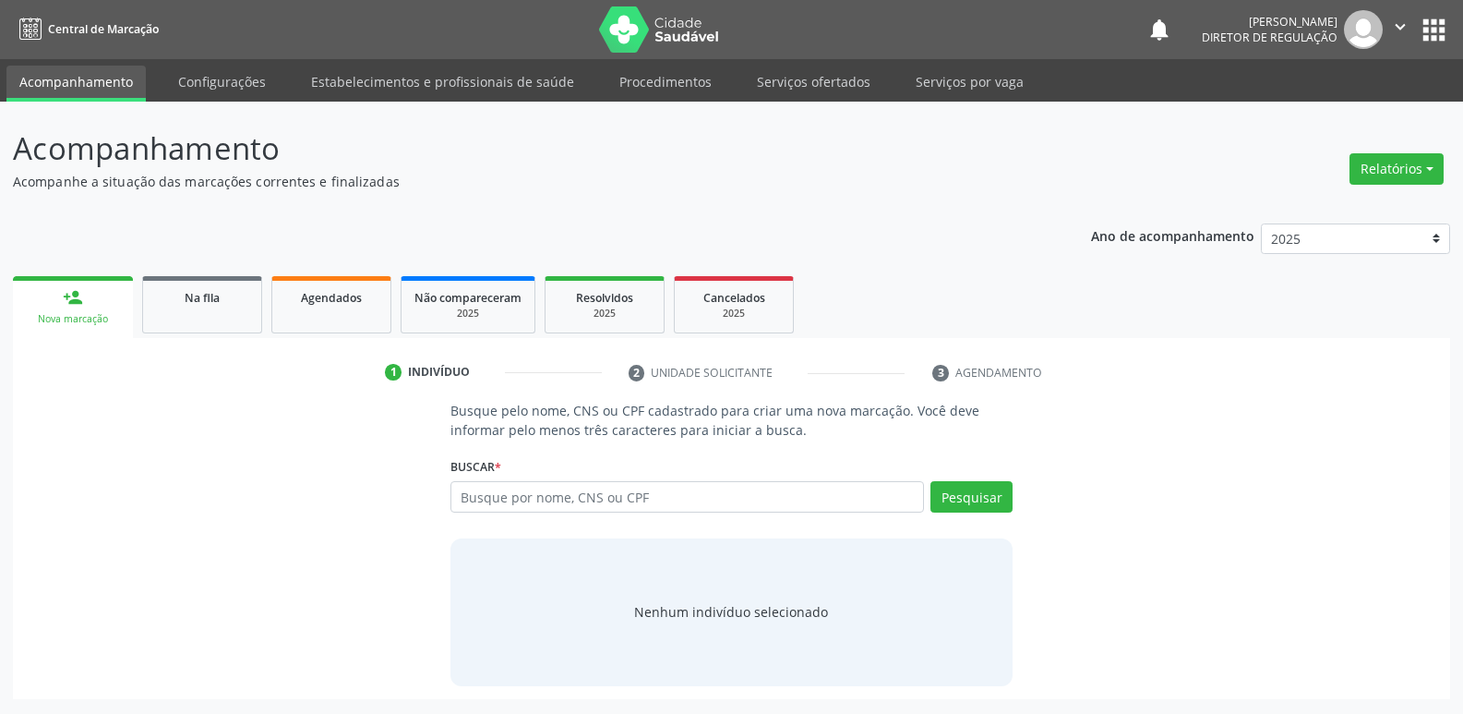
scroll to position [0, 0]
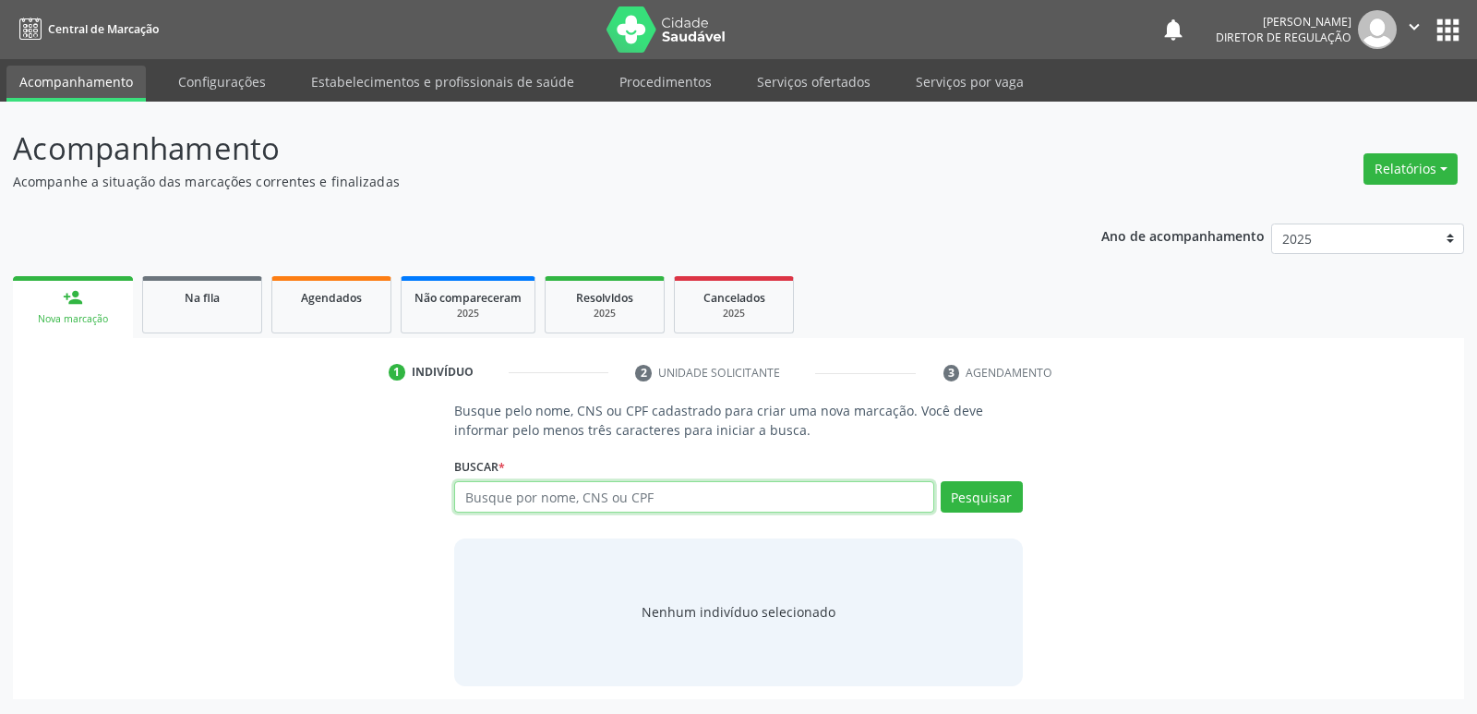
click at [593, 498] on input "text" at bounding box center [693, 496] width 479 height 31
type input "702600255477547"
click at [993, 493] on button "Pesquisar" at bounding box center [982, 496] width 82 height 31
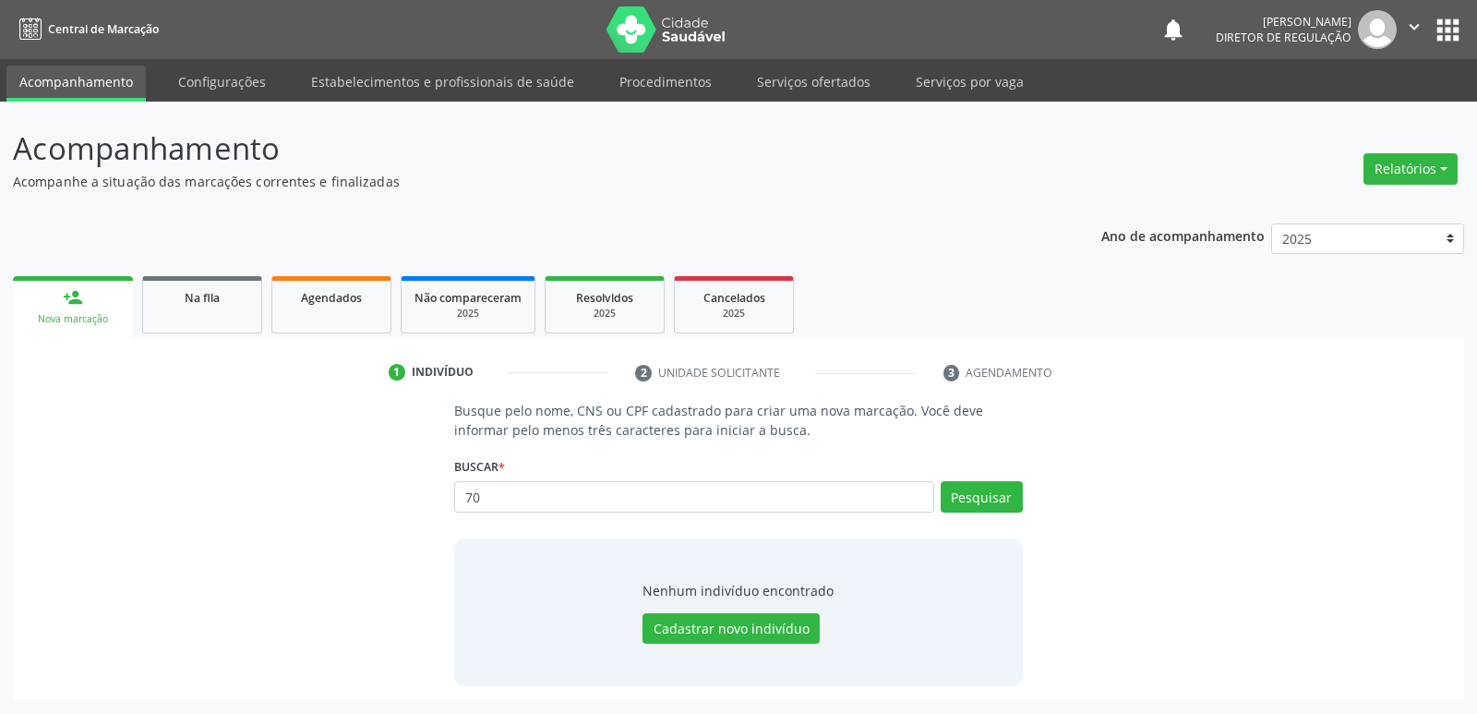
type input "7"
type input "702606255477547"
click at [997, 487] on button "Pesquisar" at bounding box center [982, 496] width 82 height 31
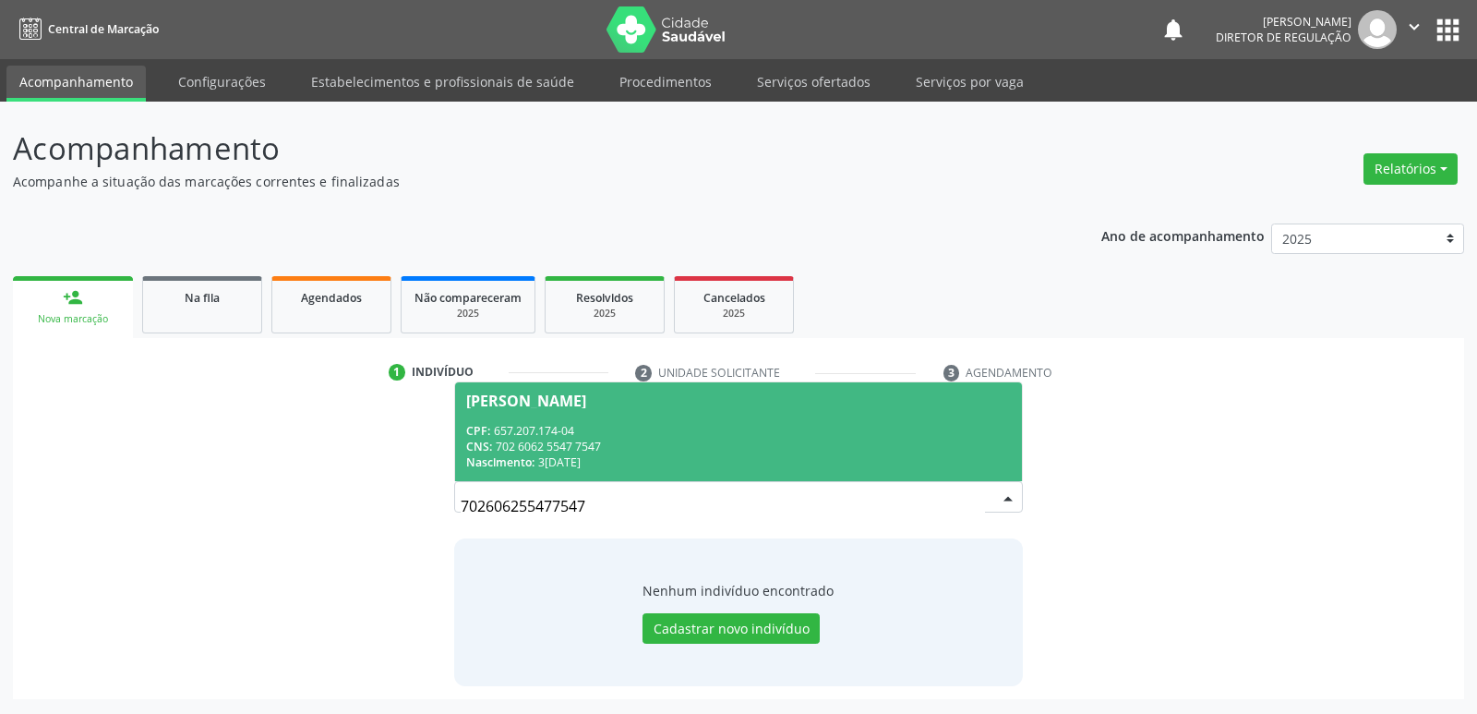
click at [588, 436] on div "CPF: 657.207.174-04" at bounding box center [738, 431] width 544 height 16
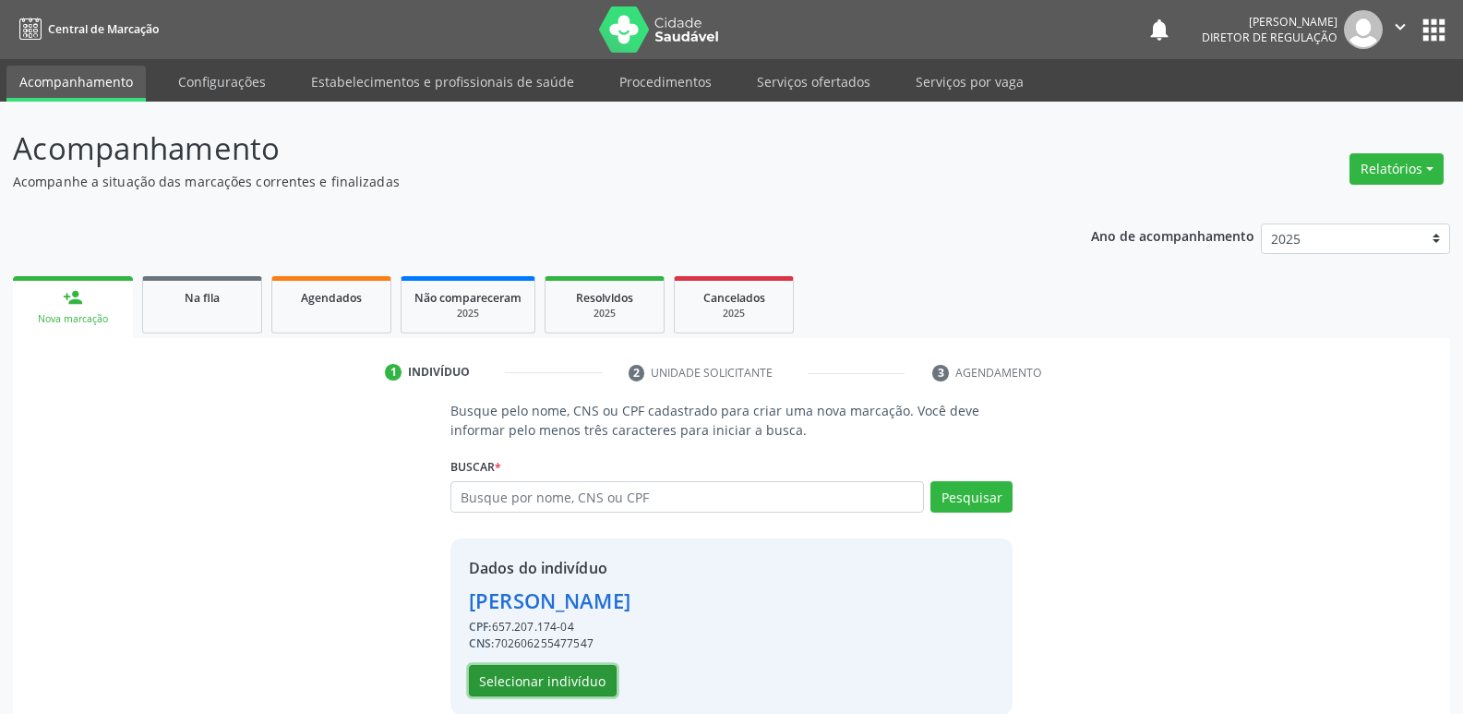
click at [579, 680] on button "Selecionar indivíduo" at bounding box center [543, 680] width 148 height 31
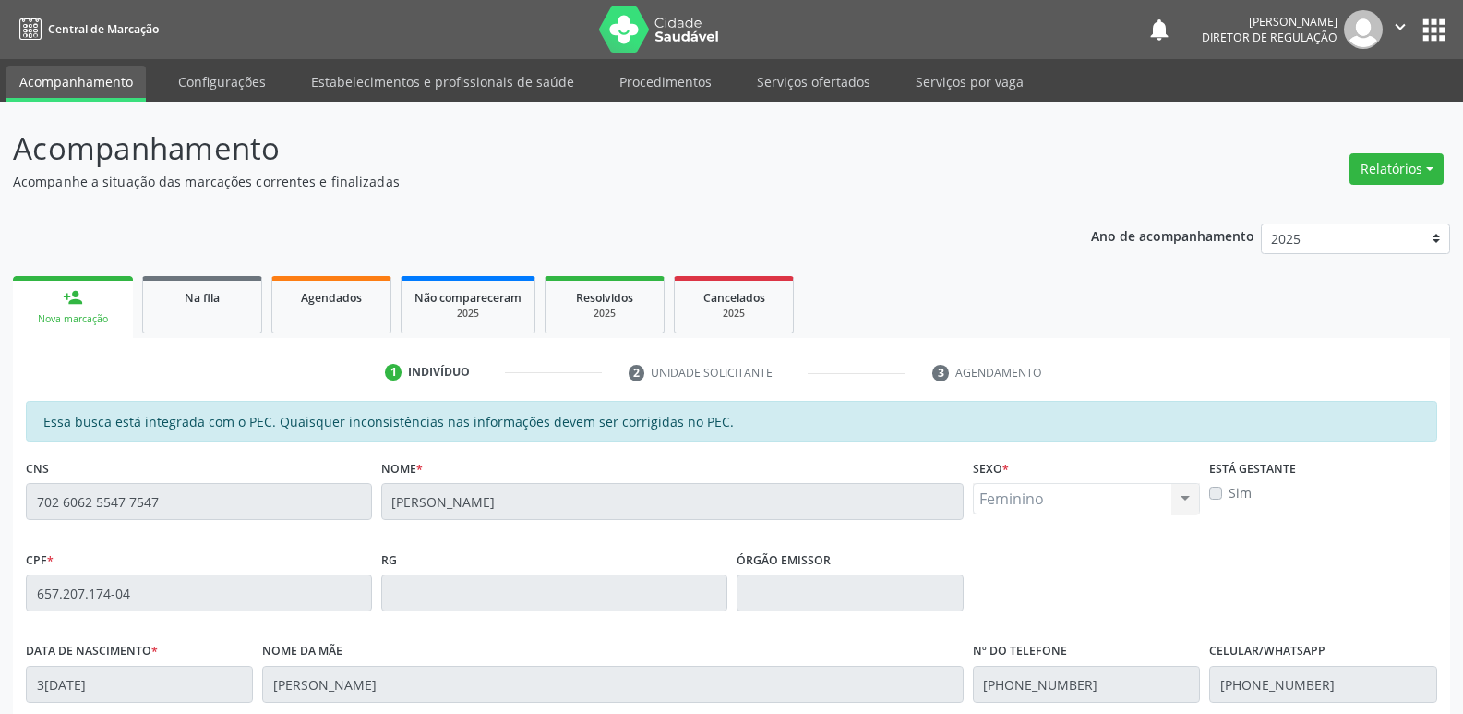
scroll to position [341, 0]
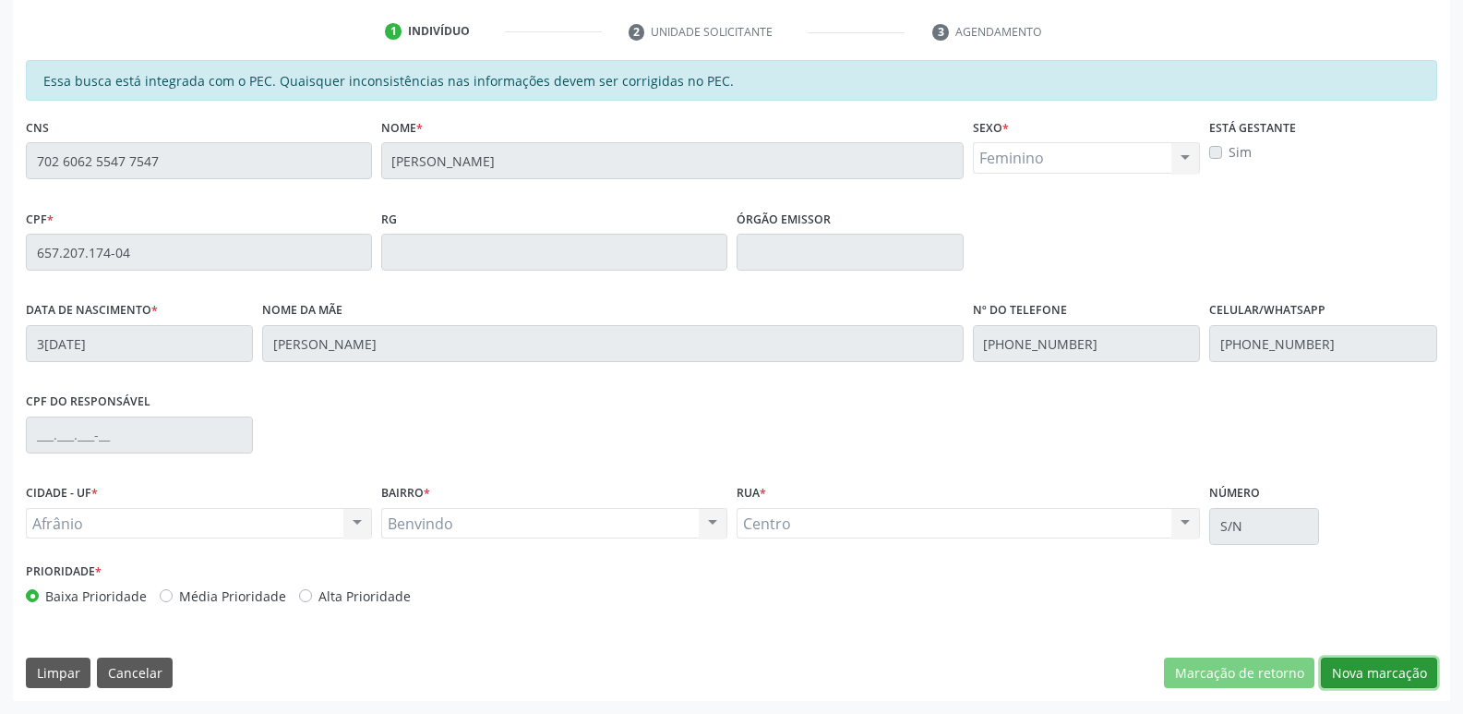
click at [1376, 676] on button "Nova marcação" at bounding box center [1379, 672] width 116 height 31
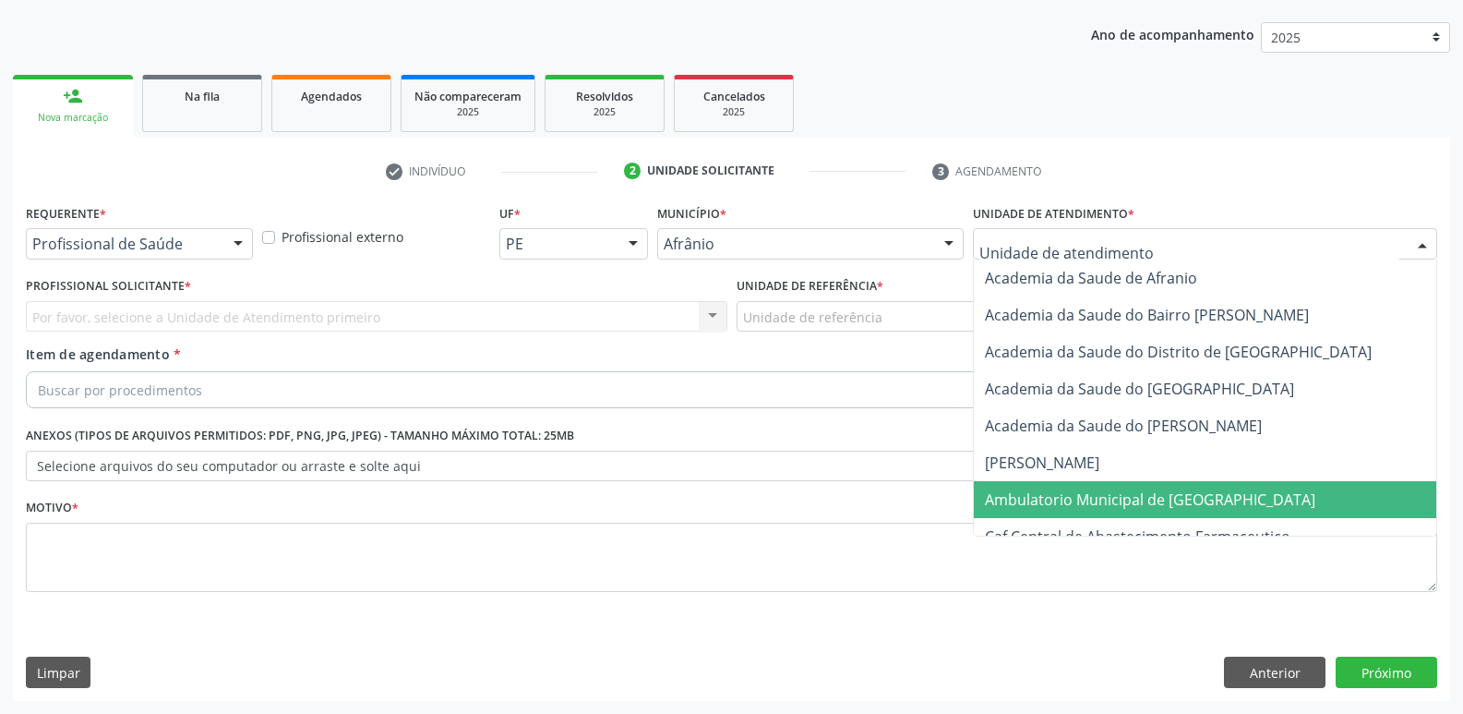
click at [1128, 490] on span "Ambulatorio Municipal de [GEOGRAPHIC_DATA]" at bounding box center [1150, 499] width 330 height 20
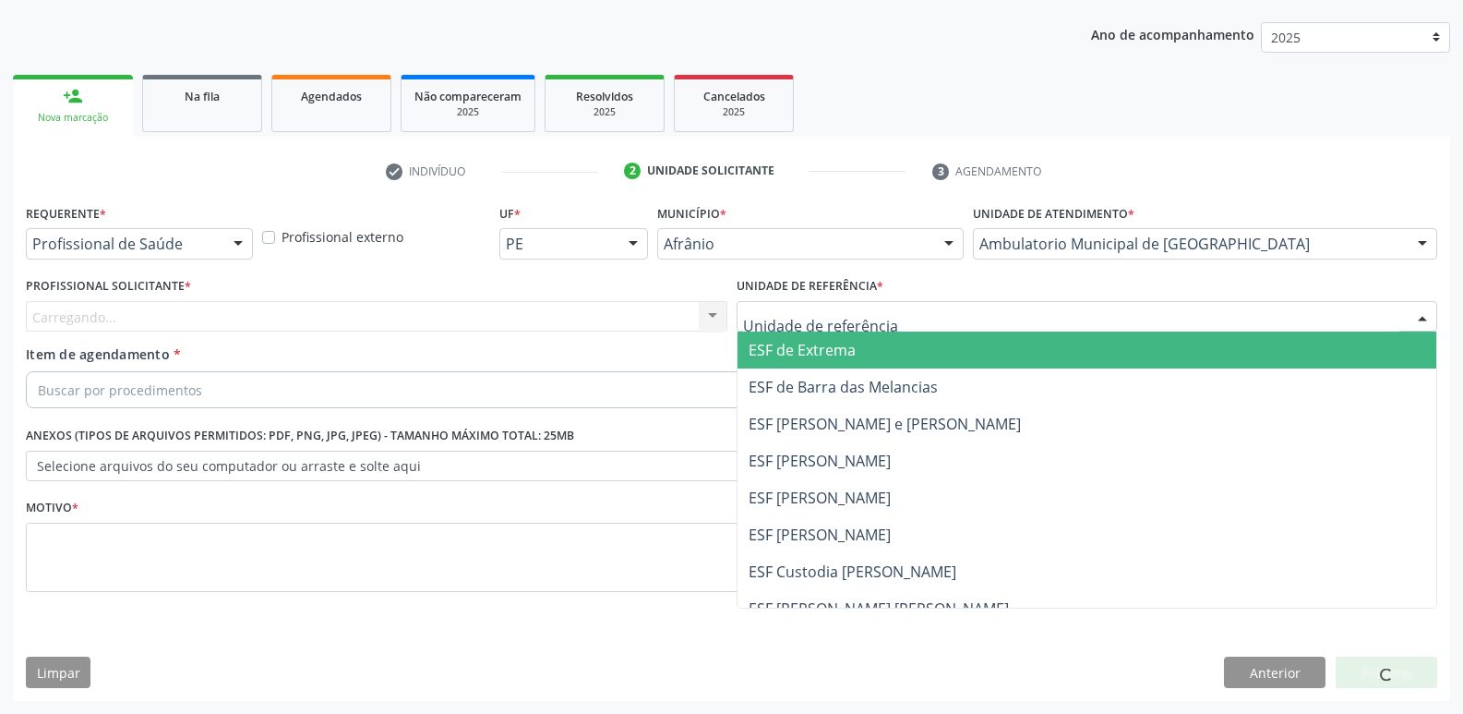
click at [993, 318] on div at bounding box center [1088, 316] width 702 height 31
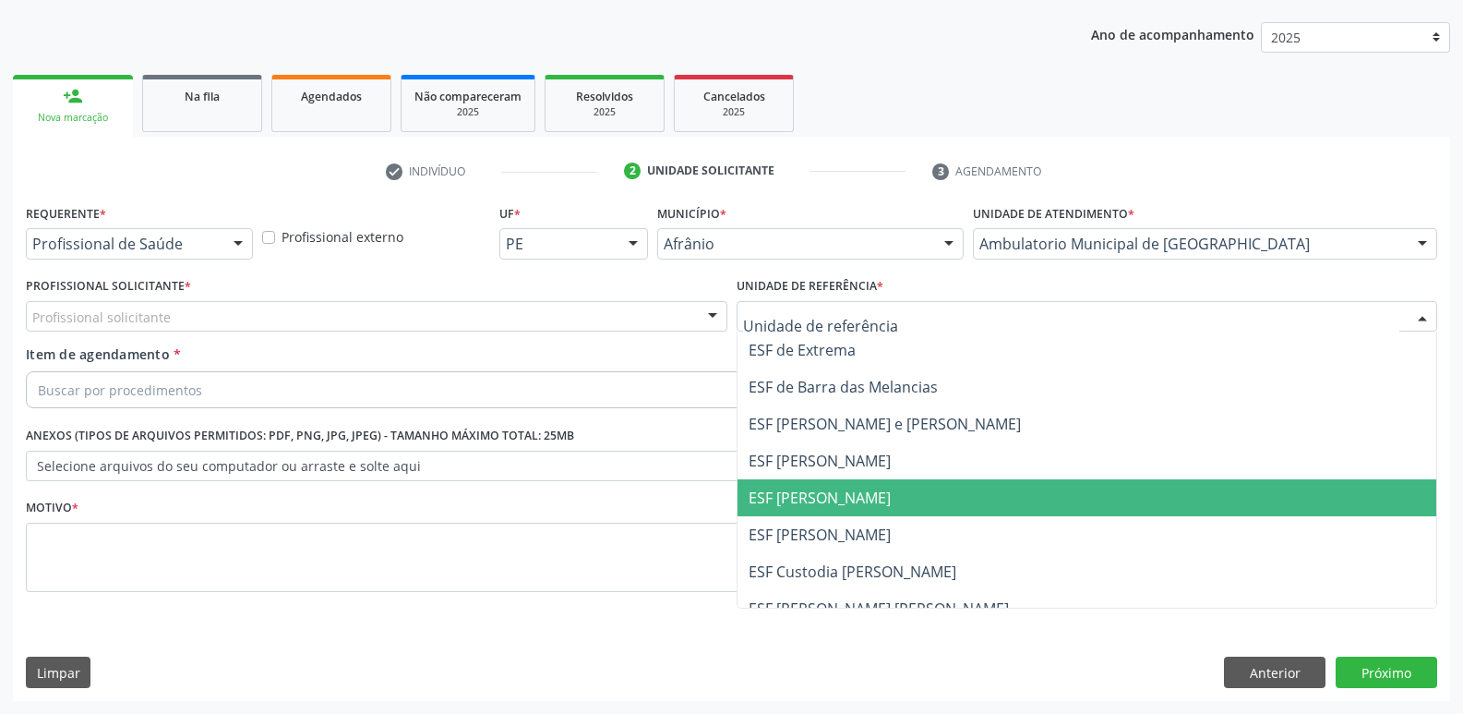
click at [944, 491] on span "ESF [PERSON_NAME]" at bounding box center [1088, 497] width 700 height 37
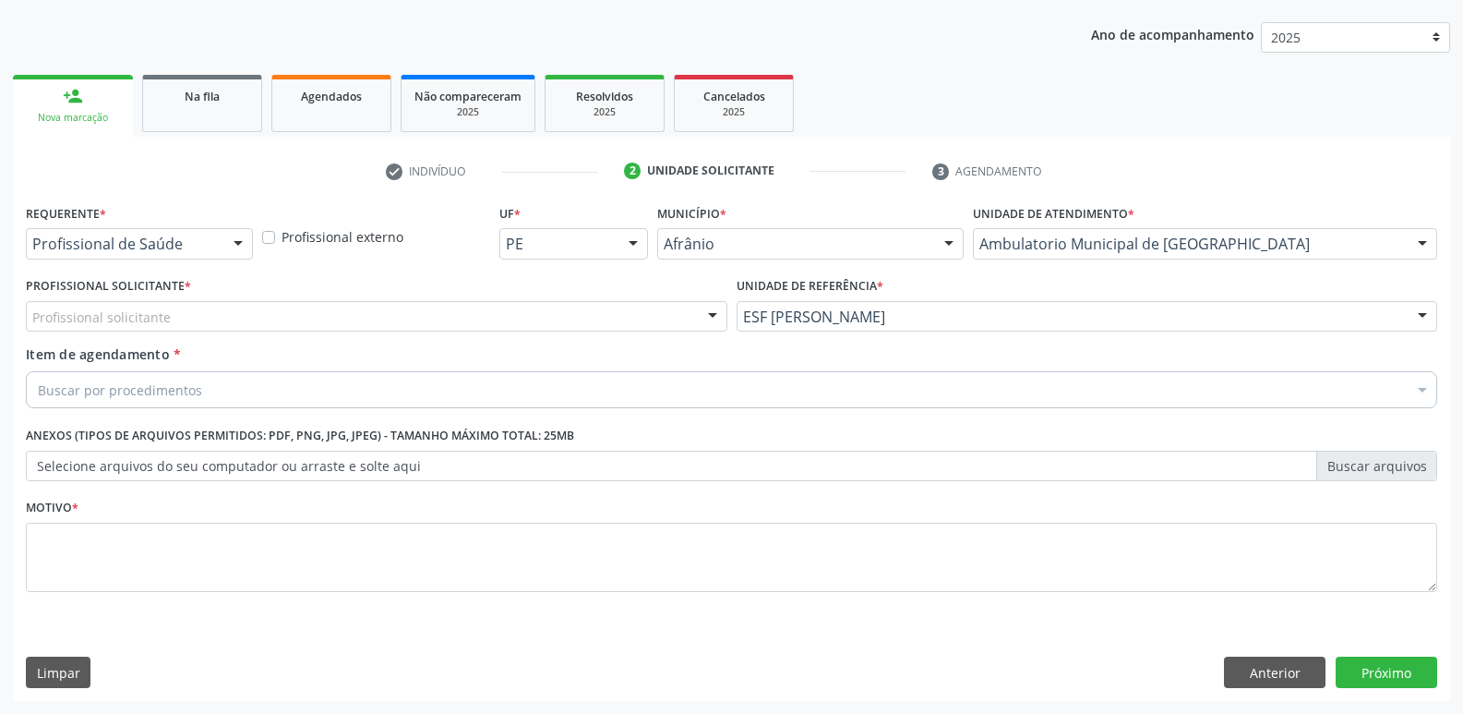
click at [527, 316] on div "Profissional solicitante" at bounding box center [377, 316] width 702 height 31
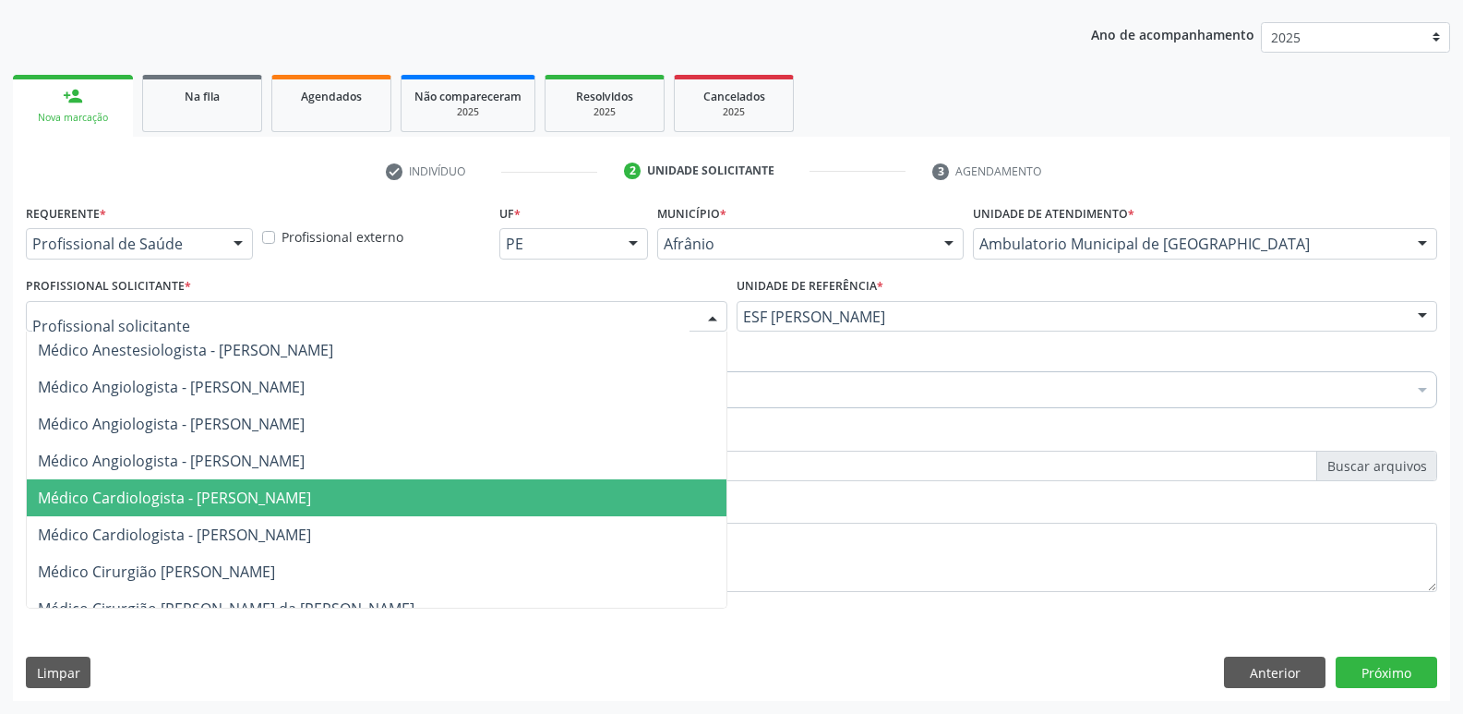
click at [476, 489] on span "Médico Cardiologista - [PERSON_NAME]" at bounding box center [377, 497] width 700 height 37
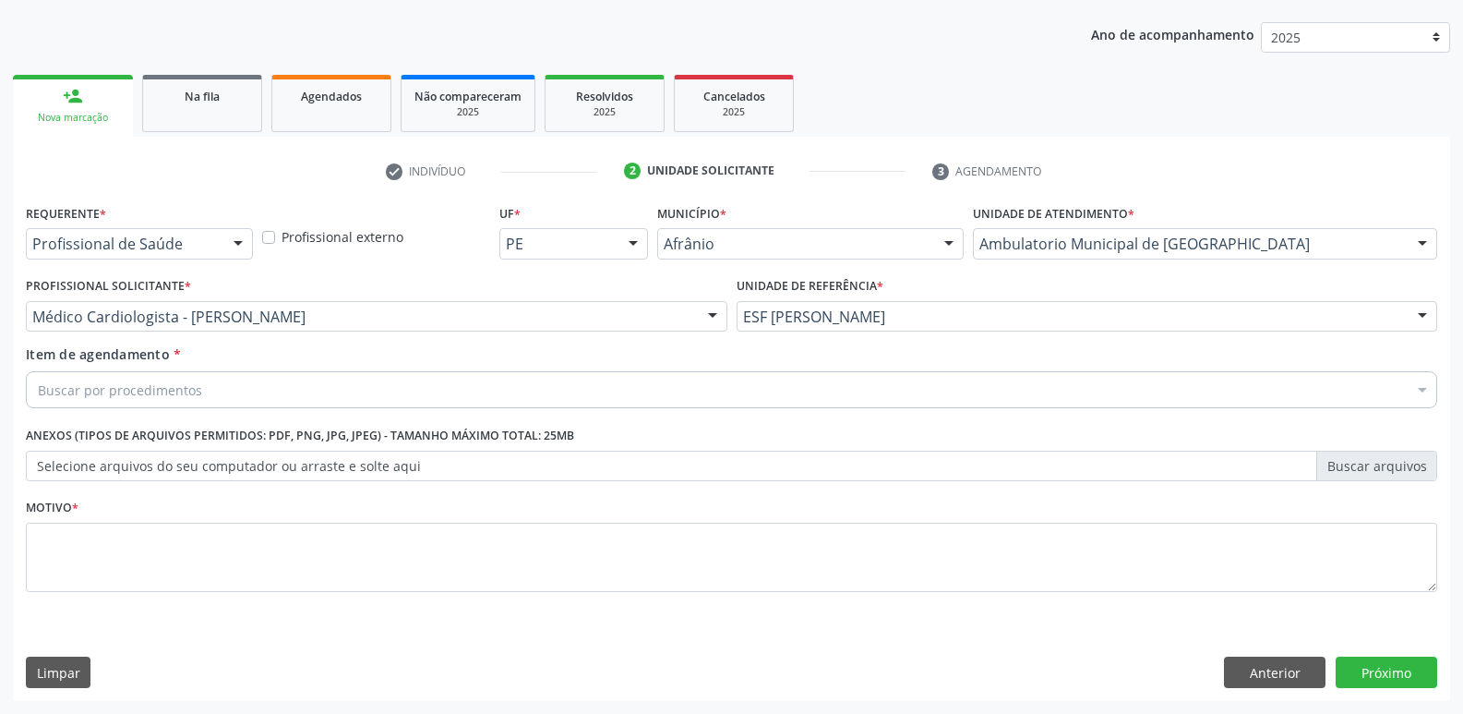
click at [414, 378] on div "Buscar por procedimentos" at bounding box center [731, 389] width 1411 height 37
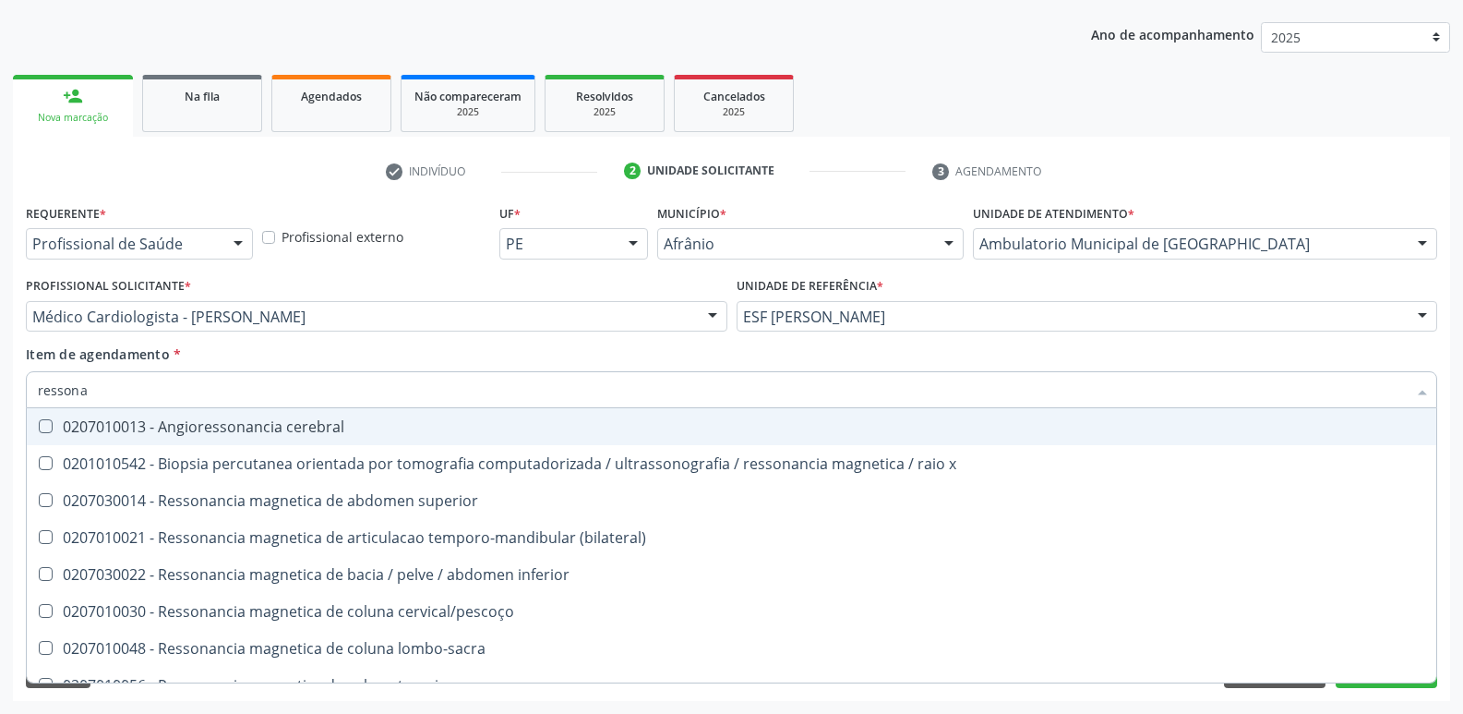
type input "ressonan"
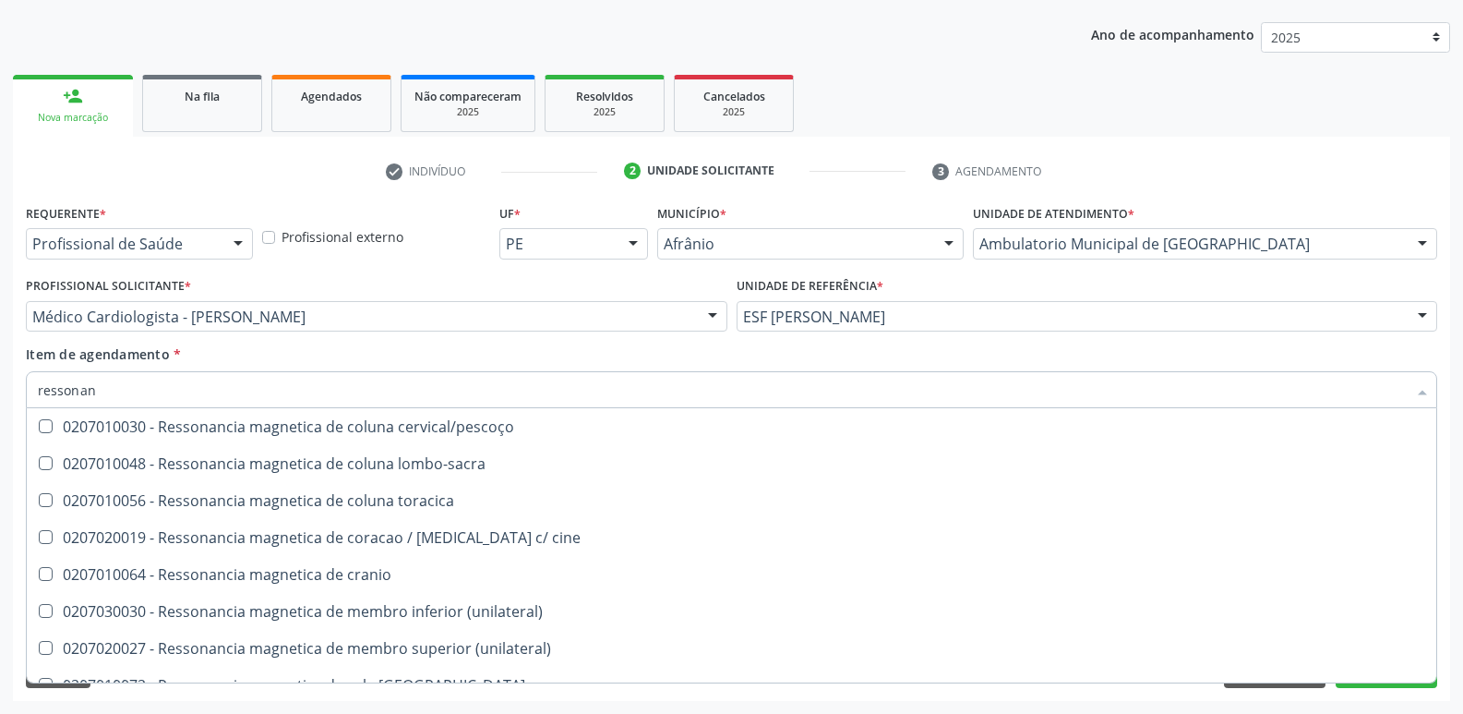
scroll to position [277, 0]
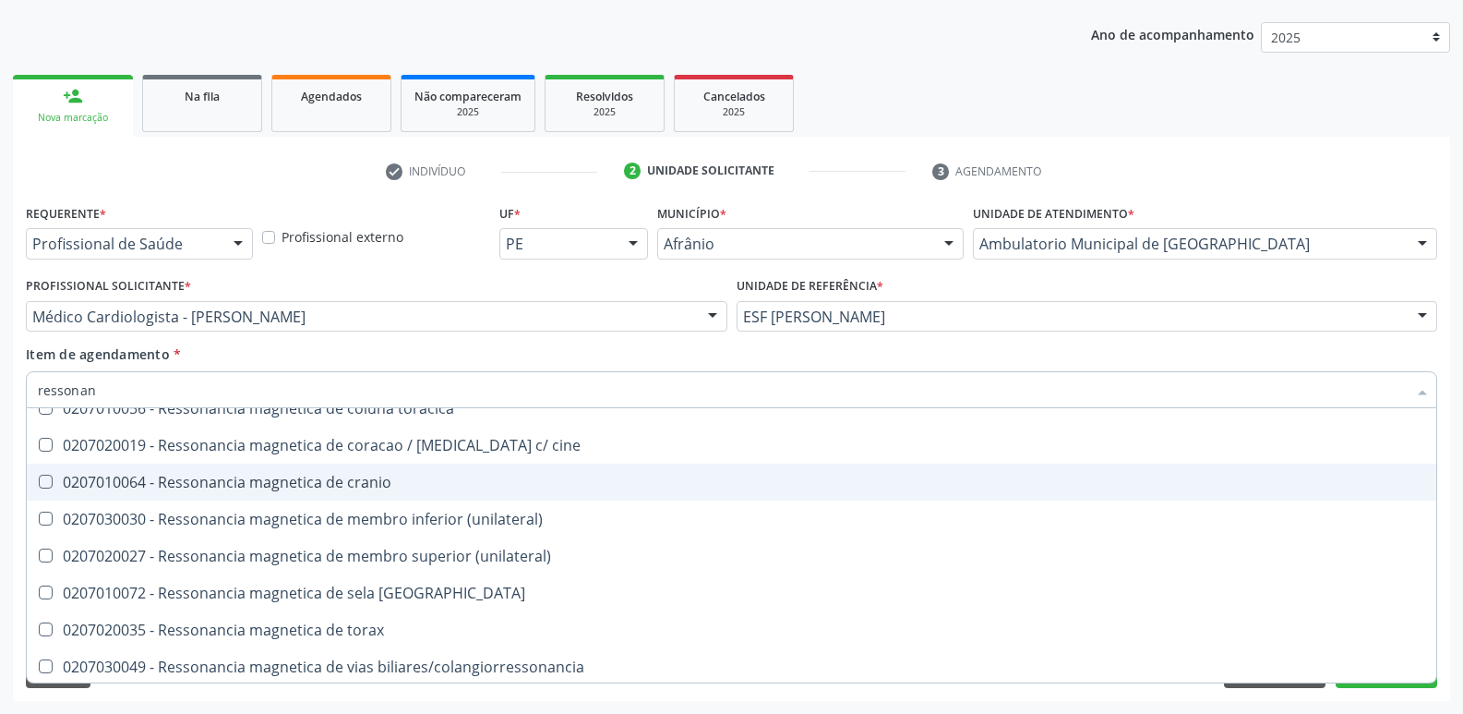
click at [403, 475] on div "0207010064 - Ressonancia magnetica de cranio" at bounding box center [731, 481] width 1387 height 15
checkbox cranio "true"
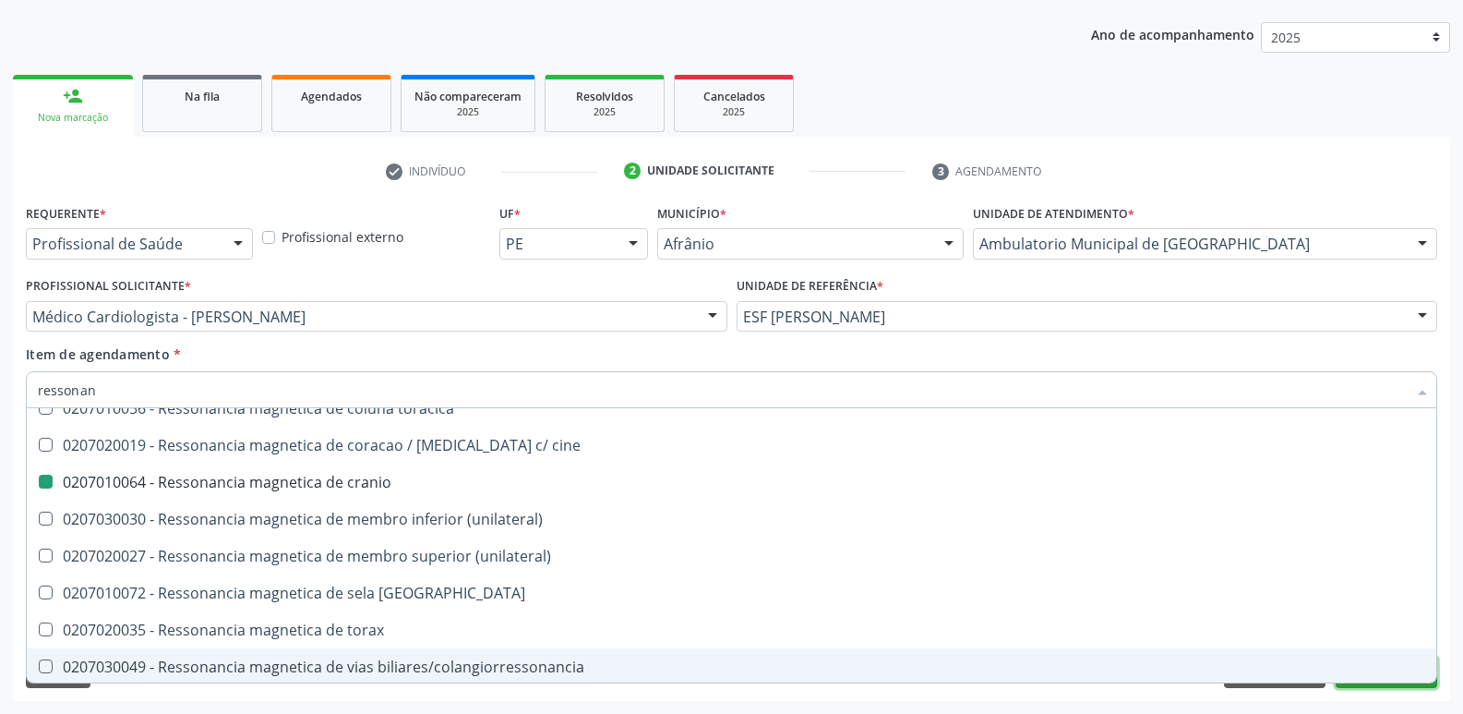
click at [1410, 685] on button "Próximo" at bounding box center [1387, 671] width 102 height 31
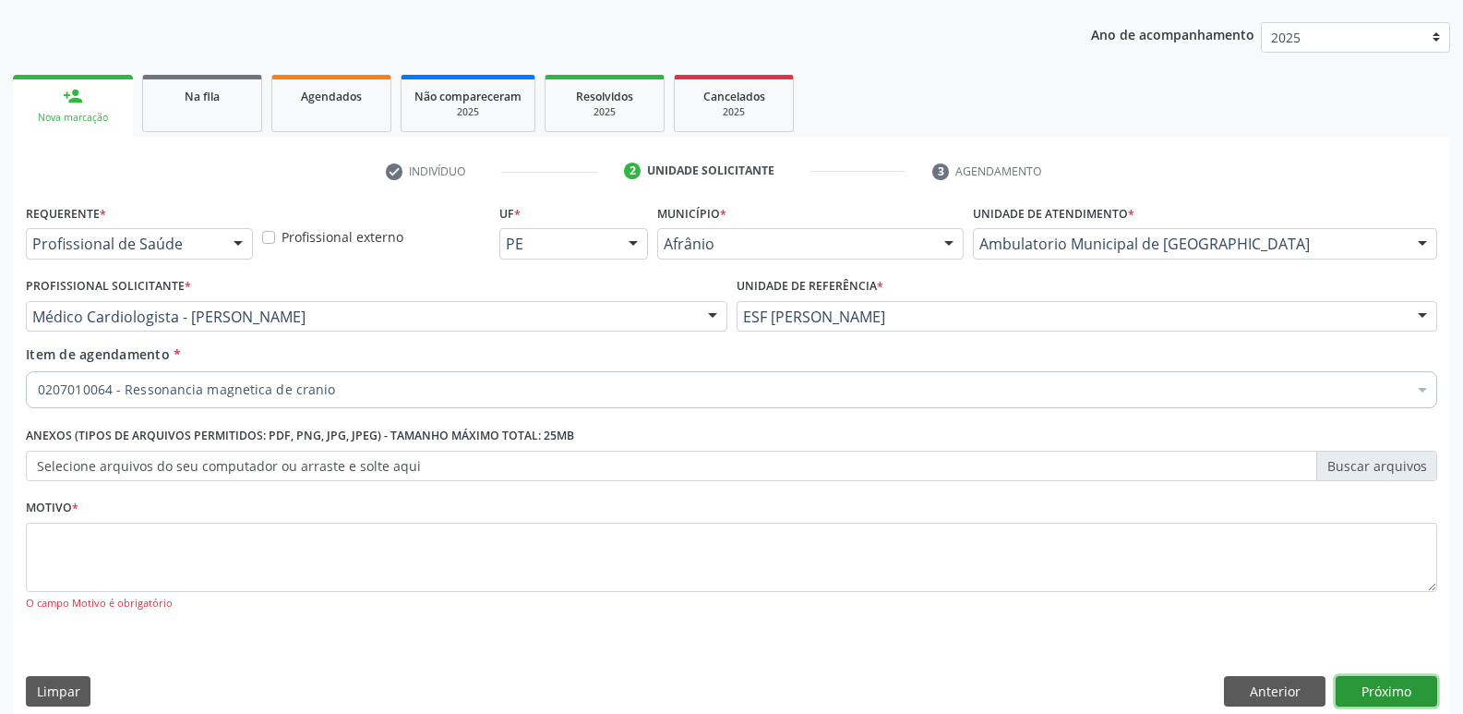
checkbox cranio "true"
checkbox valvar "false"
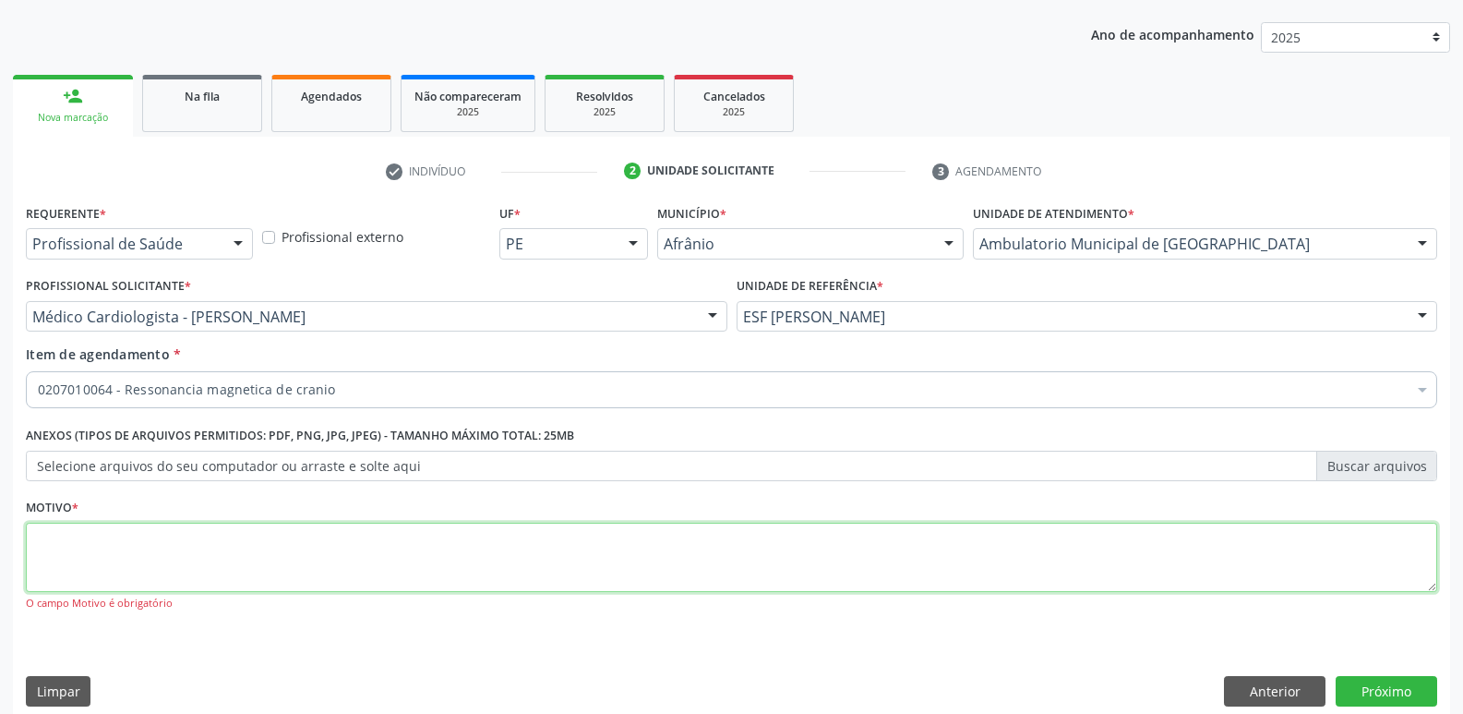
click at [564, 552] on textarea at bounding box center [731, 557] width 1411 height 70
type textarea "*"
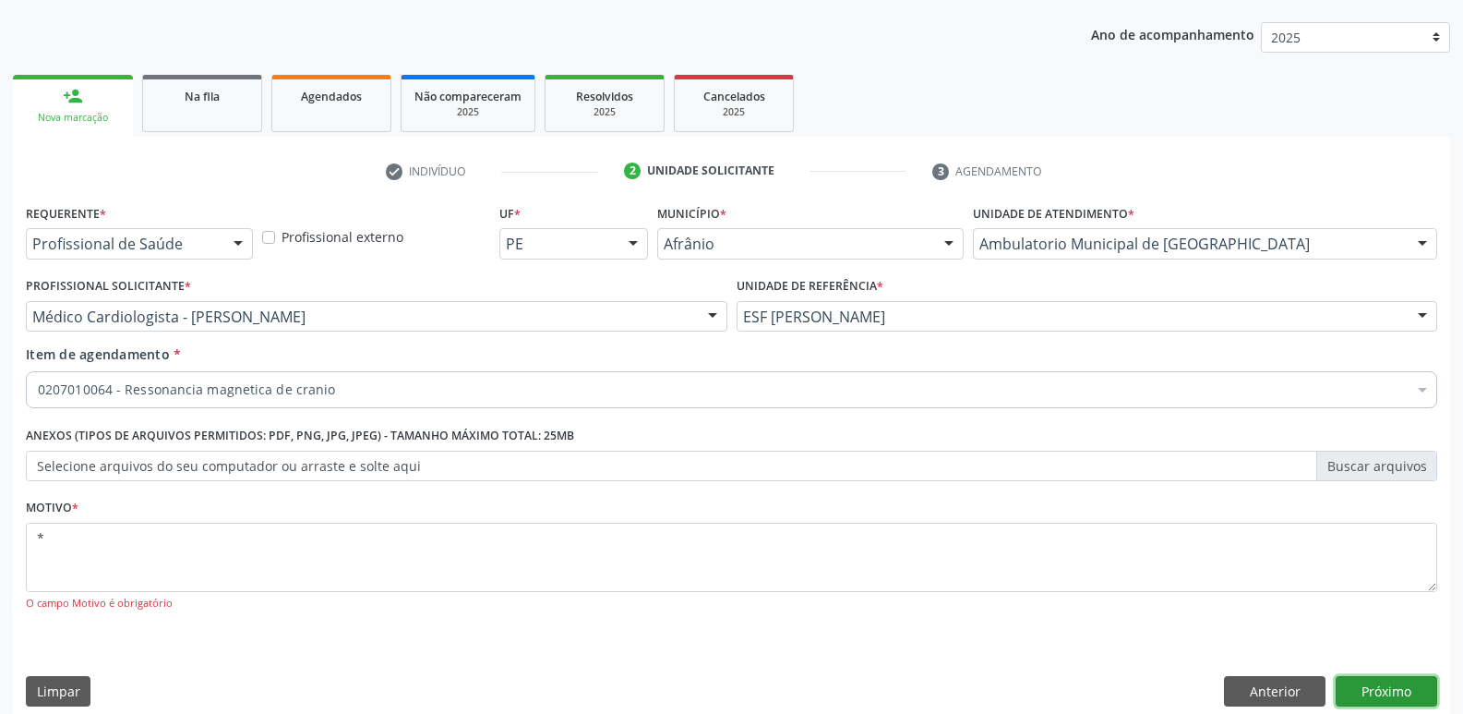
click at [1375, 688] on button "Próximo" at bounding box center [1387, 691] width 102 height 31
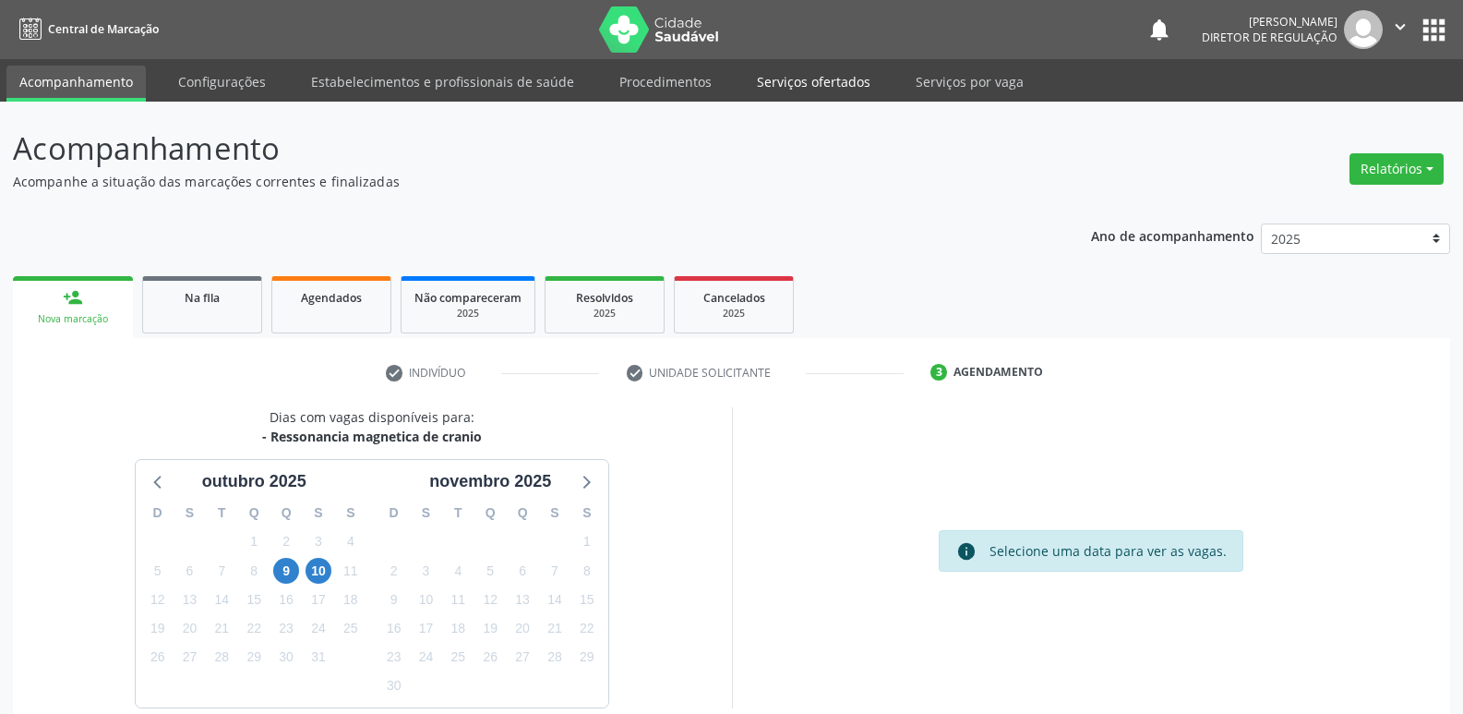
click at [814, 79] on link "Serviços ofertados" at bounding box center [813, 82] width 139 height 32
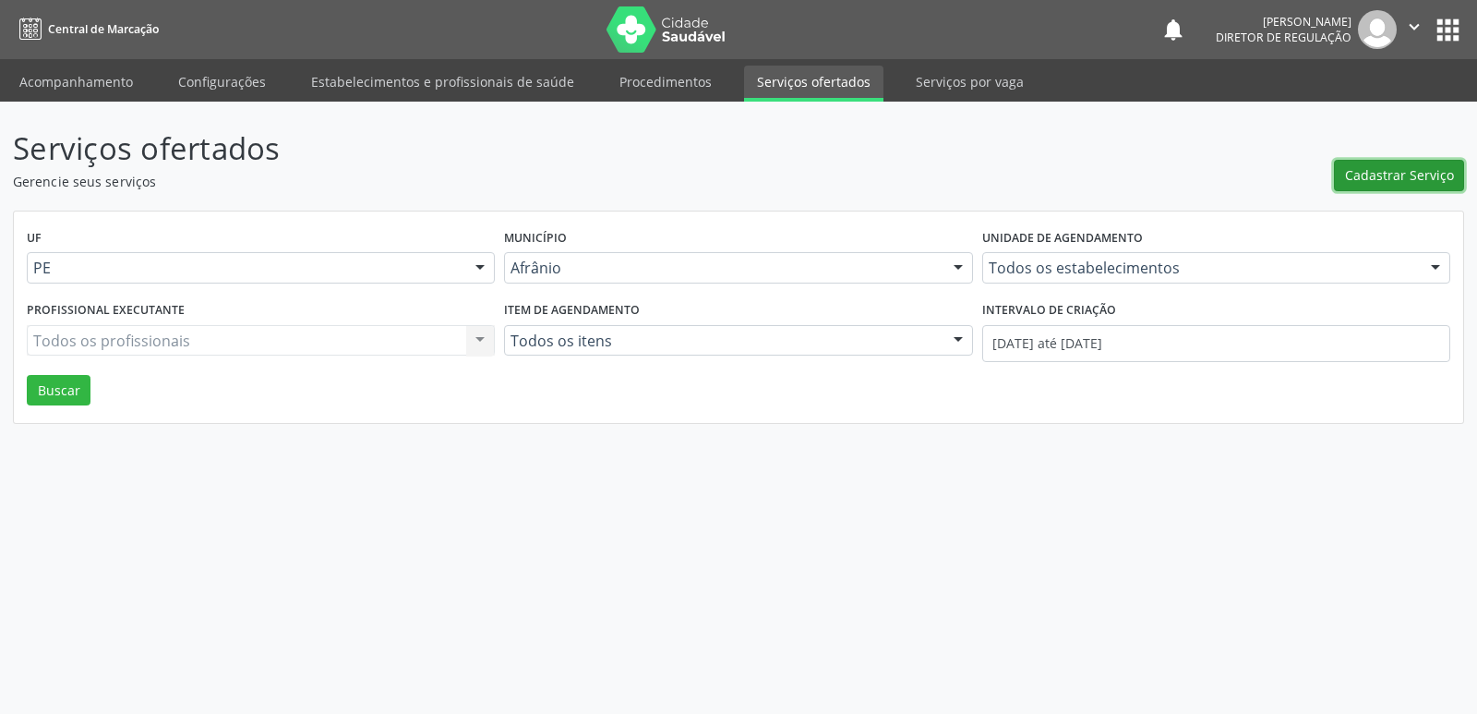
click at [1395, 180] on span "Cadastrar Serviço" at bounding box center [1399, 174] width 109 height 19
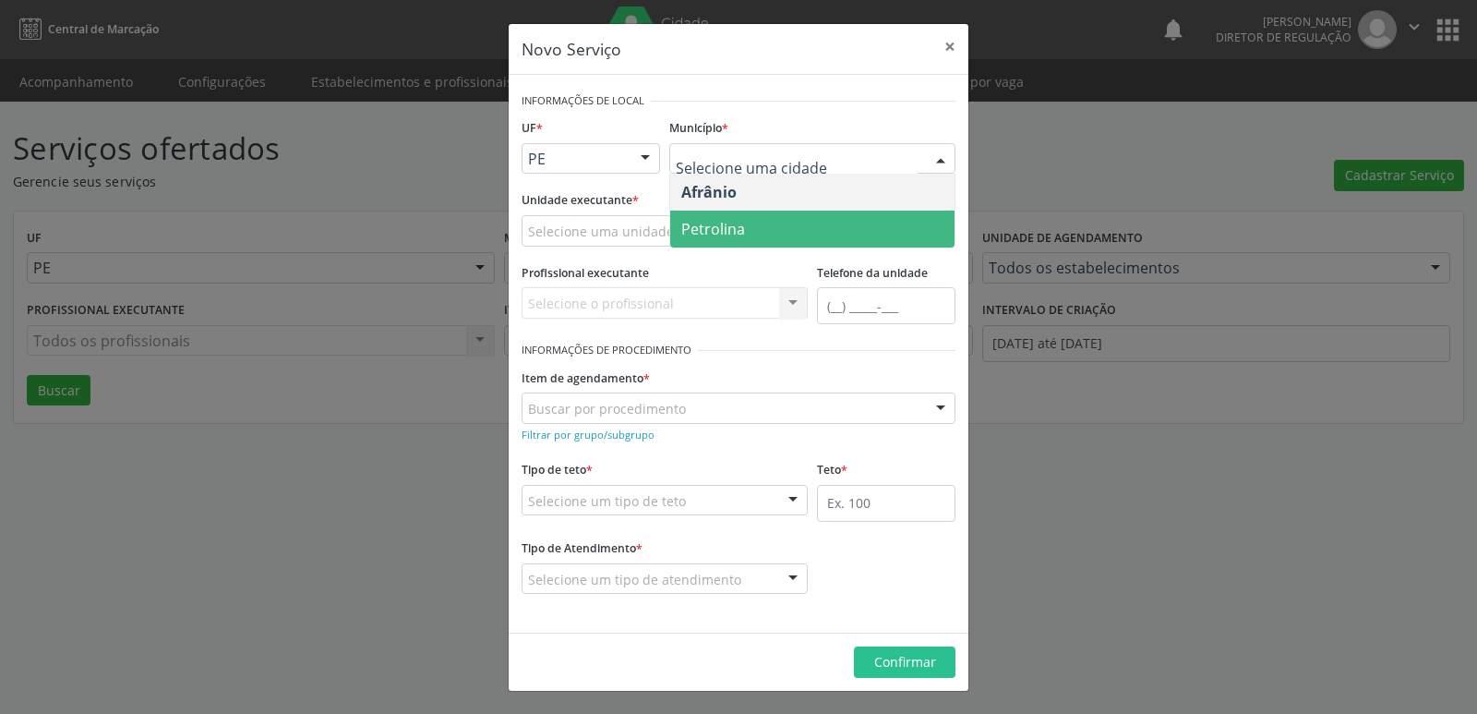
click at [751, 227] on span "Petrolina" at bounding box center [812, 228] width 284 height 37
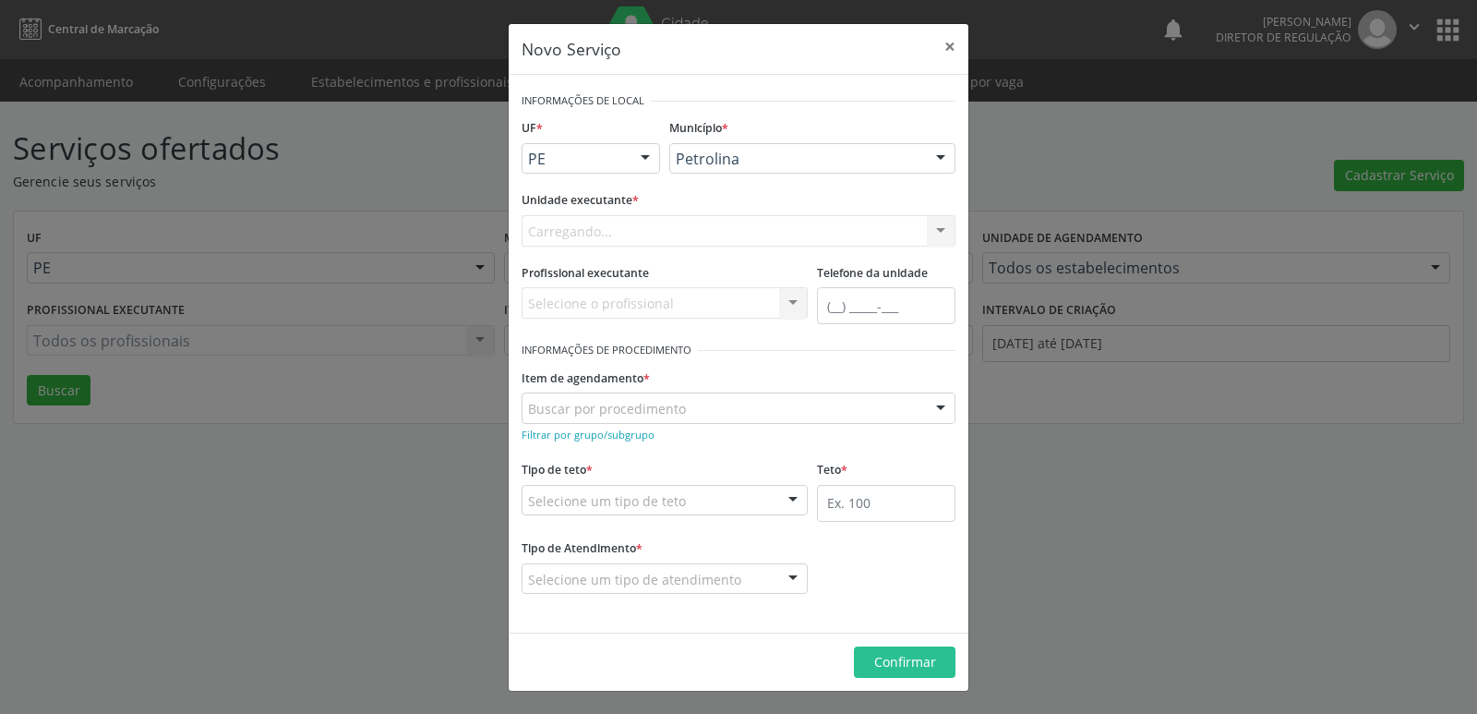
click at [707, 226] on div "Carregando... Academia da Saude de Afranio Academia da Saude do Bairro [PERSON_…" at bounding box center [739, 230] width 434 height 31
click at [707, 225] on div "Selecione uma unidade" at bounding box center [739, 230] width 434 height 31
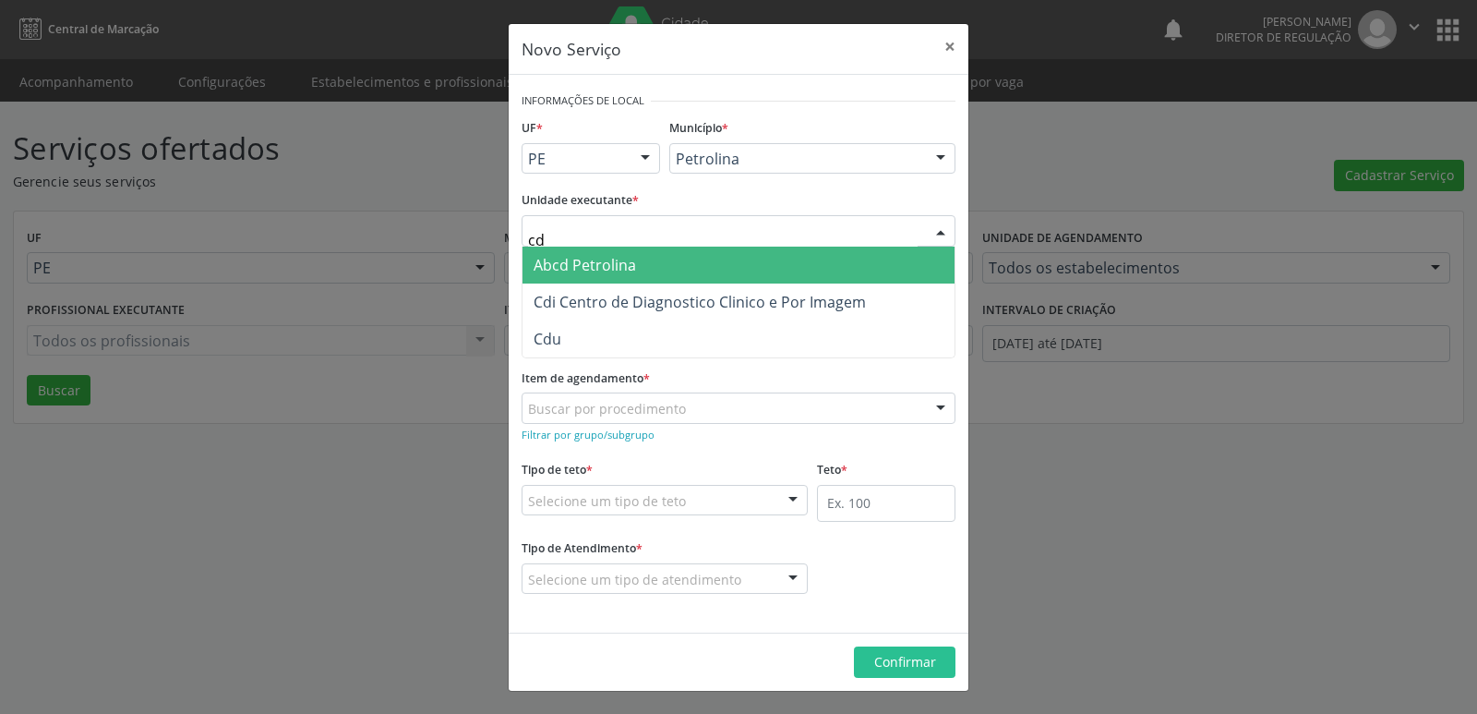
type input "cdi"
click at [706, 263] on span "Cdi Centro de Diagnostico Clinico e Por Imagem" at bounding box center [700, 265] width 332 height 20
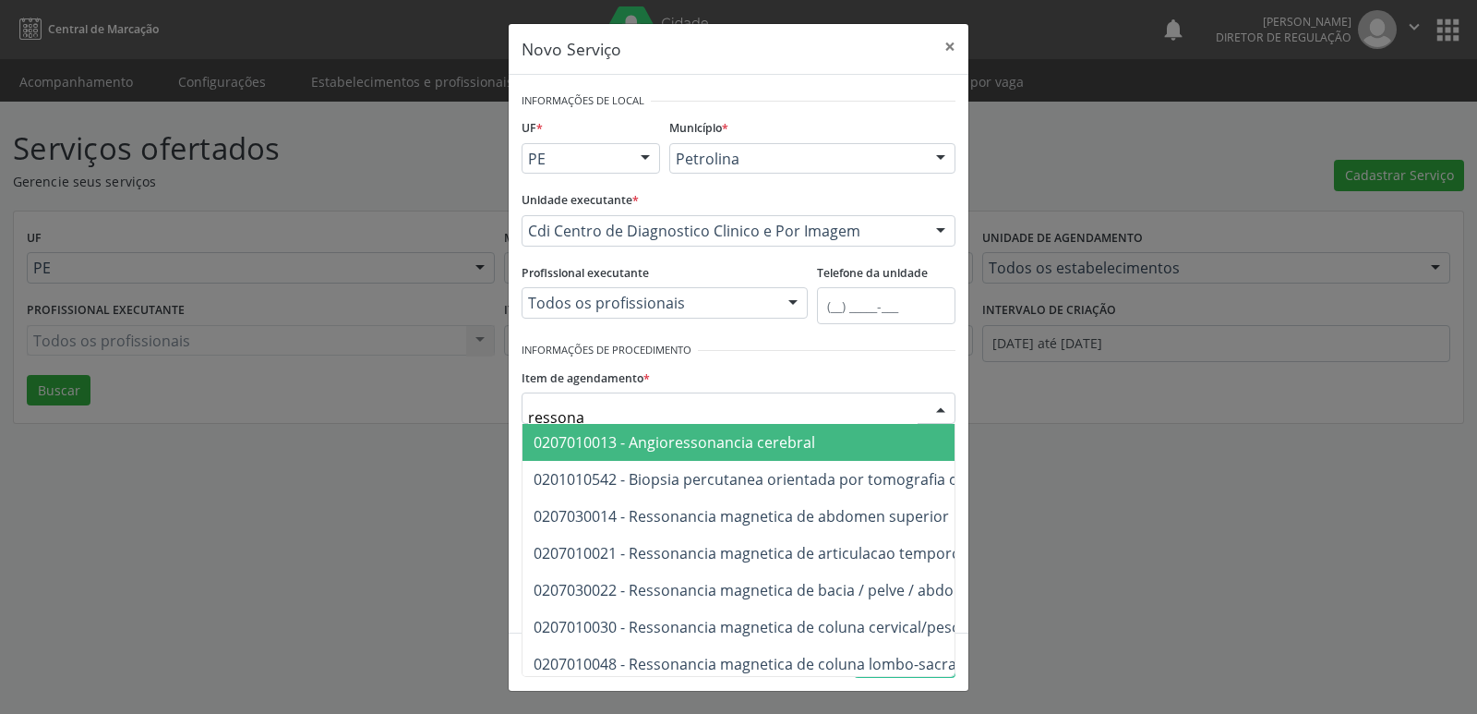
type input "ressonan"
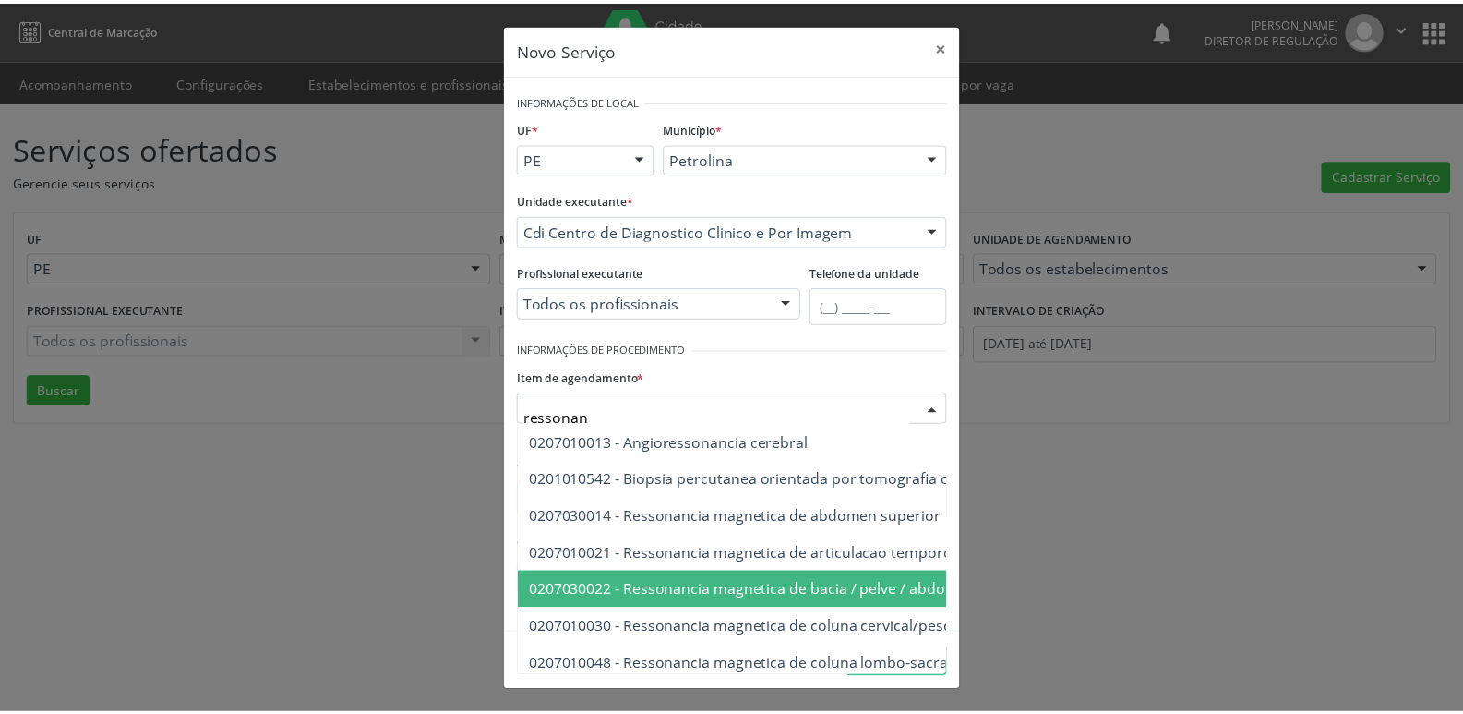
scroll to position [185, 0]
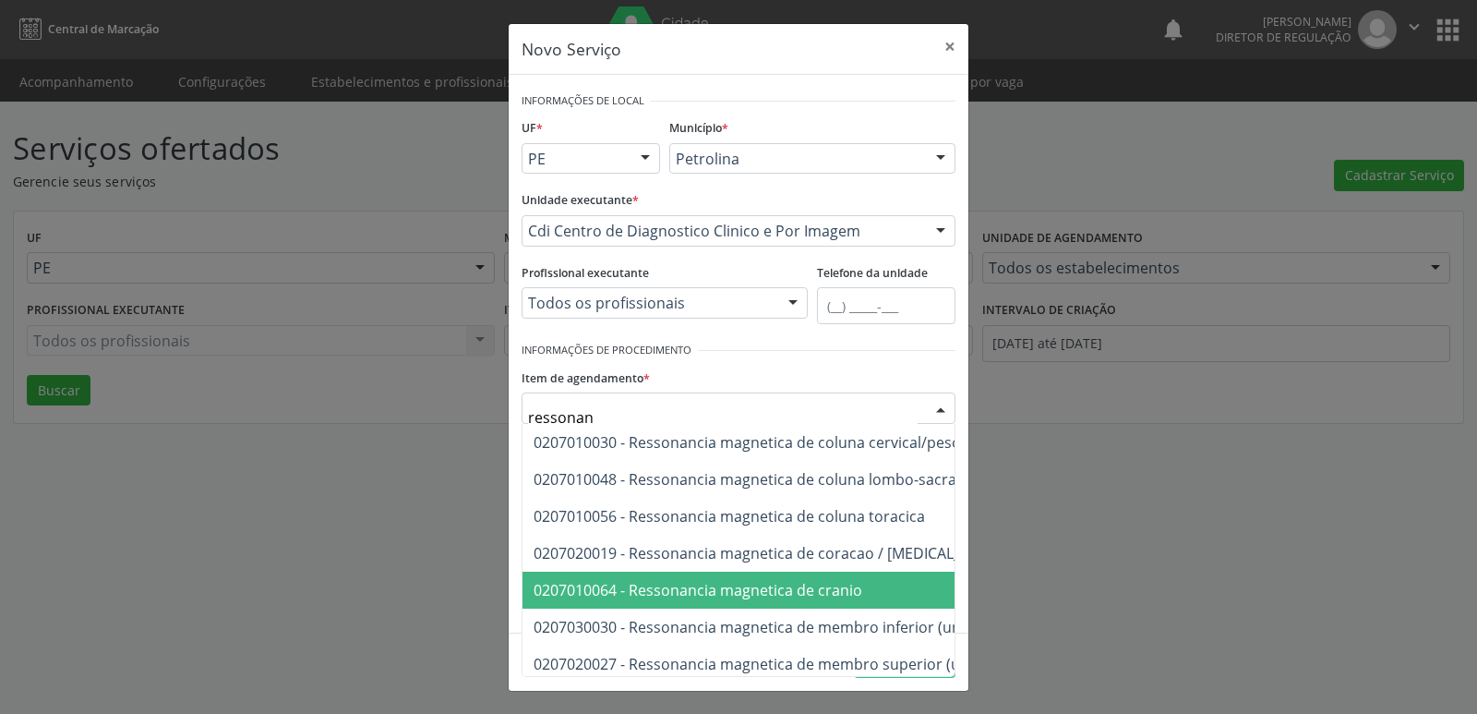
click at [875, 586] on span "0207010064 - Ressonancia magnetica de cranio" at bounding box center [980, 589] width 916 height 37
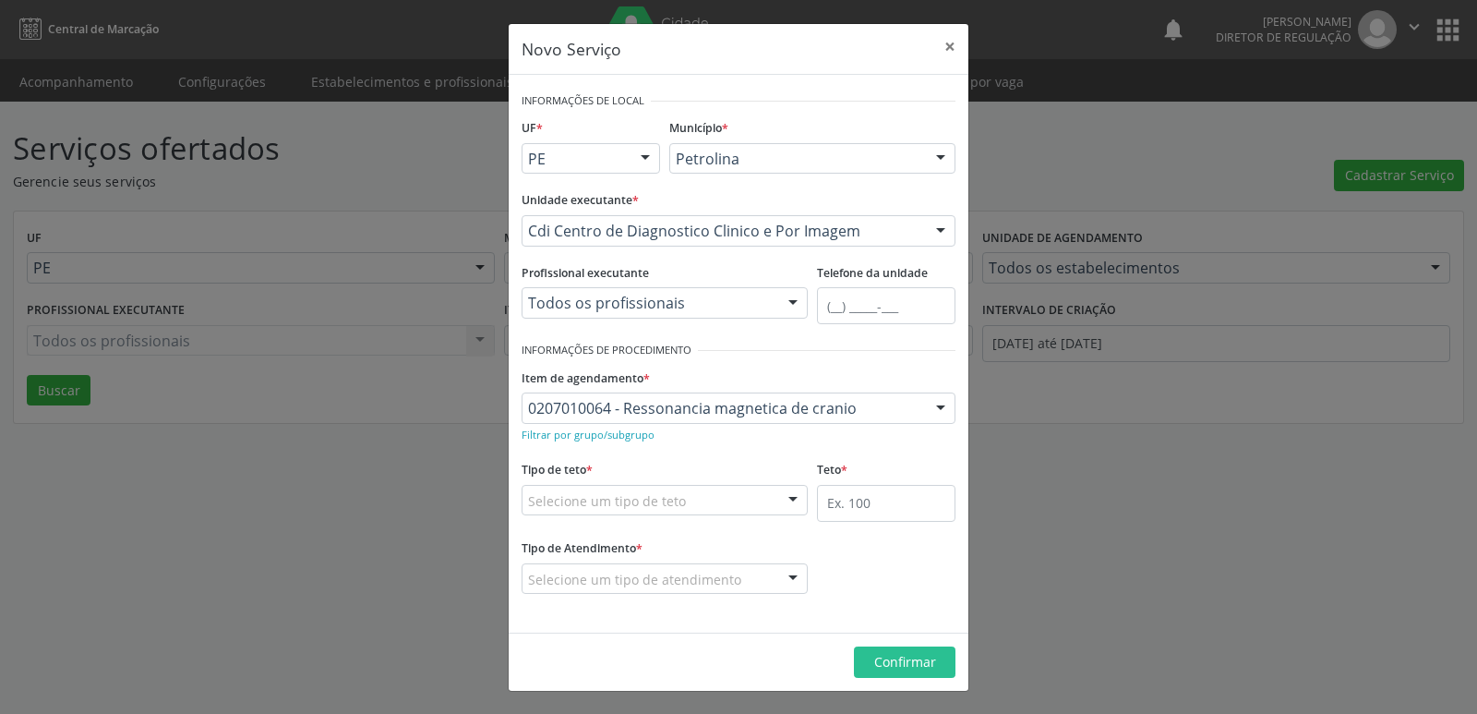
click at [683, 492] on div "Selecione um tipo de teto" at bounding box center [665, 500] width 286 height 31
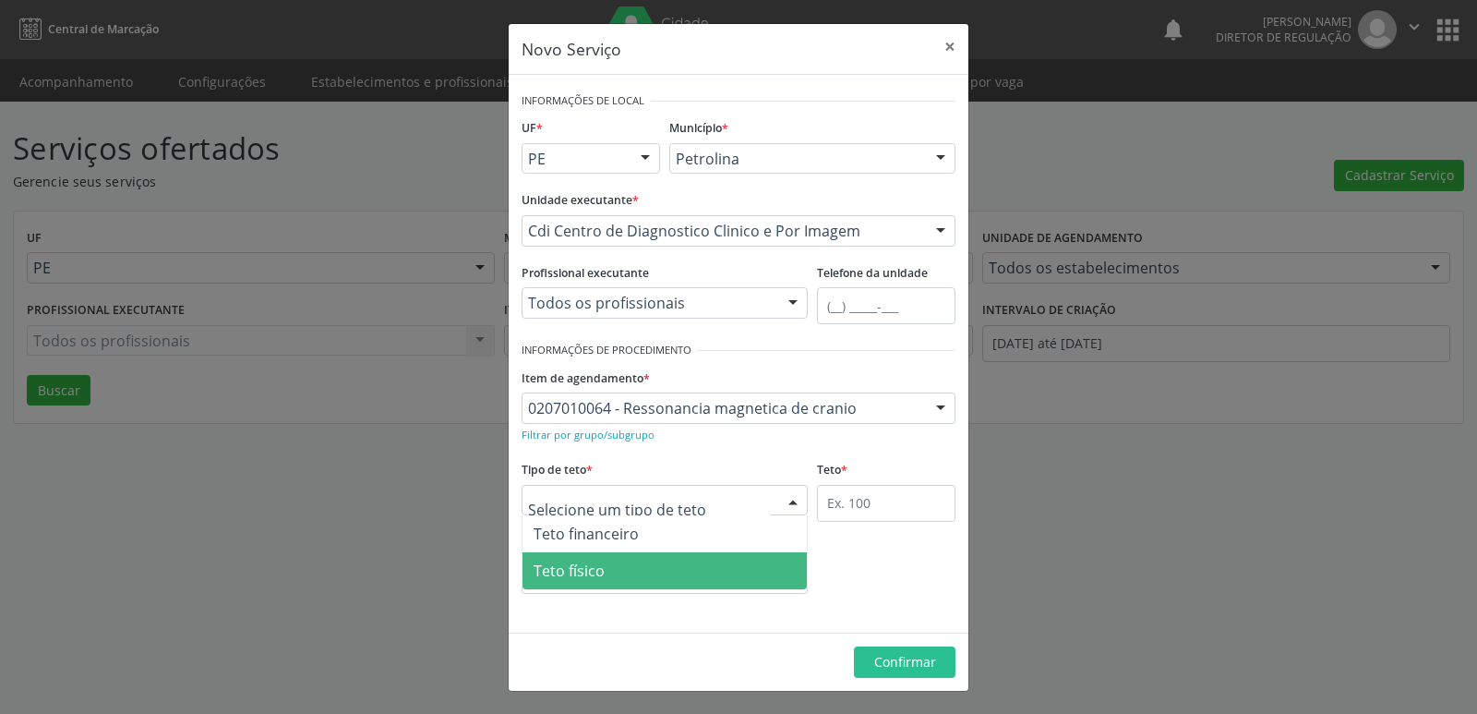
click at [634, 568] on span "Teto físico" at bounding box center [664, 570] width 284 height 37
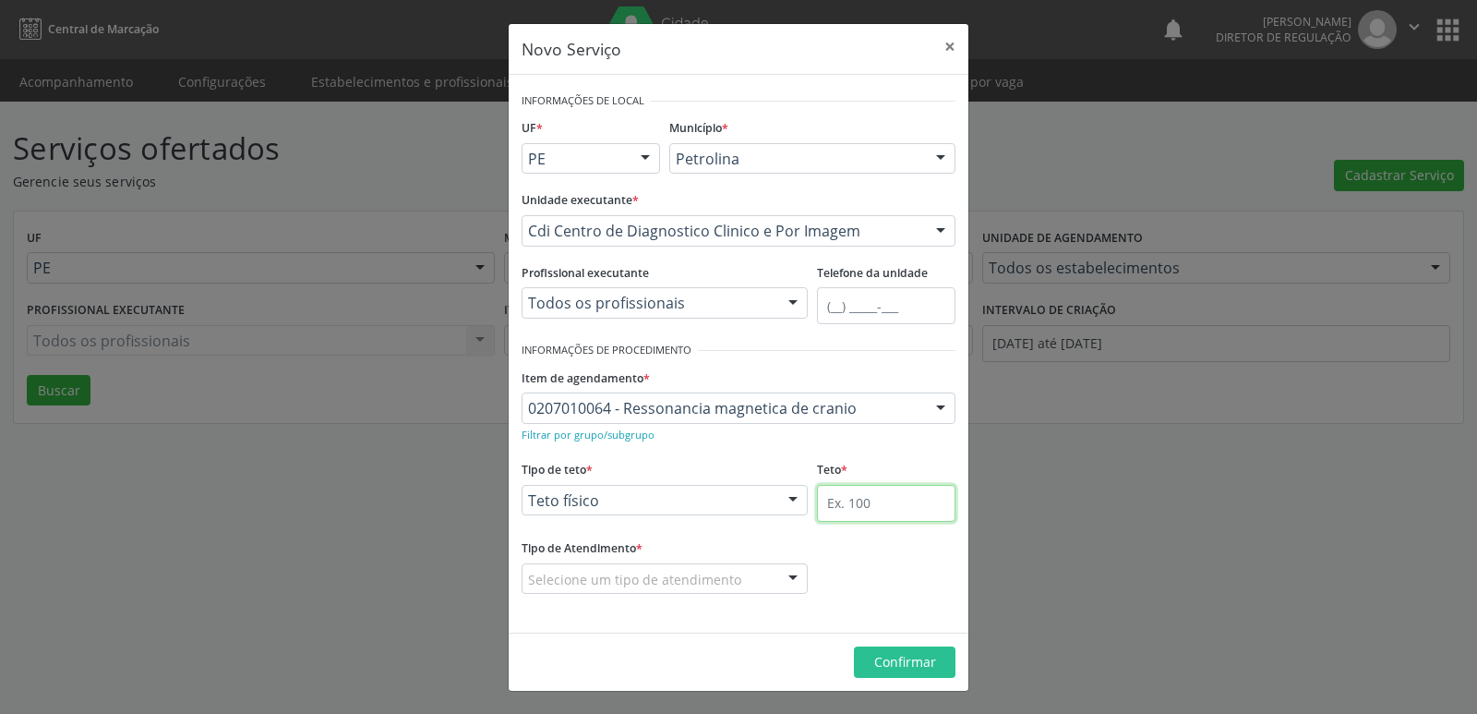
click at [873, 513] on input "text" at bounding box center [886, 503] width 138 height 37
type input "5"
click at [738, 572] on div "Selecione um tipo de atendimento" at bounding box center [665, 578] width 286 height 31
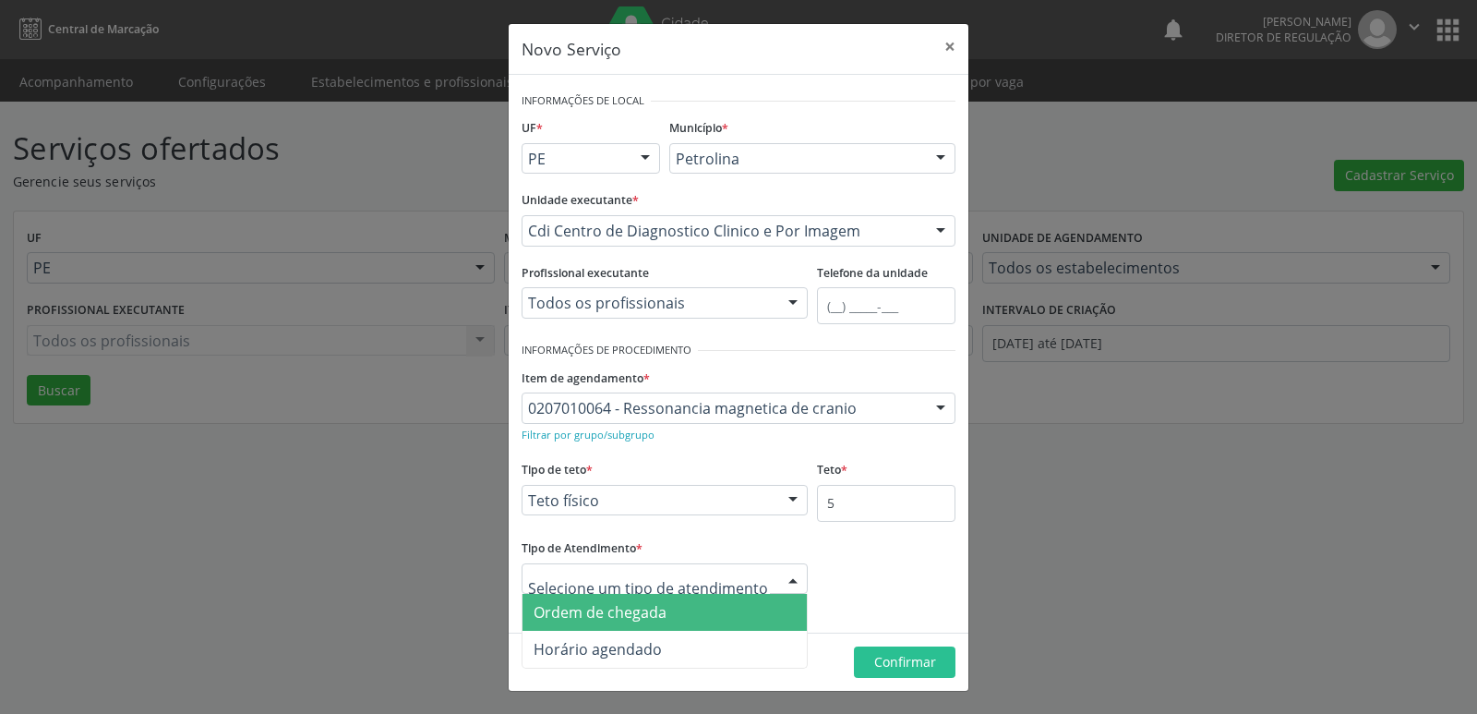
click at [645, 613] on span "Ordem de chegada" at bounding box center [600, 612] width 133 height 20
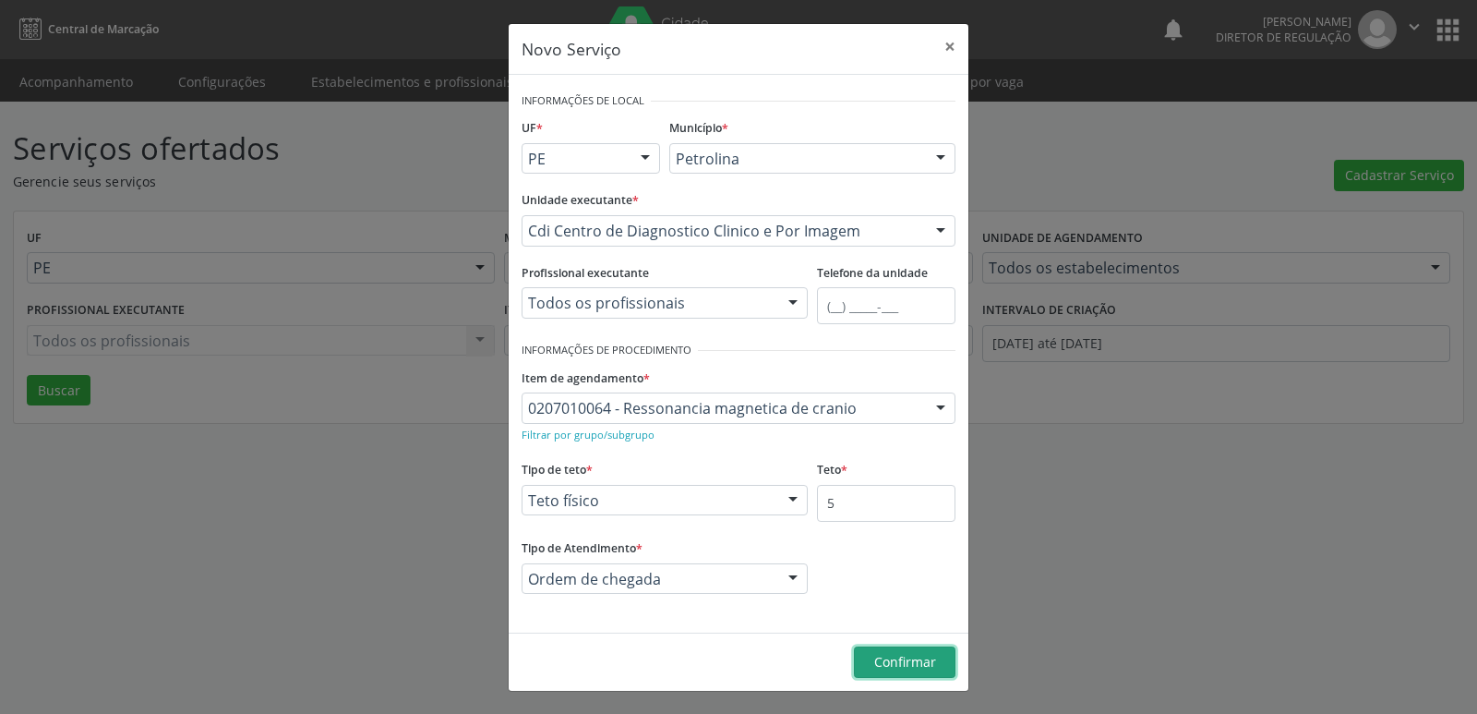
click at [918, 657] on span "Confirmar" at bounding box center [905, 662] width 62 height 18
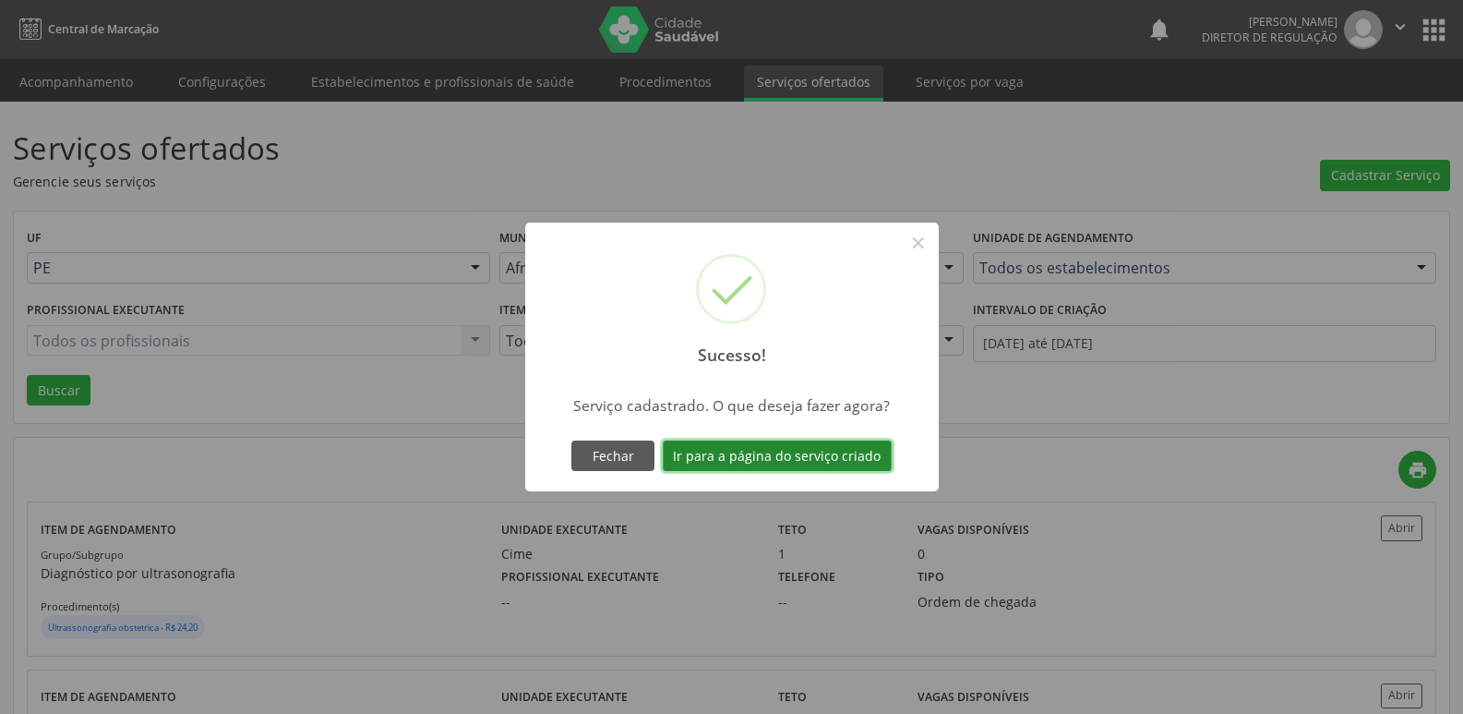
click at [862, 460] on button "Ir para a página do serviço criado" at bounding box center [777, 455] width 229 height 31
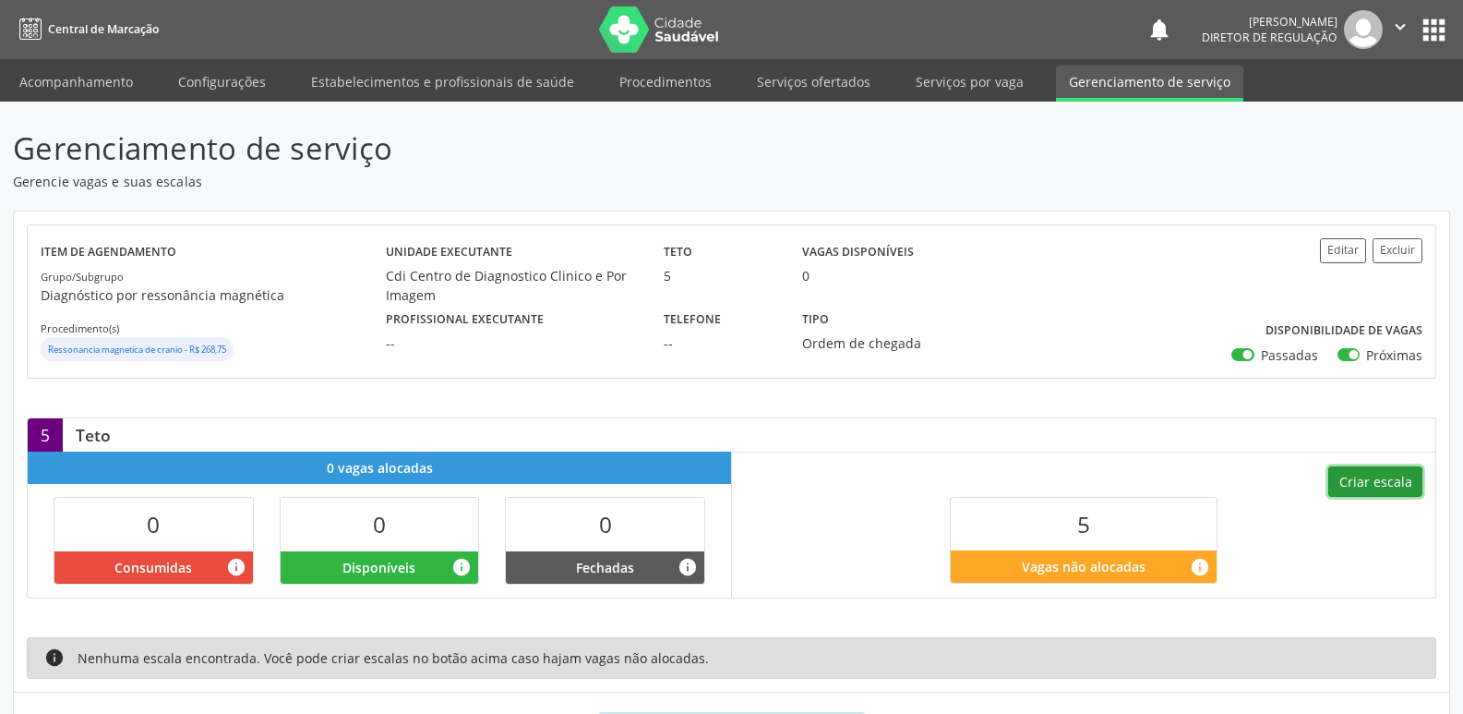
click at [1392, 486] on button "Criar escala" at bounding box center [1375, 481] width 94 height 31
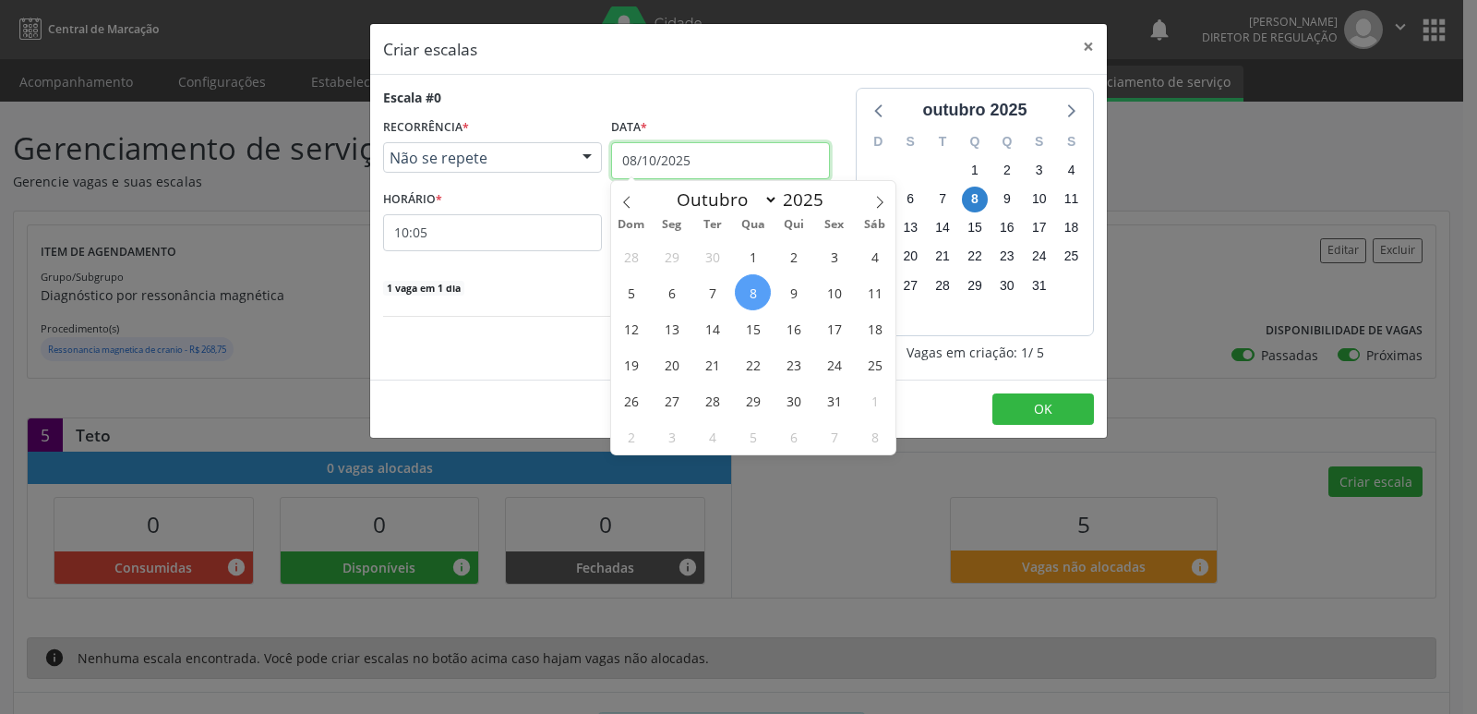
click at [703, 153] on input "08/10/2025" at bounding box center [720, 160] width 219 height 37
click at [718, 331] on span "14" at bounding box center [712, 328] width 36 height 36
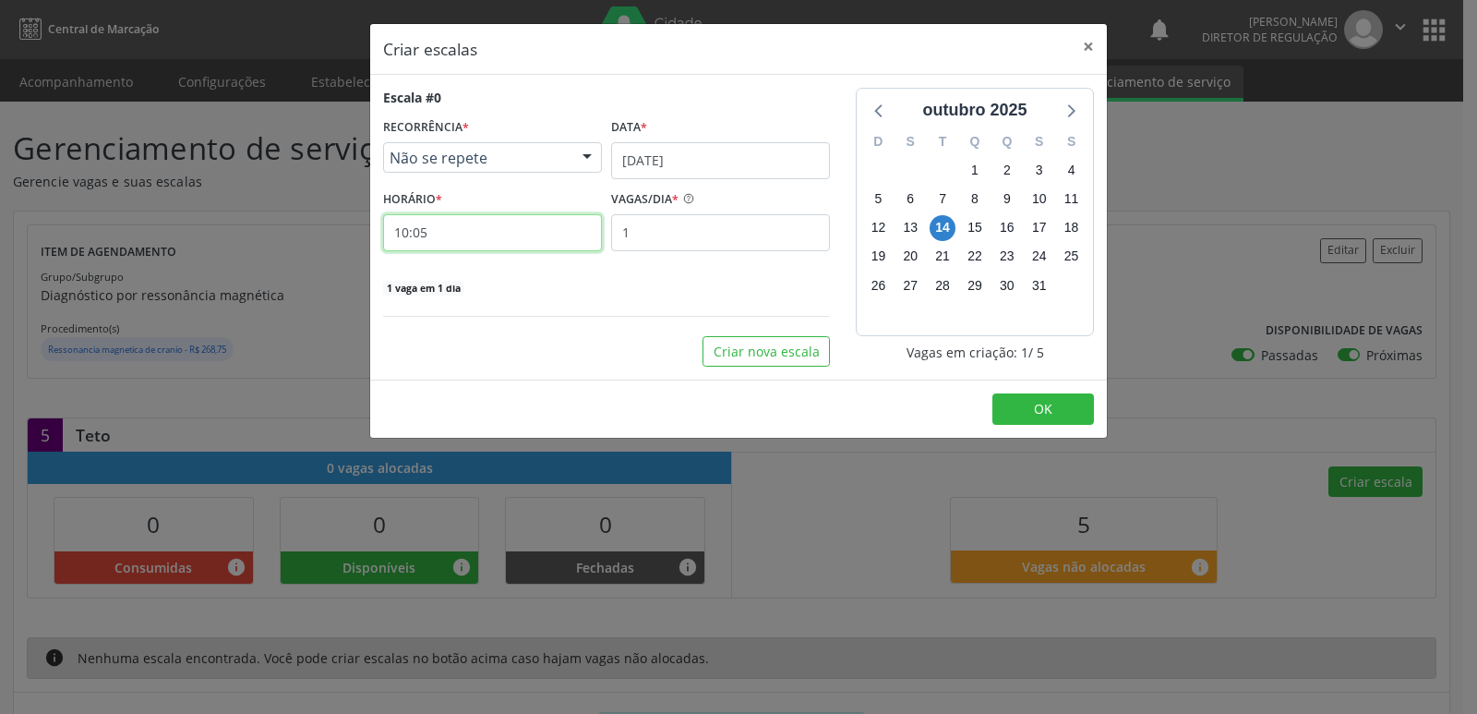
click at [507, 233] on input "10:05" at bounding box center [492, 232] width 219 height 37
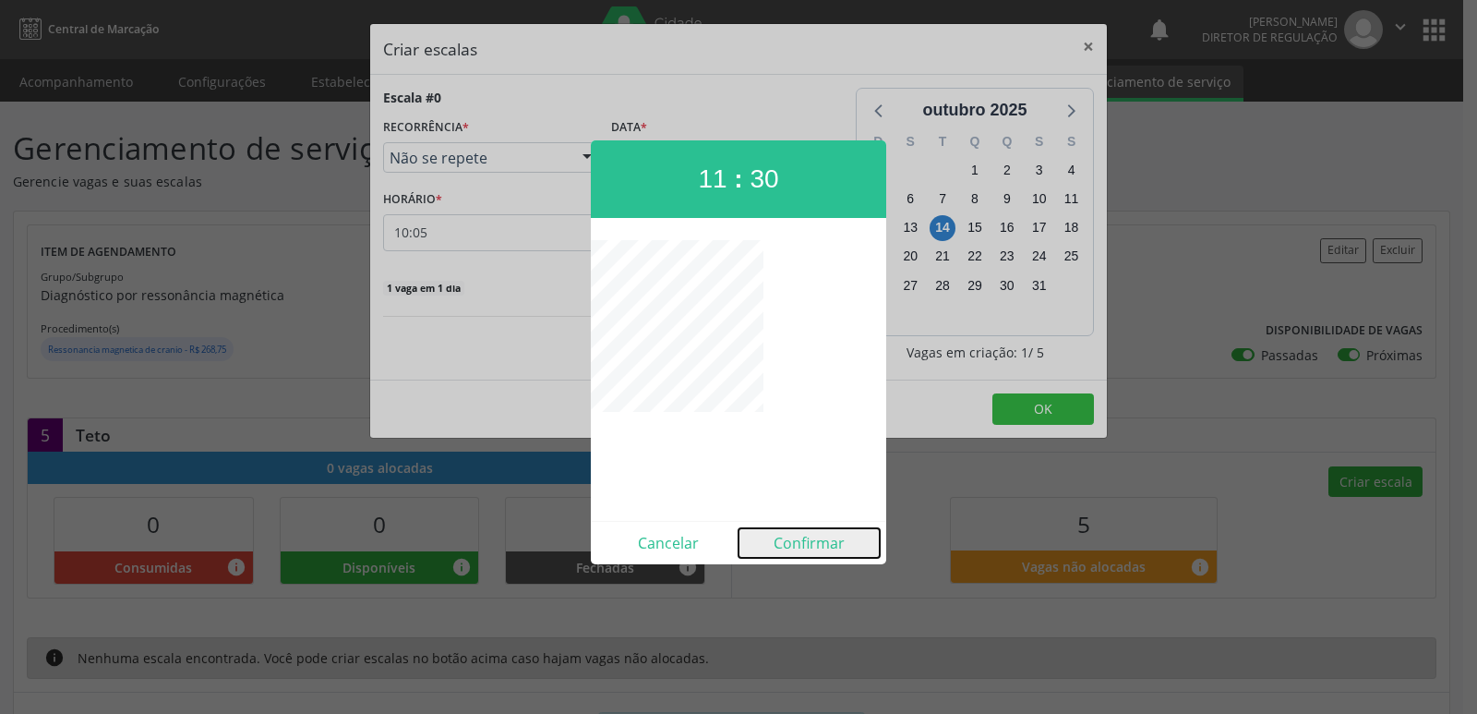
click at [811, 547] on button "Confirmar" at bounding box center [808, 543] width 141 height 30
type input "11:30"
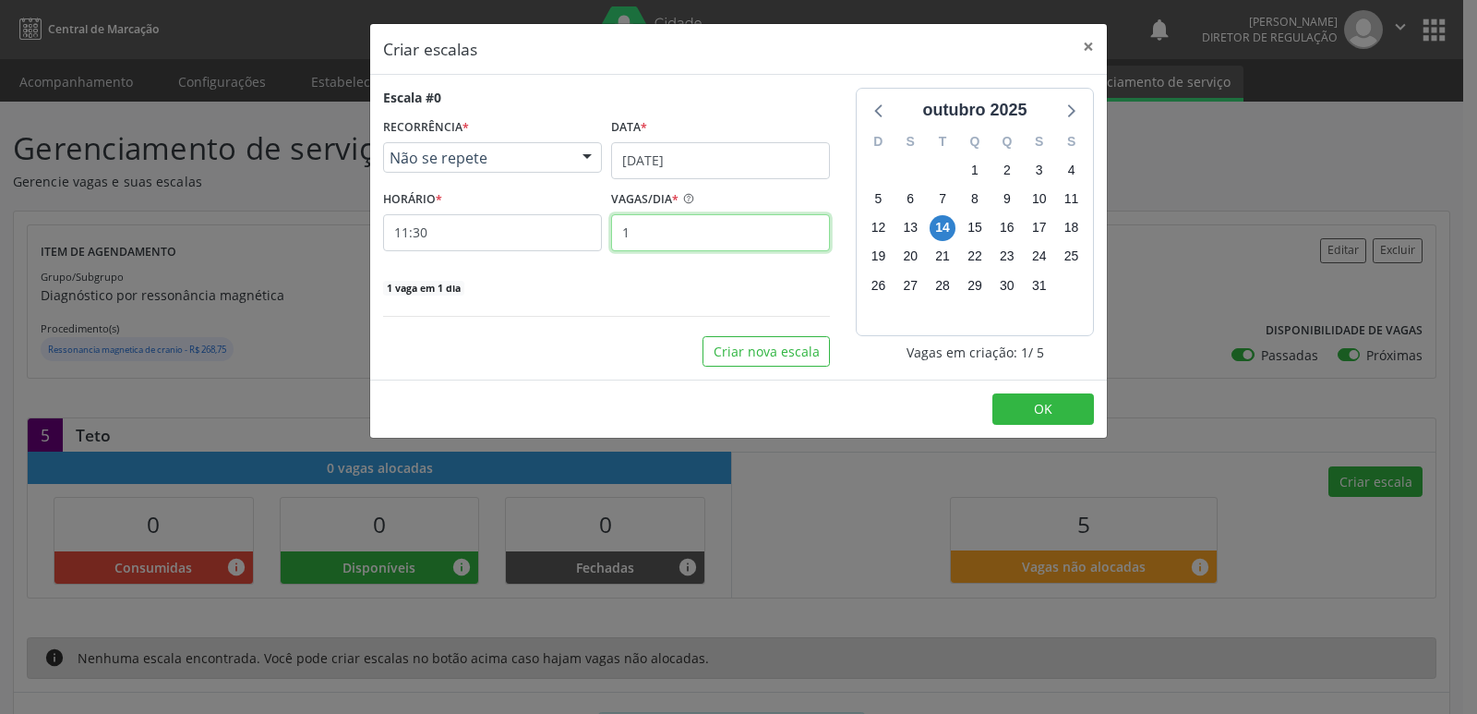
click at [712, 239] on input "1" at bounding box center [720, 232] width 219 height 37
type input "5"
click at [1044, 410] on span "OK" at bounding box center [1043, 409] width 18 height 18
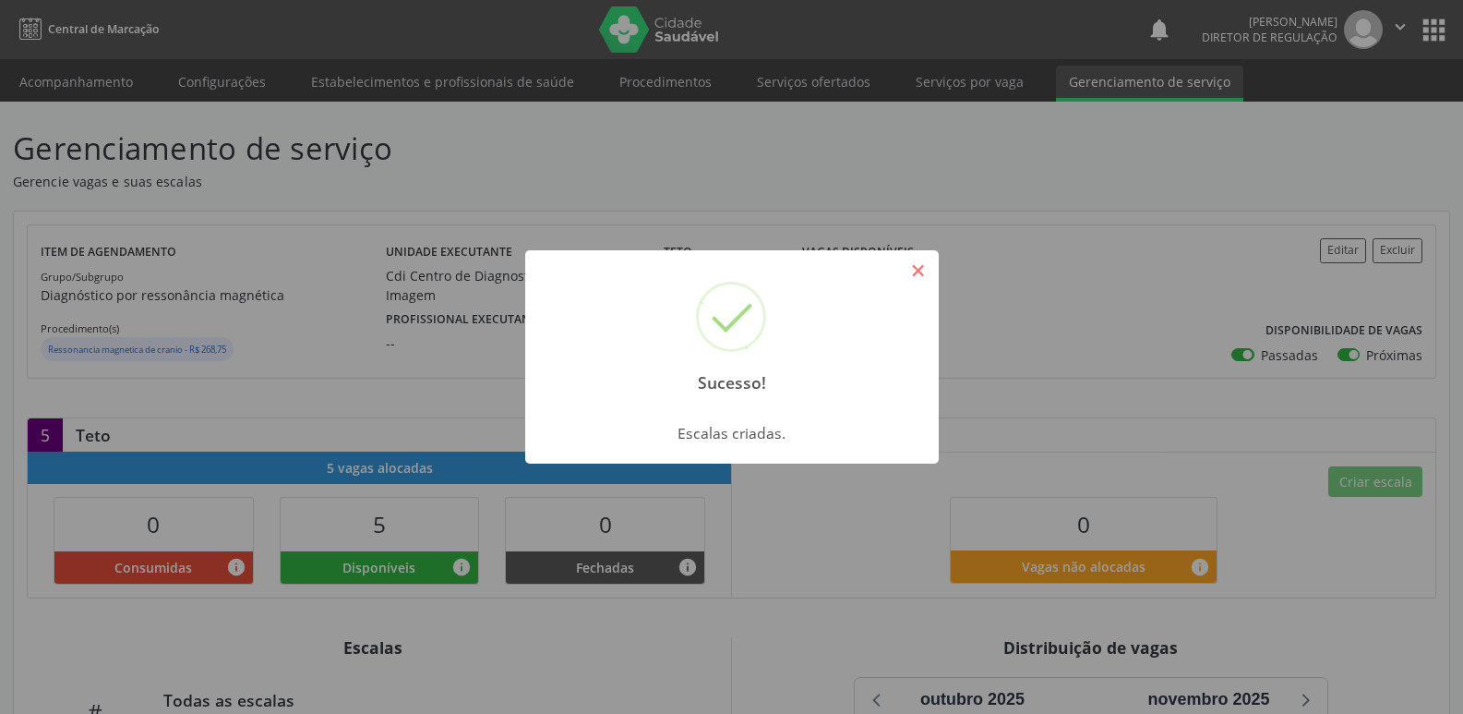
click at [928, 271] on button "×" at bounding box center [918, 270] width 31 height 31
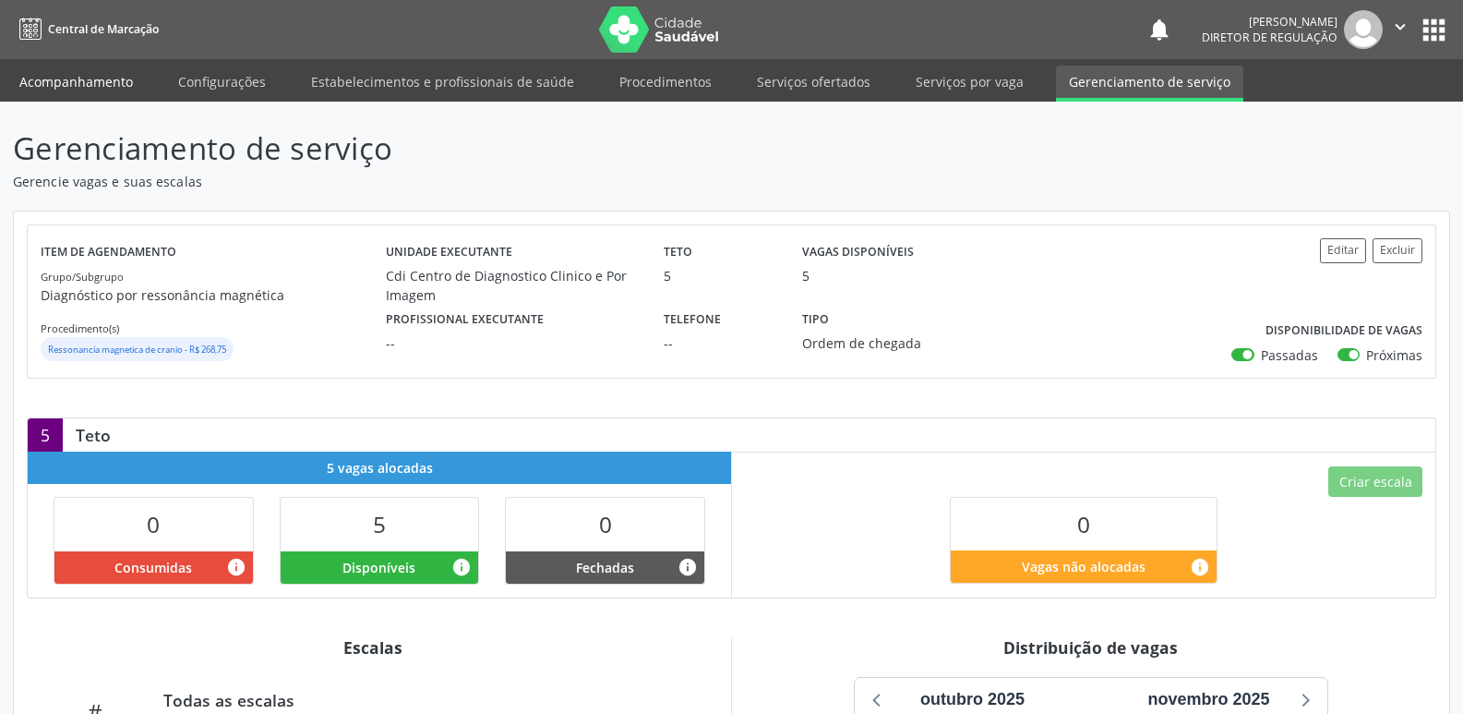
click at [113, 75] on link "Acompanhamento" at bounding box center [75, 82] width 139 height 32
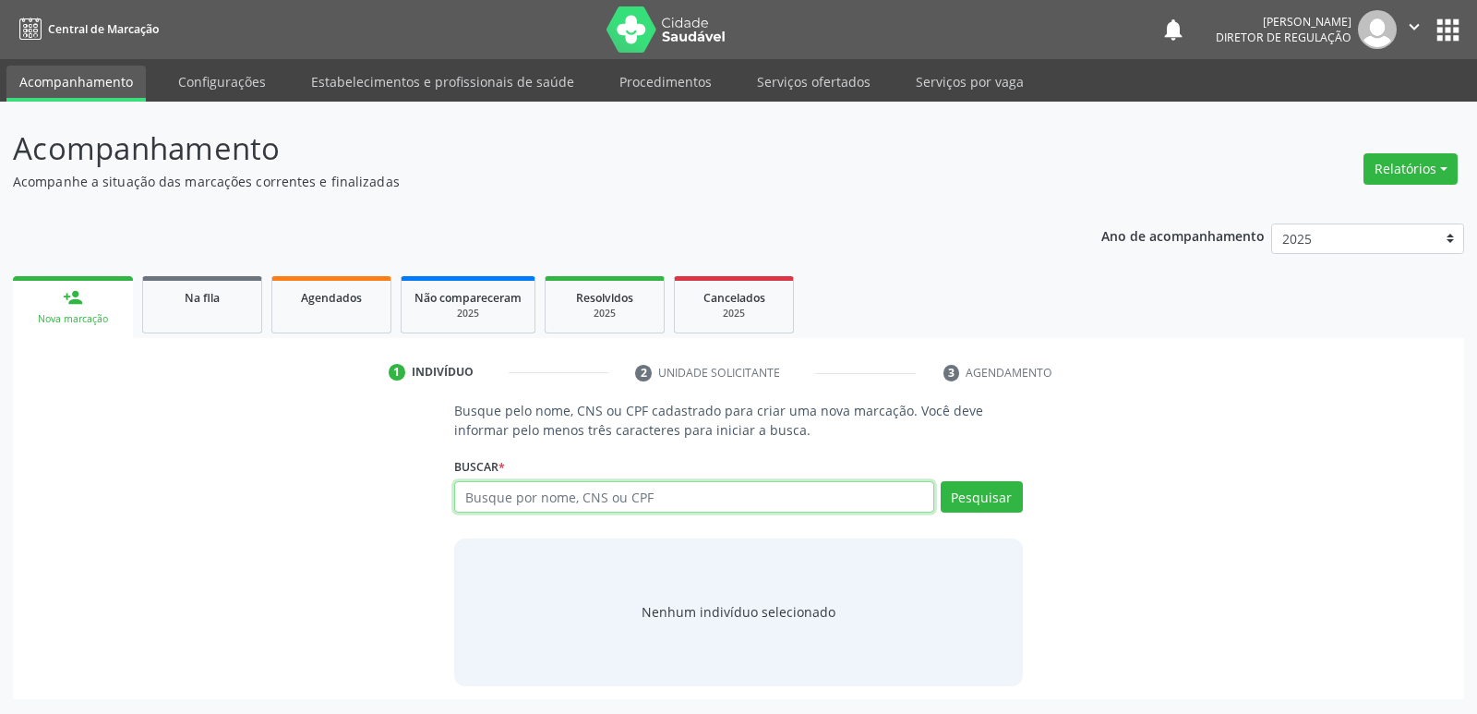
click at [520, 492] on input "text" at bounding box center [693, 496] width 479 height 31
click at [970, 496] on button "Pesquisar" at bounding box center [982, 496] width 82 height 31
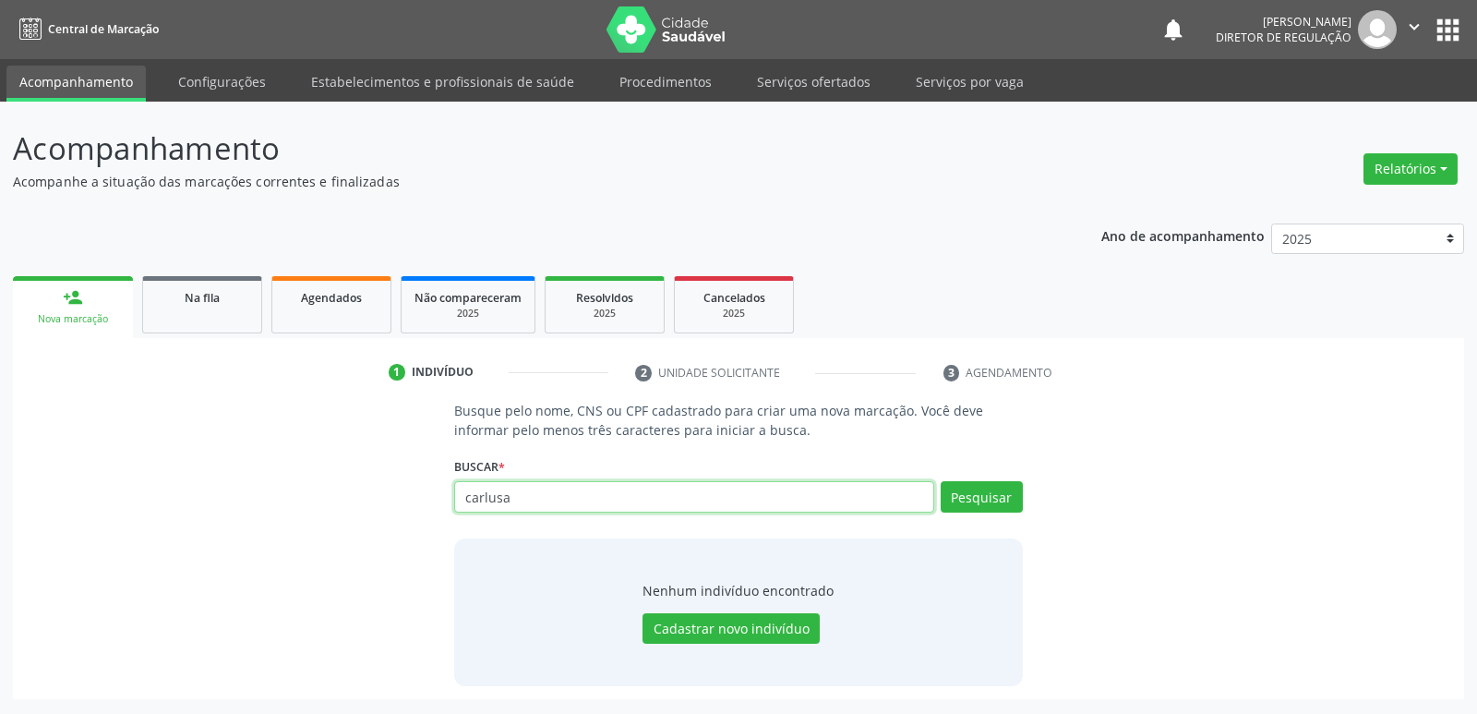
click at [519, 503] on input "carlusa" at bounding box center [693, 496] width 479 height 31
type input "c"
type input "702606255477547"
click at [992, 504] on button "Pesquisar" at bounding box center [982, 496] width 82 height 31
type input "702606255477547"
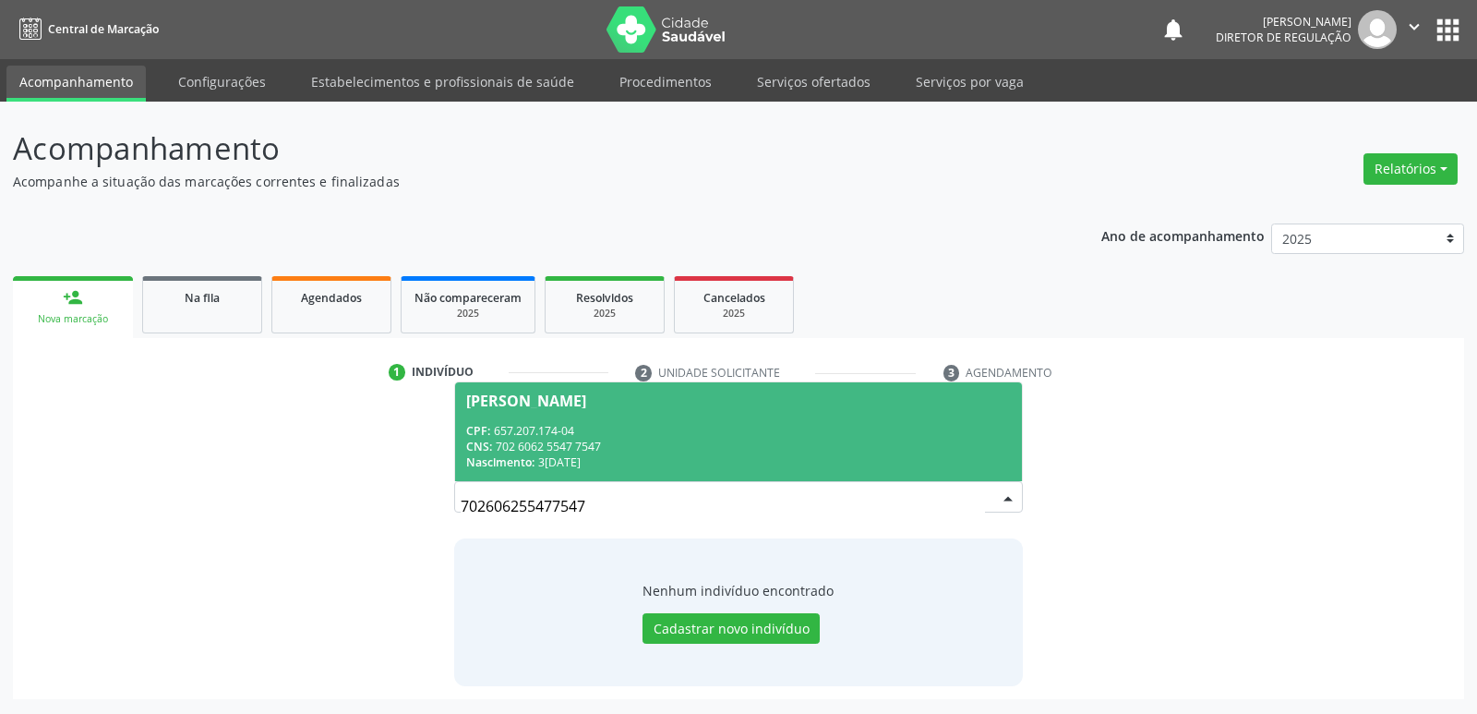
click at [606, 436] on div "CPF: 657.207.174-04" at bounding box center [738, 431] width 544 height 16
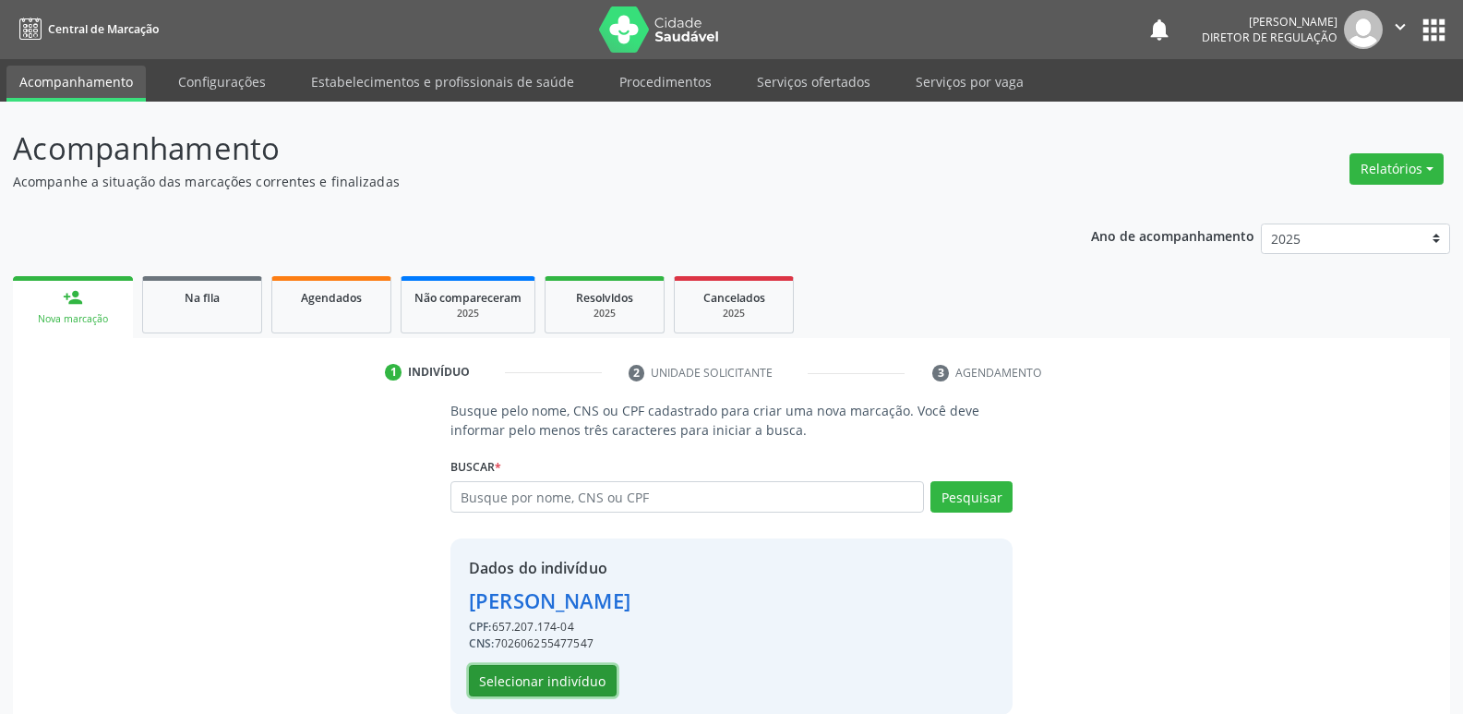
click at [587, 678] on button "Selecionar indivíduo" at bounding box center [543, 680] width 148 height 31
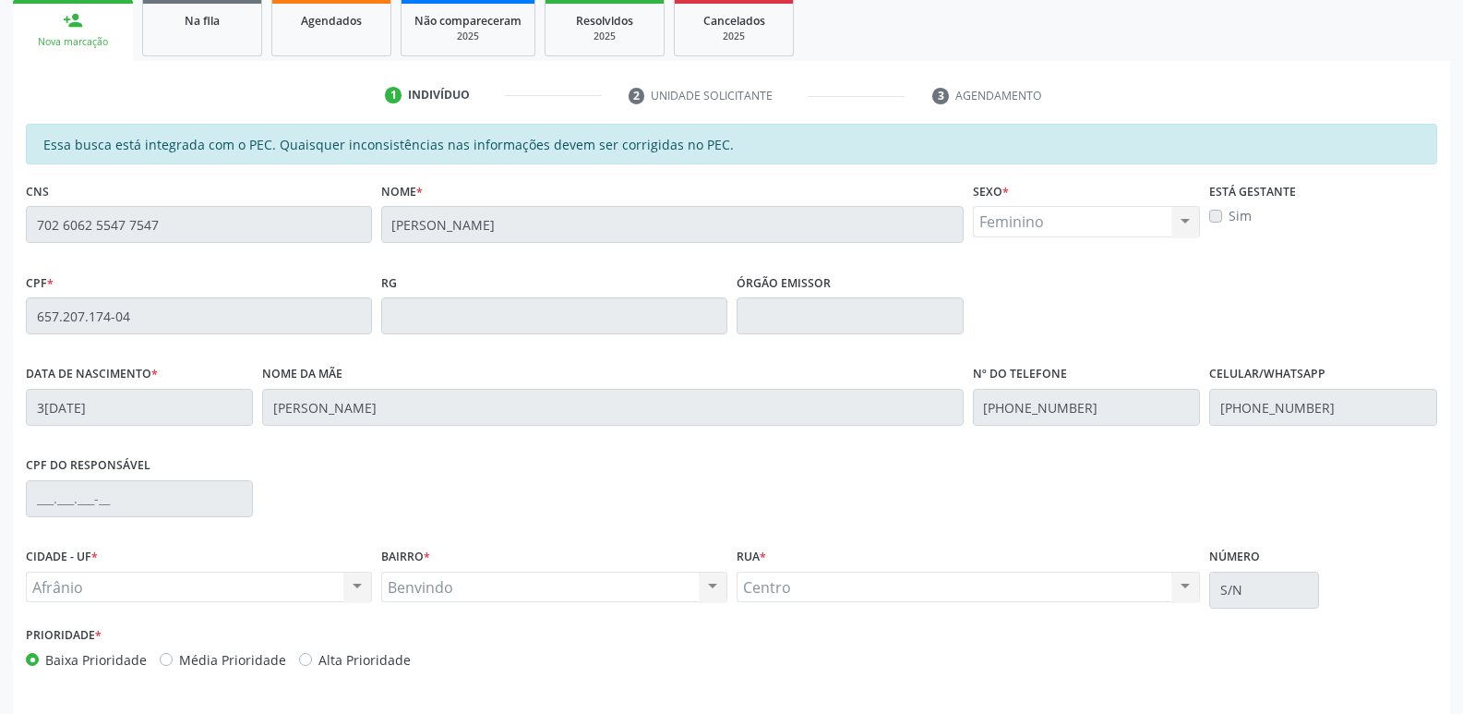
scroll to position [341, 0]
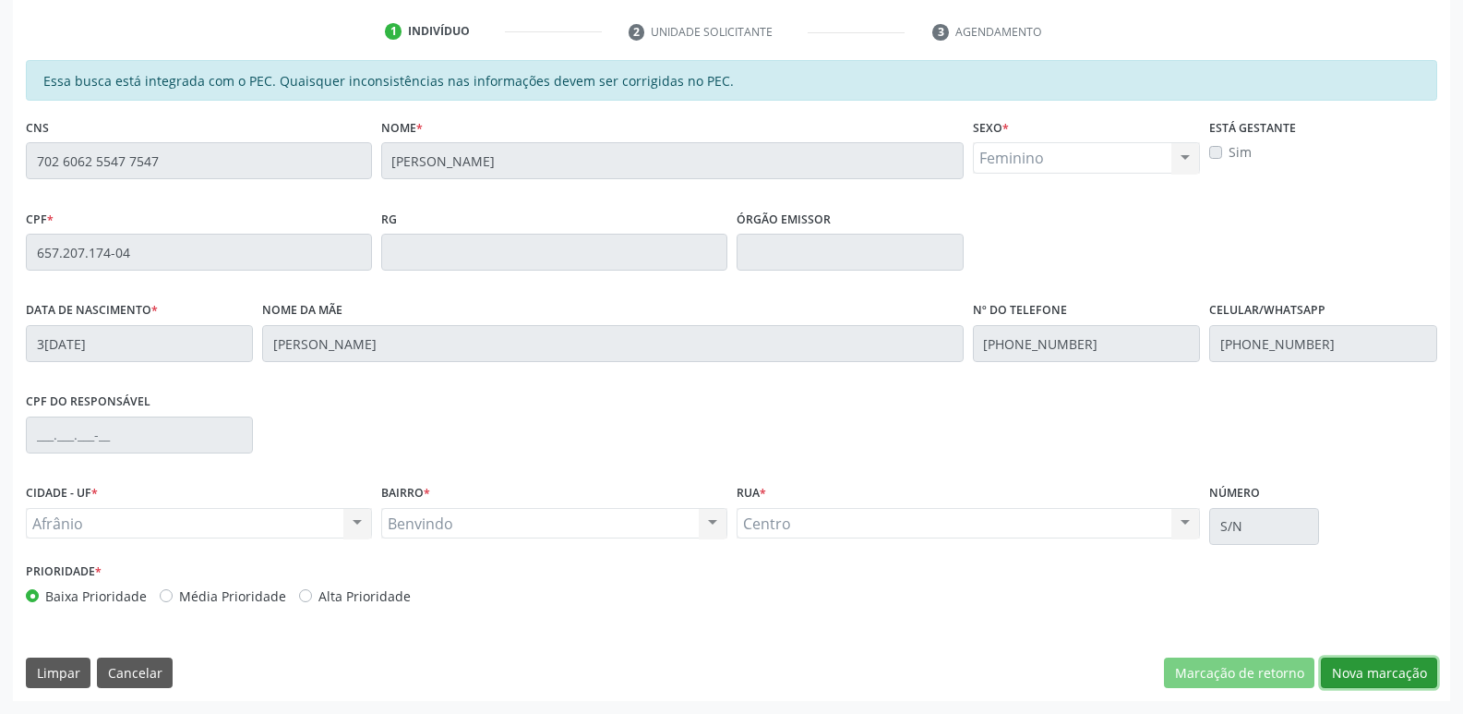
click at [1362, 673] on button "Nova marcação" at bounding box center [1379, 672] width 116 height 31
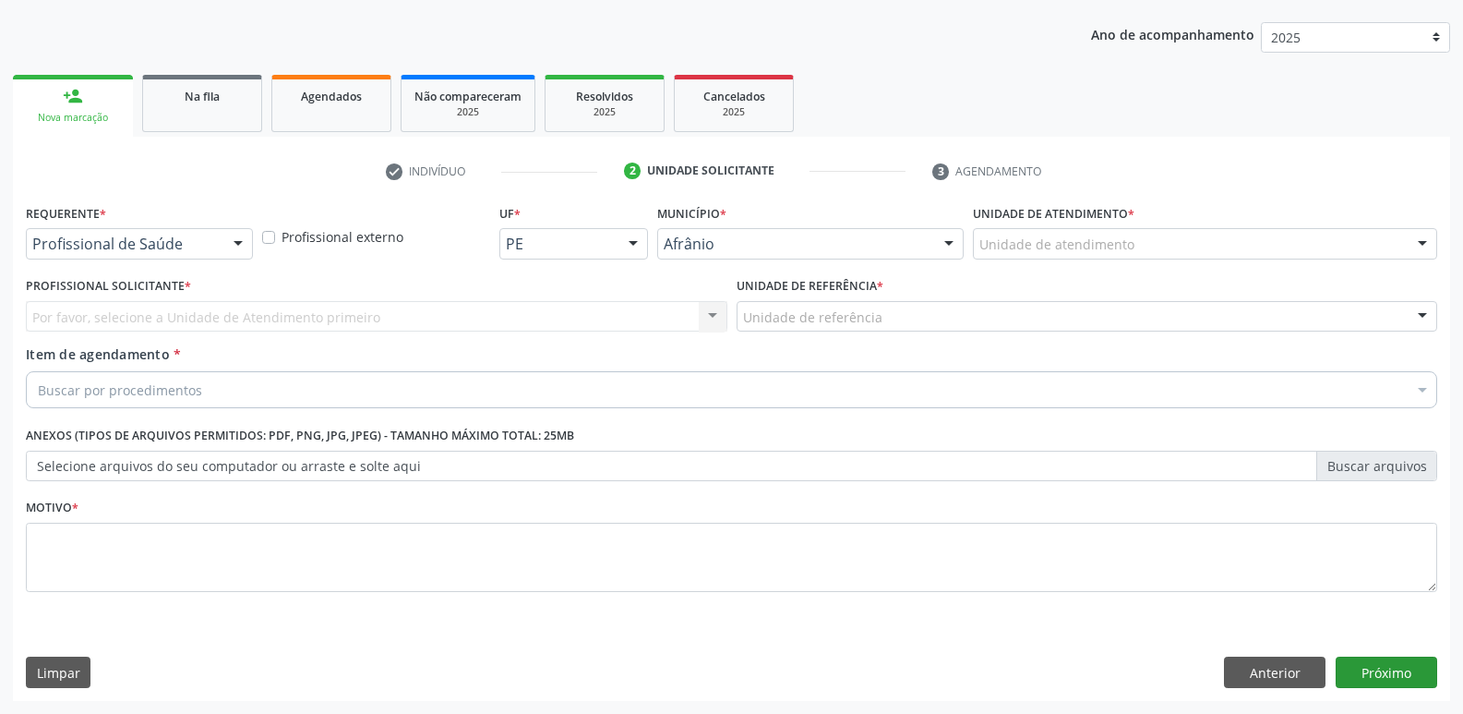
scroll to position [201, 0]
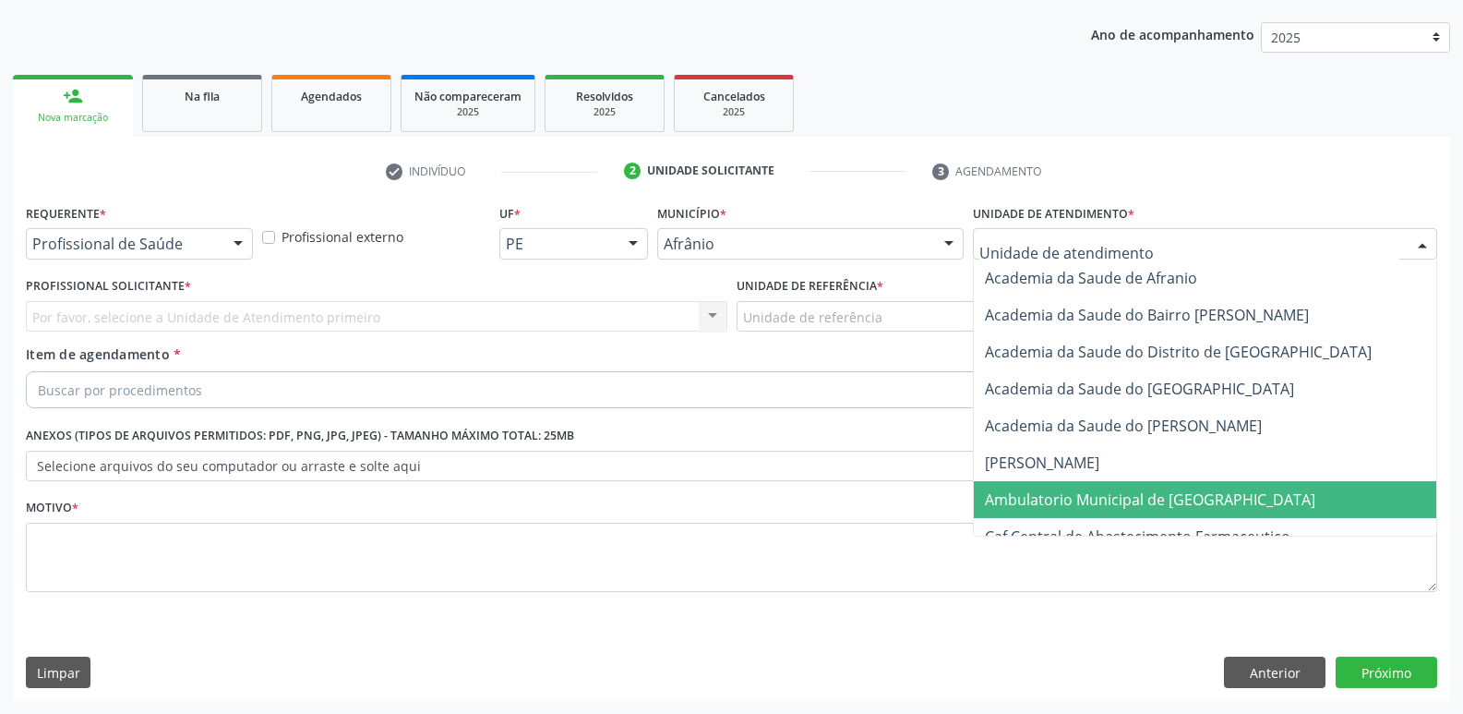
click at [1114, 497] on span "Ambulatorio Municipal de [GEOGRAPHIC_DATA]" at bounding box center [1150, 499] width 330 height 20
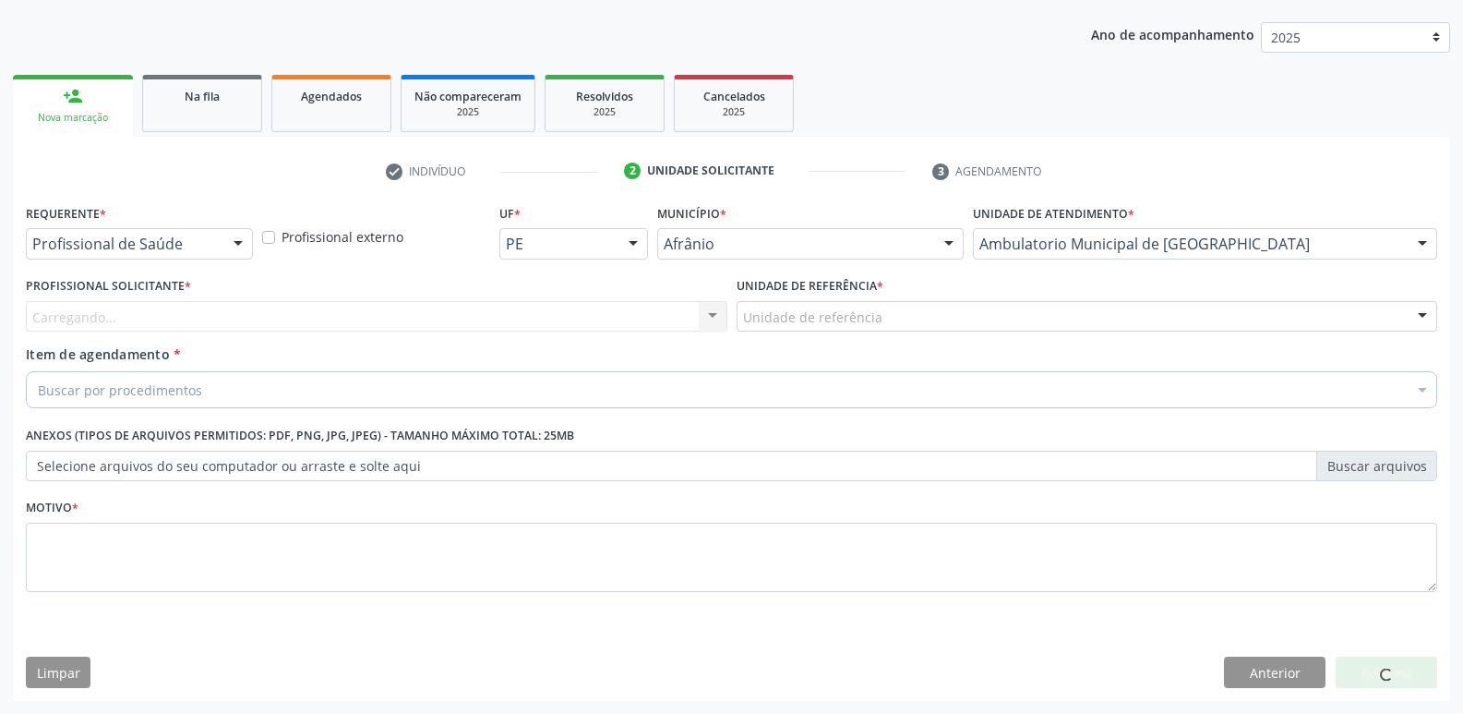
click at [910, 311] on div "Unidade de referência" at bounding box center [1088, 316] width 702 height 31
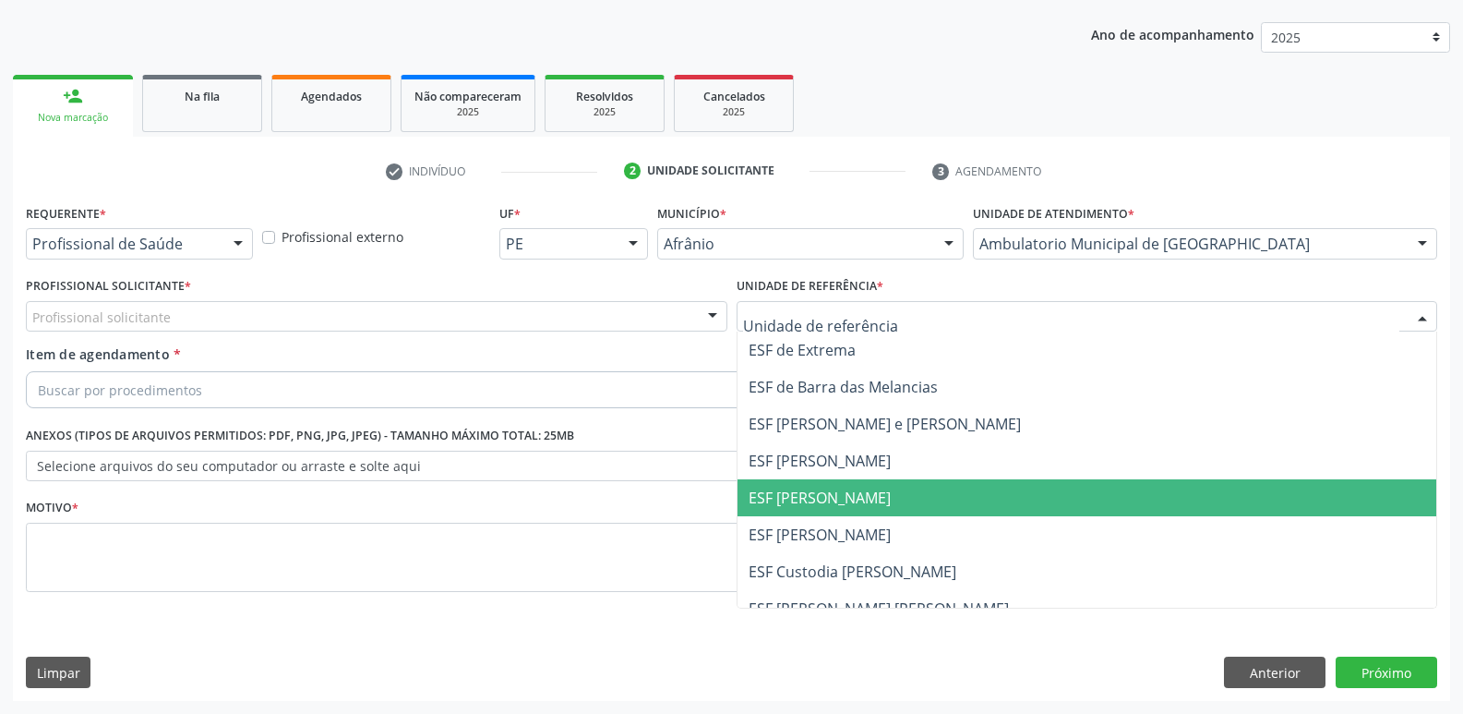
click at [891, 501] on span "ESF [PERSON_NAME]" at bounding box center [1088, 497] width 700 height 37
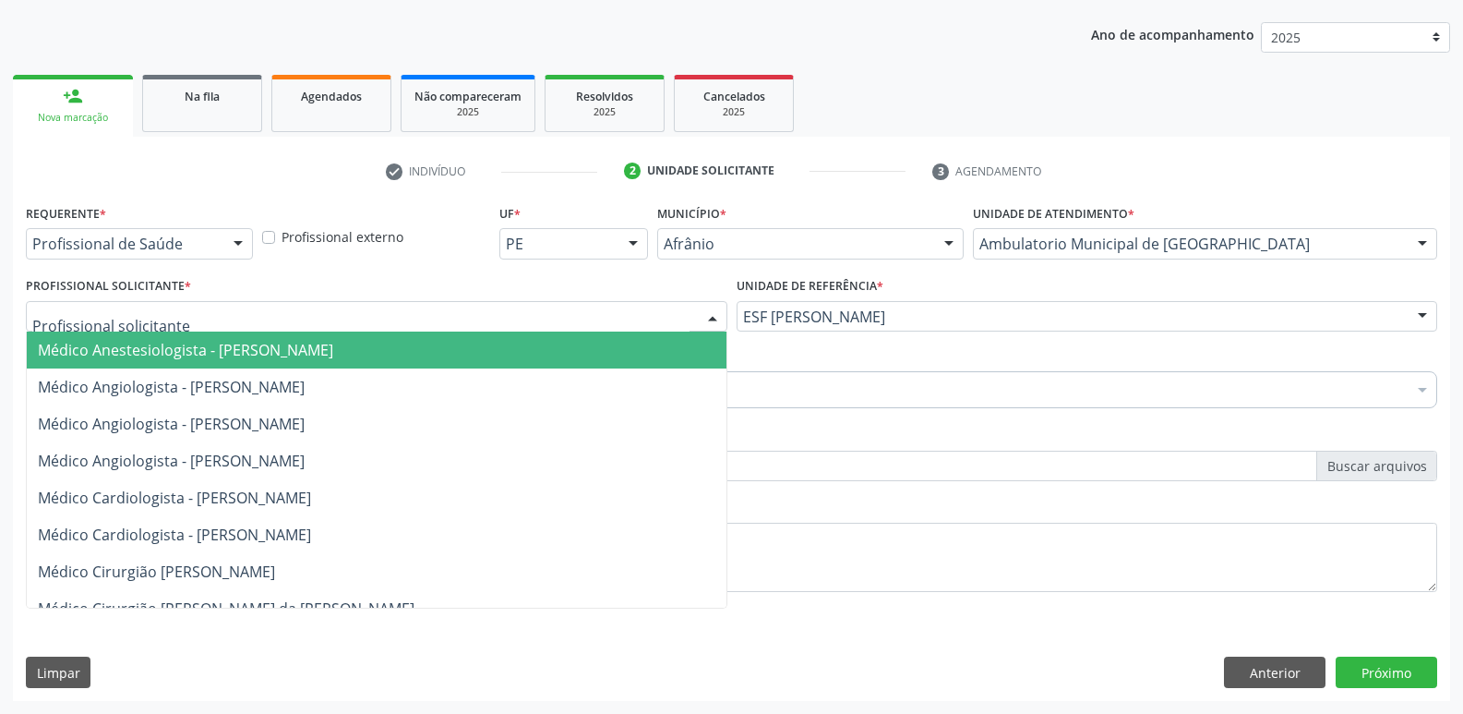
click at [578, 311] on div at bounding box center [377, 316] width 702 height 31
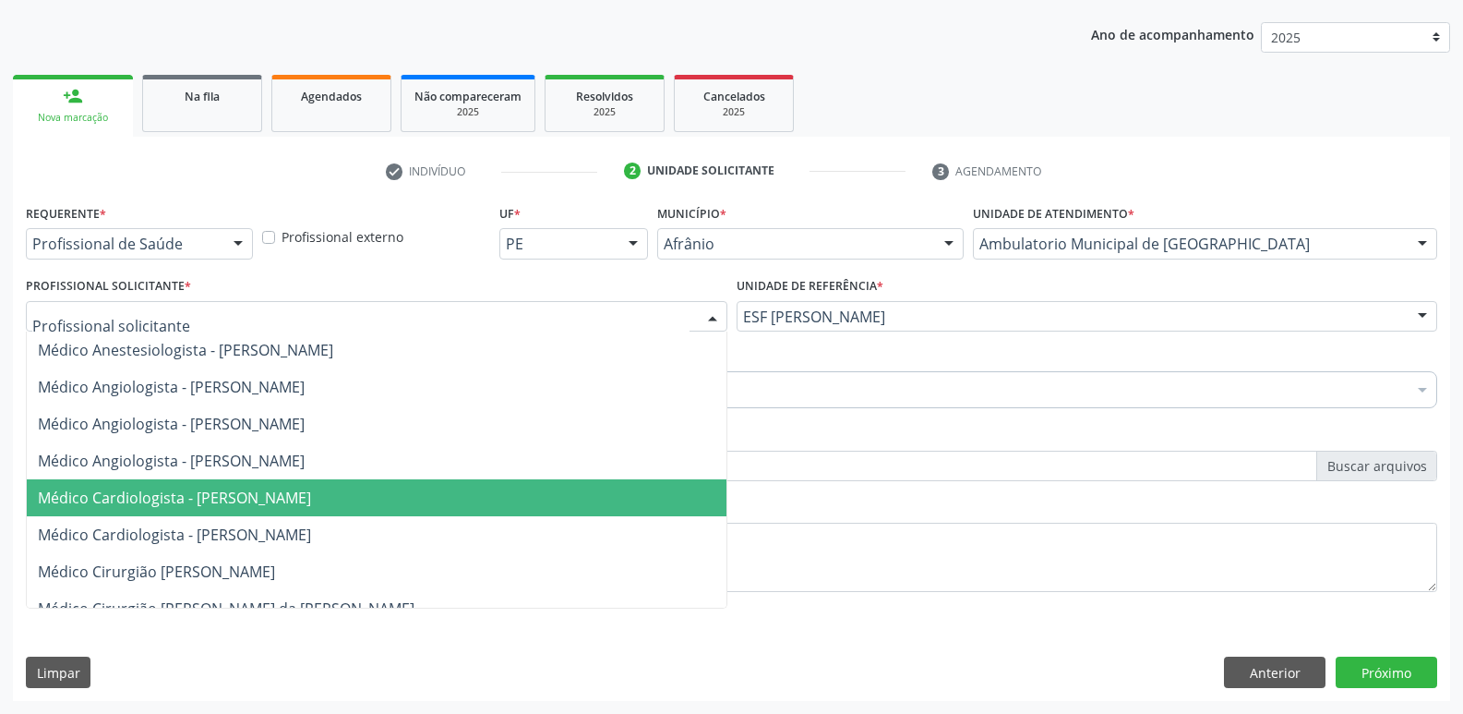
click at [525, 492] on span "Médico Cardiologista - [PERSON_NAME]" at bounding box center [377, 497] width 700 height 37
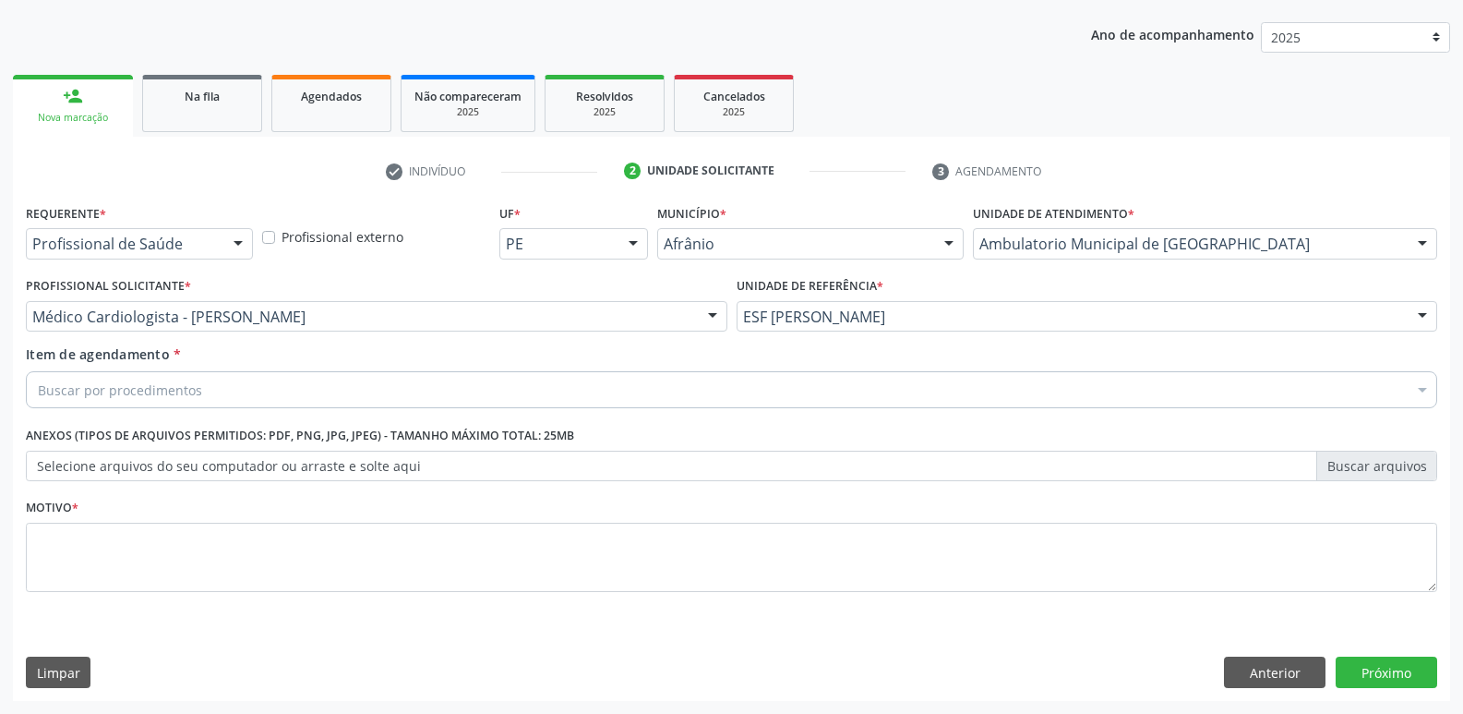
click at [427, 387] on div "Buscar por procedimentos" at bounding box center [731, 389] width 1411 height 37
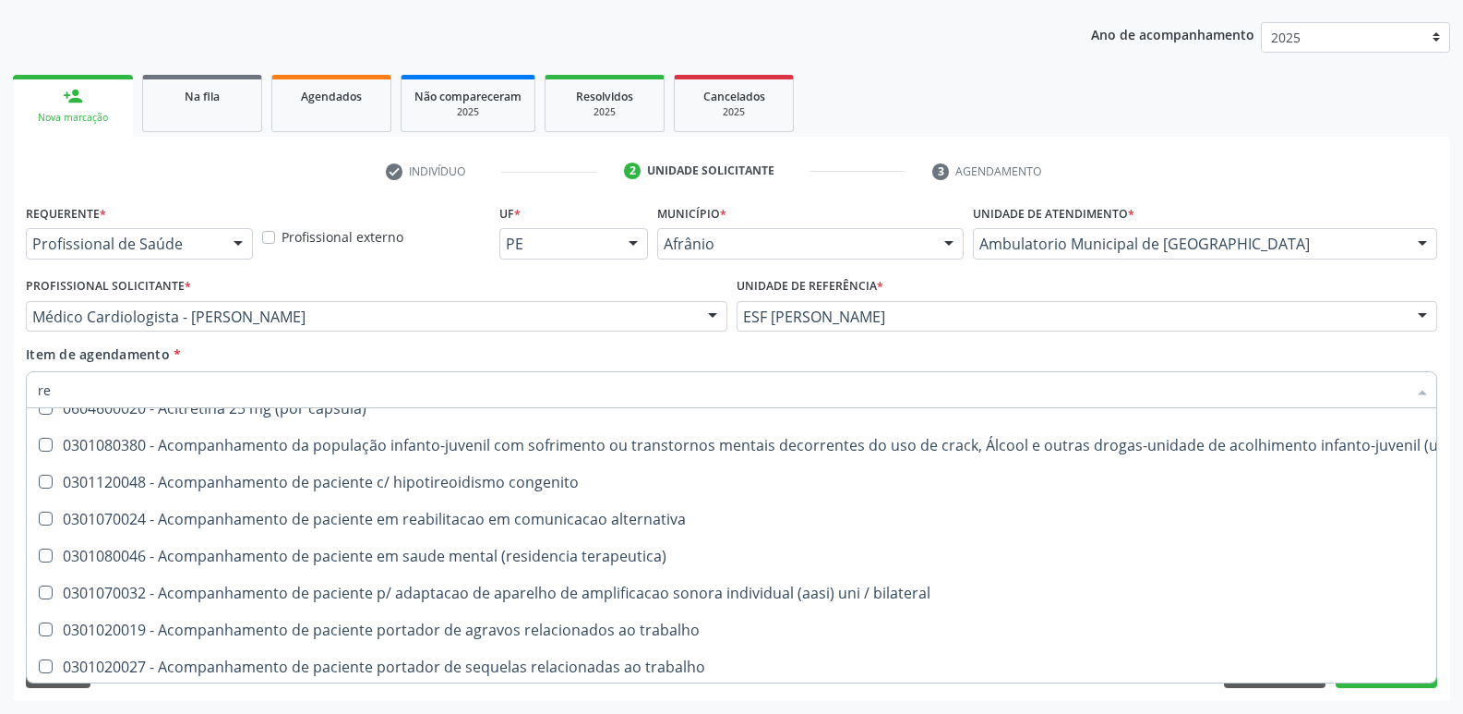
scroll to position [16, 0]
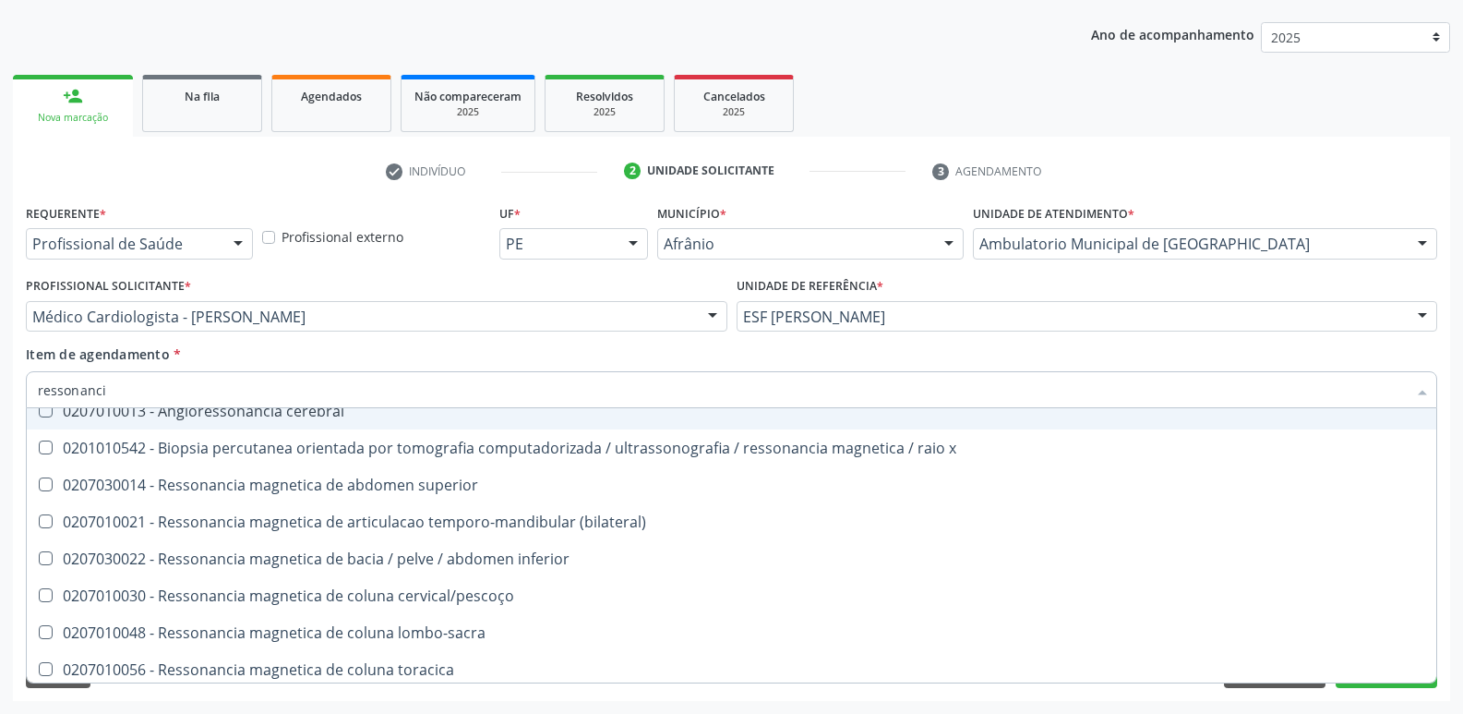
type input "ressonancia"
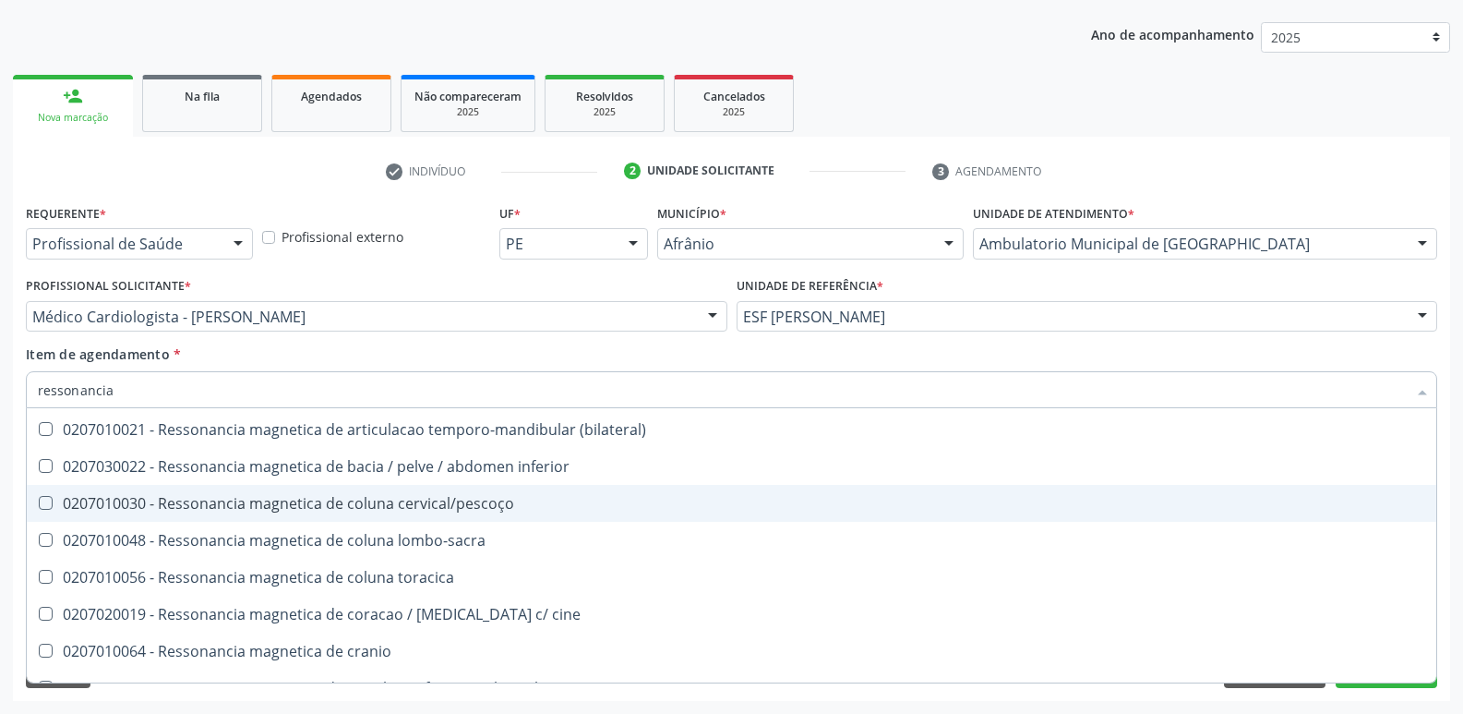
scroll to position [200, 0]
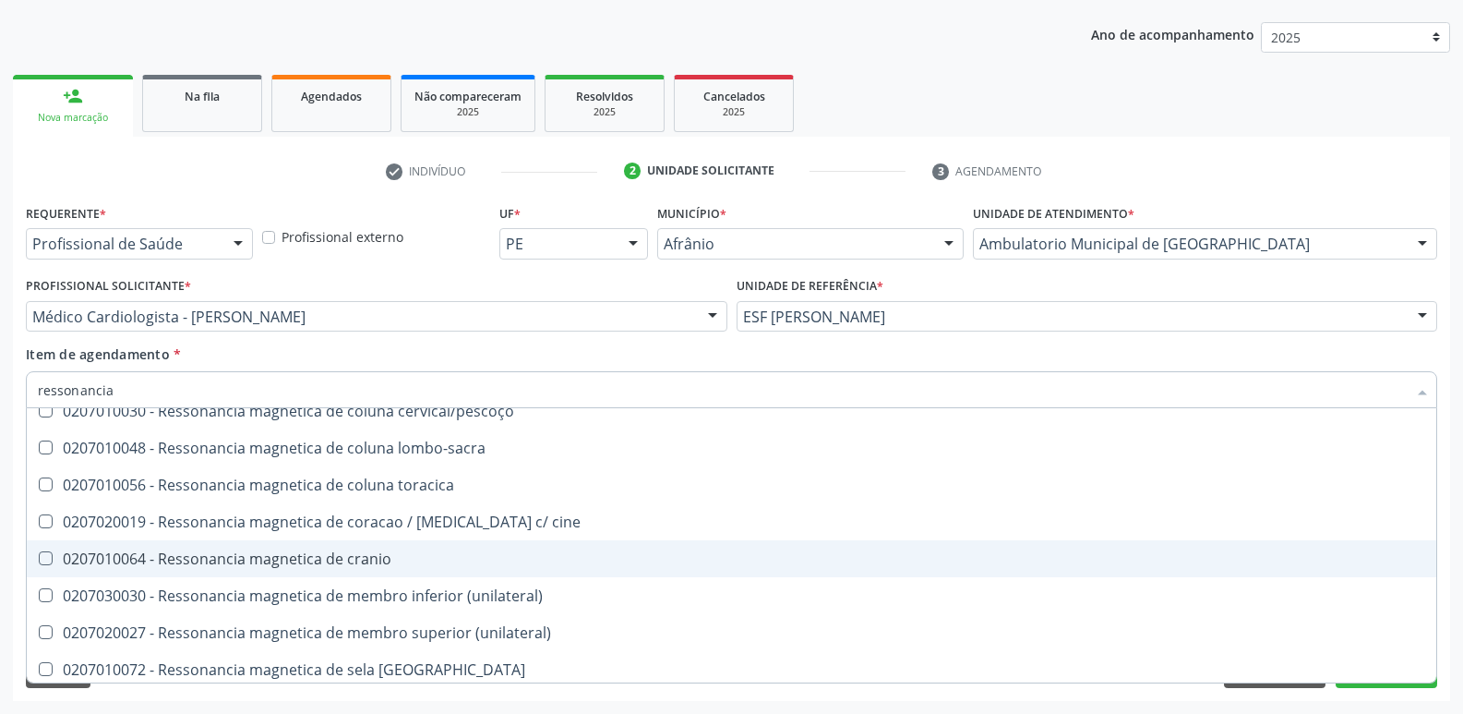
click at [455, 548] on span "0207010064 - Ressonancia magnetica de cranio" at bounding box center [732, 558] width 1410 height 37
checkbox cranio "true"
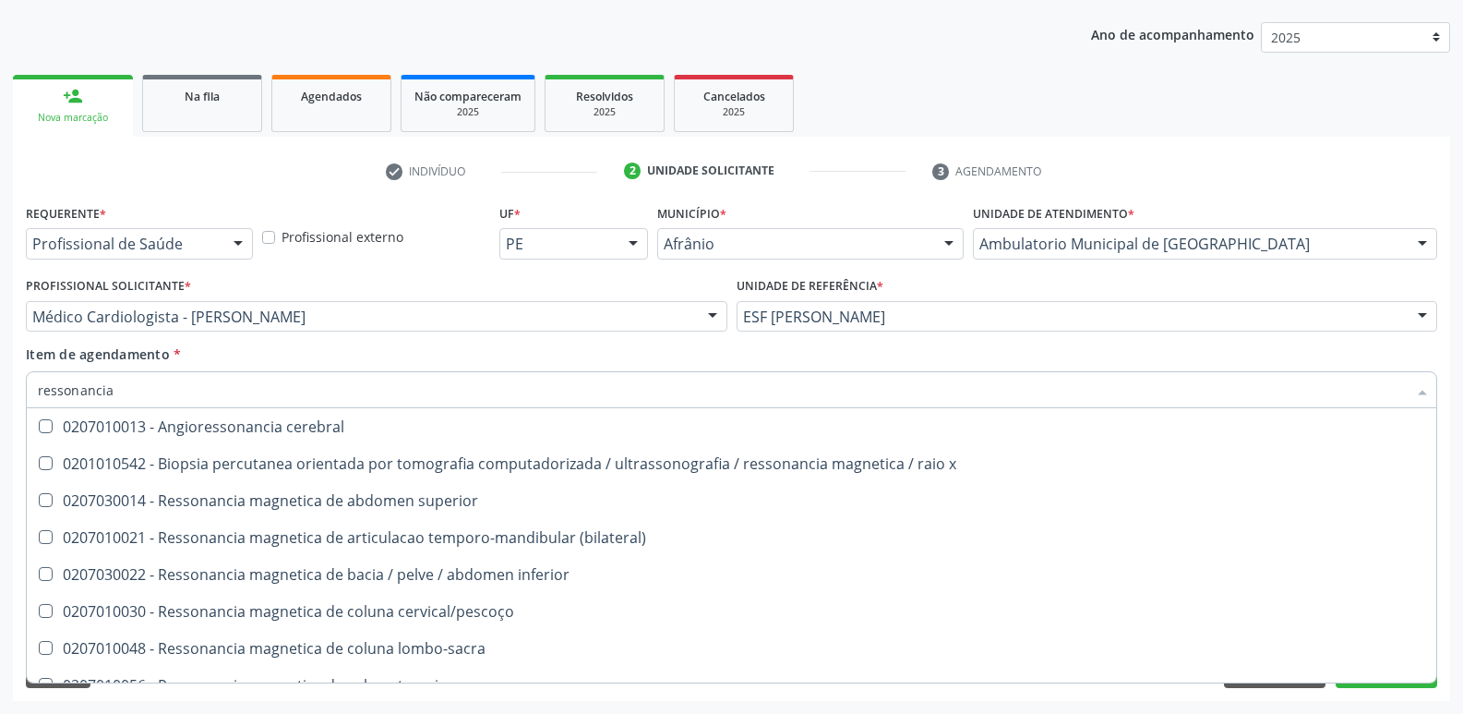
scroll to position [200, 0]
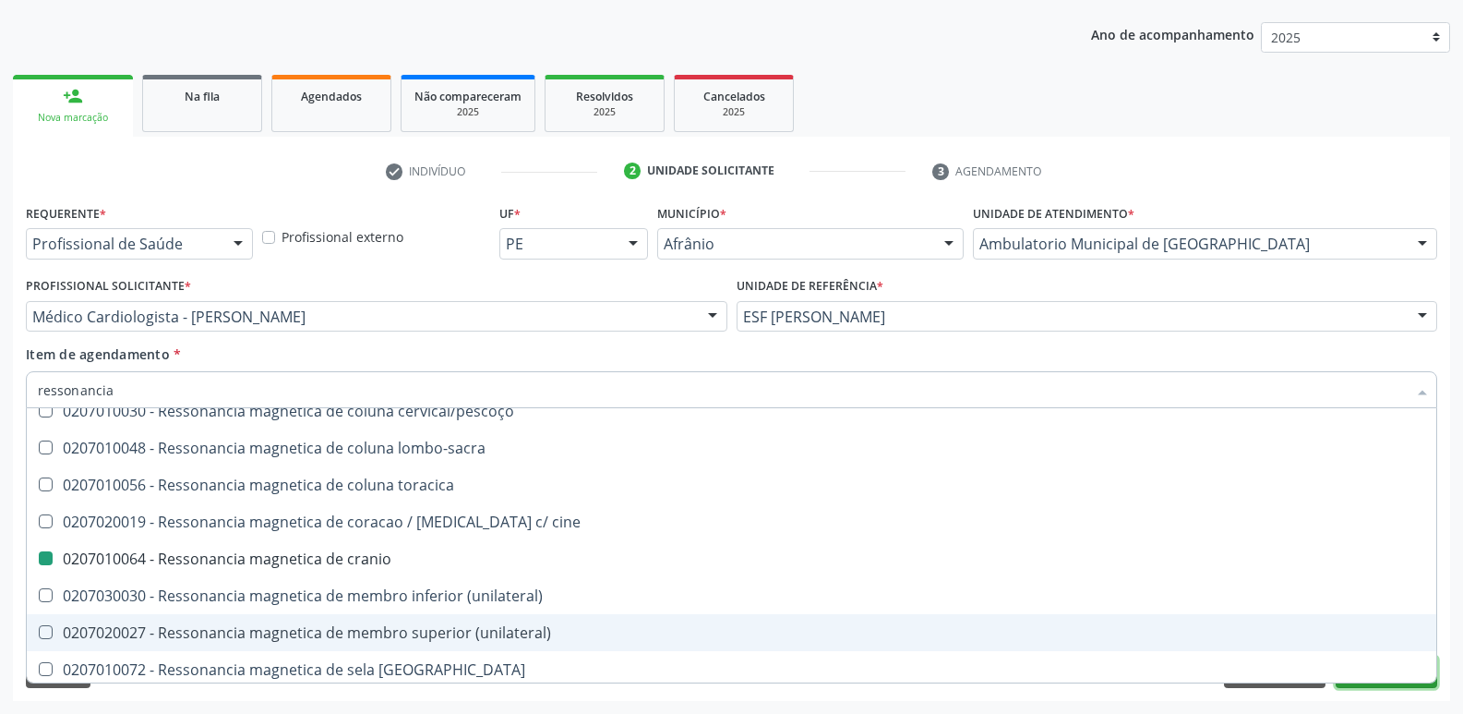
click at [1393, 686] on button "Próximo" at bounding box center [1387, 671] width 102 height 31
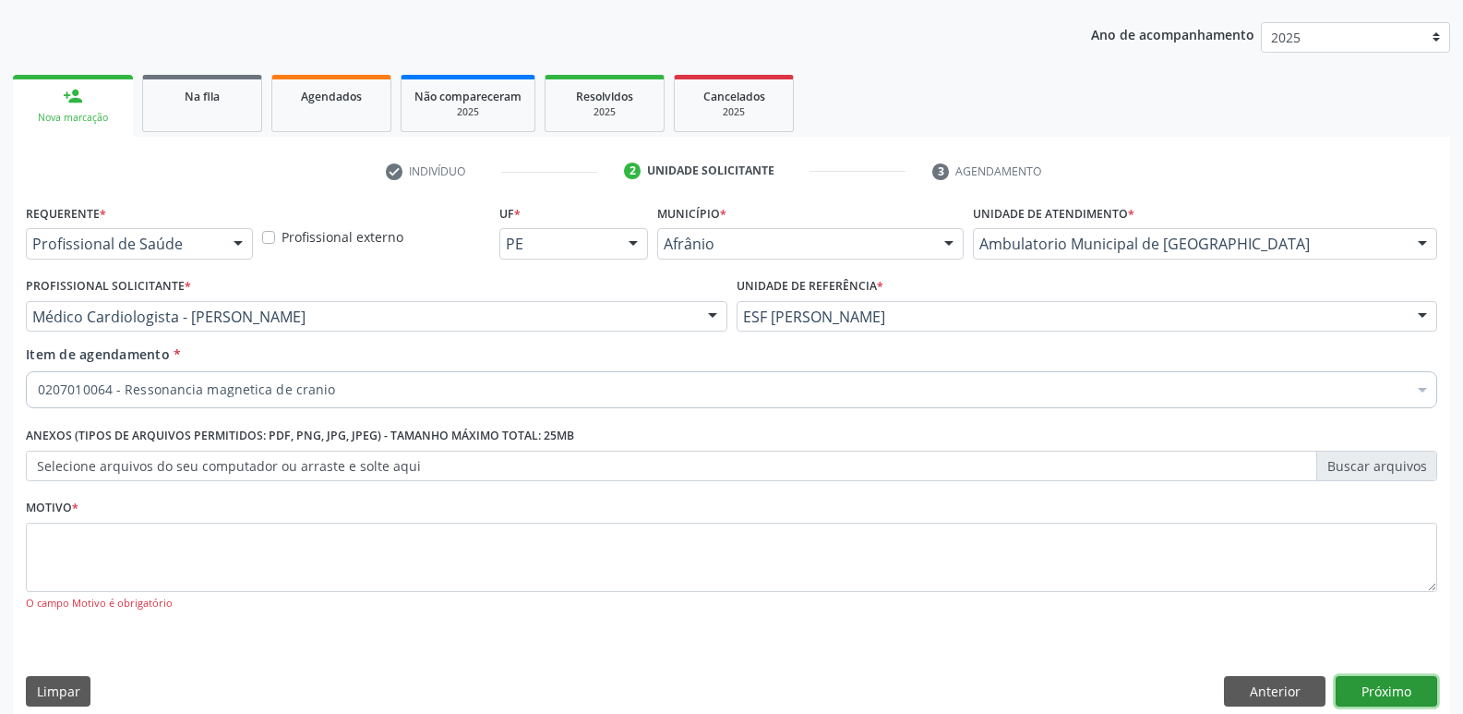
scroll to position [0, 0]
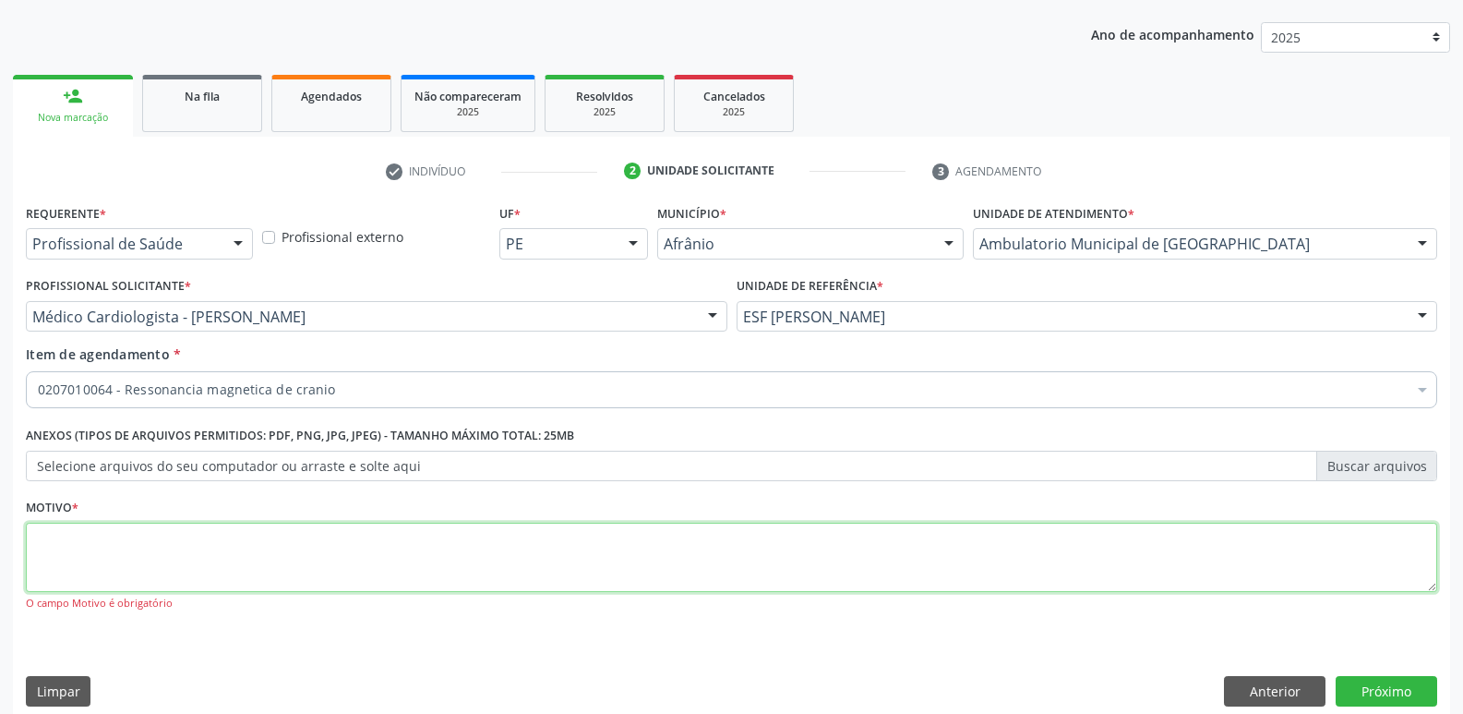
click at [316, 543] on textarea at bounding box center [731, 557] width 1411 height 70
type textarea "*"
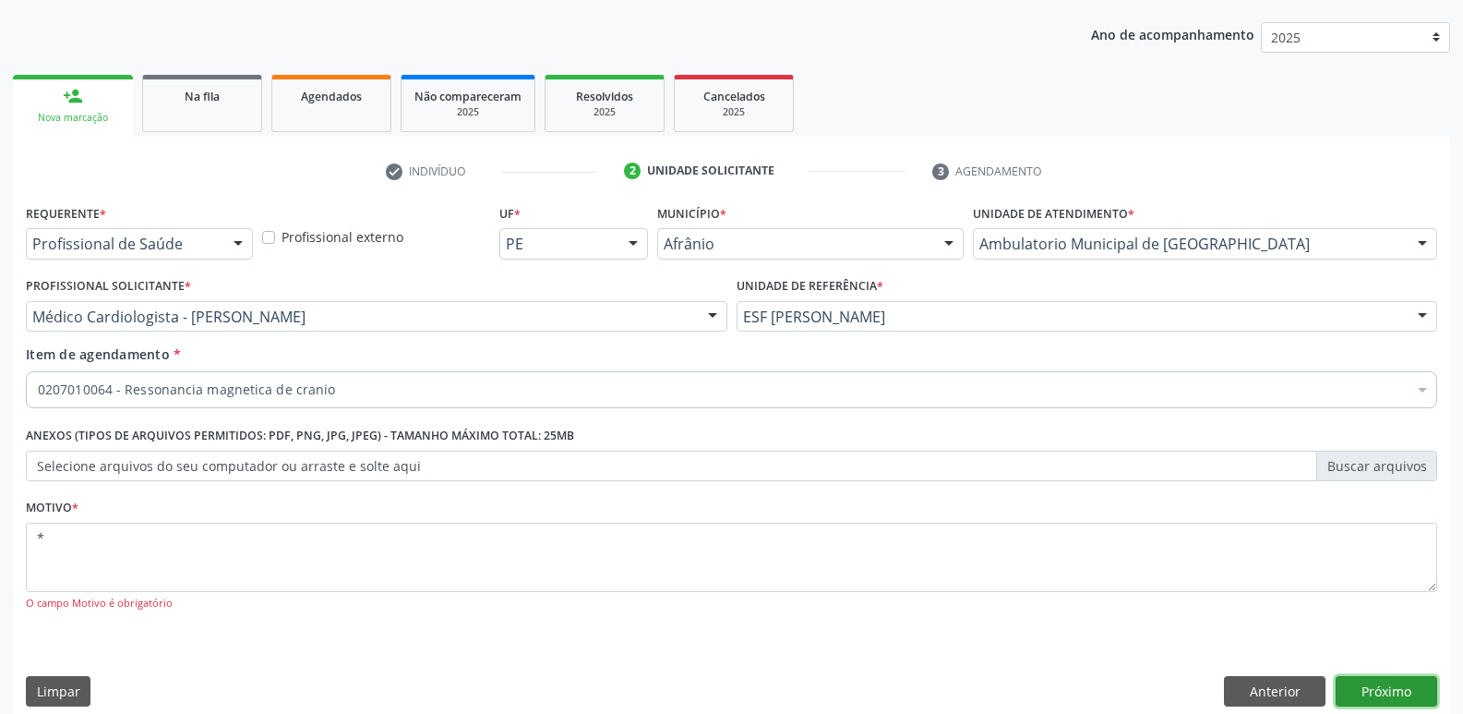
click at [1386, 687] on button "Próximo" at bounding box center [1387, 691] width 102 height 31
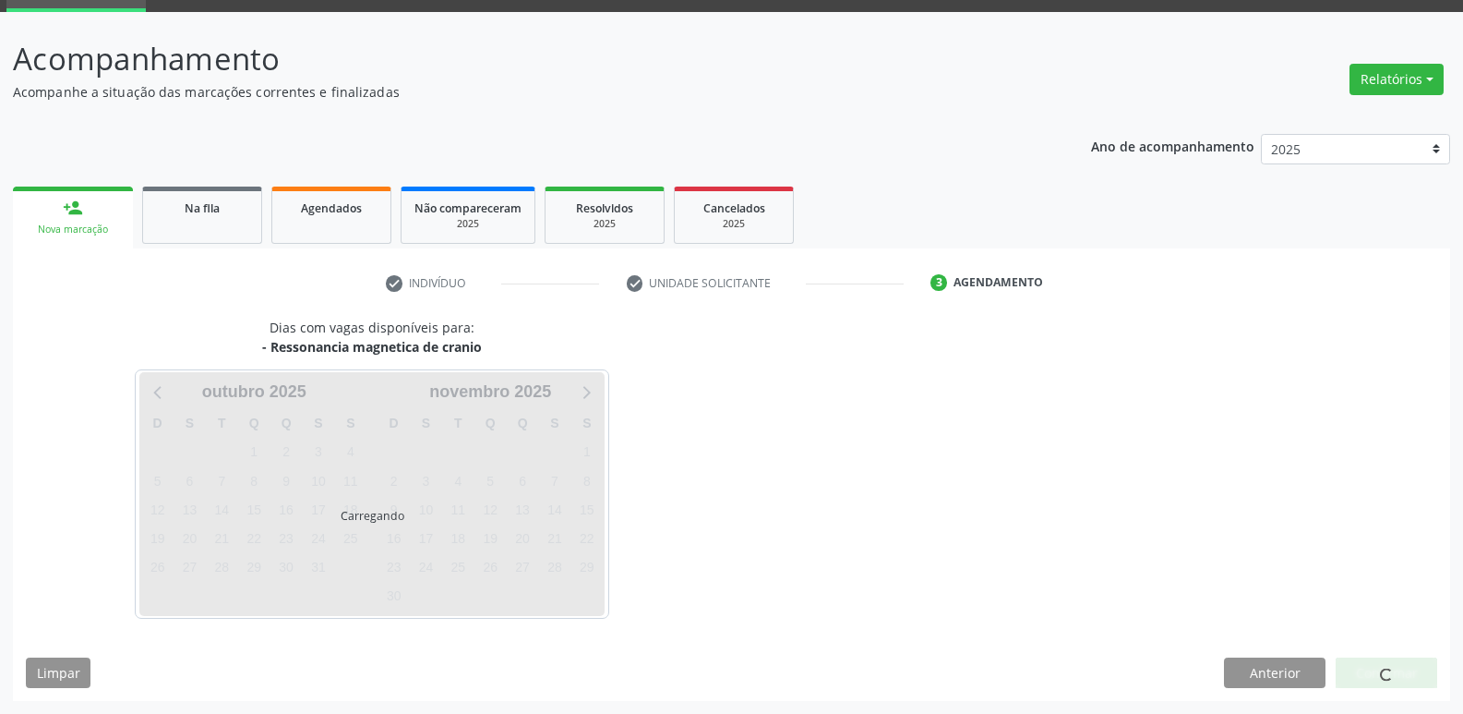
scroll to position [90, 0]
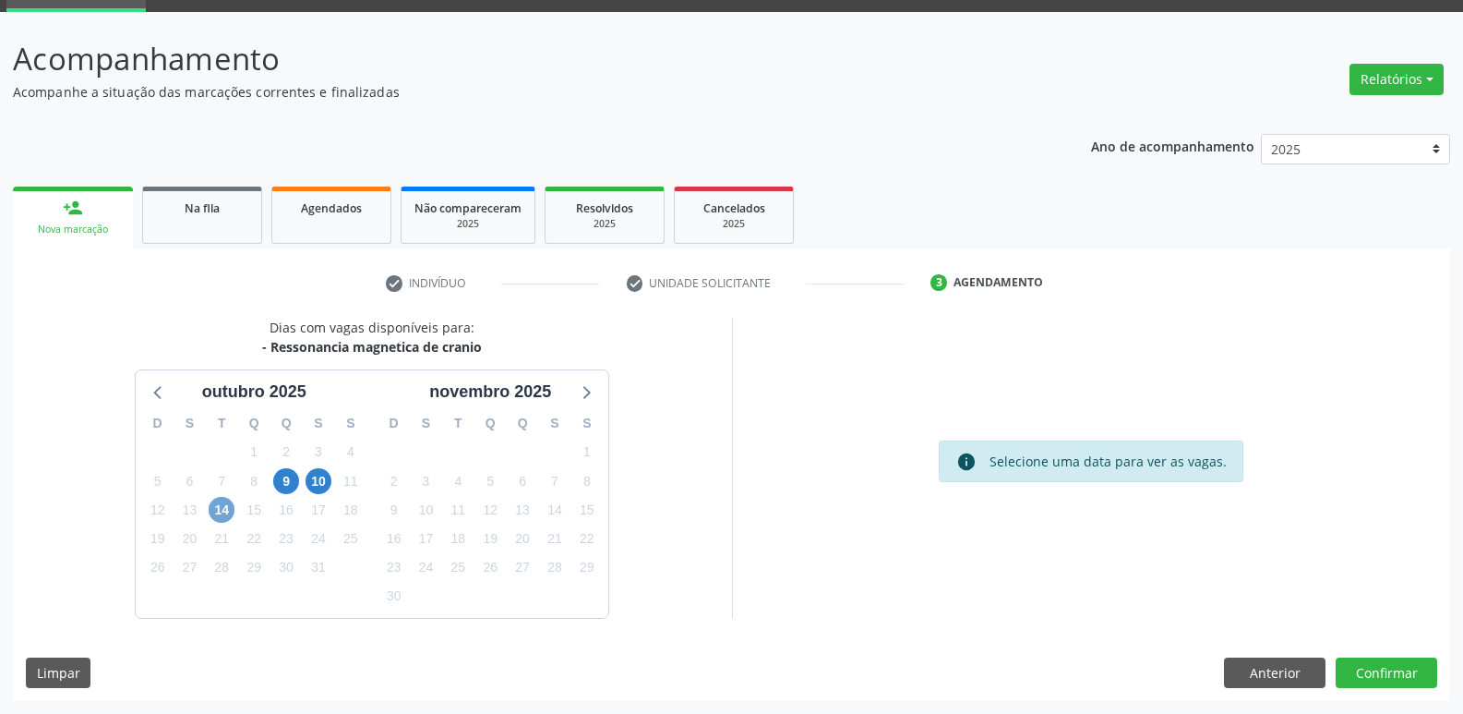
click at [225, 508] on span "14" at bounding box center [222, 510] width 26 height 26
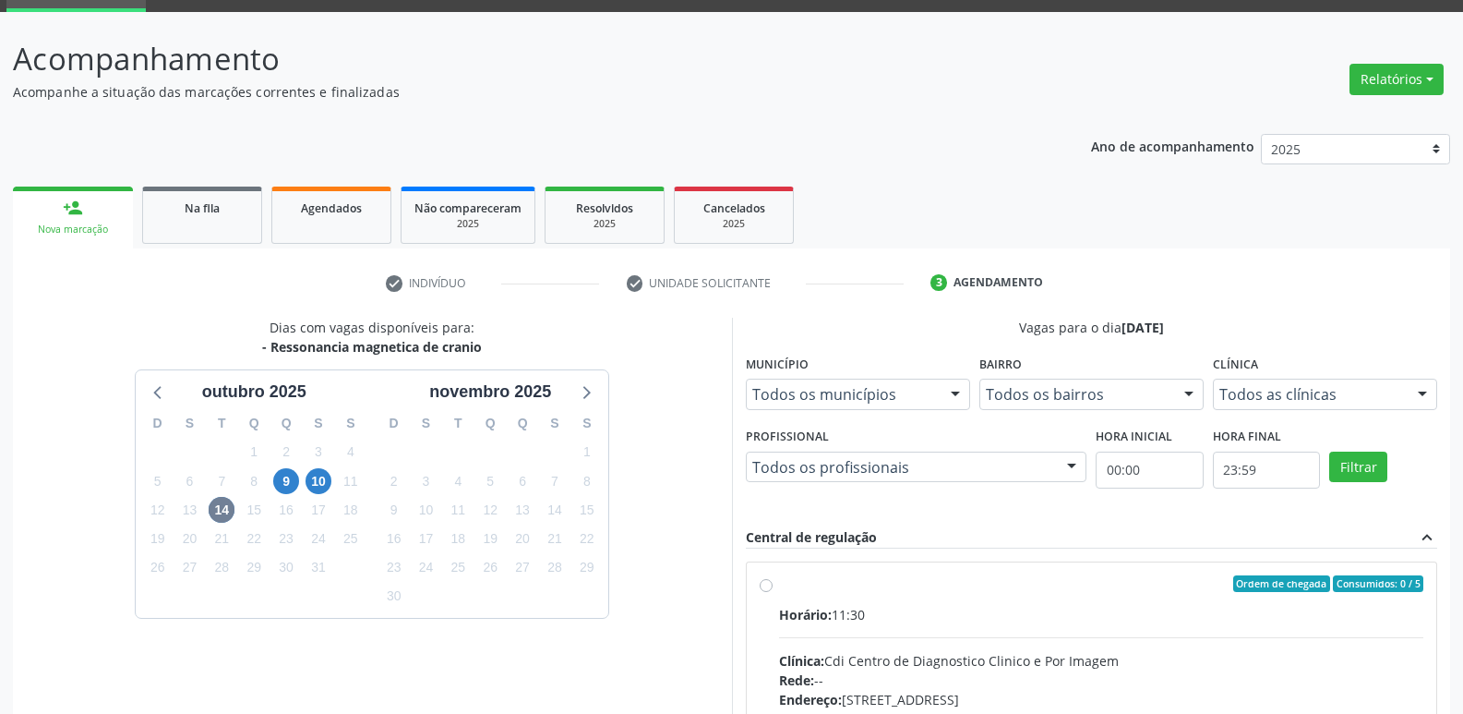
click at [930, 602] on label "Ordem de chegada Consumidos: 0 / 5 Horário: 11:30 Clínica: Cdi Centro de Diagno…" at bounding box center [1101, 716] width 645 height 283
click at [773, 592] on input "Ordem de chegada Consumidos: 0 / 5 Horário: 11:30 Clínica: Cdi Centro de Diagno…" at bounding box center [766, 583] width 13 height 17
radio input "true"
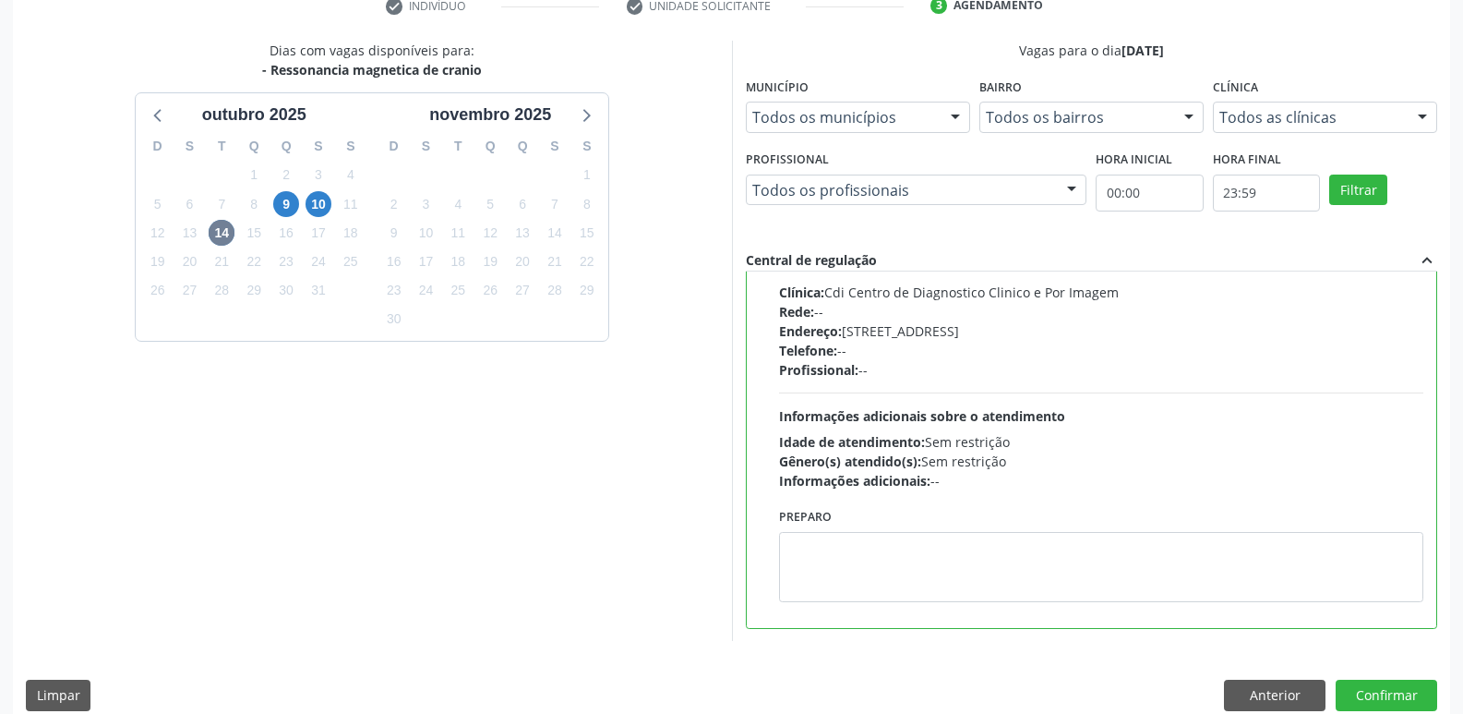
scroll to position [390, 0]
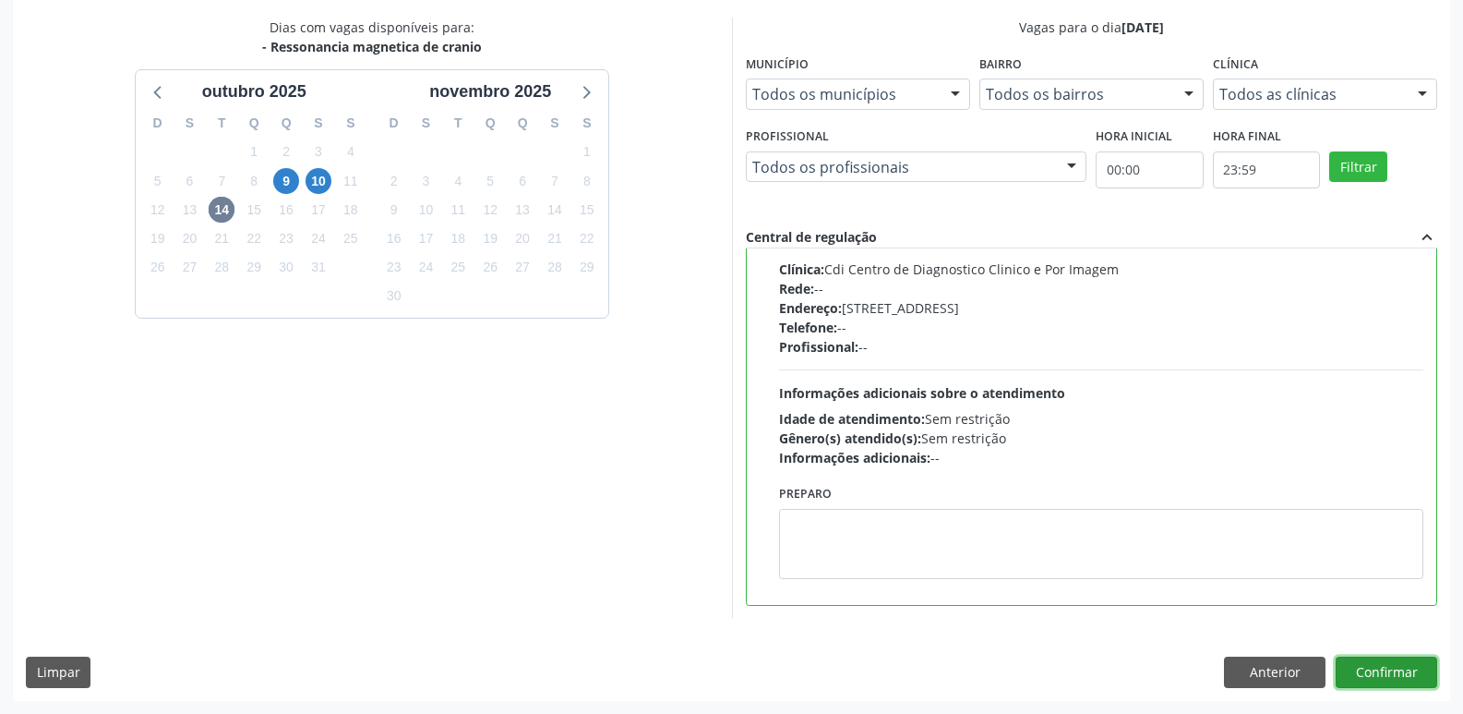
click at [1395, 672] on button "Confirmar" at bounding box center [1387, 671] width 102 height 31
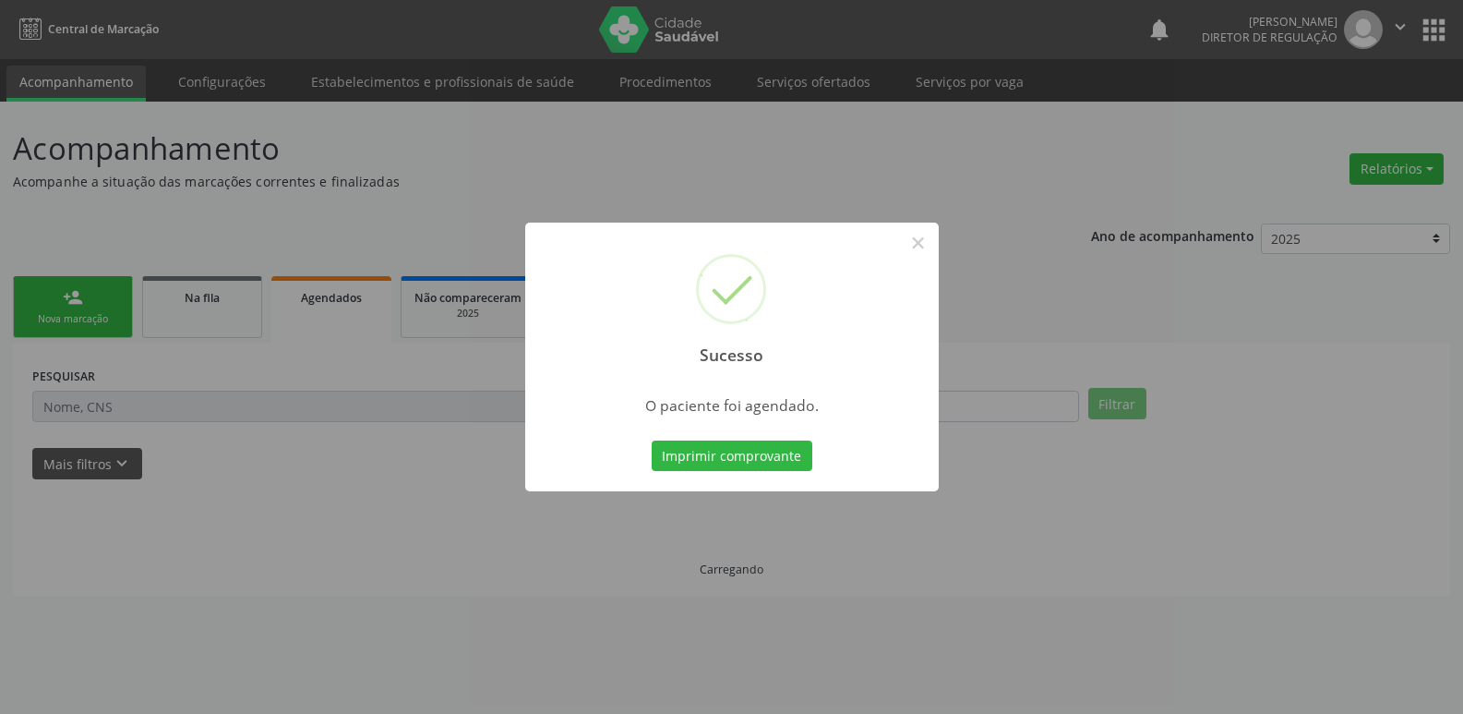
scroll to position [0, 0]
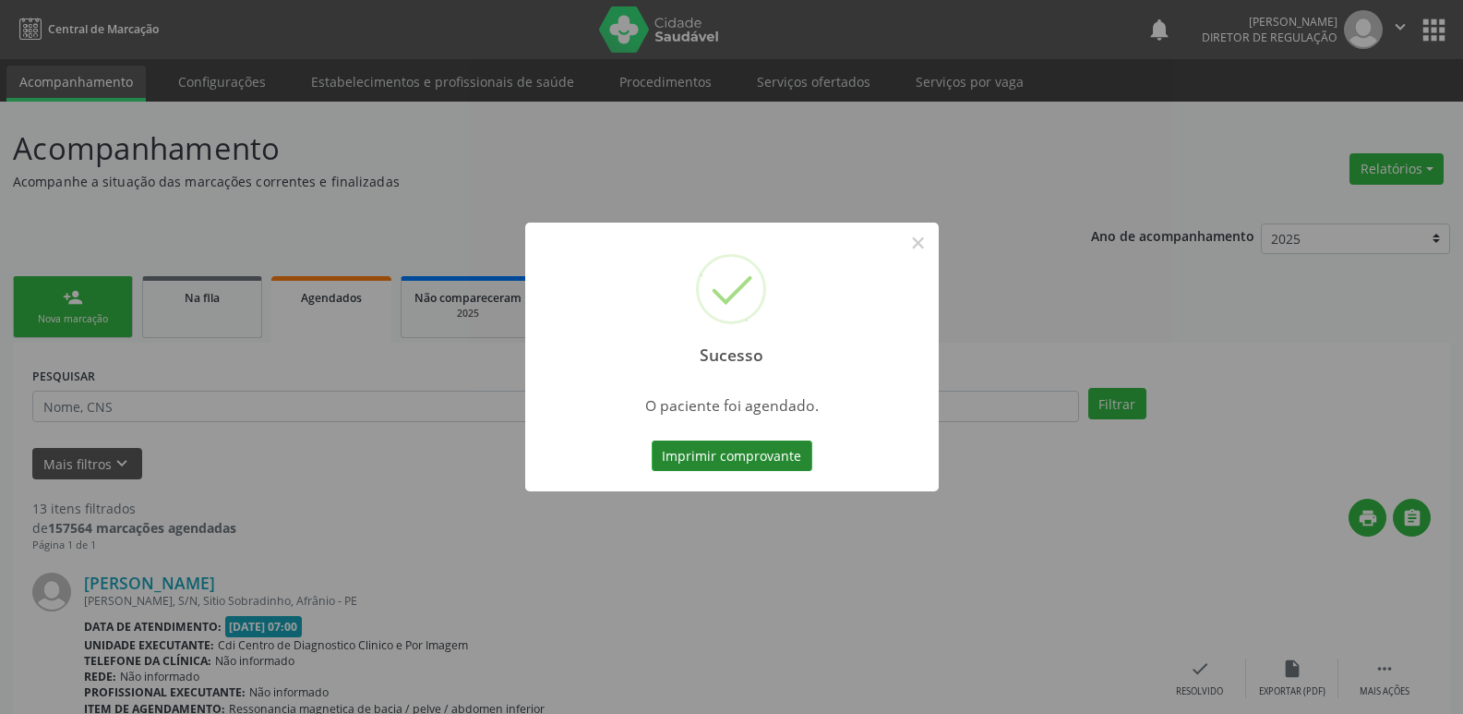
click at [787, 452] on button "Imprimir comprovante" at bounding box center [732, 455] width 161 height 31
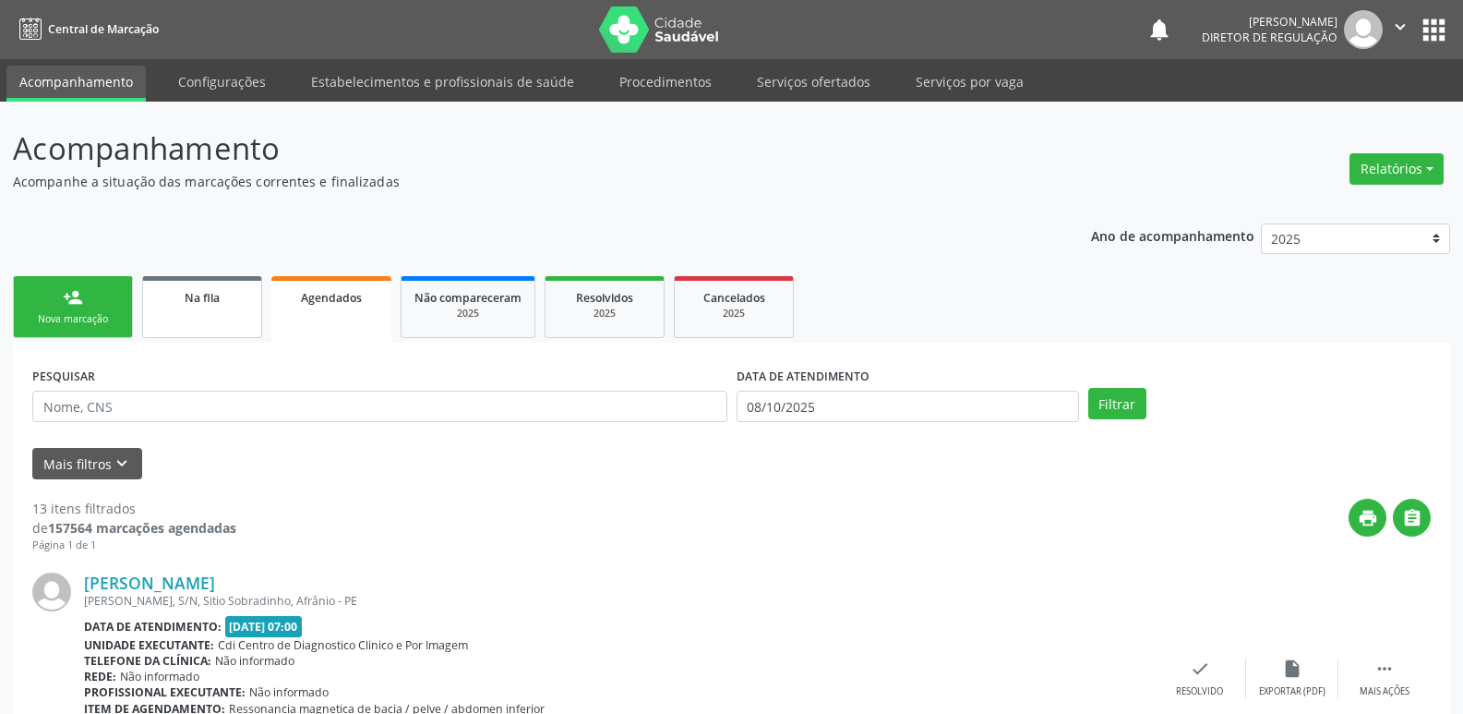
click at [244, 307] on link "Na fila" at bounding box center [202, 307] width 120 height 62
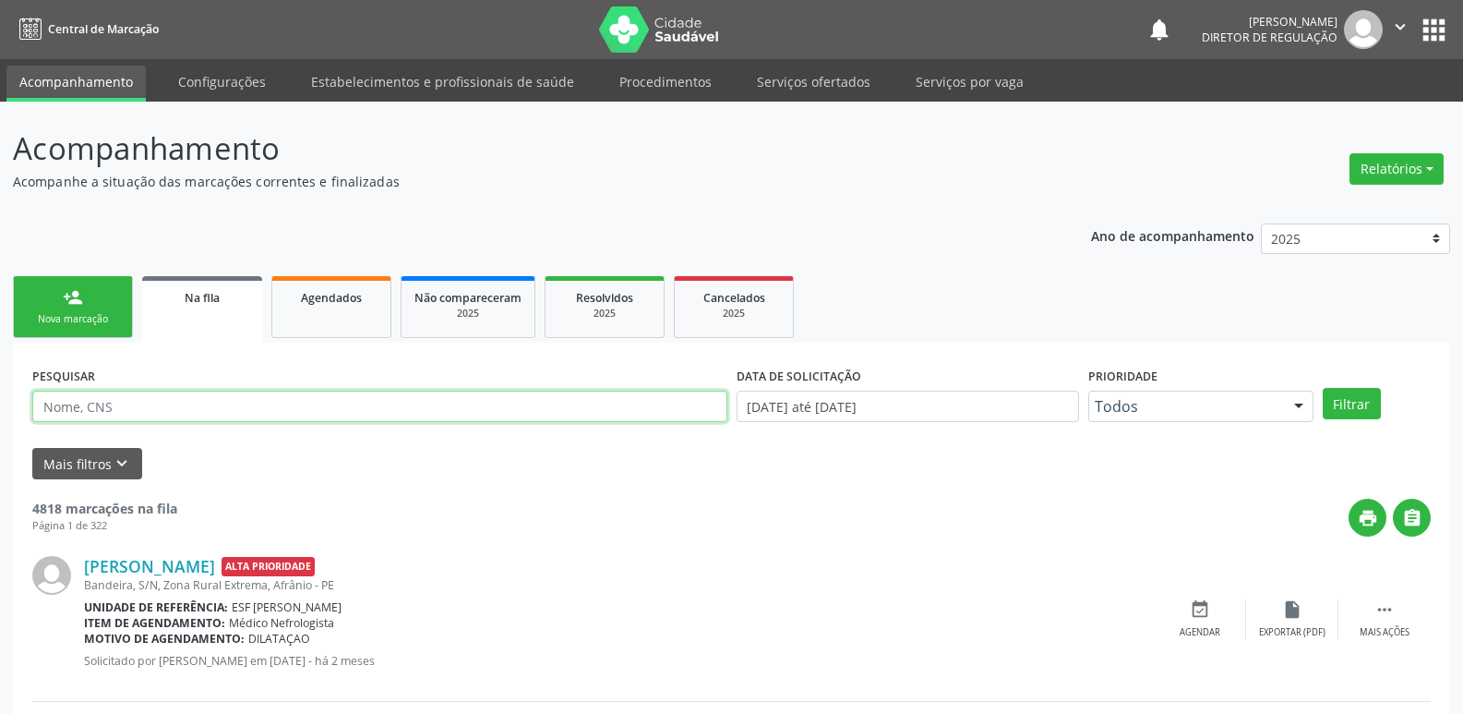
click at [204, 404] on input "text" at bounding box center [379, 405] width 695 height 31
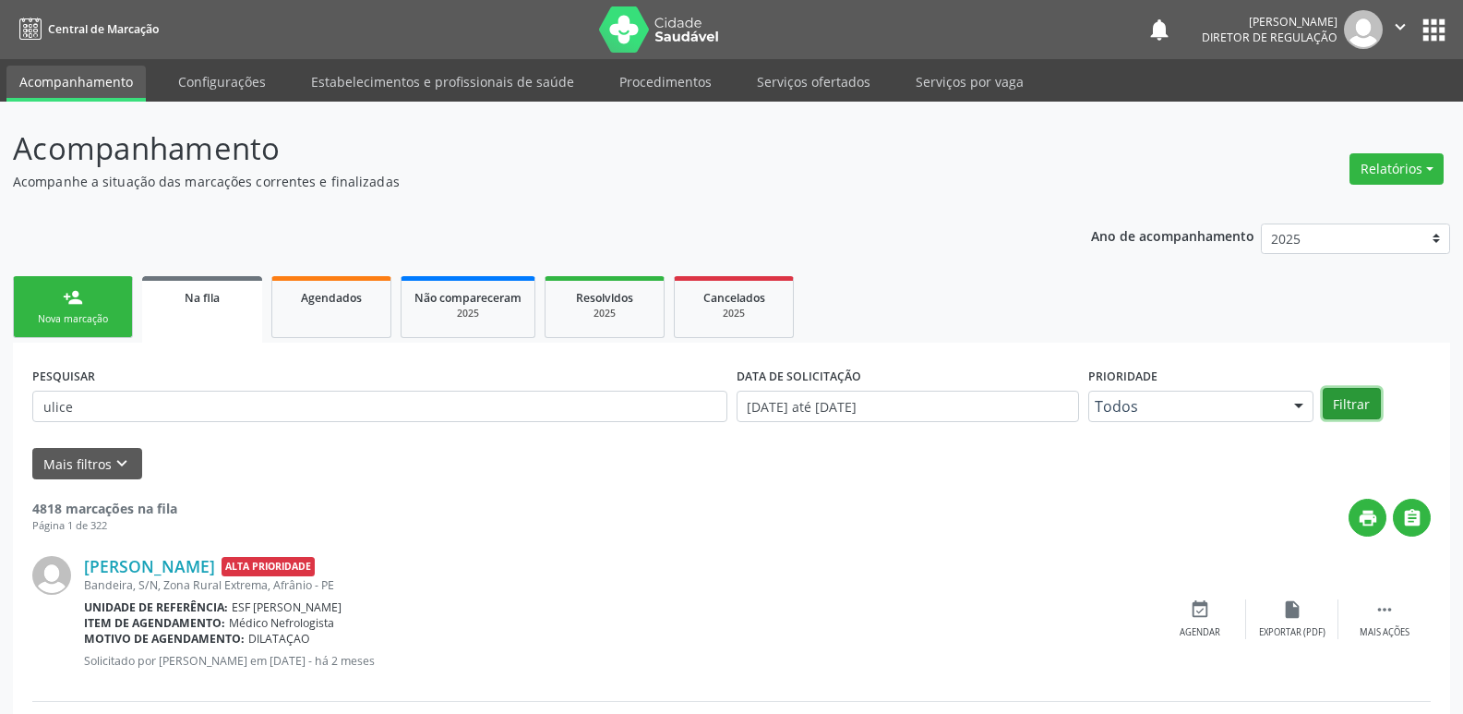
click at [1361, 407] on button "Filtrar" at bounding box center [1352, 403] width 58 height 31
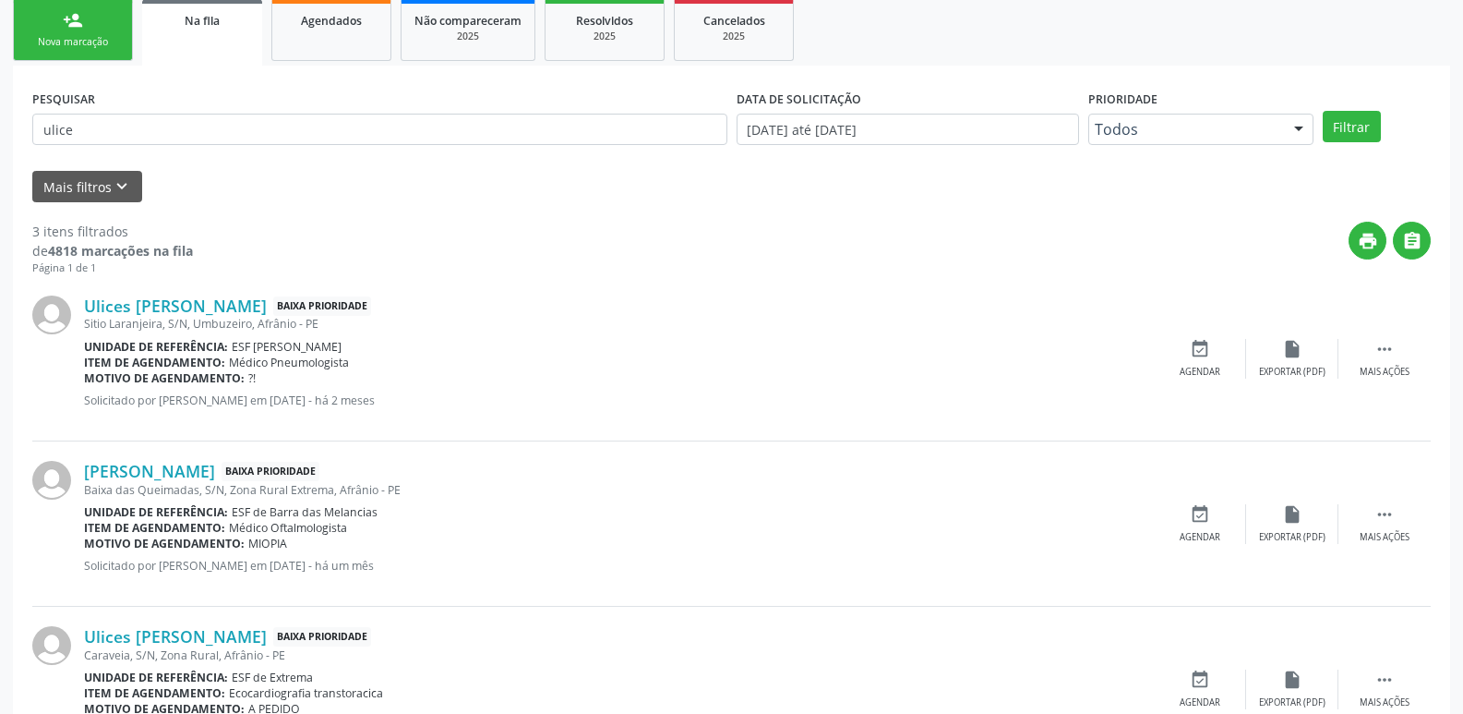
scroll to position [367, 0]
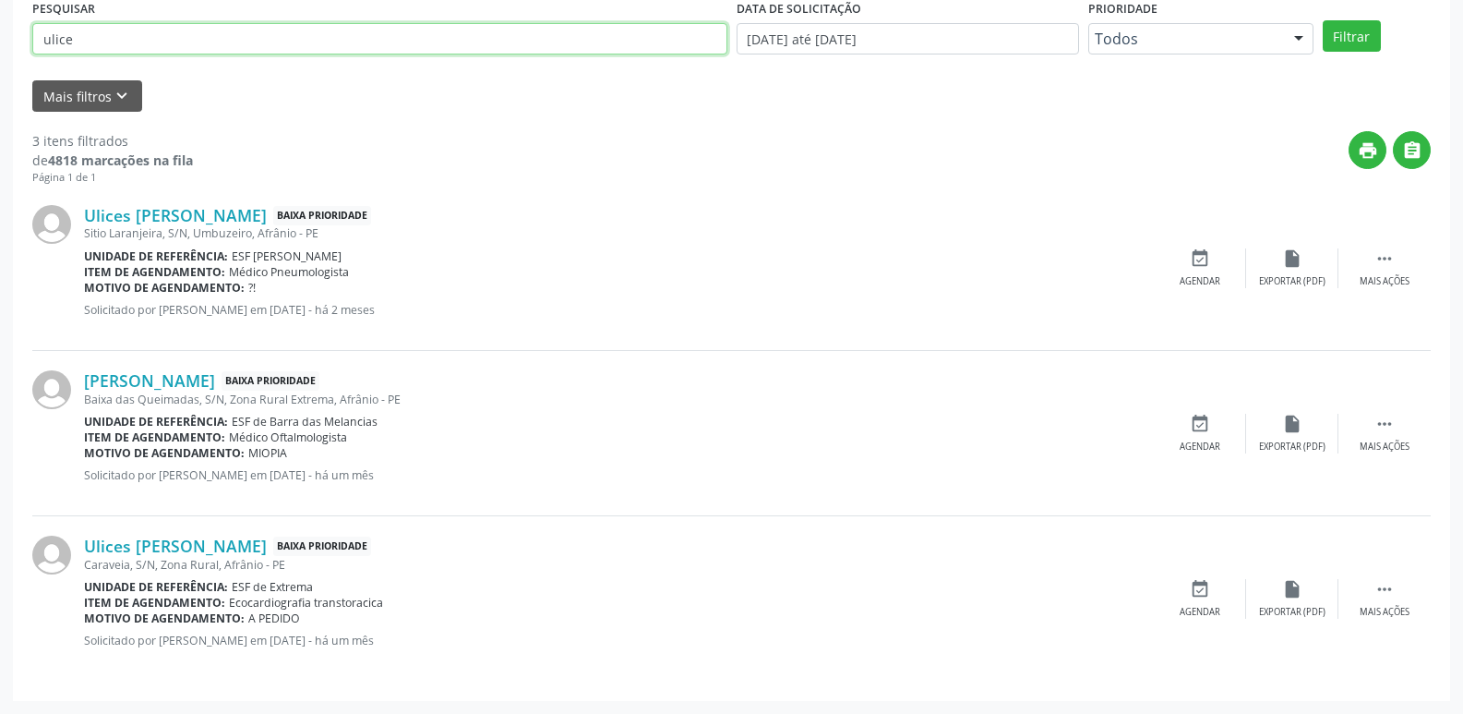
click at [102, 41] on input "ulice" at bounding box center [379, 38] width 695 height 31
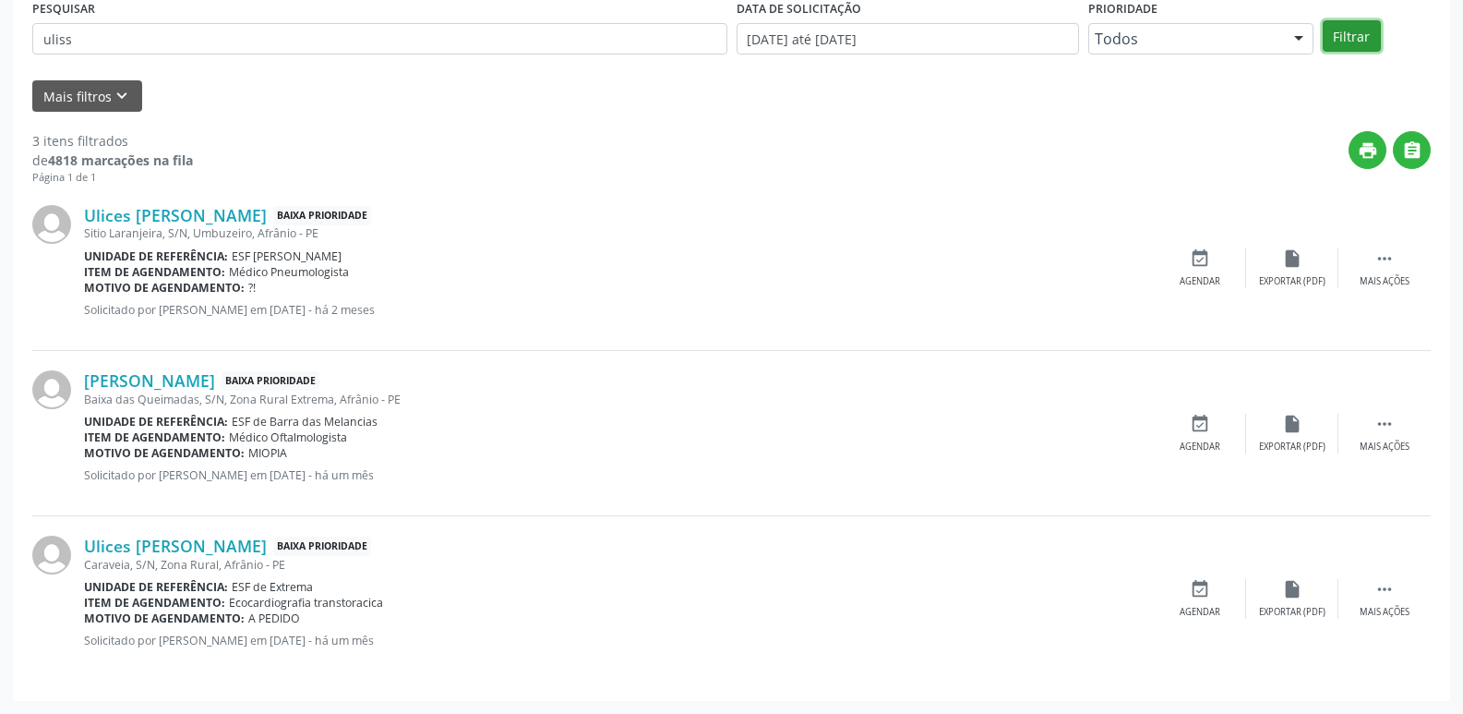
click at [1341, 39] on button "Filtrar" at bounding box center [1352, 35] width 58 height 31
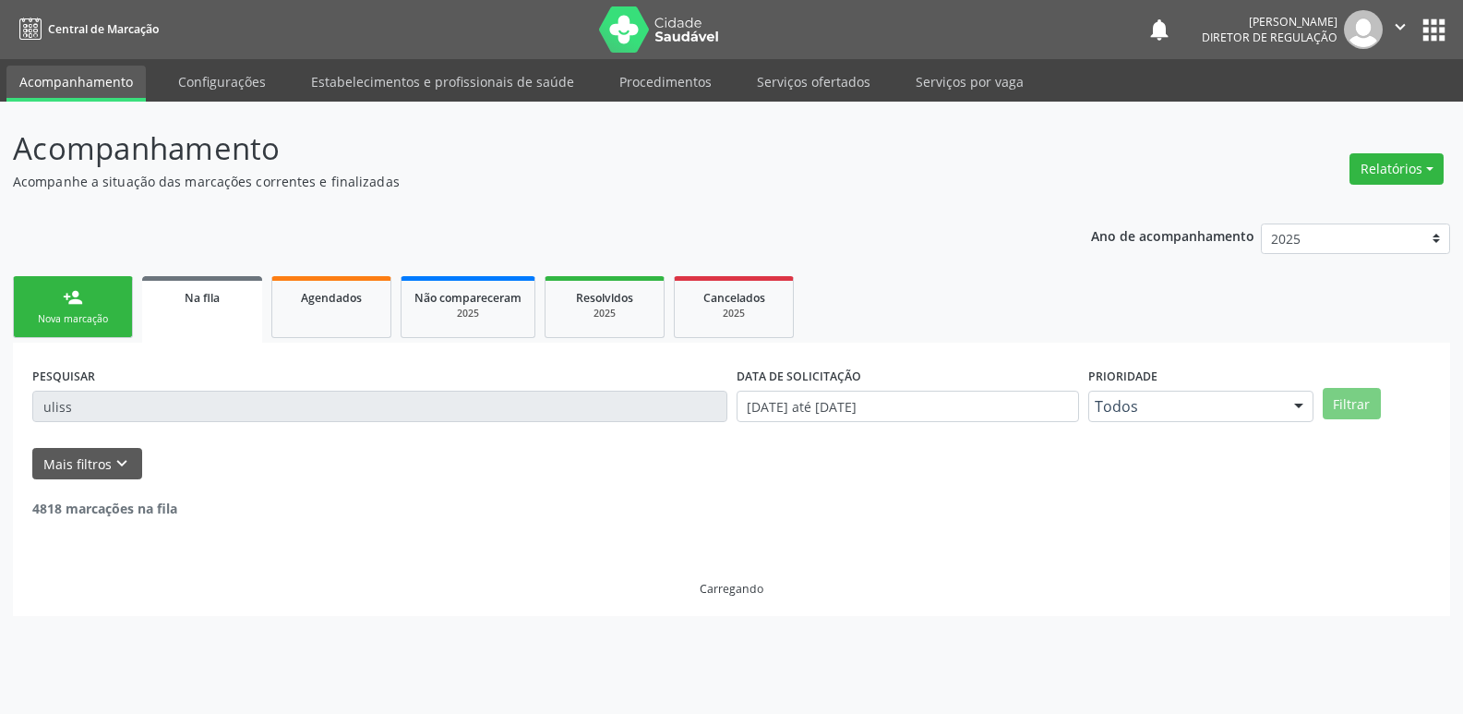
scroll to position [0, 0]
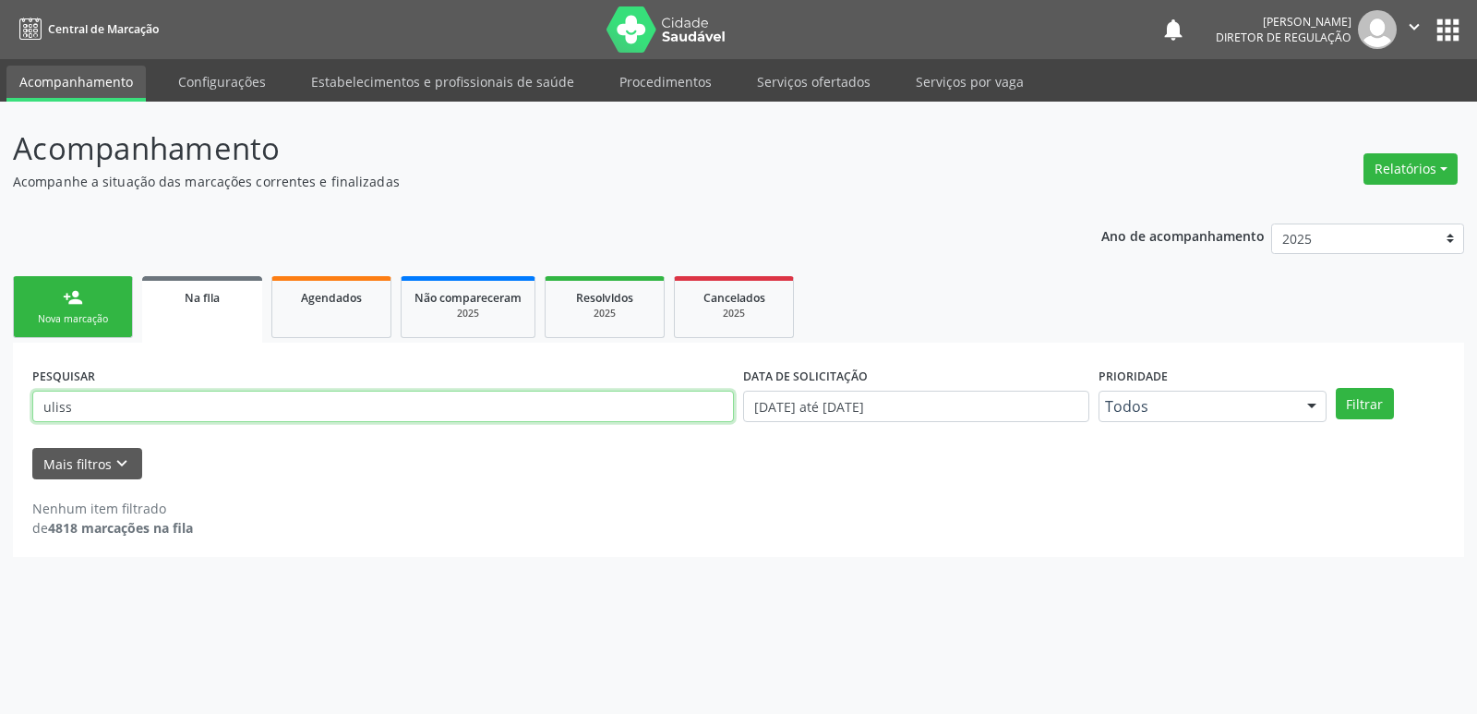
click at [82, 419] on input "uliss" at bounding box center [383, 405] width 702 height 31
type input "u"
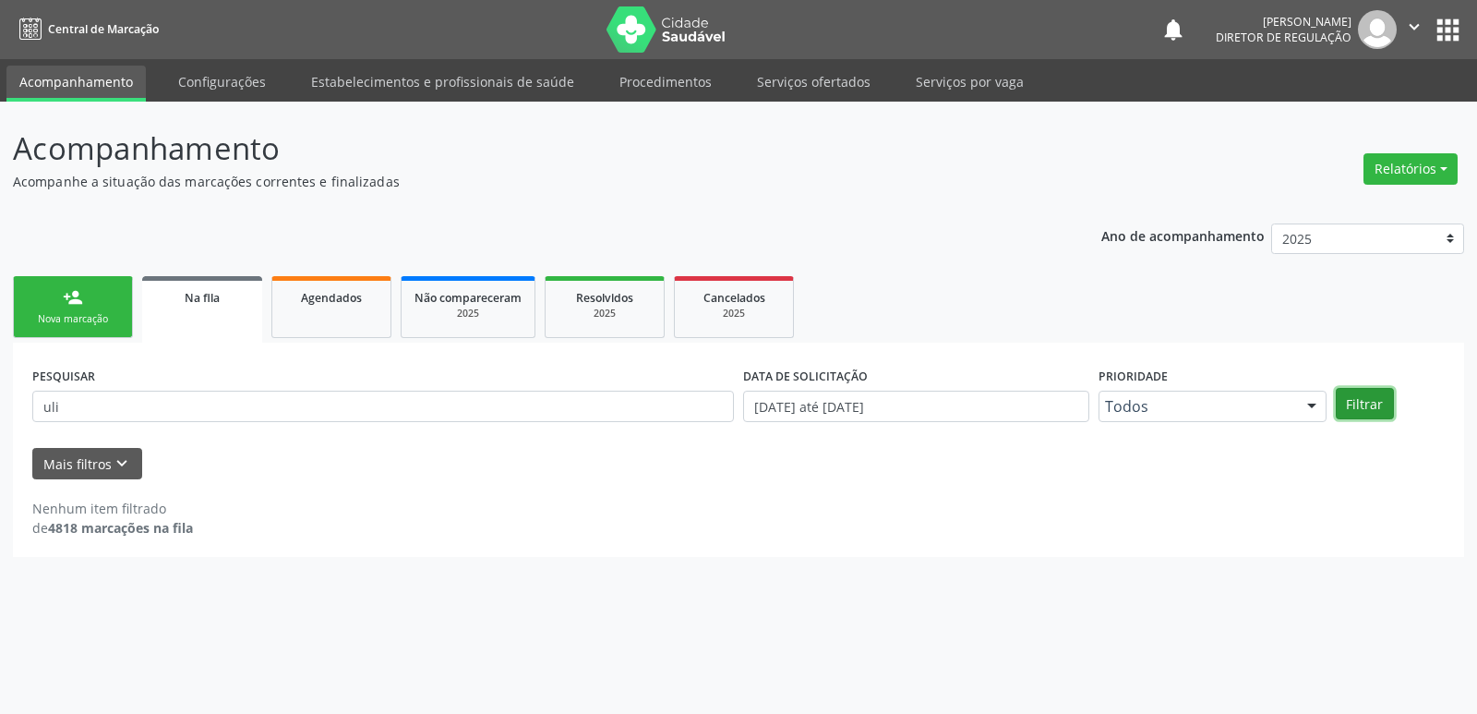
click at [1365, 408] on button "Filtrar" at bounding box center [1365, 403] width 58 height 31
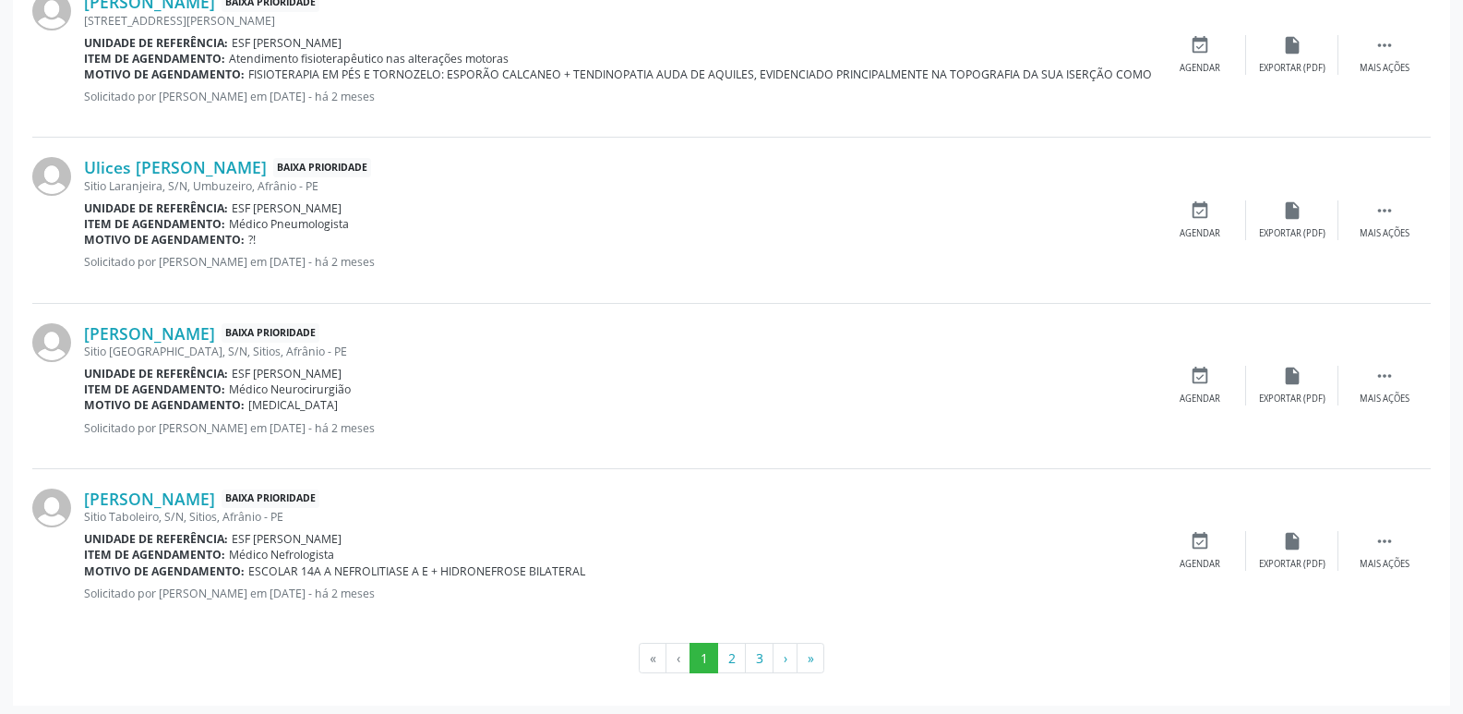
scroll to position [2405, 0]
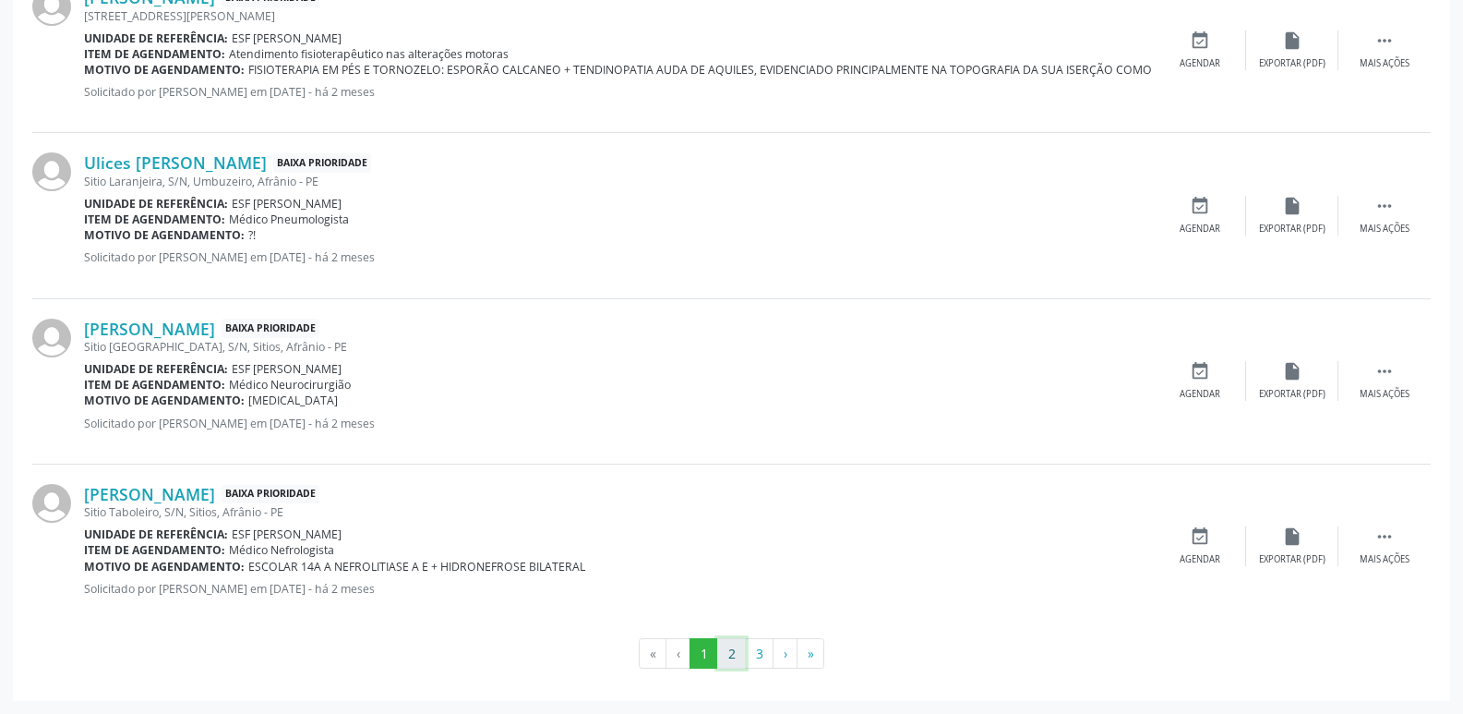
click at [735, 652] on button "2" at bounding box center [731, 653] width 29 height 31
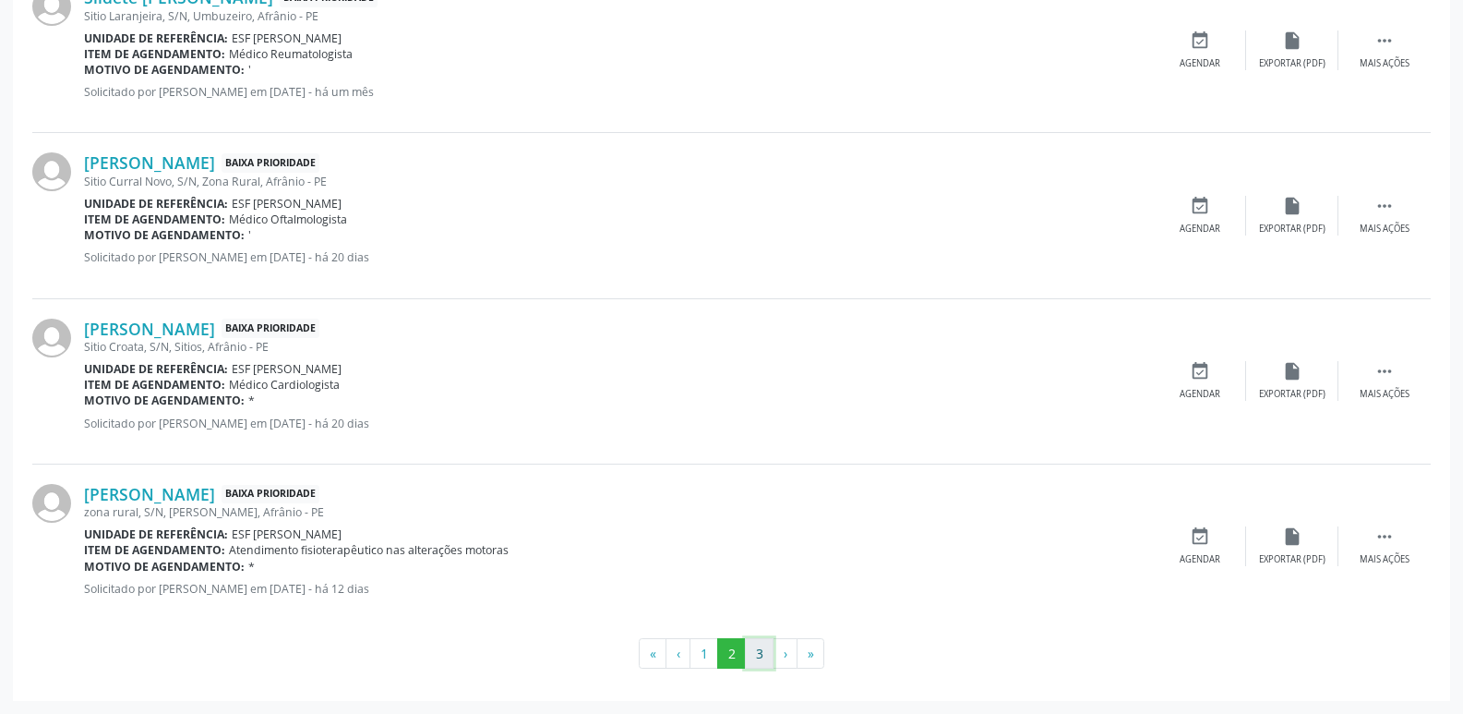
click at [763, 657] on button "3" at bounding box center [759, 653] width 29 height 31
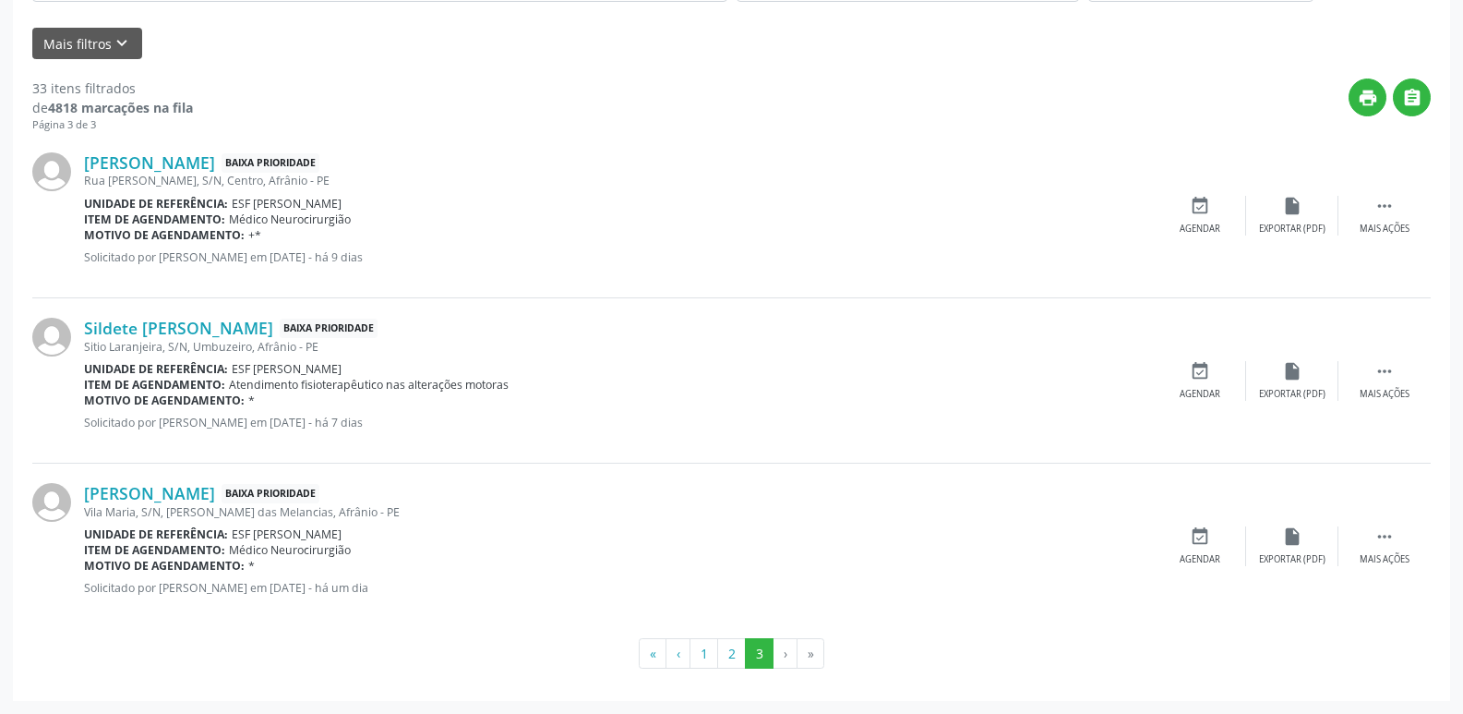
scroll to position [0, 0]
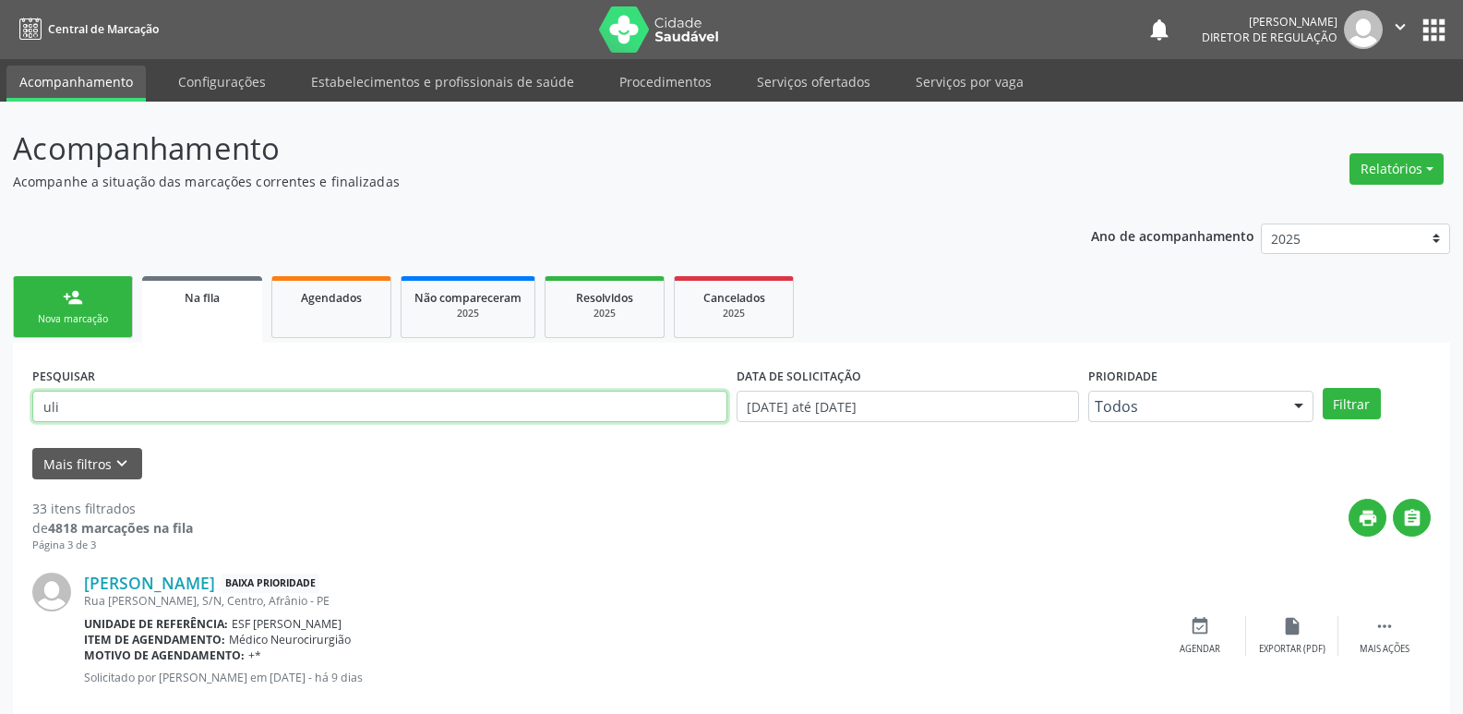
click at [195, 401] on input "uli" at bounding box center [379, 405] width 695 height 31
type input "u"
paste input "707003852678333"
type input "707003852678333"
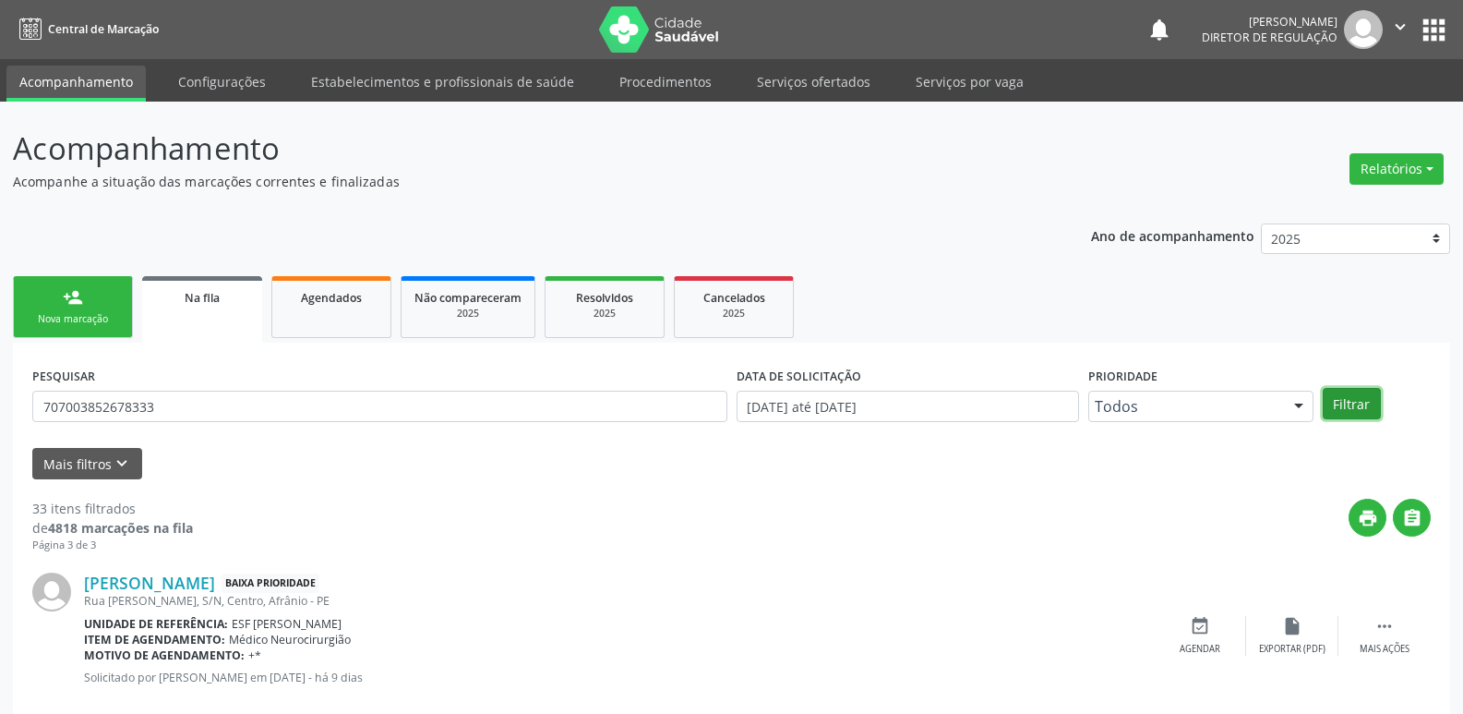
click at [1354, 403] on button "Filtrar" at bounding box center [1352, 403] width 58 height 31
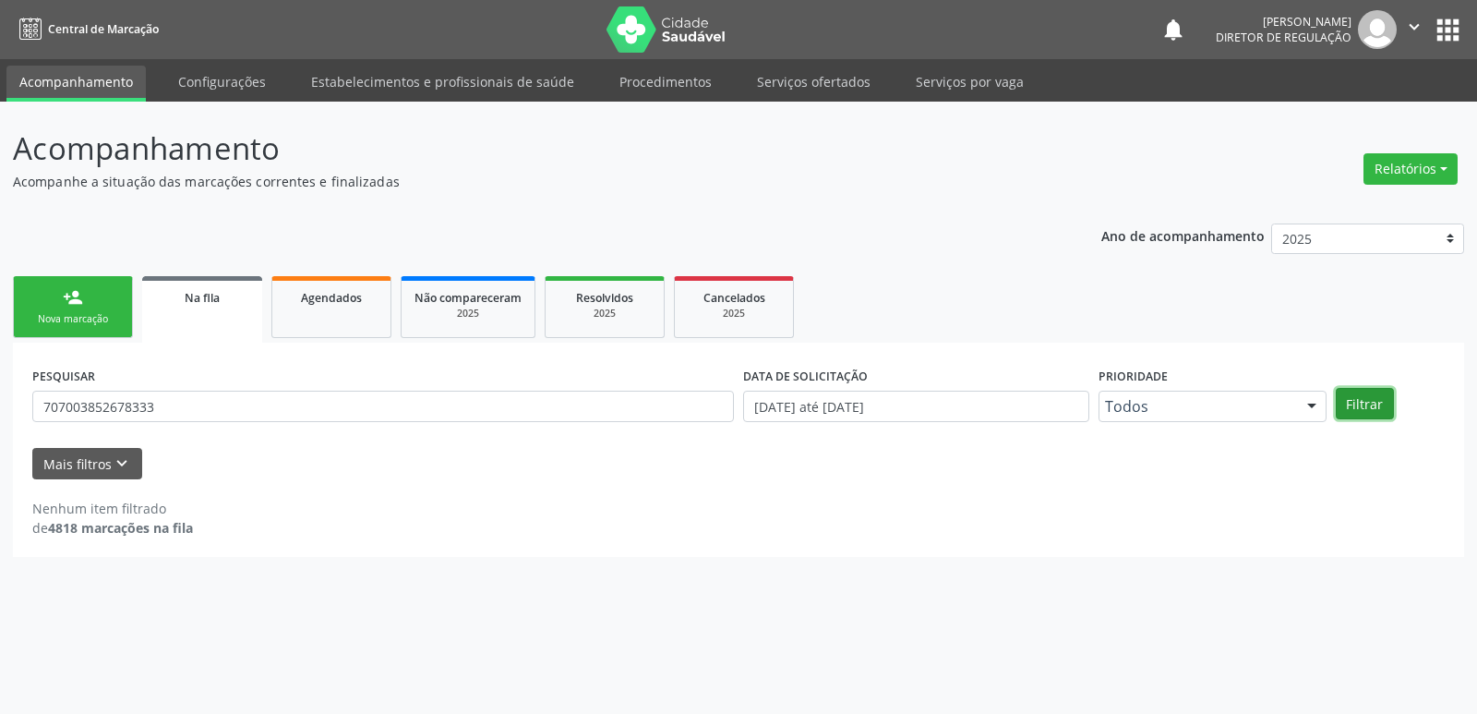
click at [1369, 406] on button "Filtrar" at bounding box center [1365, 403] width 58 height 31
drag, startPoint x: 164, startPoint y: 407, endPoint x: 0, endPoint y: 407, distance: 164.3
click at [0, 407] on div "Acompanhamento Acompanhe a situação das marcações correntes e finalizadas Relat…" at bounding box center [738, 408] width 1477 height 612
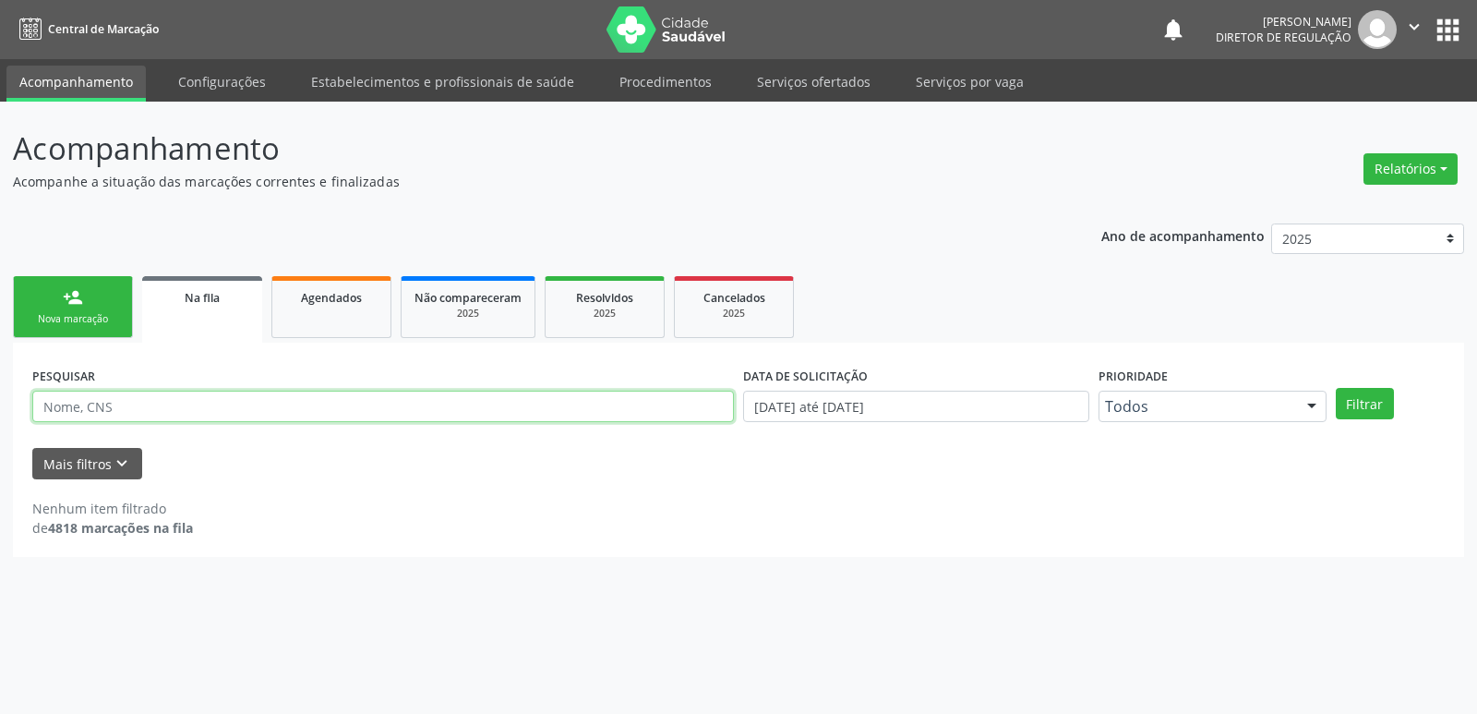
click at [208, 400] on input "text" at bounding box center [383, 405] width 702 height 31
paste input "703406284822214"
type input "703406284822214"
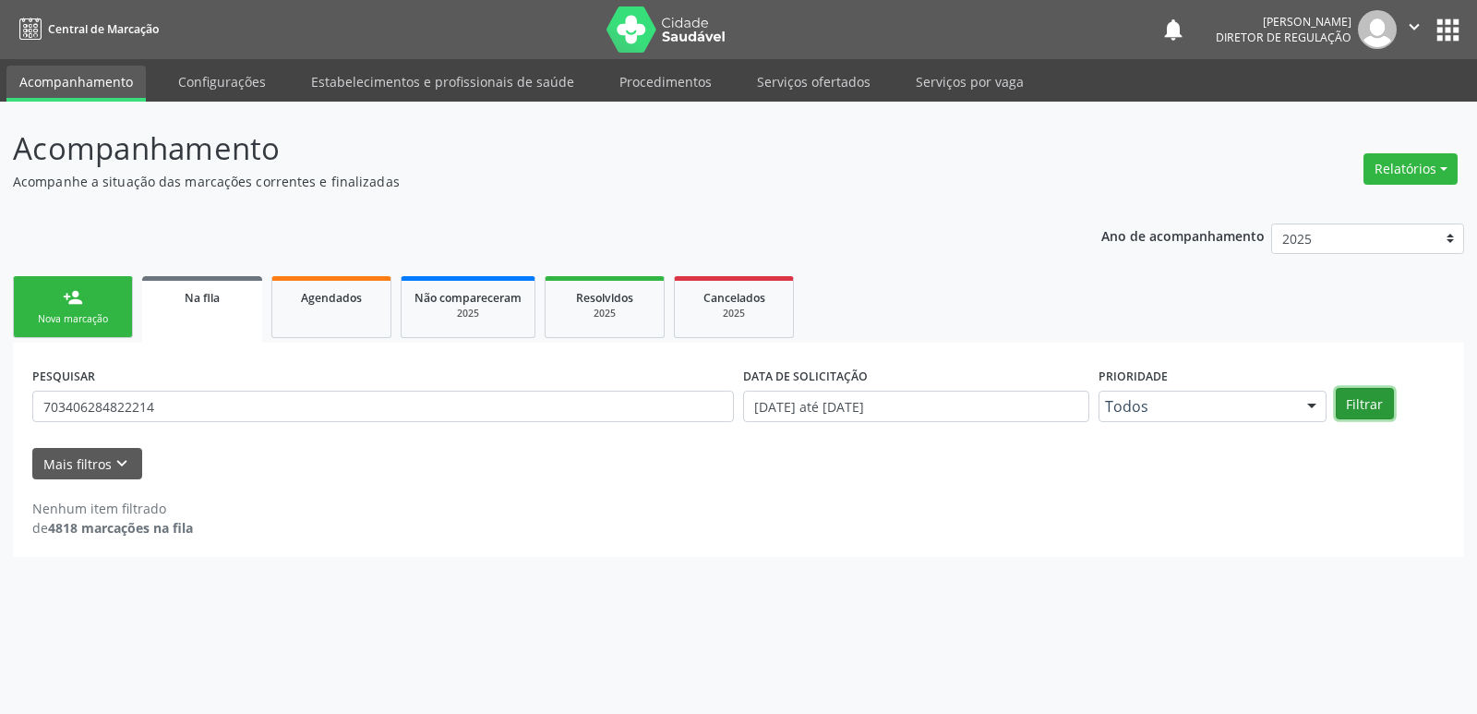
click at [1366, 404] on button "Filtrar" at bounding box center [1365, 403] width 58 height 31
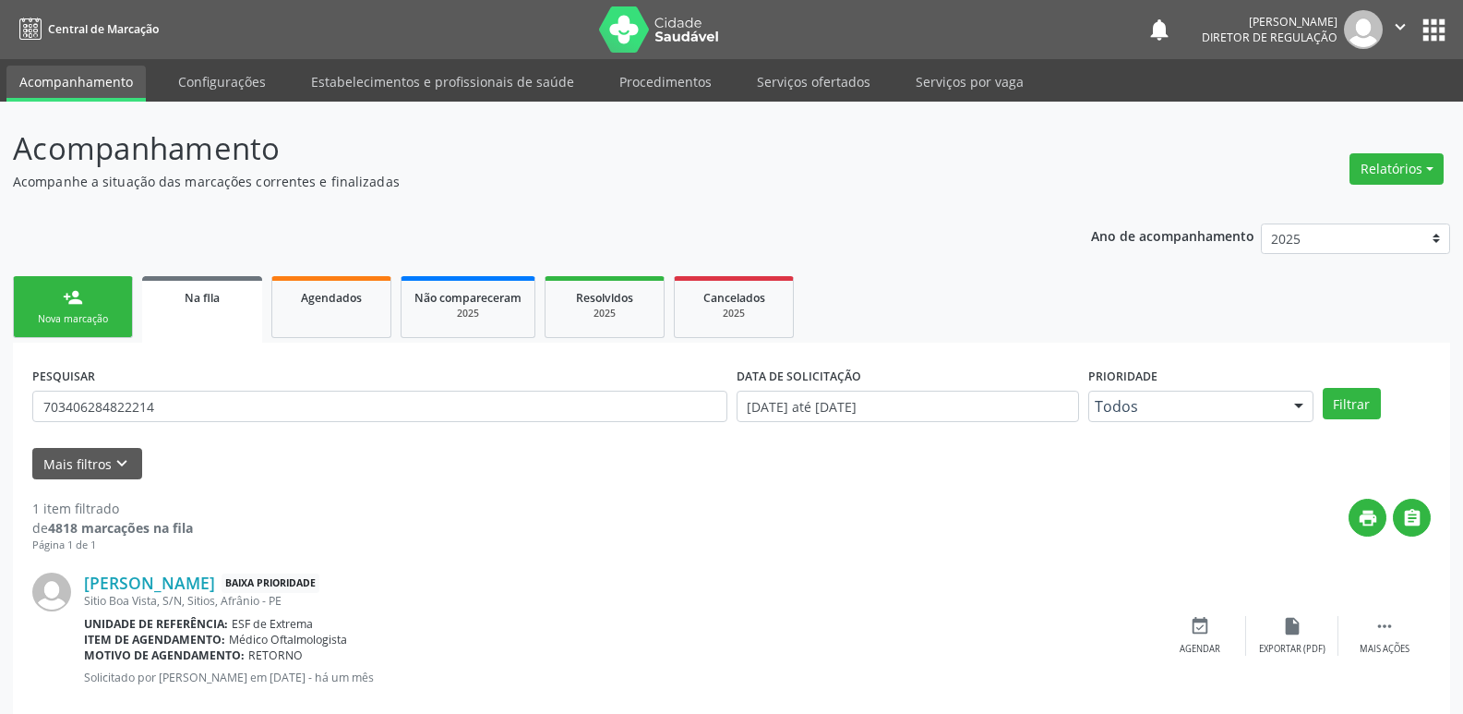
scroll to position [36, 0]
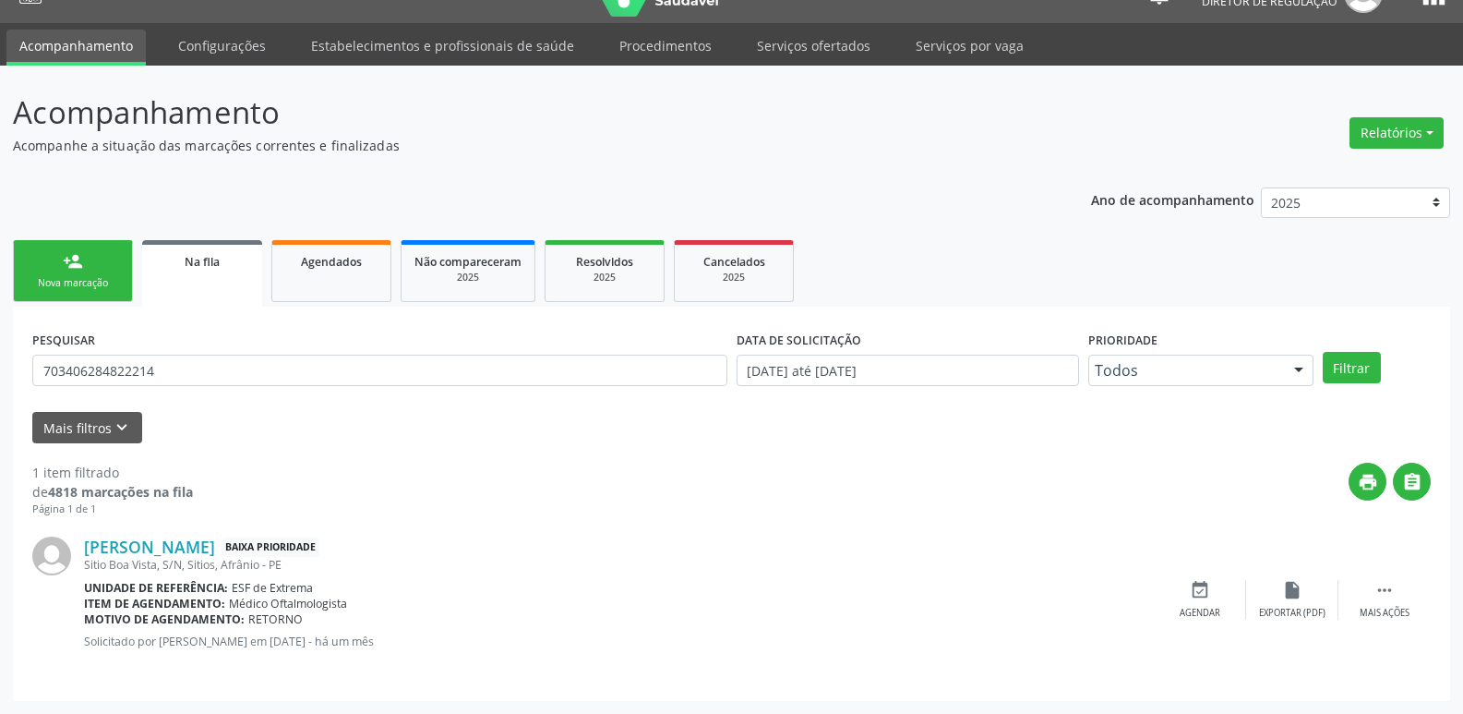
click at [780, 41] on link "Serviços ofertados" at bounding box center [813, 46] width 139 height 32
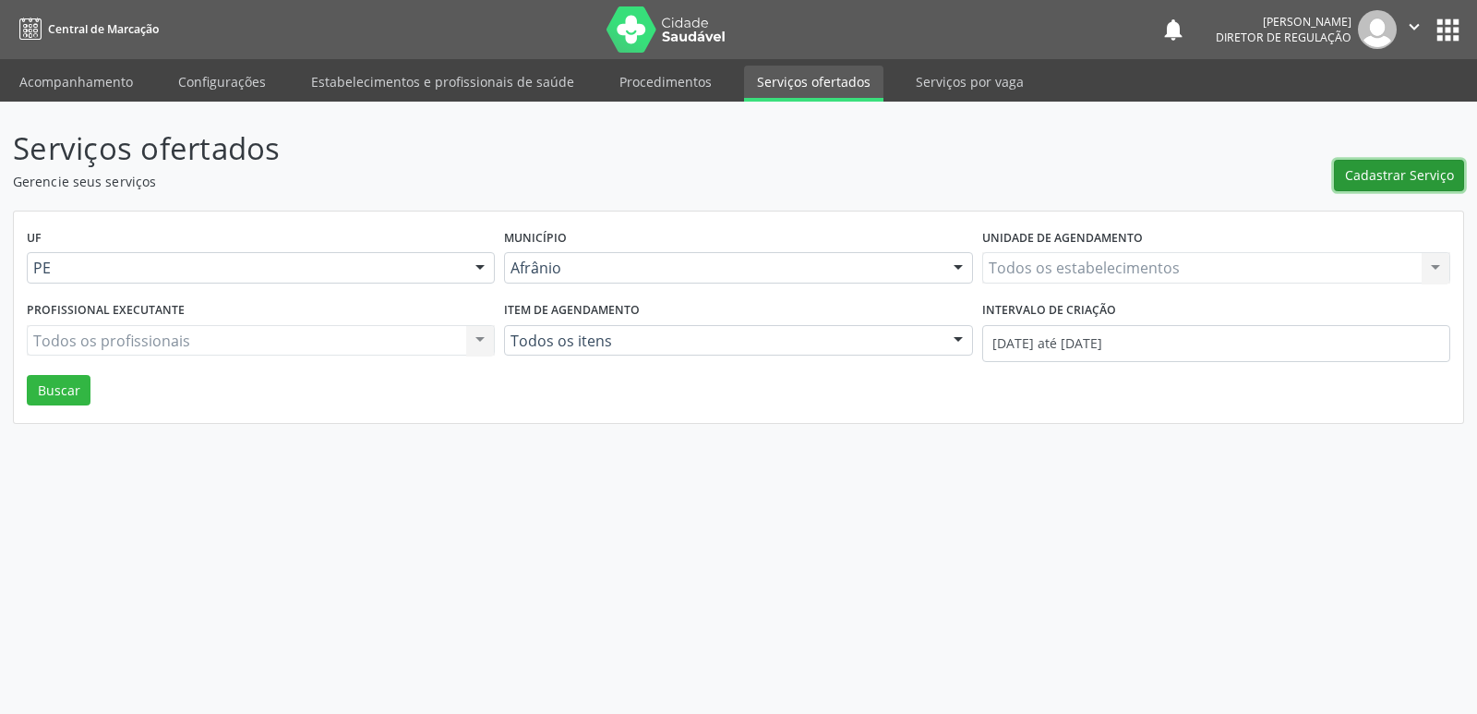
click at [1422, 174] on span "Cadastrar Serviço" at bounding box center [1399, 174] width 109 height 19
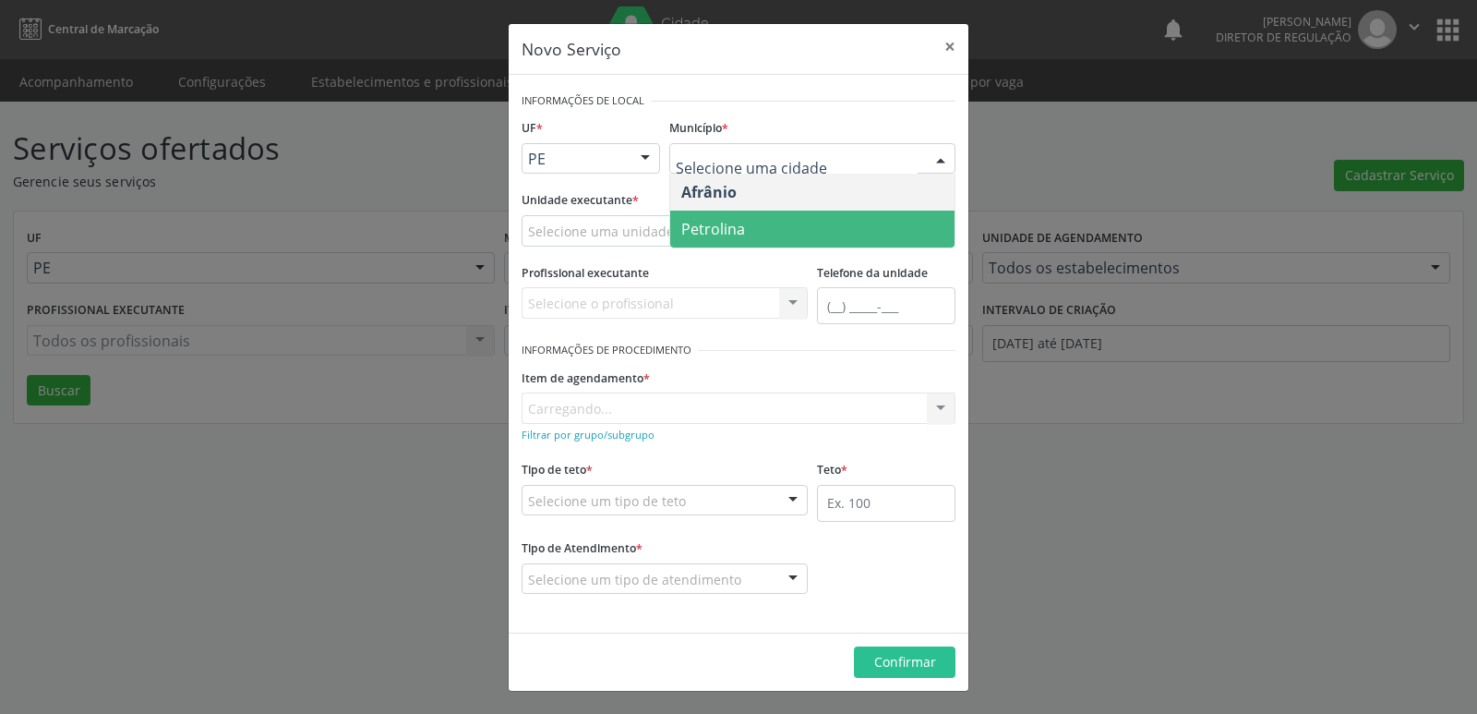
click at [754, 222] on span "Petrolina" at bounding box center [812, 228] width 284 height 37
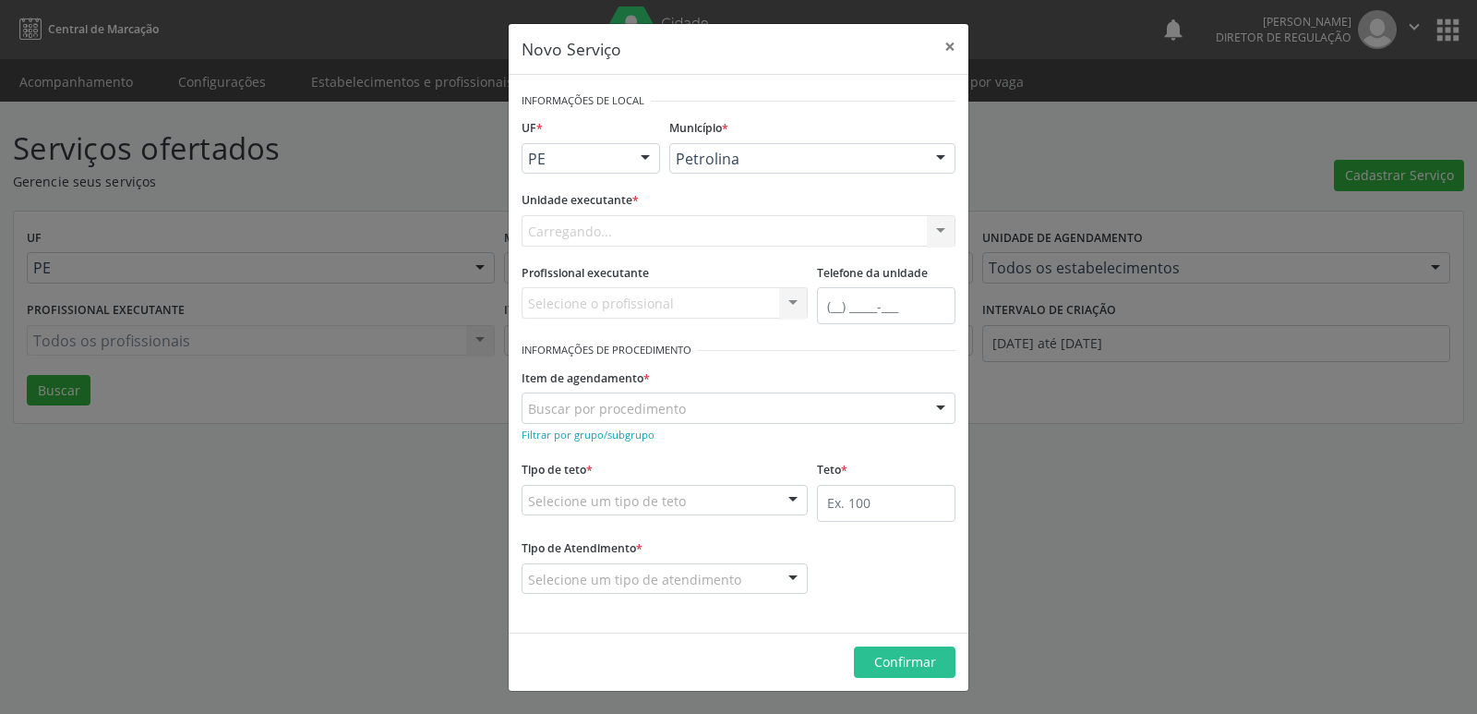
click at [685, 228] on div "Carregando... Academia da Saude de Afranio Academia da Saude do Bairro [PERSON_…" at bounding box center [739, 230] width 434 height 31
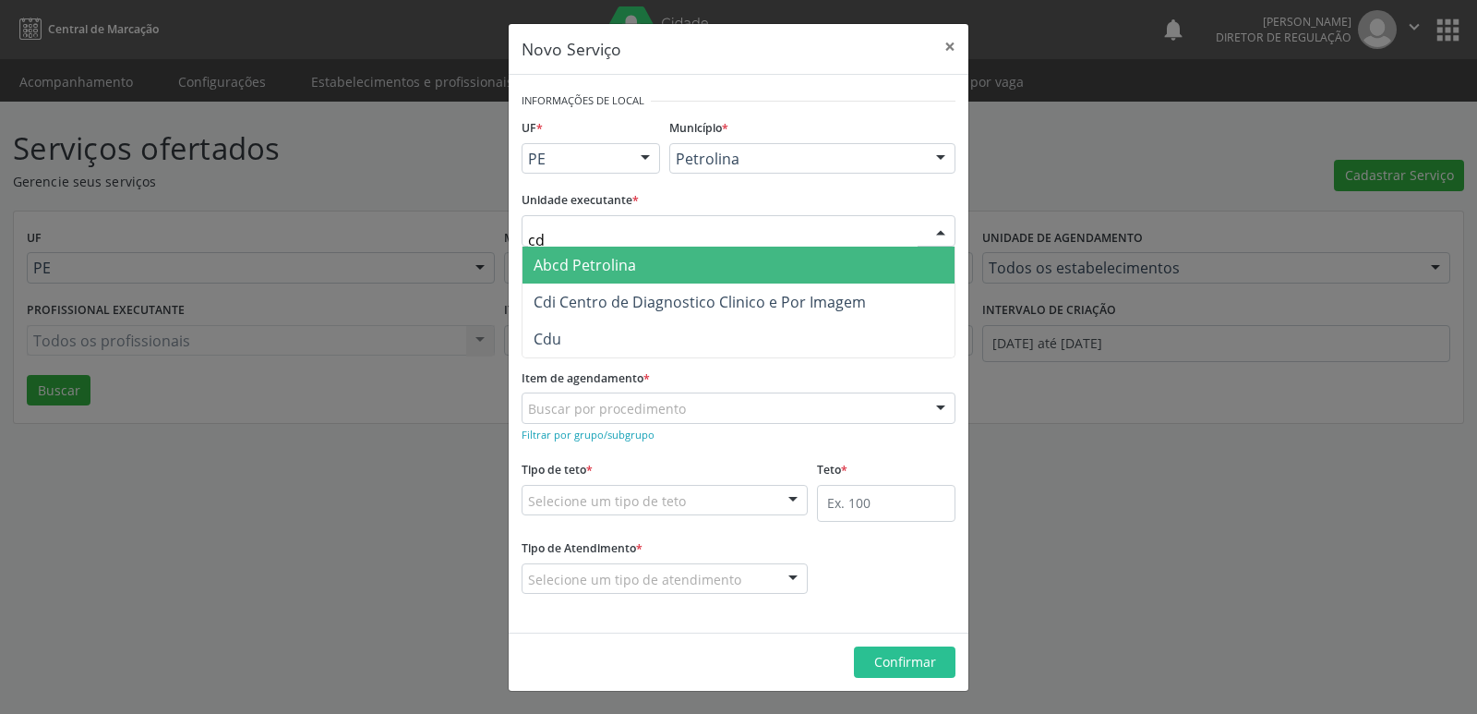
type input "cdi"
click at [675, 262] on span "Cdi Centro de Diagnostico Clinico e Por Imagem" at bounding box center [700, 265] width 332 height 20
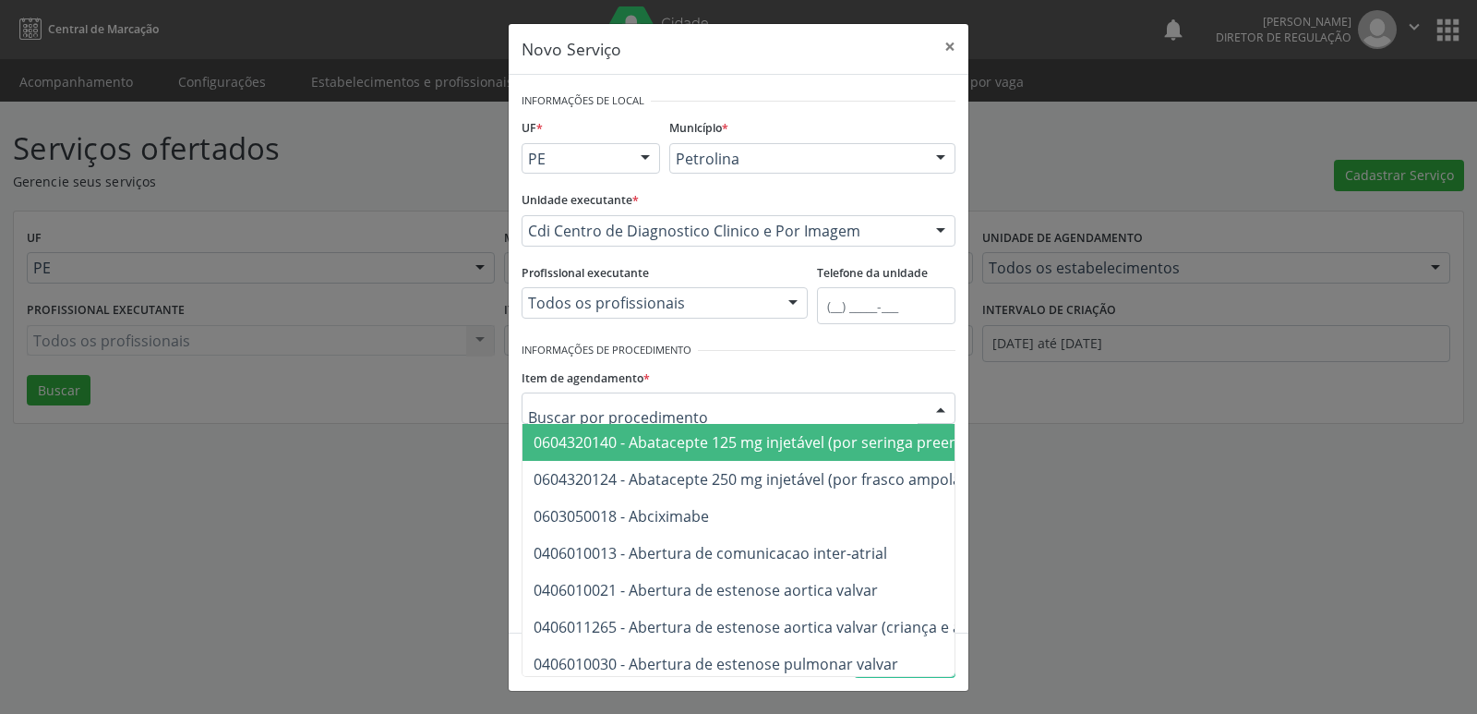
type input "r"
type input "tomogra"
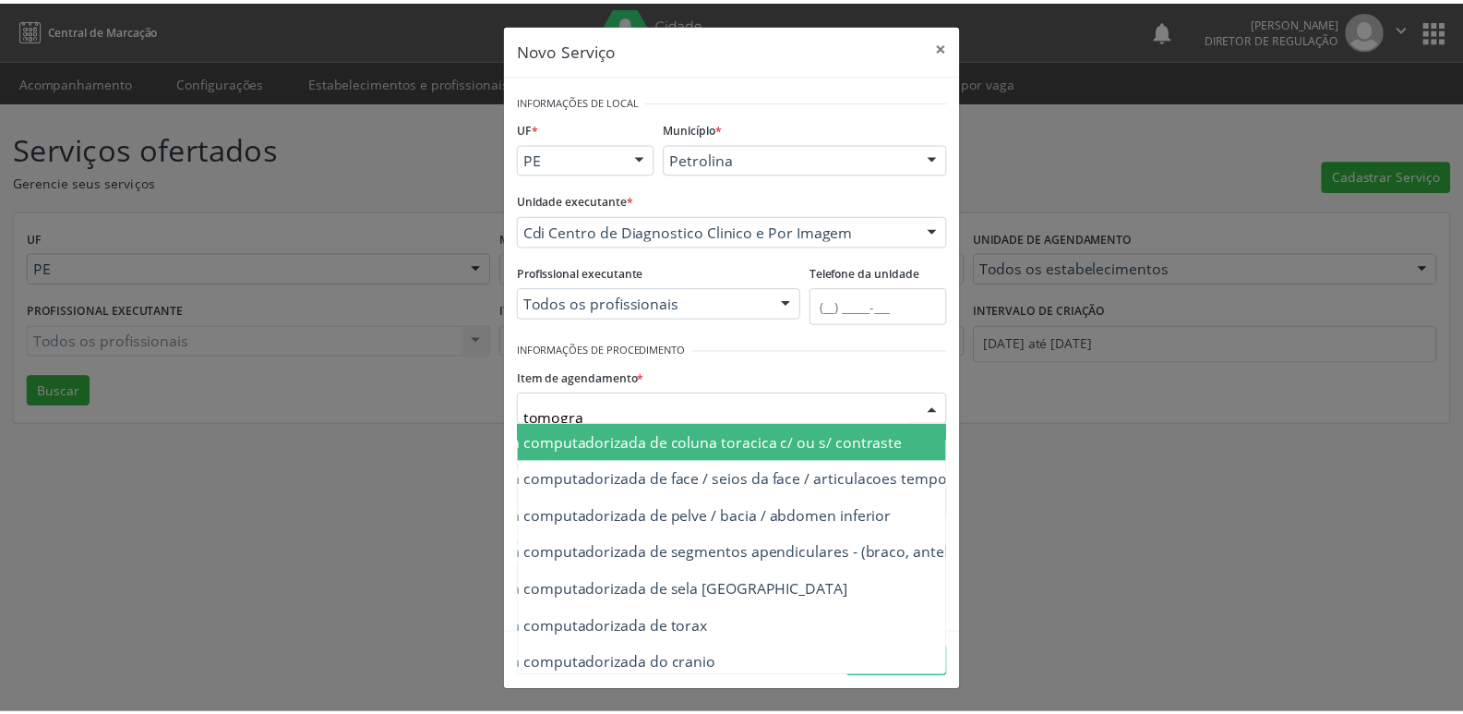
scroll to position [258, 185]
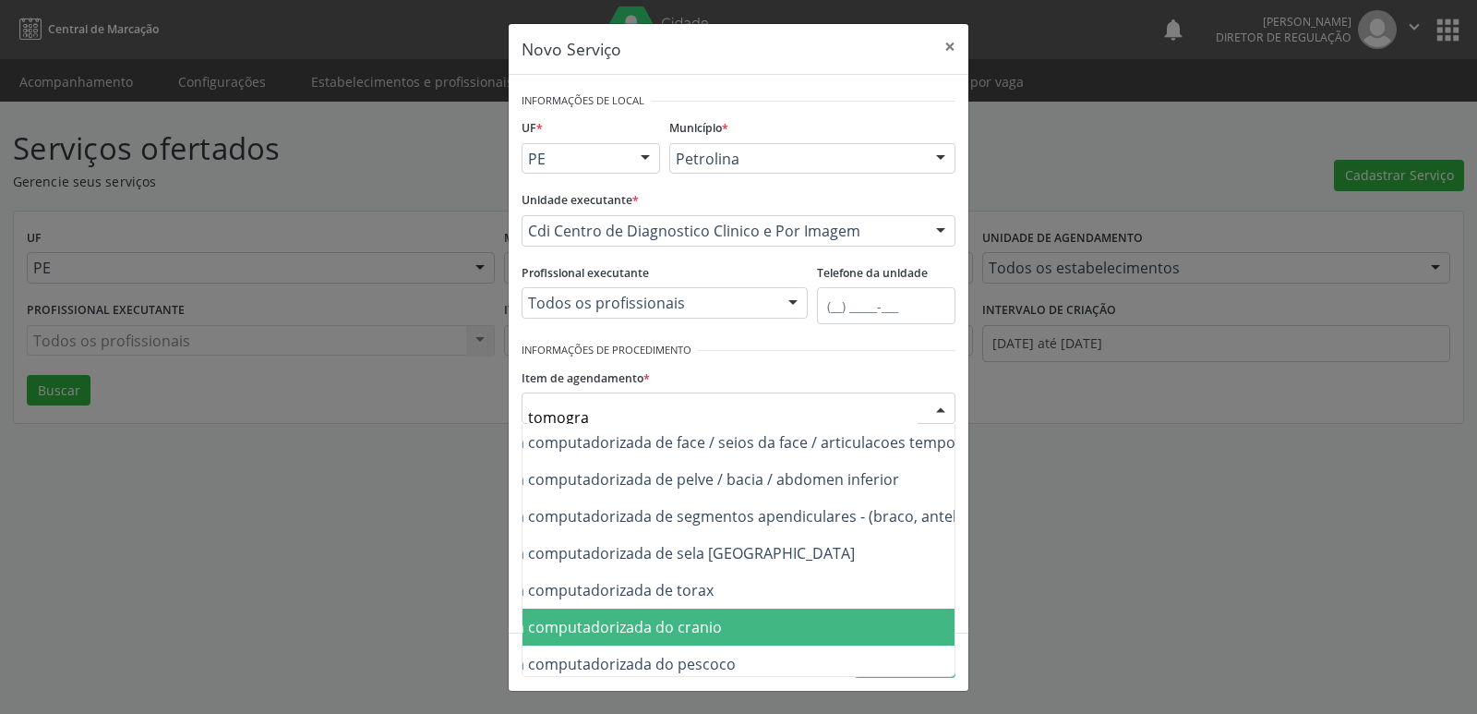
click at [820, 618] on span "0206010079 - Tomografia computadorizada do cranio" at bounding box center [796, 626] width 916 height 37
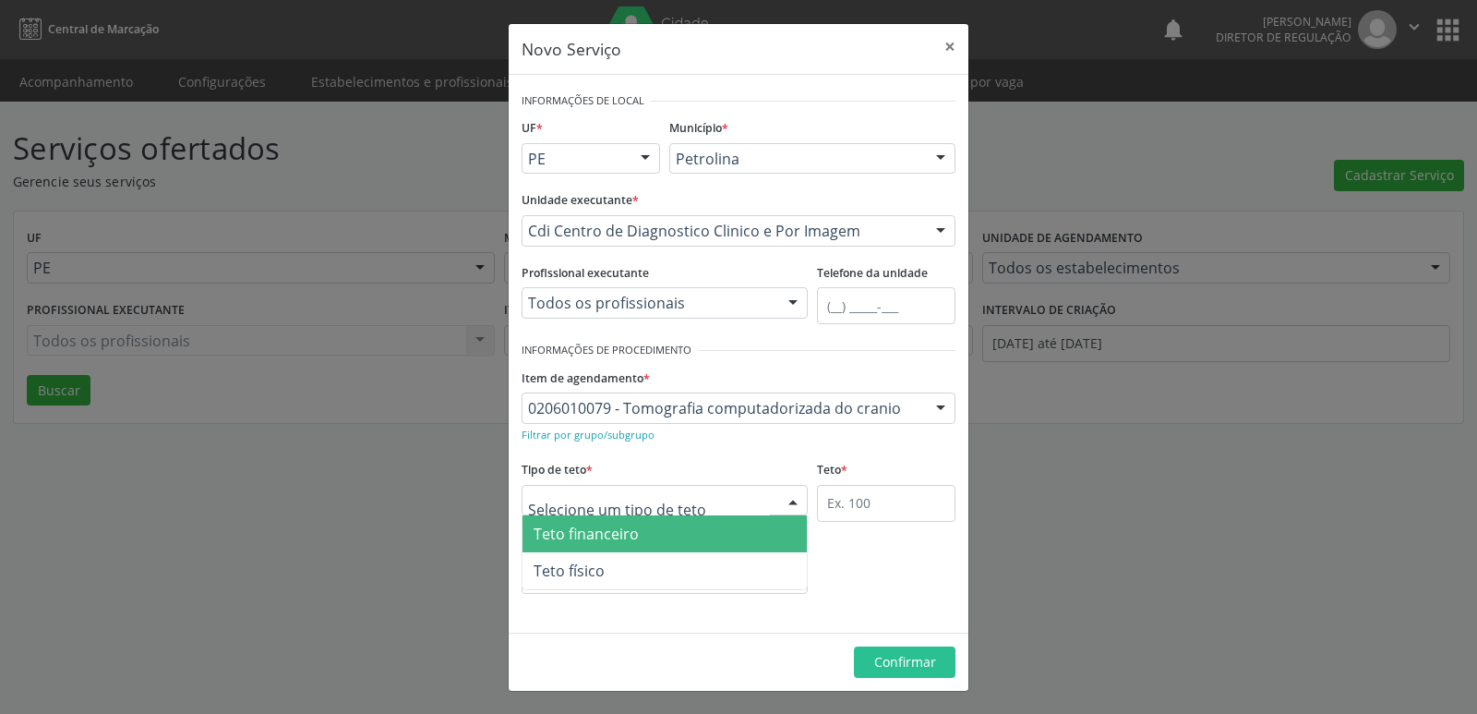
click at [694, 492] on div at bounding box center [665, 500] width 286 height 31
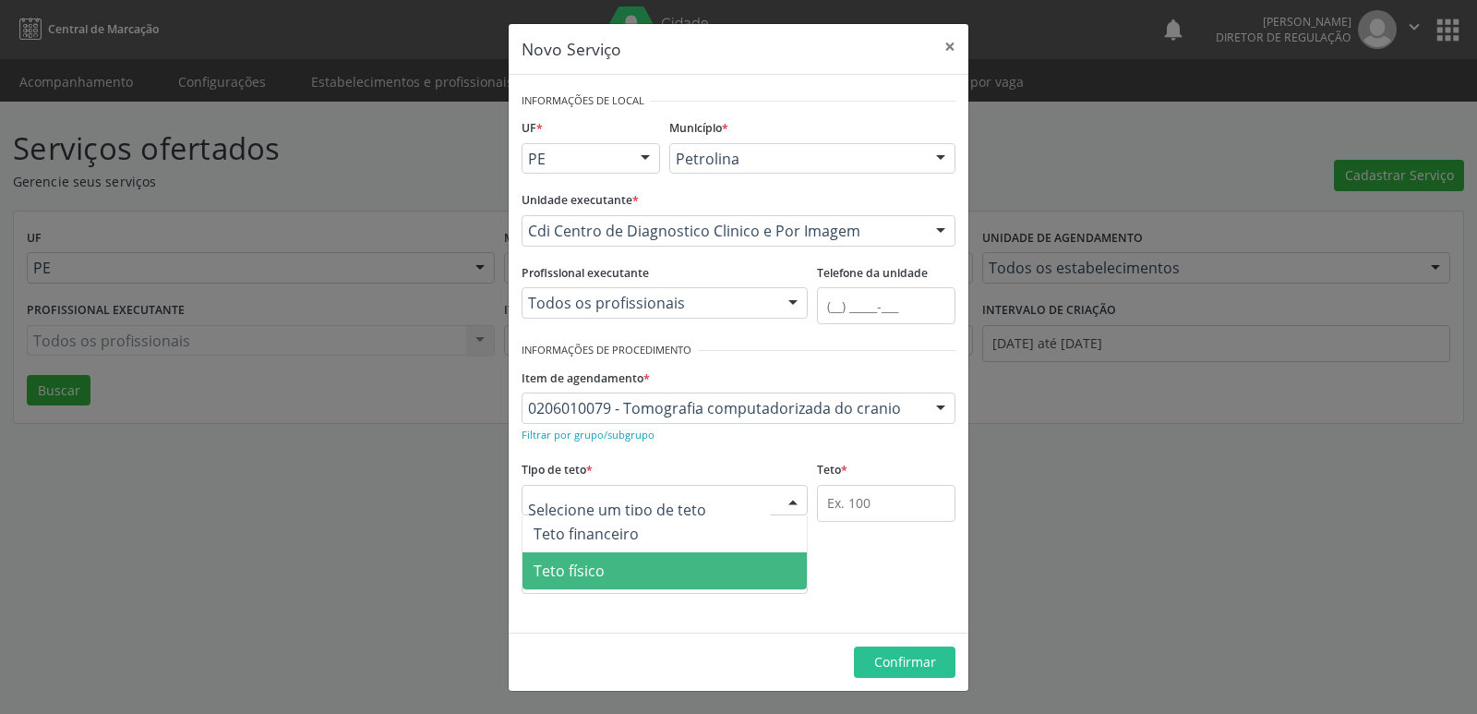
click at [662, 573] on span "Teto físico" at bounding box center [664, 570] width 284 height 37
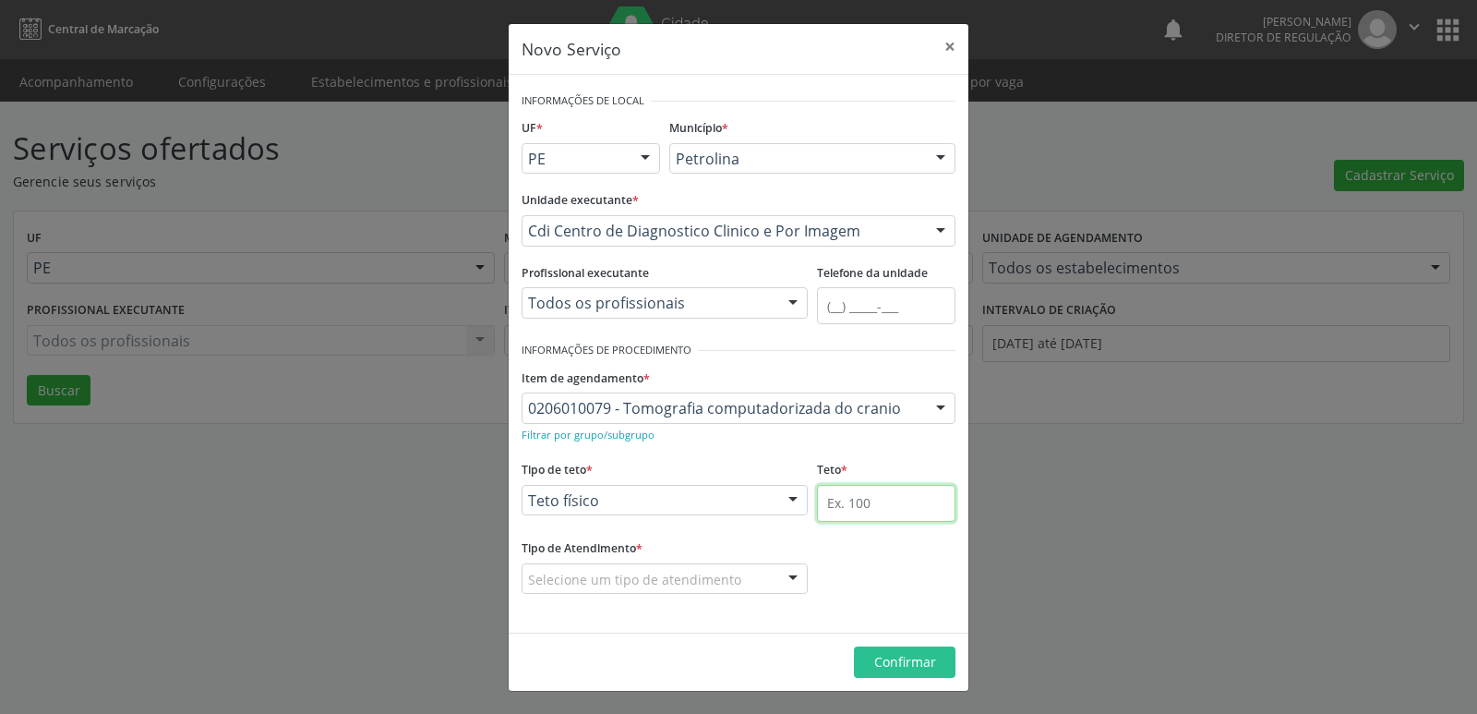
click at [869, 512] on input "text" at bounding box center [886, 503] width 138 height 37
type input "1"
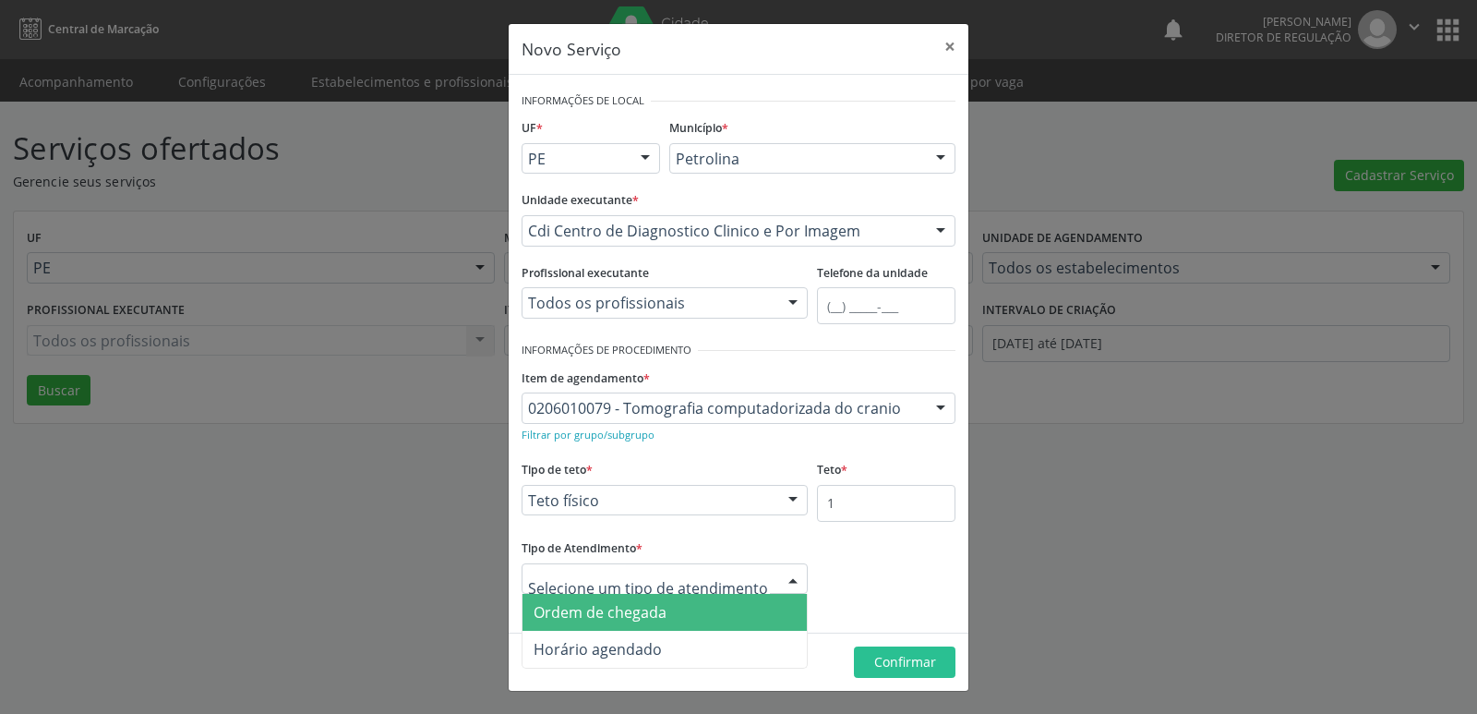
click at [702, 606] on span "Ordem de chegada" at bounding box center [664, 612] width 284 height 37
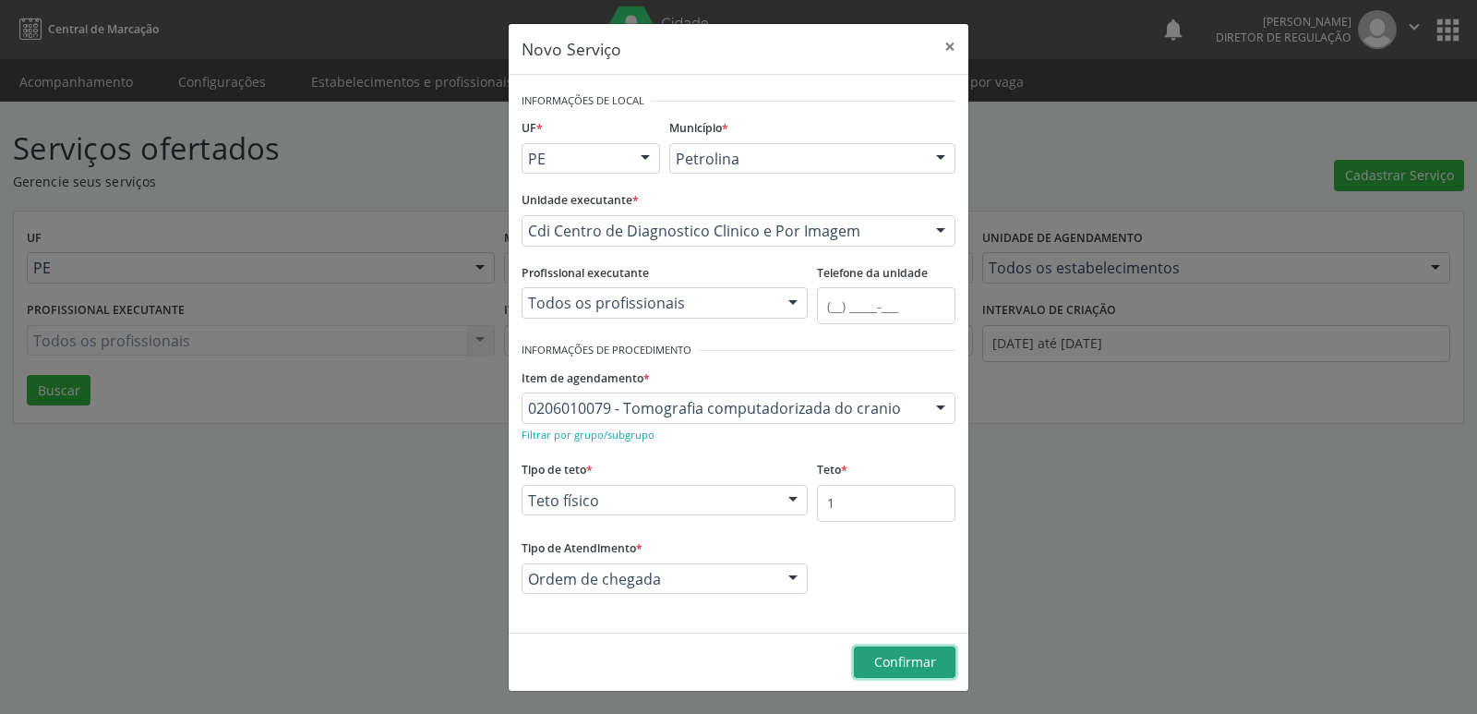
click at [899, 657] on span "Confirmar" at bounding box center [905, 662] width 62 height 18
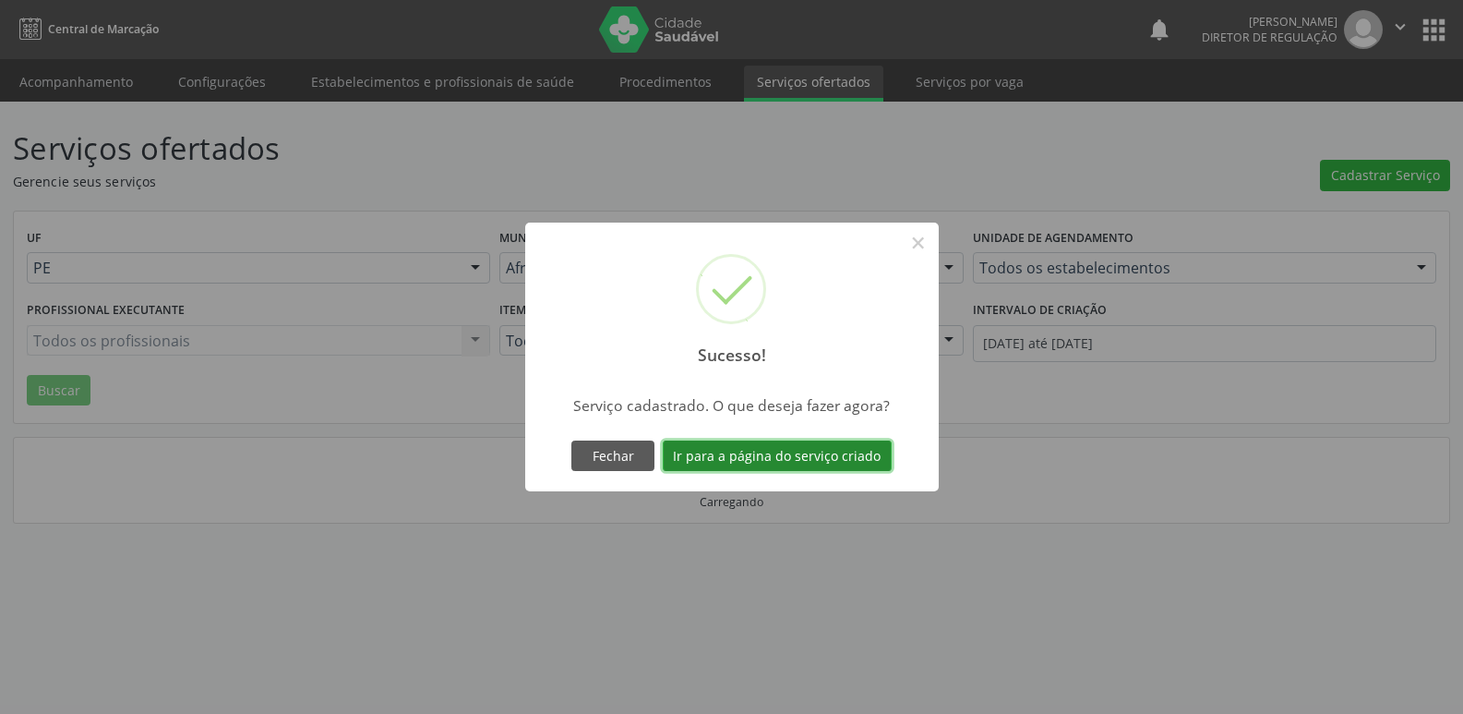
click at [789, 456] on button "Ir para a página do serviço criado" at bounding box center [777, 455] width 229 height 31
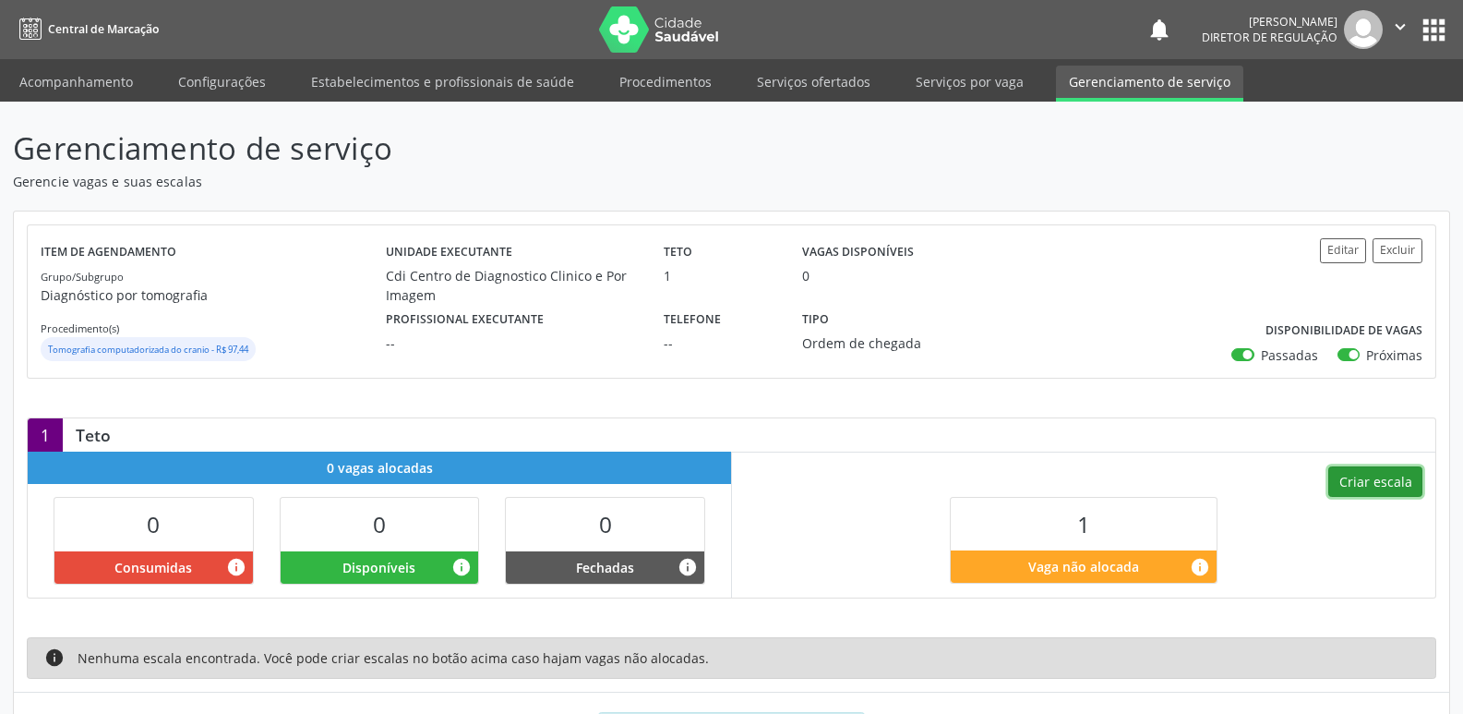
click at [1398, 484] on button "Criar escala" at bounding box center [1375, 481] width 94 height 31
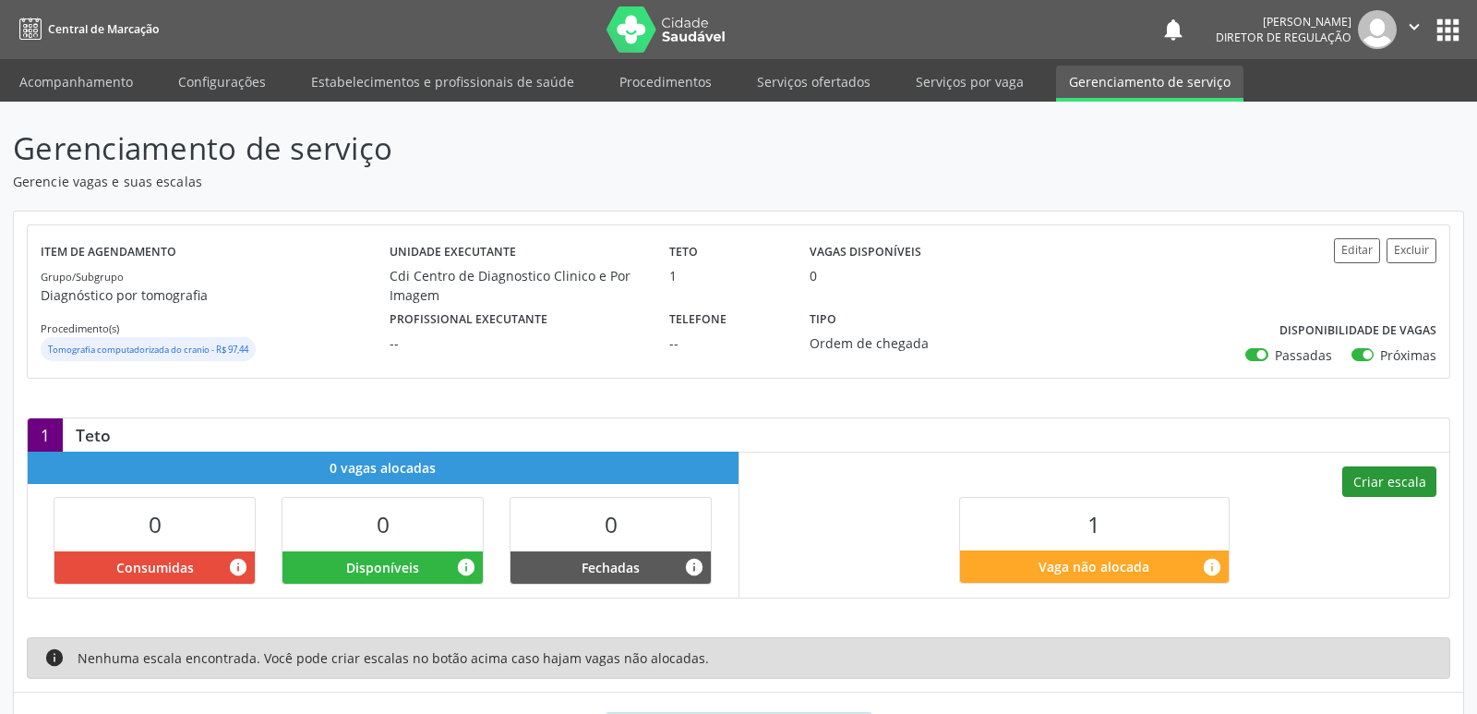
select select "9"
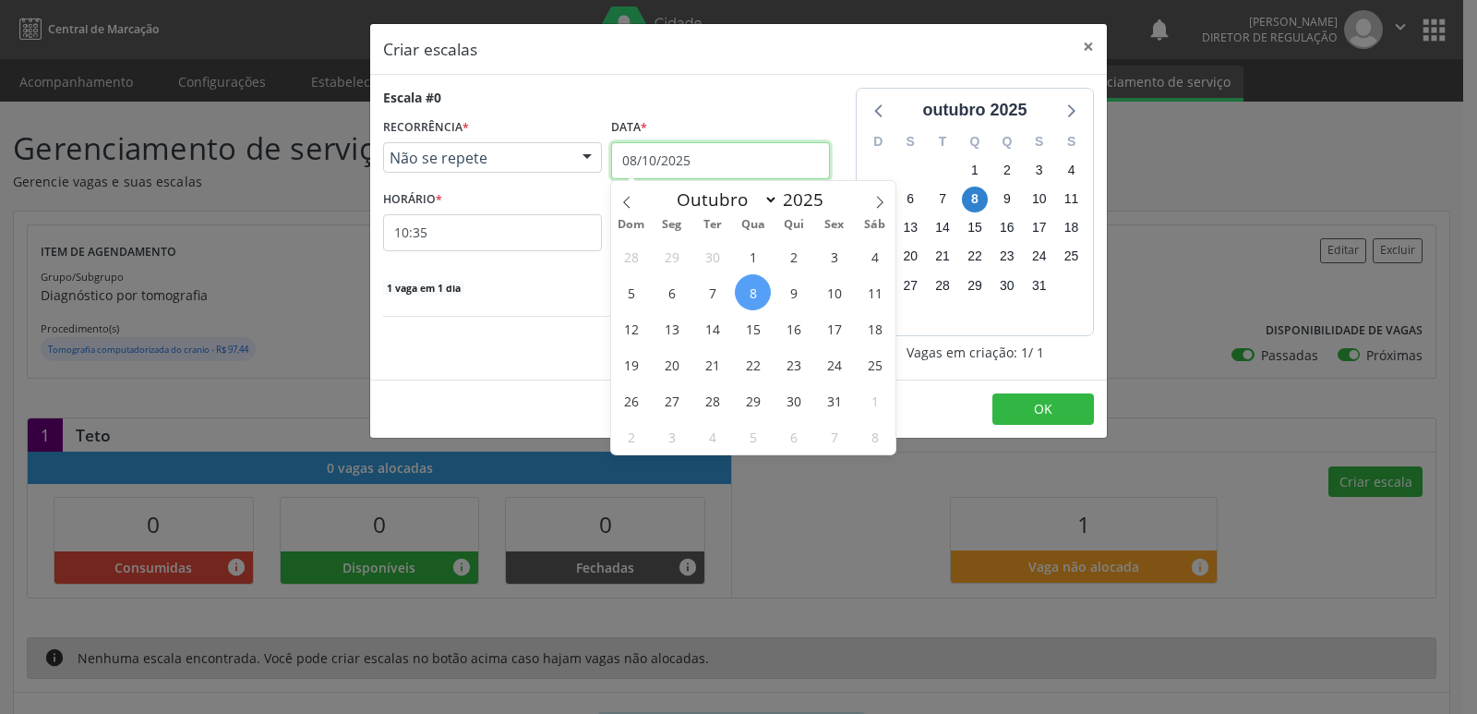
click at [711, 161] on input "08/10/2025" at bounding box center [720, 160] width 219 height 37
click at [793, 301] on span "9" at bounding box center [793, 292] width 36 height 36
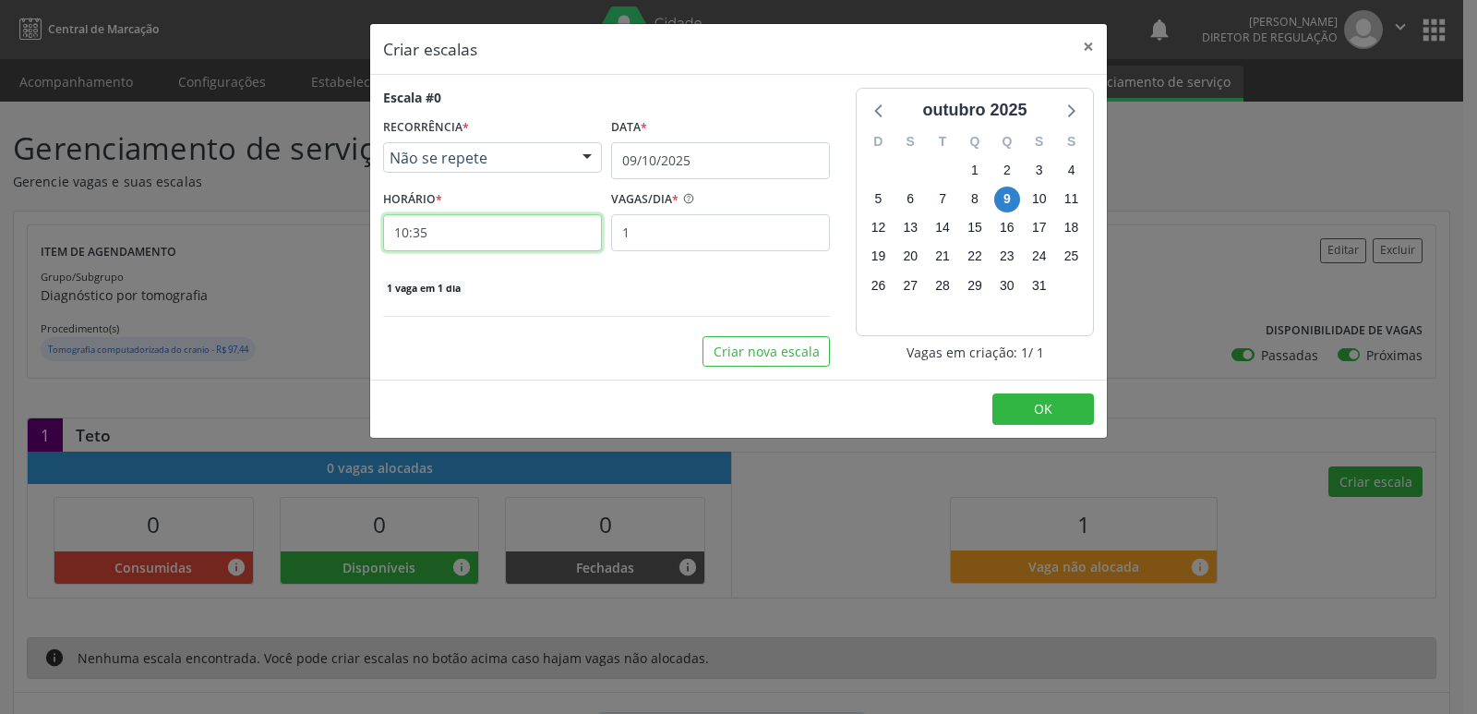
click at [497, 227] on input "10:35" at bounding box center [492, 232] width 219 height 37
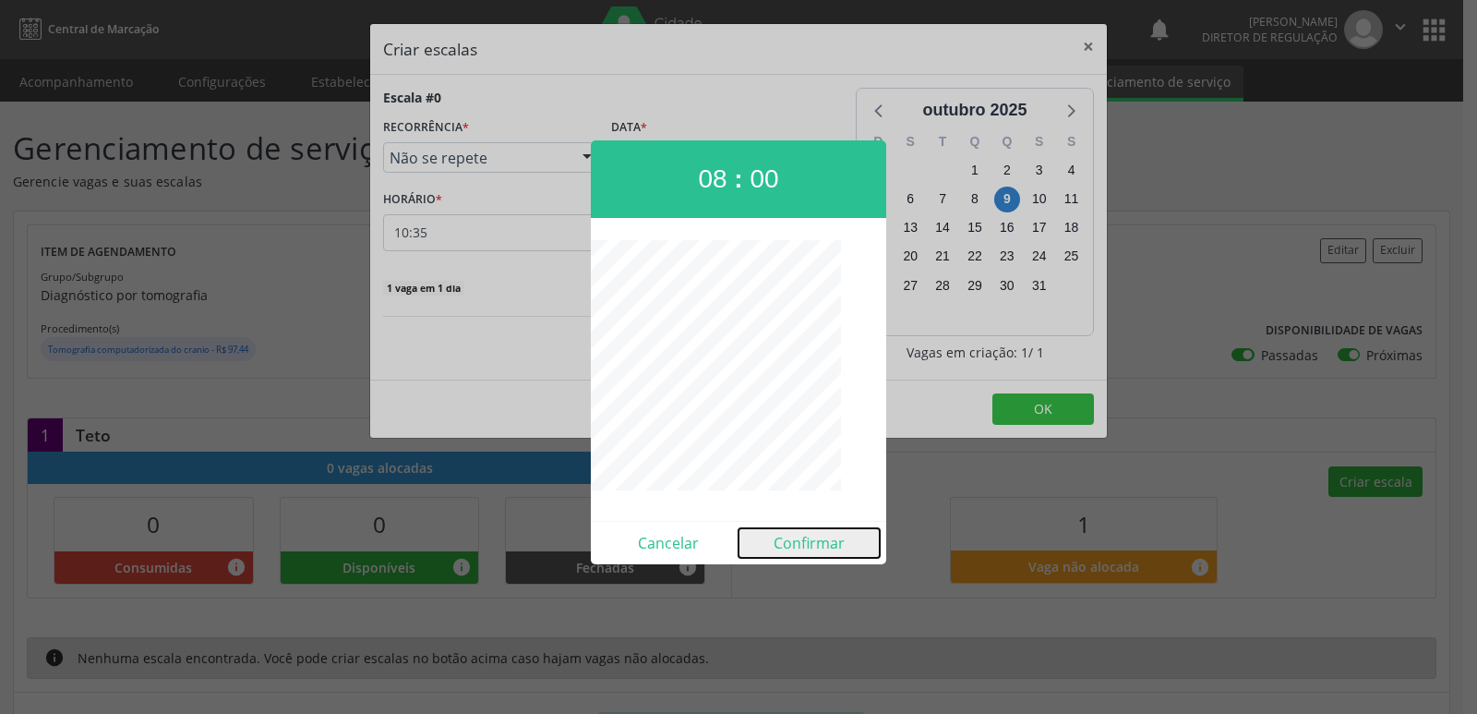
click at [815, 544] on button "Confirmar" at bounding box center [808, 543] width 141 height 30
type input "08:00"
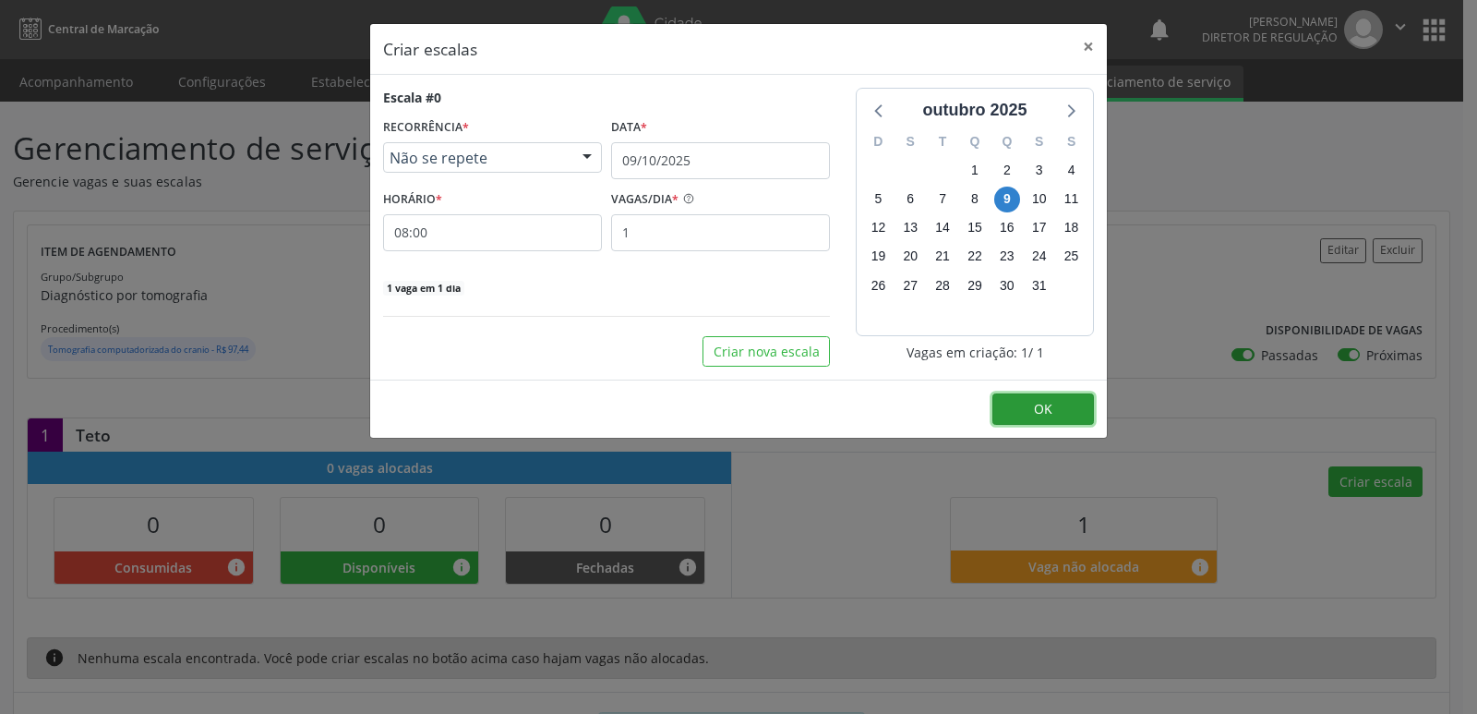
click at [1021, 405] on button "OK" at bounding box center [1043, 408] width 102 height 31
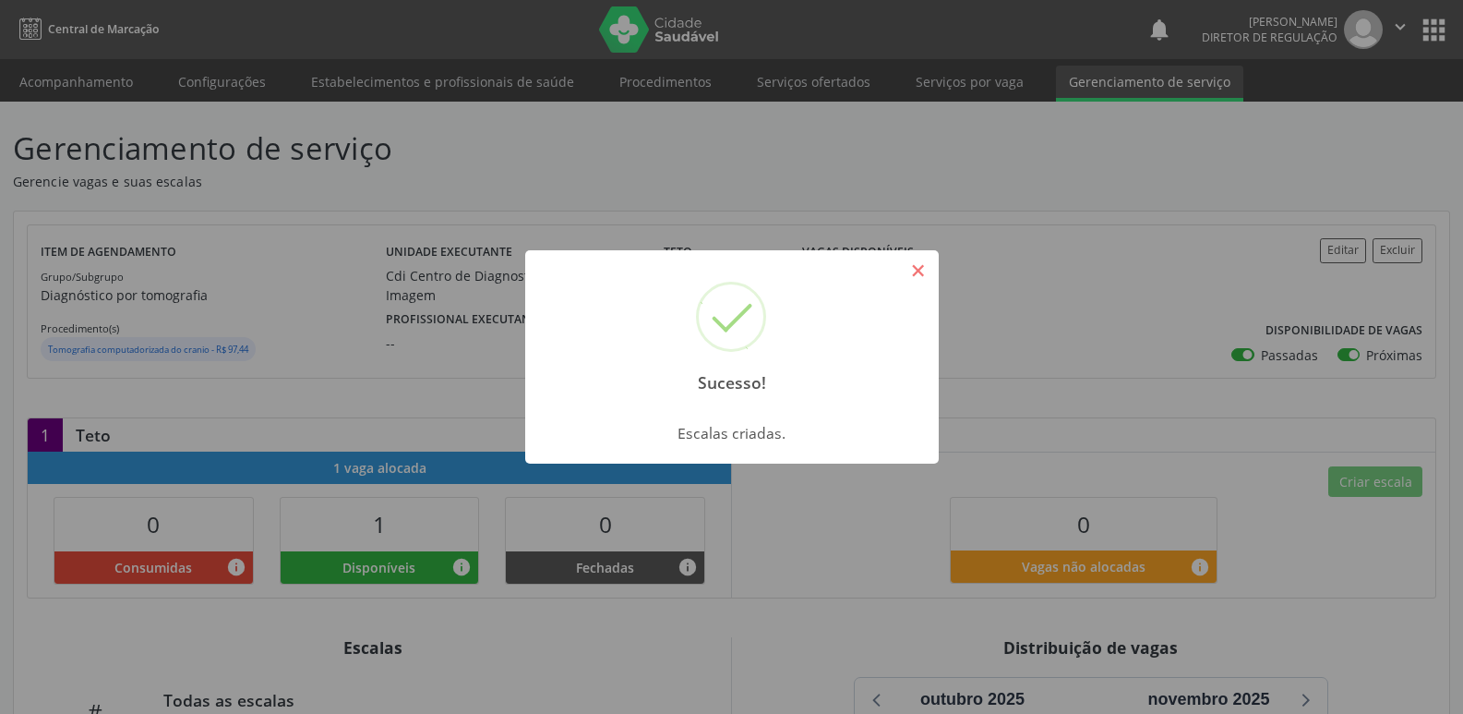
click at [920, 270] on button "×" at bounding box center [918, 270] width 31 height 31
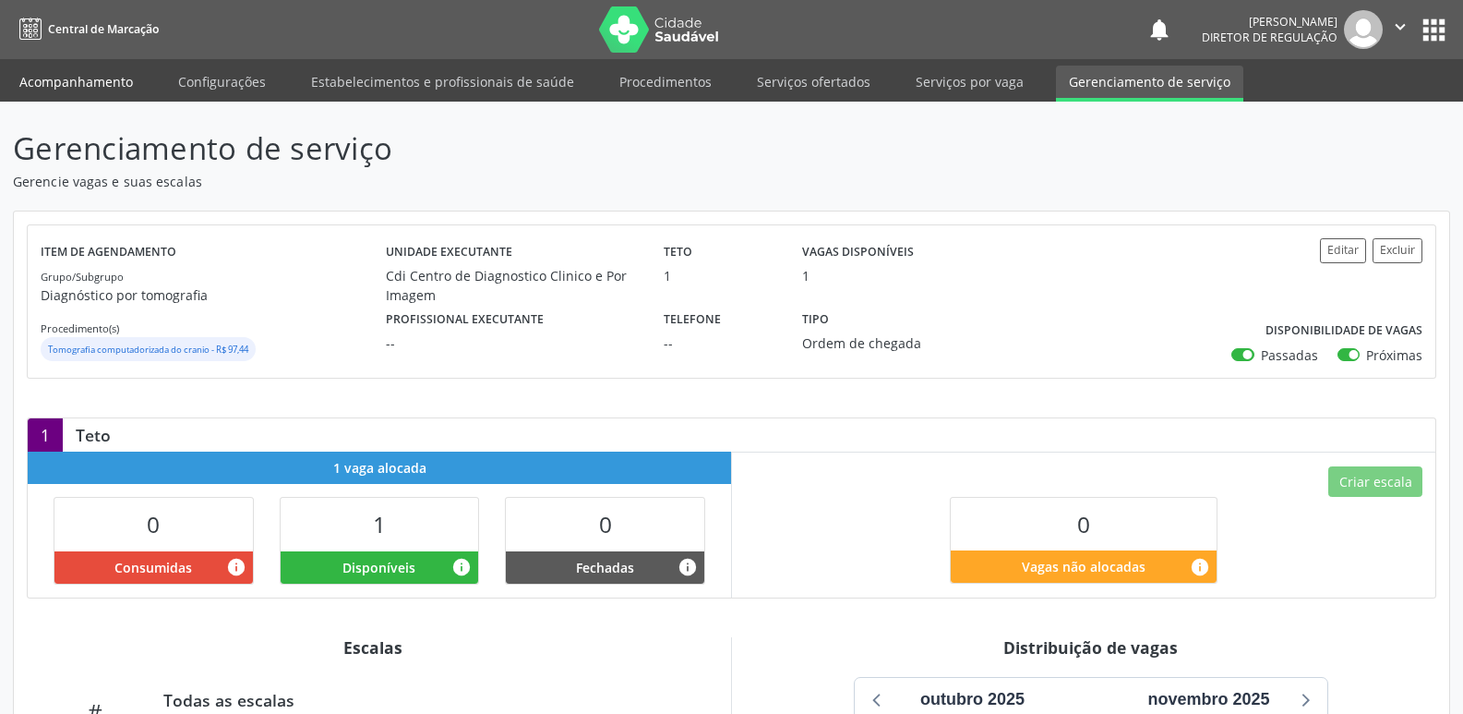
click at [88, 79] on link "Acompanhamento" at bounding box center [75, 82] width 139 height 32
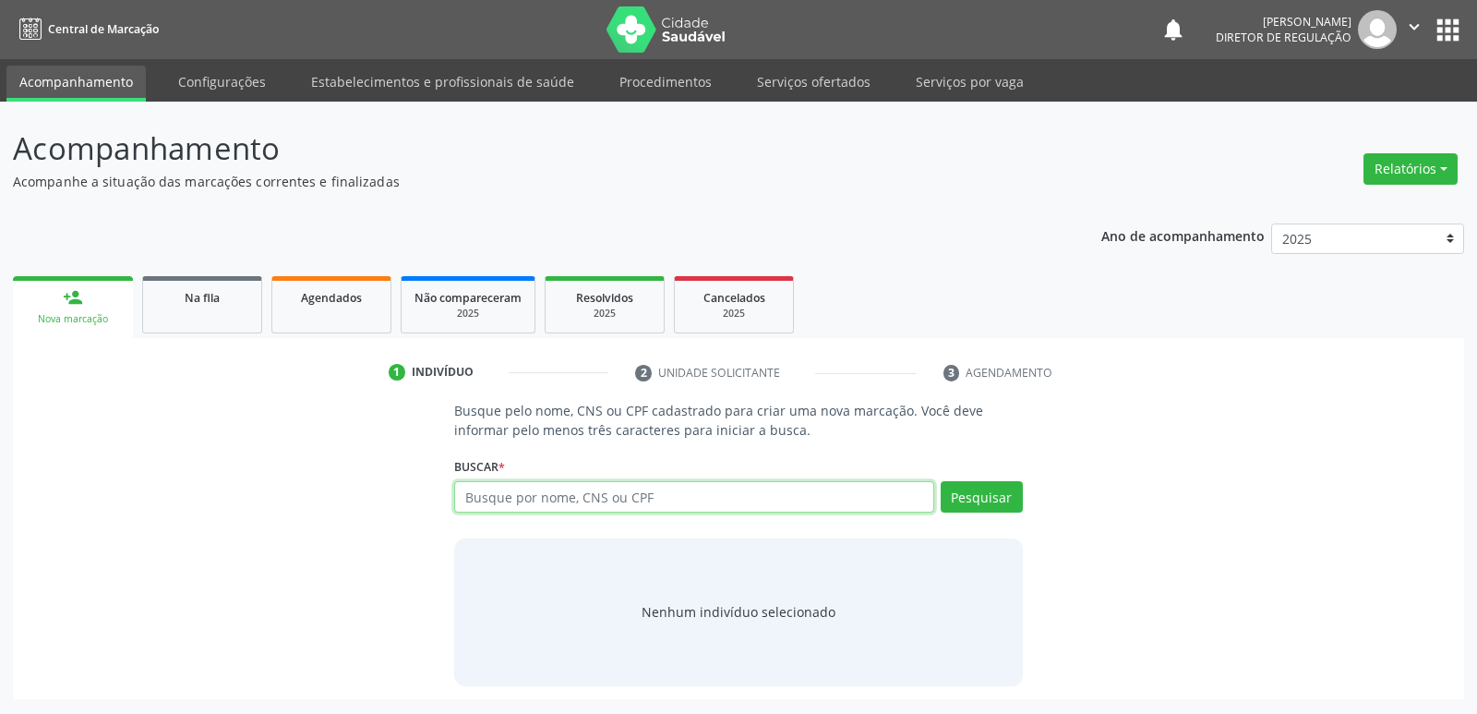
click at [518, 502] on input "text" at bounding box center [693, 496] width 479 height 31
type input "708105504592932"
click at [984, 490] on button "Pesquisar" at bounding box center [982, 496] width 82 height 31
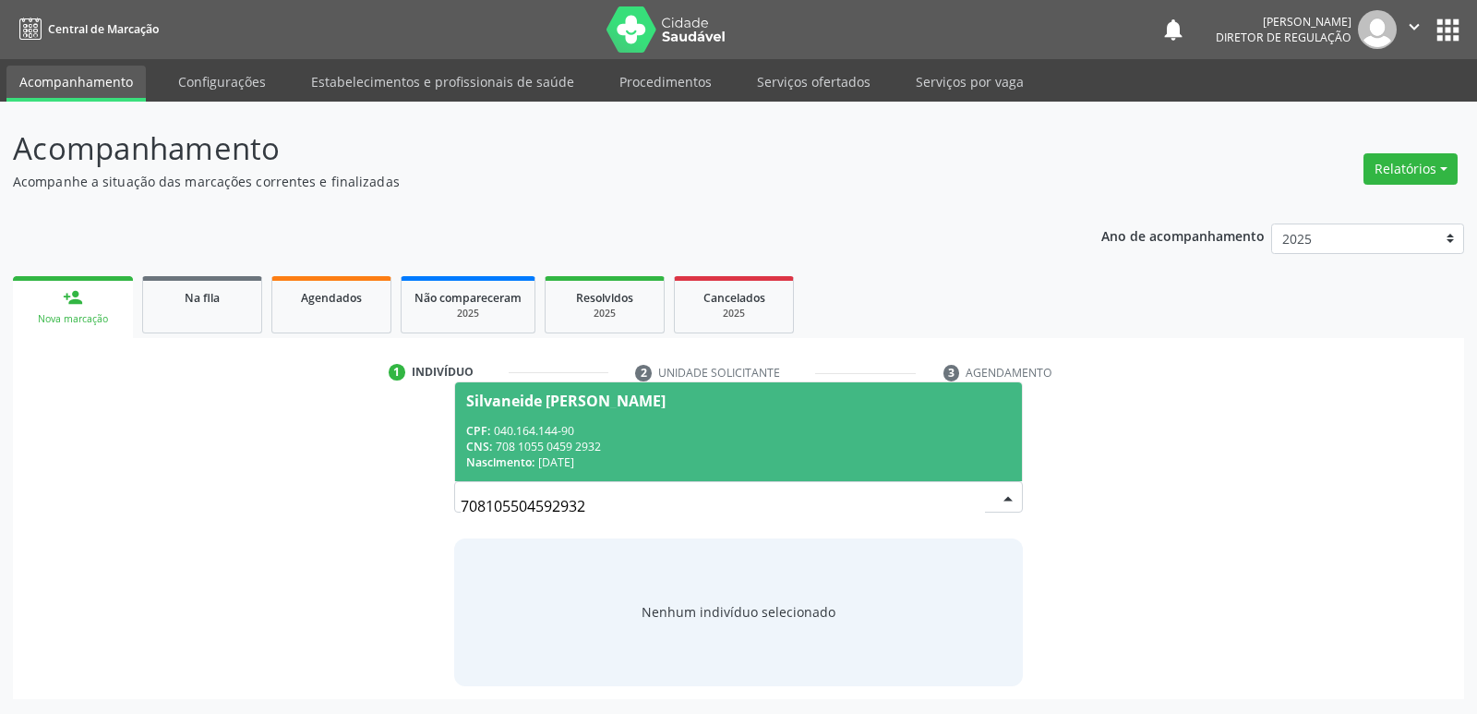
click at [568, 455] on div "Nascimento: 13/06/1973" at bounding box center [738, 462] width 544 height 16
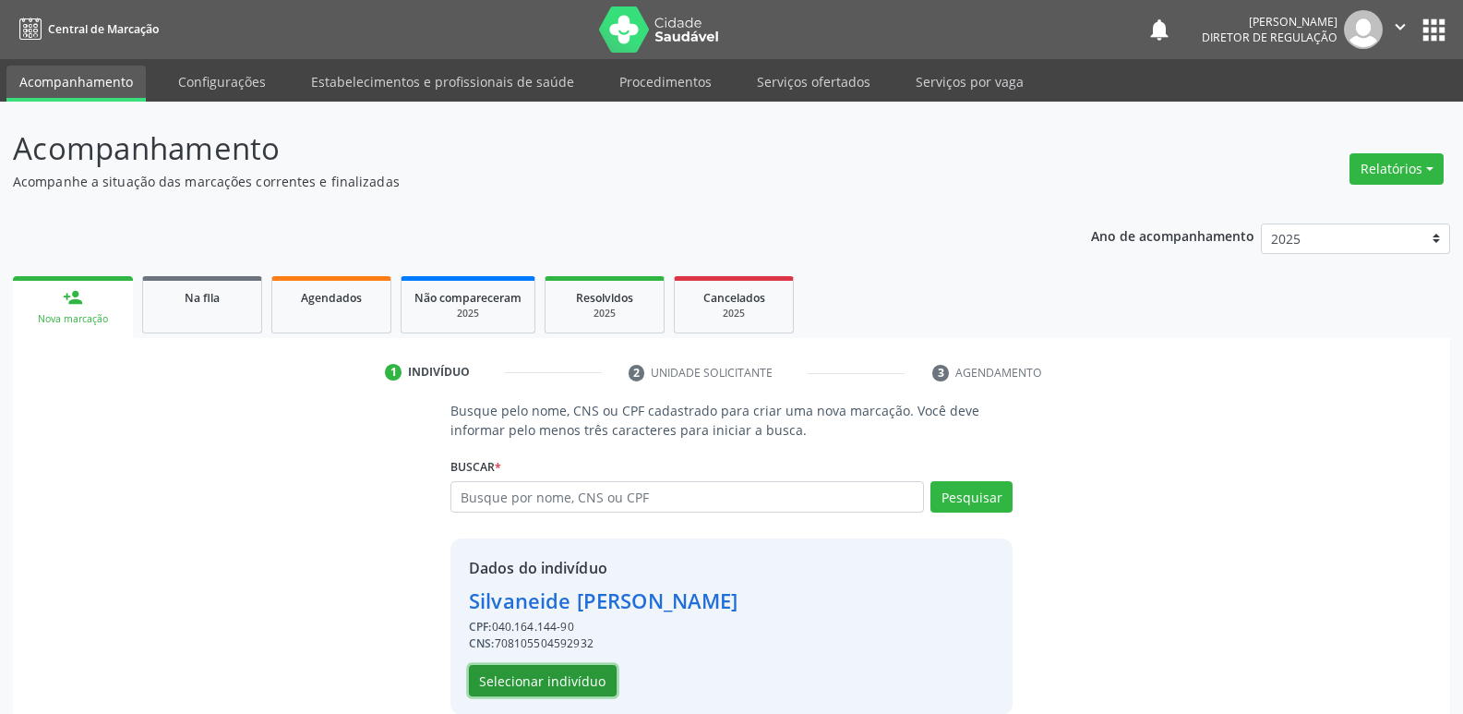
click at [571, 685] on button "Selecionar indivíduo" at bounding box center [543, 680] width 148 height 31
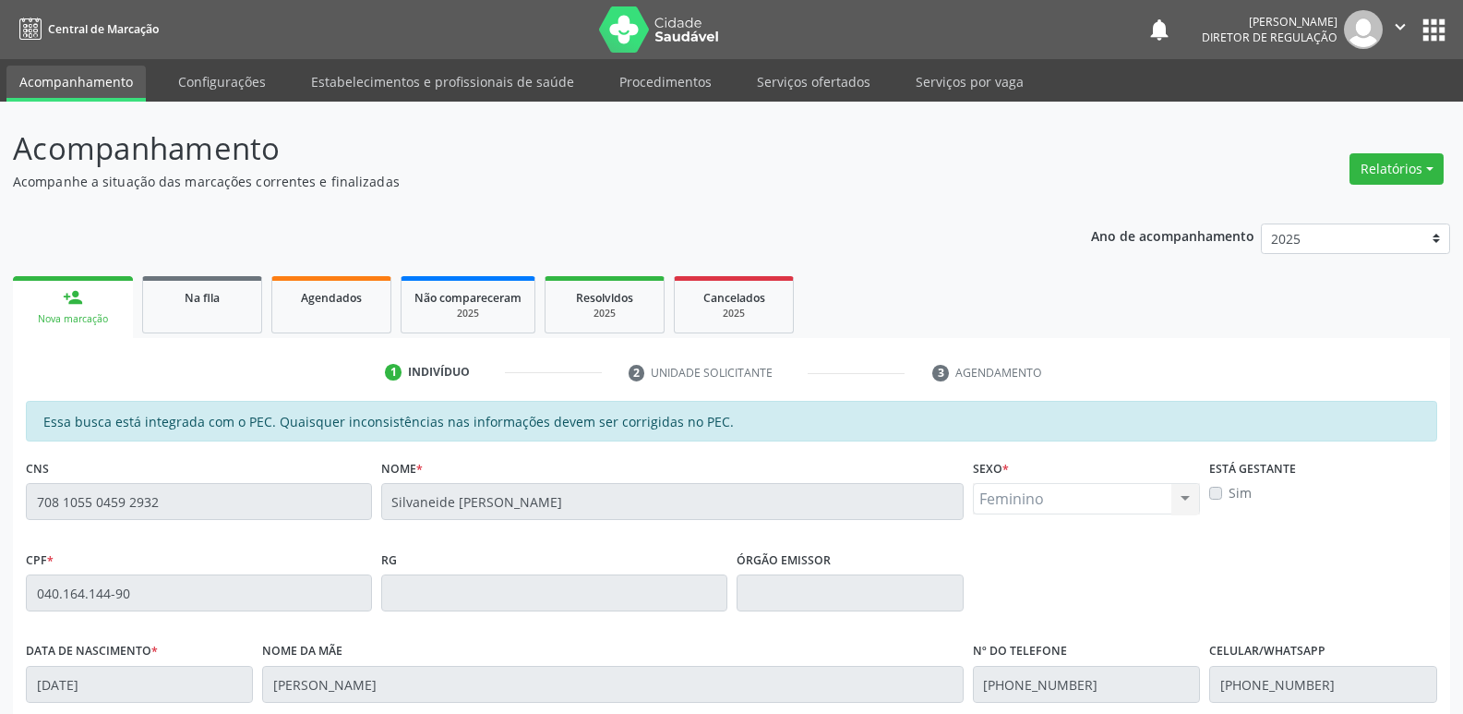
scroll to position [341, 0]
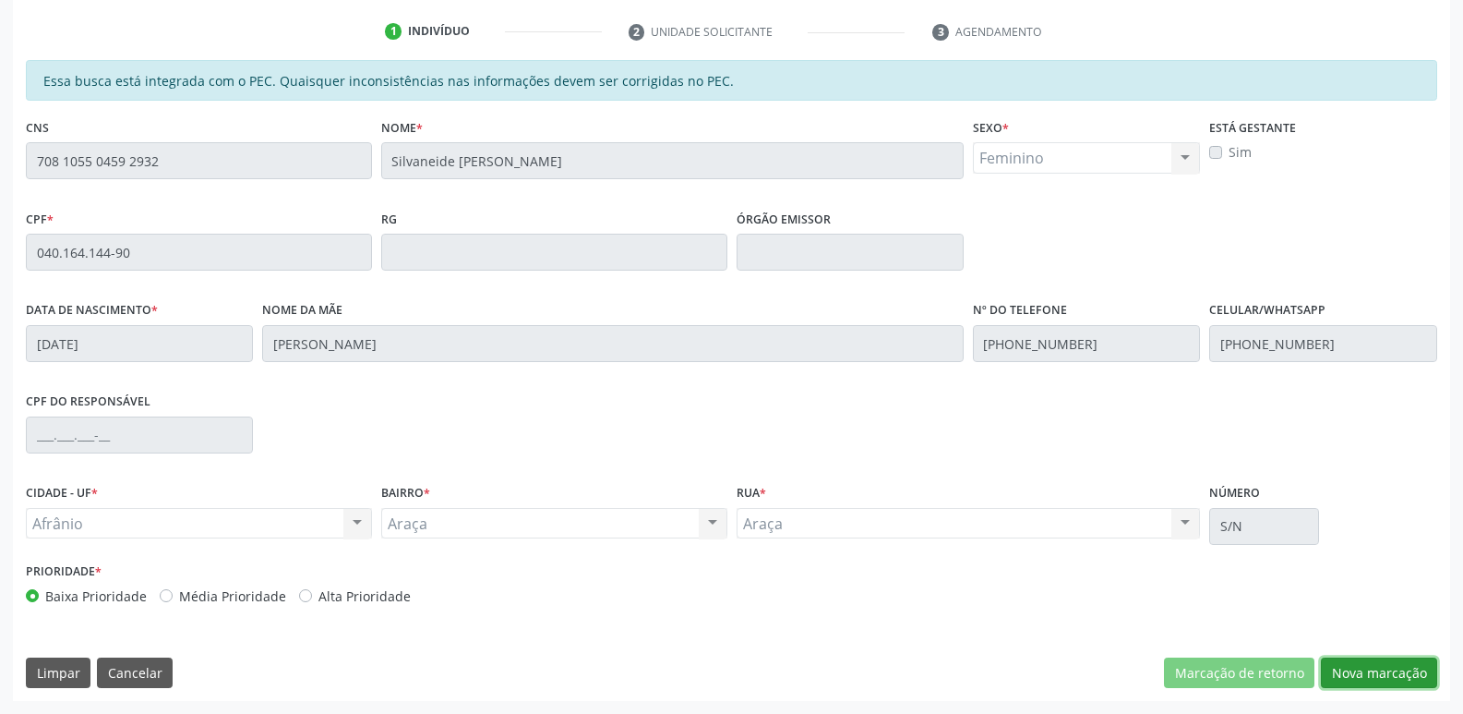
click at [1416, 677] on button "Nova marcação" at bounding box center [1379, 672] width 116 height 31
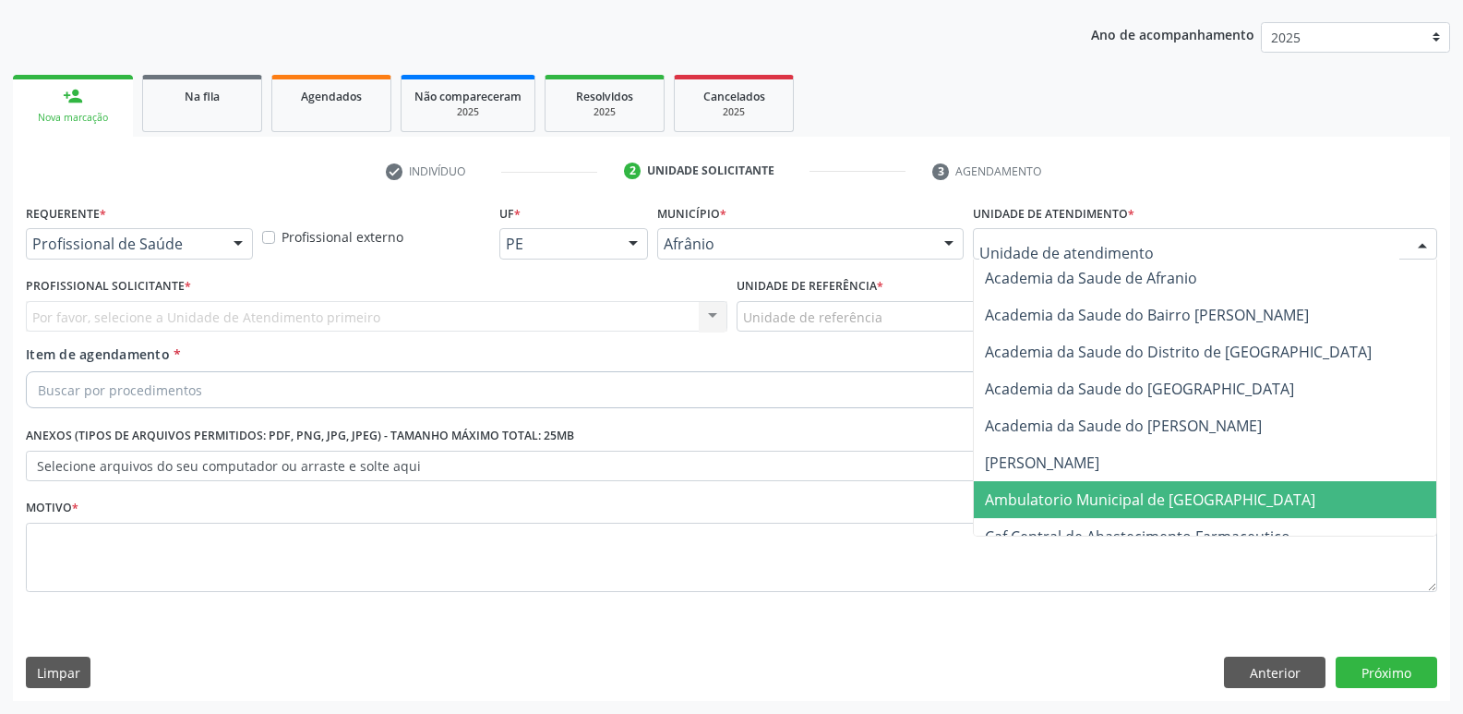
click at [1109, 499] on span "Ambulatorio Municipal de [GEOGRAPHIC_DATA]" at bounding box center [1150, 499] width 330 height 20
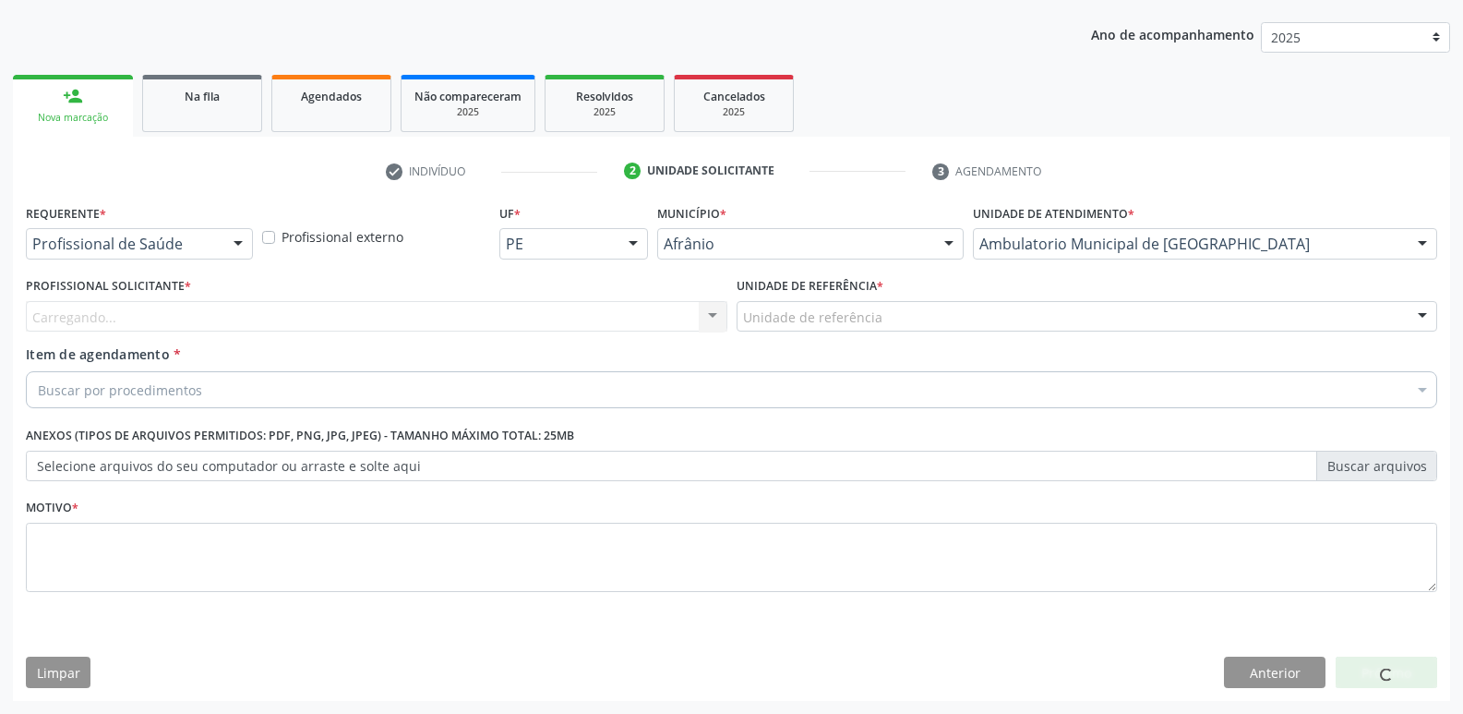
click at [901, 315] on div "Unidade de referência" at bounding box center [1088, 316] width 702 height 31
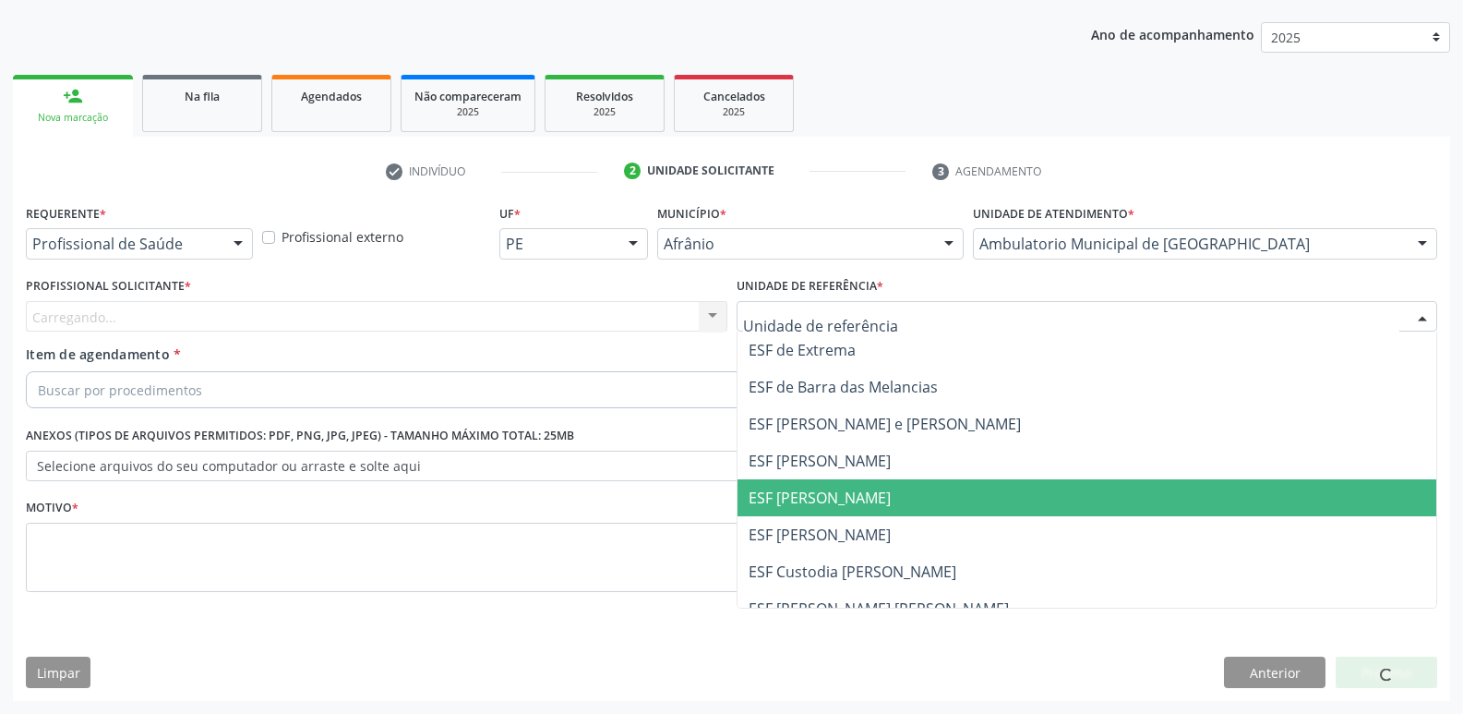
click at [882, 501] on span "ESF [PERSON_NAME]" at bounding box center [1088, 497] width 700 height 37
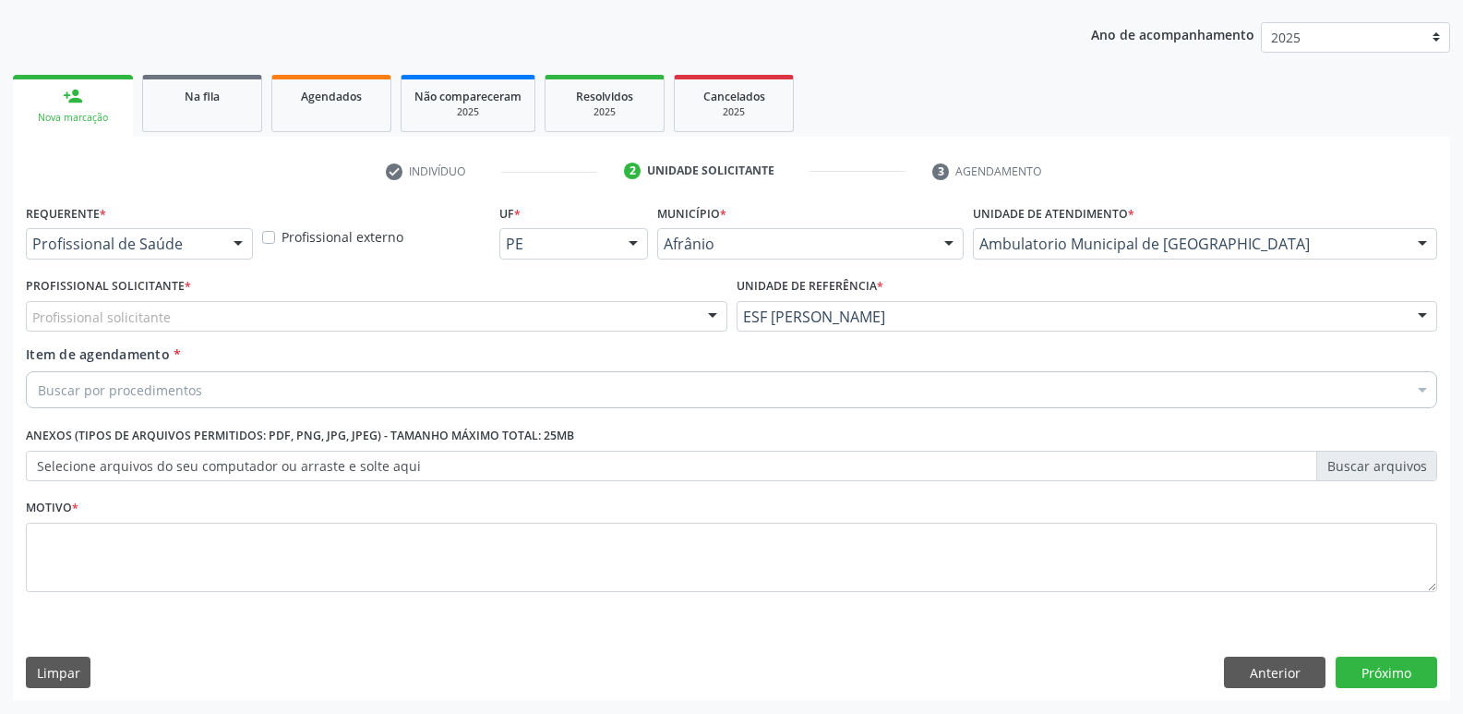
click at [525, 388] on div "Buscar por procedimentos" at bounding box center [731, 389] width 1411 height 37
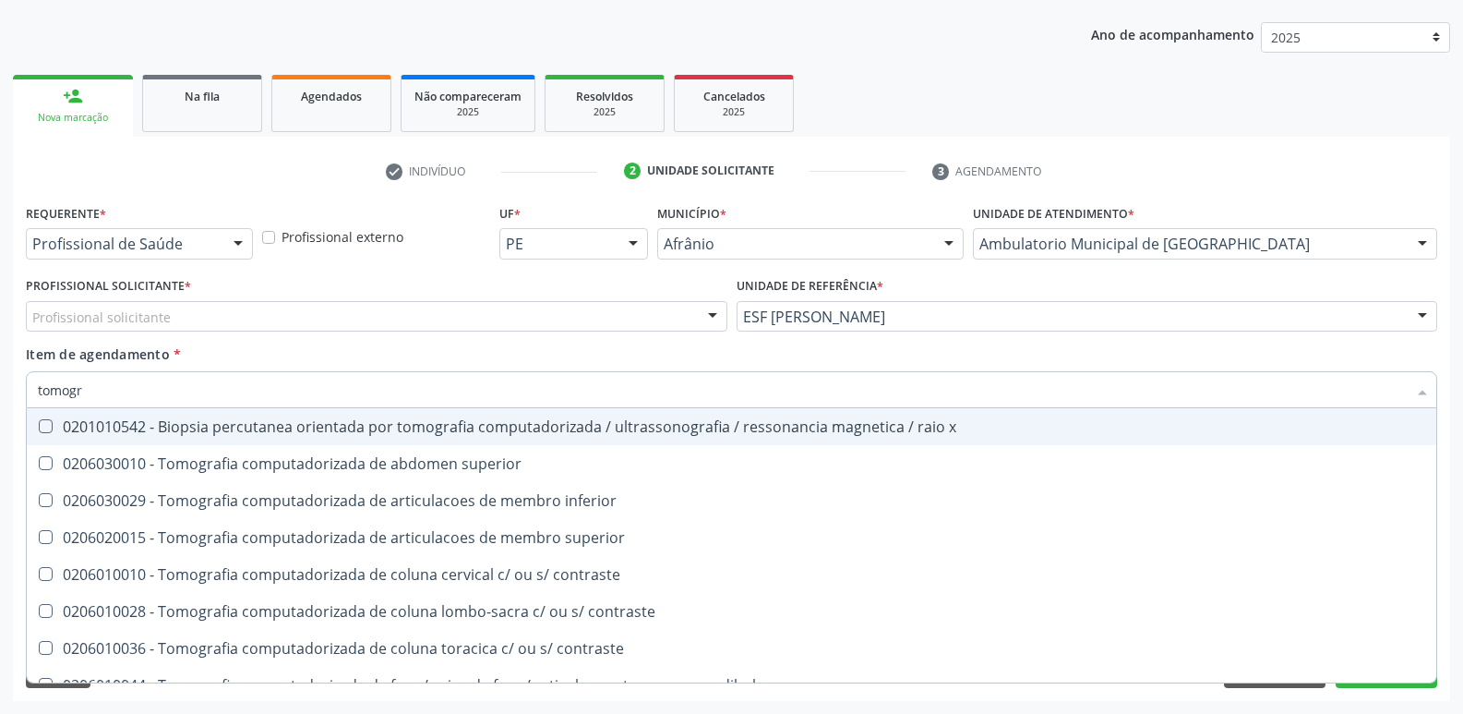
type input "tomogra"
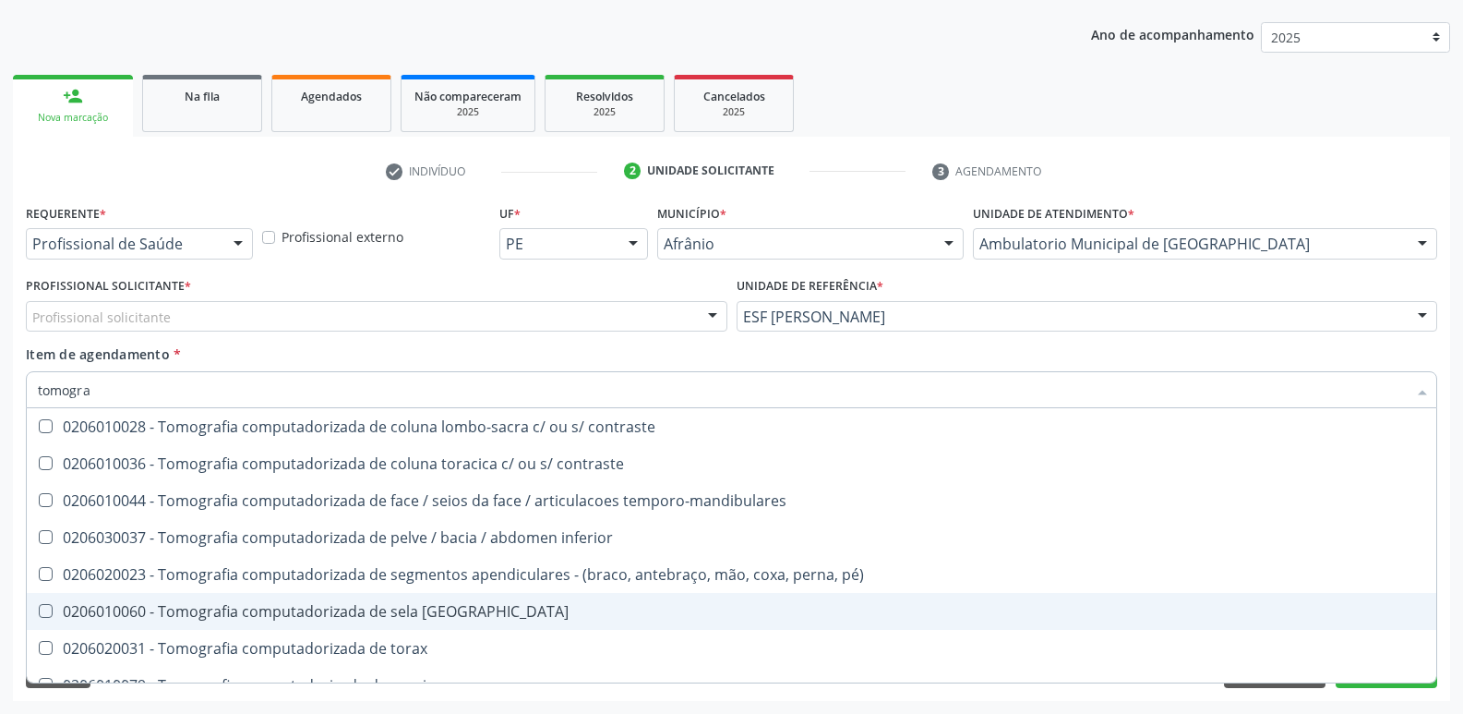
scroll to position [277, 0]
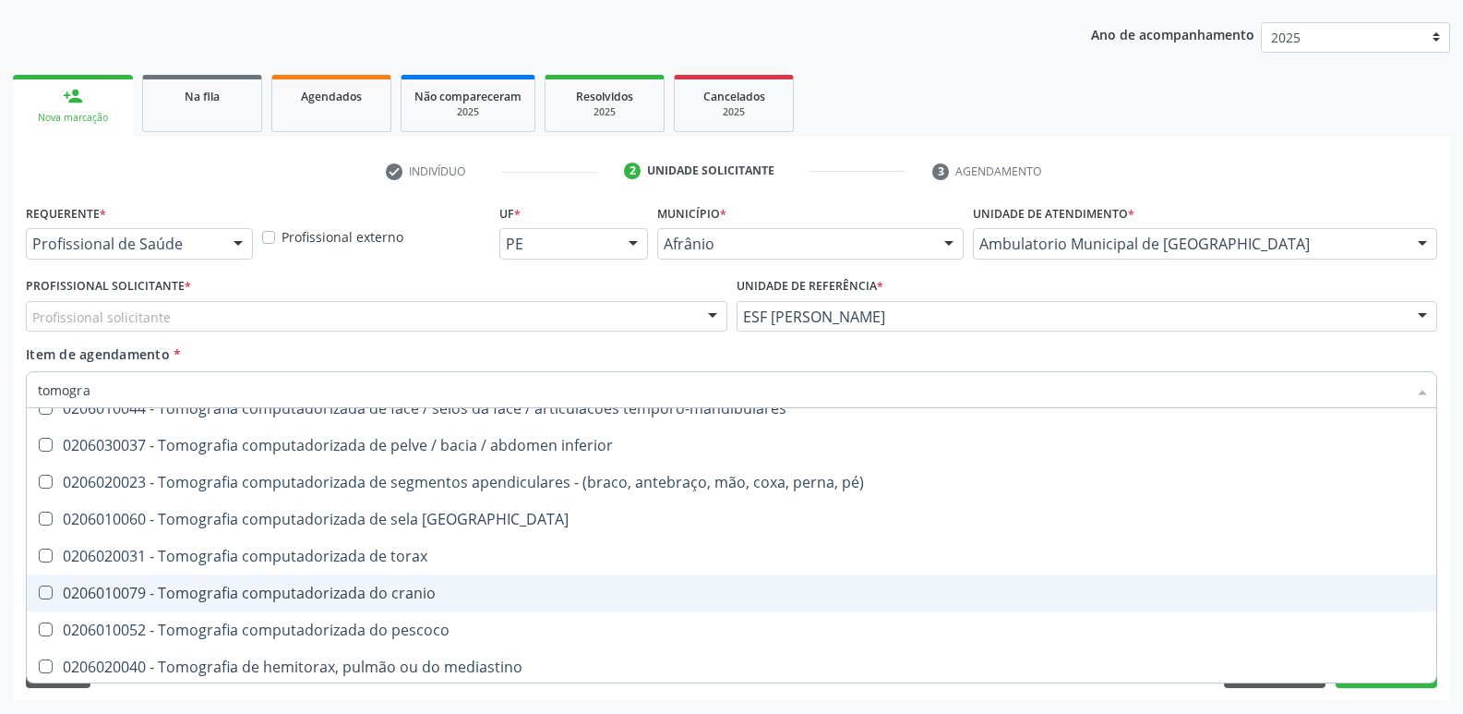
click at [421, 599] on div "0206010079 - Tomografia computadorizada do cranio" at bounding box center [731, 592] width 1387 height 15
checkbox cranio "true"
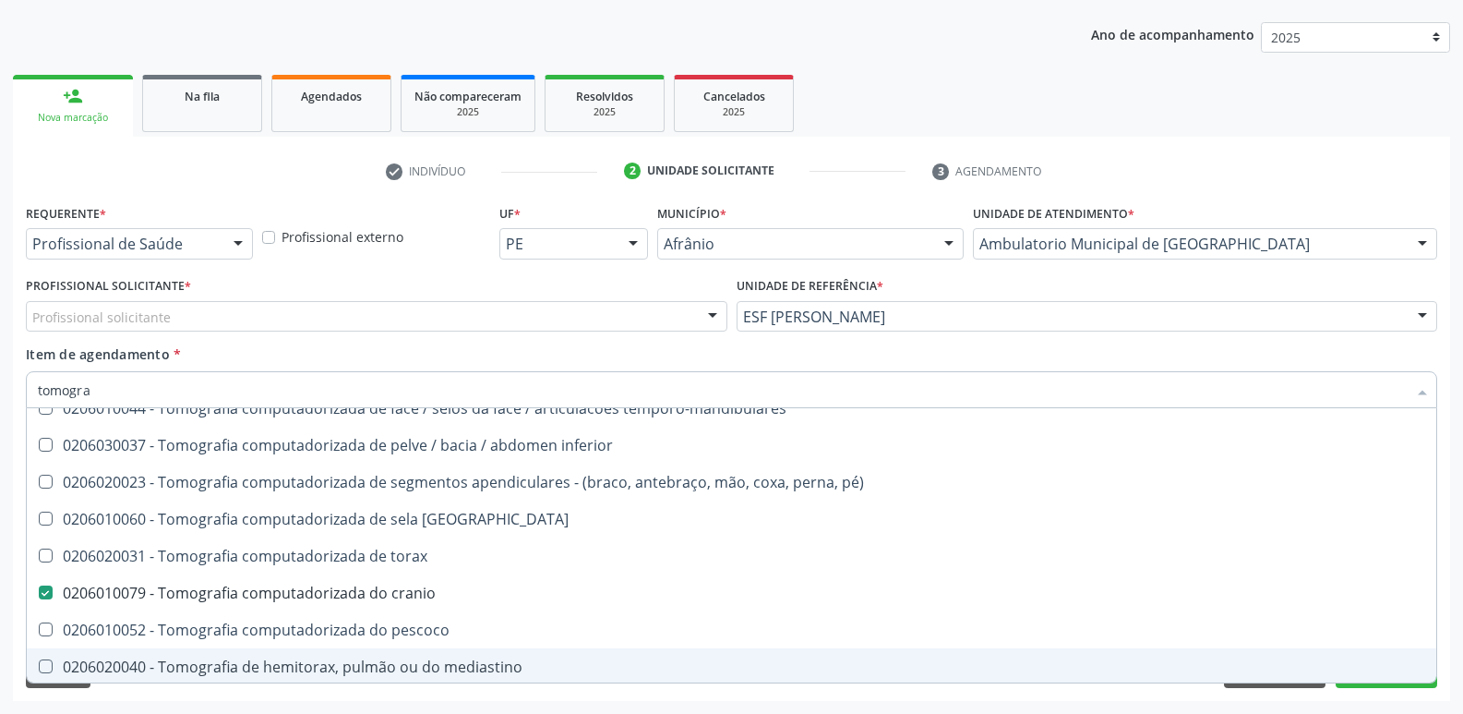
click at [1382, 688] on div "Requerente * Profissional de Saúde Profissional de Saúde Paciente Nenhum result…" at bounding box center [731, 449] width 1437 height 501
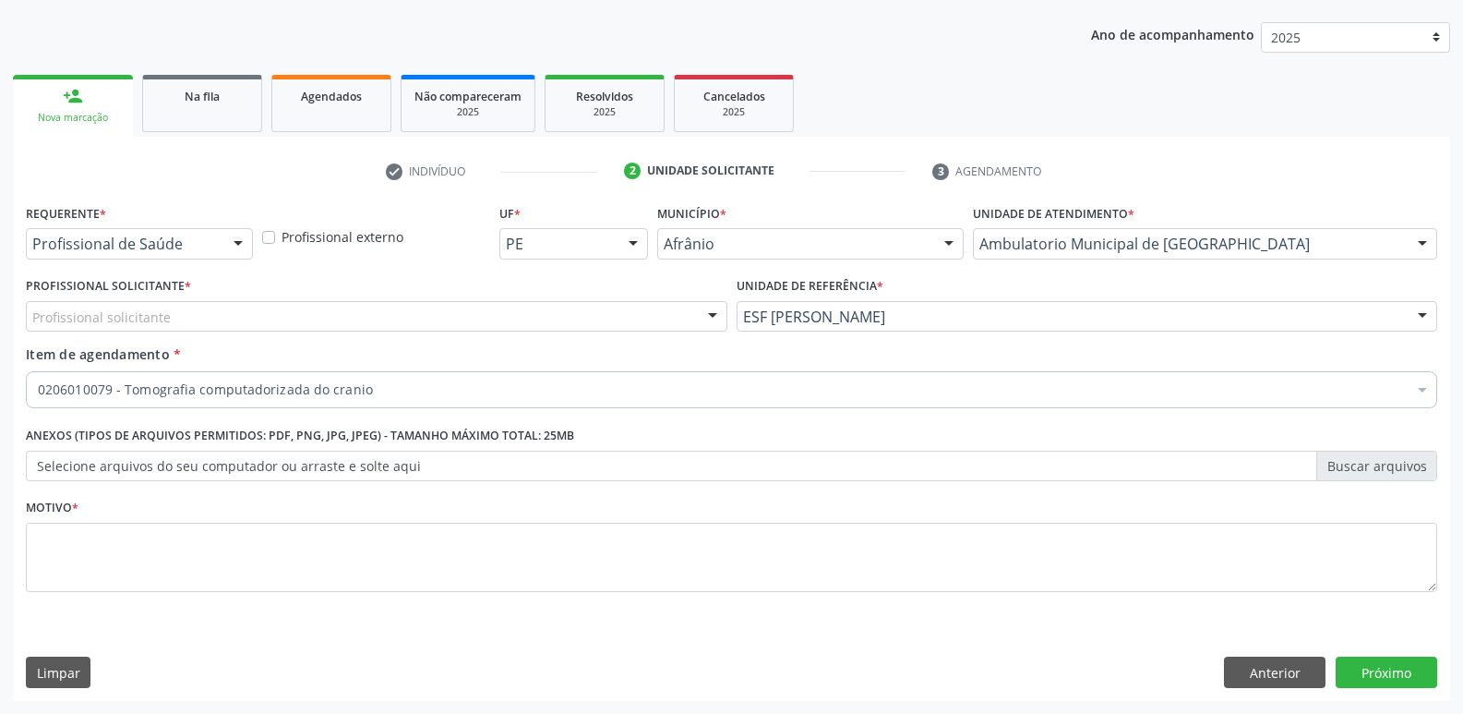
scroll to position [0, 0]
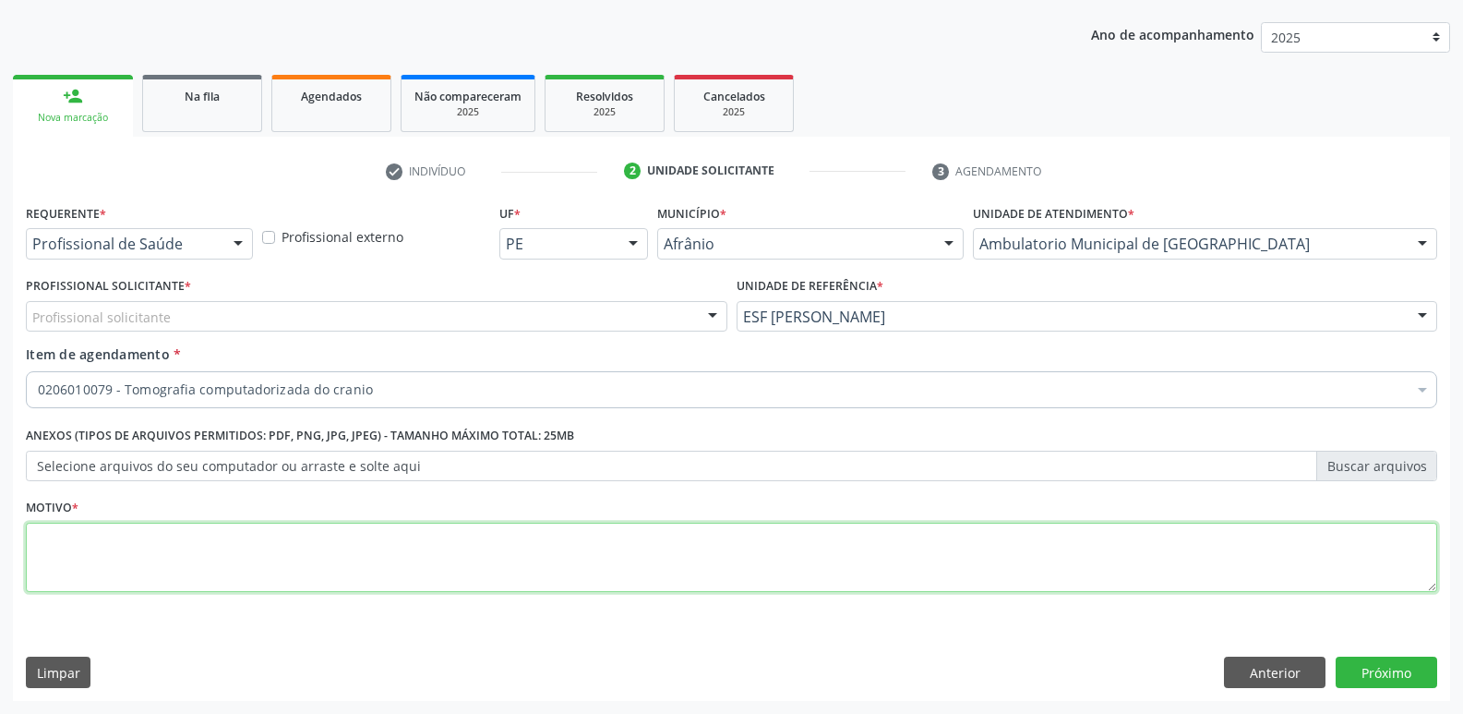
click at [799, 559] on textarea at bounding box center [731, 557] width 1411 height 70
type textarea "*"
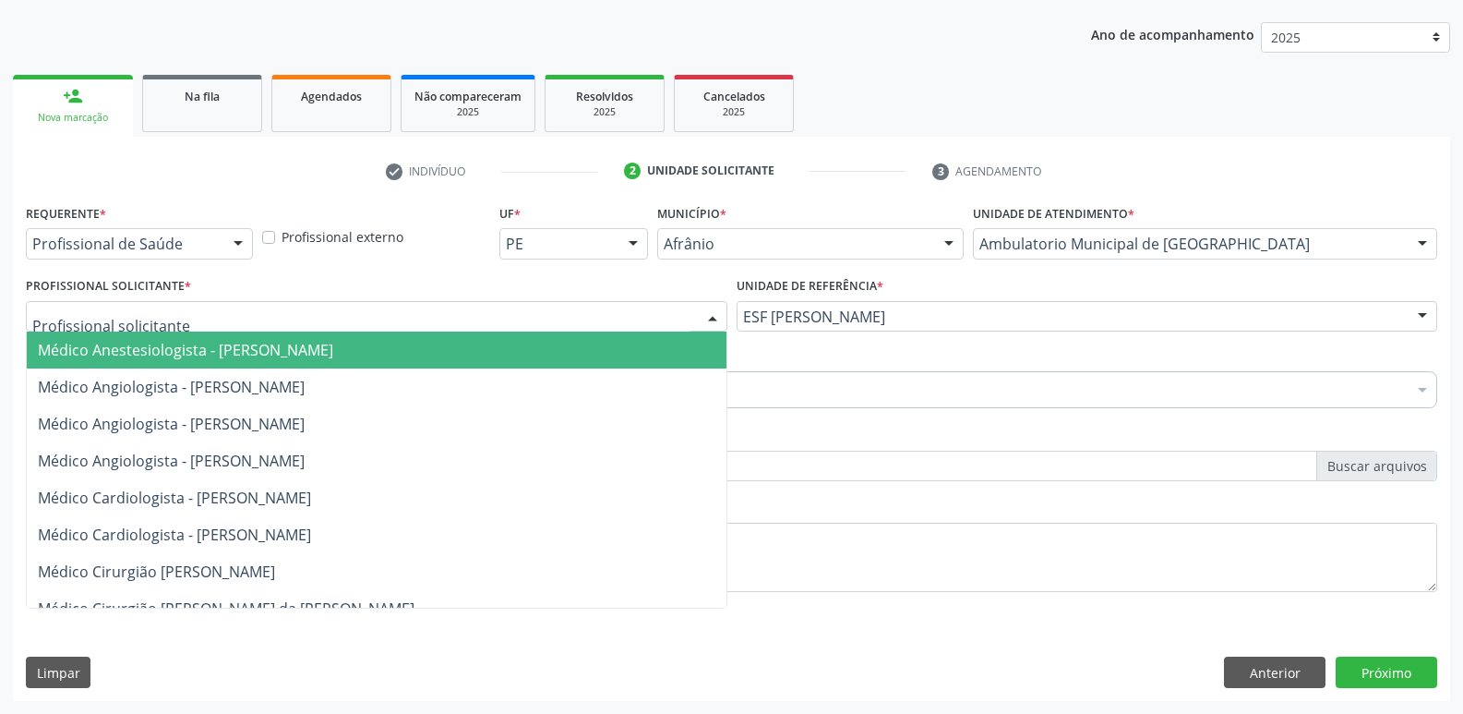
click at [457, 318] on div at bounding box center [377, 316] width 702 height 31
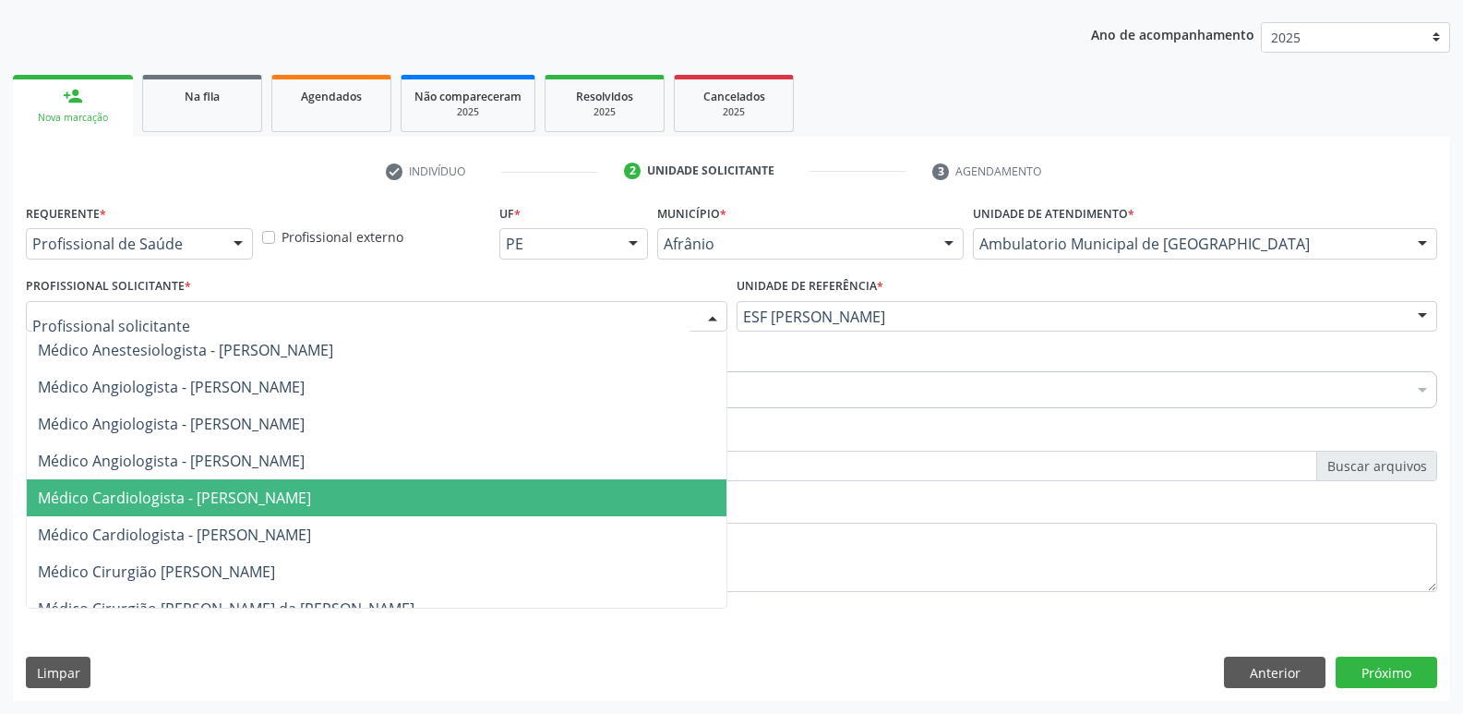
click at [458, 492] on span "Médico Cardiologista - [PERSON_NAME]" at bounding box center [377, 497] width 700 height 37
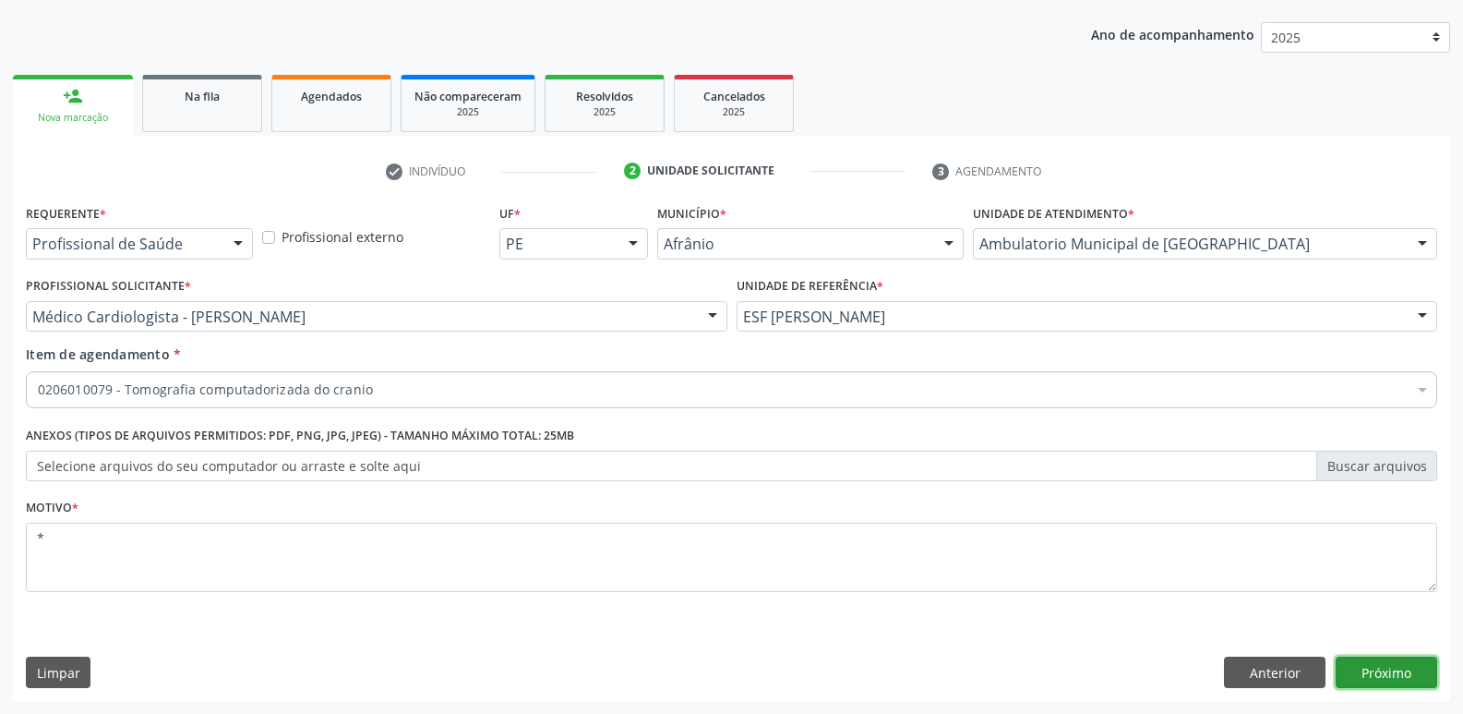
click at [1373, 669] on button "Próximo" at bounding box center [1387, 671] width 102 height 31
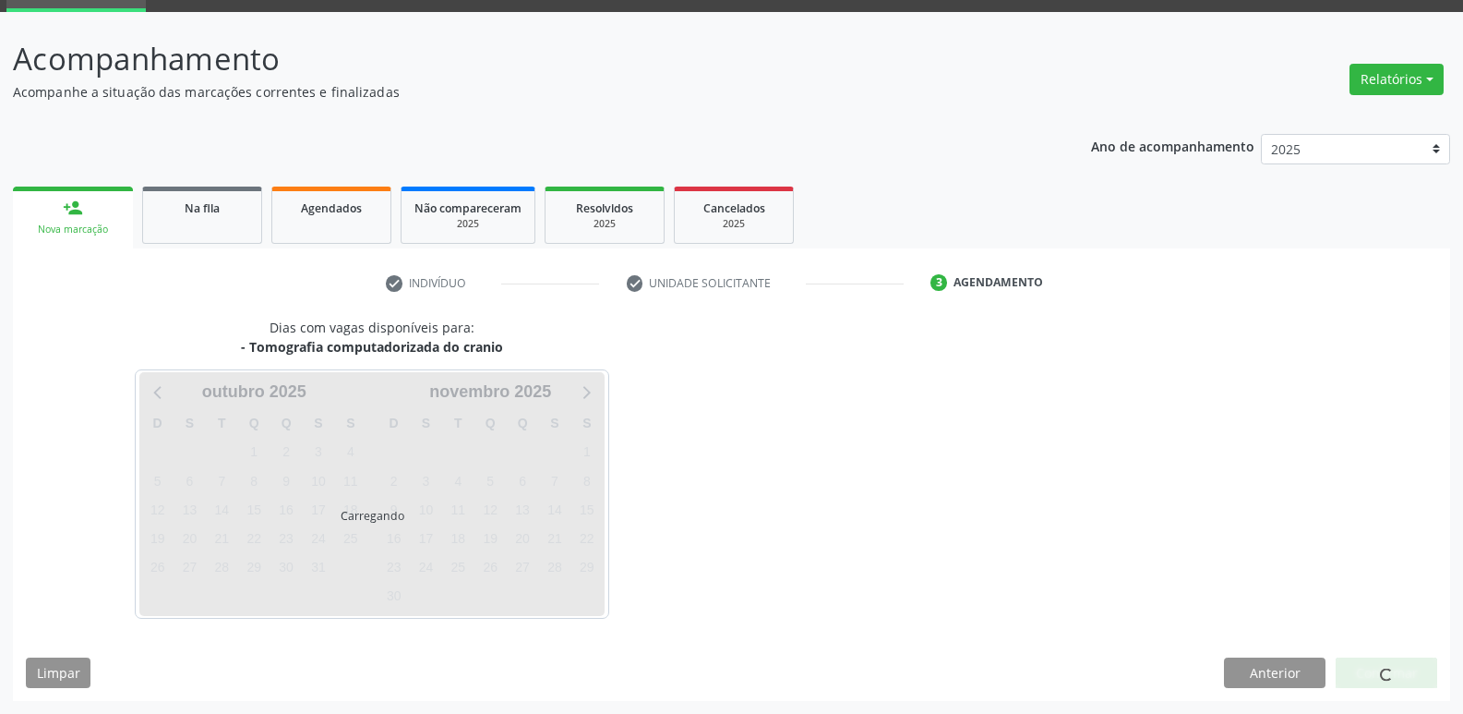
scroll to position [90, 0]
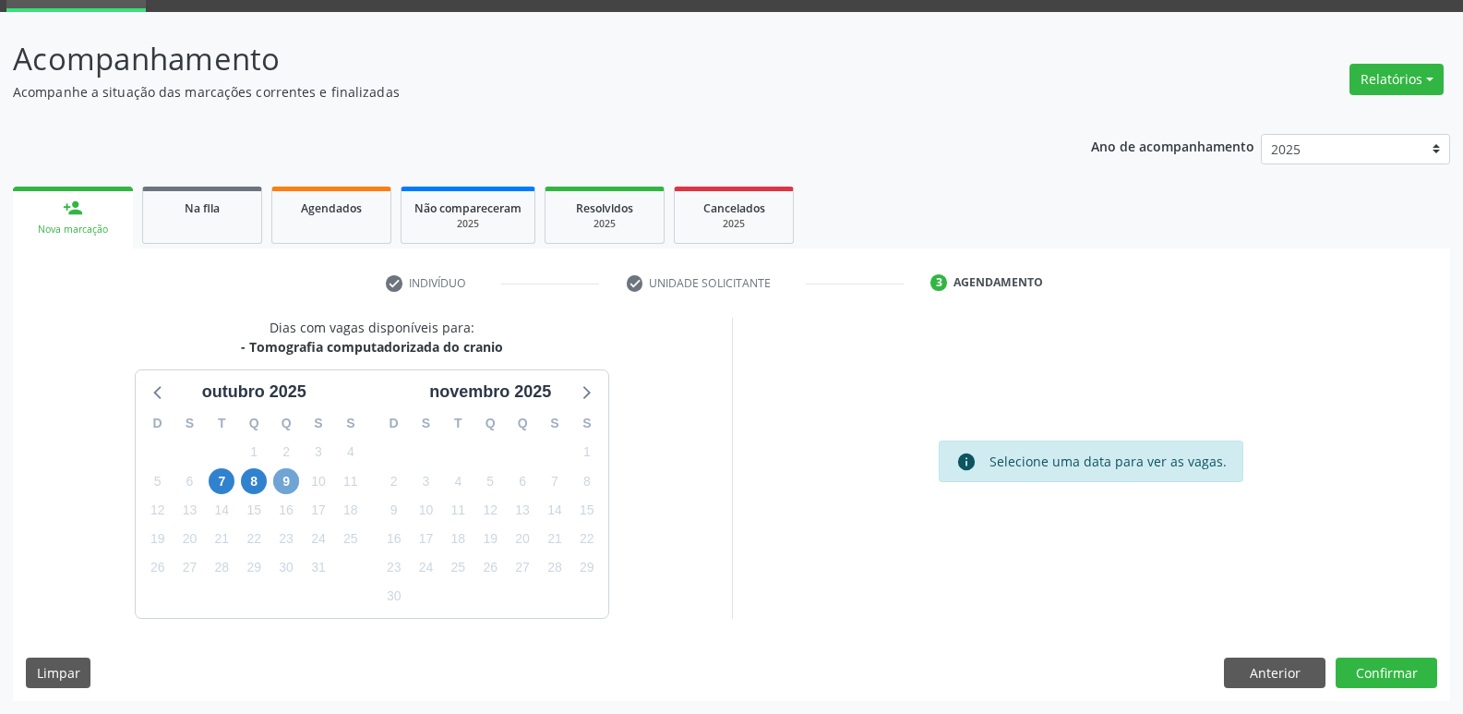
click at [296, 479] on span "9" at bounding box center [286, 481] width 26 height 26
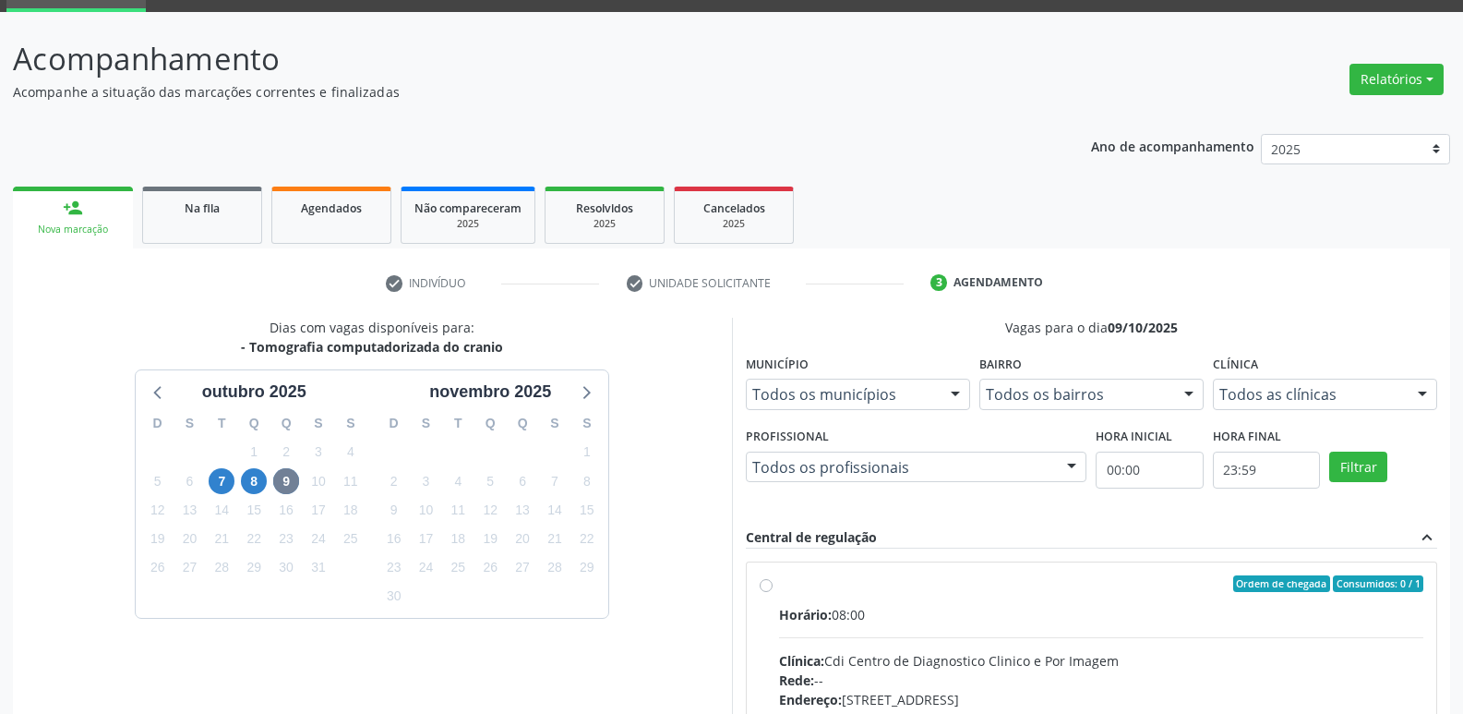
click at [903, 606] on div "Horário: 08:00" at bounding box center [1101, 614] width 645 height 19
click at [773, 592] on input "Ordem de chegada Consumidos: 0 / 1 Horário: 08:00 Clínica: Cdi Centro de Diagno…" at bounding box center [766, 583] width 13 height 17
radio input "true"
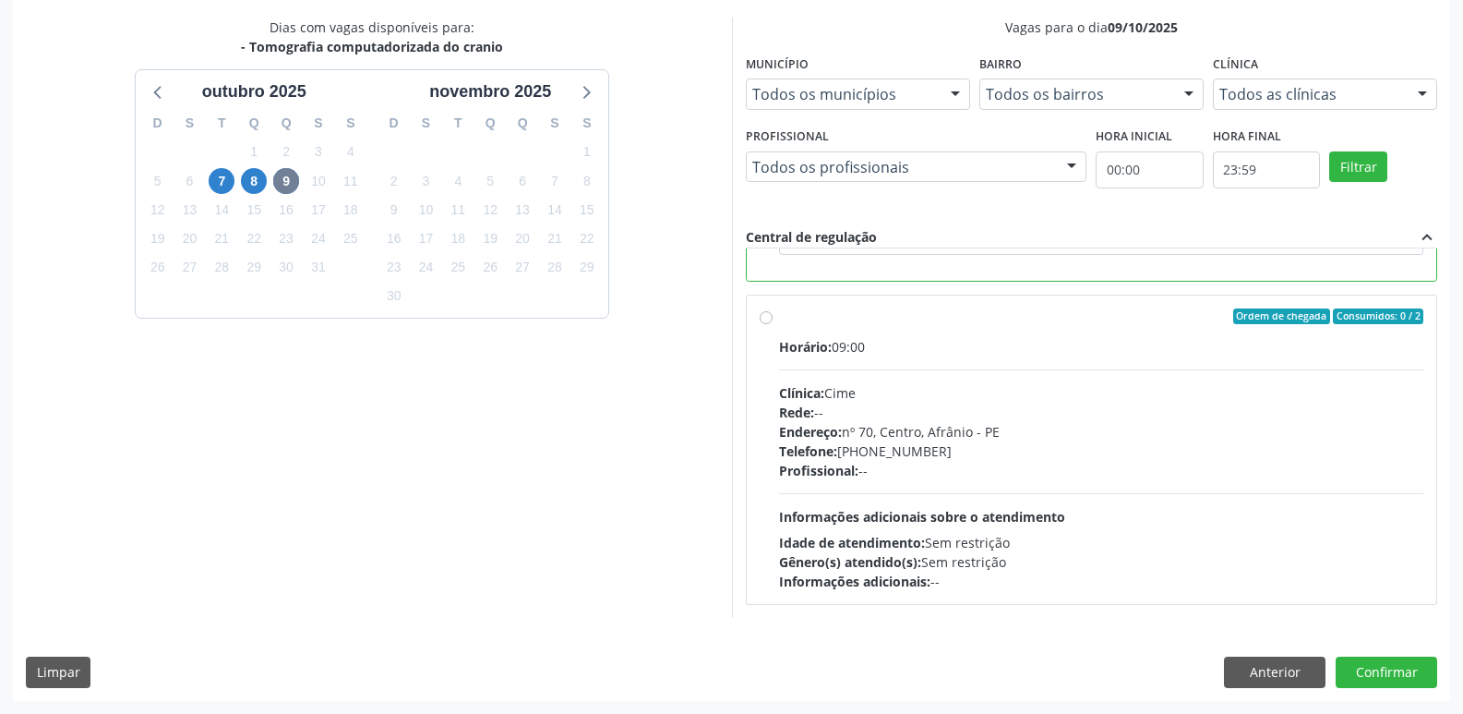
scroll to position [46, 0]
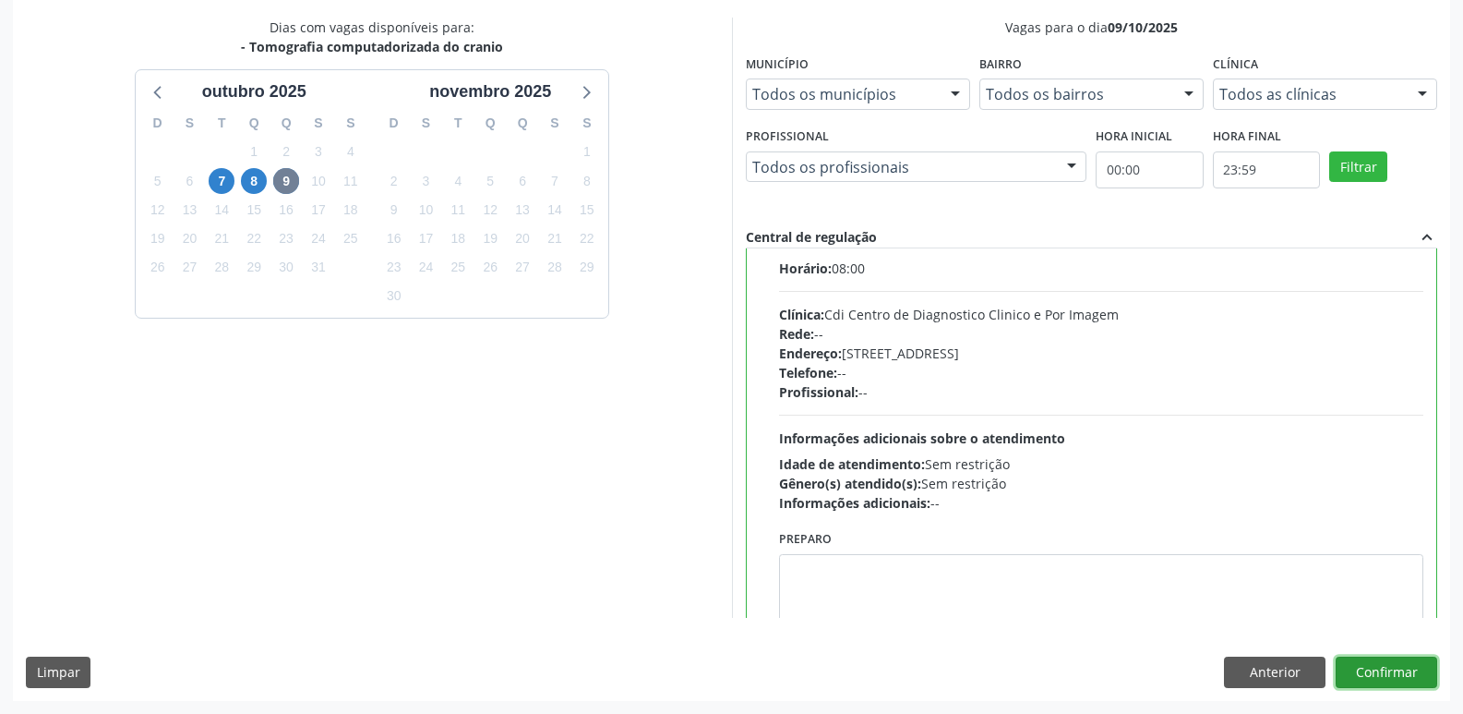
click at [1370, 674] on button "Confirmar" at bounding box center [1387, 671] width 102 height 31
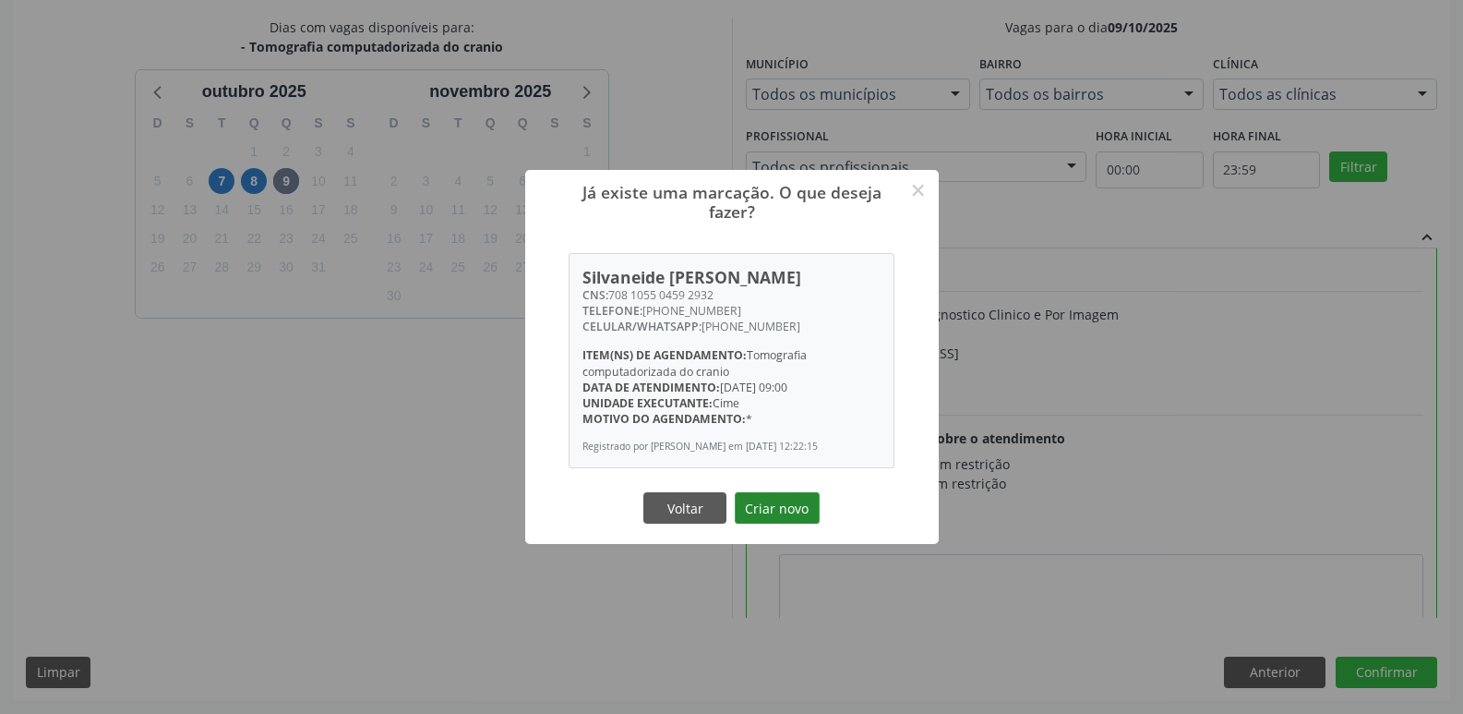
click at [785, 508] on button "Criar novo" at bounding box center [777, 507] width 85 height 31
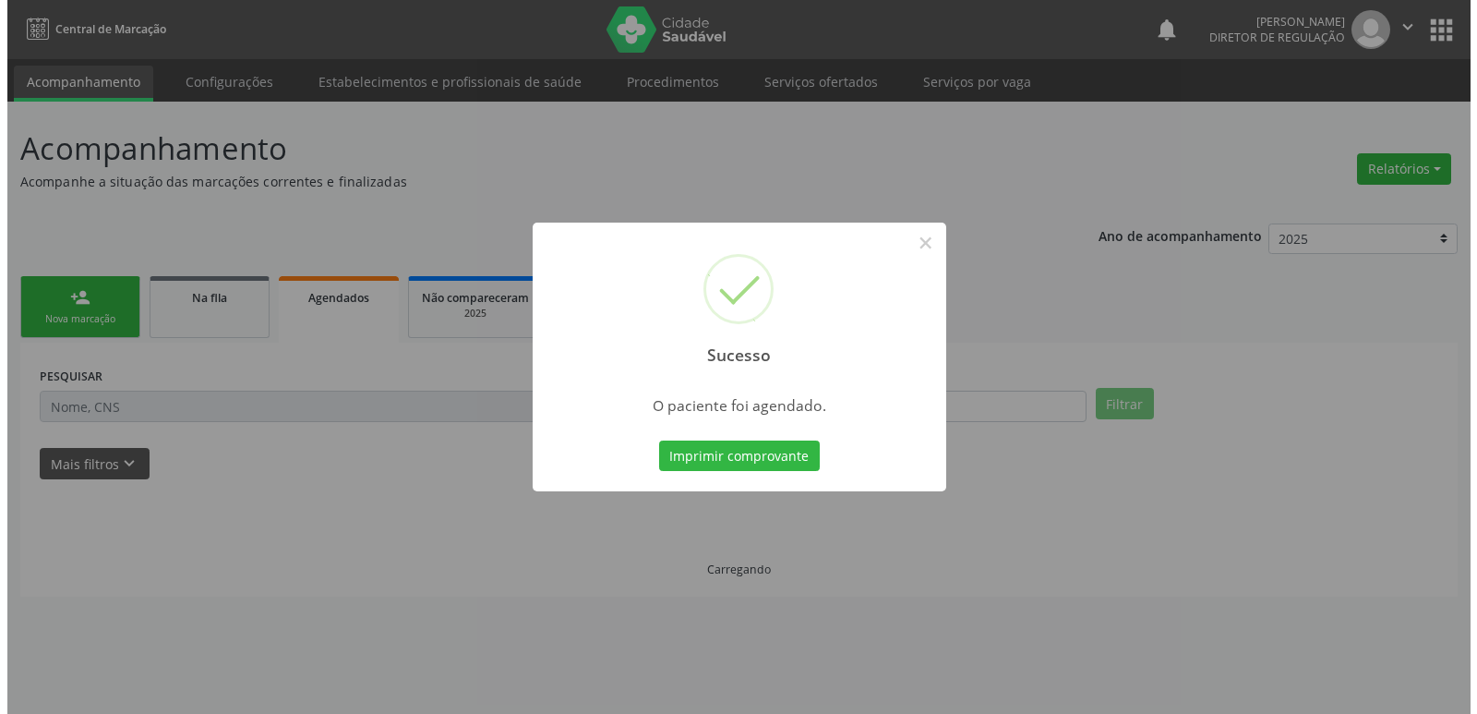
scroll to position [0, 0]
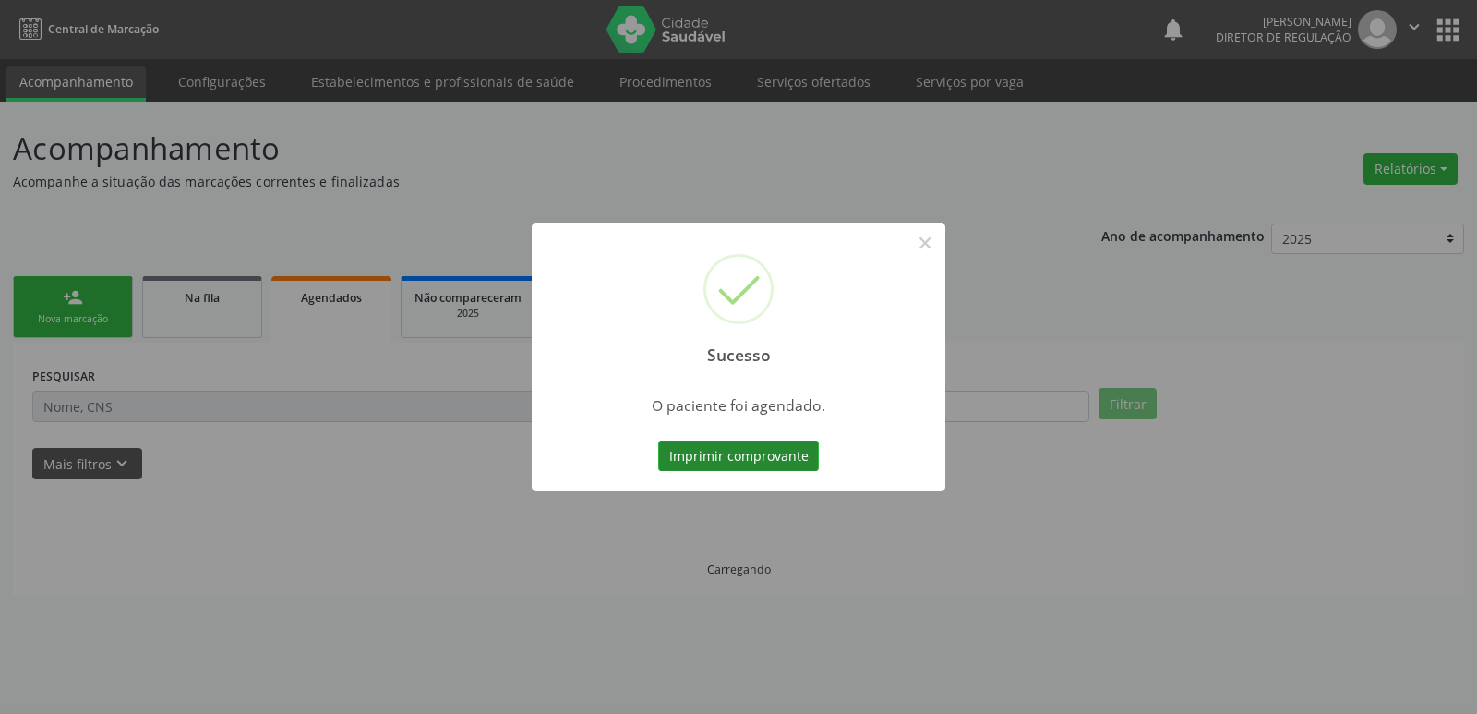
click at [789, 457] on button "Imprimir comprovante" at bounding box center [738, 455] width 161 height 31
